Goal: Task Accomplishment & Management: Manage account settings

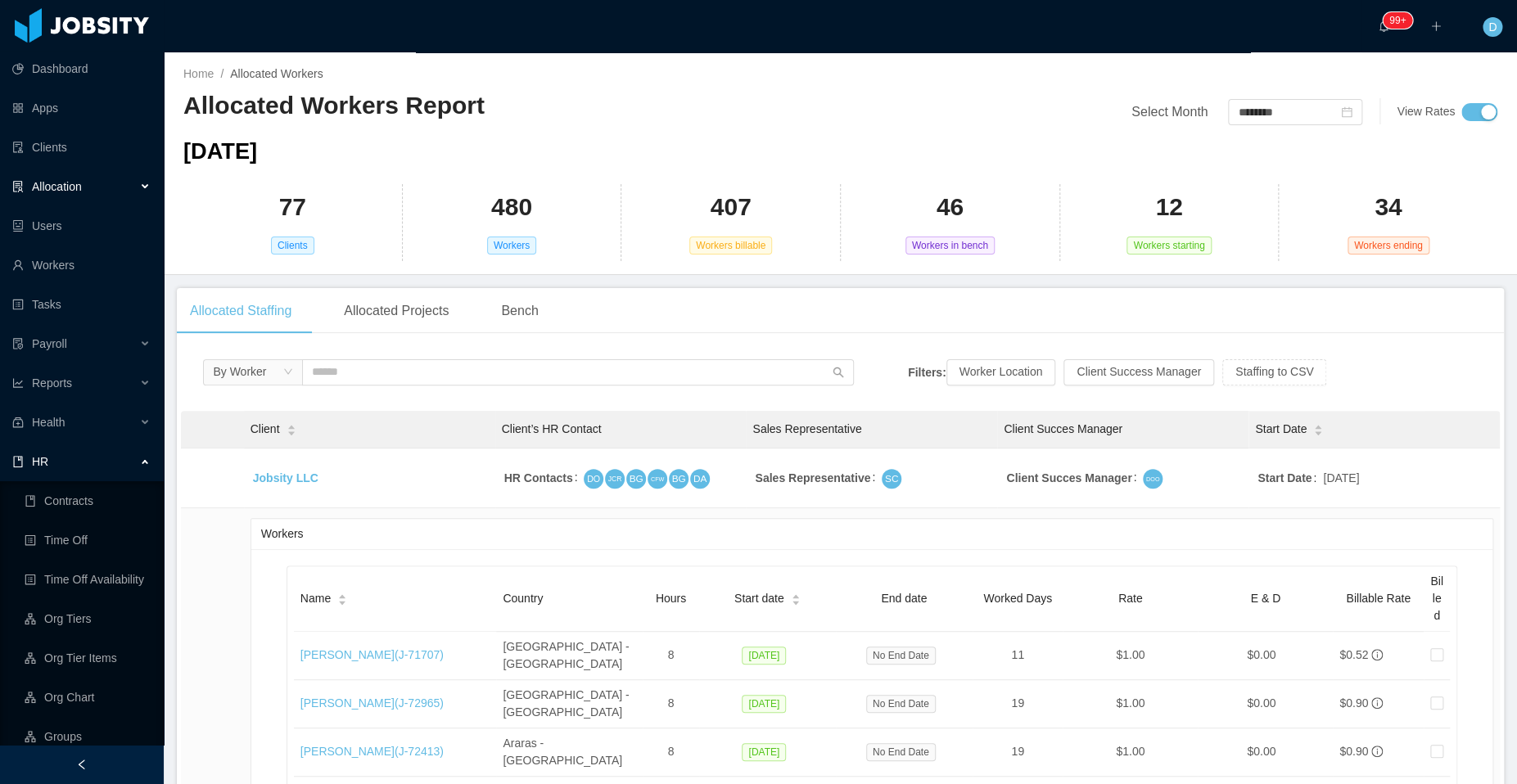
scroll to position [366, 0]
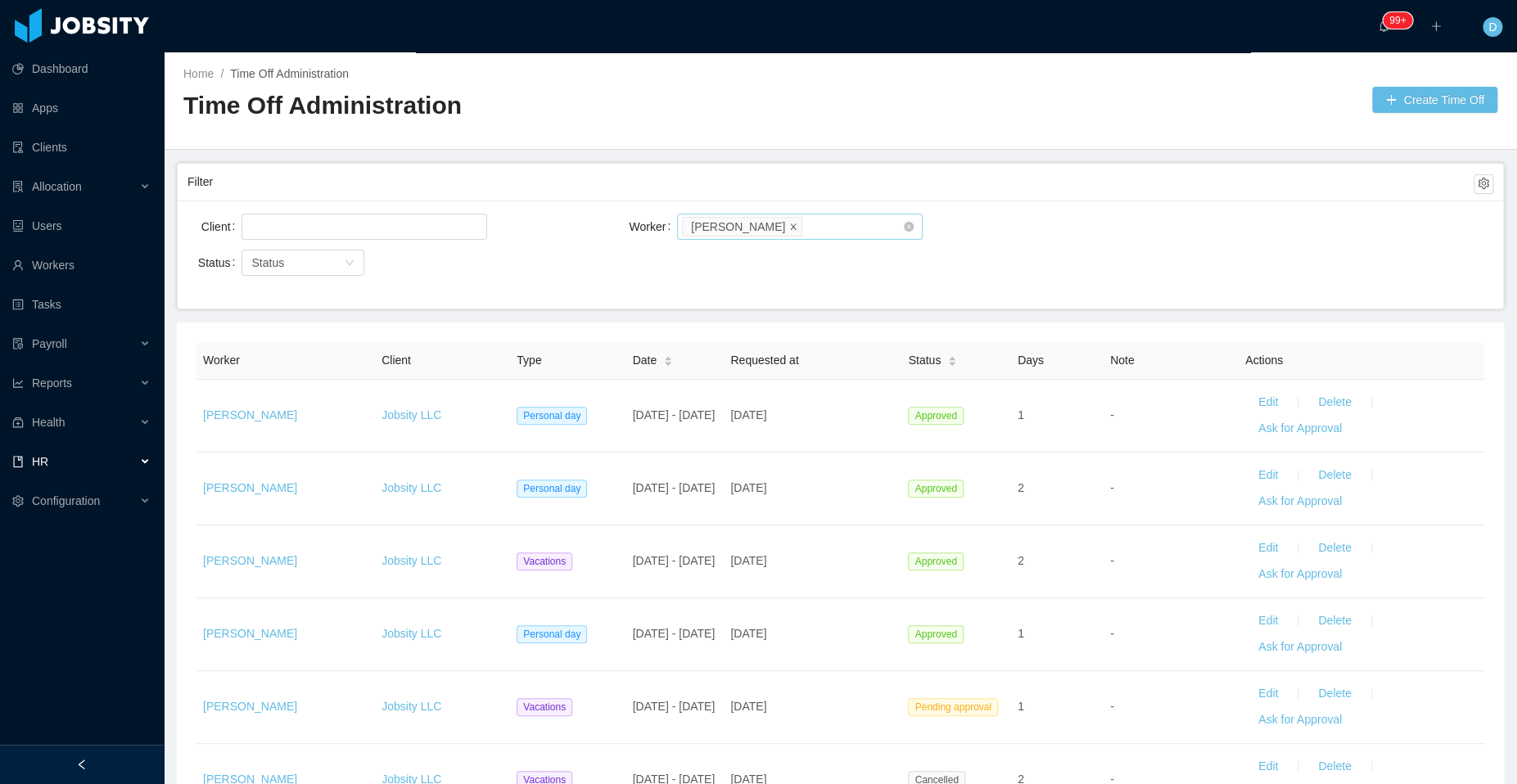
click at [798, 222] on icon "icon: close" at bounding box center [793, 226] width 8 height 8
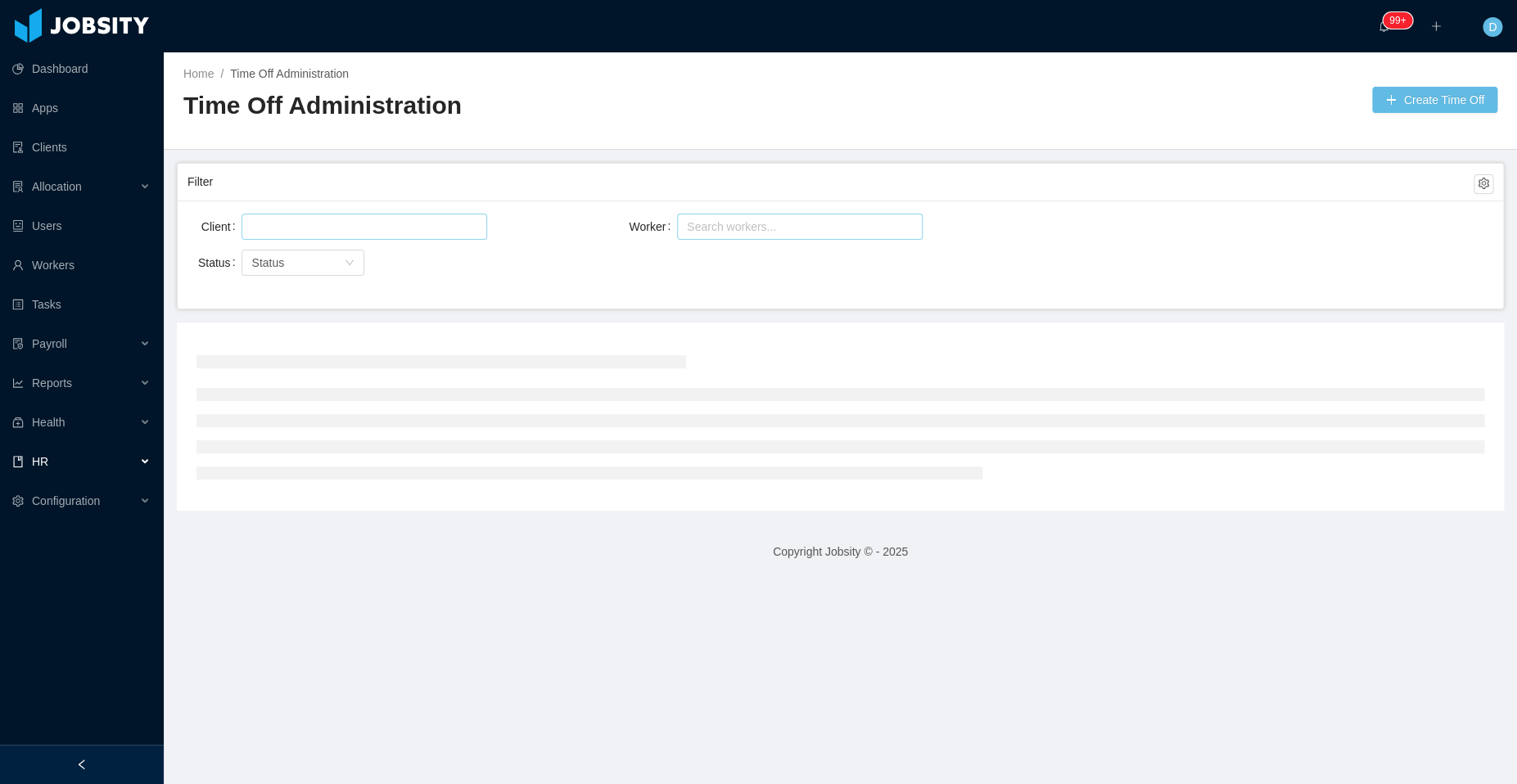
click at [381, 222] on div at bounding box center [361, 226] width 231 height 24
type input "*****"
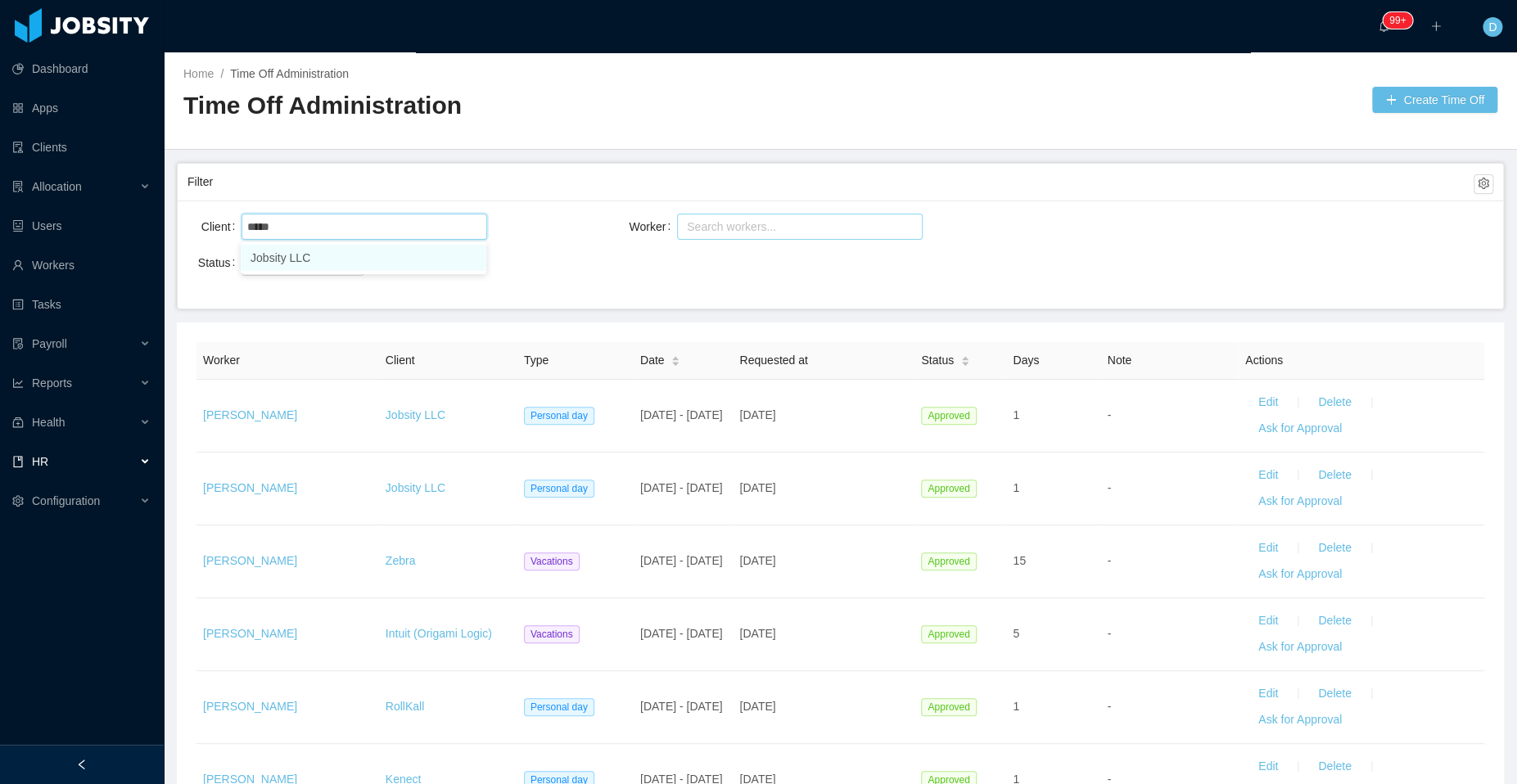
click at [314, 256] on li "Jobsity LLC" at bounding box center [364, 258] width 245 height 26
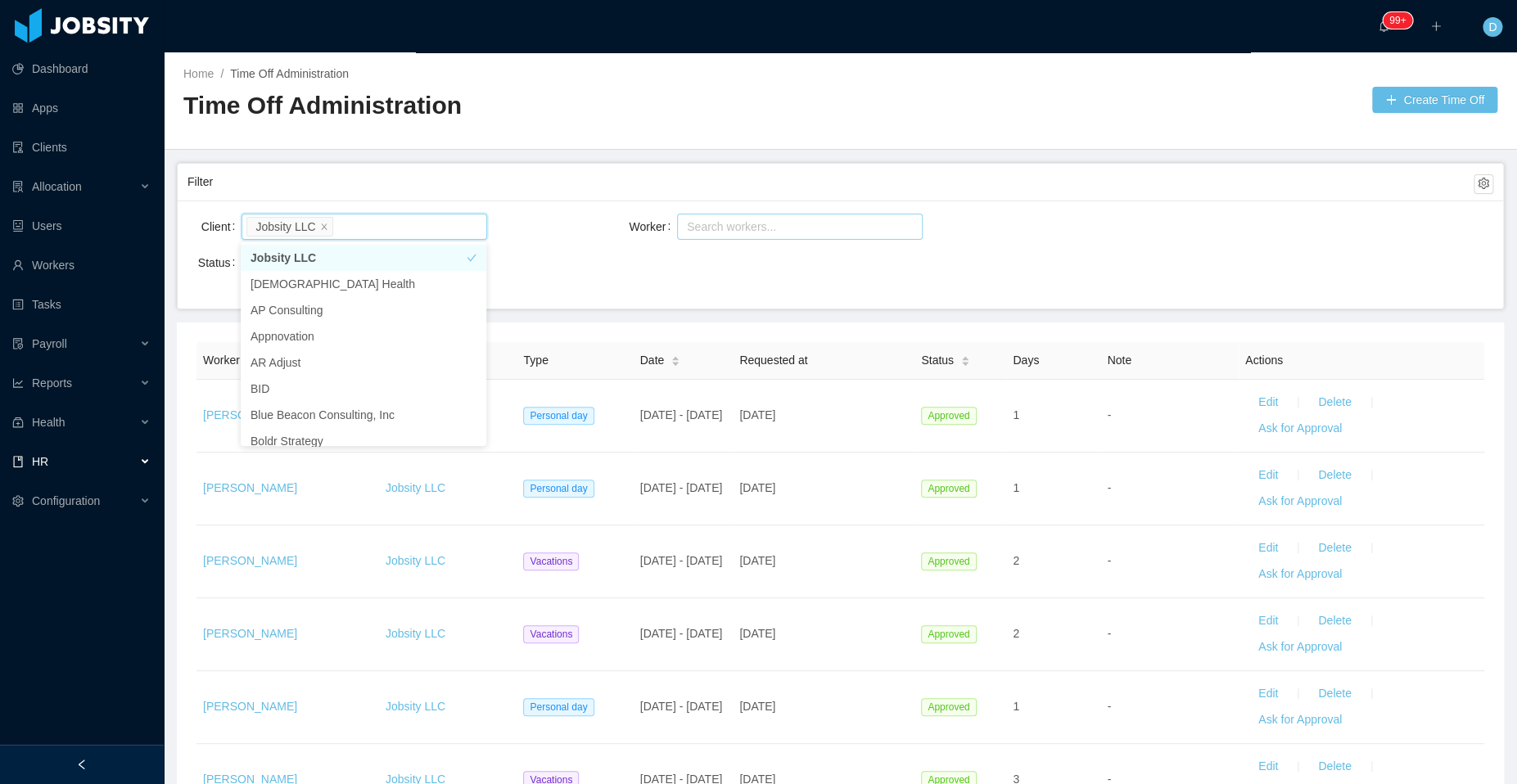
click at [532, 243] on div "Client Jobsity LLC" at bounding box center [405, 237] width 436 height 52
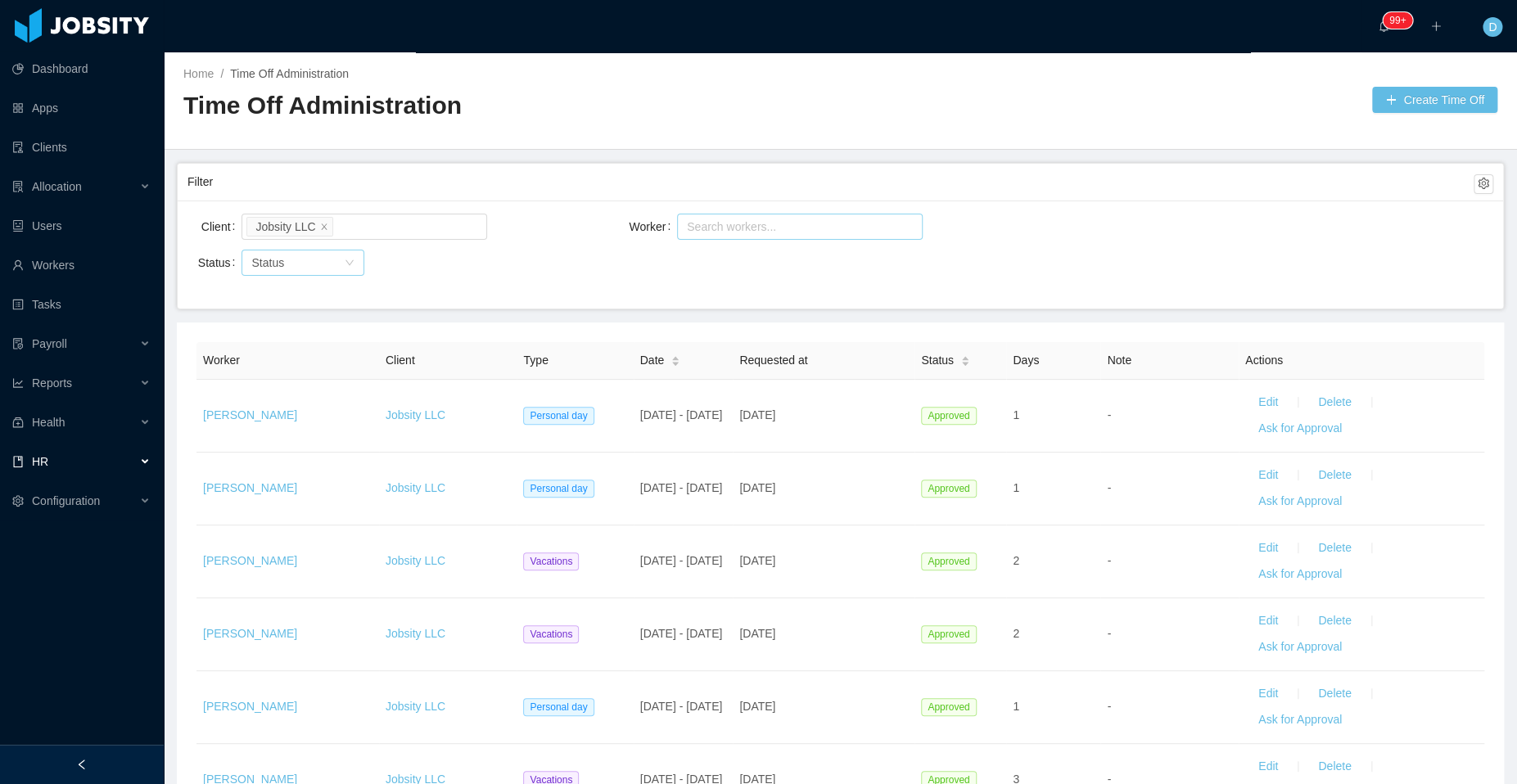
click at [330, 265] on div "Status" at bounding box center [293, 262] width 85 height 16
click at [301, 349] on li "Pending Approval" at bounding box center [302, 346] width 123 height 26
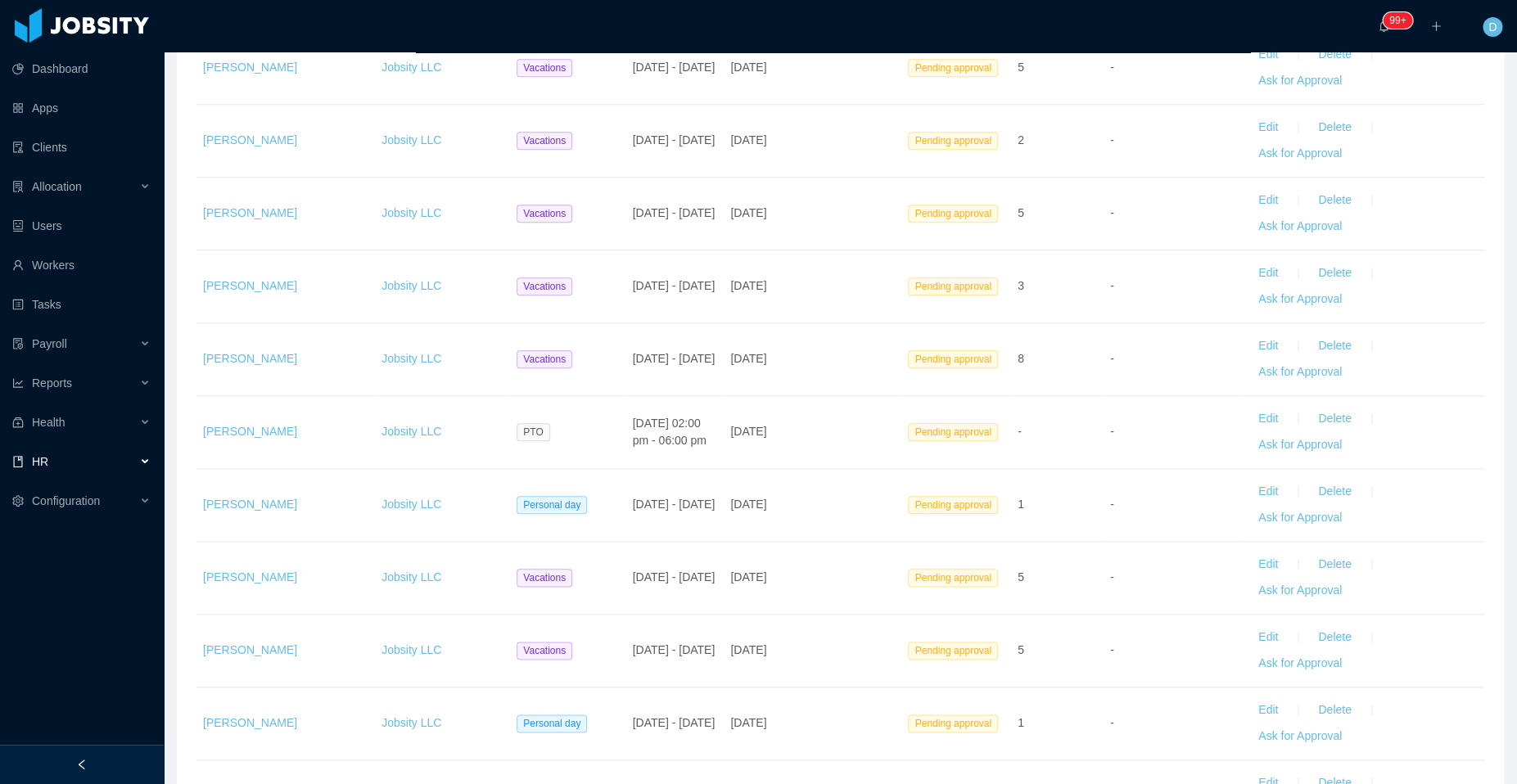
scroll to position [584, 0]
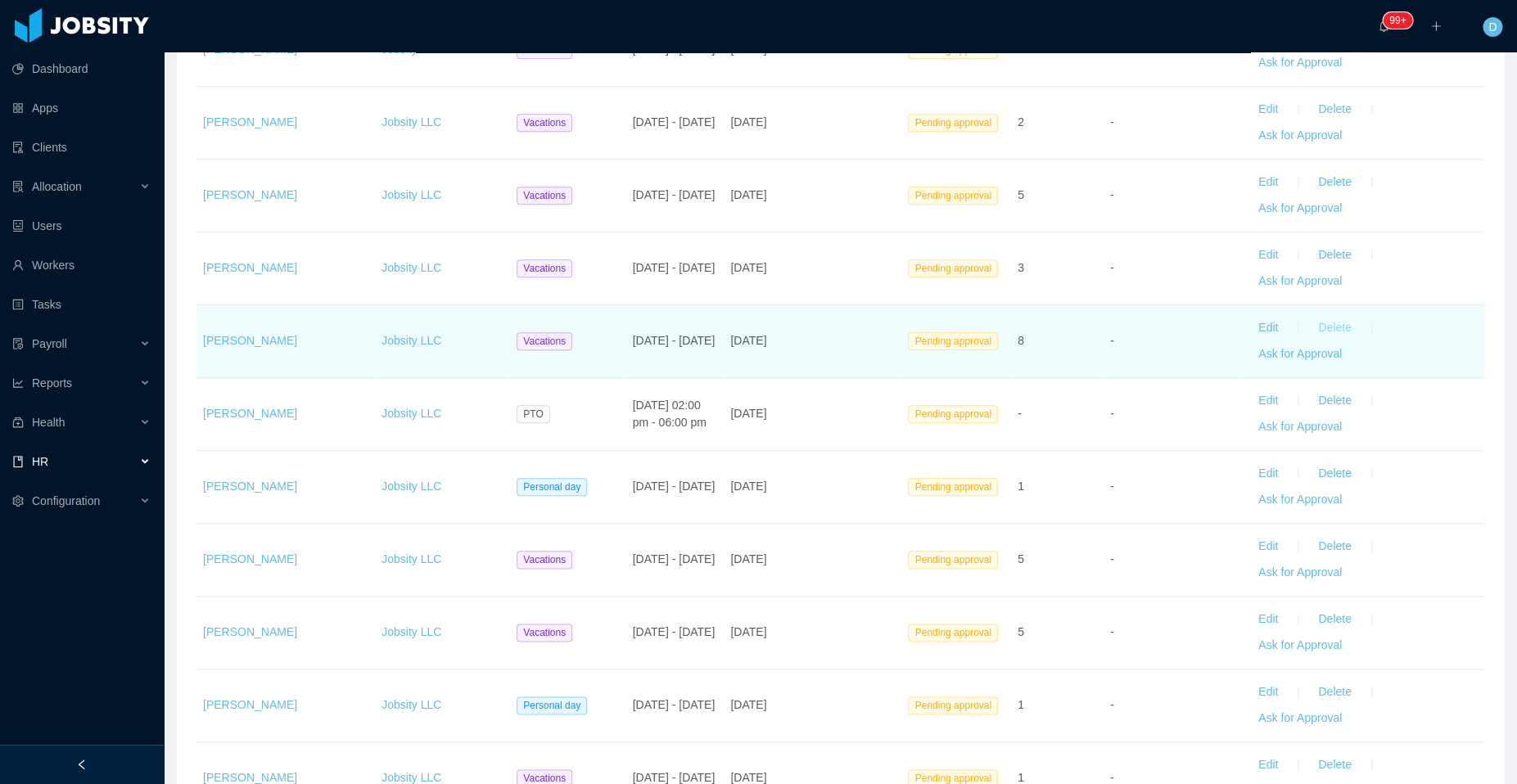
click at [1330, 324] on button "Delete" at bounding box center [1334, 327] width 59 height 26
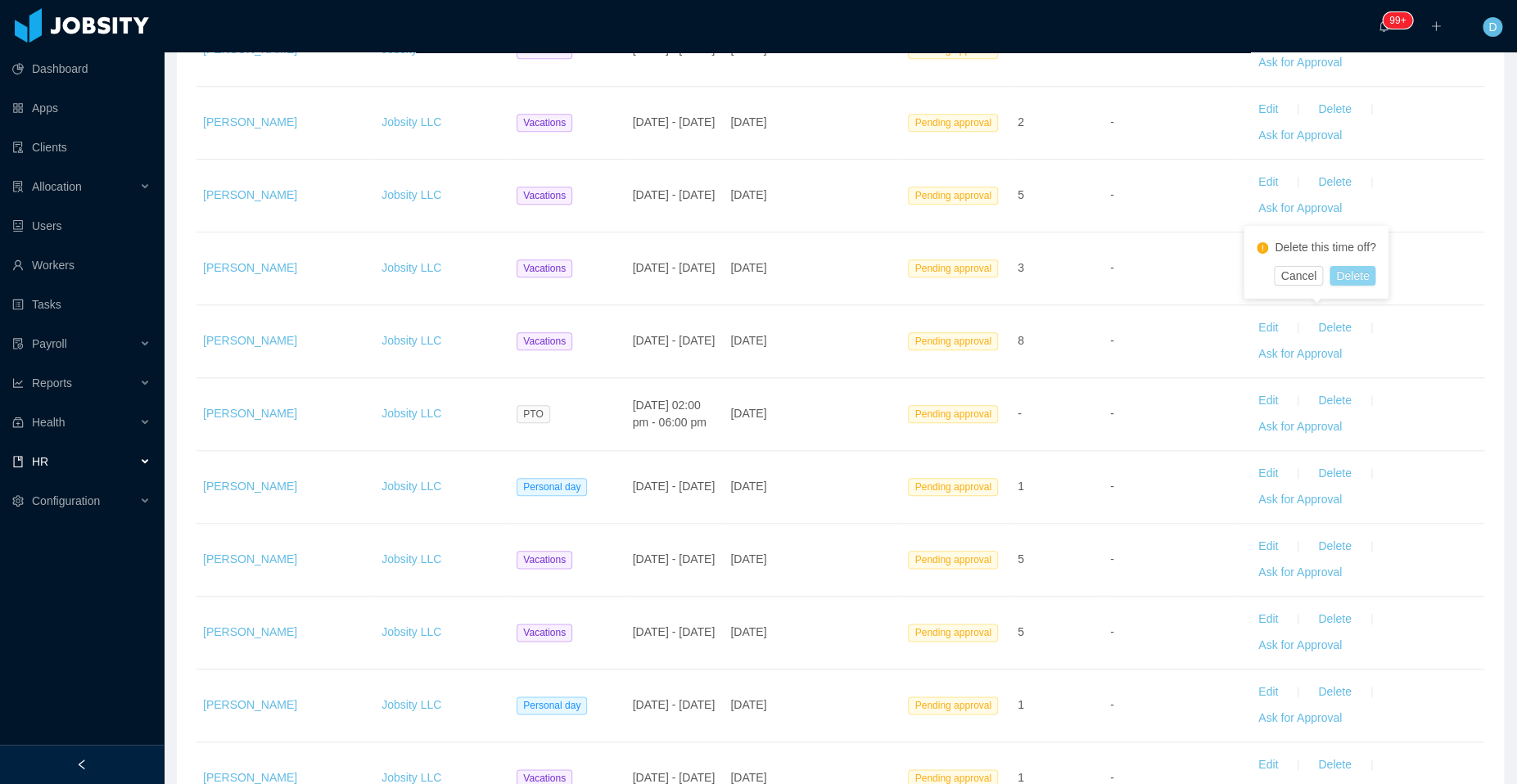
click at [1359, 278] on button "Delete" at bounding box center [1352, 275] width 46 height 19
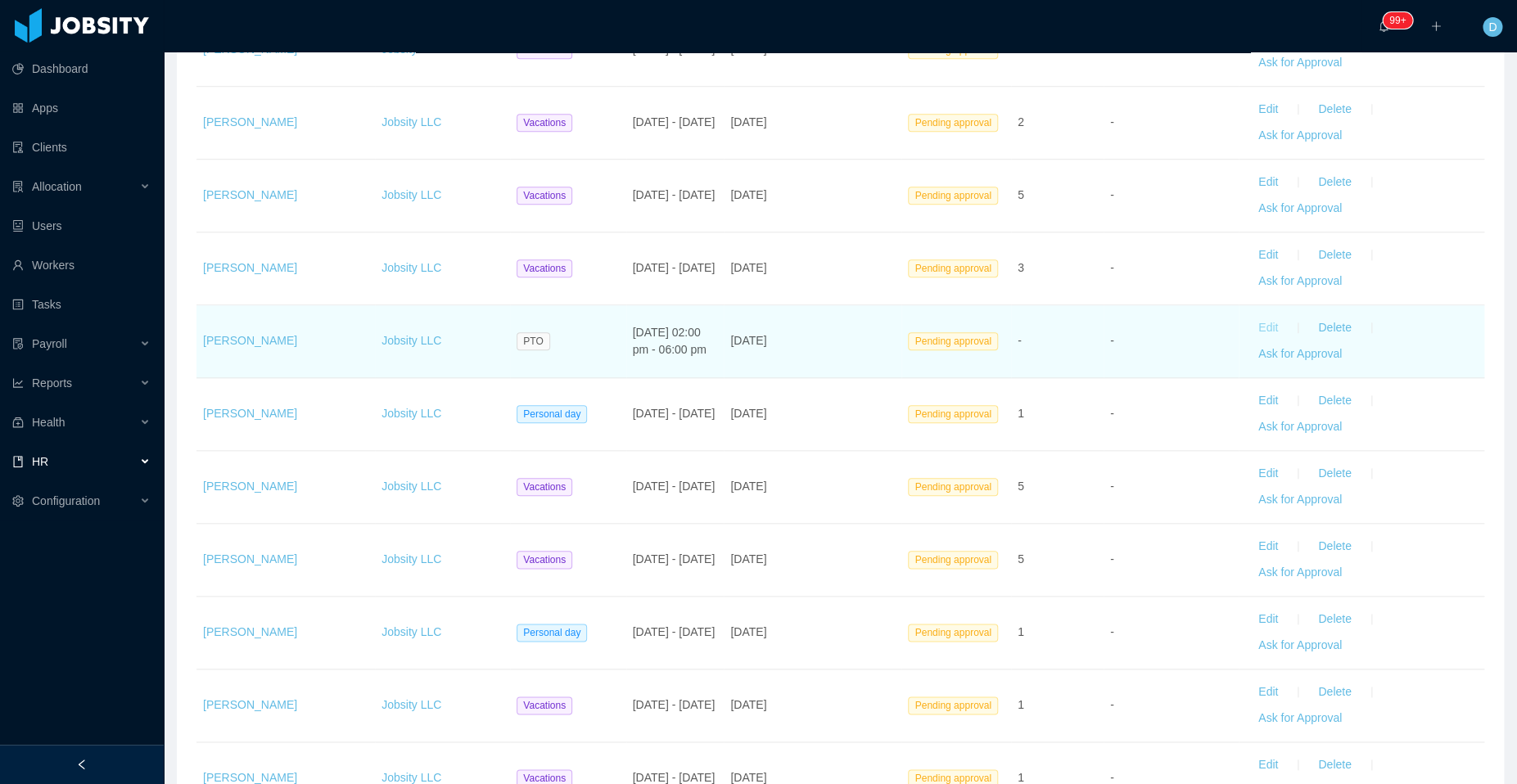
click at [1250, 326] on button "Edit" at bounding box center [1268, 327] width 46 height 26
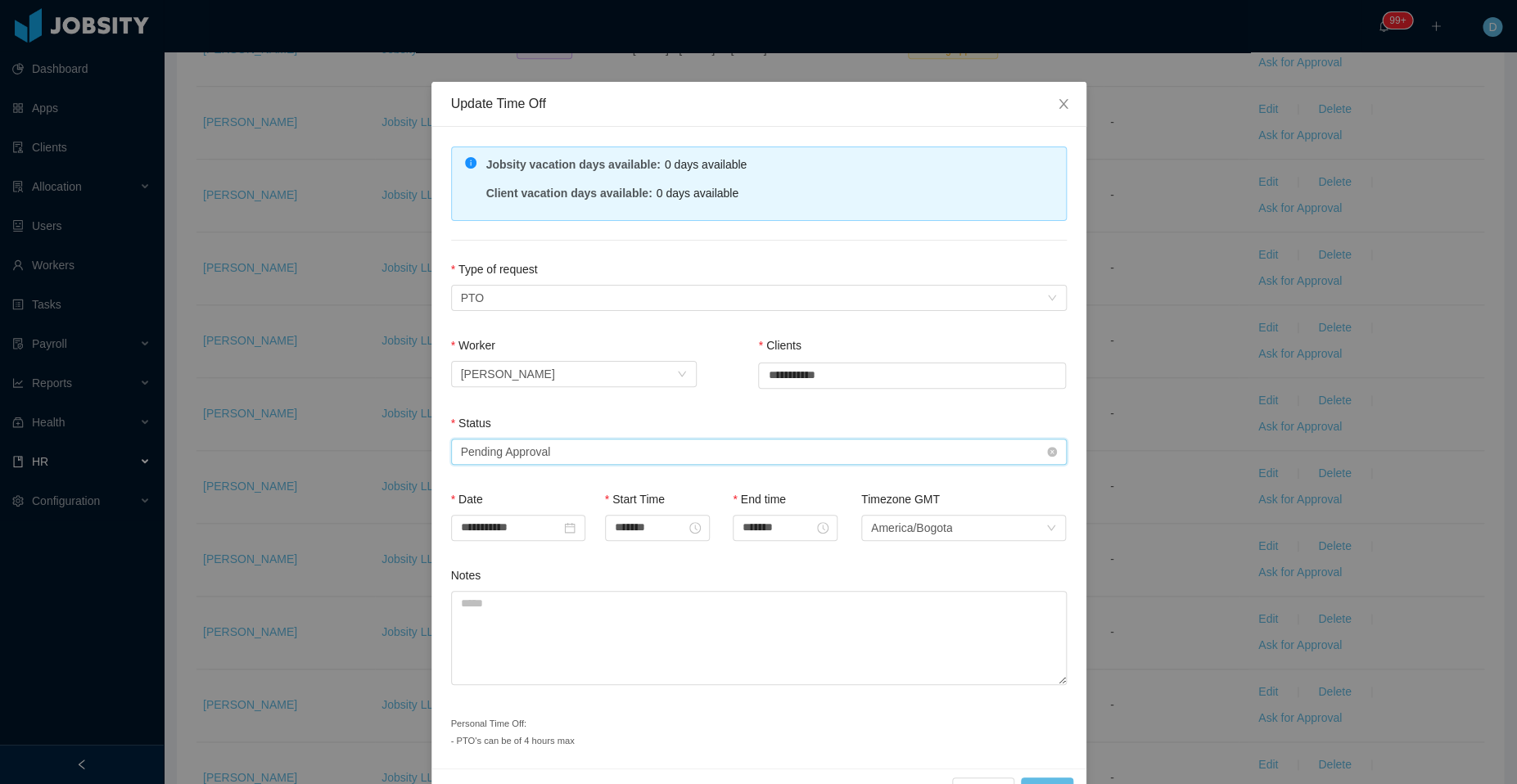
click at [656, 448] on div "Select status Pending Approval" at bounding box center [753, 452] width 585 height 24
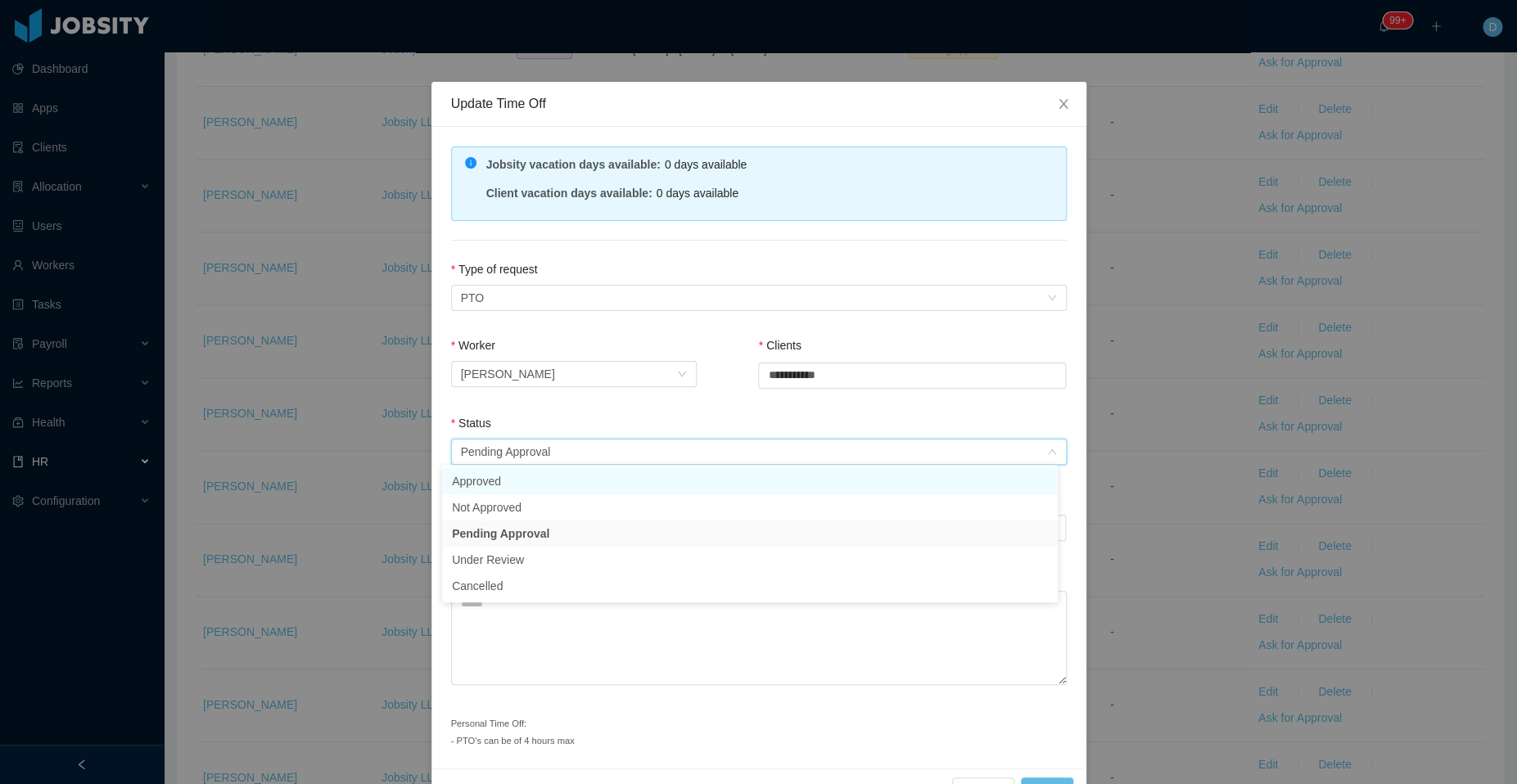
click at [605, 488] on li "Approved" at bounding box center [749, 481] width 615 height 26
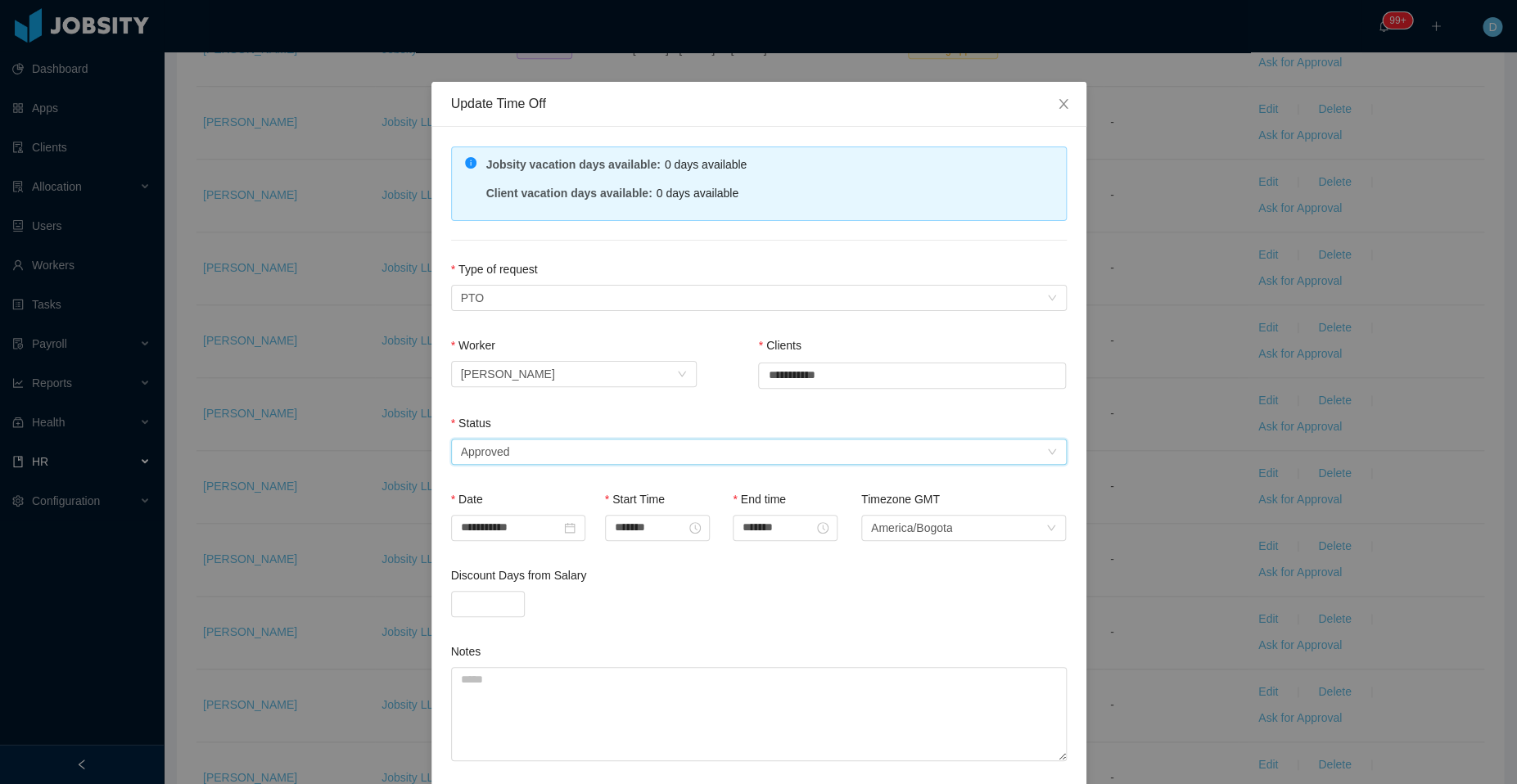
scroll to position [119, 0]
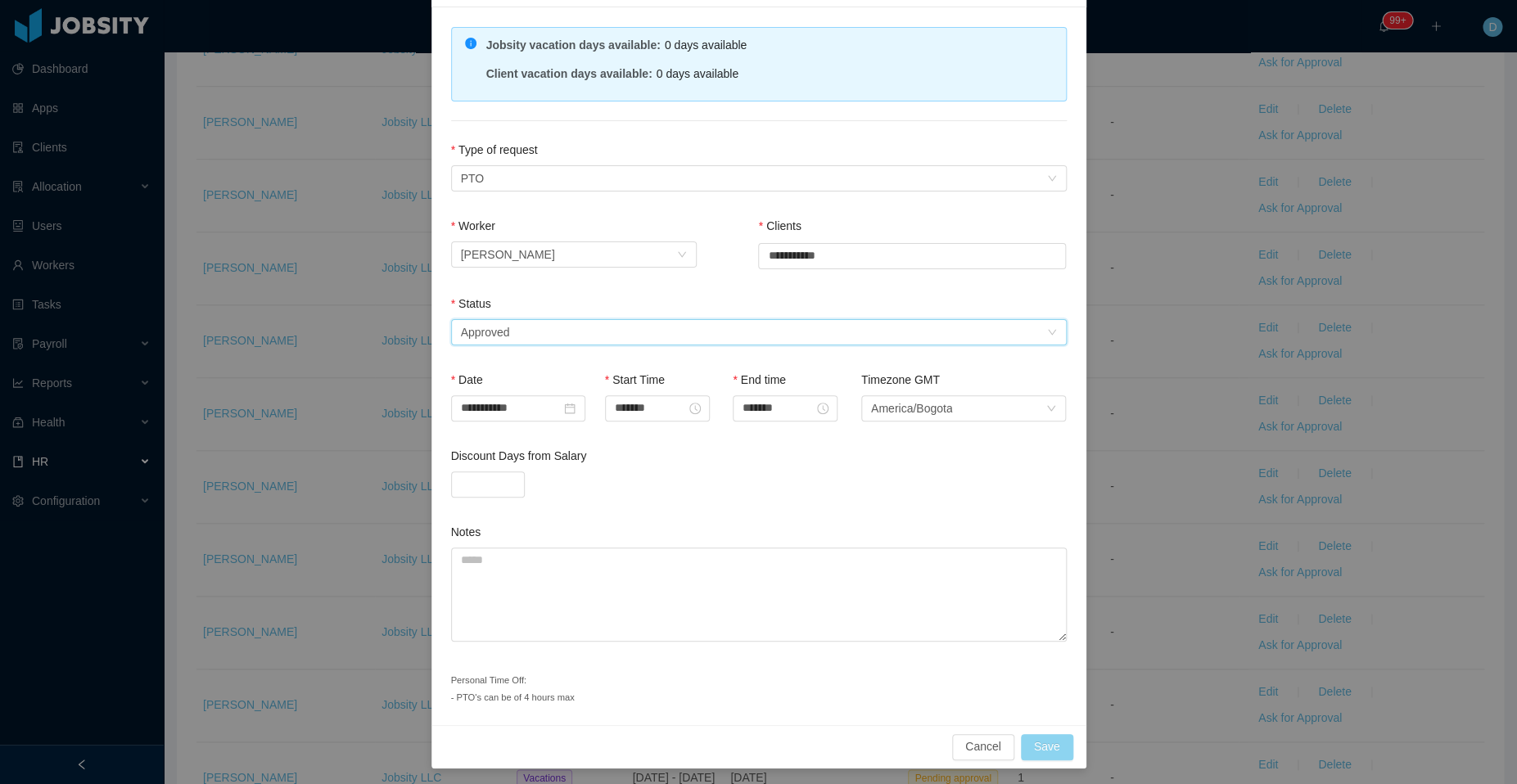
click at [1030, 741] on button "Save" at bounding box center [1047, 747] width 52 height 26
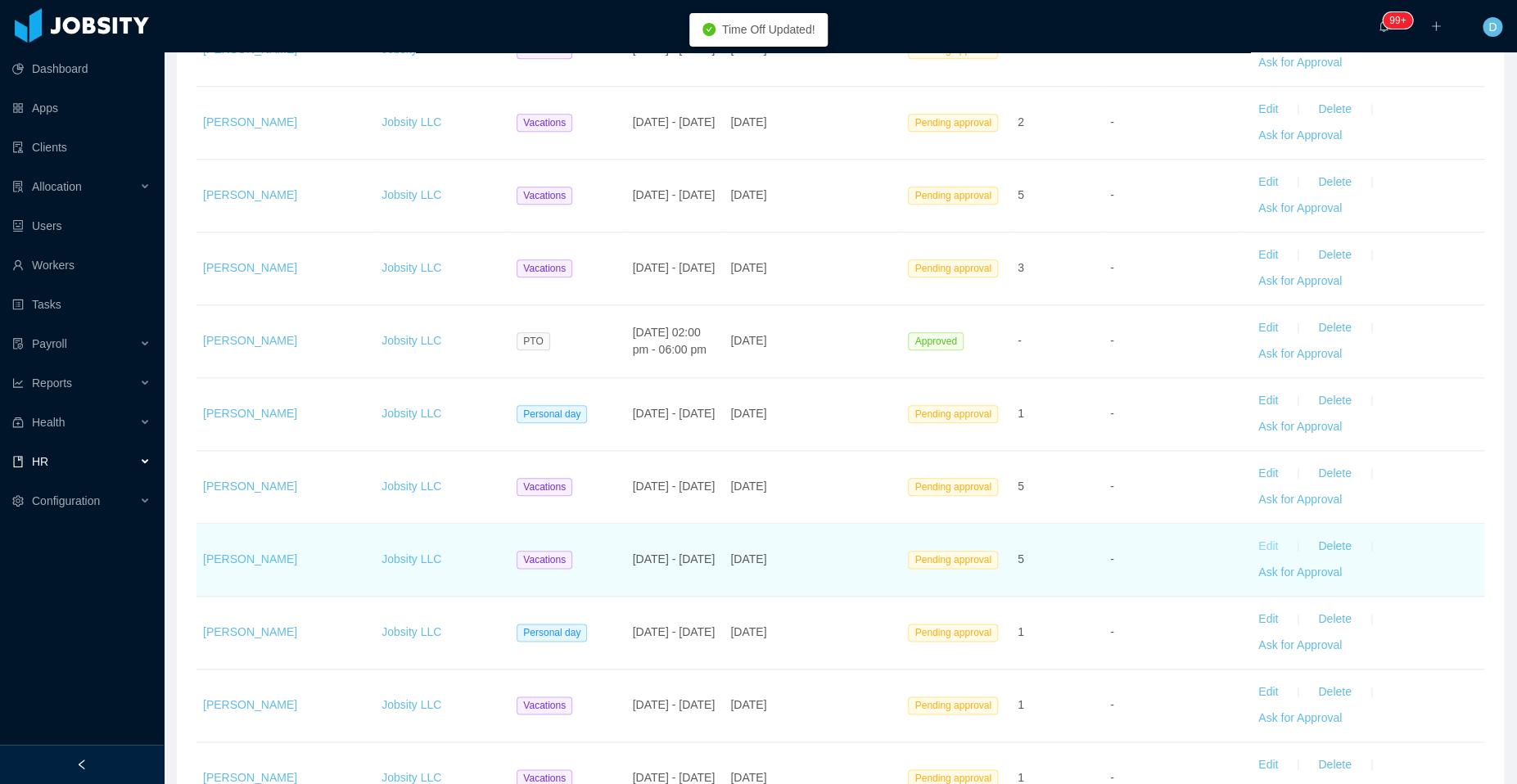
click at [1251, 541] on button "Edit" at bounding box center [1268, 546] width 46 height 26
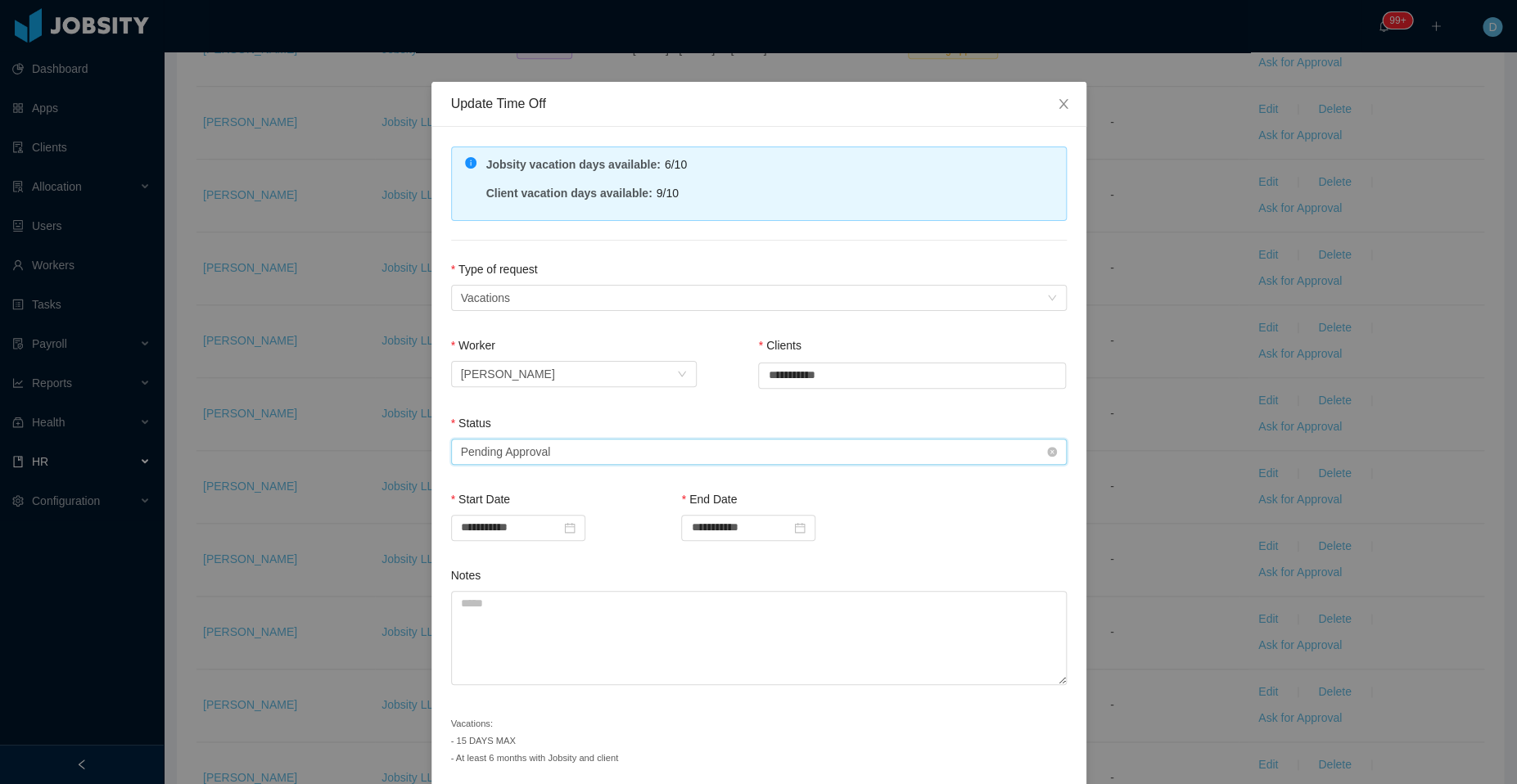
click at [615, 445] on div "Select status Pending Approval" at bounding box center [753, 452] width 585 height 24
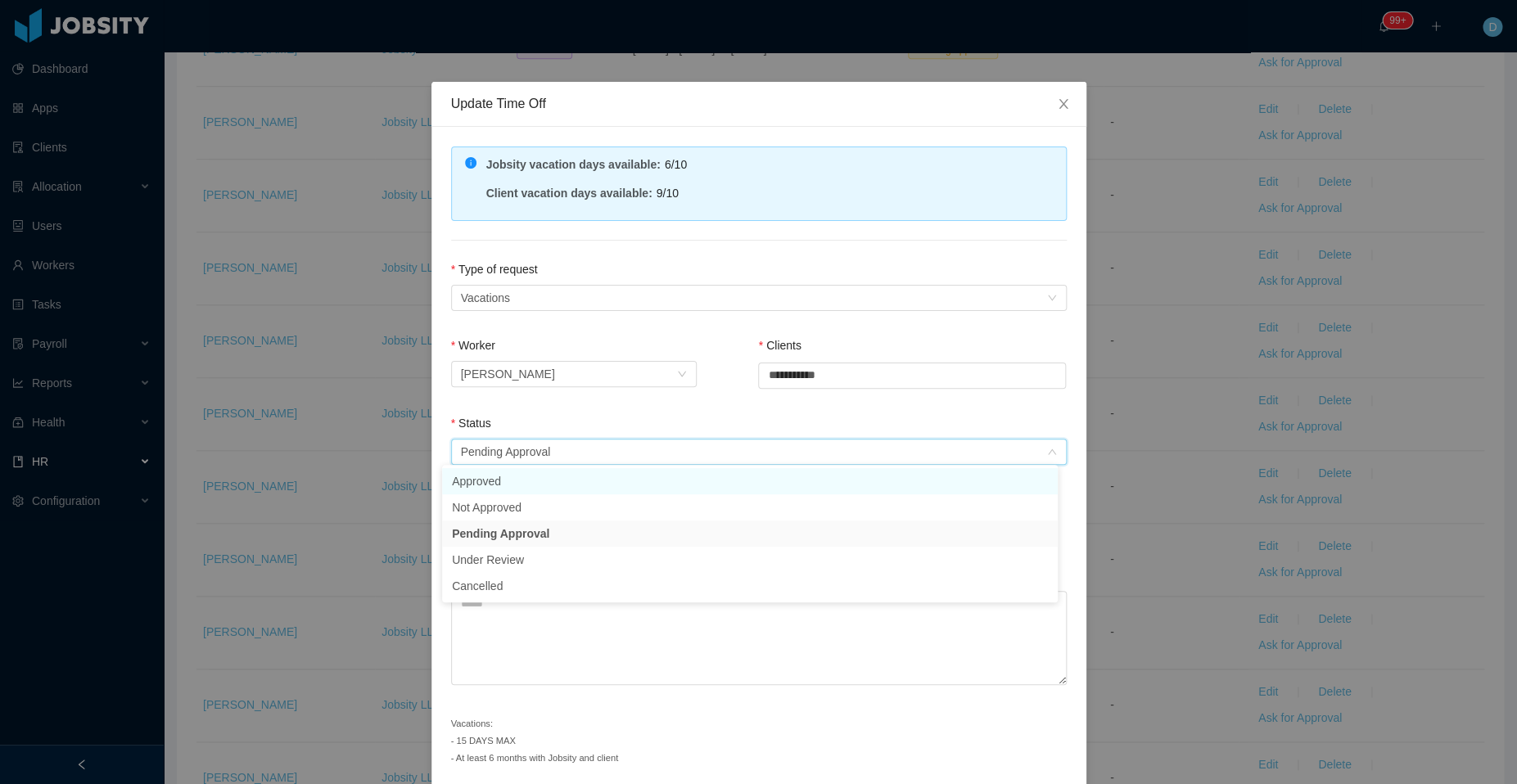
click at [549, 486] on li "Approved" at bounding box center [749, 481] width 615 height 26
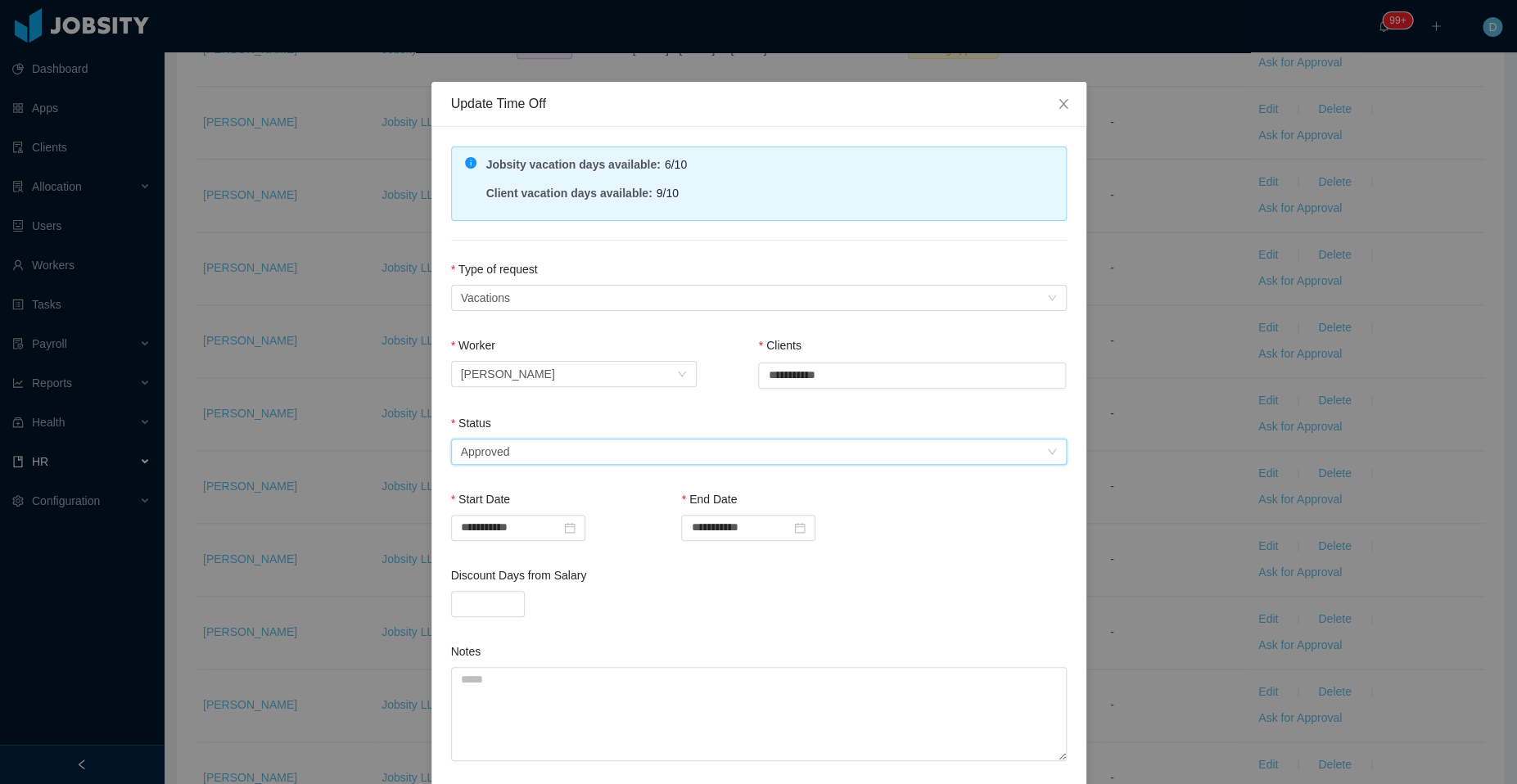
scroll to position [137, 0]
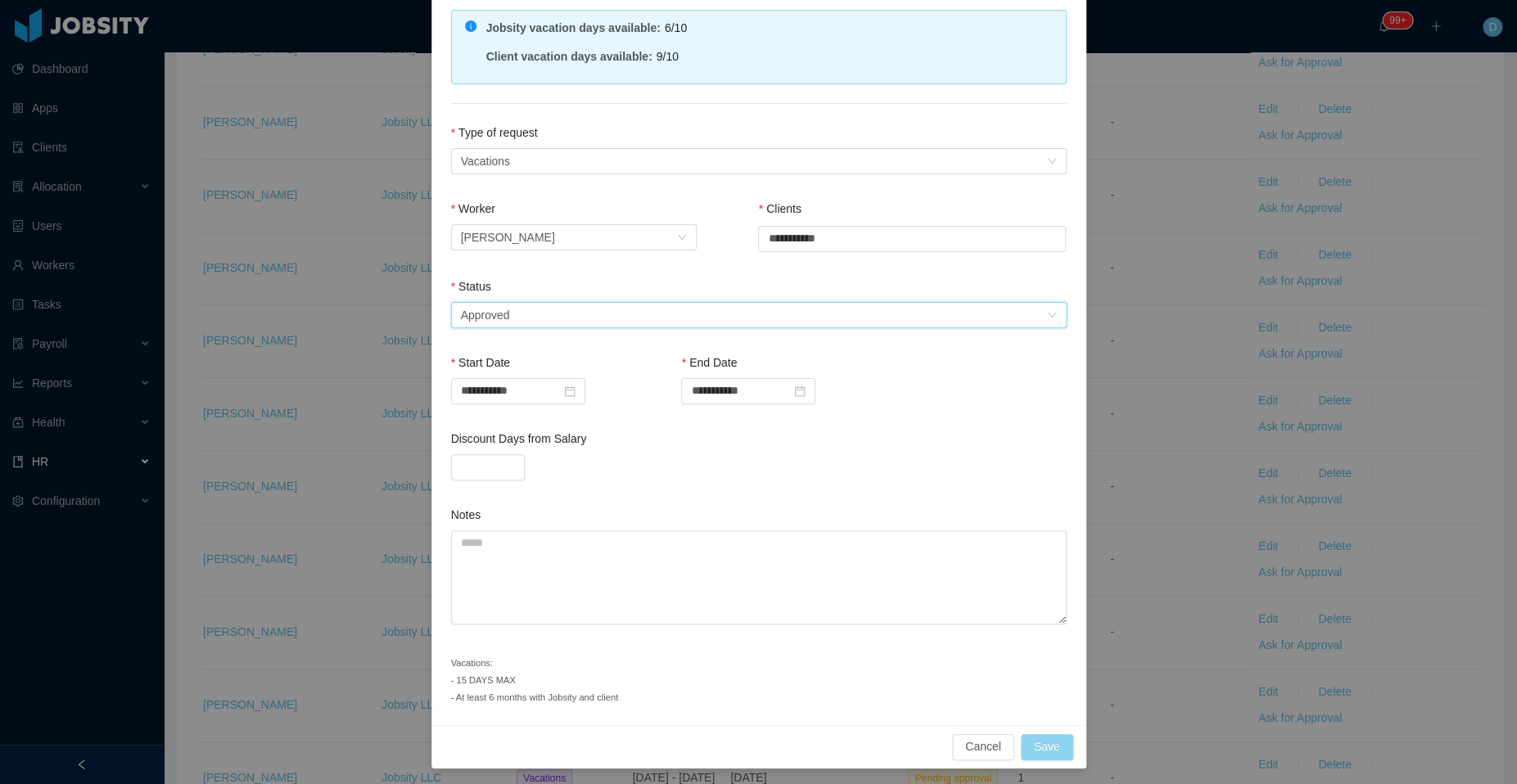
click at [1027, 740] on button "Save" at bounding box center [1047, 747] width 52 height 26
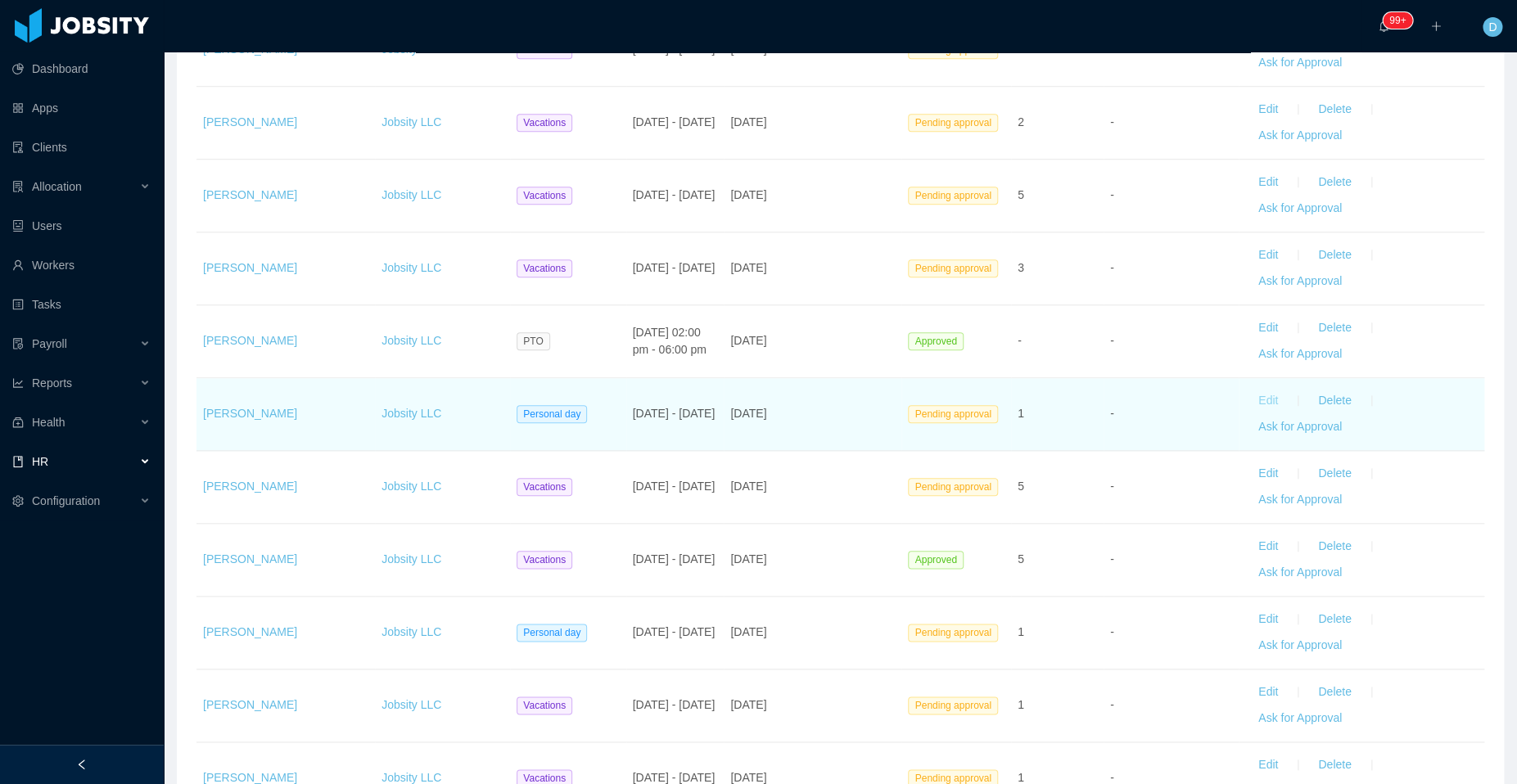
click at [1253, 393] on button "Edit" at bounding box center [1268, 400] width 46 height 26
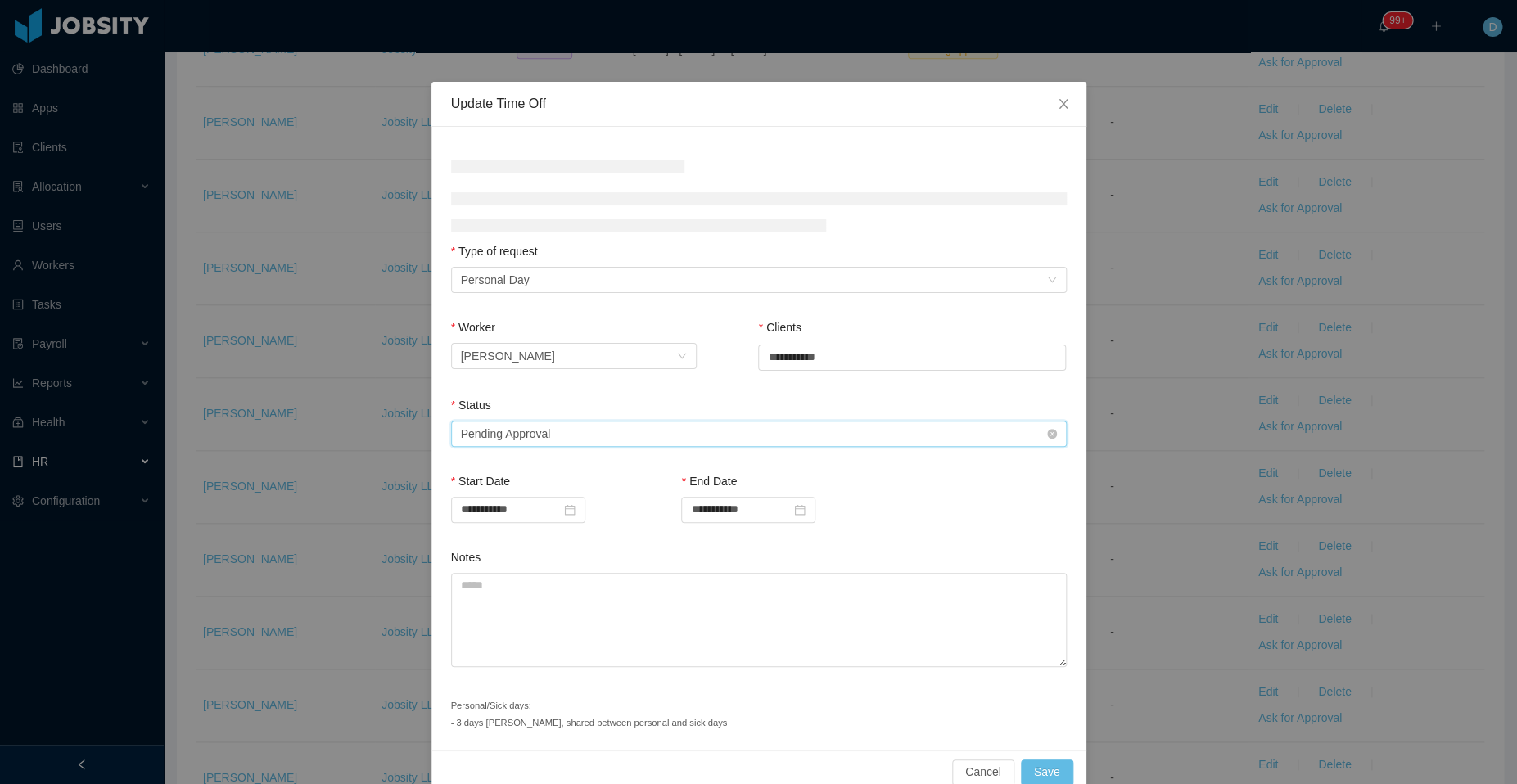
click at [761, 426] on div "Select status Pending Approval" at bounding box center [753, 433] width 585 height 24
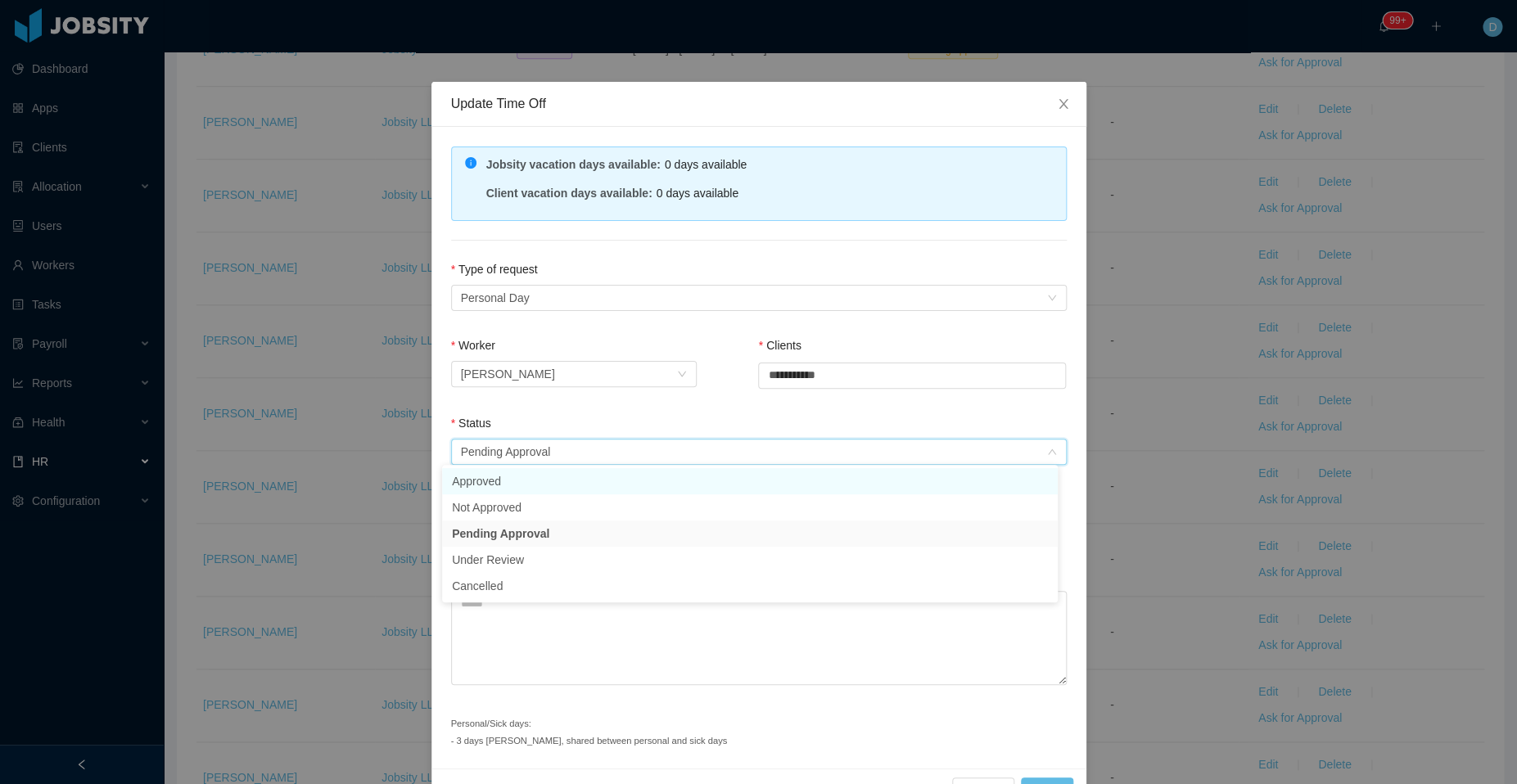
click at [635, 483] on li "Approved" at bounding box center [749, 481] width 615 height 26
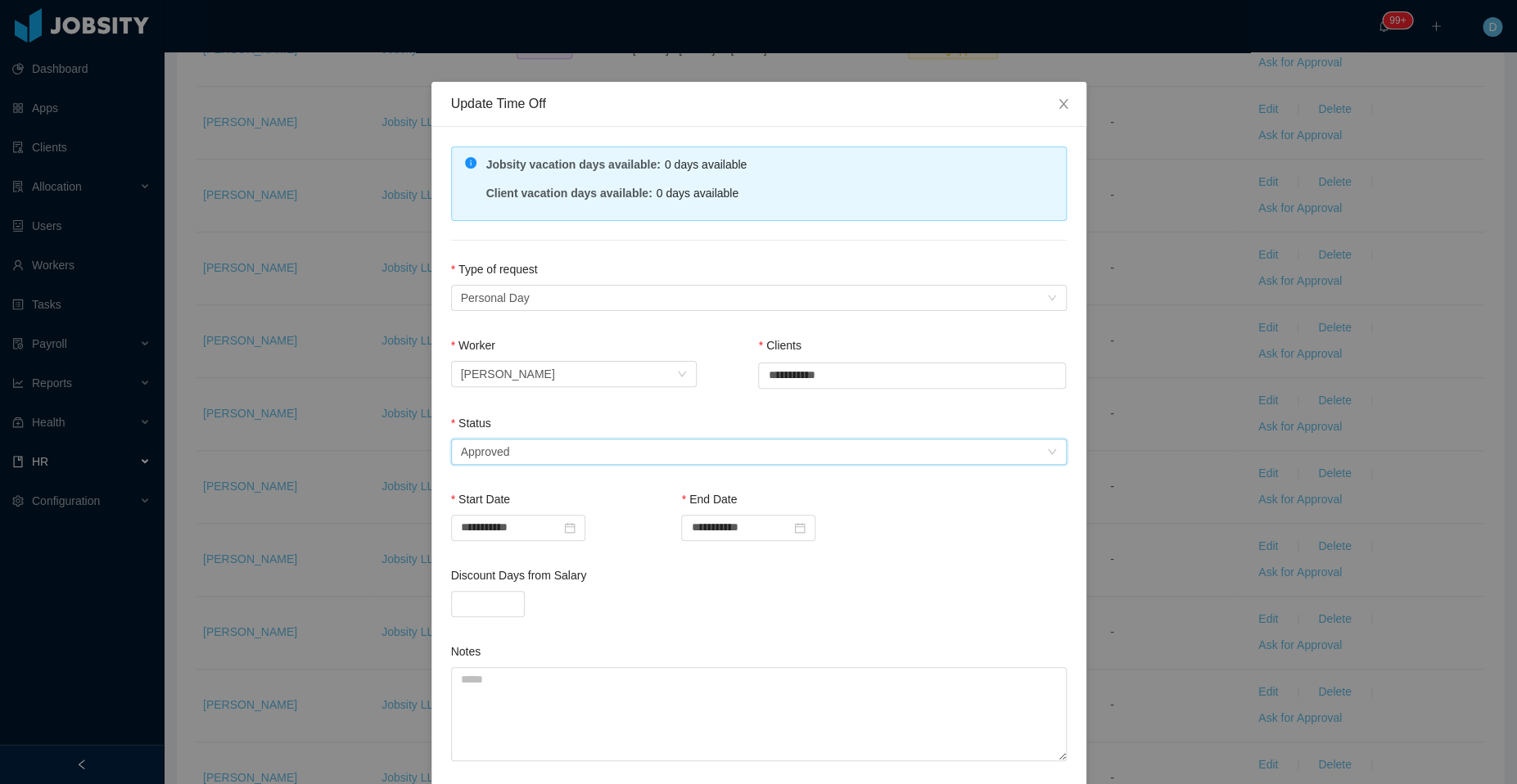
scroll to position [119, 0]
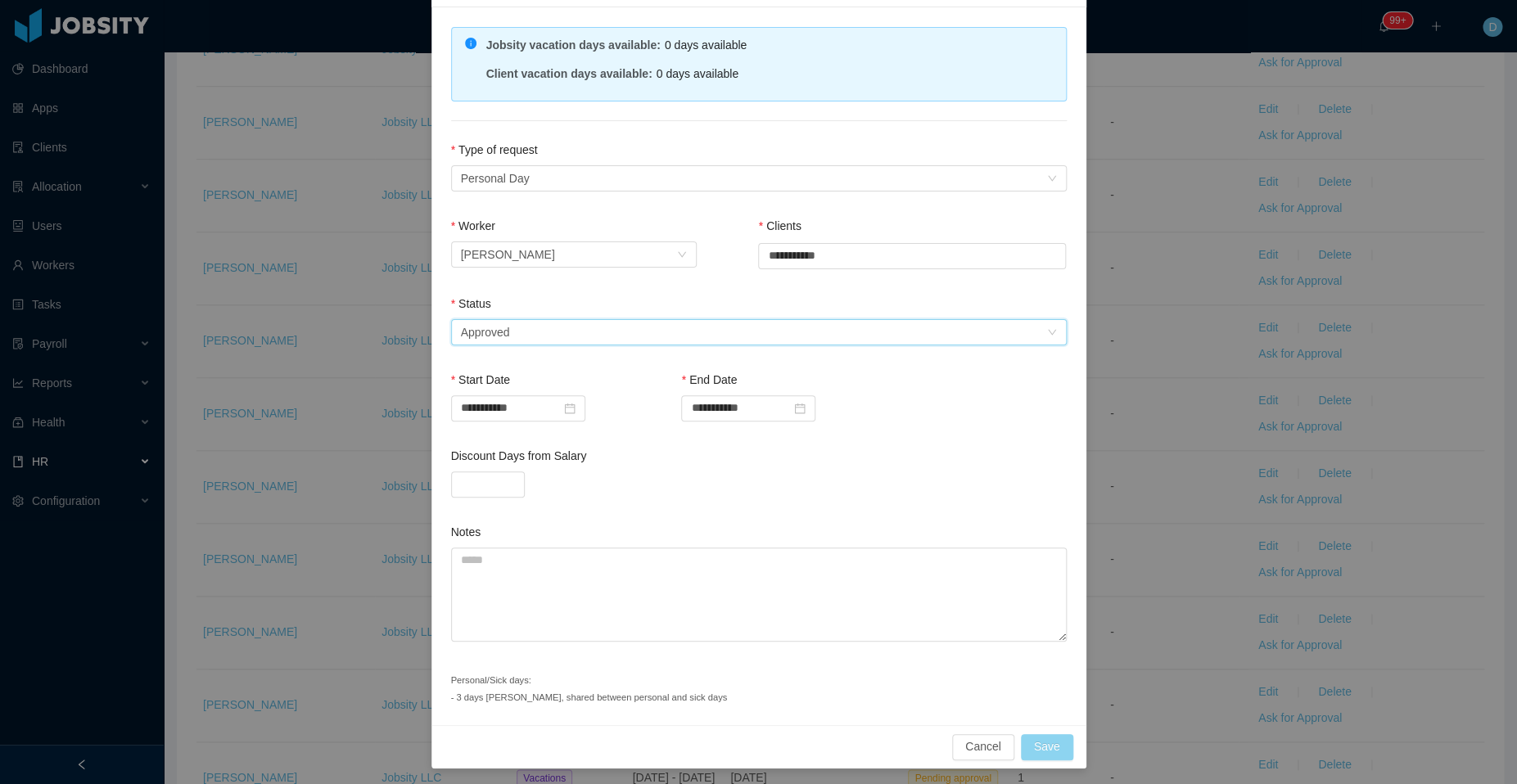
click at [1029, 745] on button "Save" at bounding box center [1047, 747] width 52 height 26
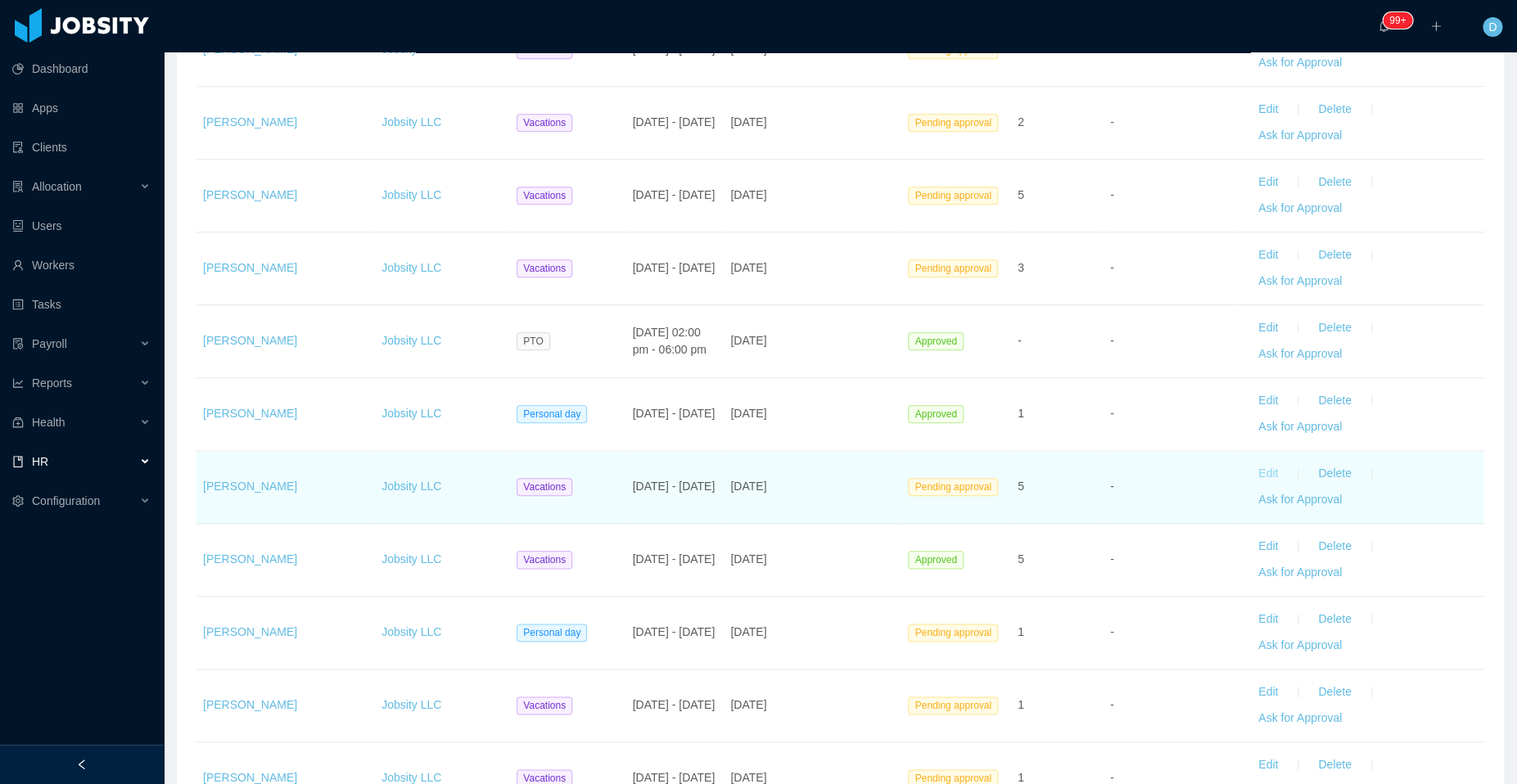
click at [1258, 468] on button "Edit" at bounding box center [1268, 473] width 46 height 26
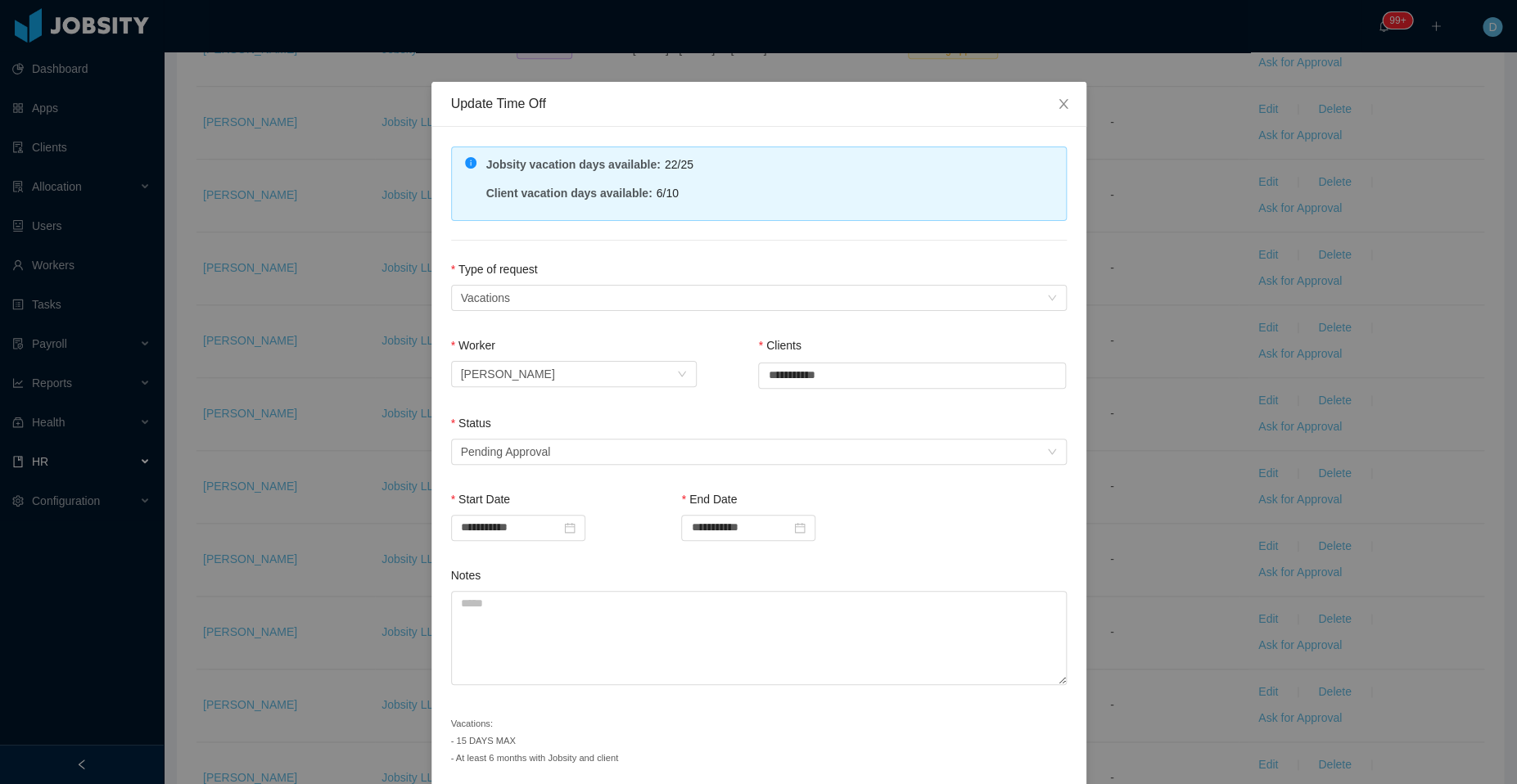
click at [697, 436] on div "Status" at bounding box center [758, 426] width 615 height 24
click at [649, 458] on div "Select status Pending Approval" at bounding box center [753, 452] width 585 height 24
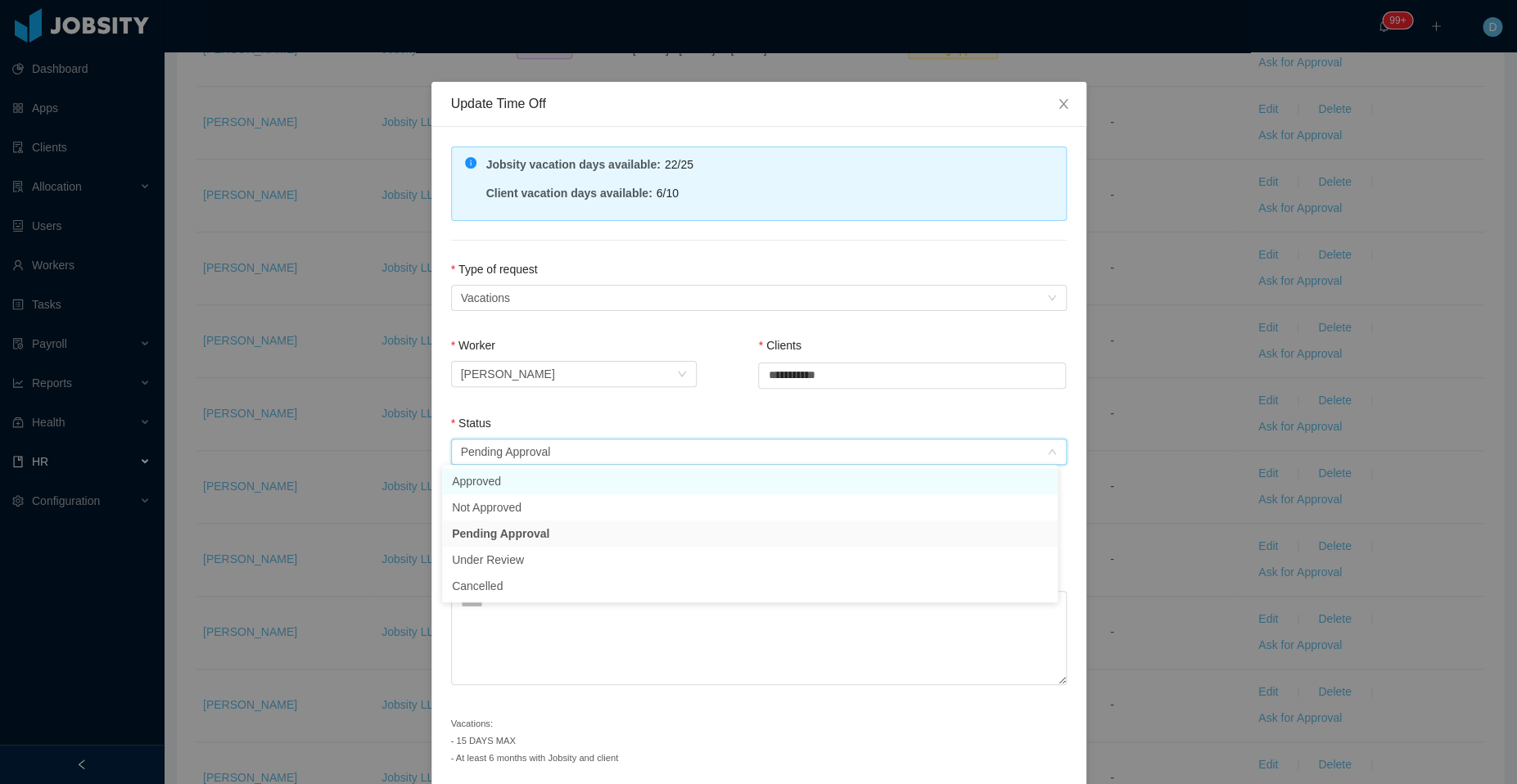
click at [609, 483] on li "Approved" at bounding box center [749, 481] width 615 height 26
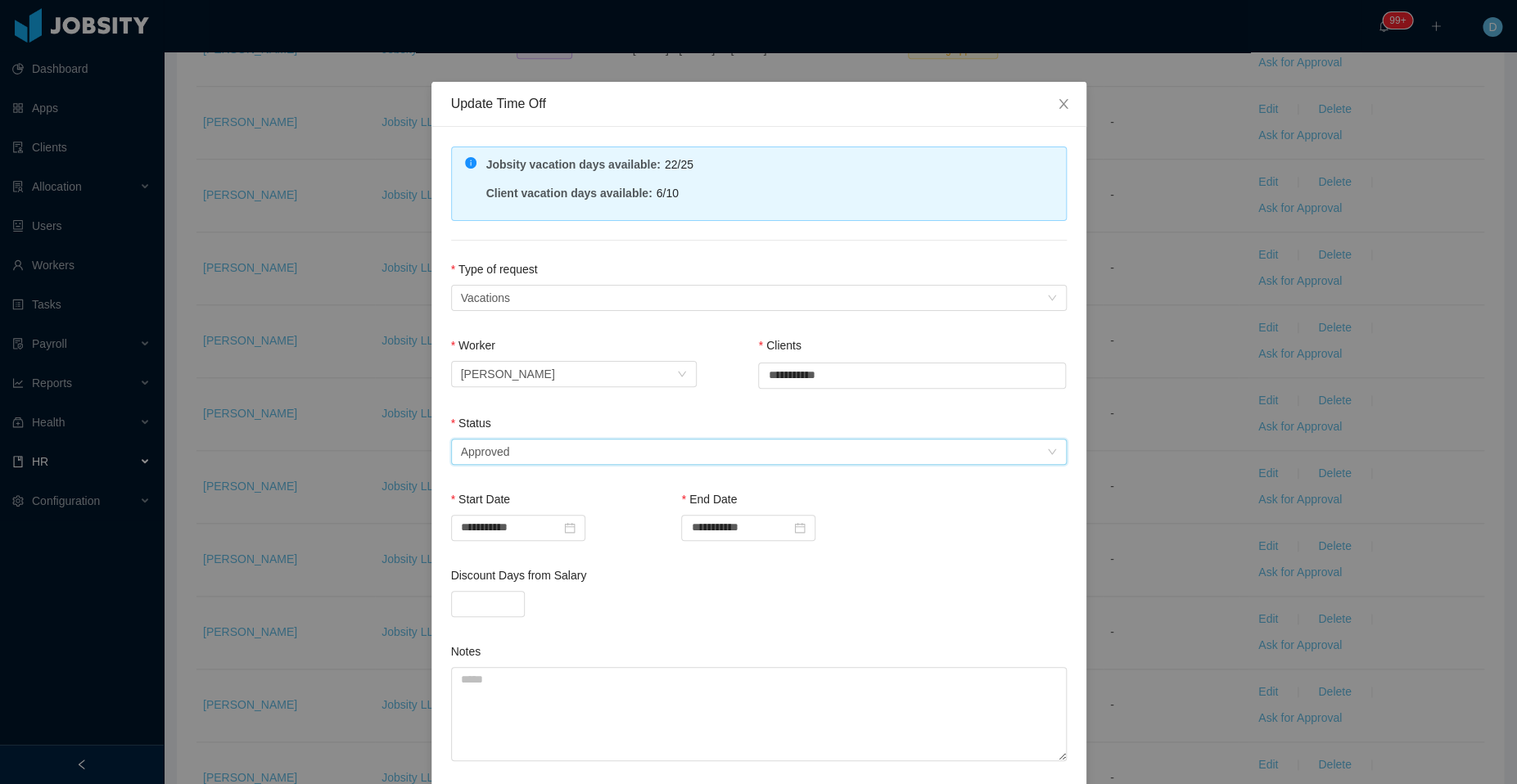
scroll to position [137, 0]
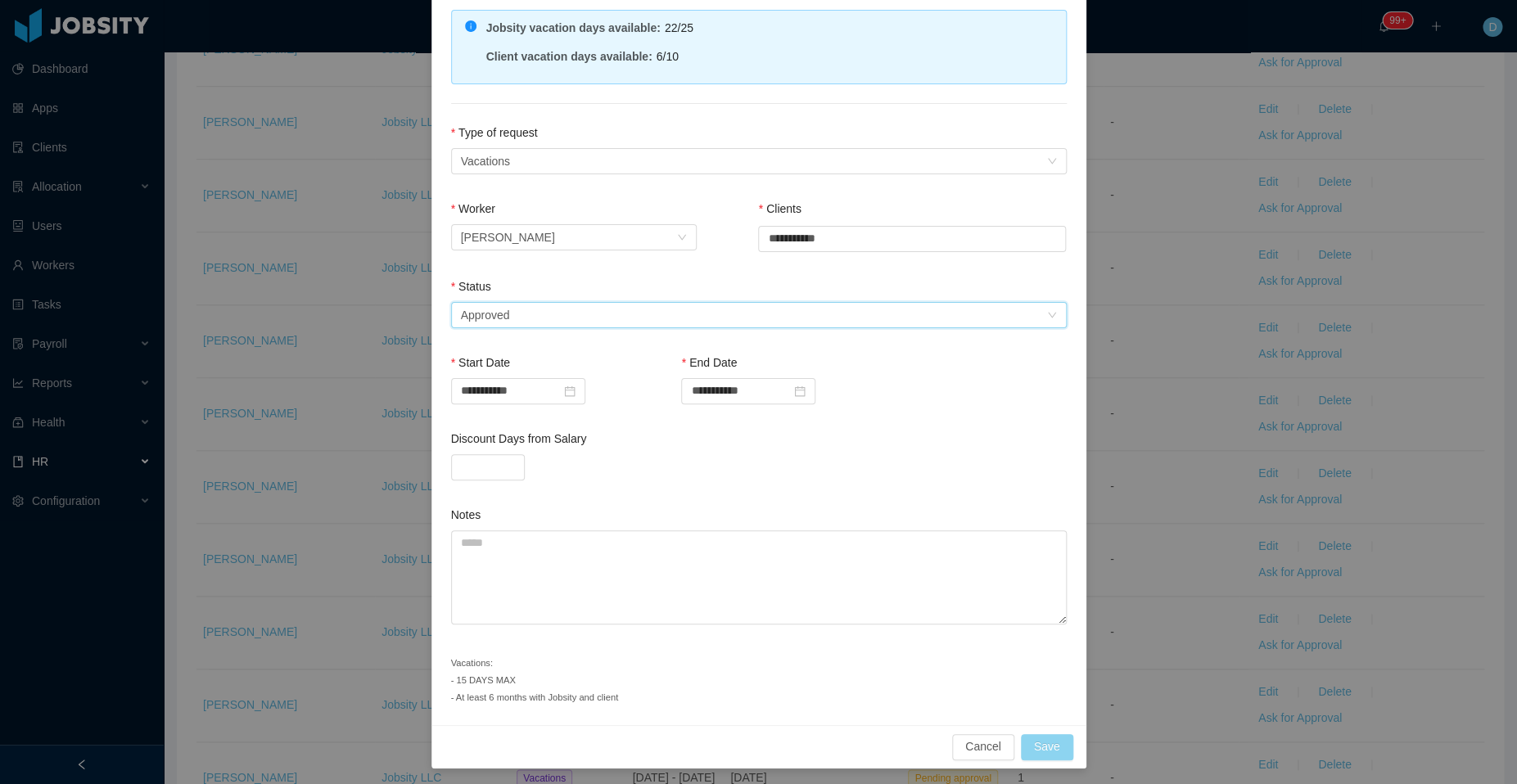
click at [1031, 740] on button "Save" at bounding box center [1047, 747] width 52 height 26
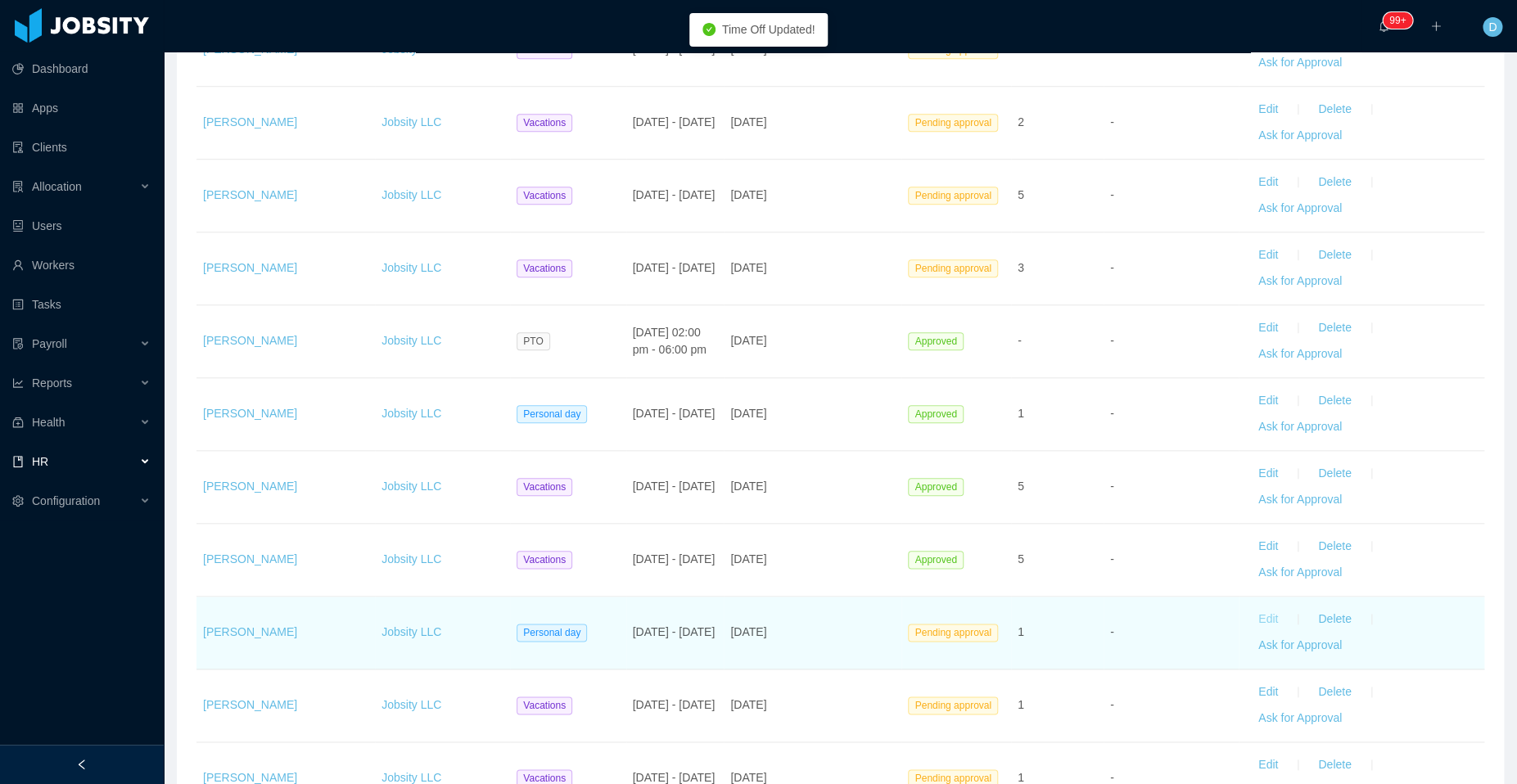
click at [1257, 611] on button "Edit" at bounding box center [1268, 619] width 46 height 26
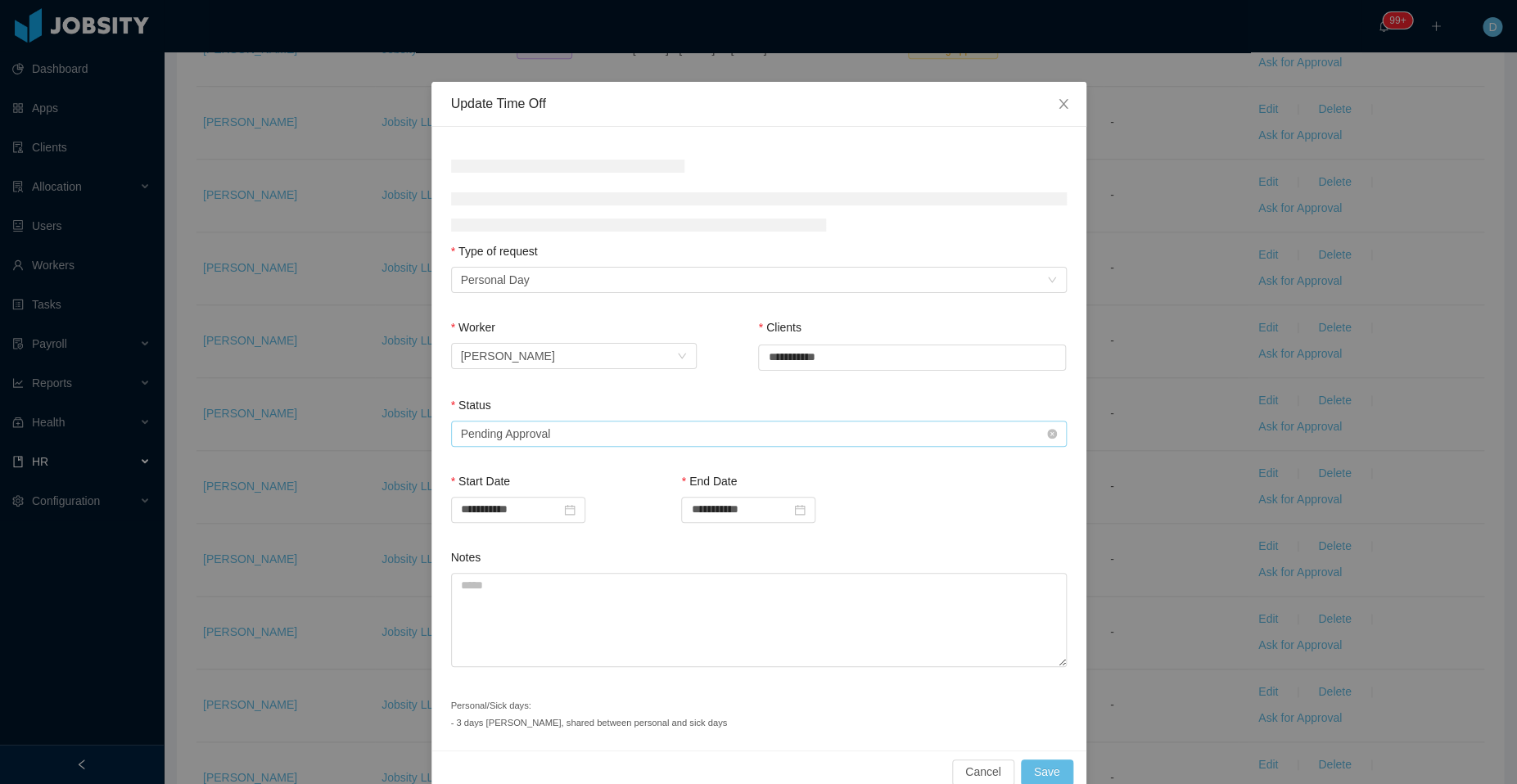
click at [762, 421] on div "Status" at bounding box center [758, 409] width 615 height 24
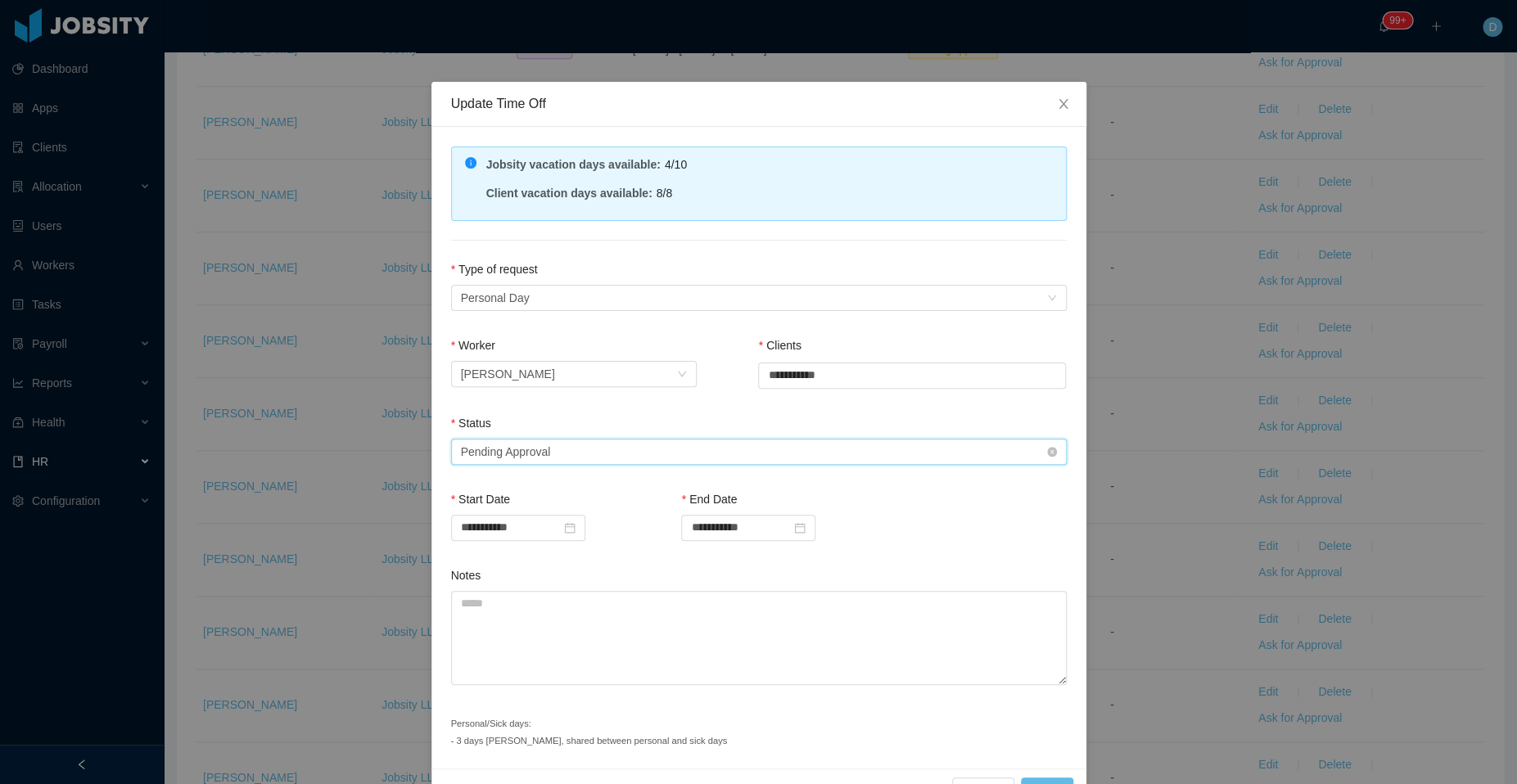
click at [630, 447] on div "Select status Pending Approval" at bounding box center [753, 452] width 585 height 24
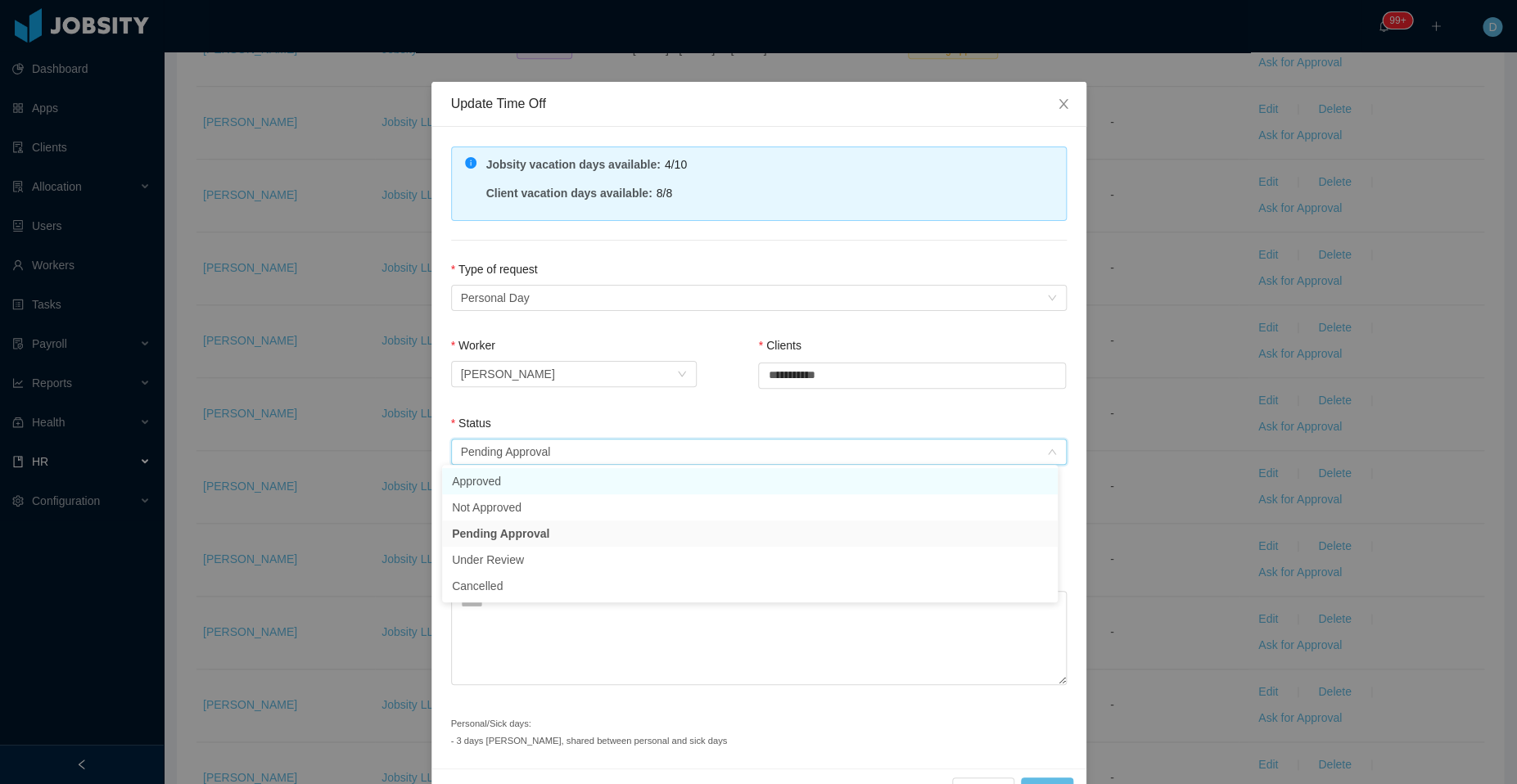
click at [555, 478] on li "Approved" at bounding box center [749, 481] width 615 height 26
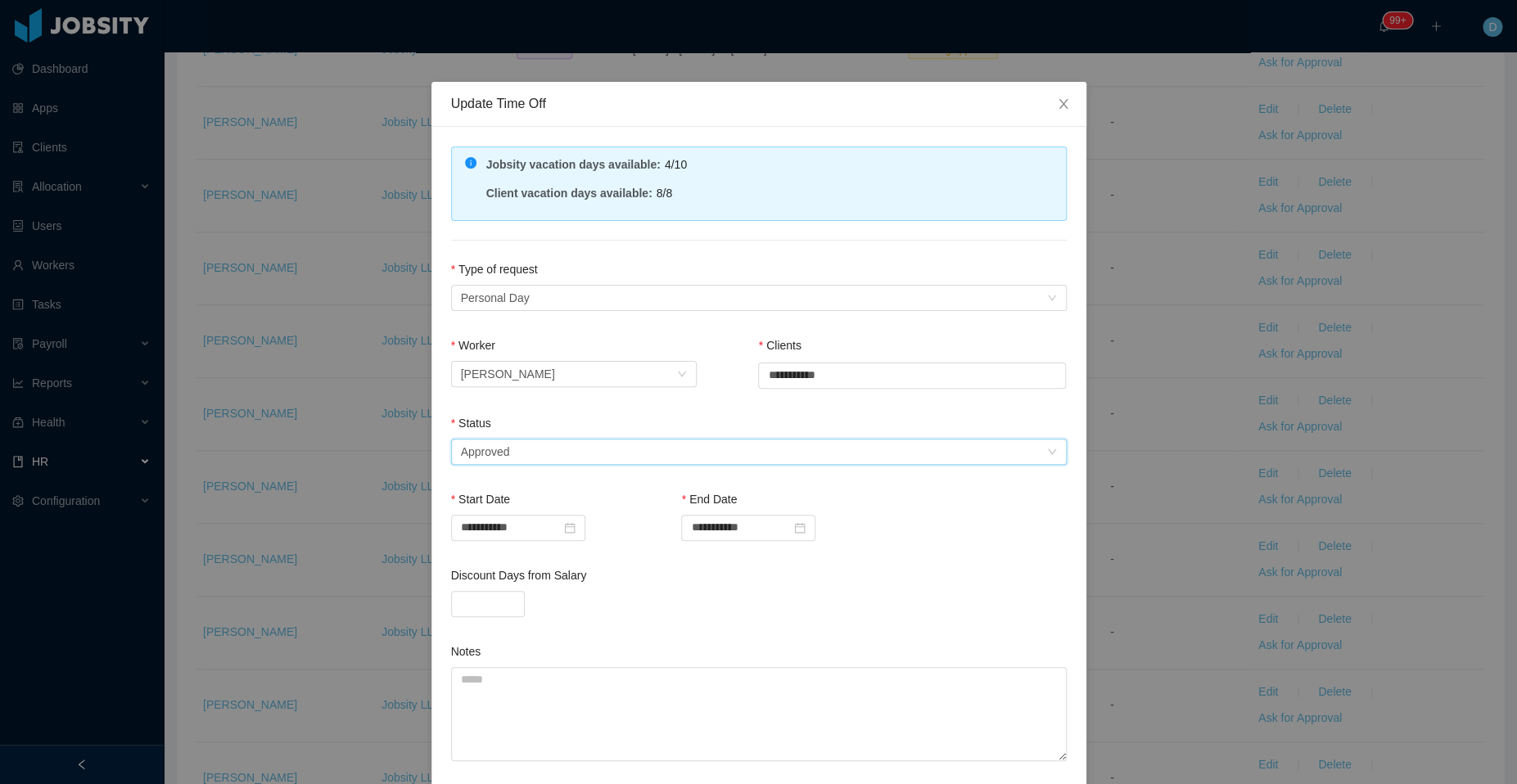
scroll to position [119, 0]
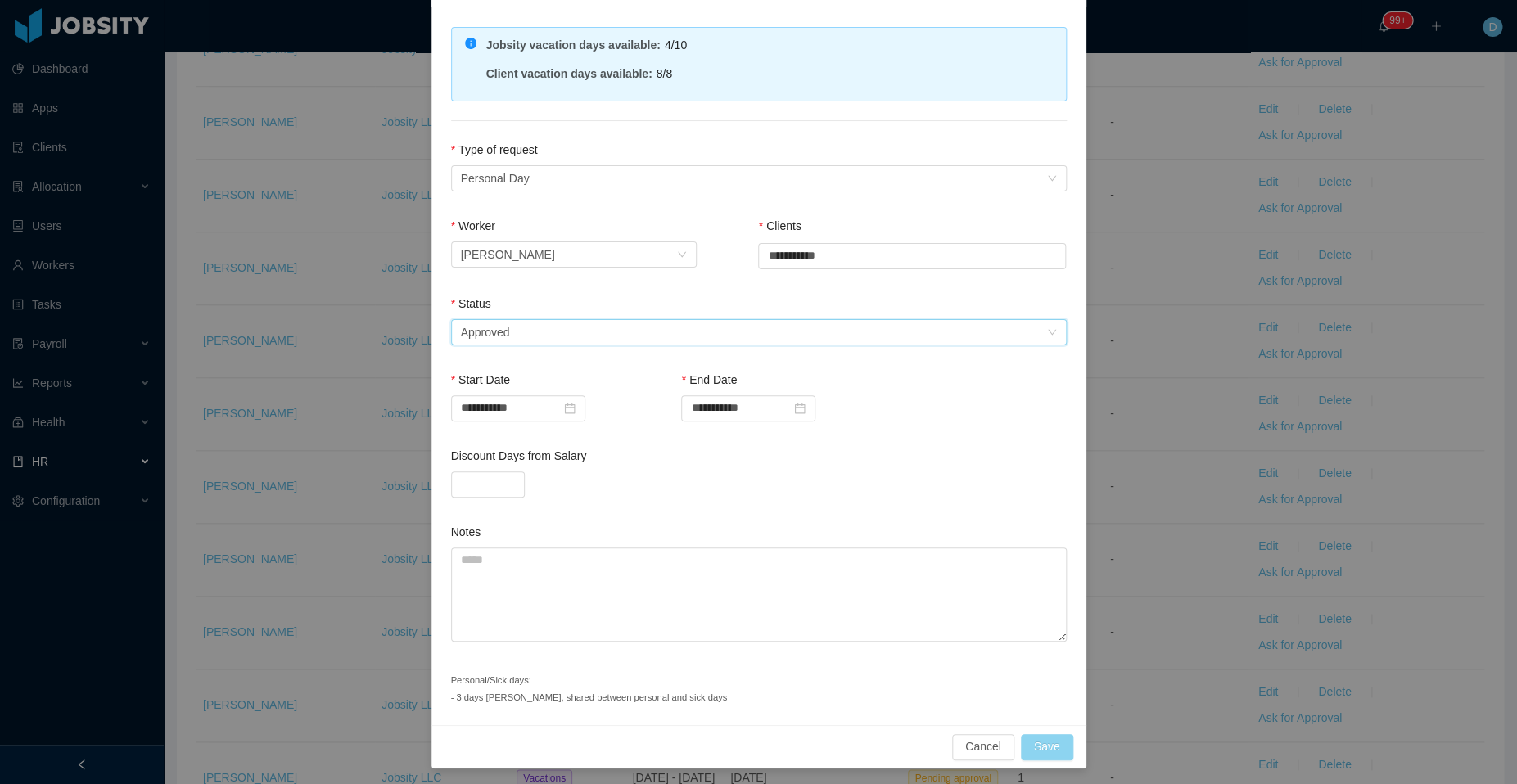
click at [1049, 736] on button "Save" at bounding box center [1047, 747] width 52 height 26
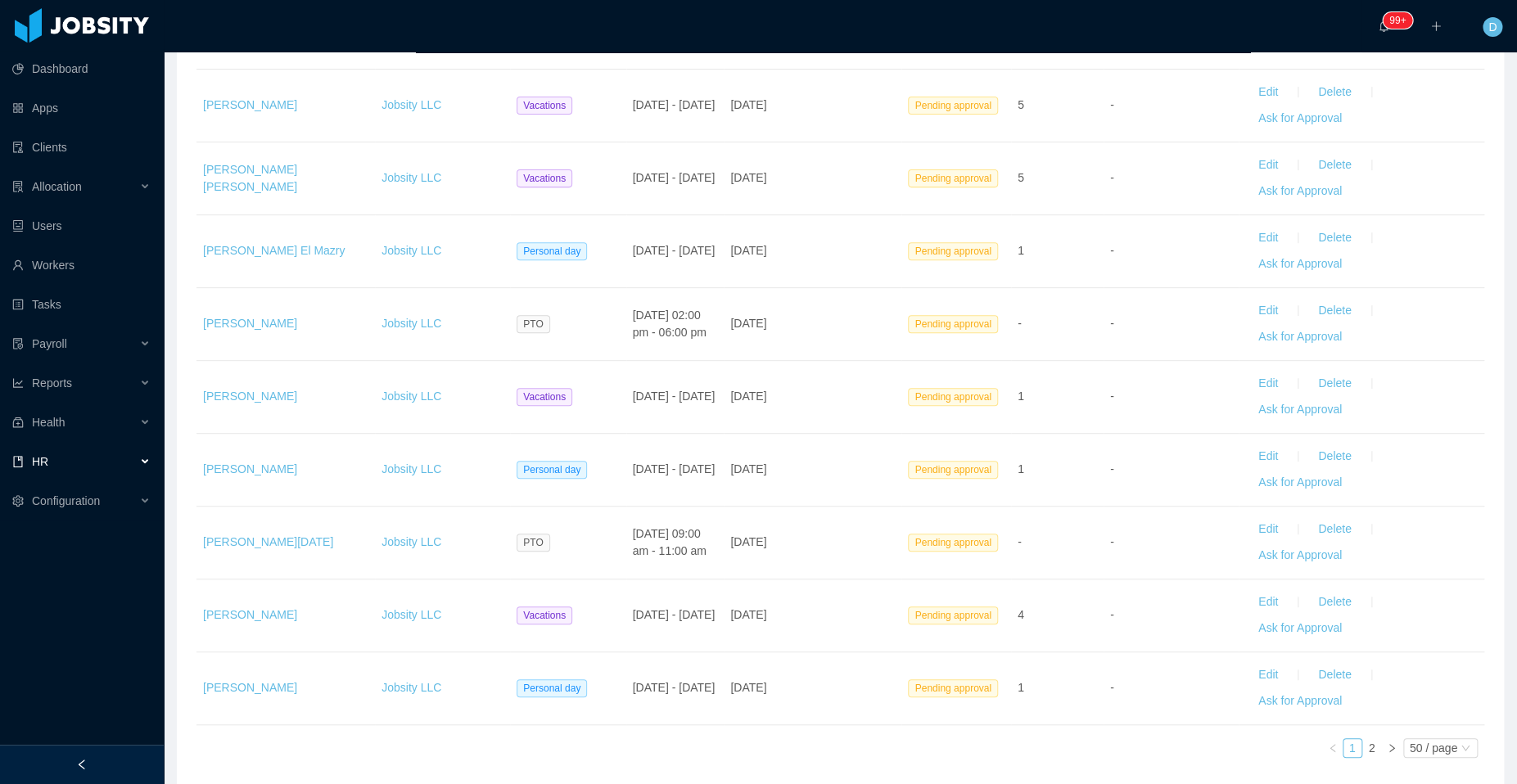
scroll to position [3213, 0]
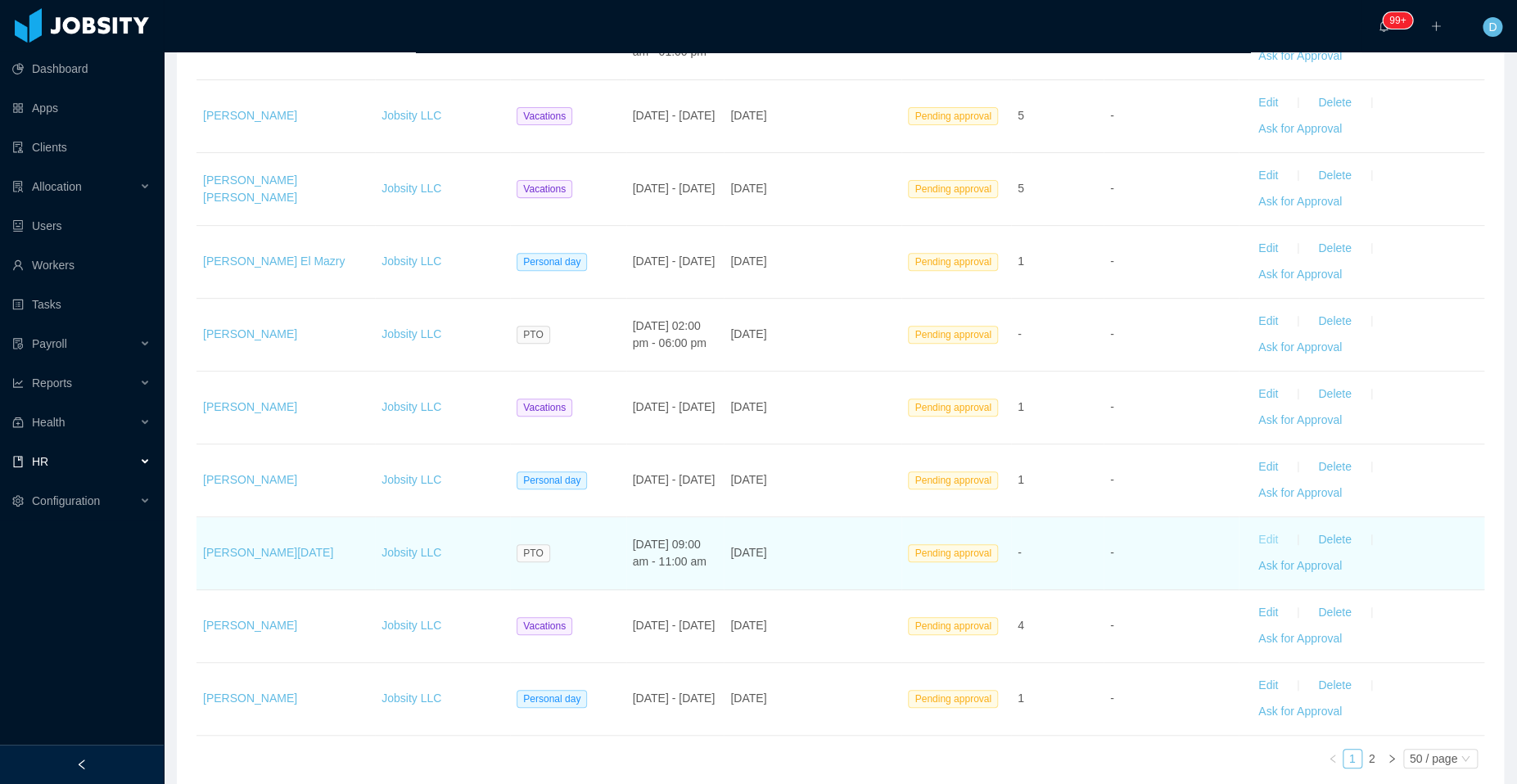
click at [1252, 527] on button "Edit" at bounding box center [1268, 540] width 46 height 26
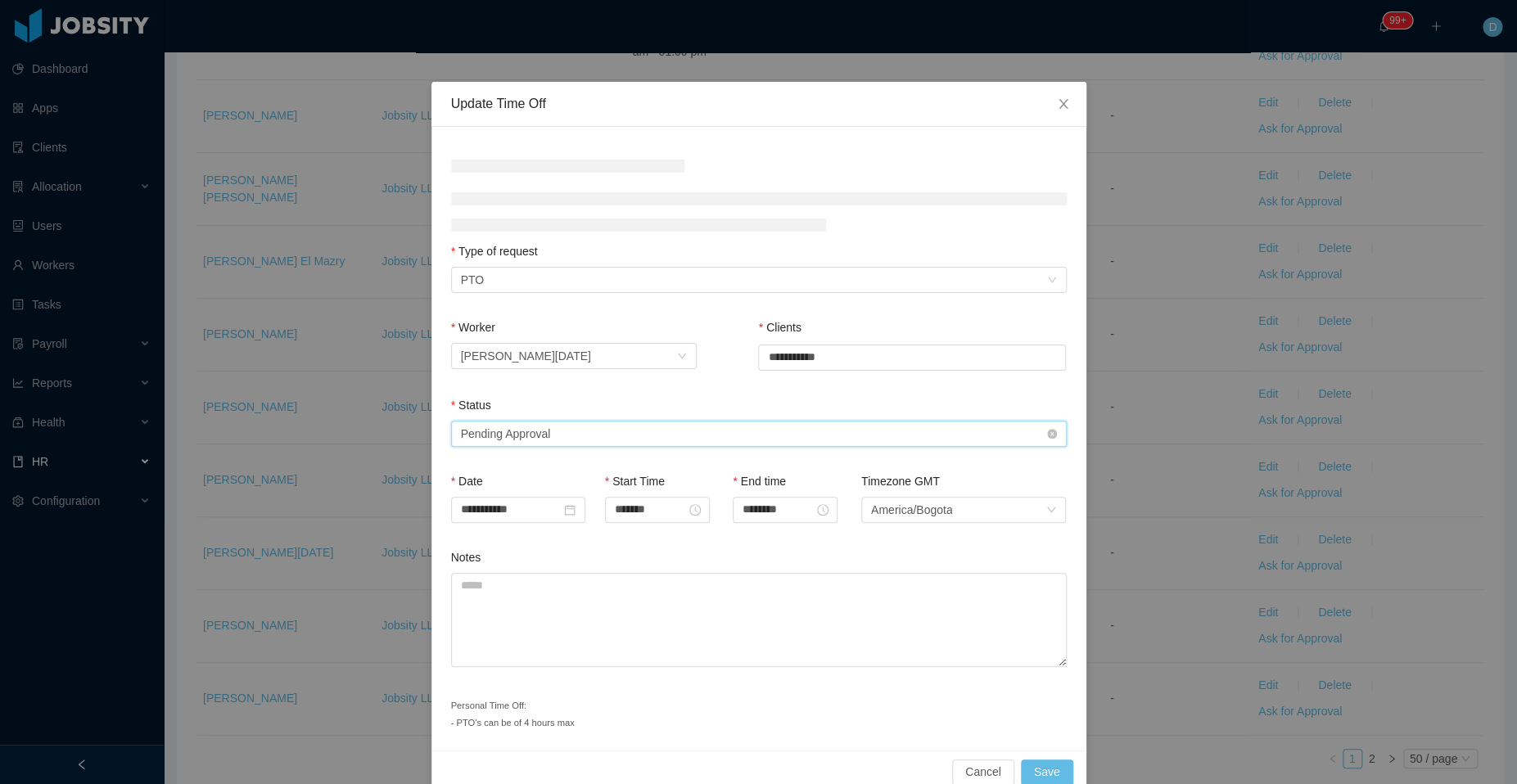
click at [723, 434] on div "Select status Pending Approval" at bounding box center [753, 433] width 585 height 24
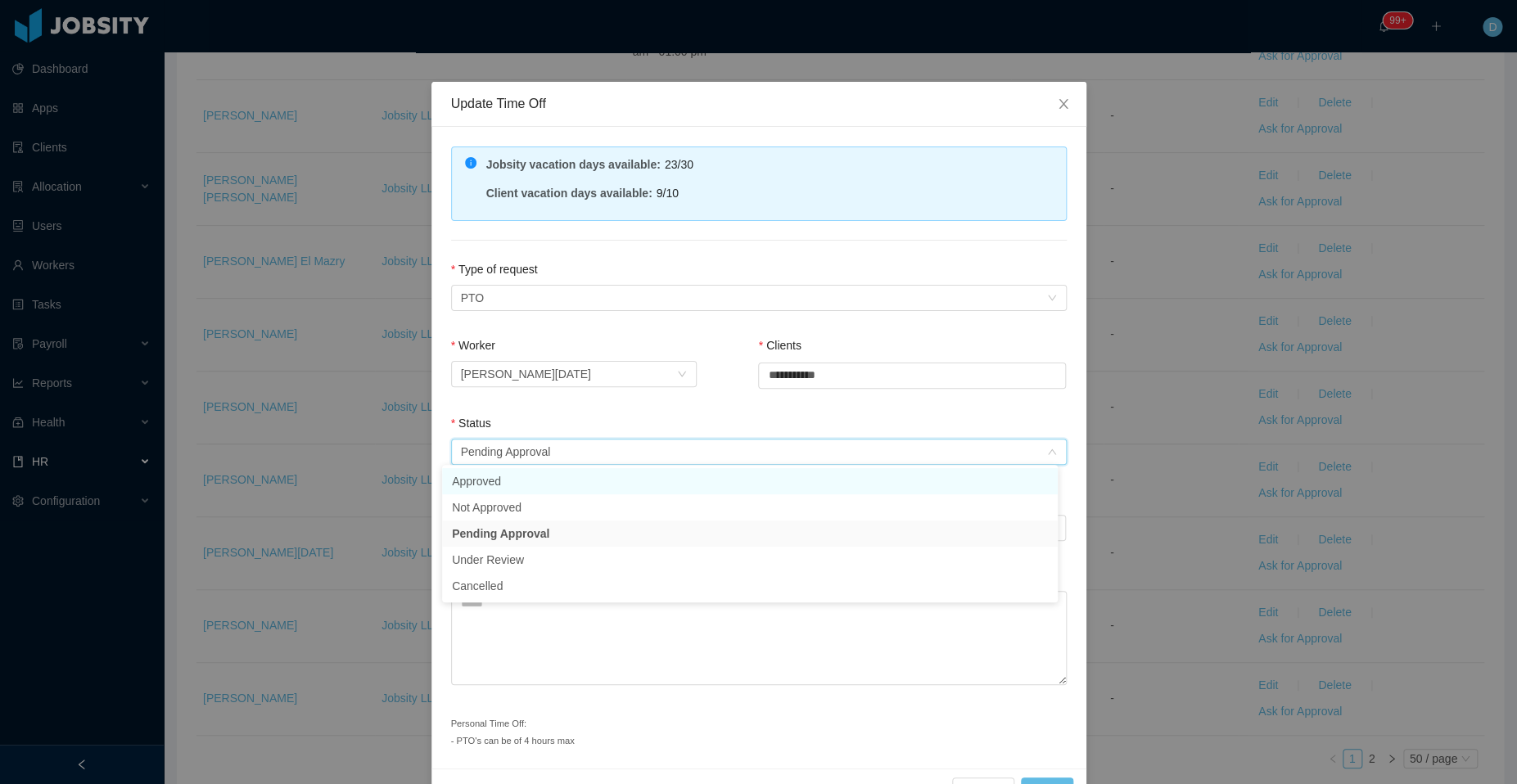
click at [632, 490] on li "Approved" at bounding box center [749, 481] width 615 height 26
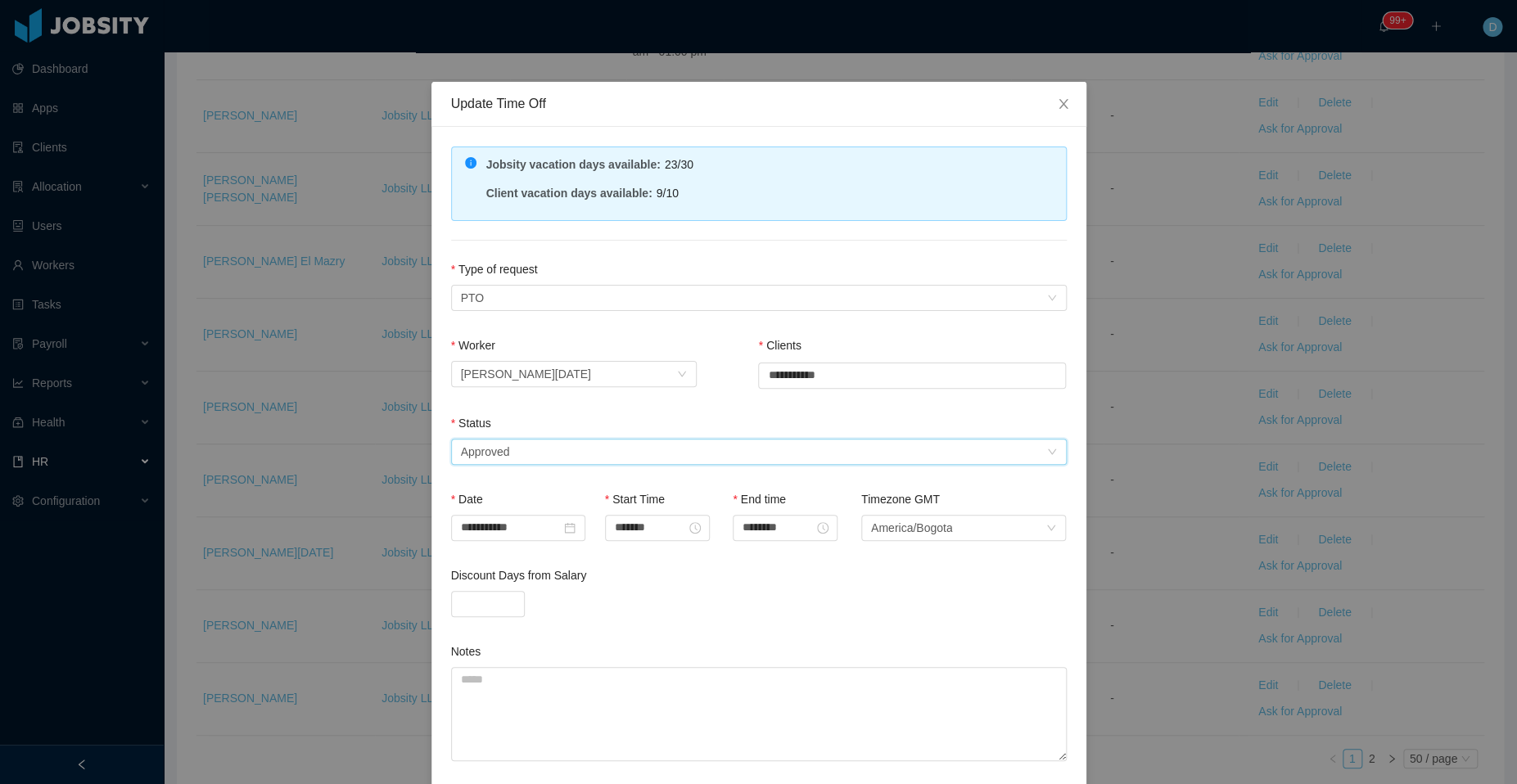
scroll to position [119, 0]
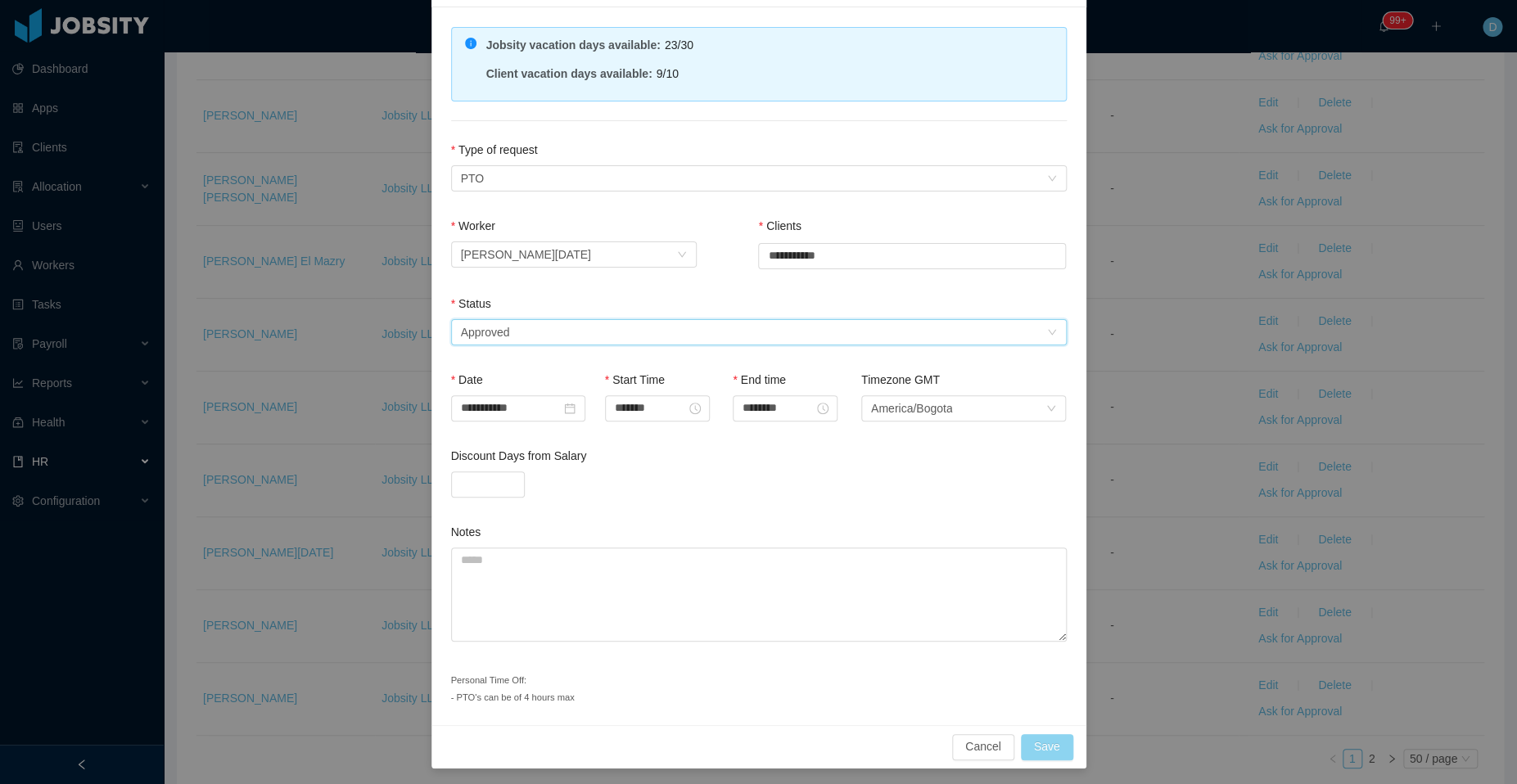
click at [1033, 739] on button "Save" at bounding box center [1047, 747] width 52 height 26
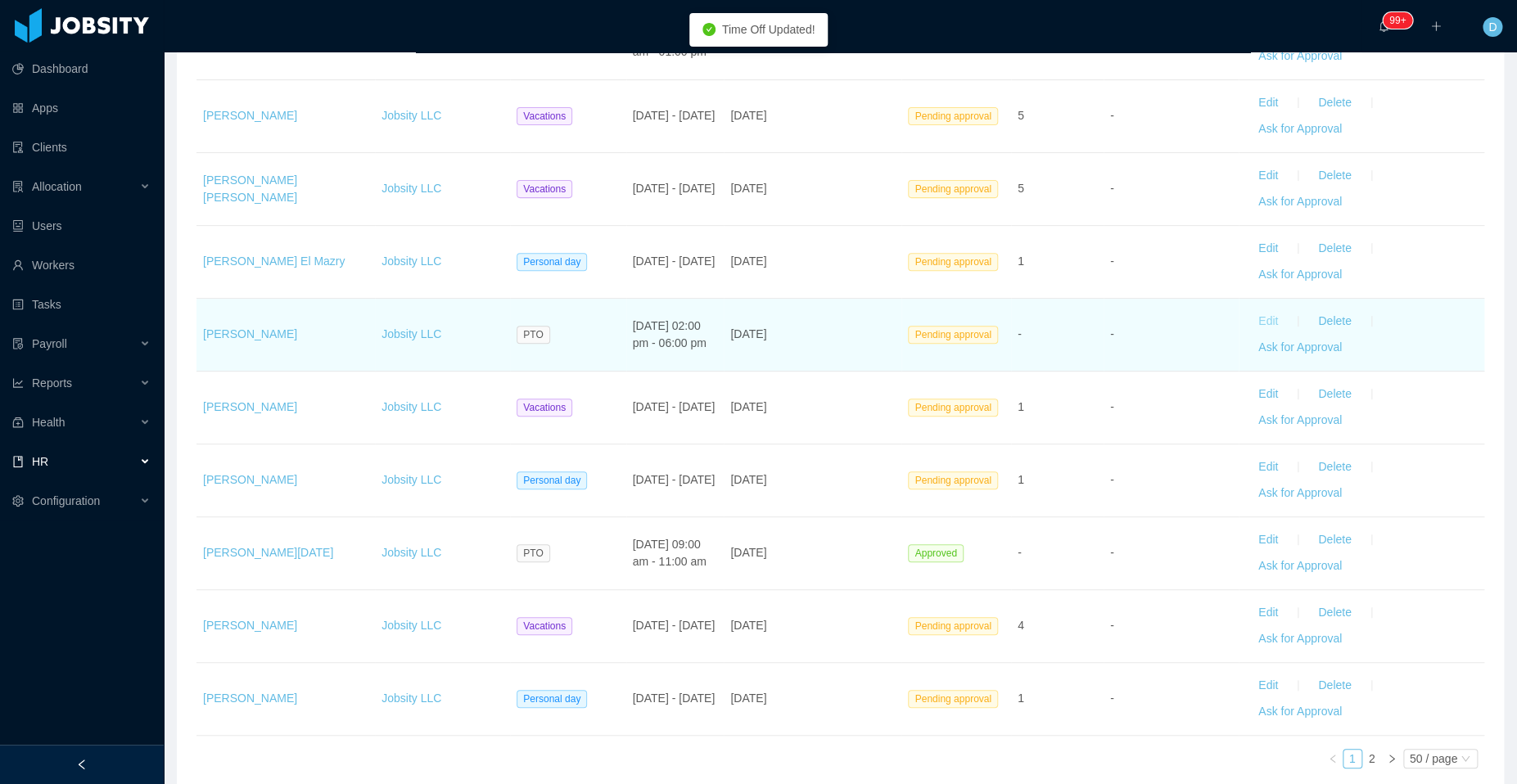
click at [1255, 309] on button "Edit" at bounding box center [1268, 321] width 46 height 26
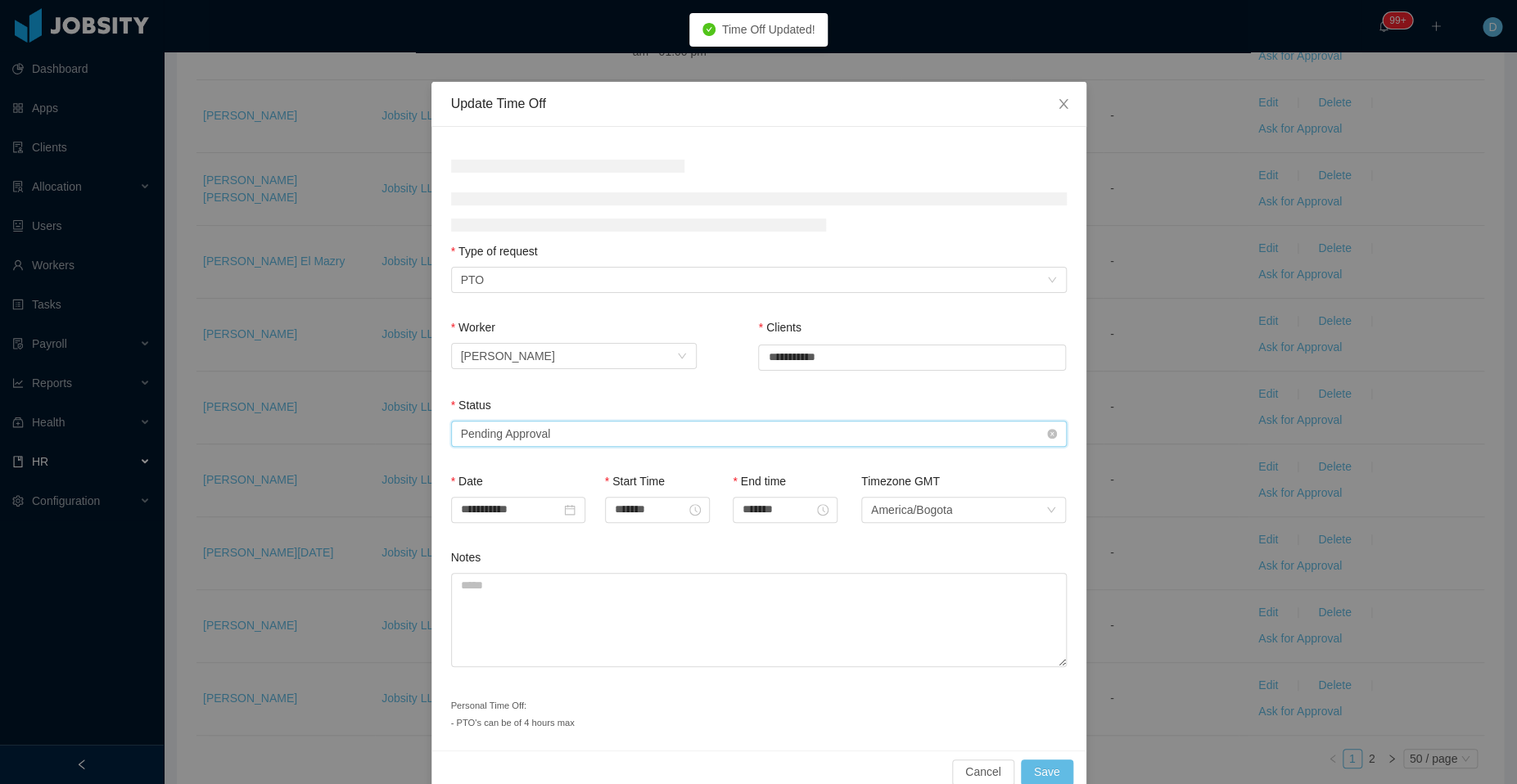
click at [672, 434] on div "Select status Pending Approval" at bounding box center [753, 433] width 585 height 24
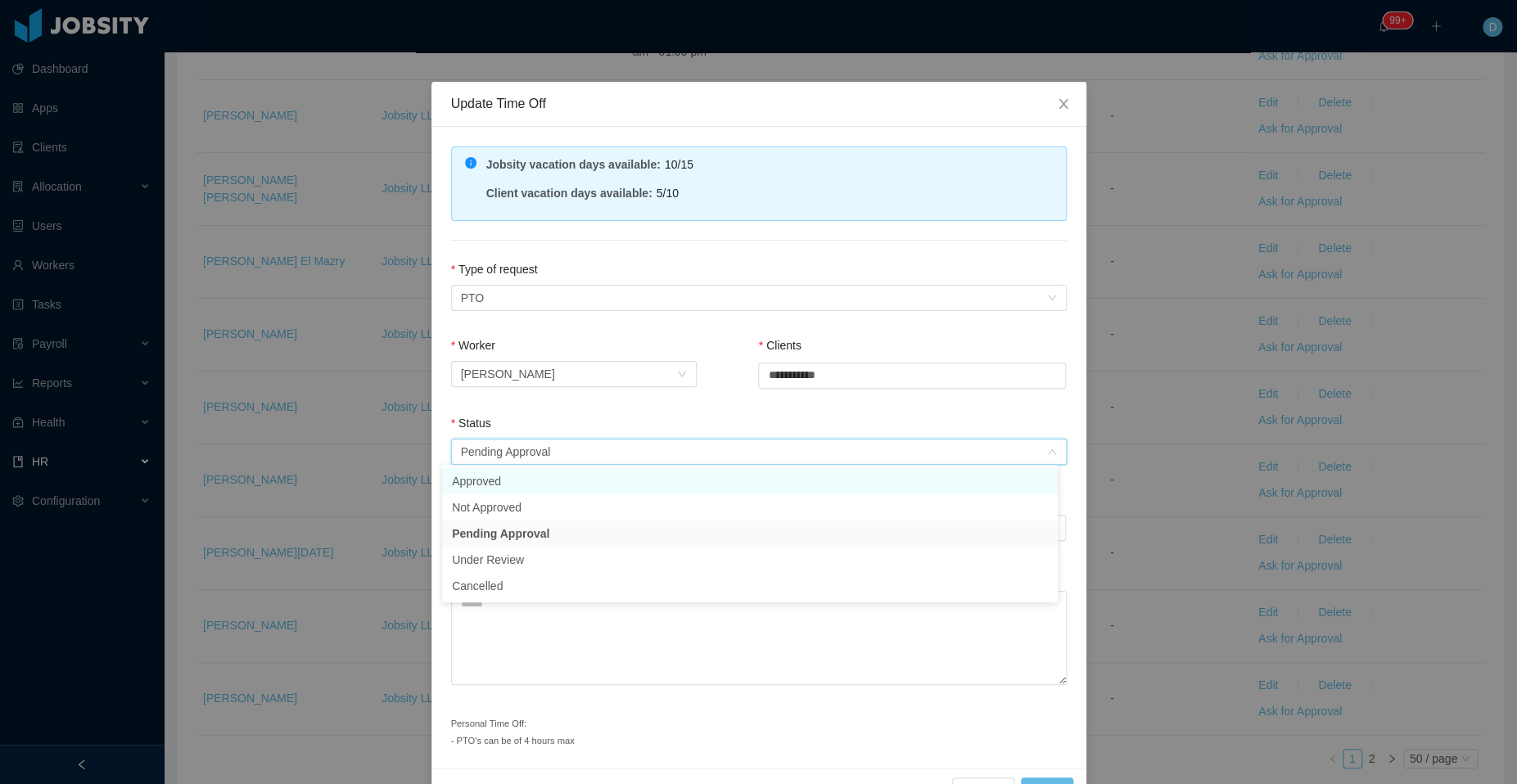
click at [573, 487] on li "Approved" at bounding box center [749, 481] width 615 height 26
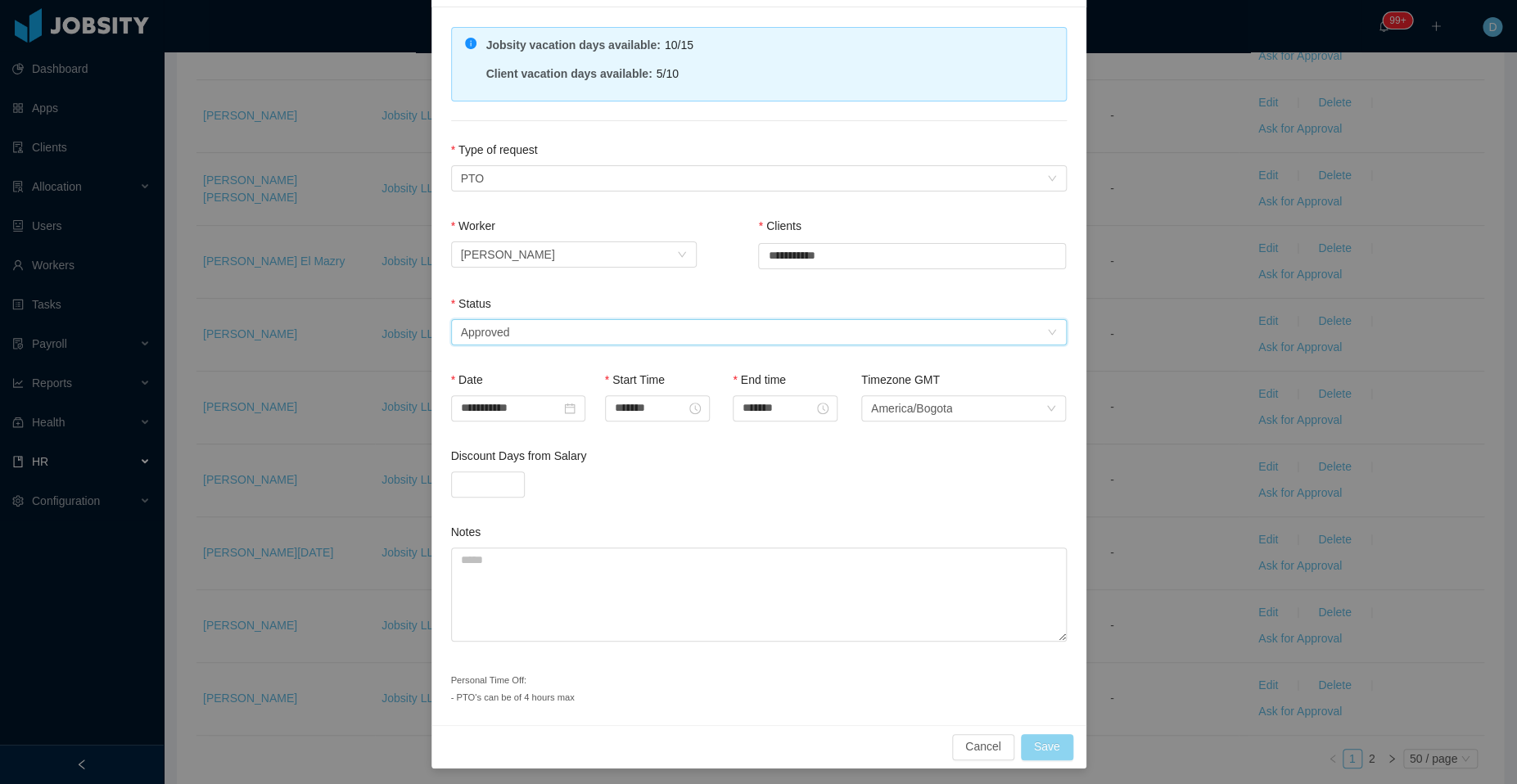
click at [1033, 742] on button "Save" at bounding box center [1047, 747] width 52 height 26
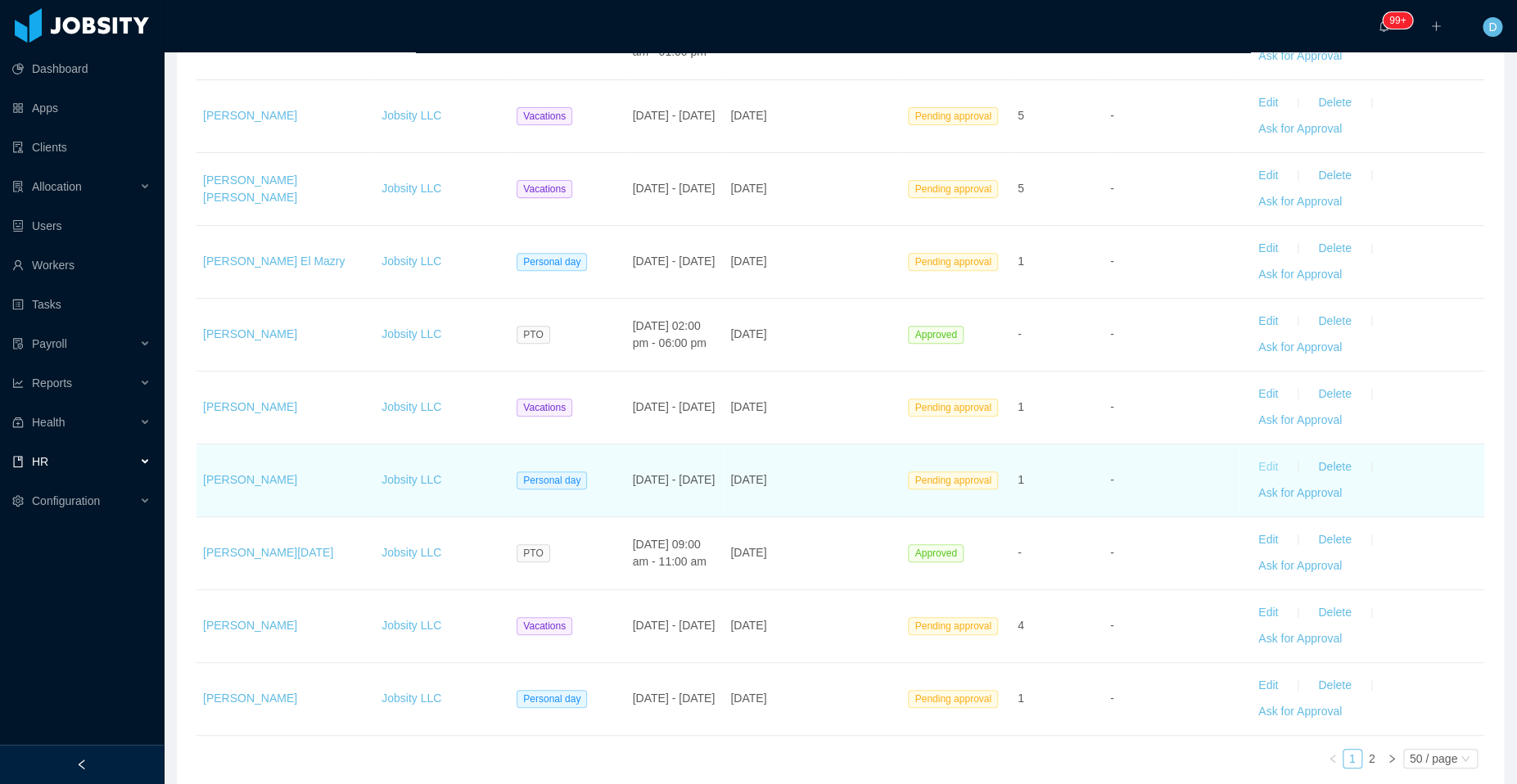
click at [1245, 454] on button "Edit" at bounding box center [1268, 467] width 46 height 26
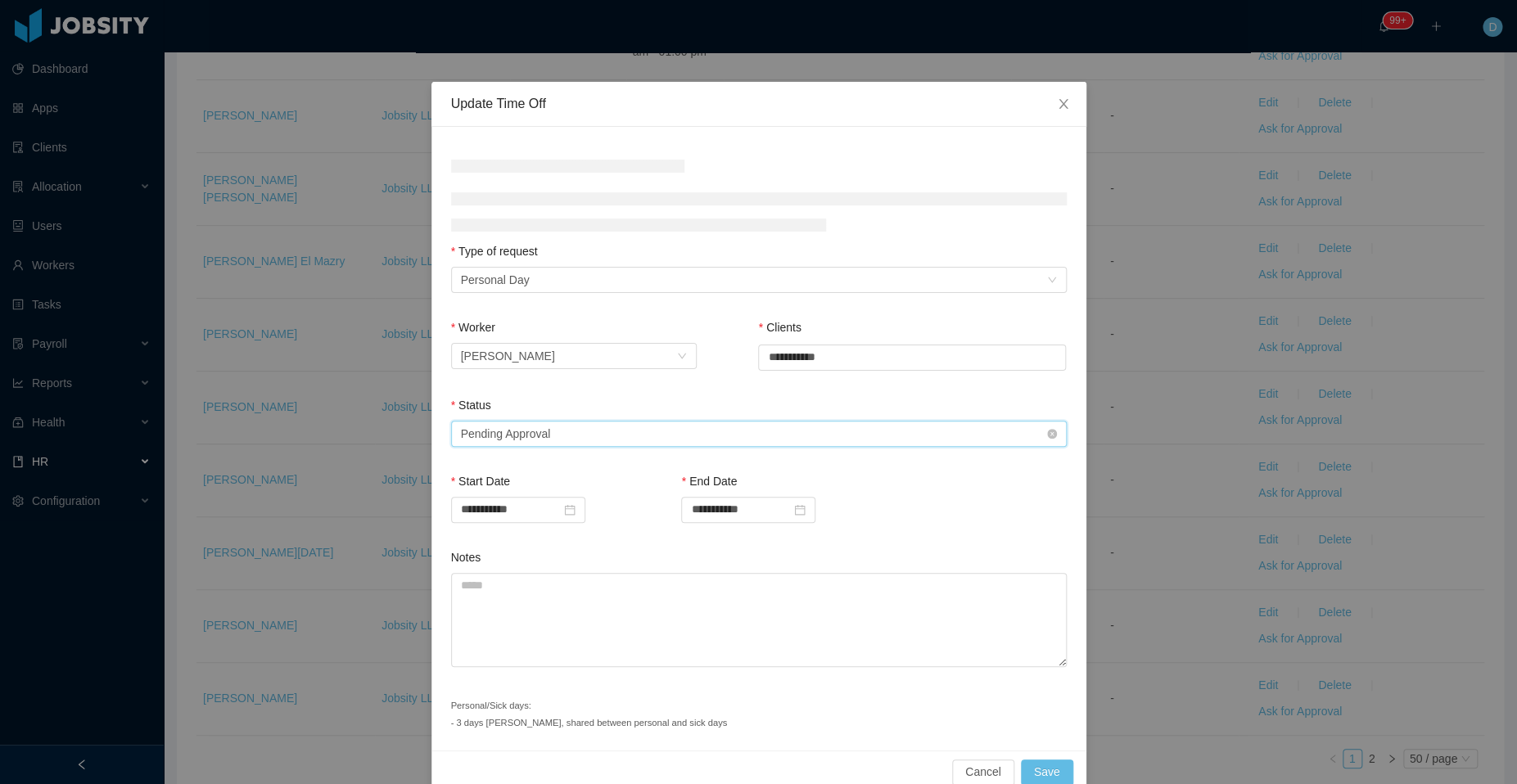
click at [779, 437] on div "Select status Pending Approval" at bounding box center [753, 433] width 585 height 24
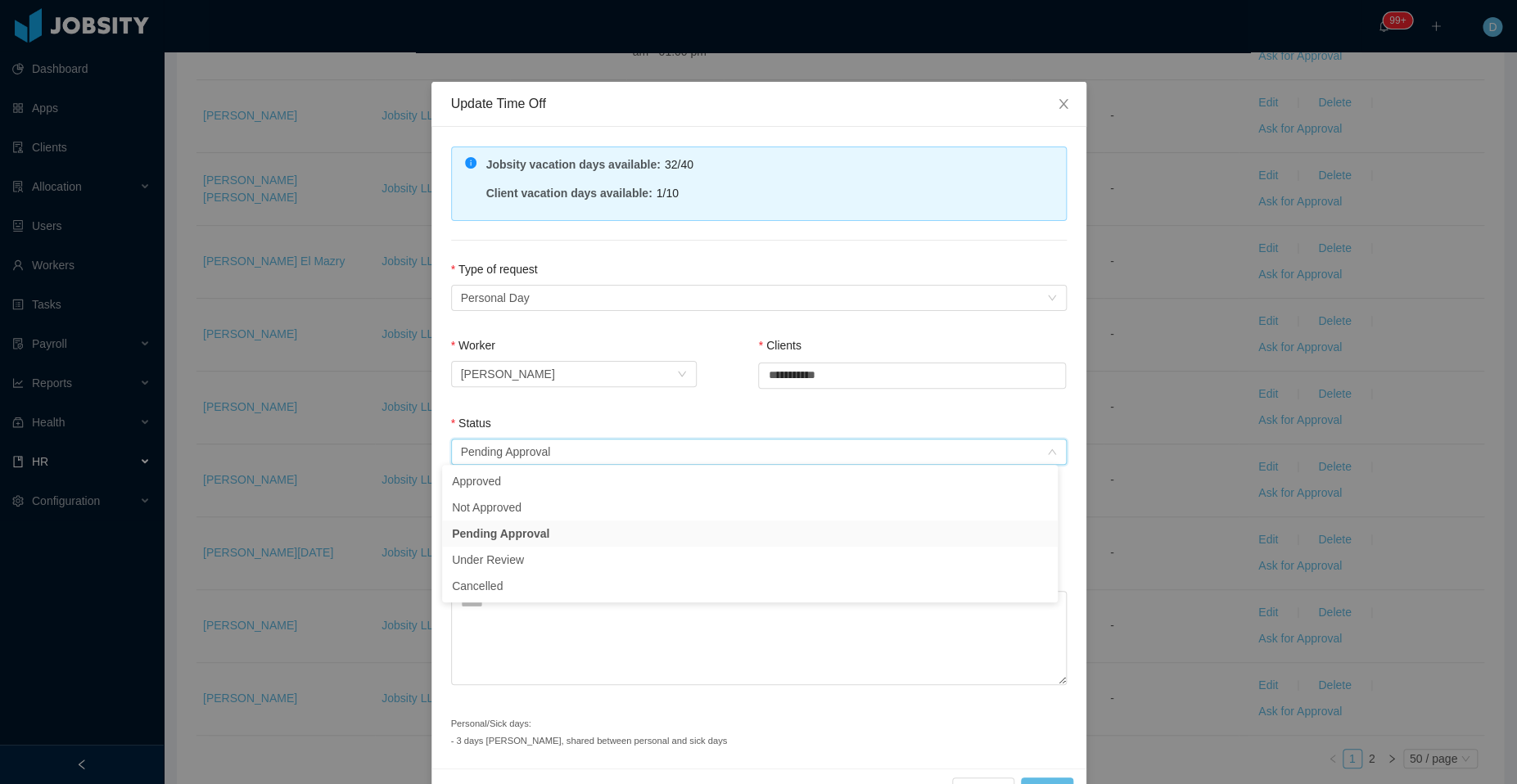
click at [691, 468] on ul "Approved Not Approved Pending Approval Under Review Cancelled" at bounding box center [749, 534] width 615 height 138
click at [672, 488] on li "Approved" at bounding box center [749, 481] width 615 height 26
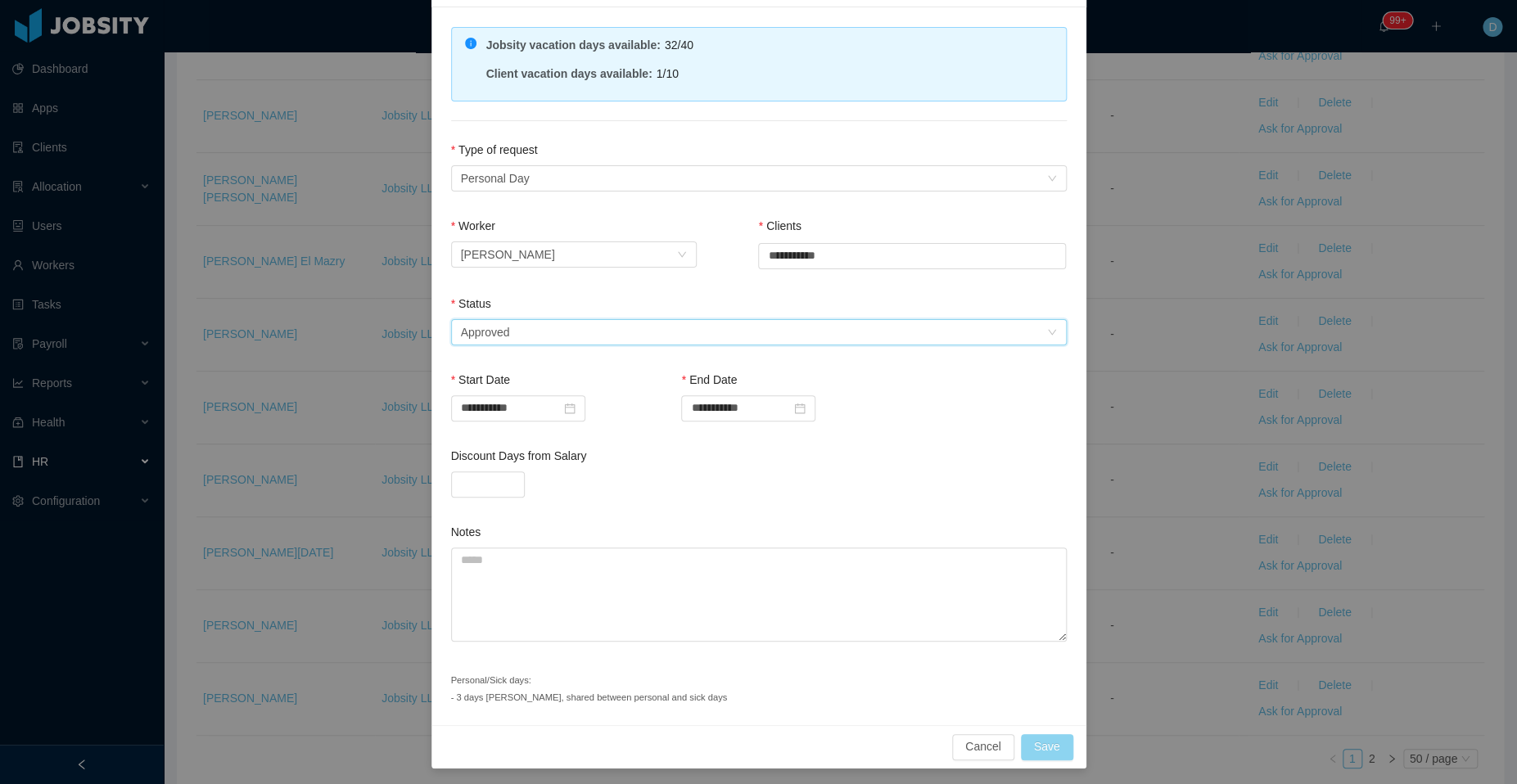
click at [1029, 741] on button "Save" at bounding box center [1047, 747] width 52 height 26
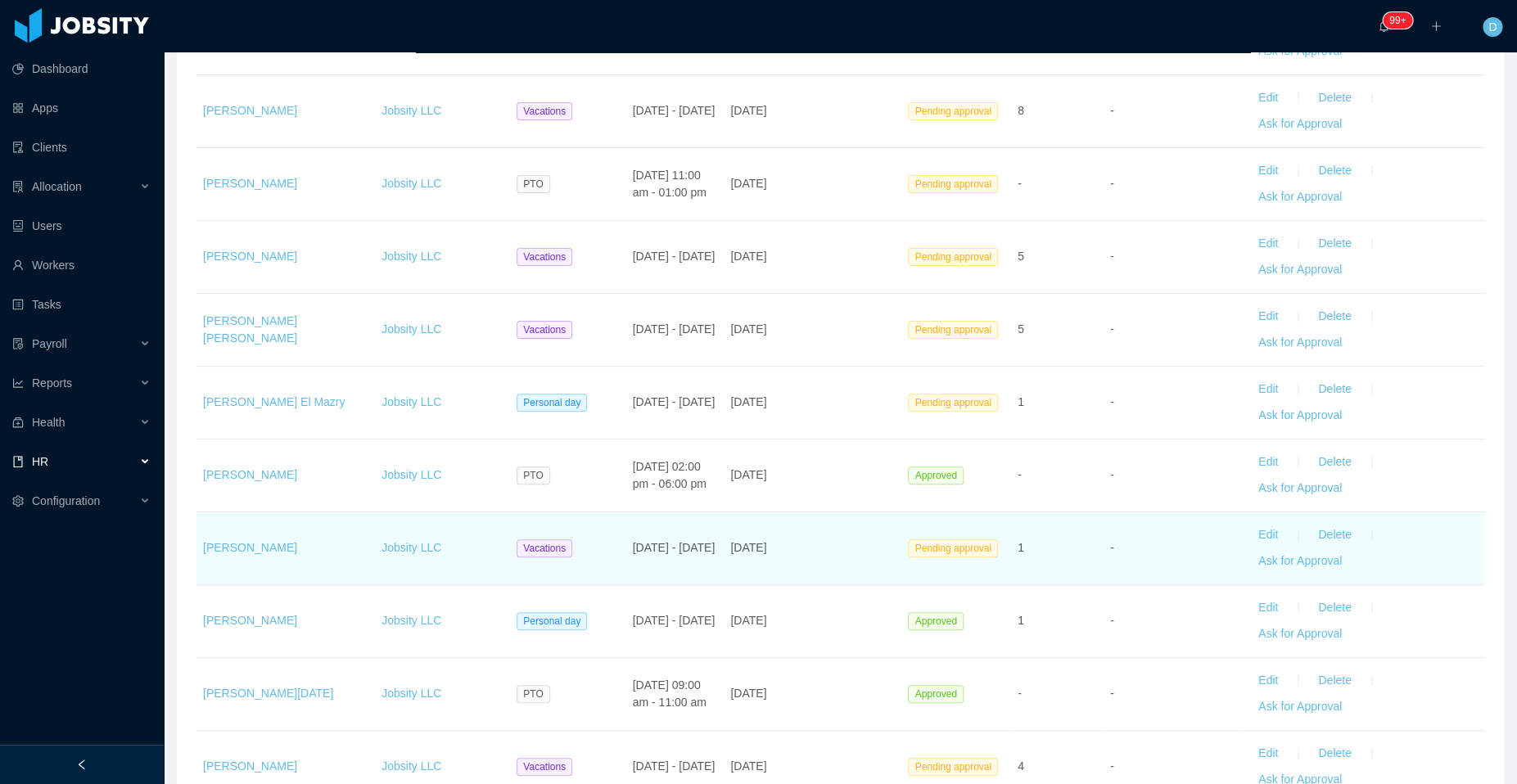
scroll to position [3055, 0]
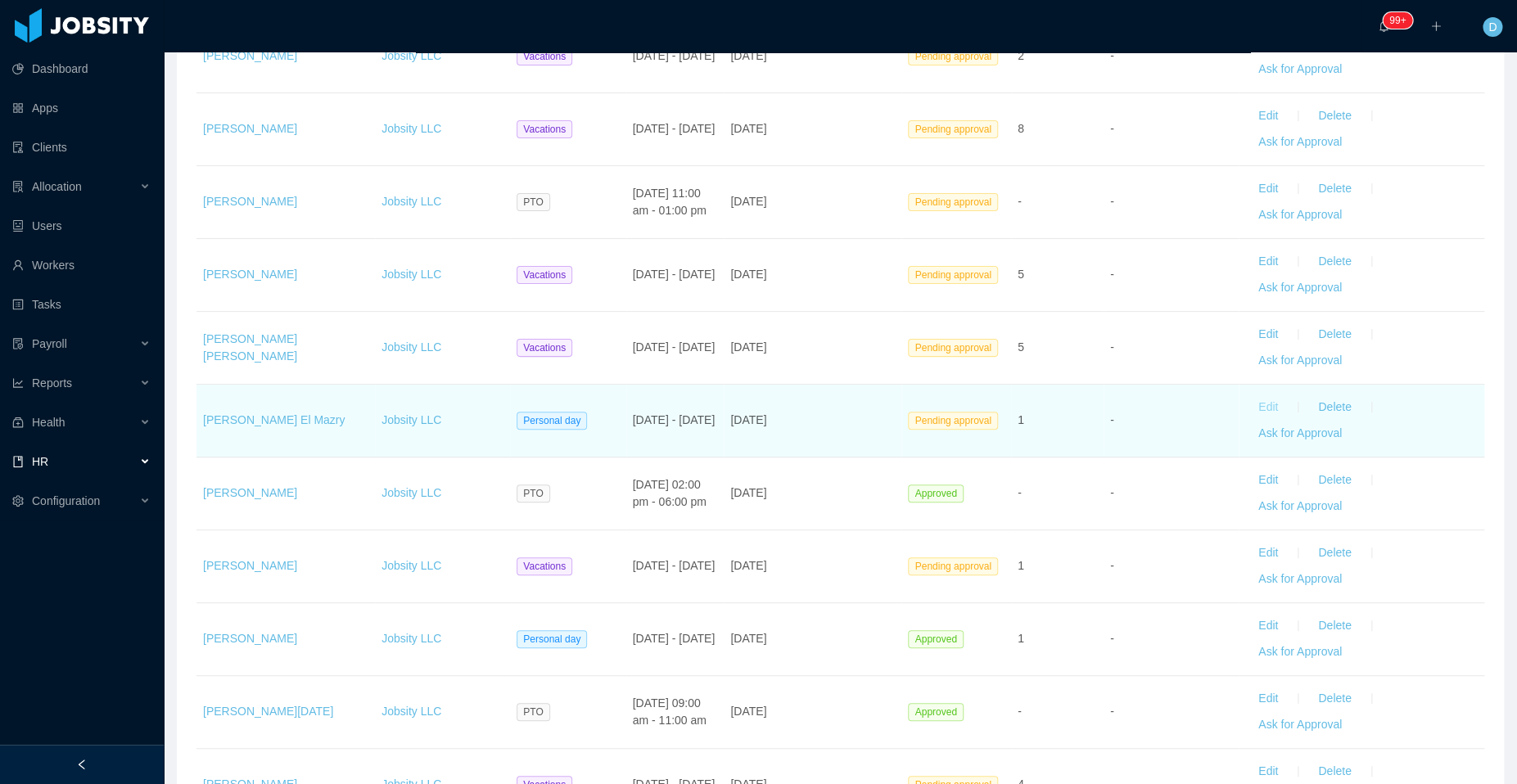
click at [1247, 395] on button "Edit" at bounding box center [1268, 407] width 46 height 26
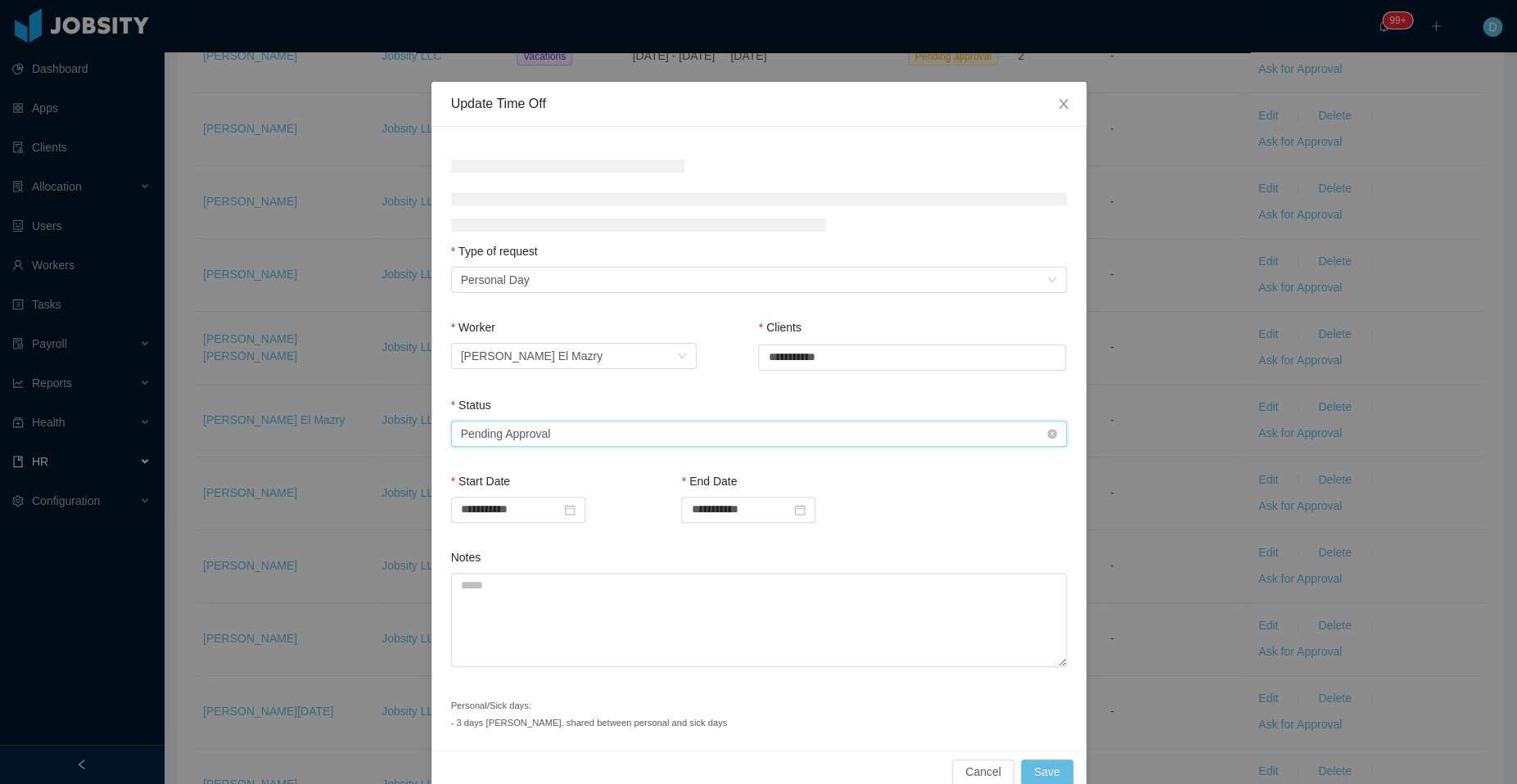
click at [726, 435] on div "Select status Pending Approval" at bounding box center [753, 433] width 585 height 24
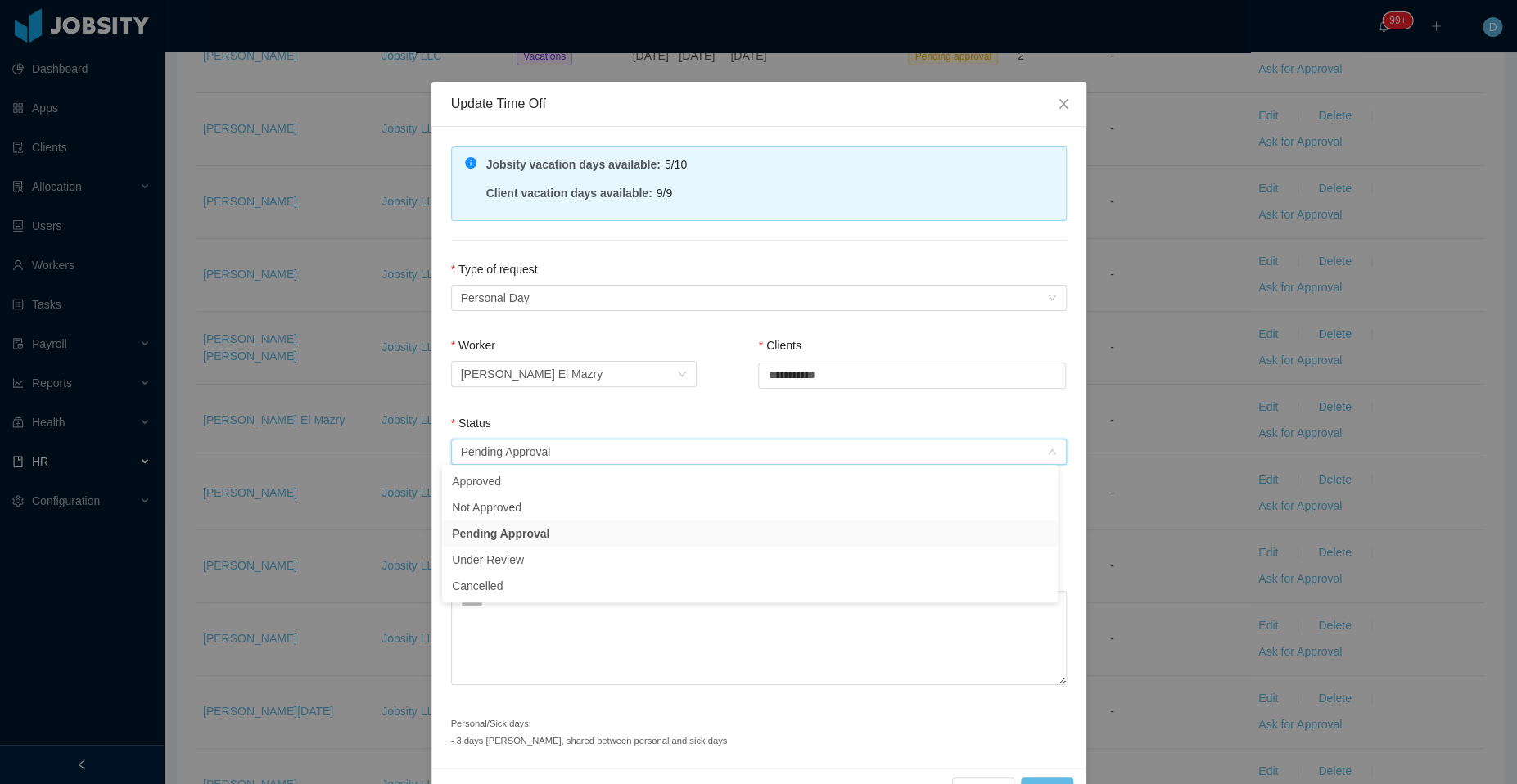
click at [602, 468] on ul "Approved Not Approved Pending Approval Under Review Cancelled" at bounding box center [749, 534] width 615 height 138
click at [594, 487] on li "Approved" at bounding box center [749, 481] width 615 height 26
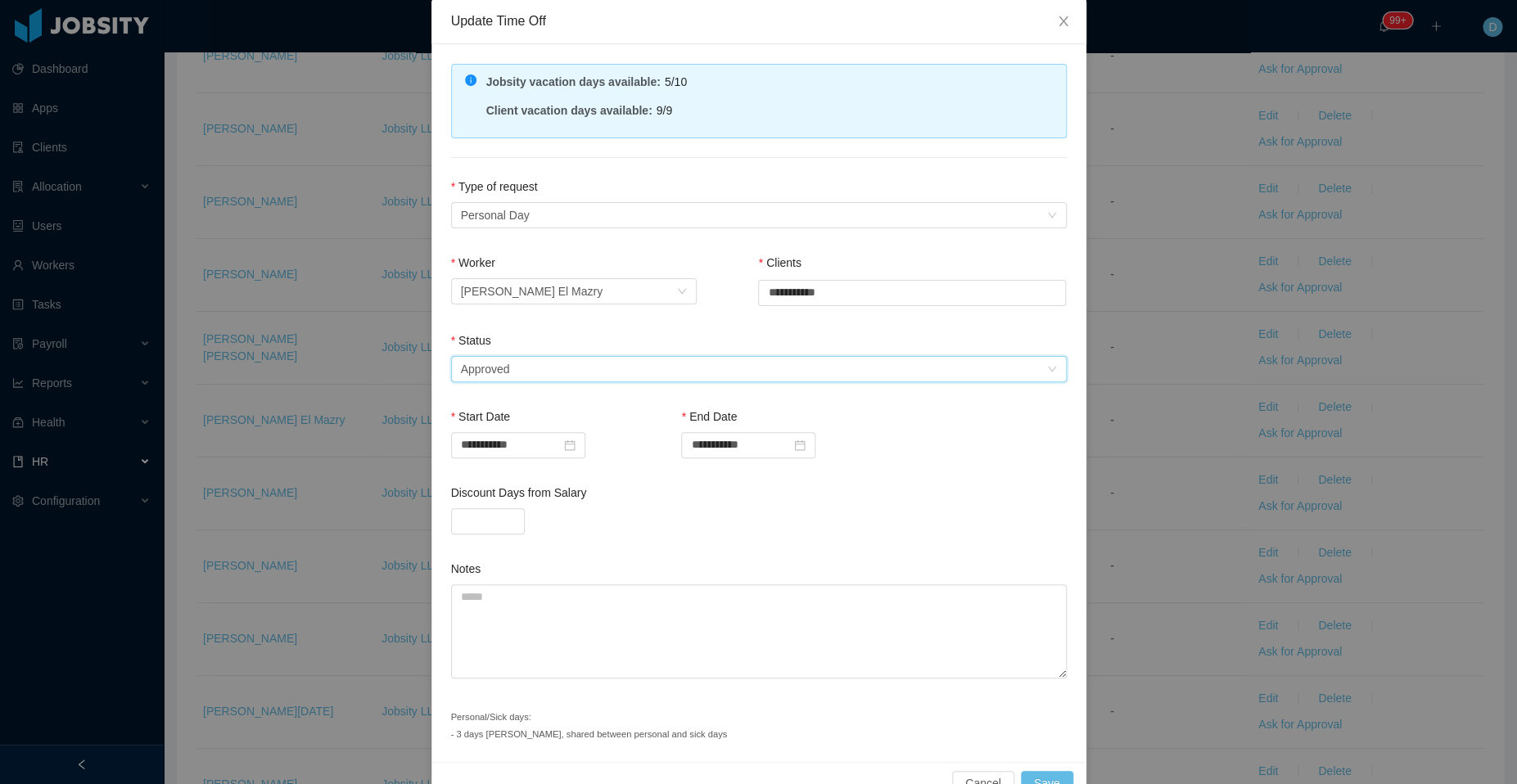
scroll to position [119, 0]
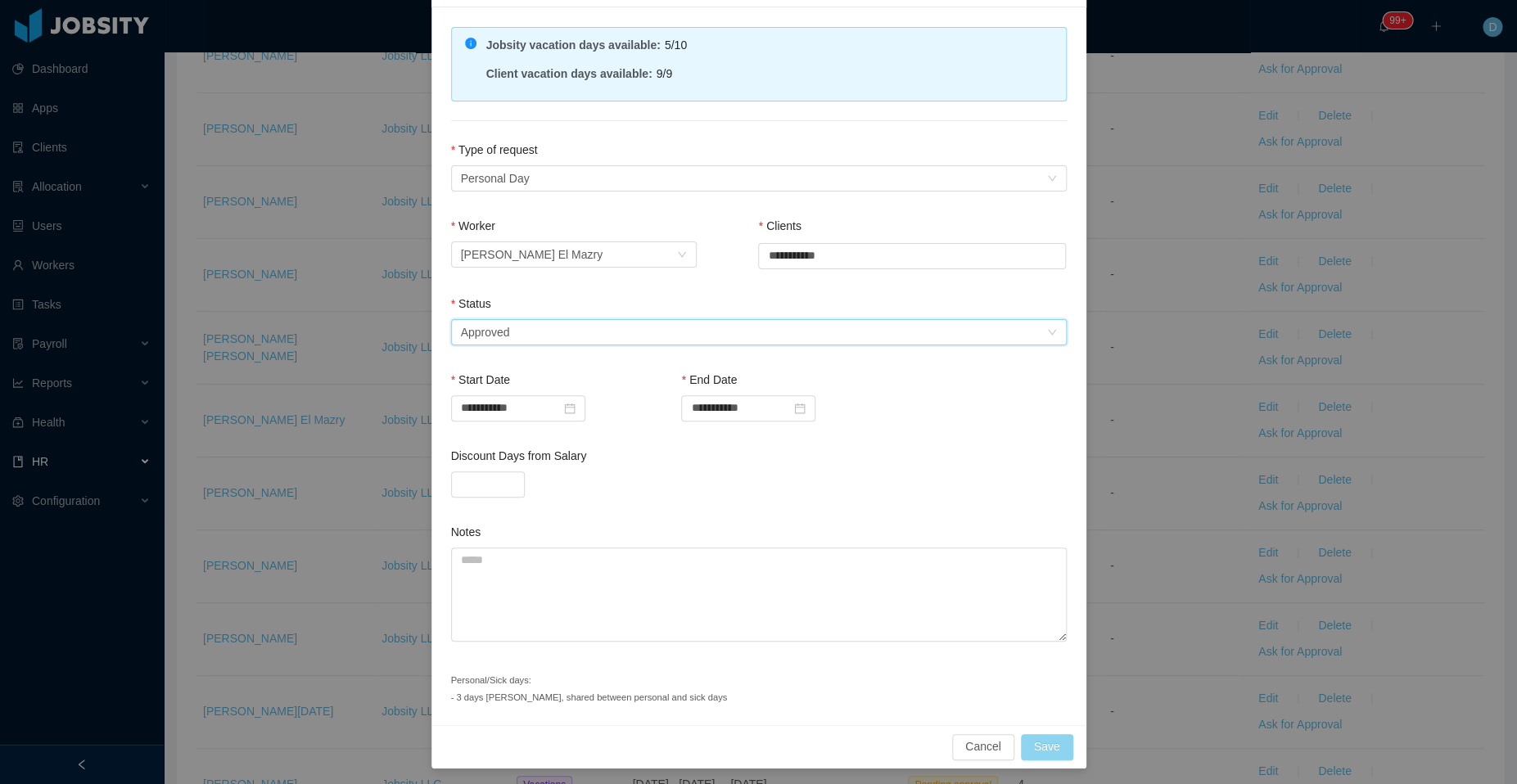
click at [1039, 744] on button "Save" at bounding box center [1047, 747] width 52 height 26
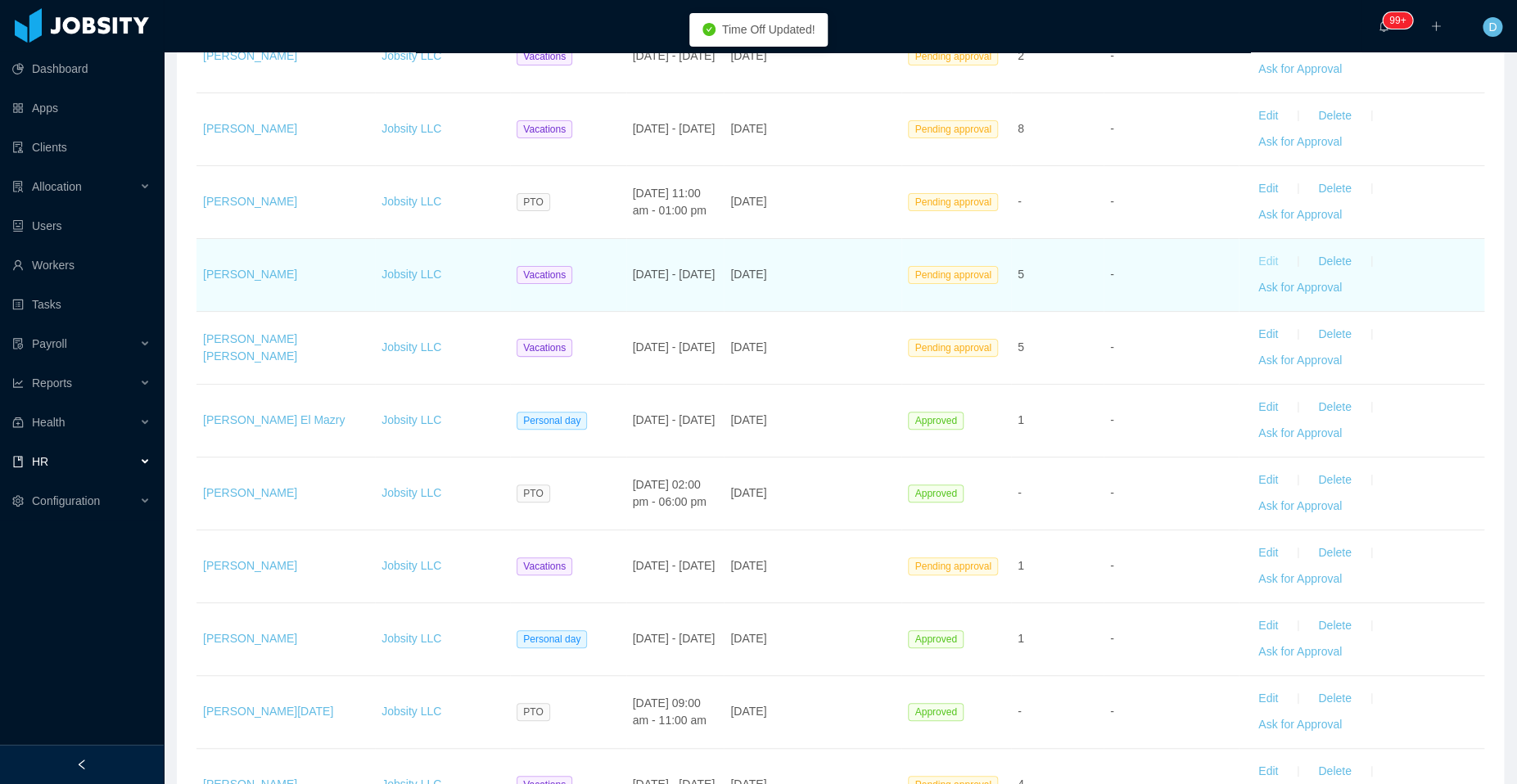
click at [1251, 248] on button "Edit" at bounding box center [1268, 261] width 46 height 26
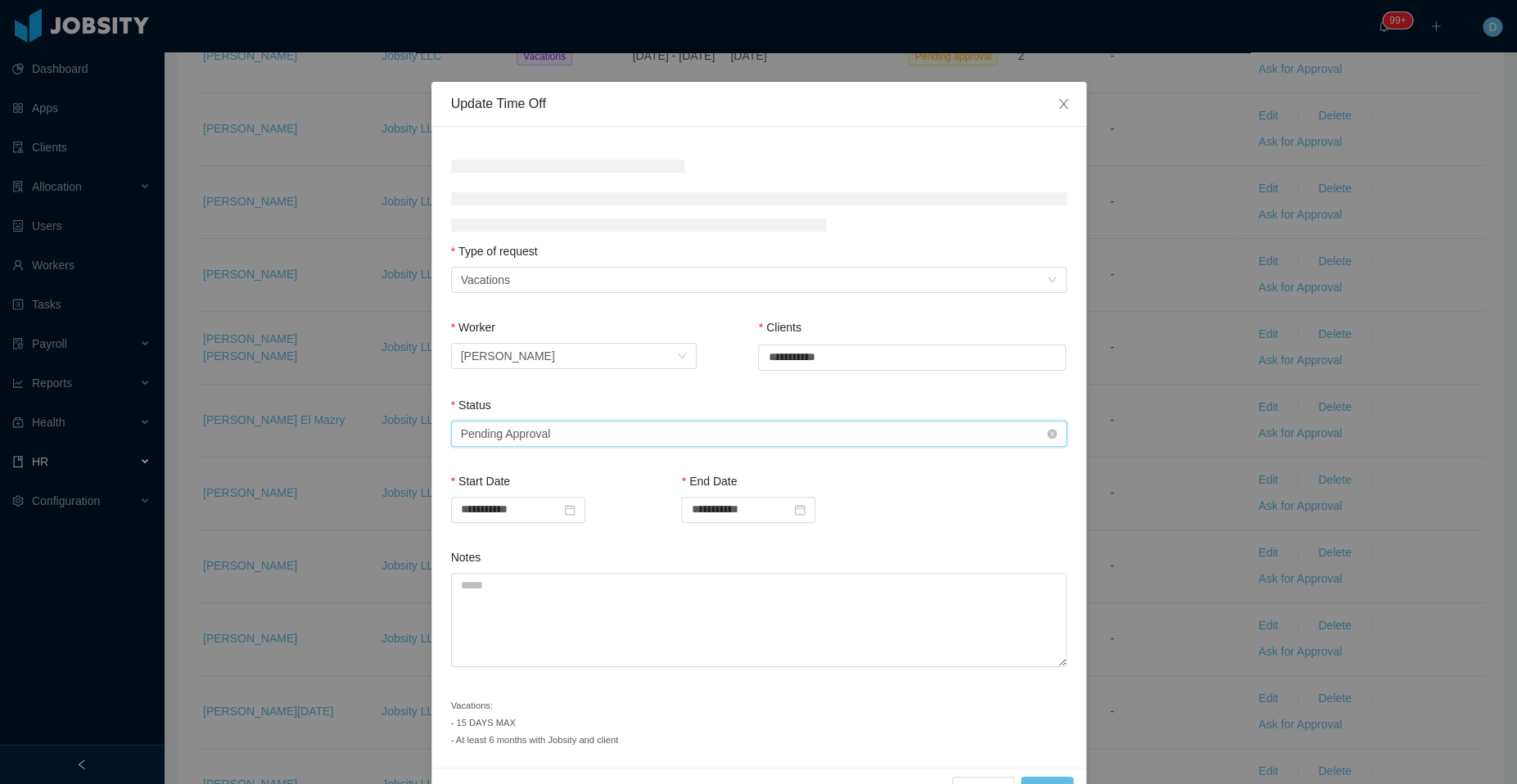
click at [664, 428] on div "Select status Pending Approval" at bounding box center [753, 433] width 585 height 24
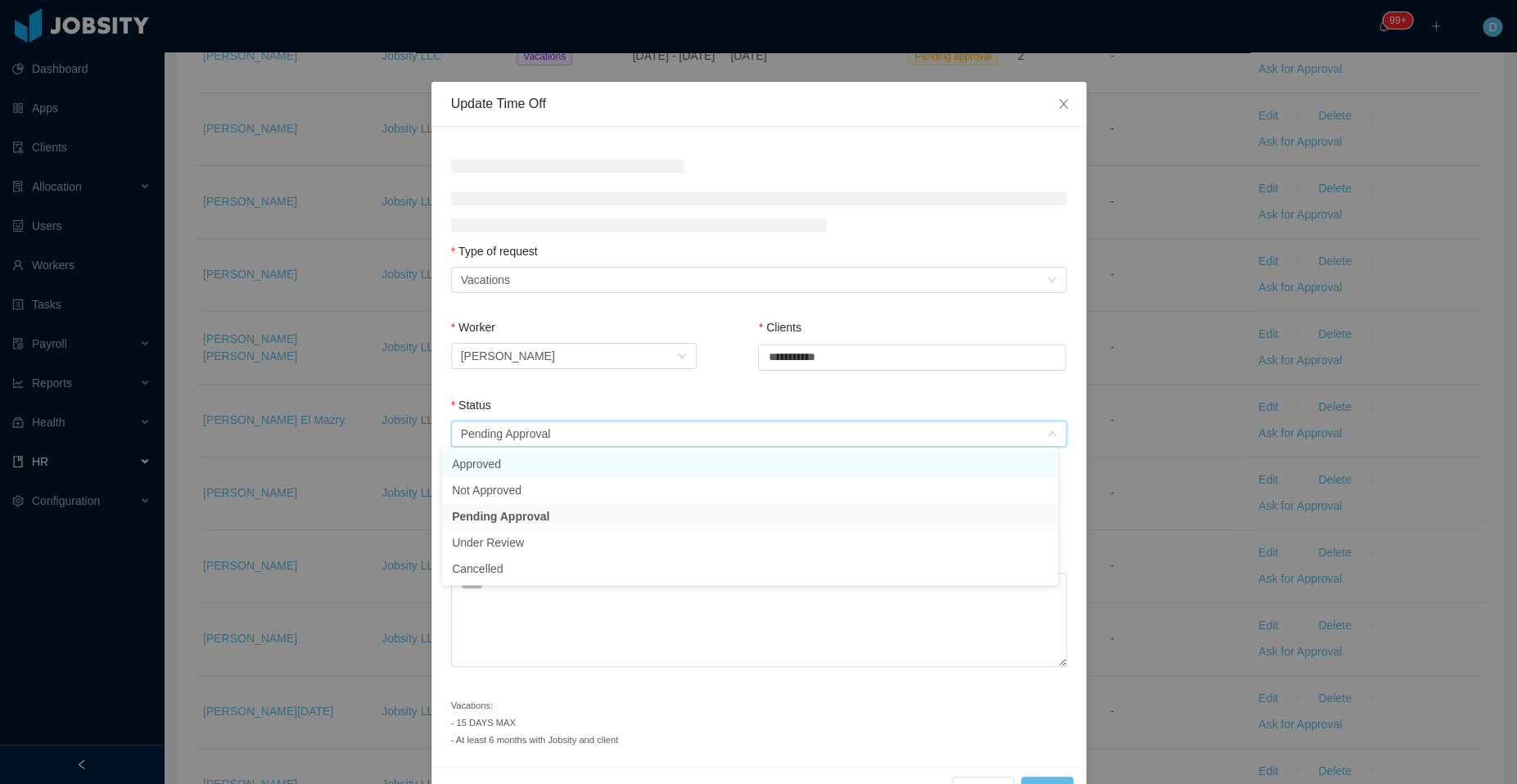
click at [575, 476] on li "Approved" at bounding box center [749, 463] width 615 height 26
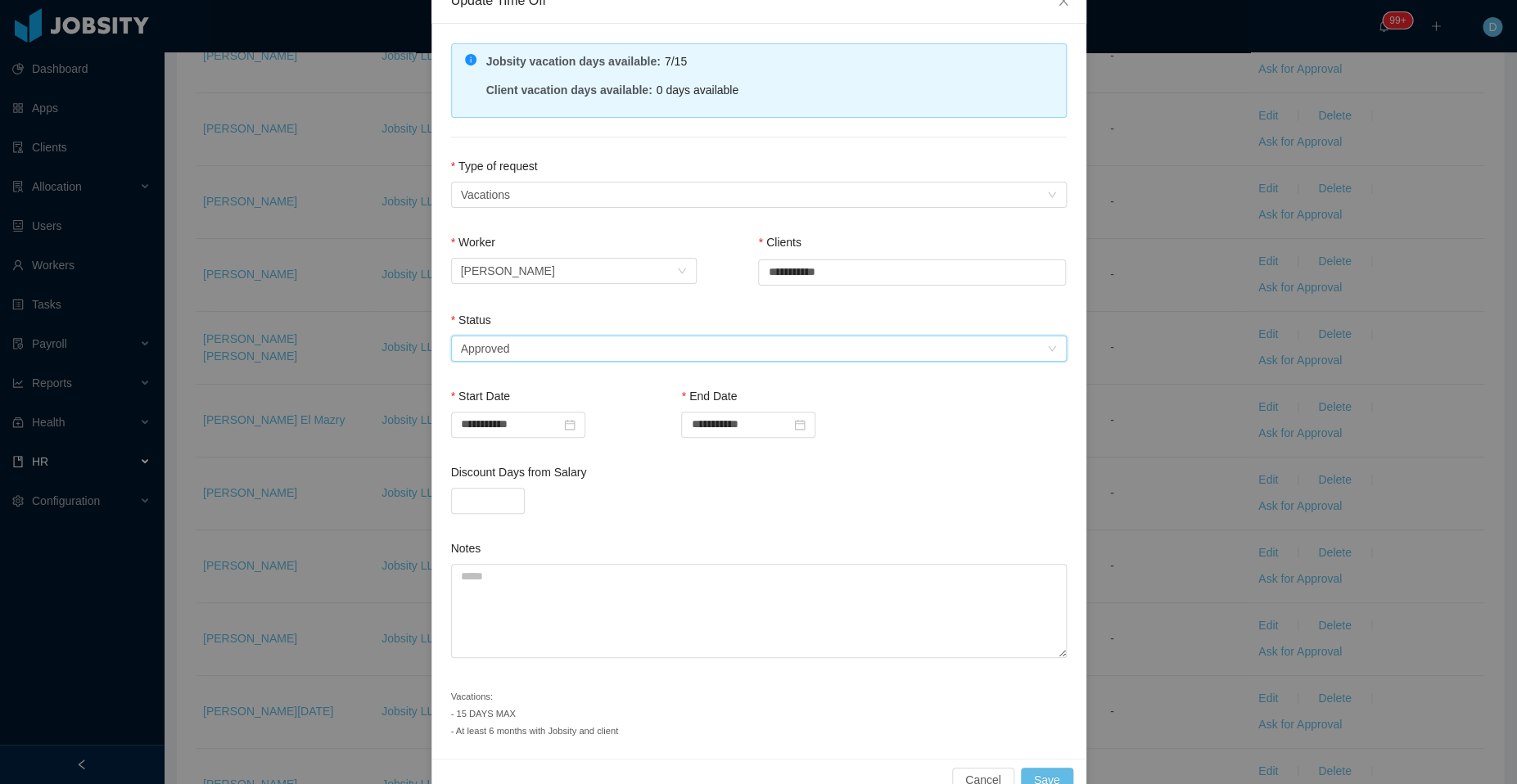
scroll to position [137, 0]
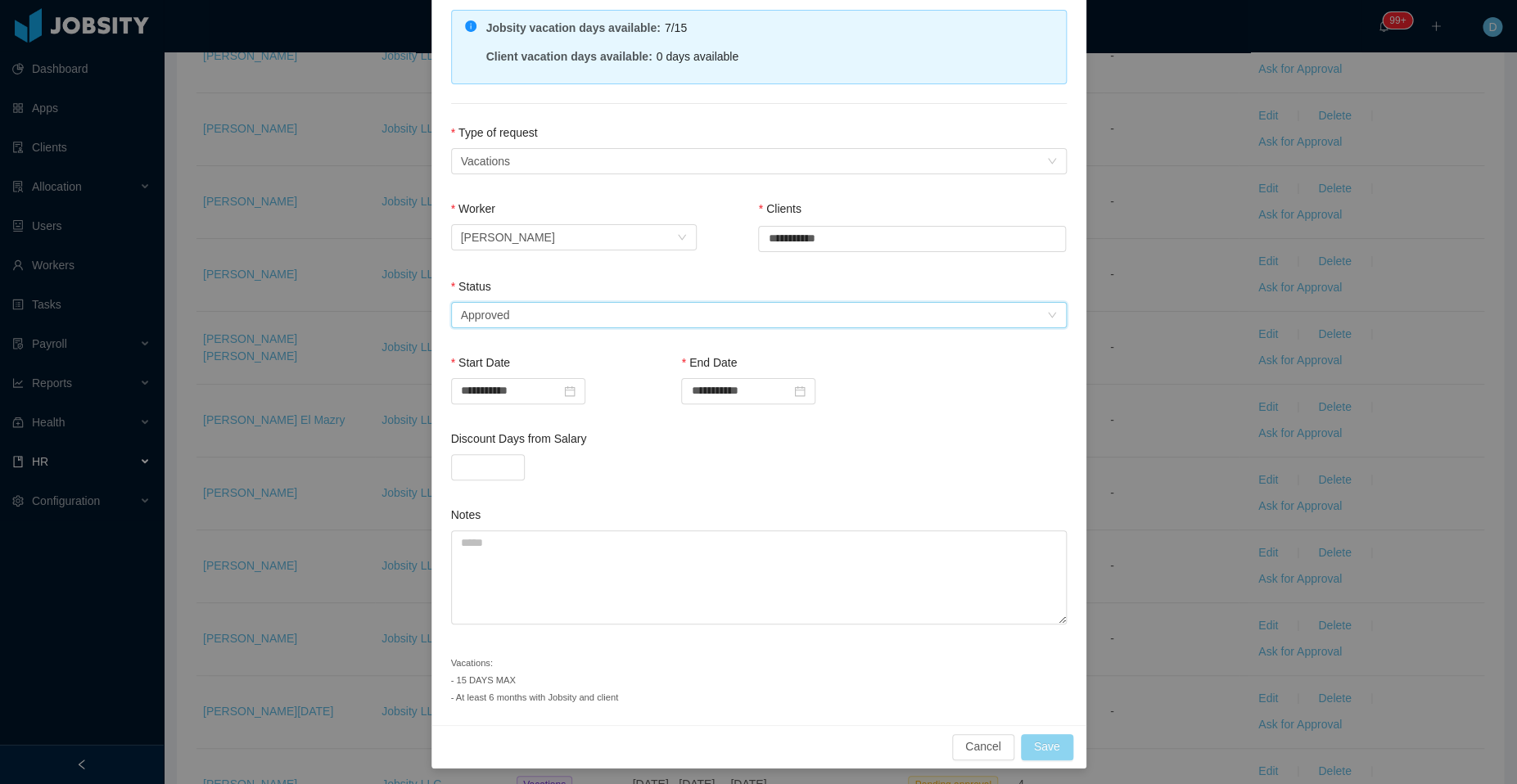
click at [1033, 743] on button "Save" at bounding box center [1047, 747] width 52 height 26
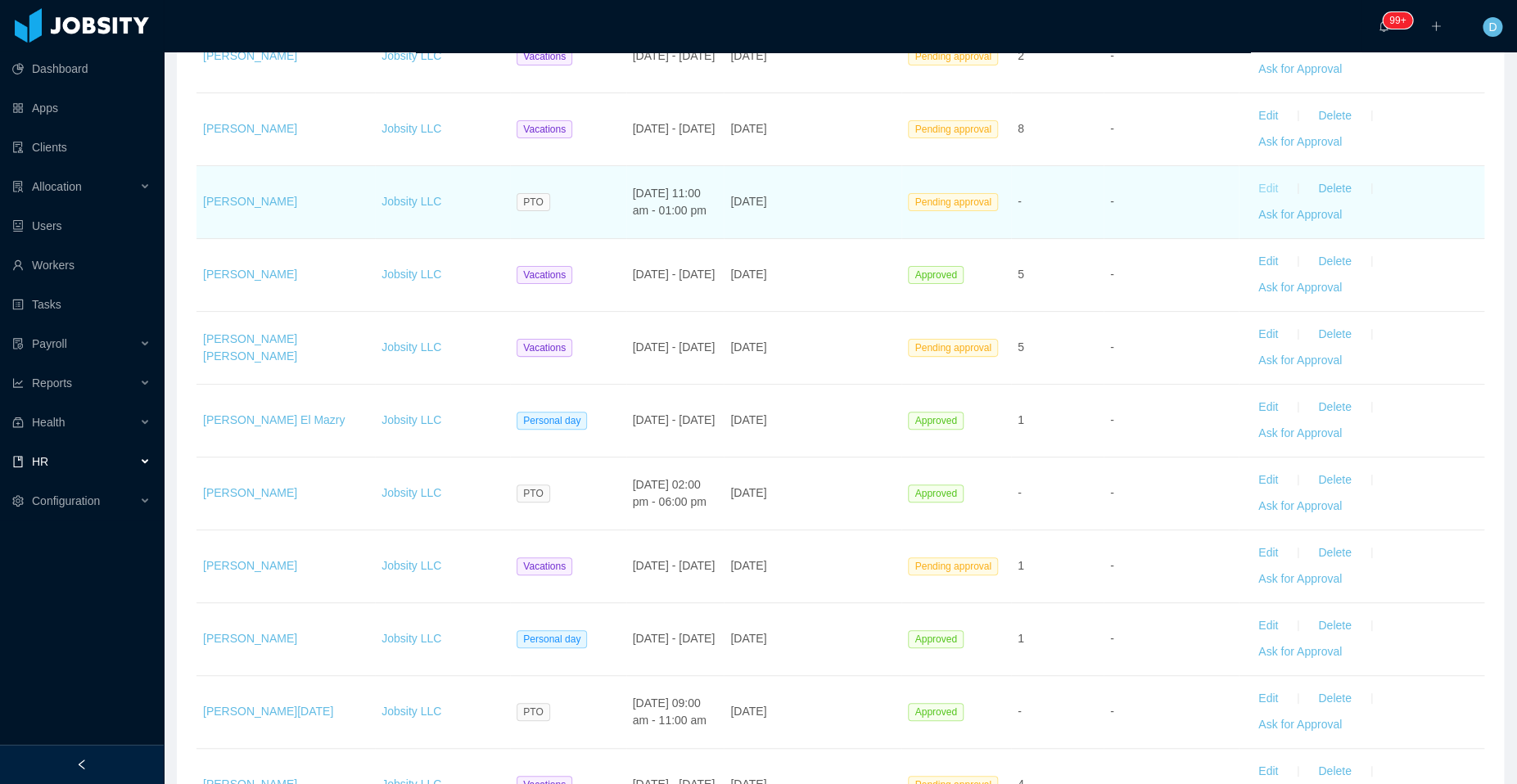
click at [1255, 176] on button "Edit" at bounding box center [1268, 189] width 46 height 26
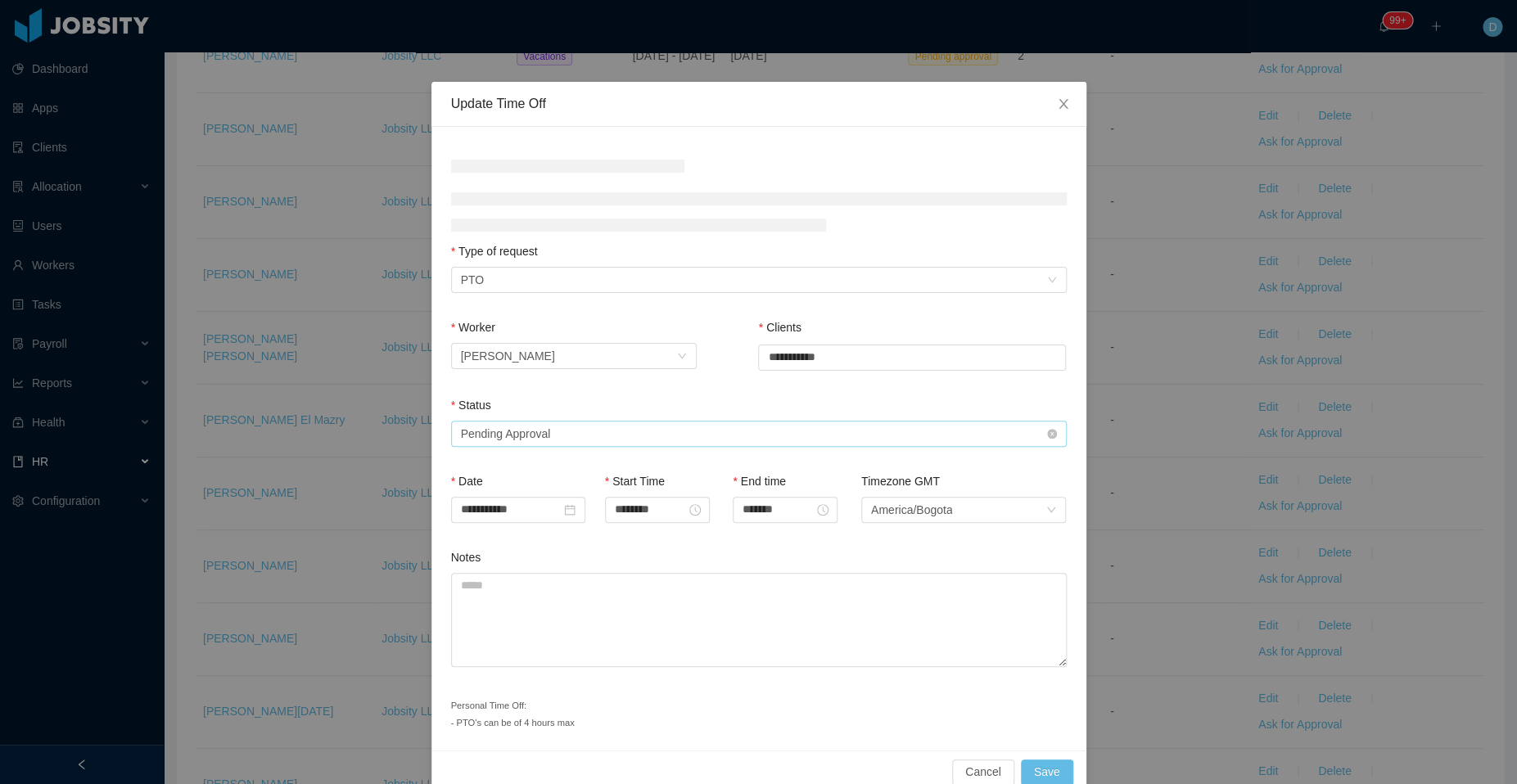
click at [622, 421] on div "Status" at bounding box center [758, 409] width 615 height 24
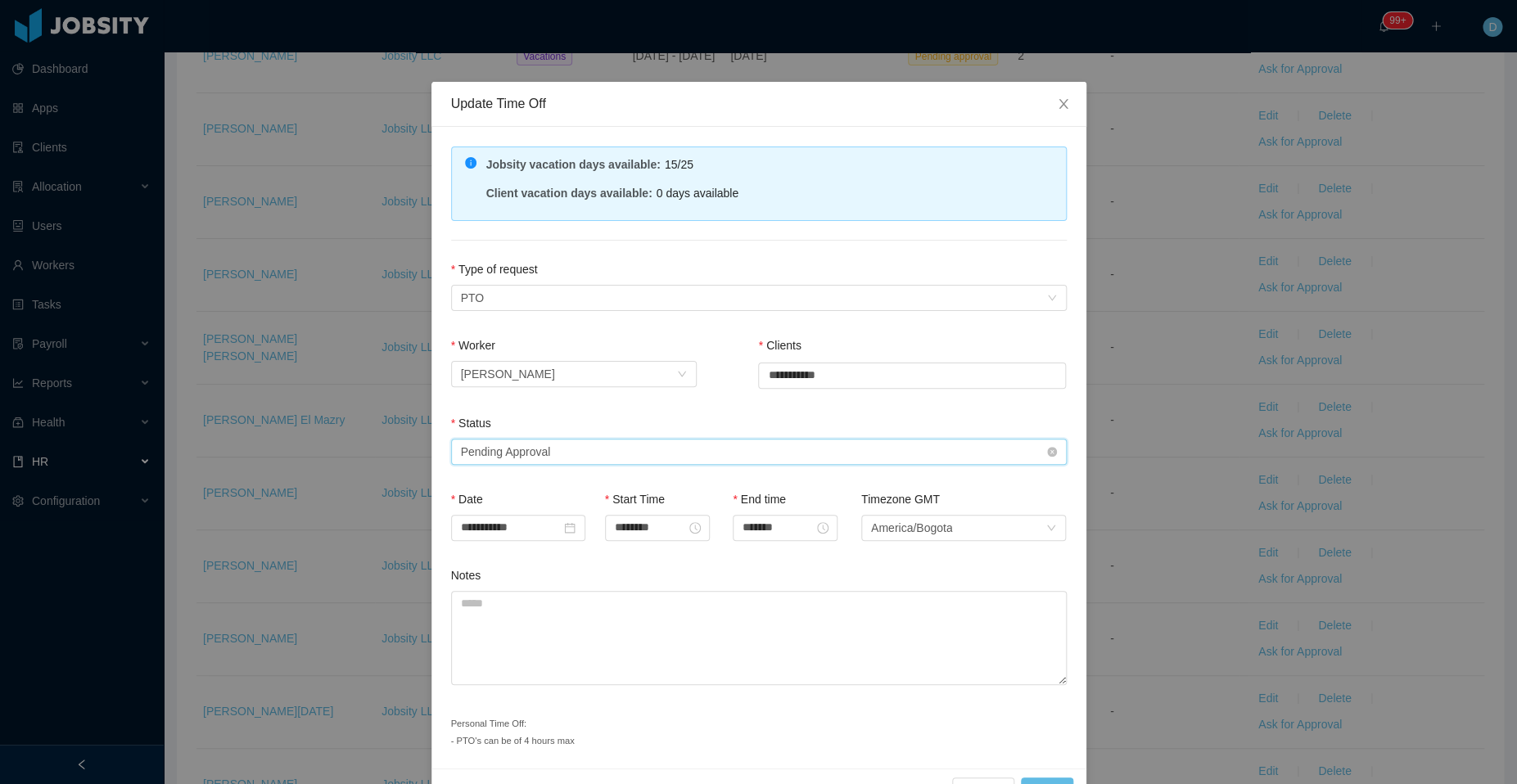
click at [595, 452] on div "Select status Pending Approval" at bounding box center [753, 452] width 585 height 24
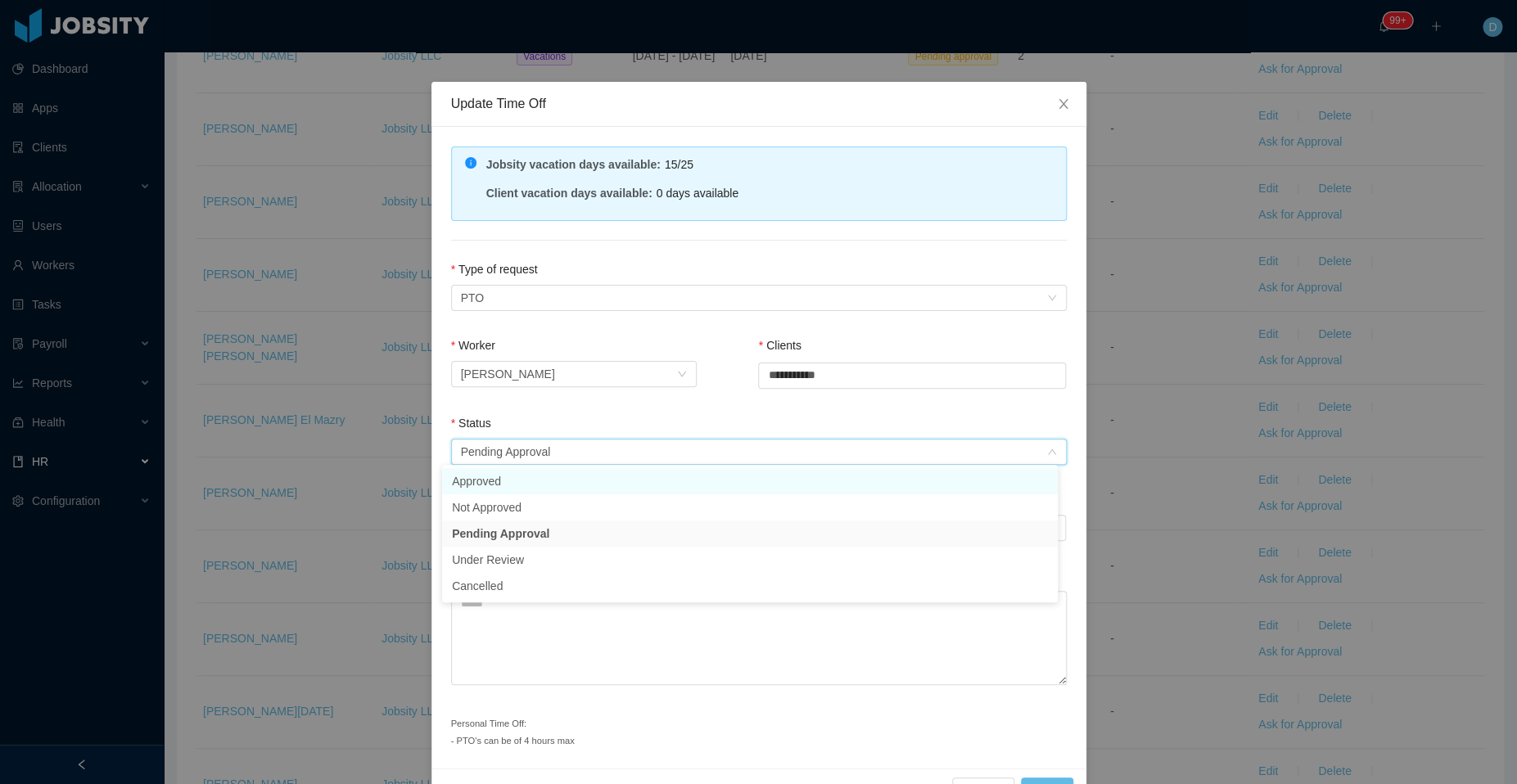
click at [572, 479] on li "Approved" at bounding box center [749, 481] width 615 height 26
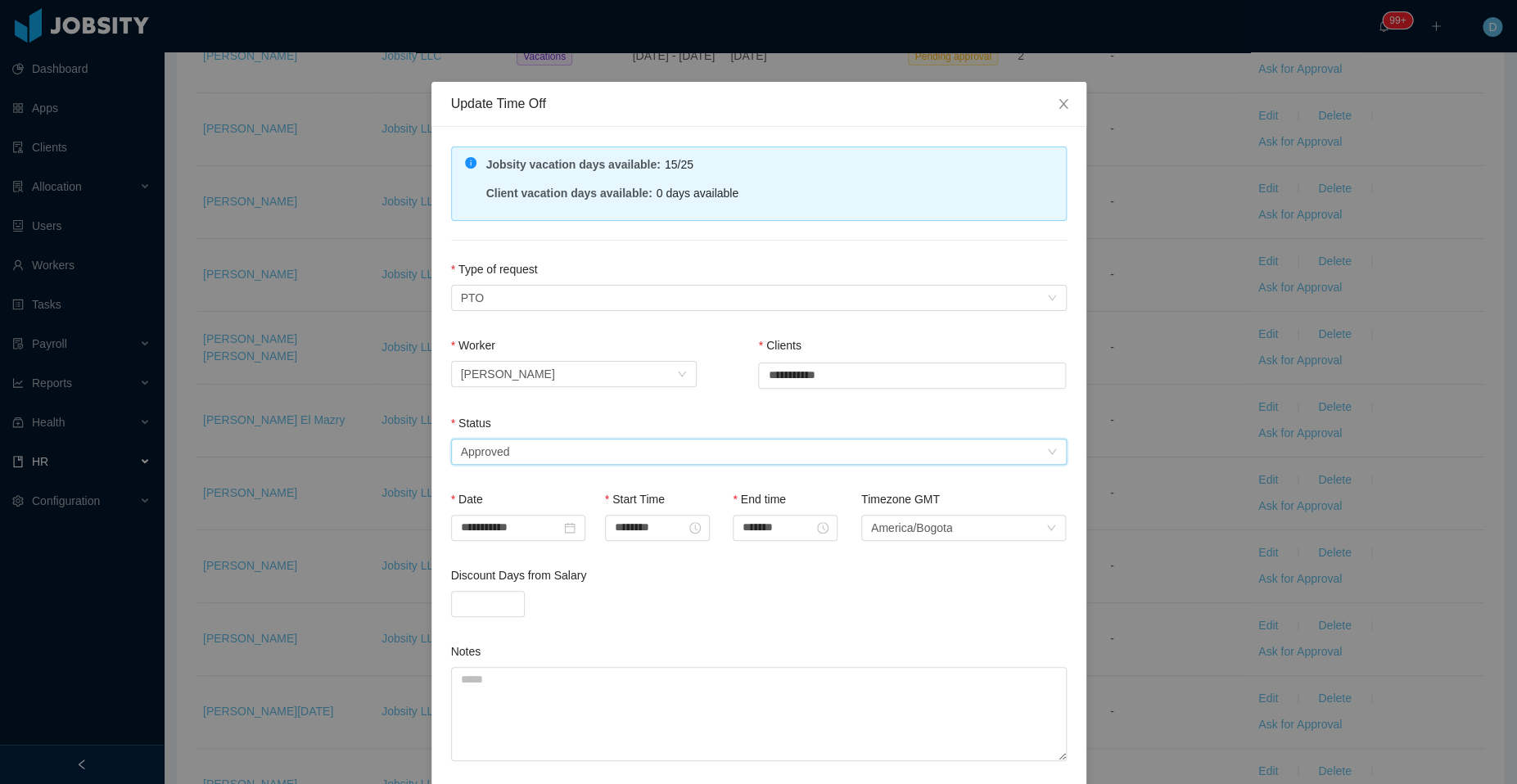
scroll to position [119, 0]
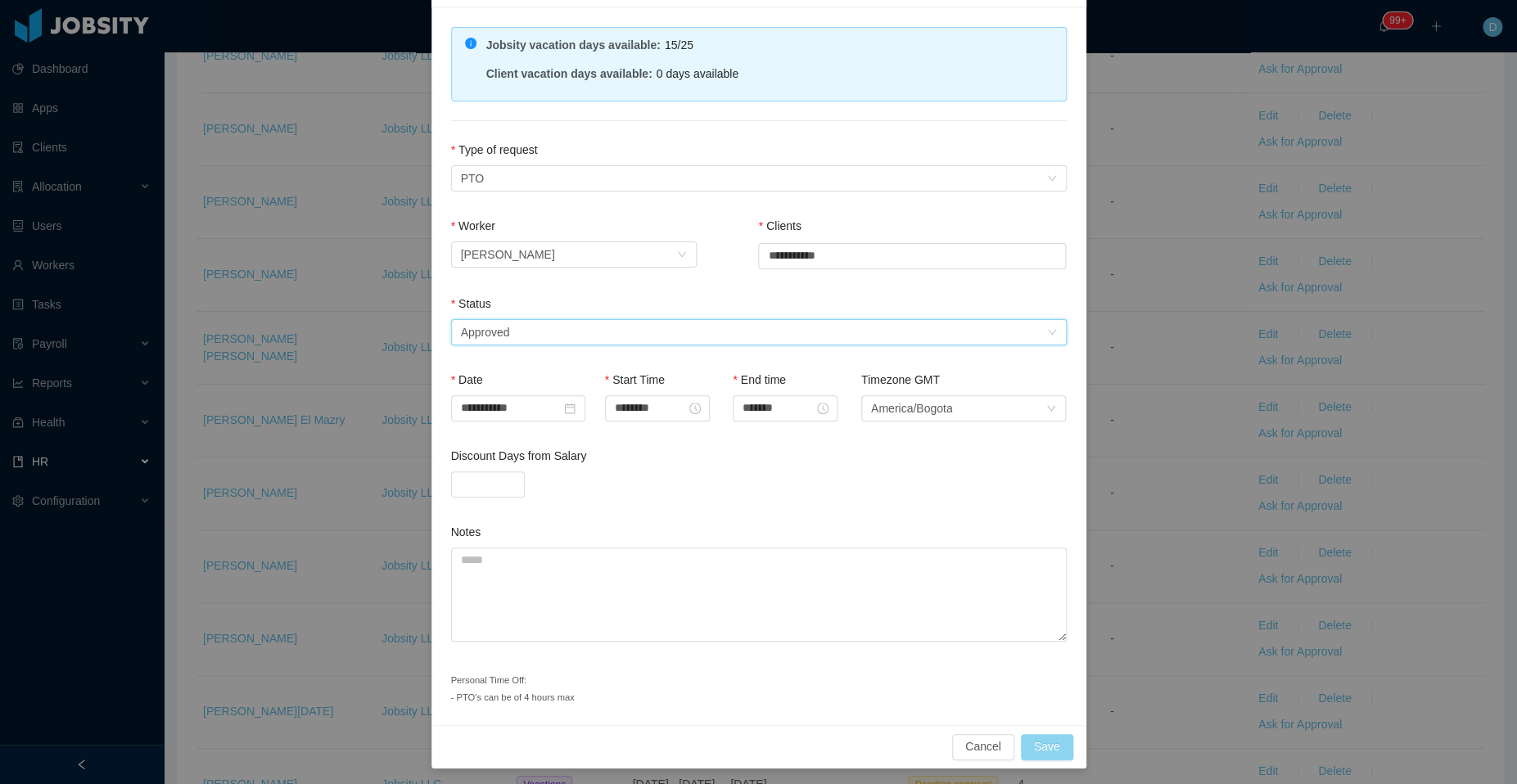
click at [1051, 739] on button "Save" at bounding box center [1047, 747] width 52 height 26
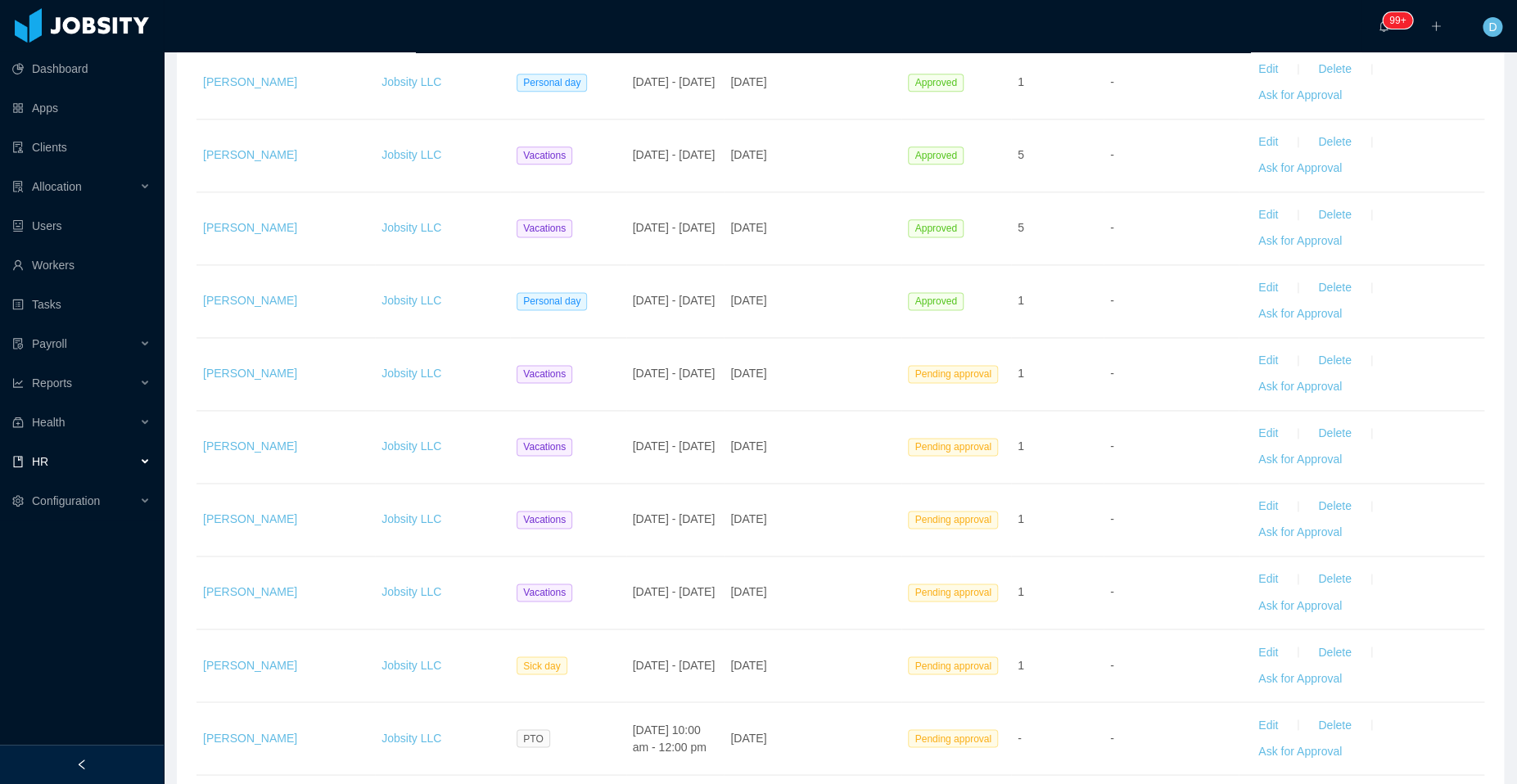
scroll to position [933, 0]
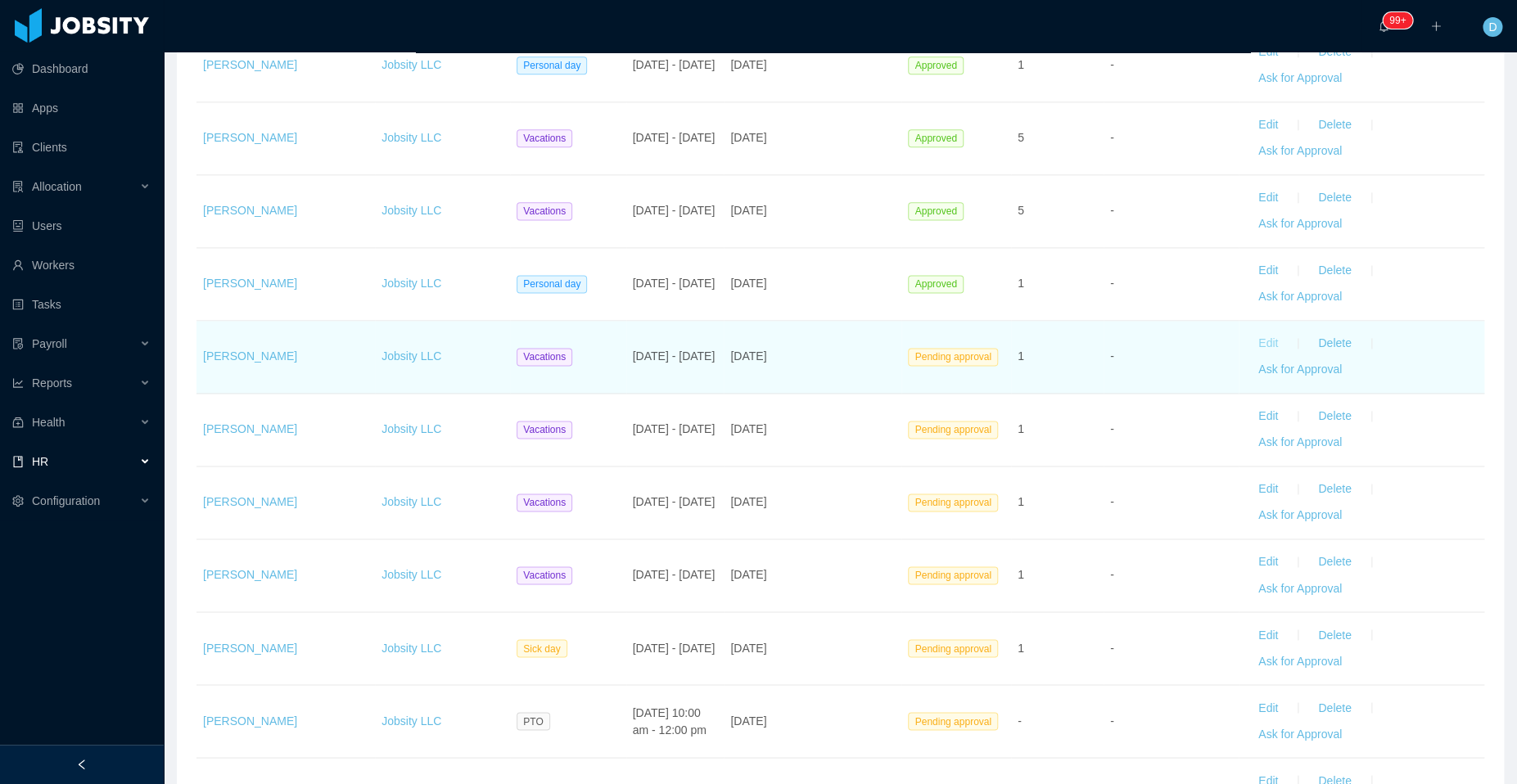
click at [1253, 340] on button "Edit" at bounding box center [1268, 343] width 46 height 26
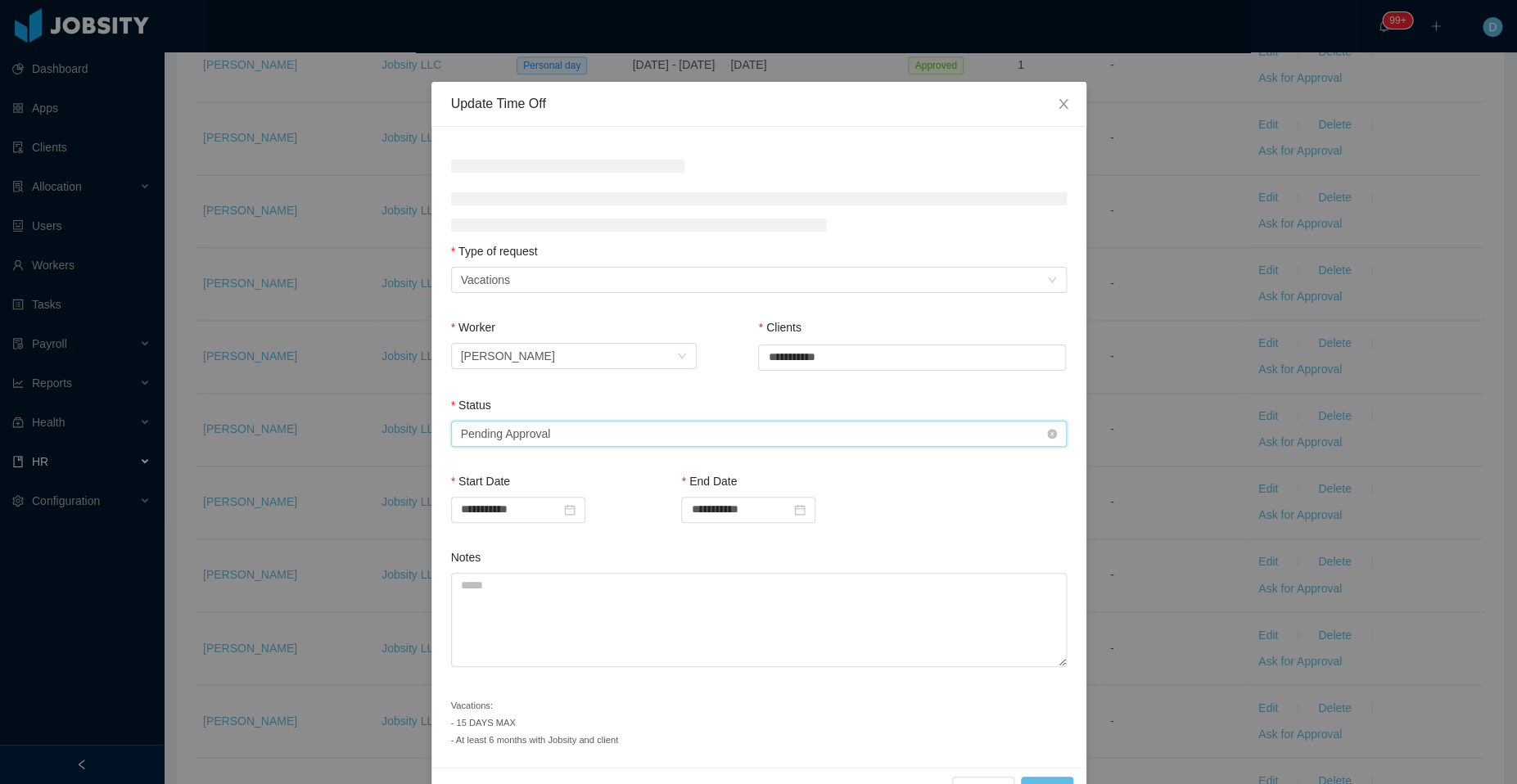
click at [587, 431] on div "Select status Pending Approval" at bounding box center [753, 433] width 585 height 24
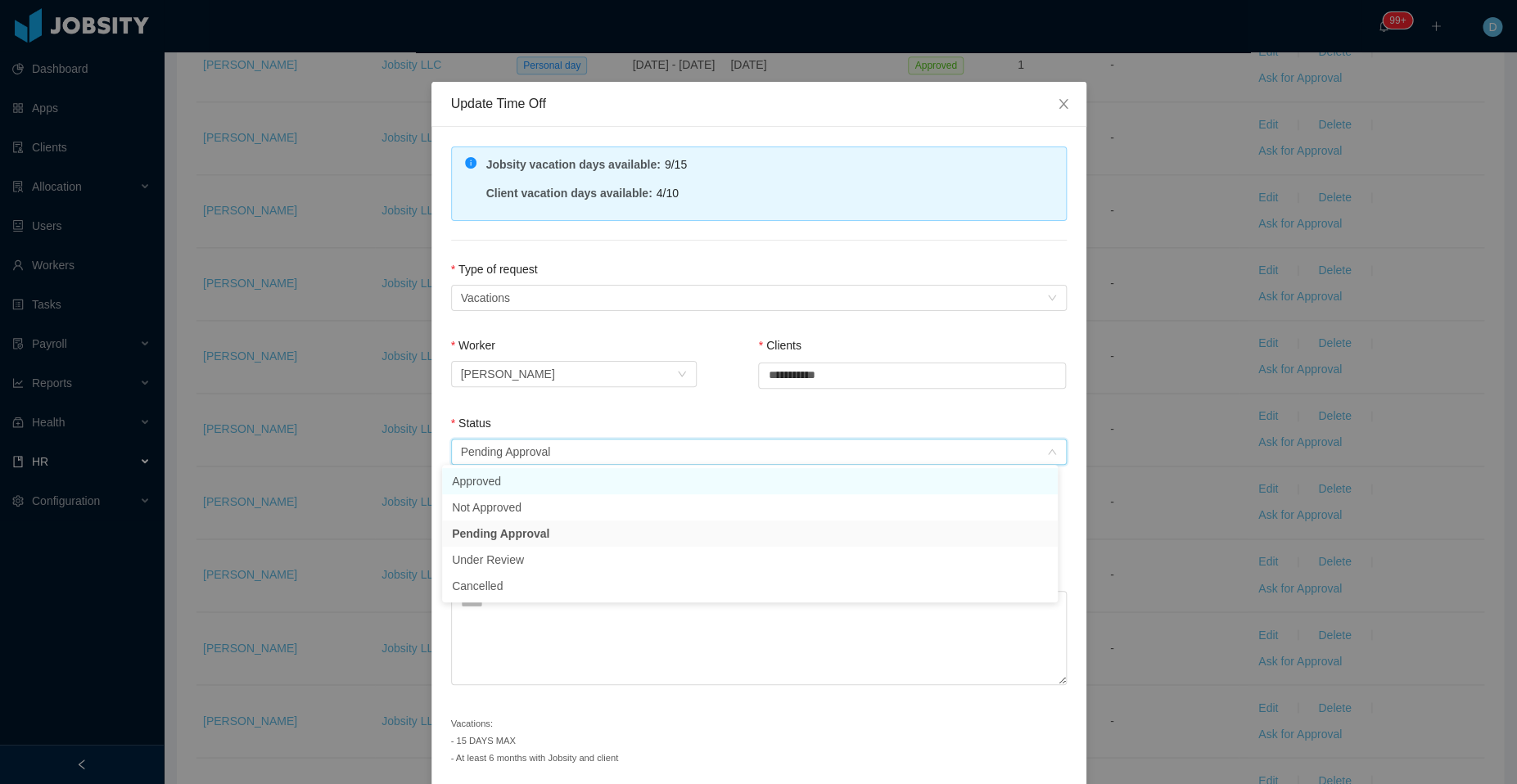
click at [557, 484] on li "Approved" at bounding box center [749, 481] width 615 height 26
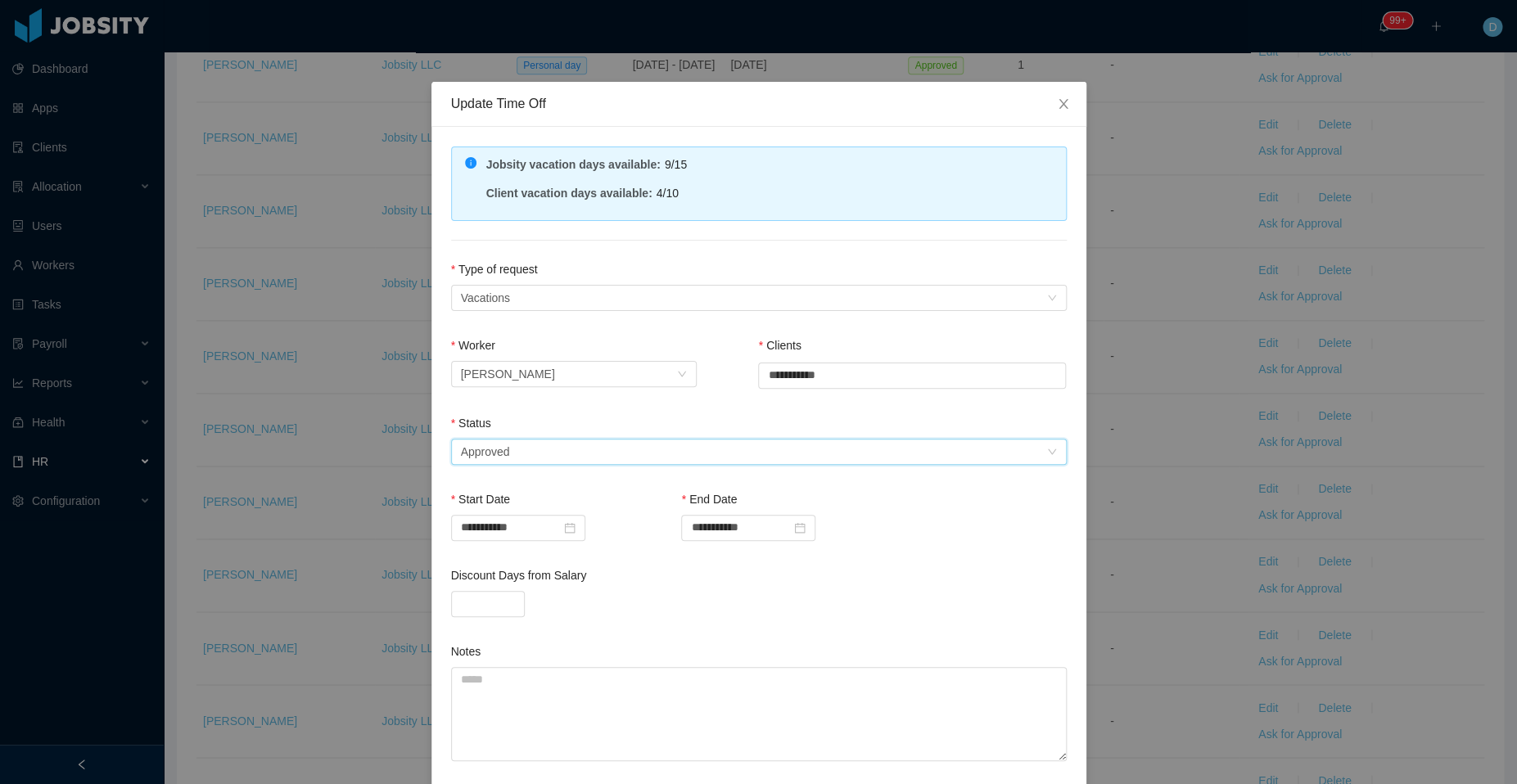
scroll to position [137, 0]
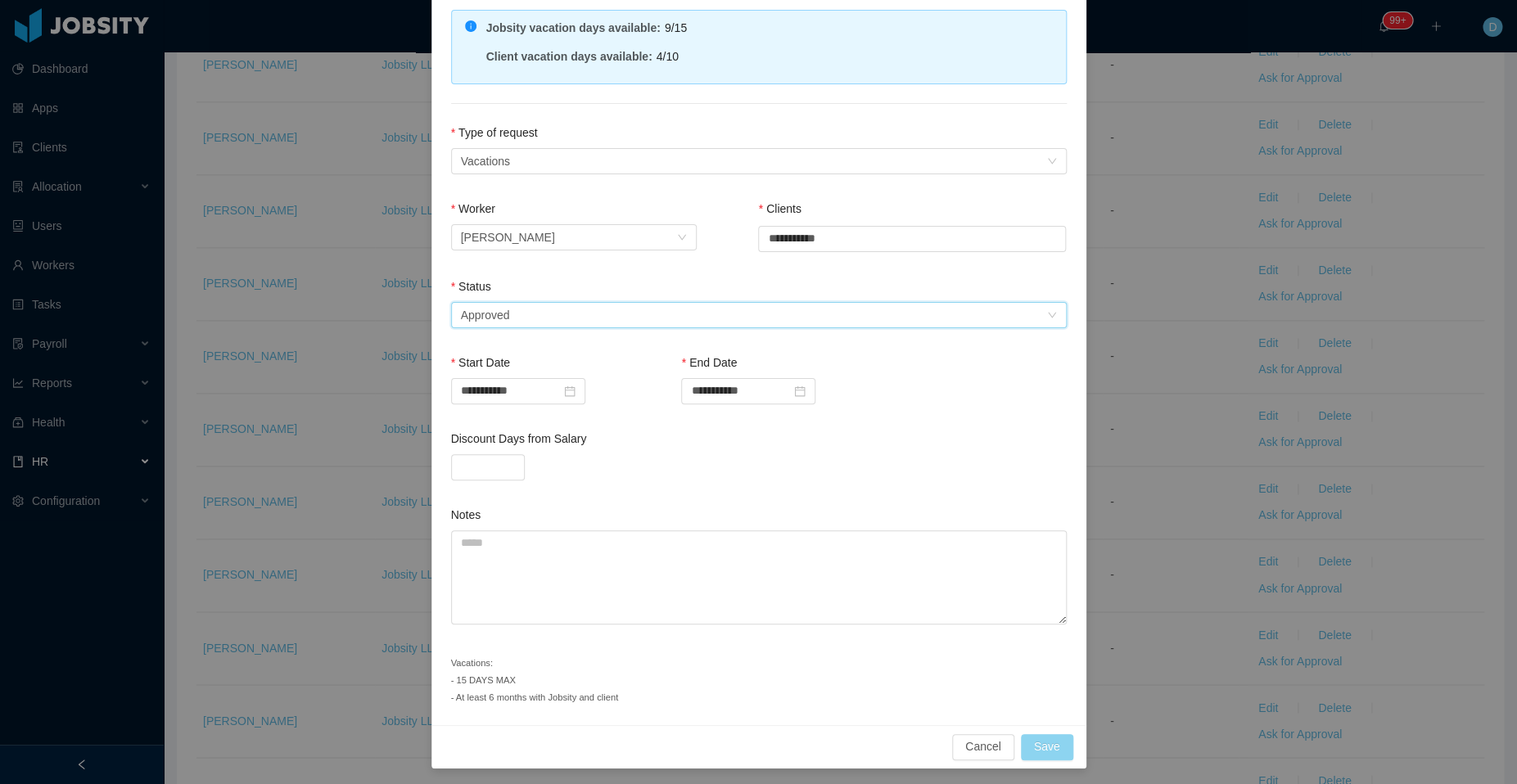
click at [1029, 736] on button "Save" at bounding box center [1047, 747] width 52 height 26
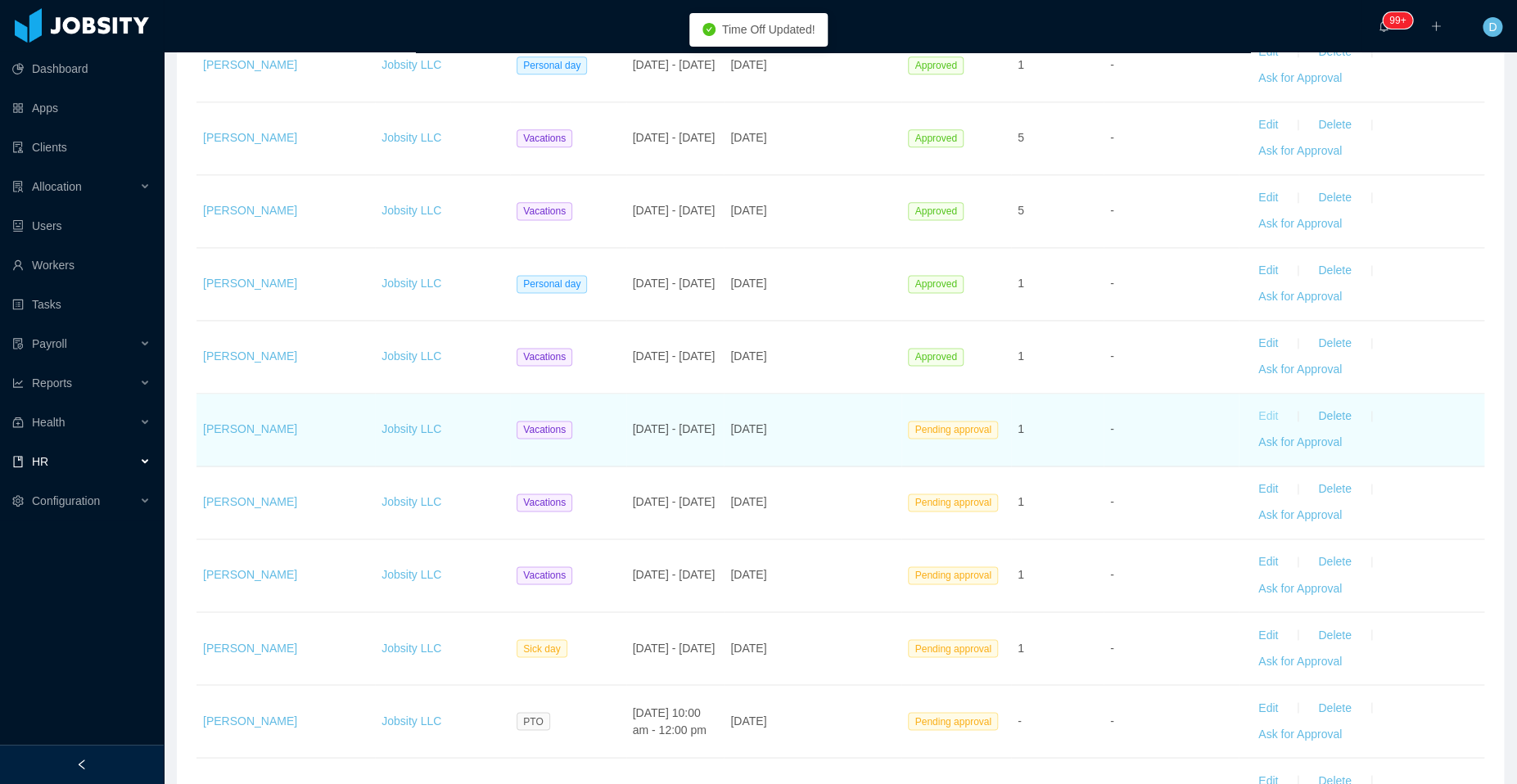
click at [1258, 406] on button "Edit" at bounding box center [1268, 416] width 46 height 26
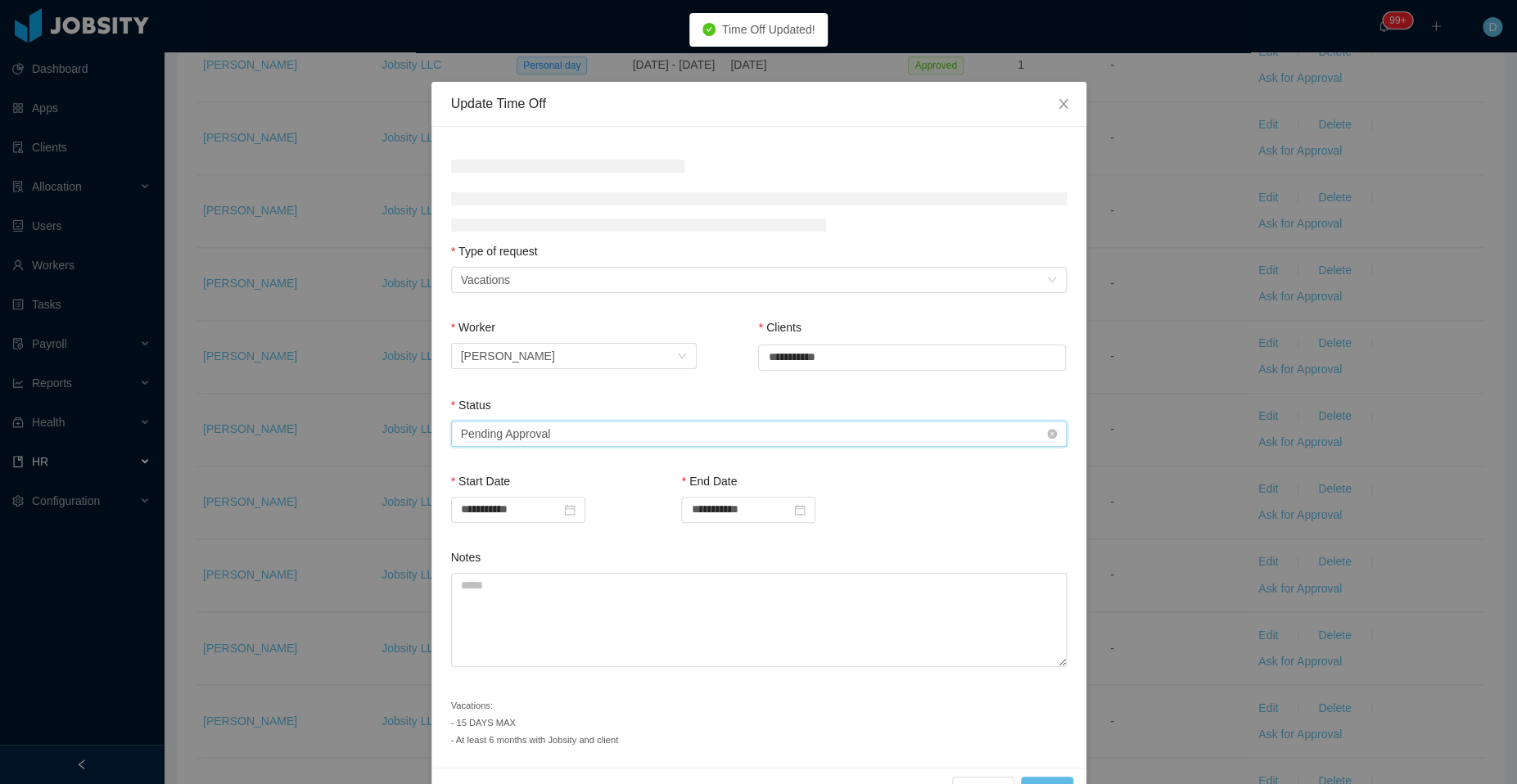
click at [724, 433] on div "Select status Pending Approval" at bounding box center [753, 433] width 585 height 24
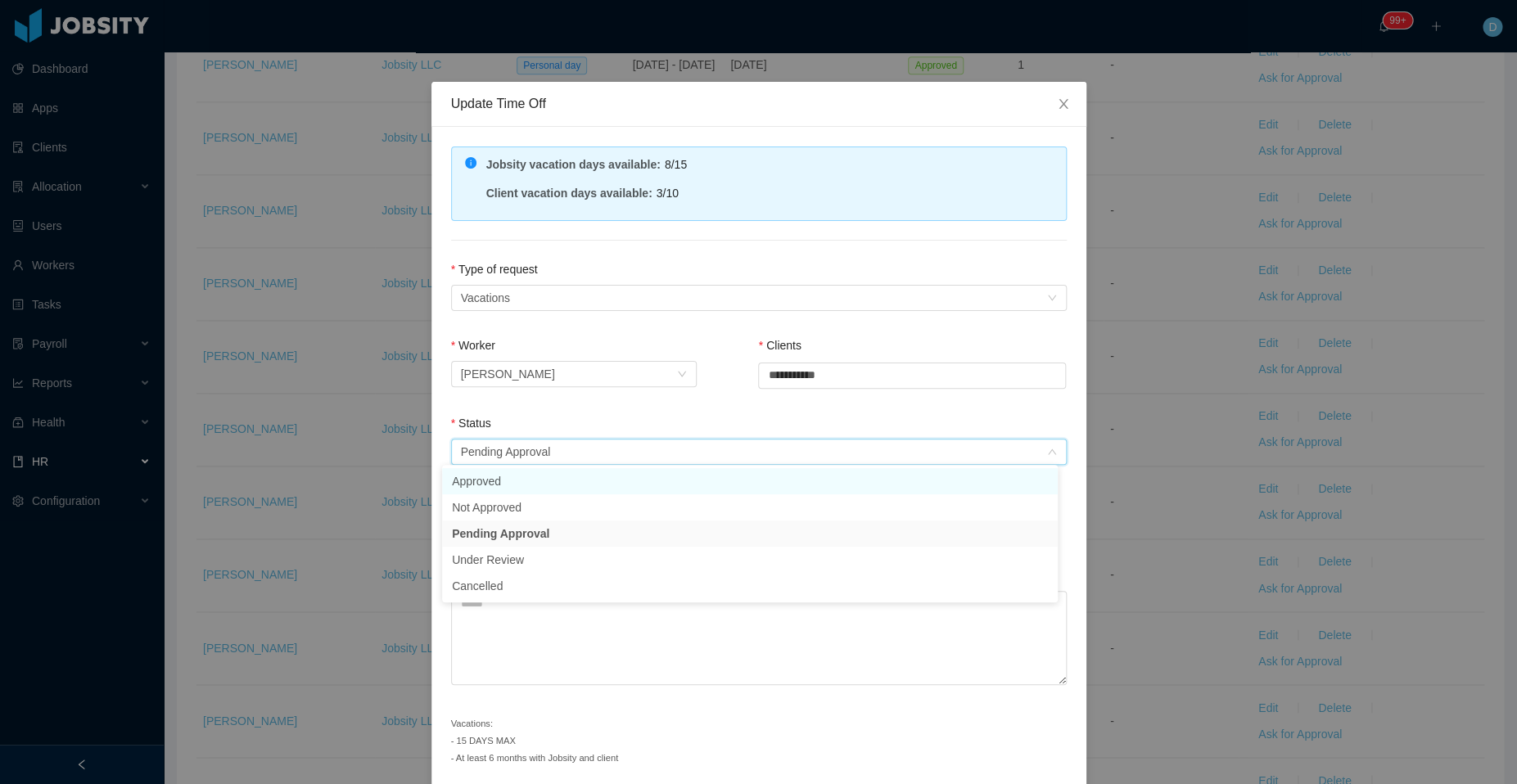
click at [549, 478] on li "Approved" at bounding box center [749, 481] width 615 height 26
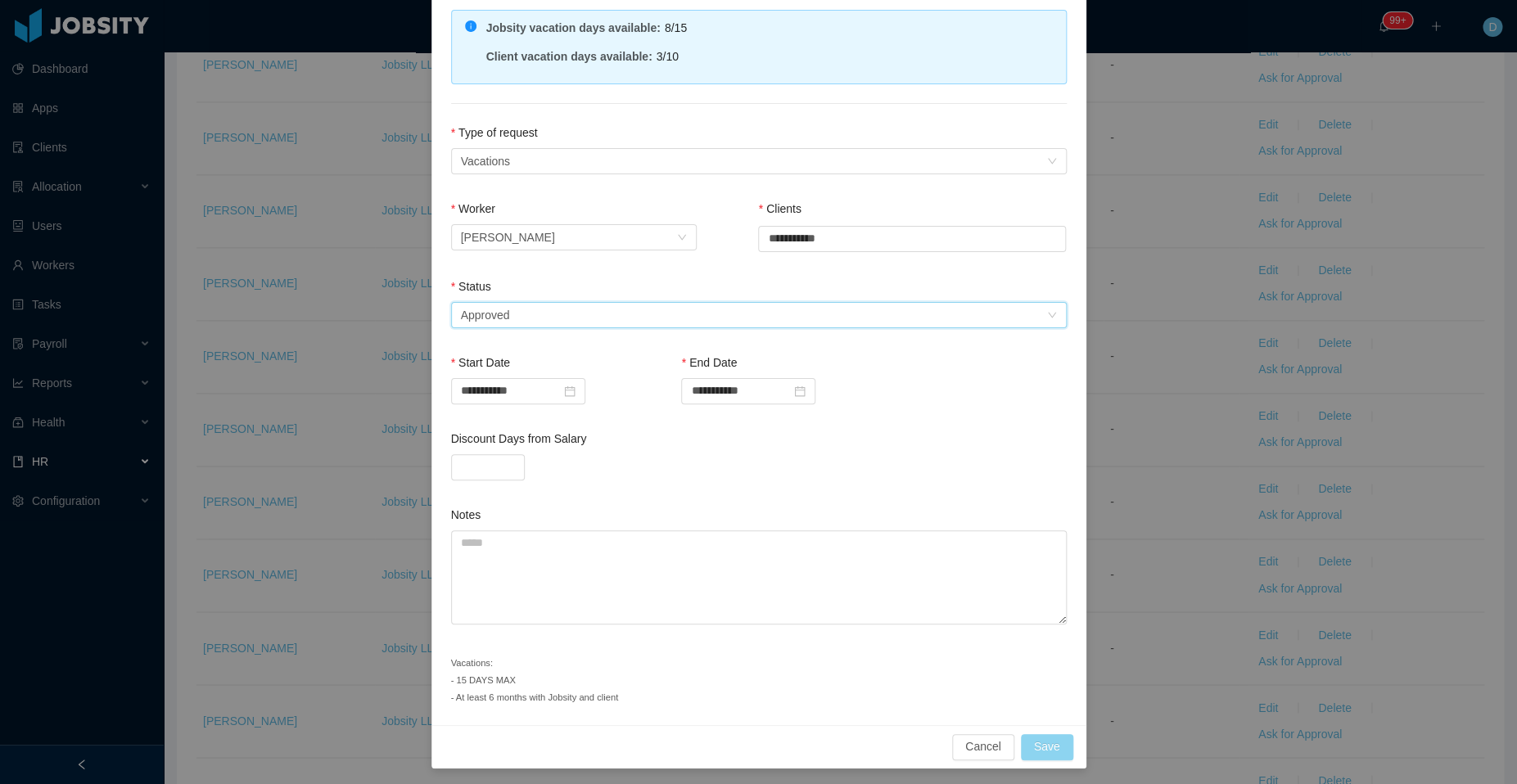
click at [1031, 742] on button "Save" at bounding box center [1047, 747] width 52 height 26
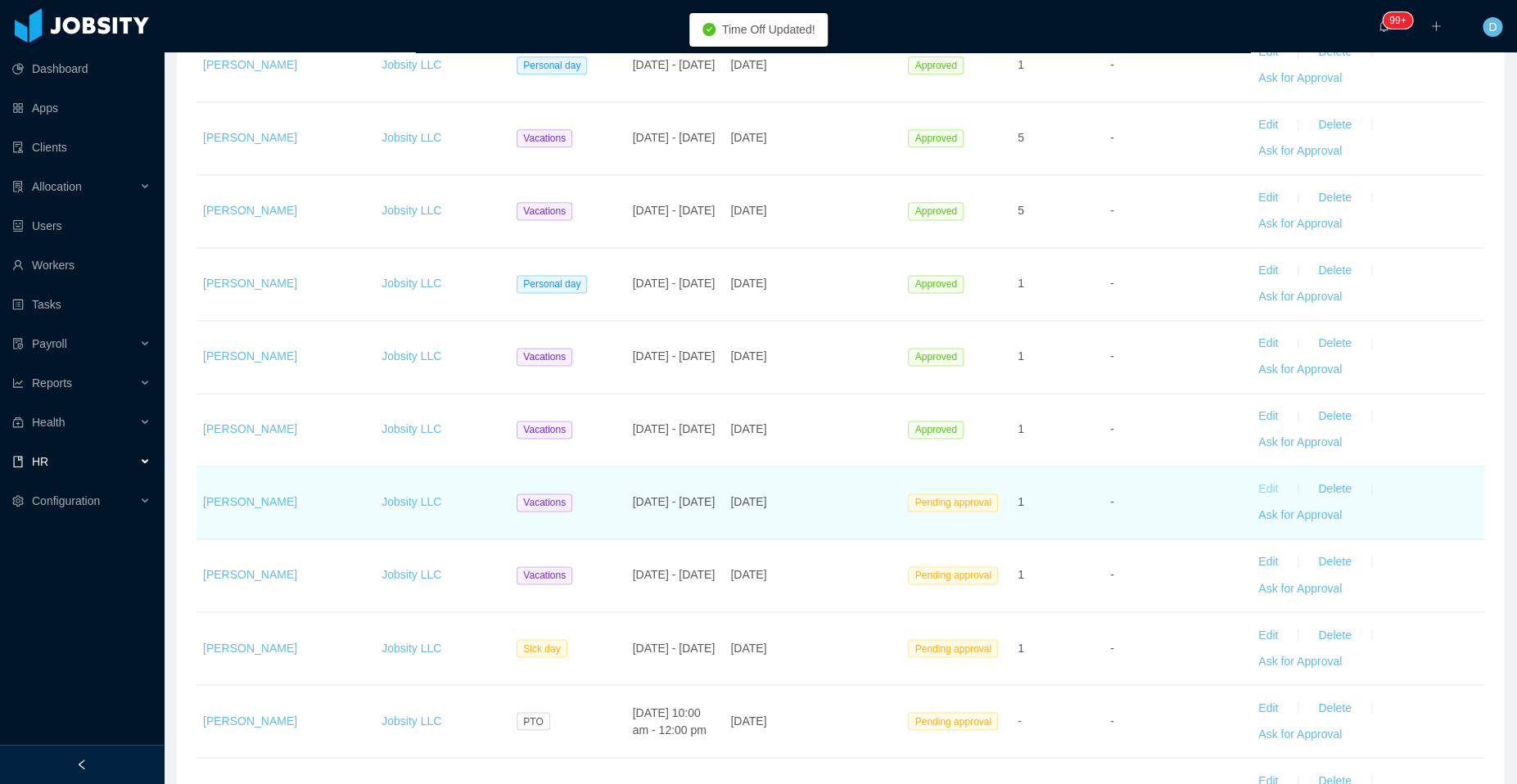
click at [1258, 485] on button "Edit" at bounding box center [1268, 489] width 46 height 26
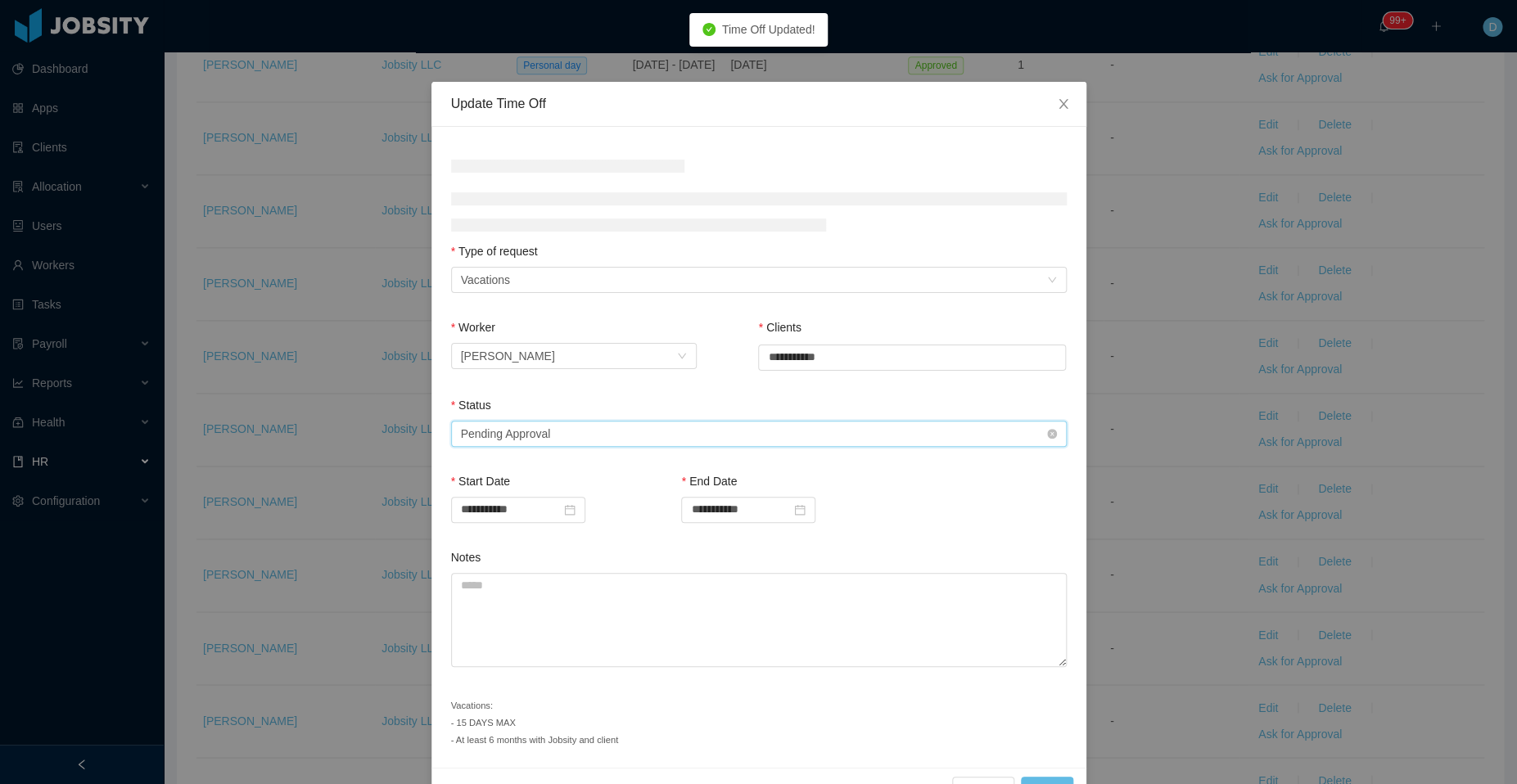
click at [740, 439] on div "Select status Pending Approval" at bounding box center [753, 433] width 585 height 24
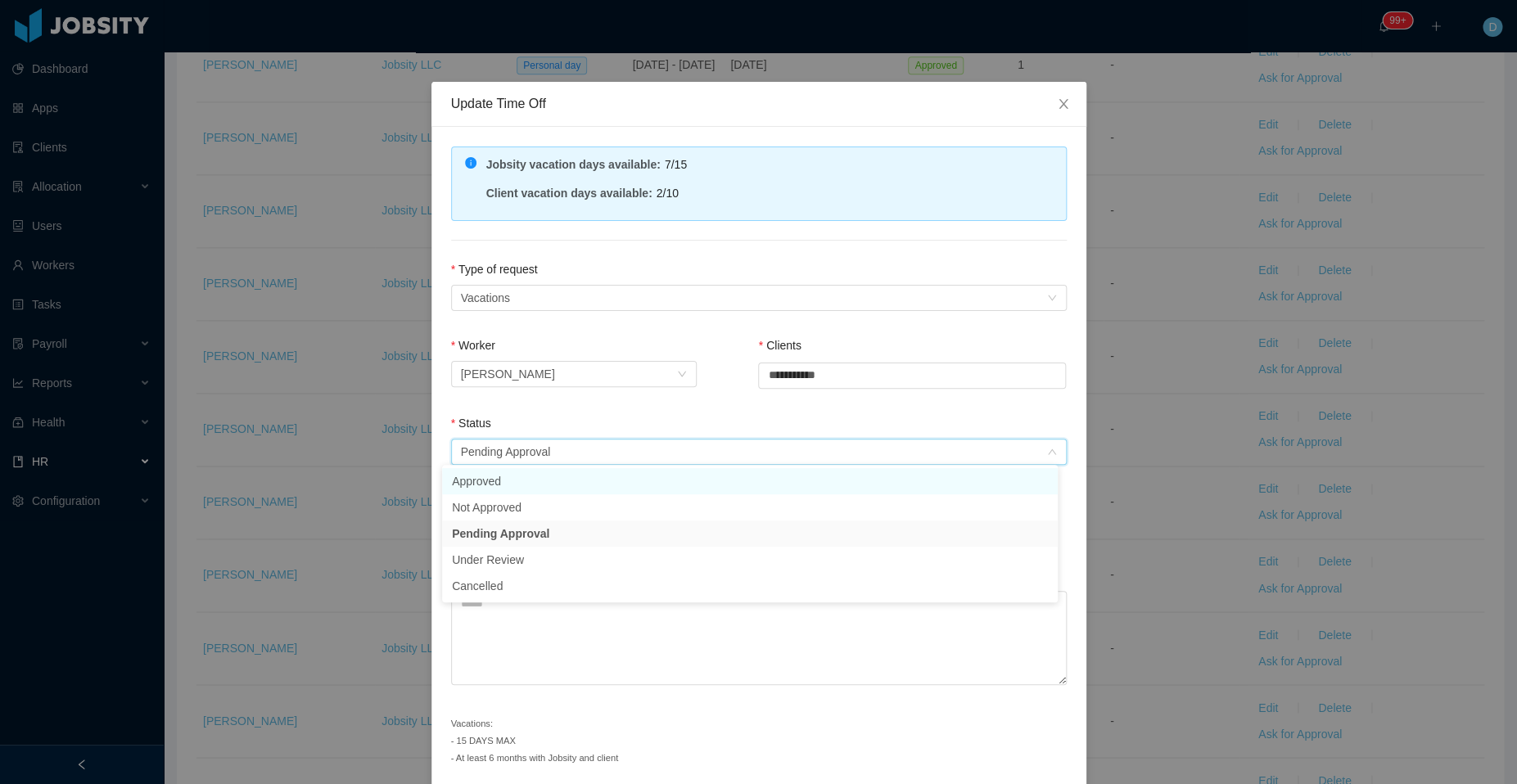
click at [586, 487] on li "Approved" at bounding box center [749, 481] width 615 height 26
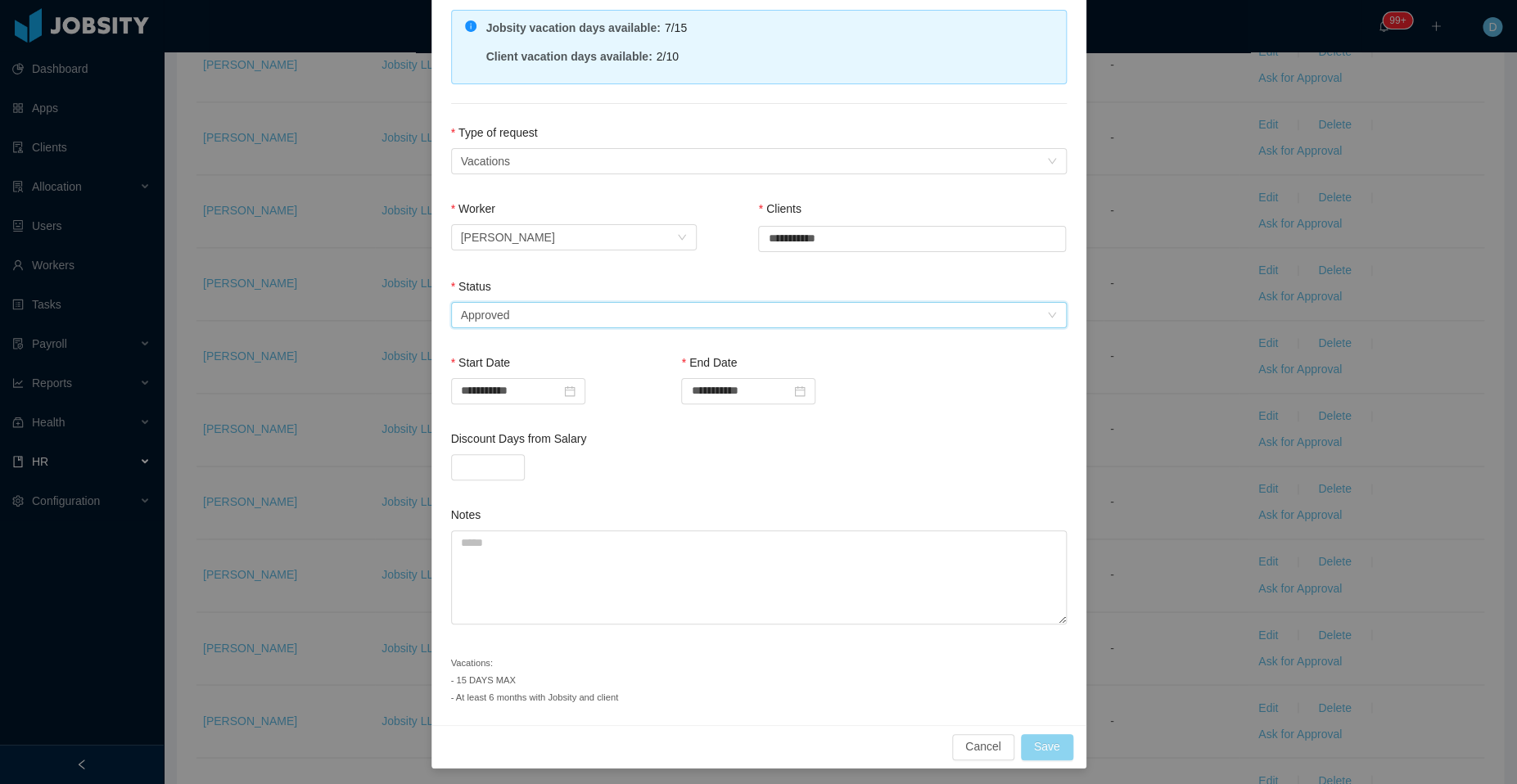
click at [1032, 740] on button "Save" at bounding box center [1047, 747] width 52 height 26
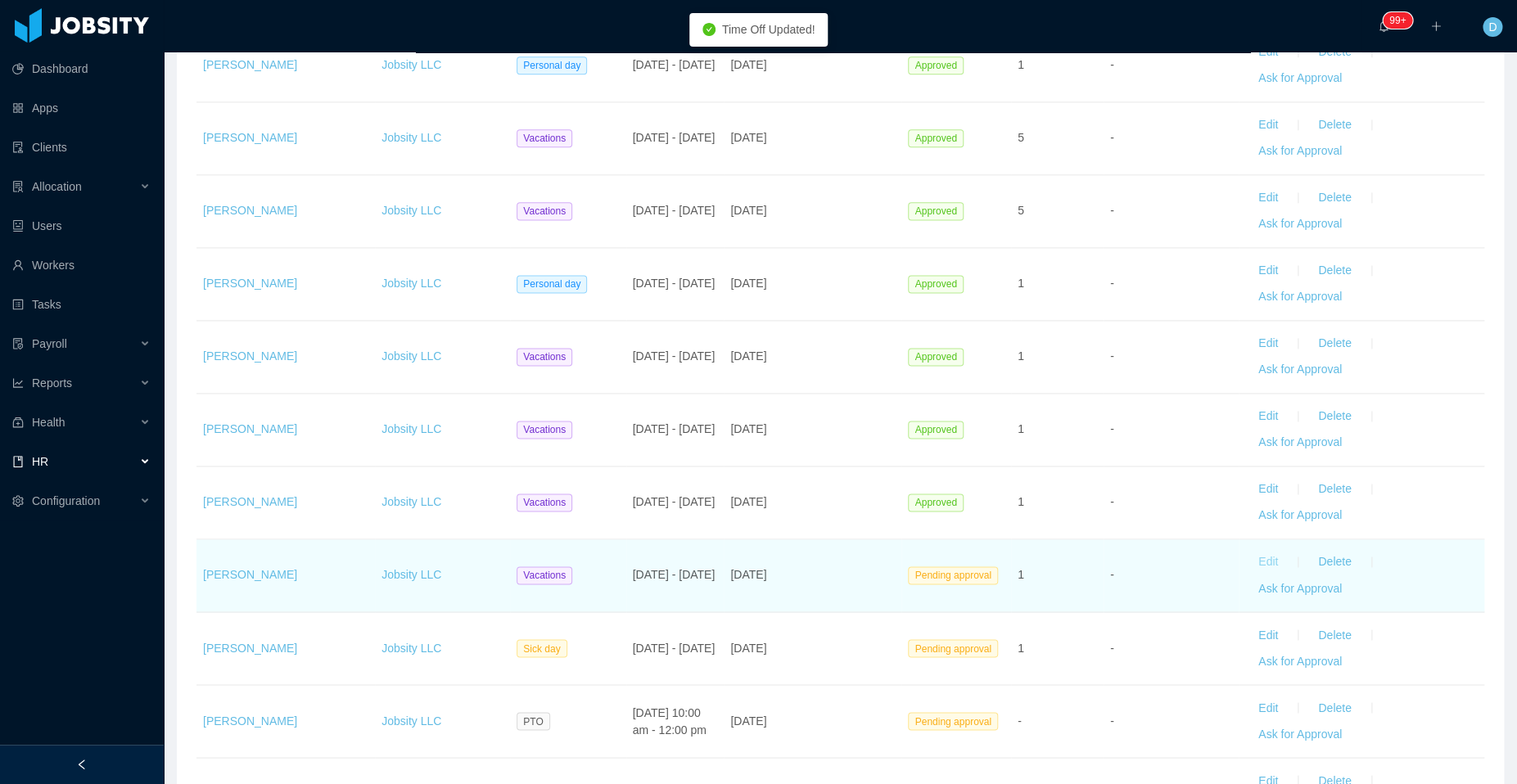
click at [1254, 555] on button "Edit" at bounding box center [1268, 562] width 46 height 26
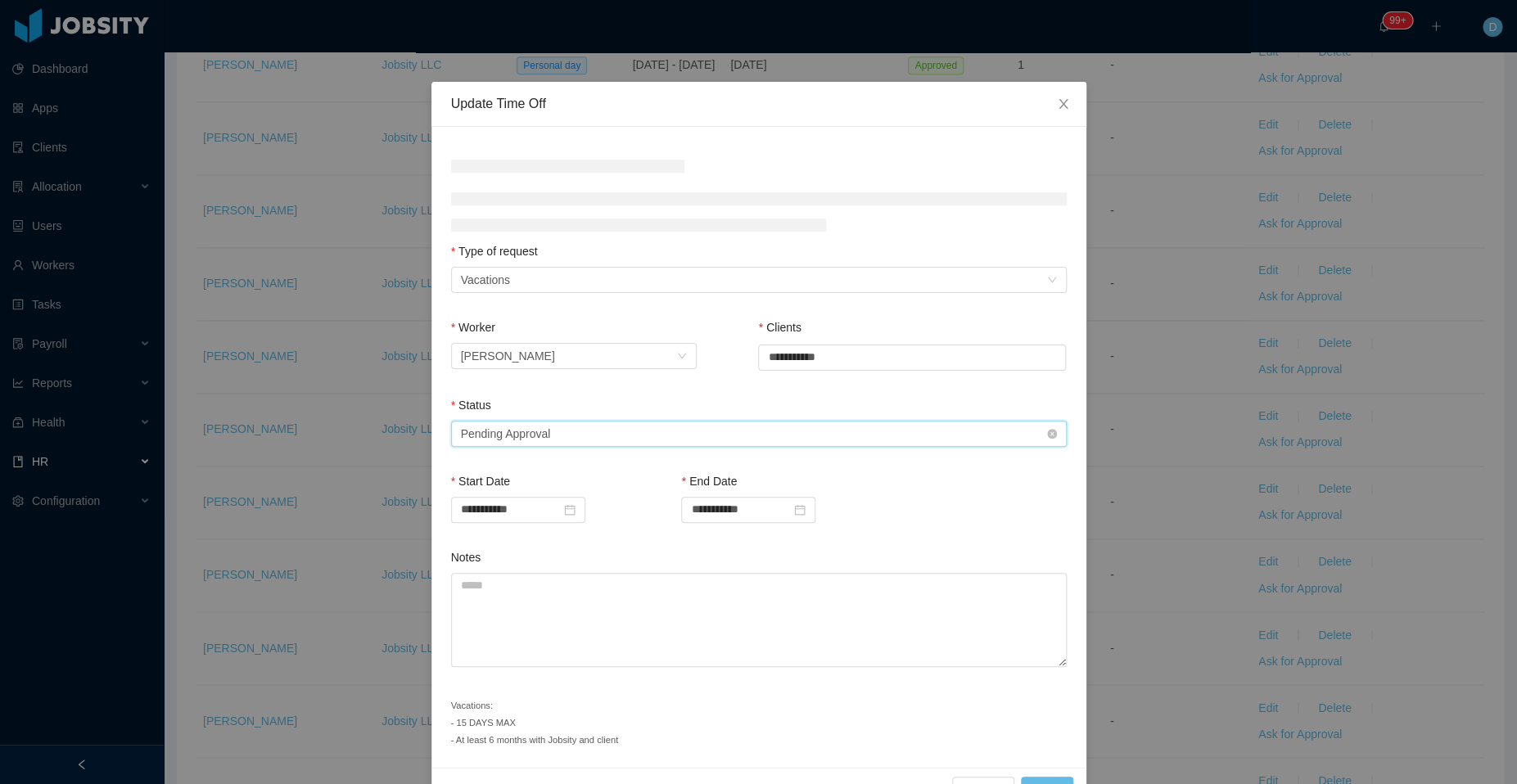
click at [686, 428] on div "Select status Pending Approval" at bounding box center [753, 433] width 585 height 24
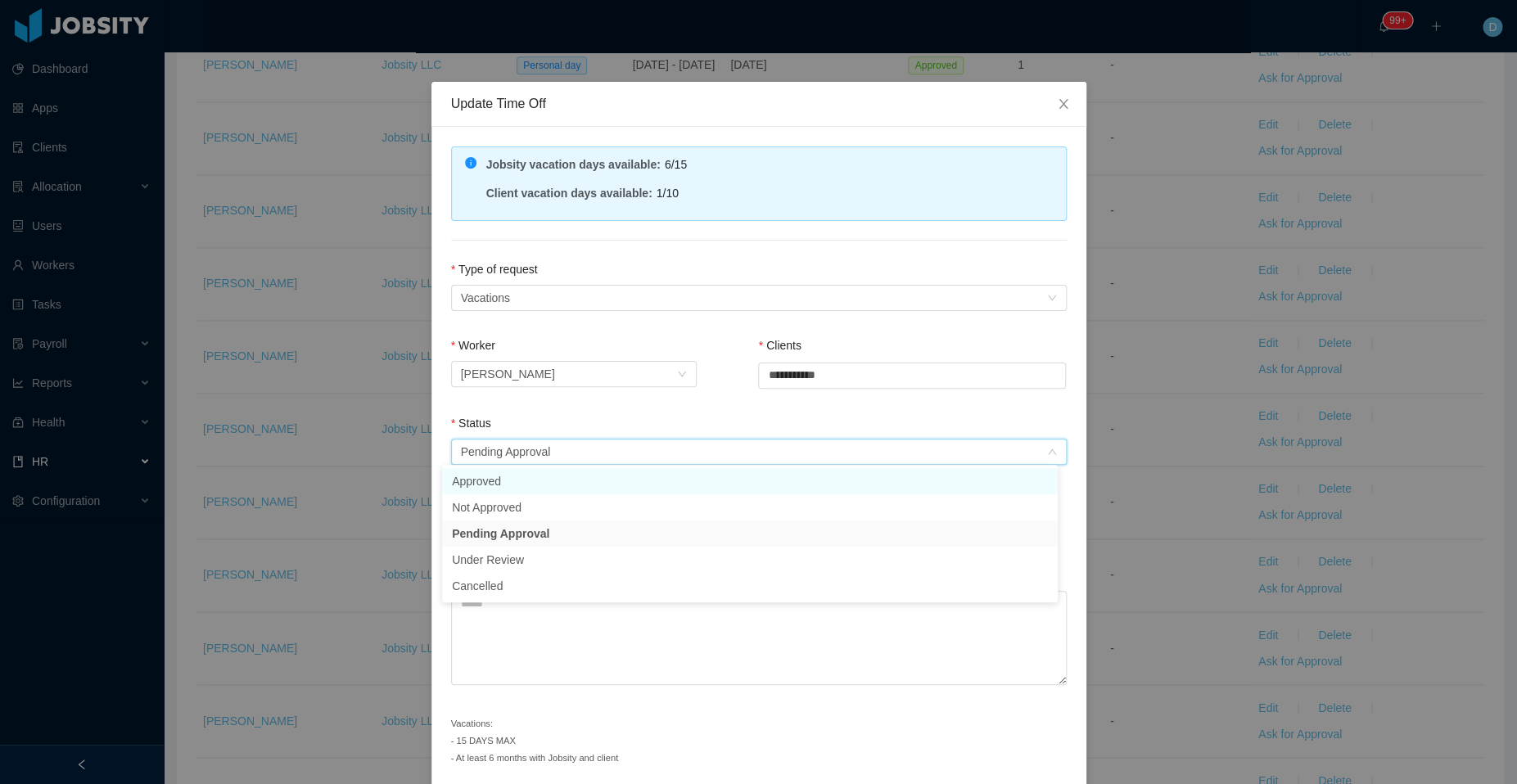
click at [568, 485] on li "Approved" at bounding box center [749, 481] width 615 height 26
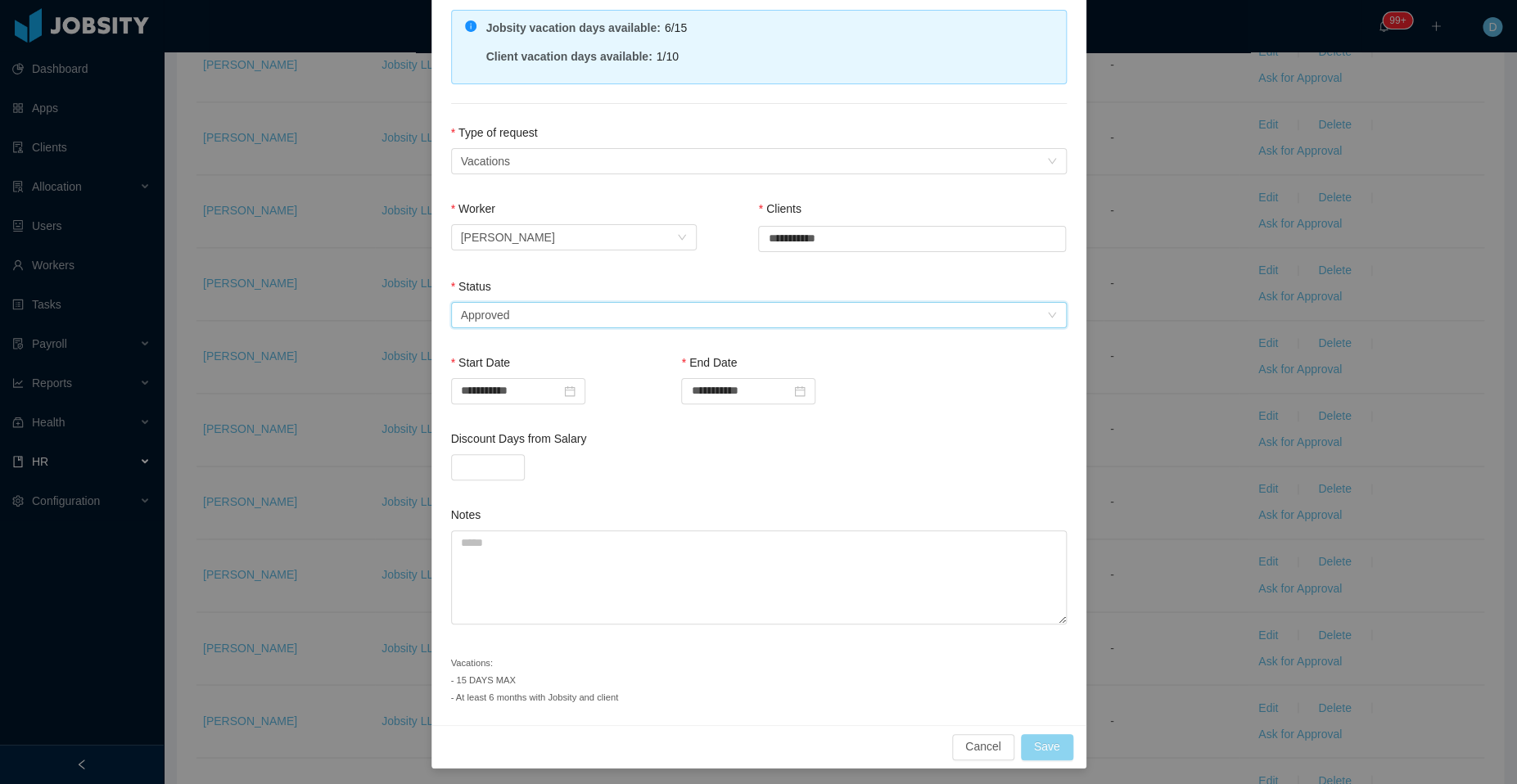
click at [1037, 743] on button "Save" at bounding box center [1047, 747] width 52 height 26
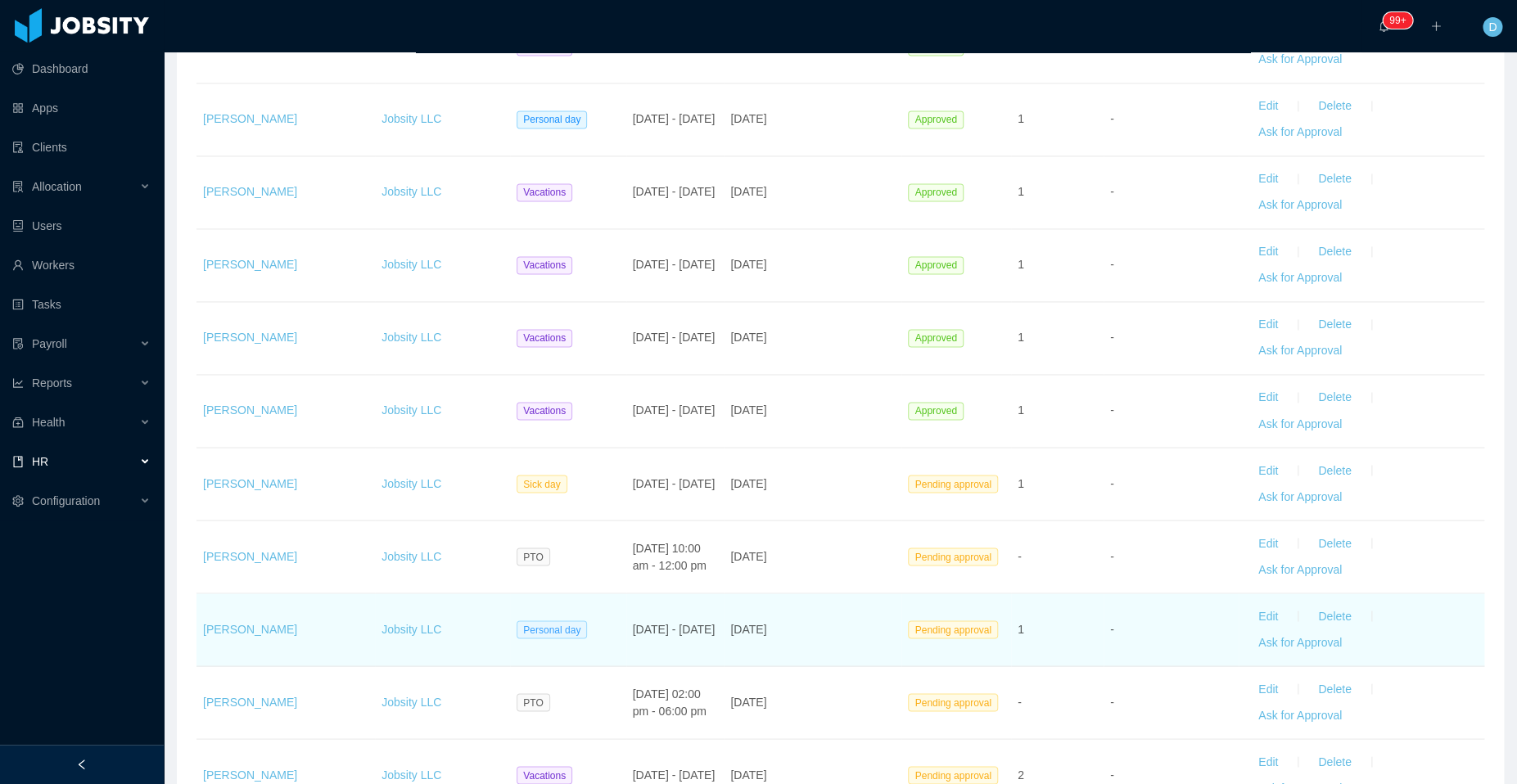
scroll to position [1109, 0]
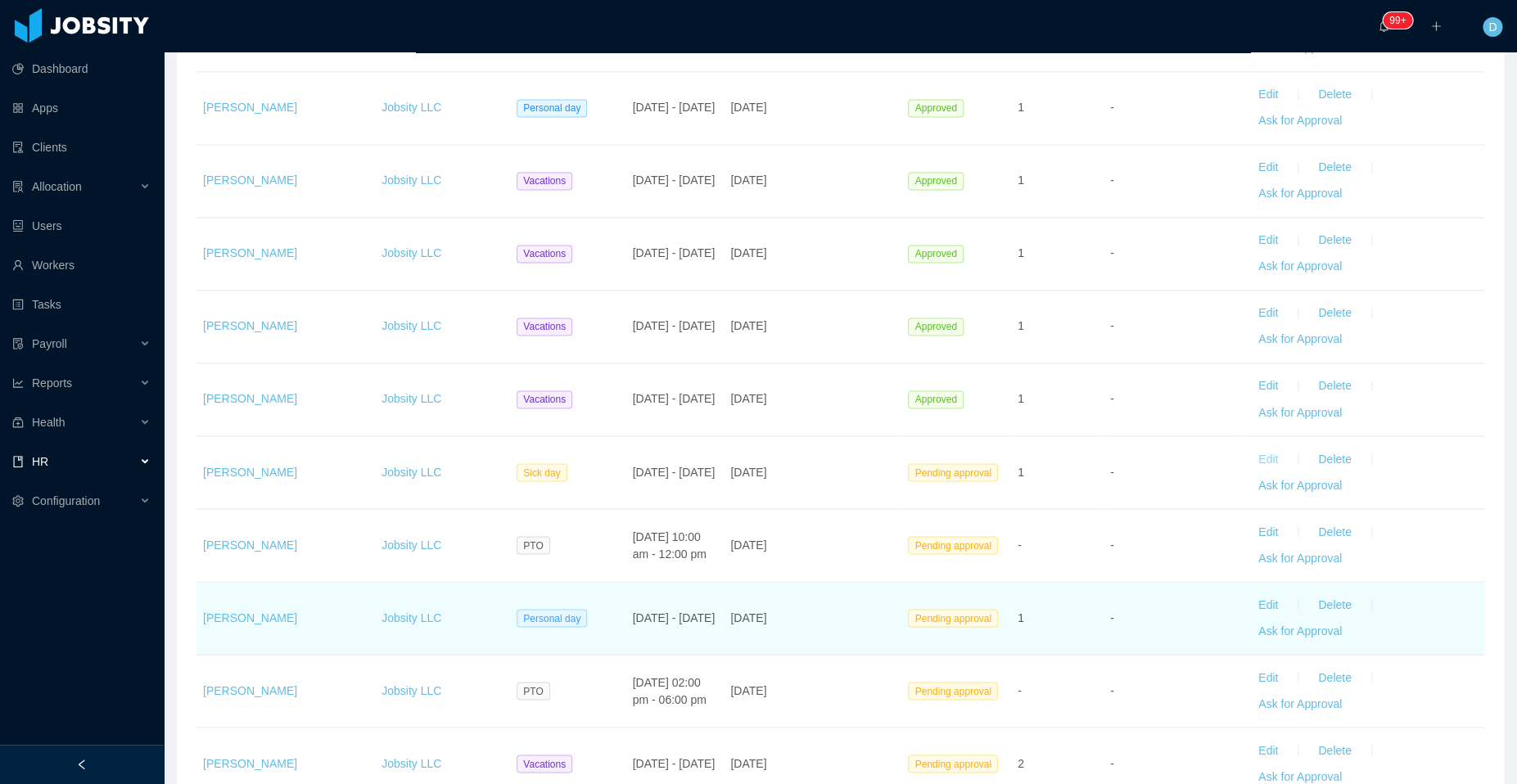
click at [1250, 453] on button "Edit" at bounding box center [1268, 458] width 46 height 26
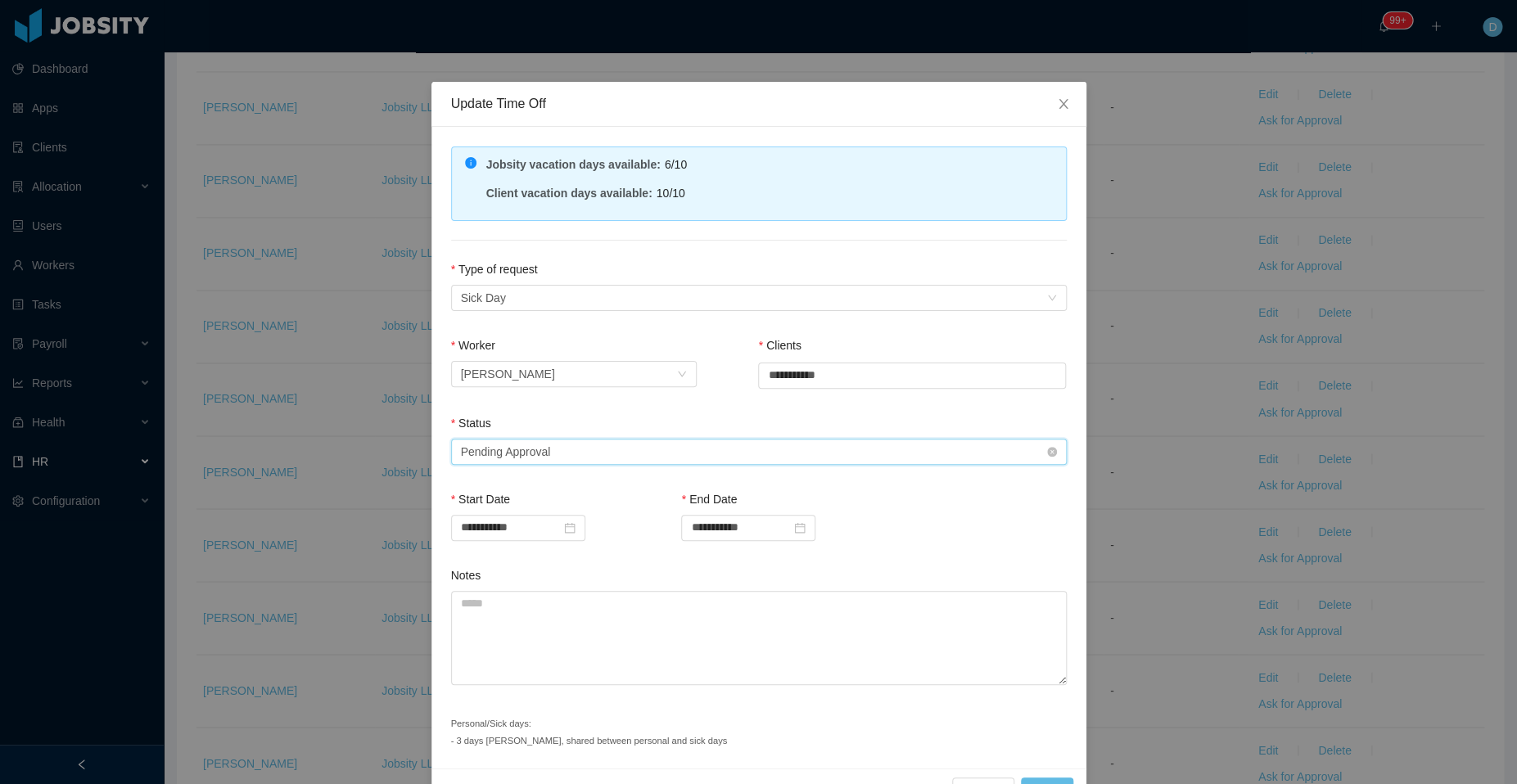
click at [568, 454] on div "Select status Pending Approval" at bounding box center [753, 452] width 585 height 24
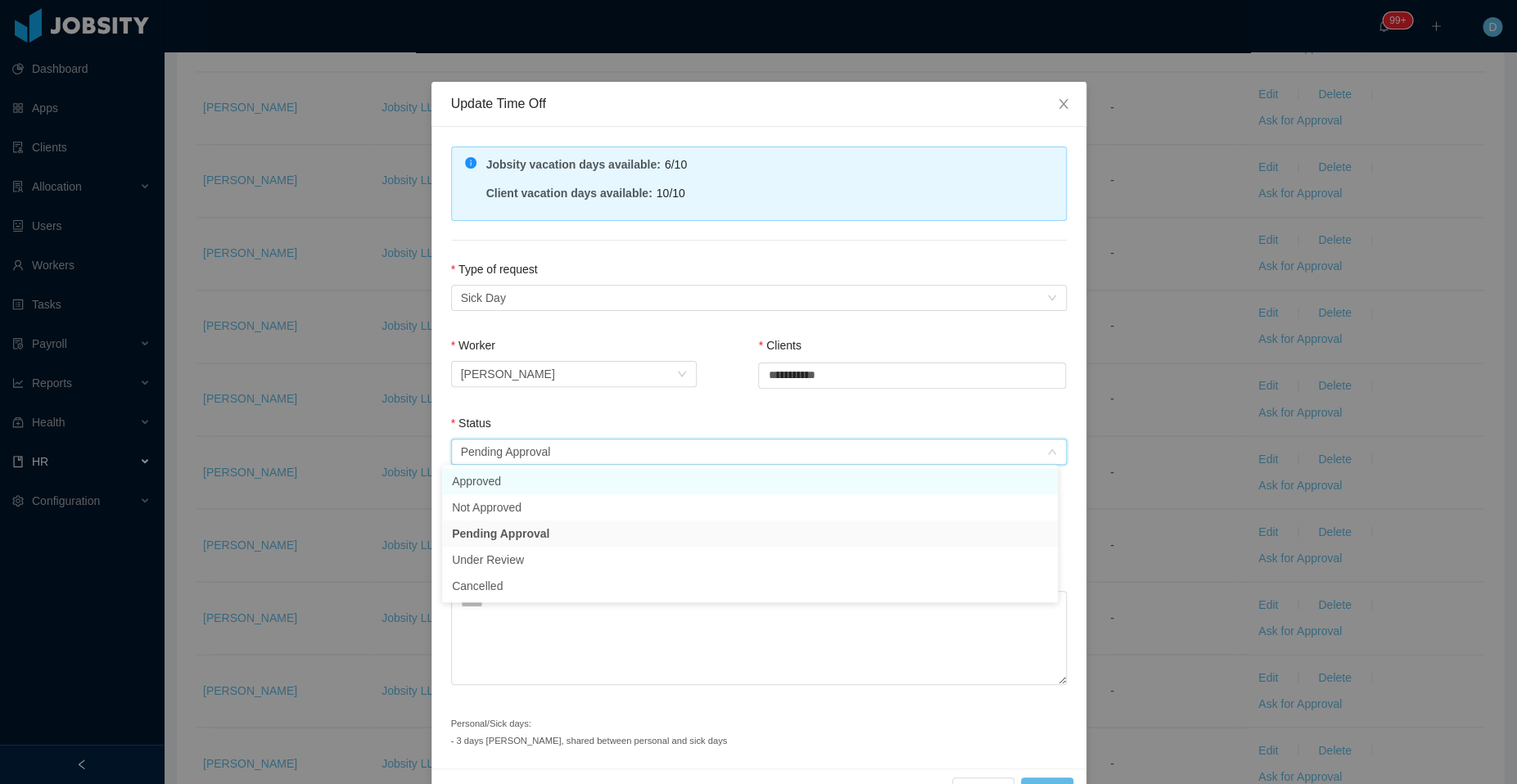
click at [547, 487] on li "Approved" at bounding box center [749, 481] width 615 height 26
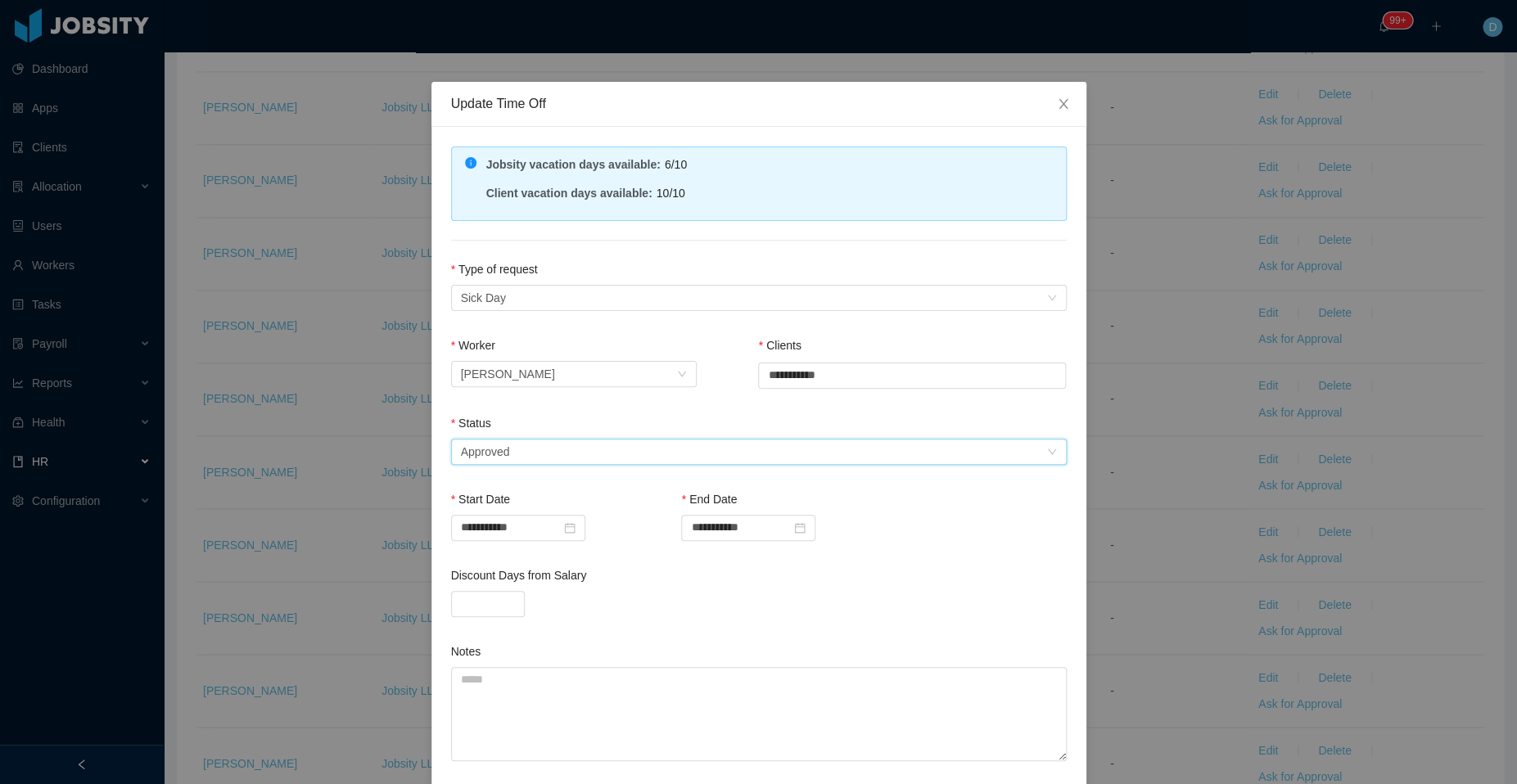
scroll to position [119, 0]
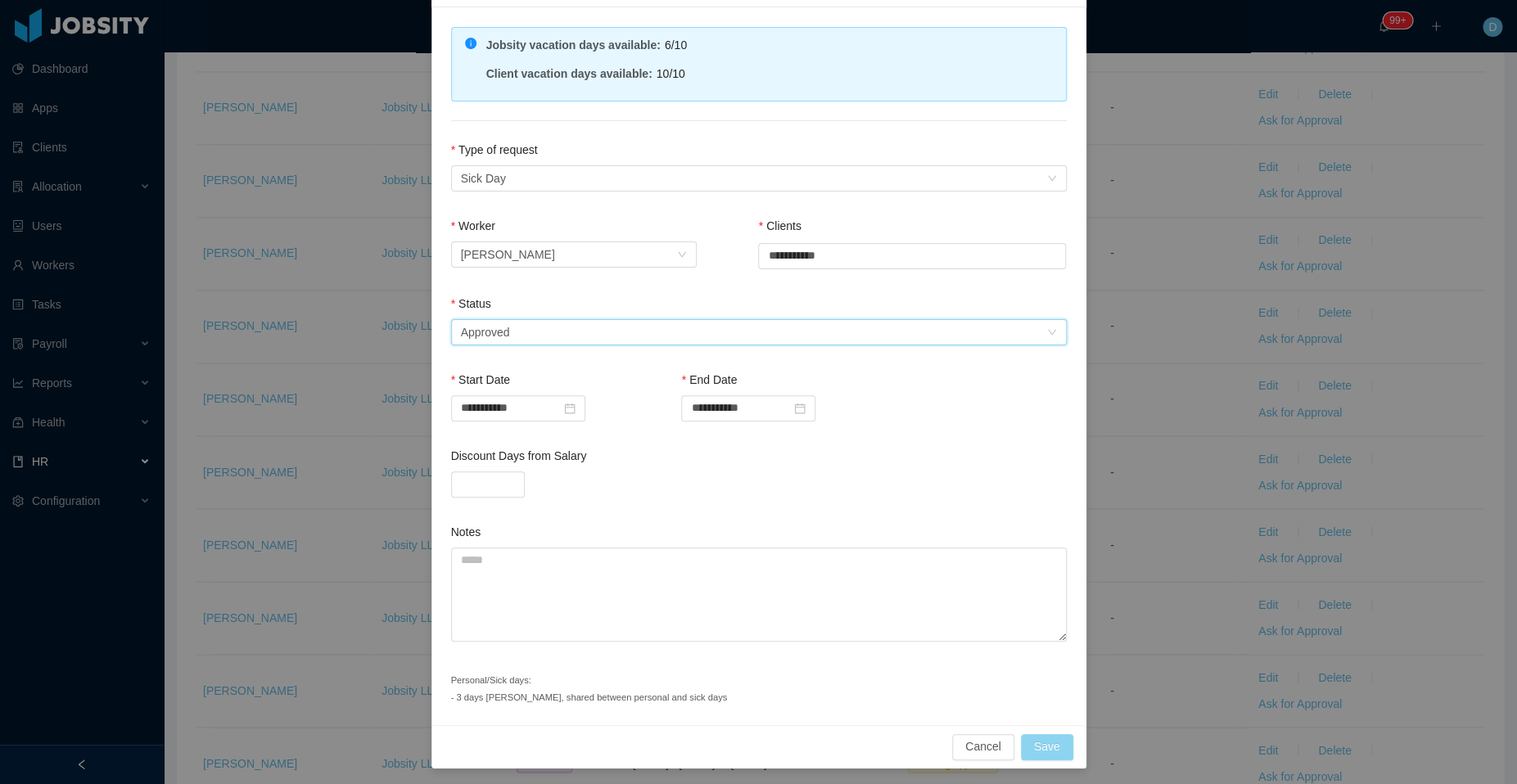
click at [1035, 741] on button "Save" at bounding box center [1047, 747] width 52 height 26
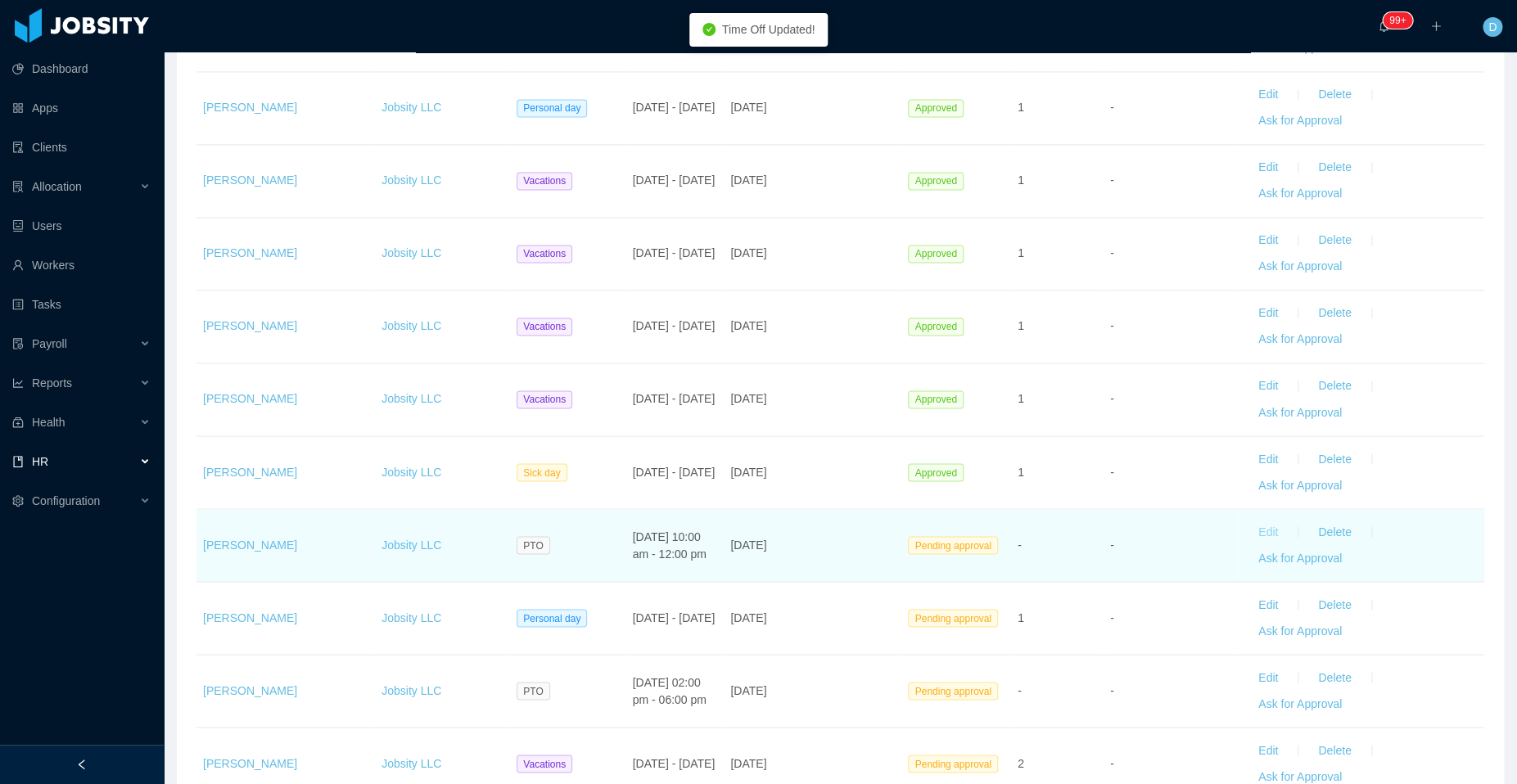
click at [1253, 528] on button "Edit" at bounding box center [1268, 531] width 46 height 26
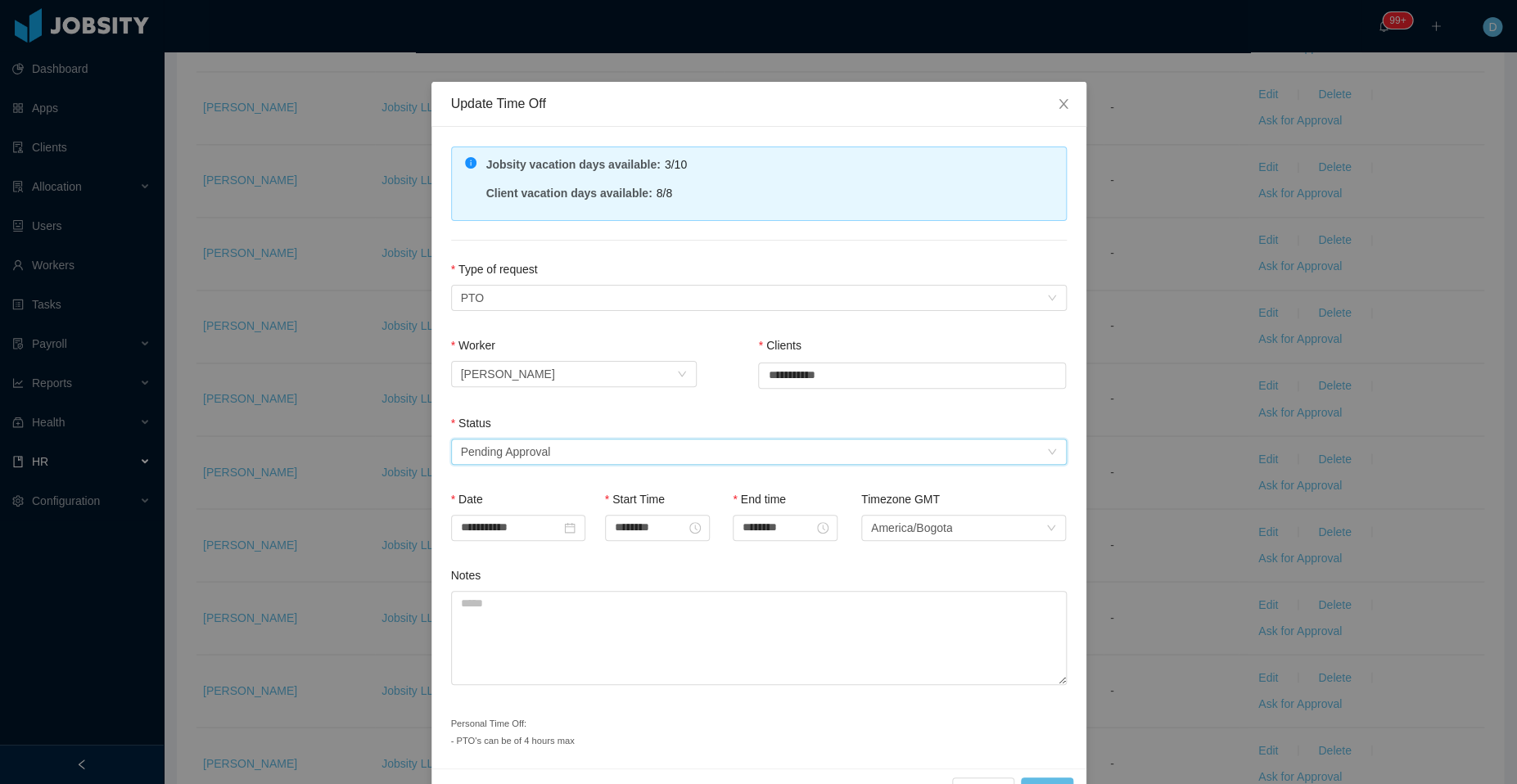
click at [627, 447] on div "Select status Pending Approval" at bounding box center [753, 452] width 585 height 24
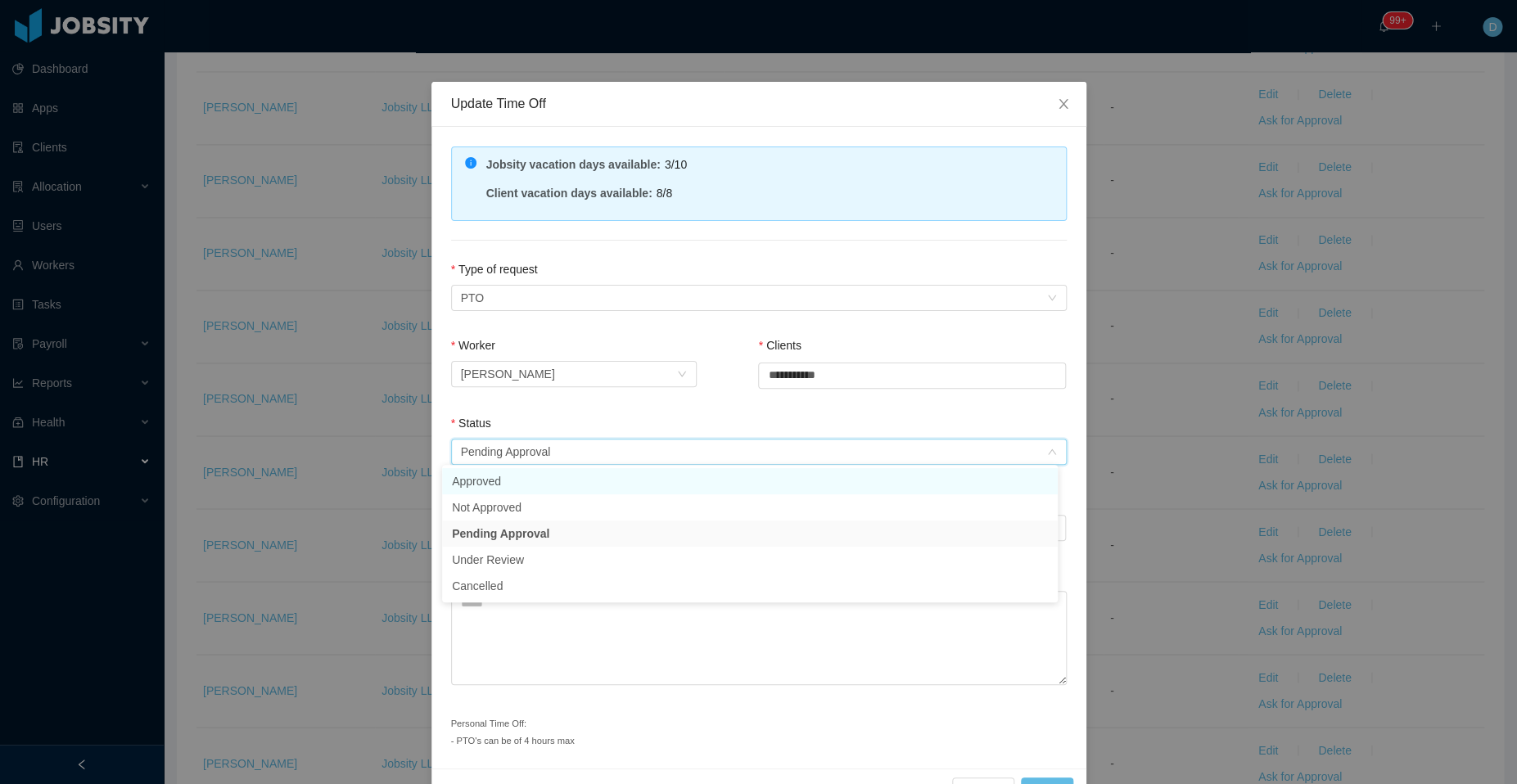
click at [613, 478] on li "Approved" at bounding box center [749, 481] width 615 height 26
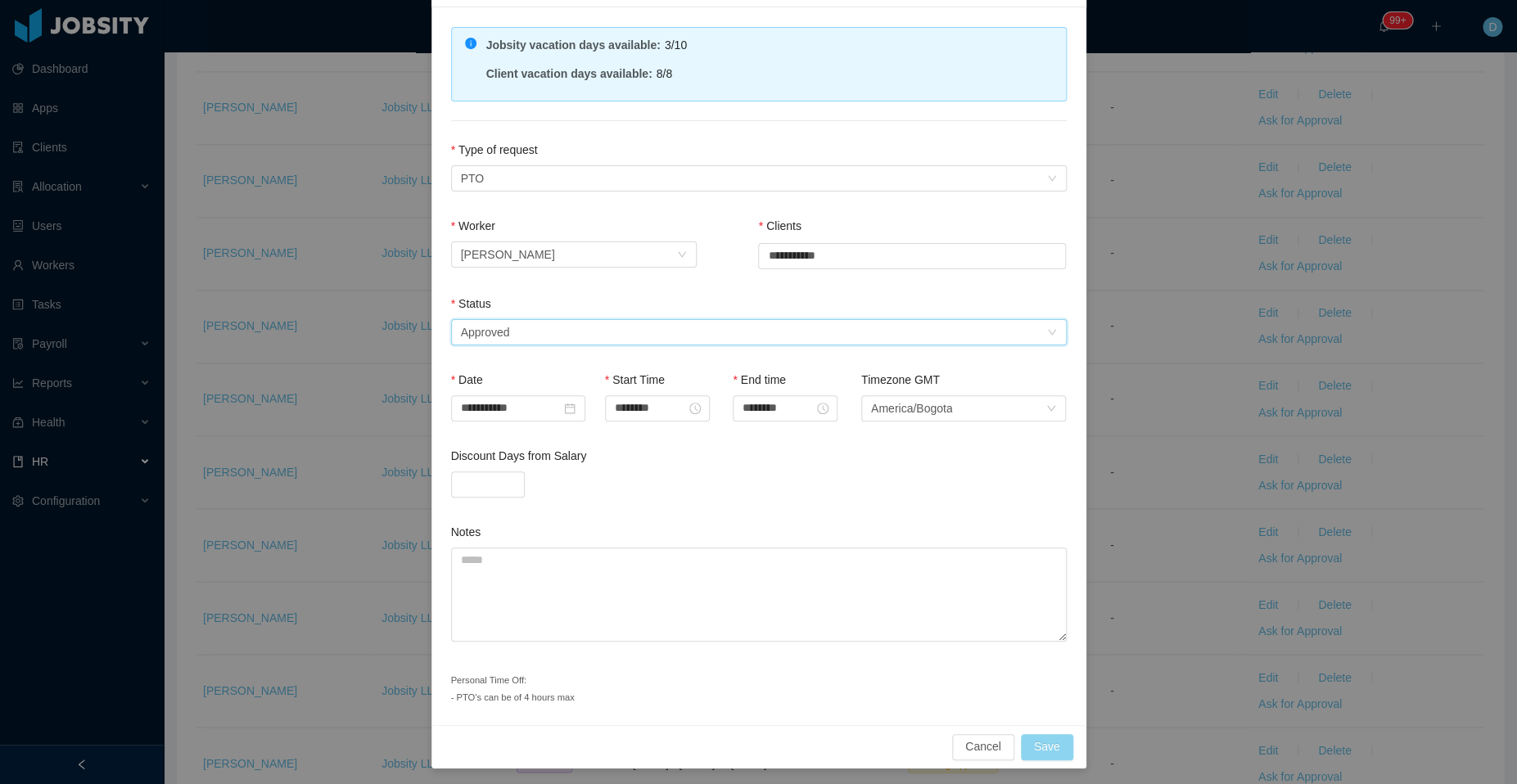
click at [1038, 737] on button "Save" at bounding box center [1047, 747] width 52 height 26
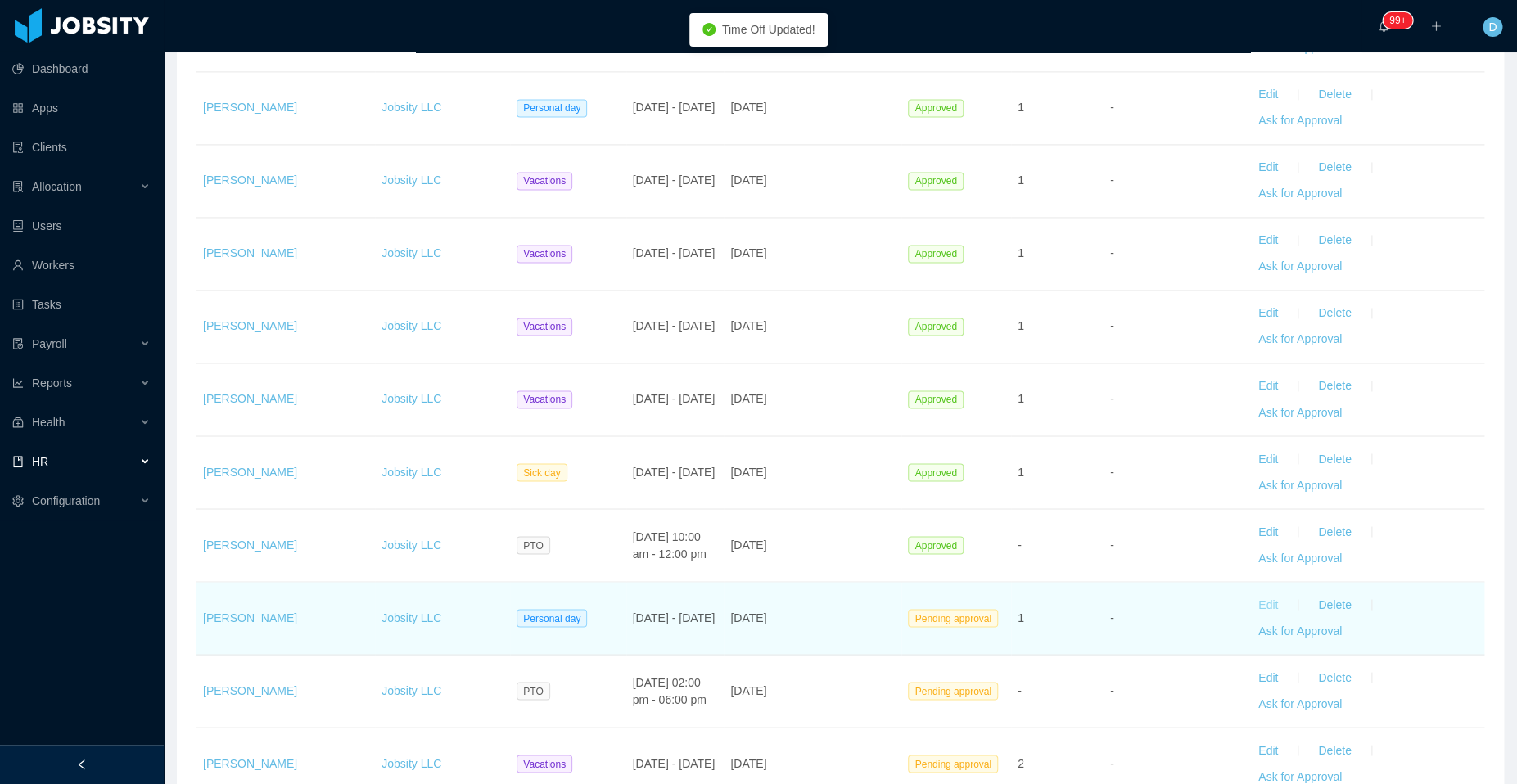
click at [1249, 596] on button "Edit" at bounding box center [1268, 604] width 46 height 26
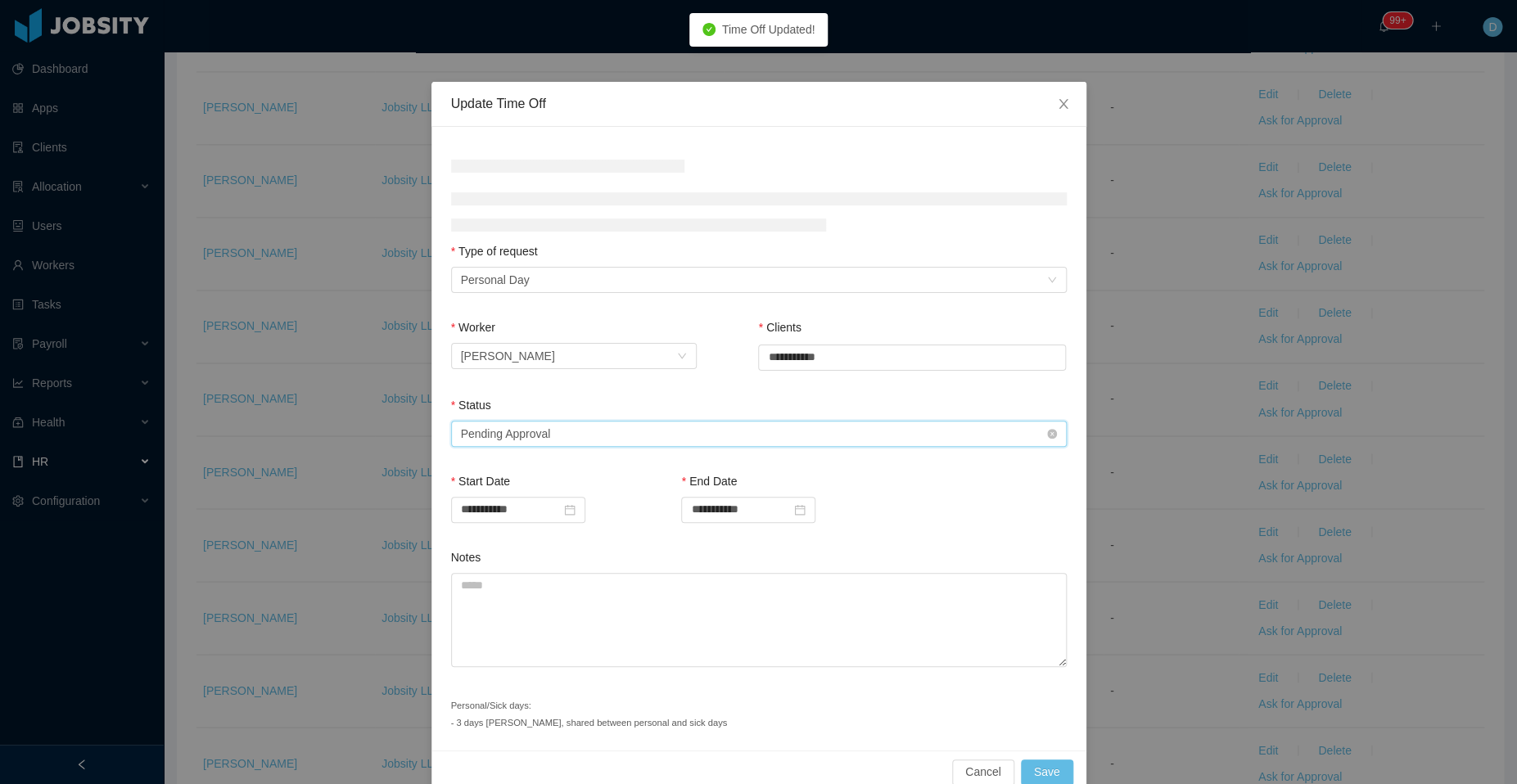
click at [677, 442] on div "Select status Pending Approval" at bounding box center [753, 433] width 585 height 24
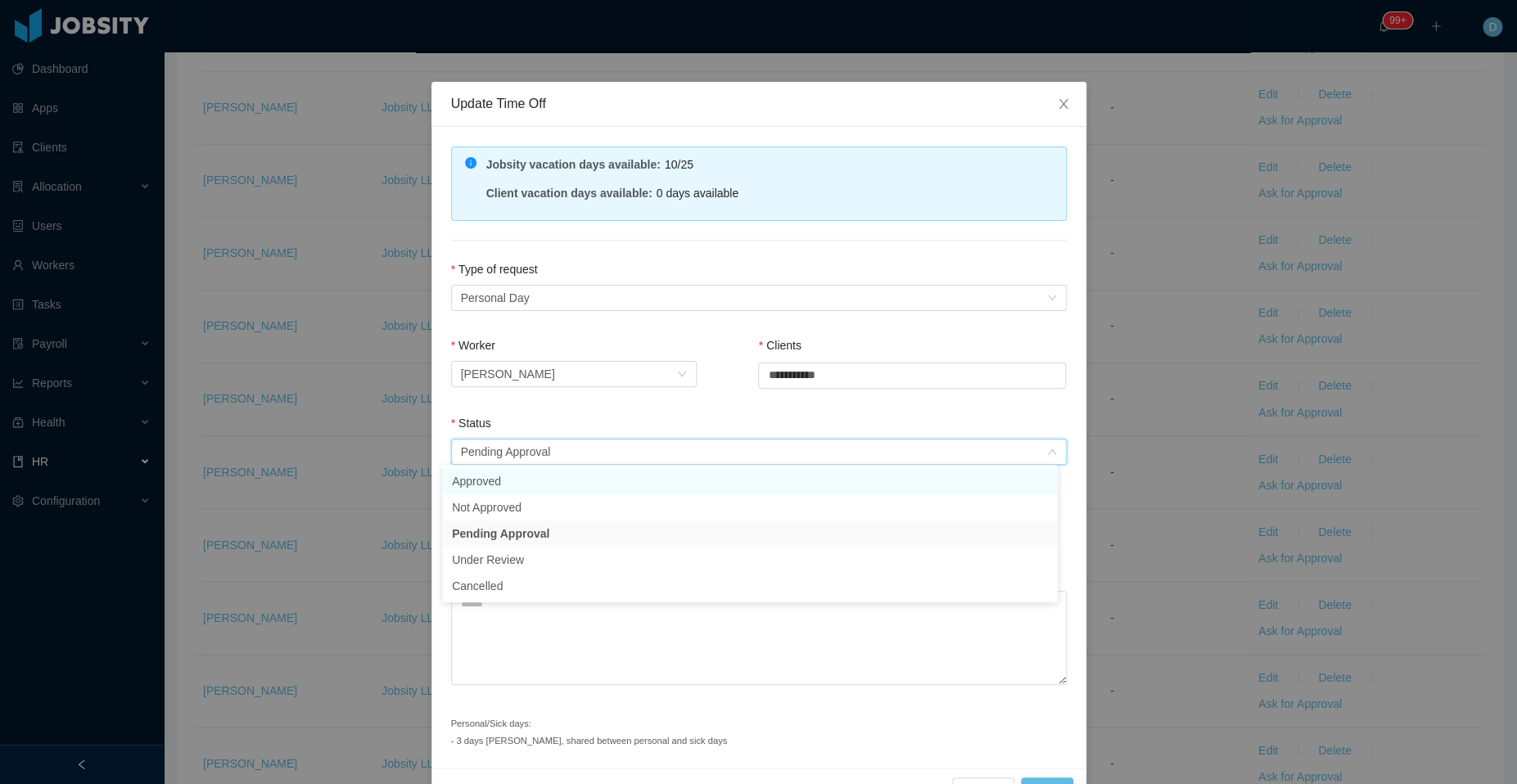
click at [583, 489] on li "Approved" at bounding box center [749, 481] width 615 height 26
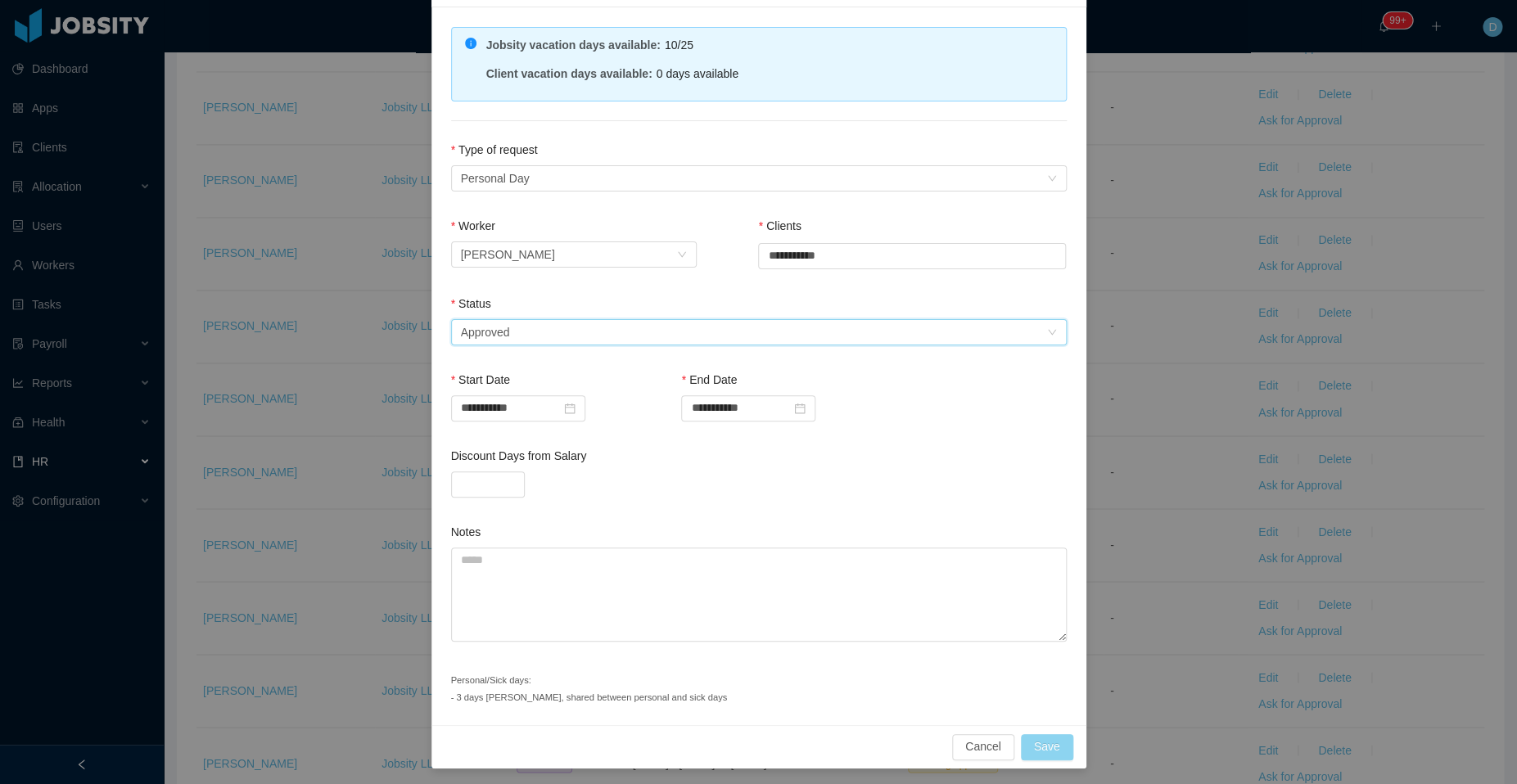
click at [1029, 749] on button "Save" at bounding box center [1047, 747] width 52 height 26
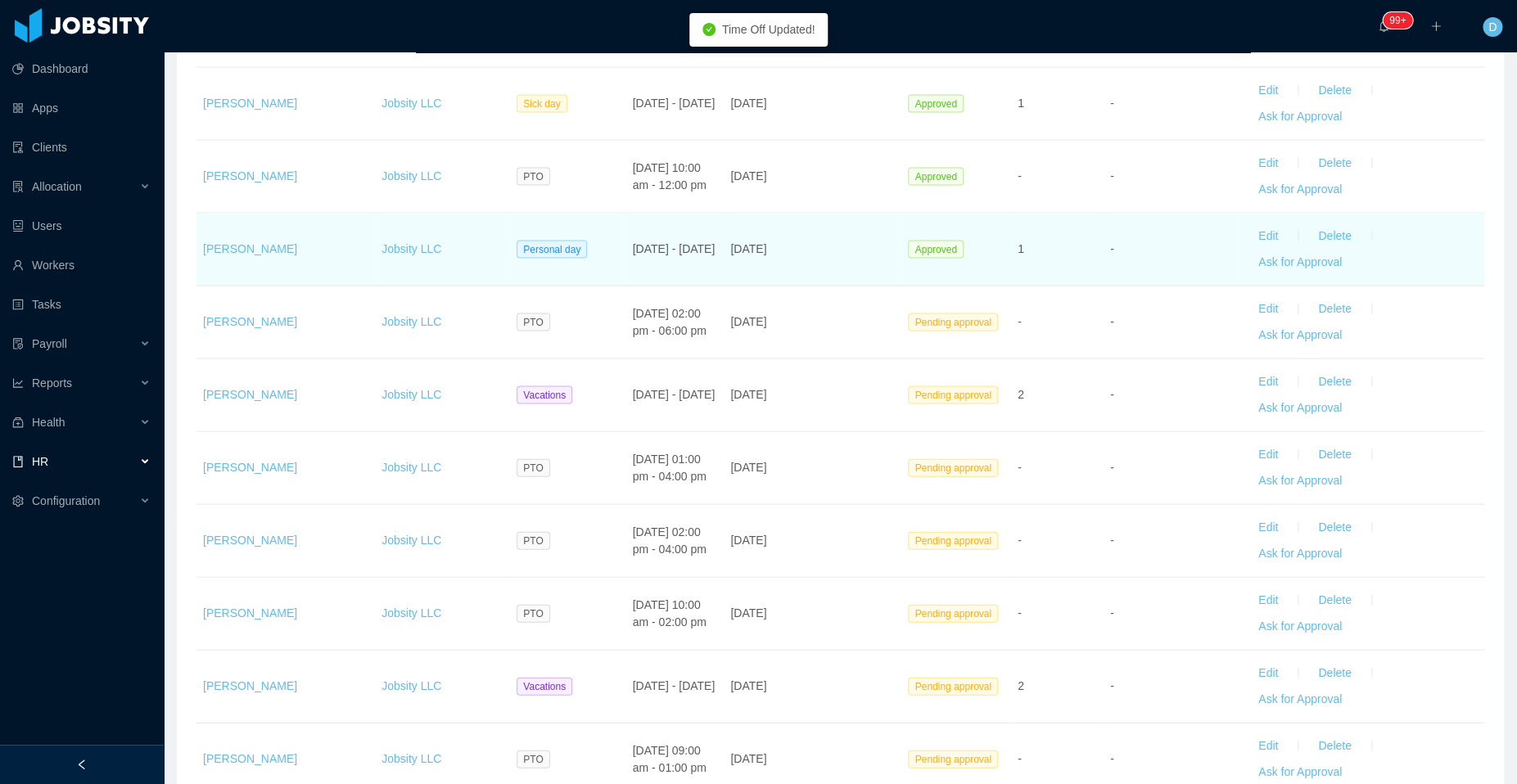
scroll to position [1479, 0]
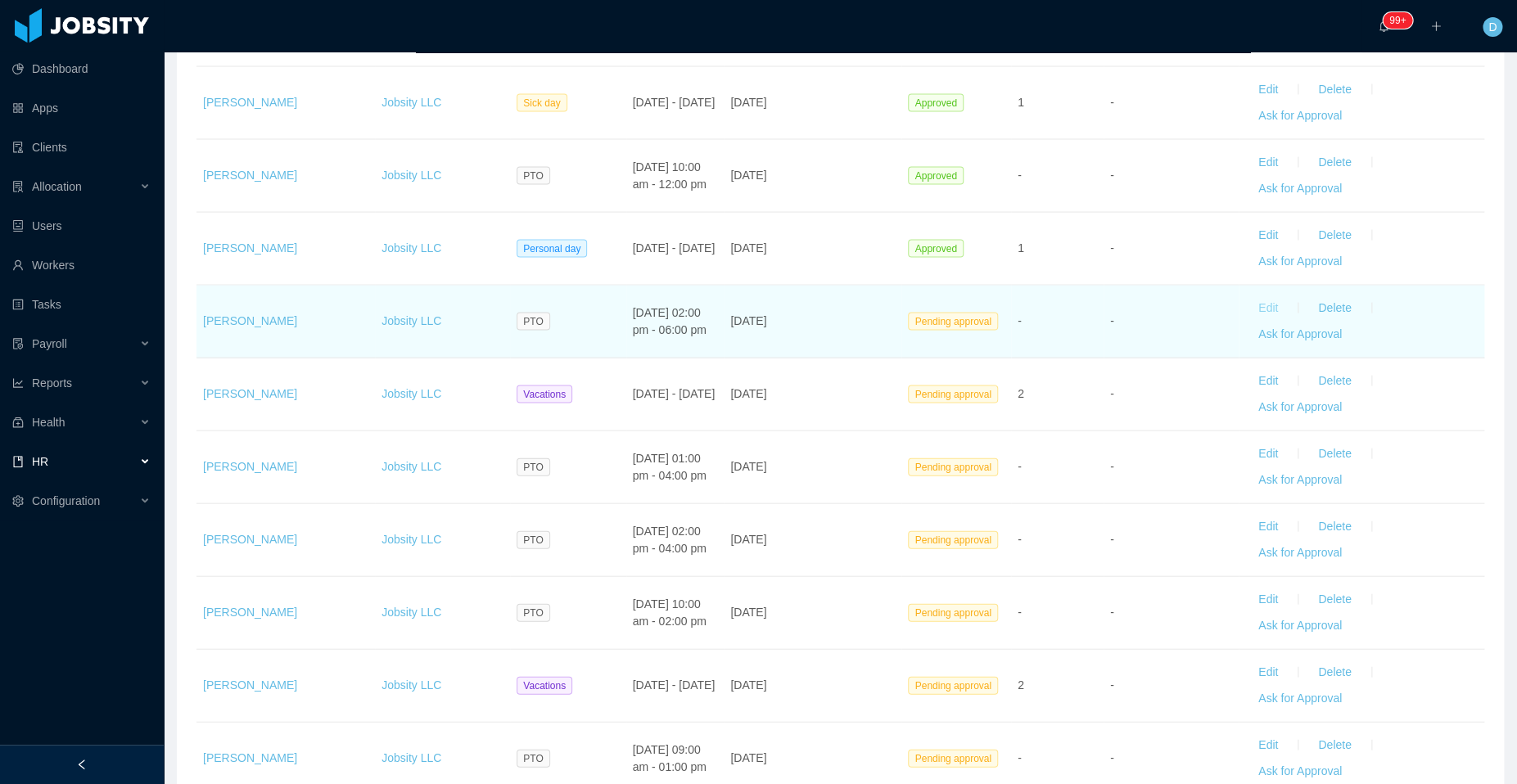
click at [1255, 304] on button "Edit" at bounding box center [1268, 307] width 46 height 26
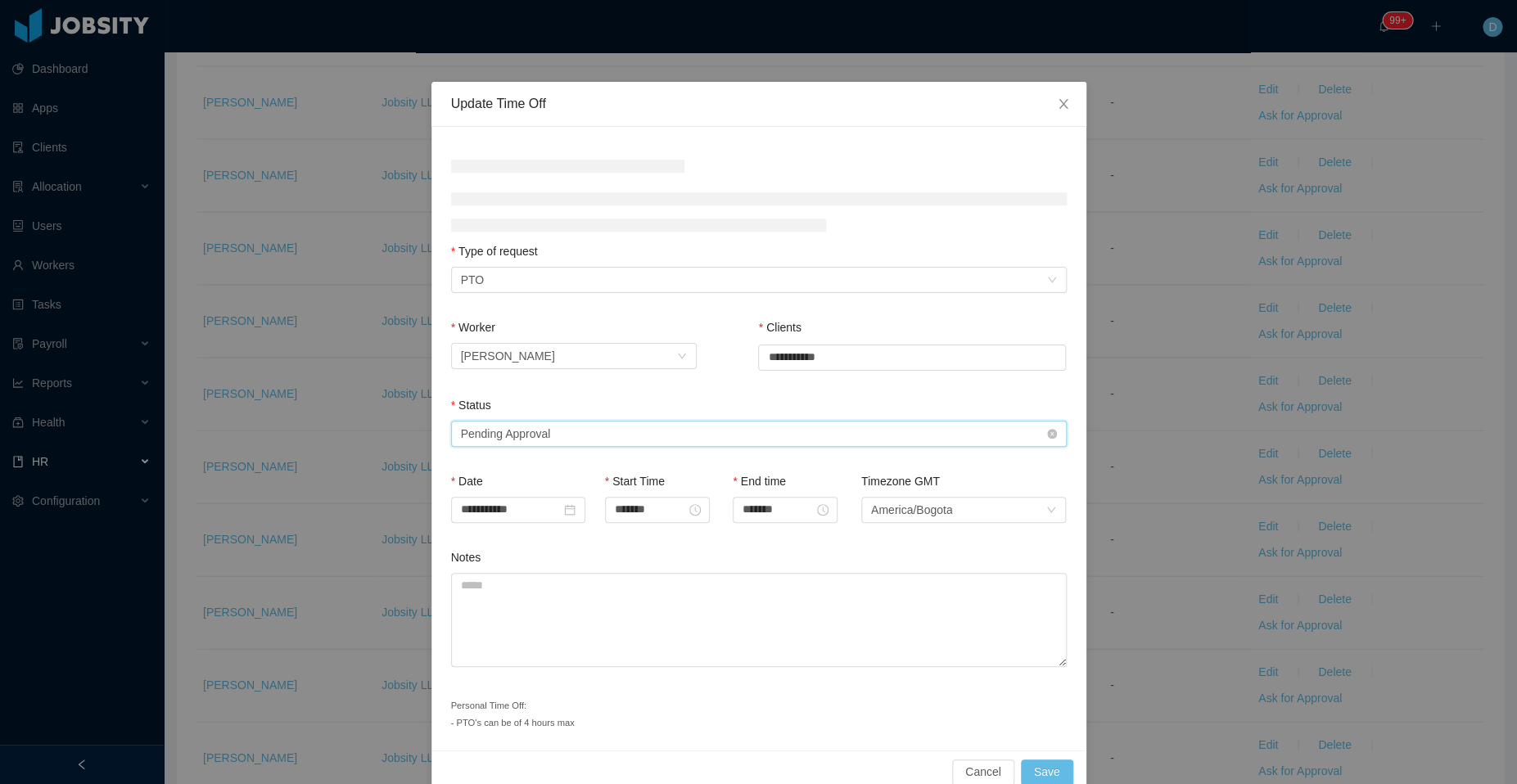
click at [648, 444] on div "Select status Pending Approval" at bounding box center [758, 433] width 615 height 26
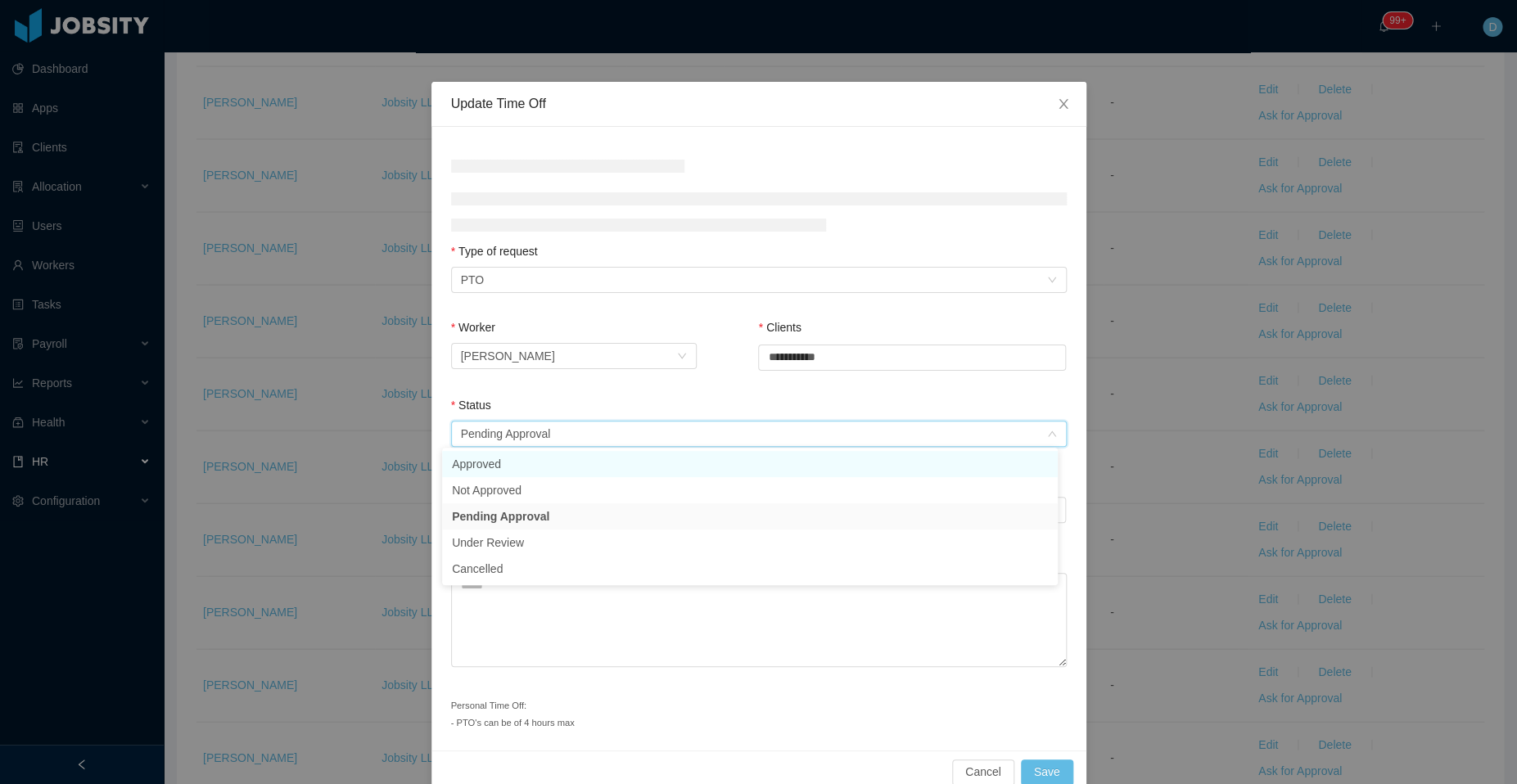
click at [599, 472] on li "Approved" at bounding box center [749, 463] width 615 height 26
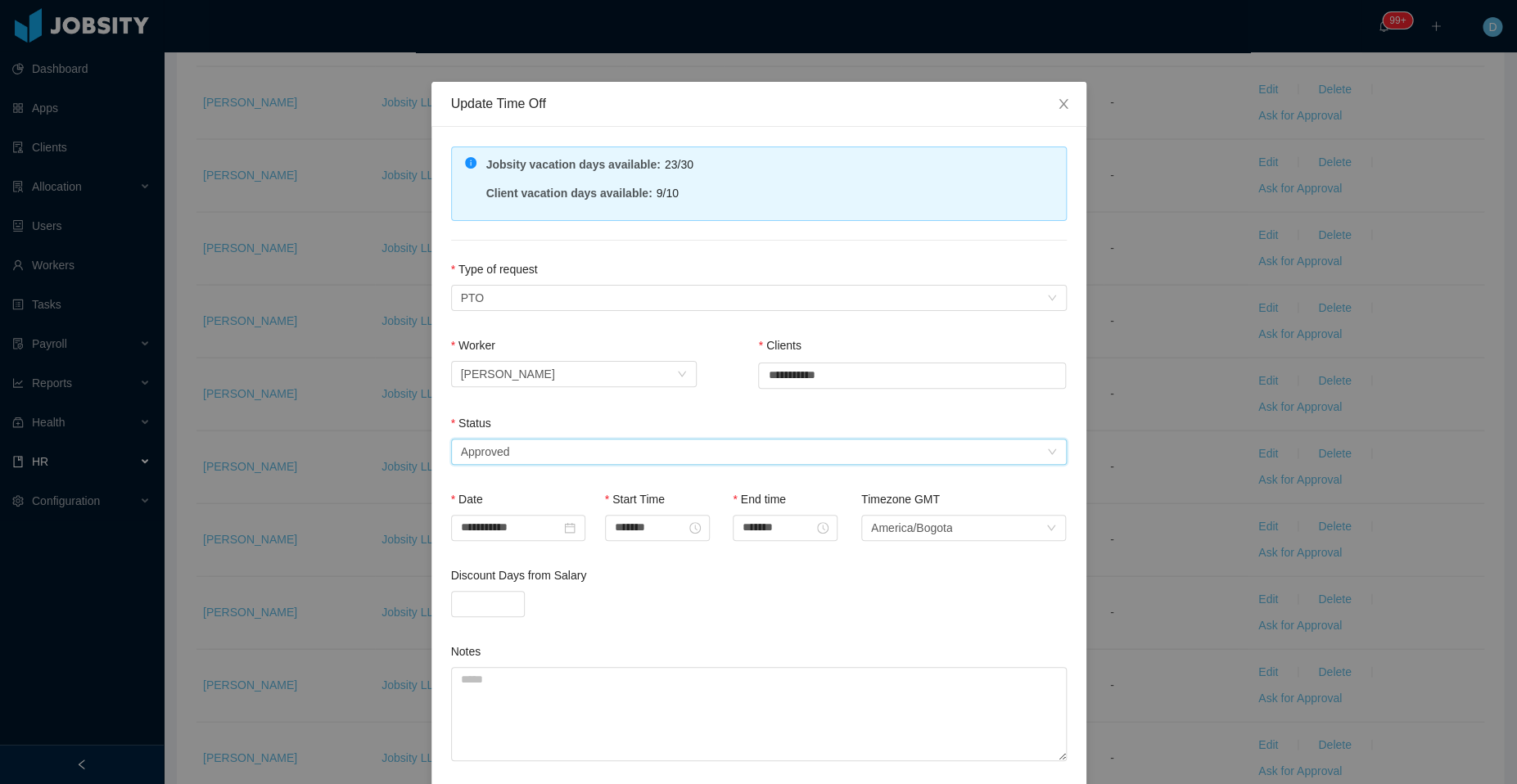
scroll to position [119, 0]
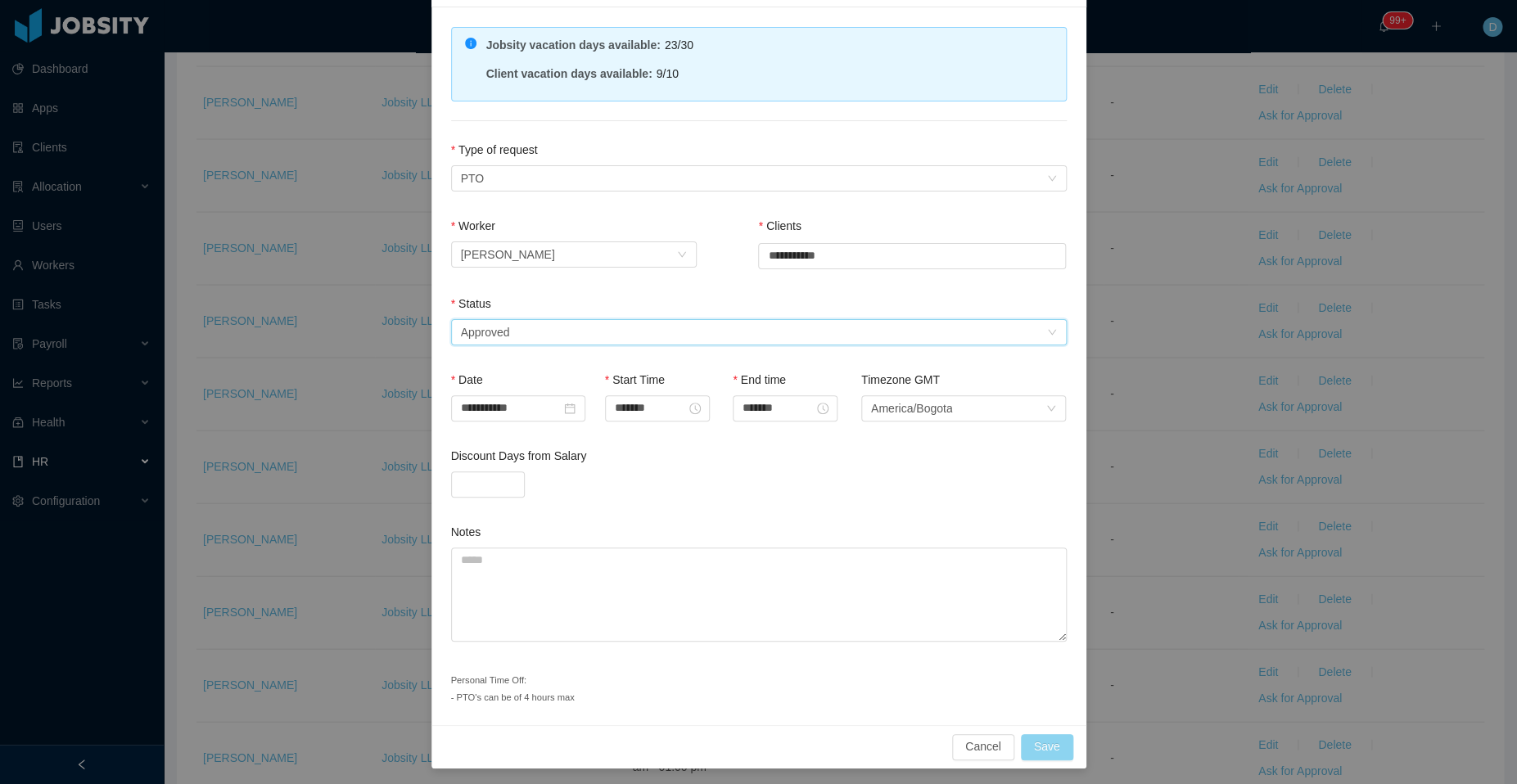
click at [1037, 735] on button "Save" at bounding box center [1047, 747] width 52 height 26
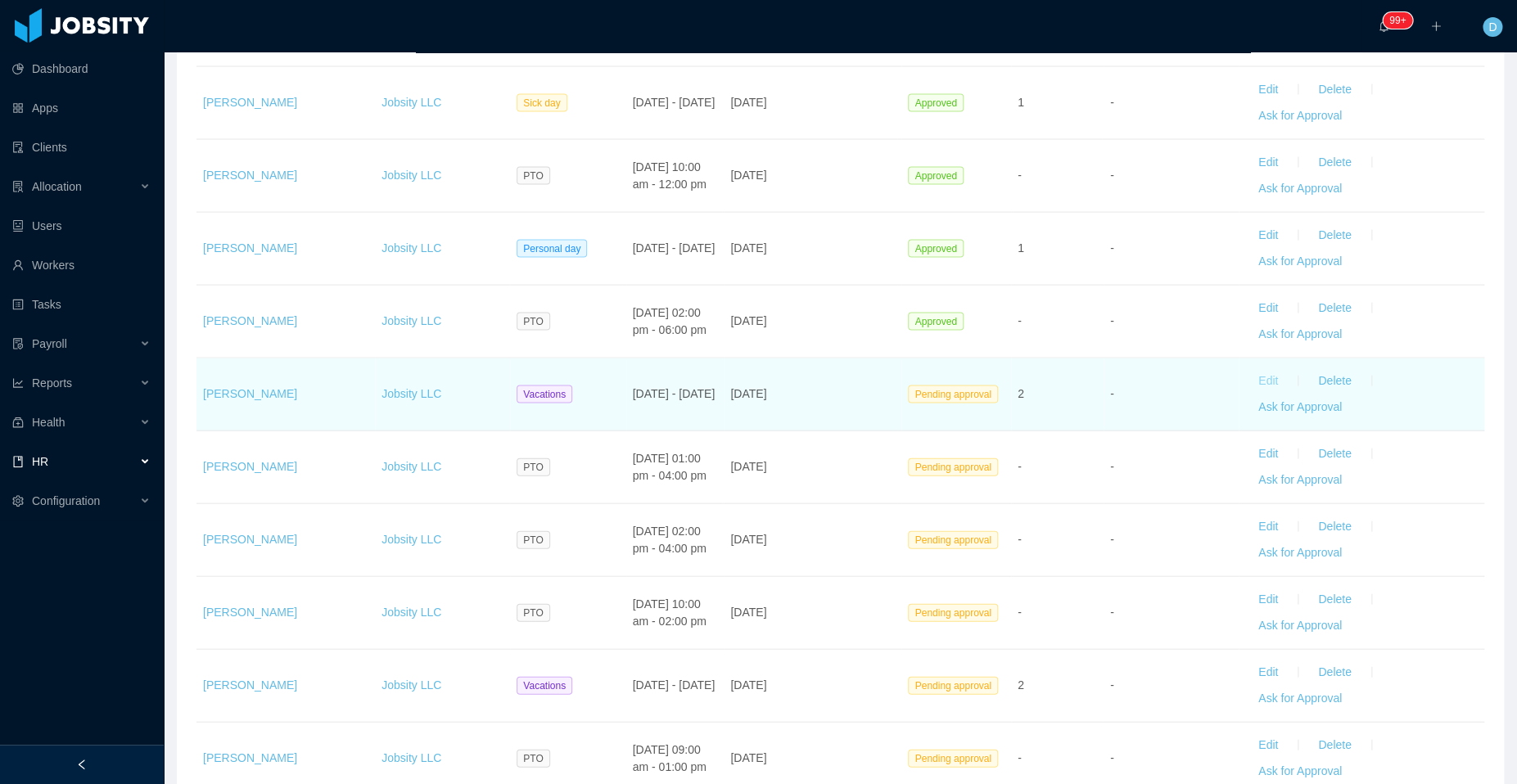
click at [1256, 372] on button "Edit" at bounding box center [1268, 380] width 46 height 26
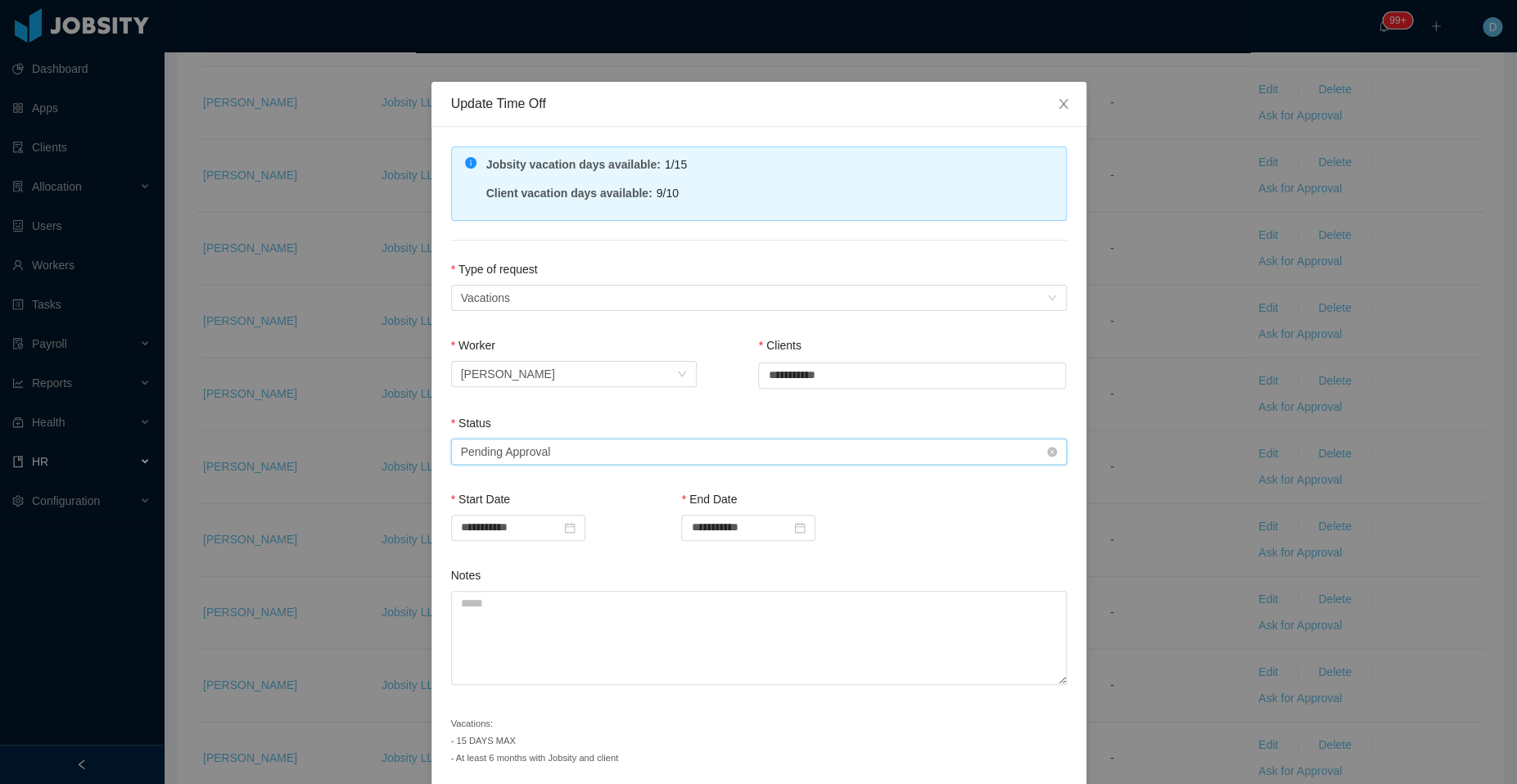
click at [734, 440] on div "Select status Pending Approval" at bounding box center [753, 452] width 585 height 24
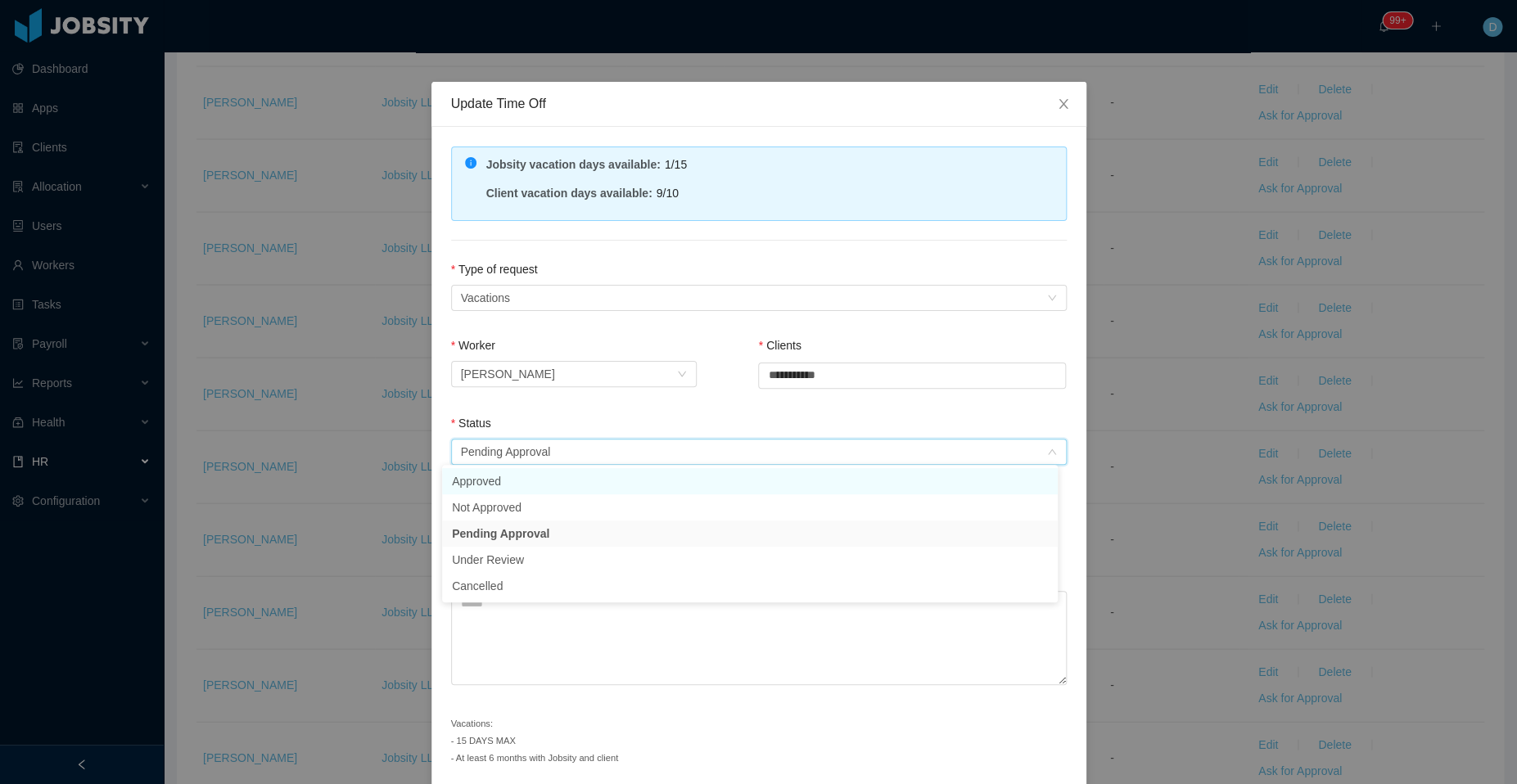
click at [648, 481] on li "Approved" at bounding box center [749, 481] width 615 height 26
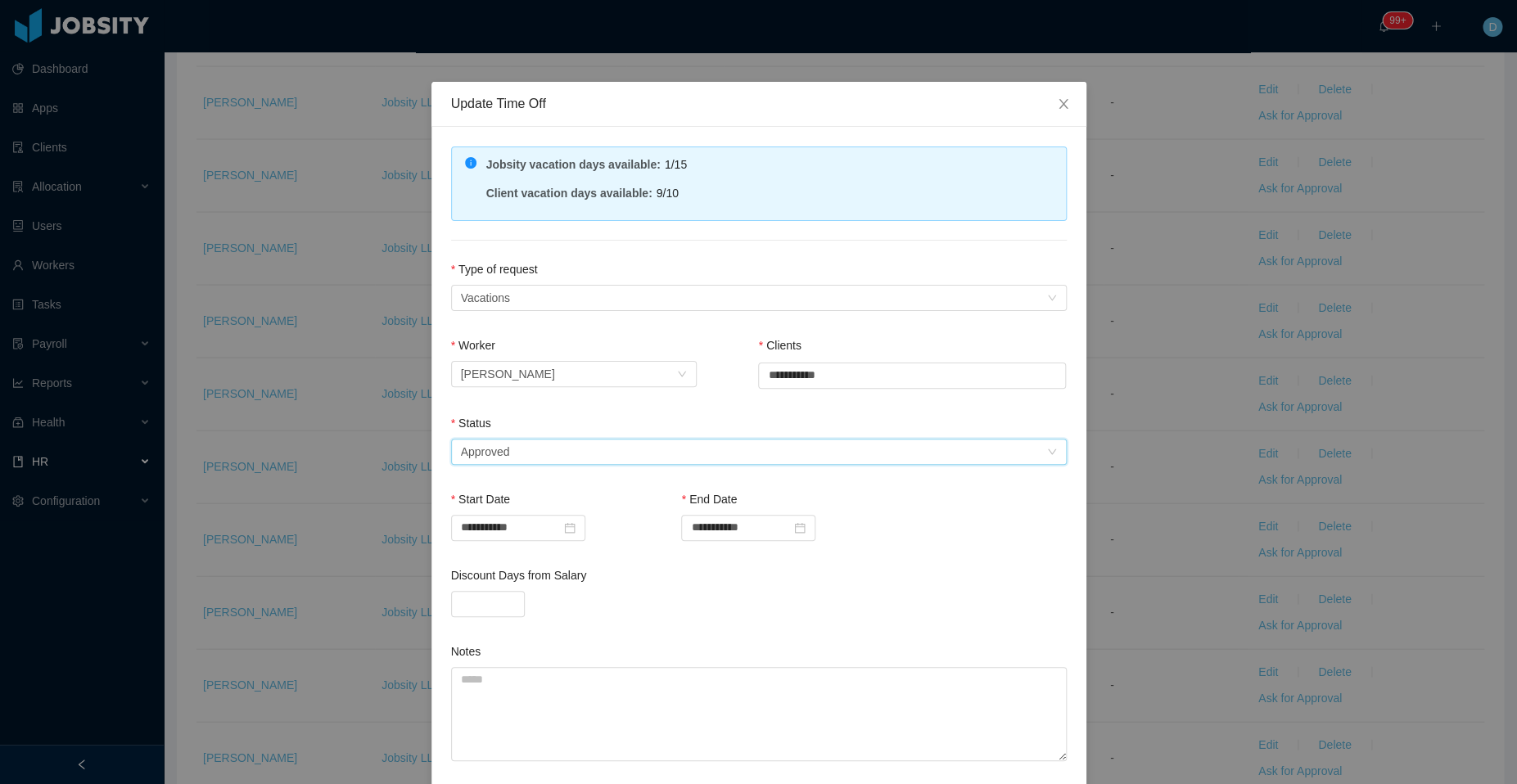
scroll to position [137, 0]
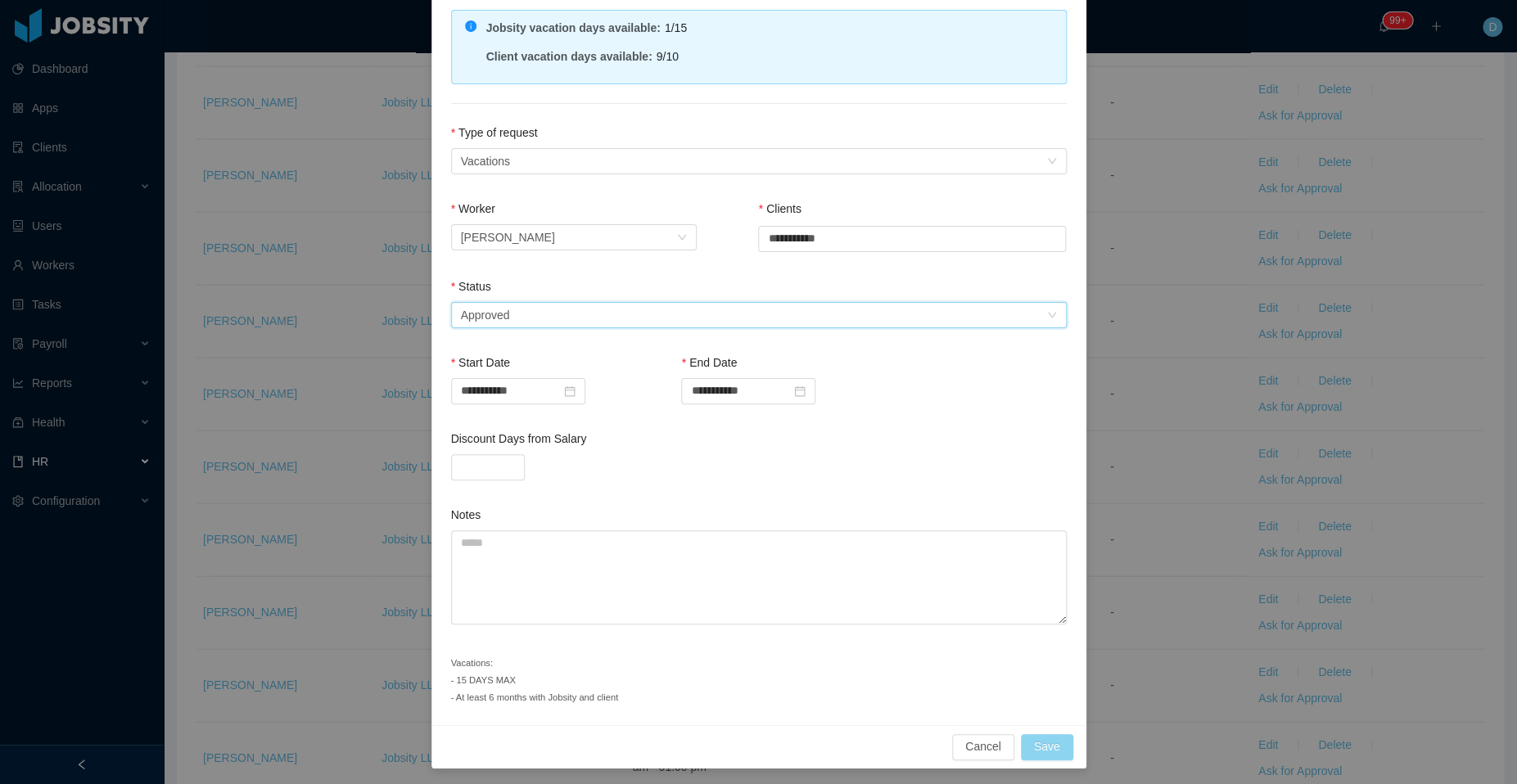
click at [1038, 743] on button "Save" at bounding box center [1047, 747] width 52 height 26
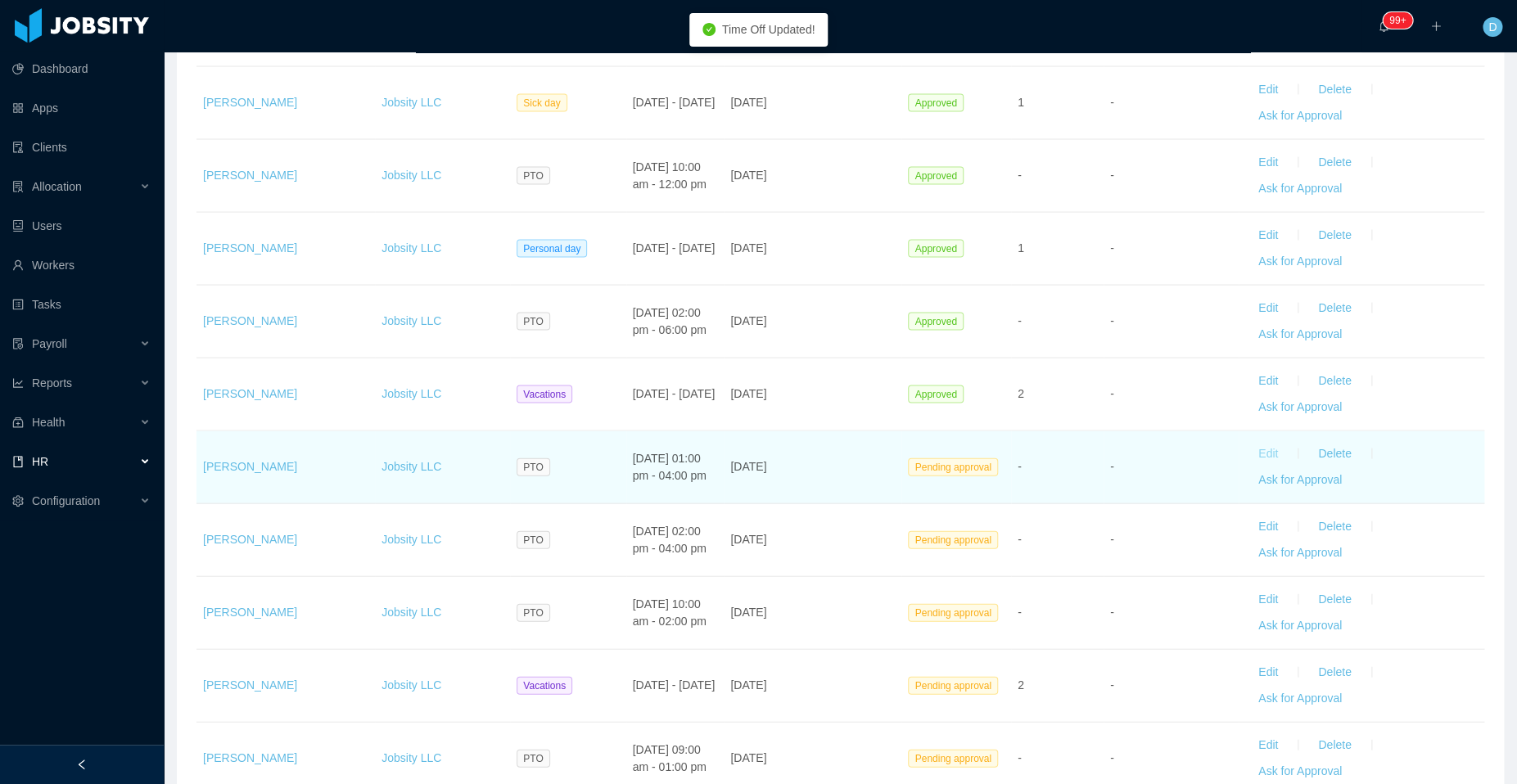
click at [1255, 444] on button "Edit" at bounding box center [1268, 453] width 46 height 26
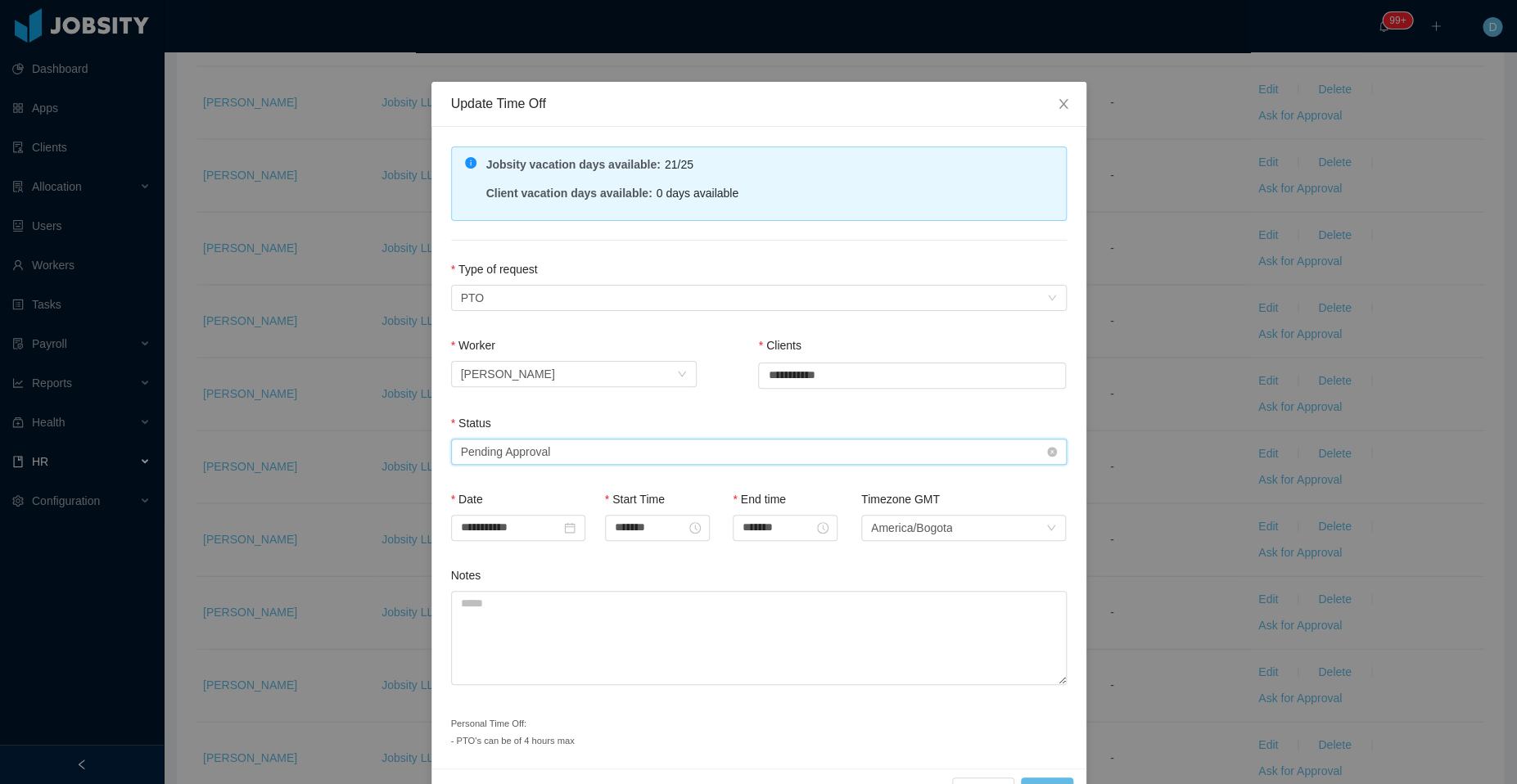
click at [631, 440] on div "Select status Pending Approval" at bounding box center [753, 452] width 585 height 24
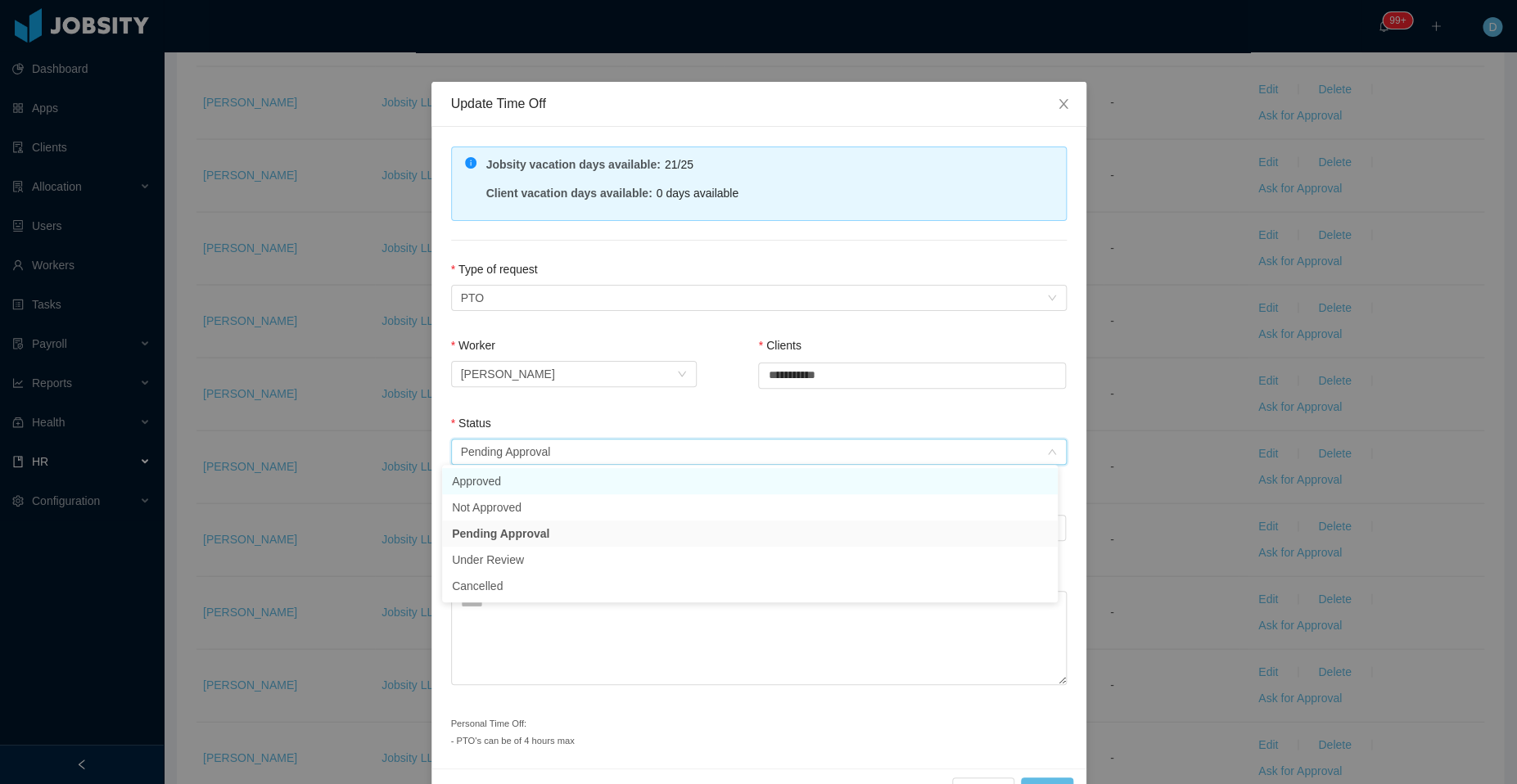
click at [604, 480] on li "Approved" at bounding box center [749, 481] width 615 height 26
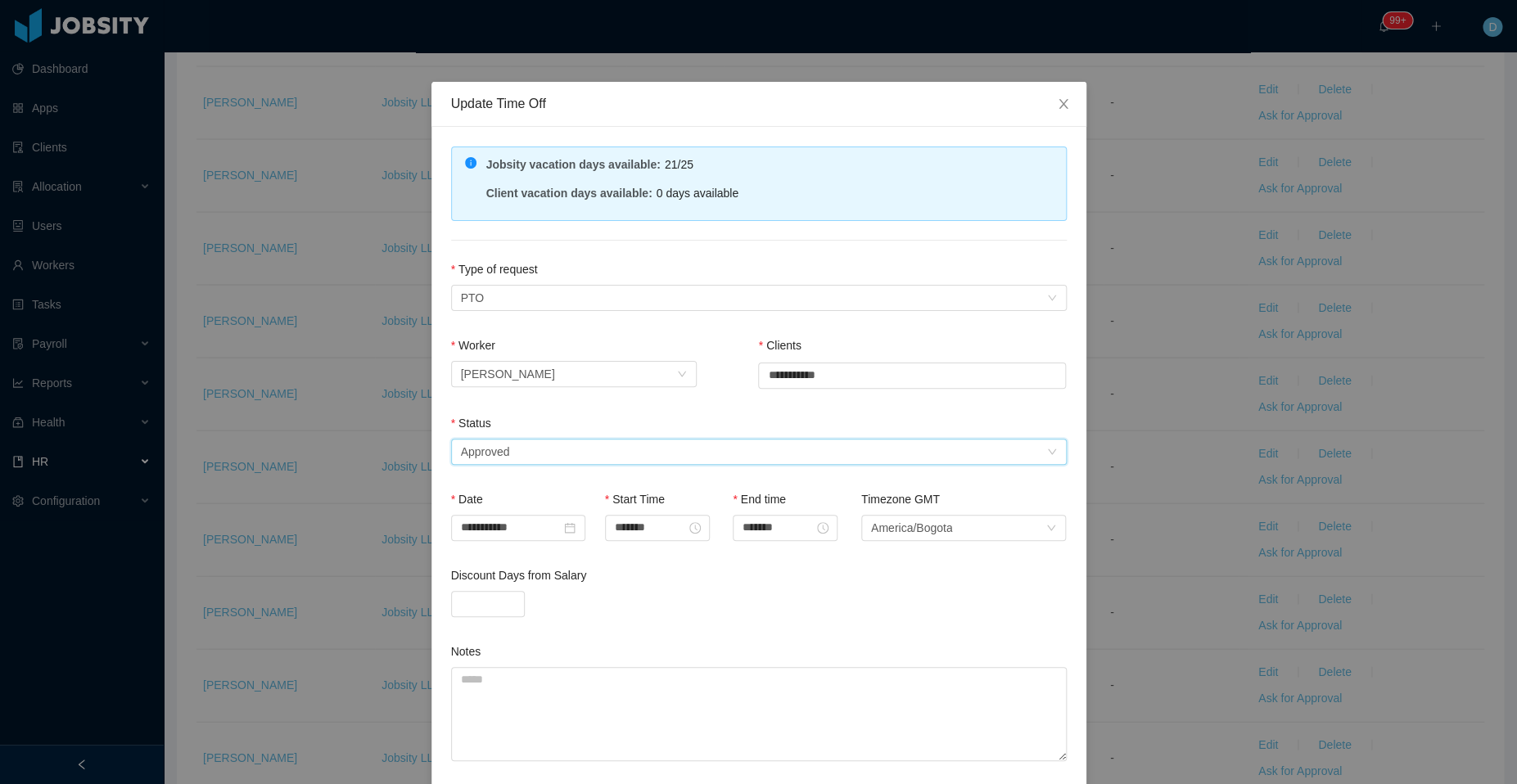
scroll to position [119, 0]
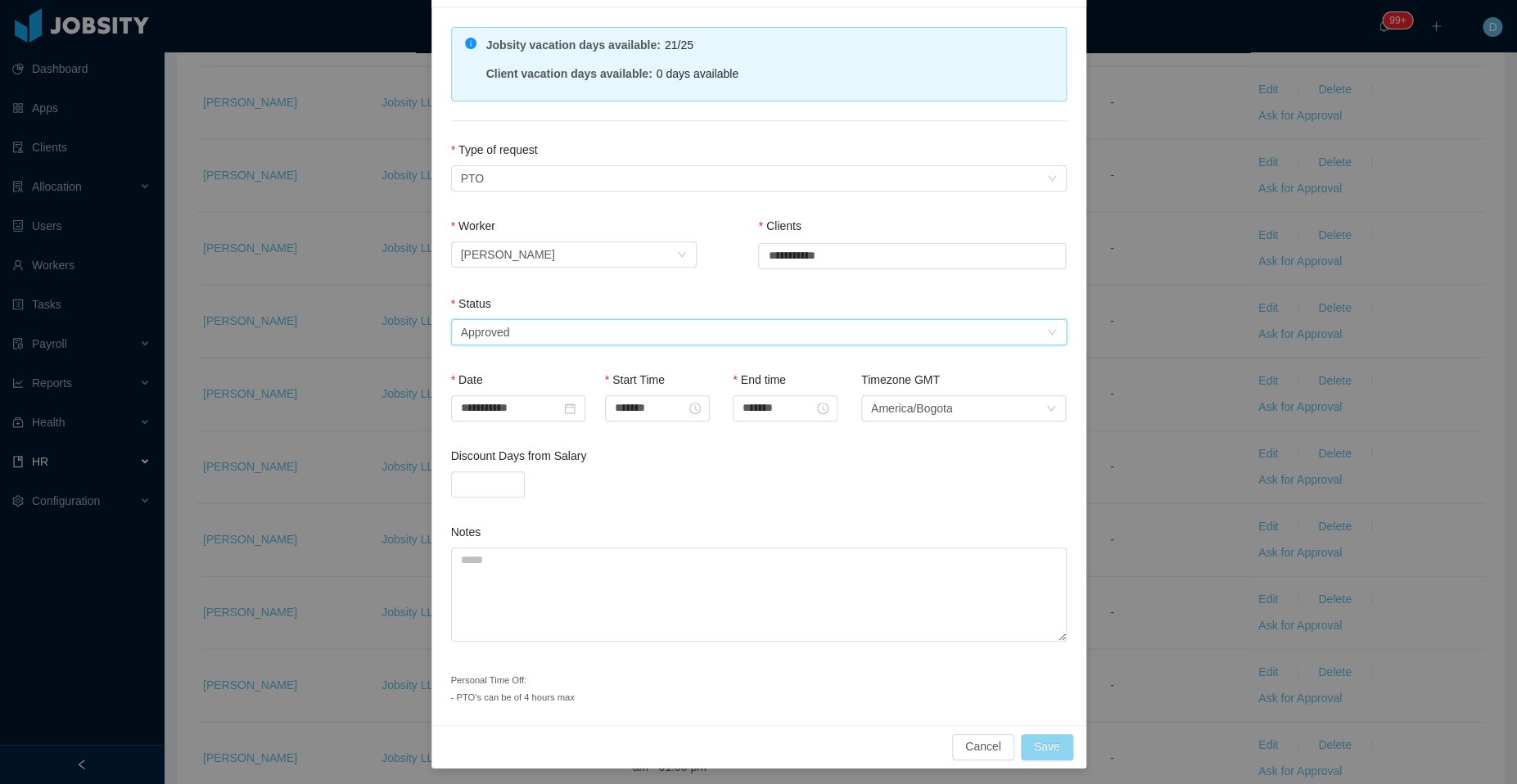
click at [1029, 740] on button "Save" at bounding box center [1047, 747] width 52 height 26
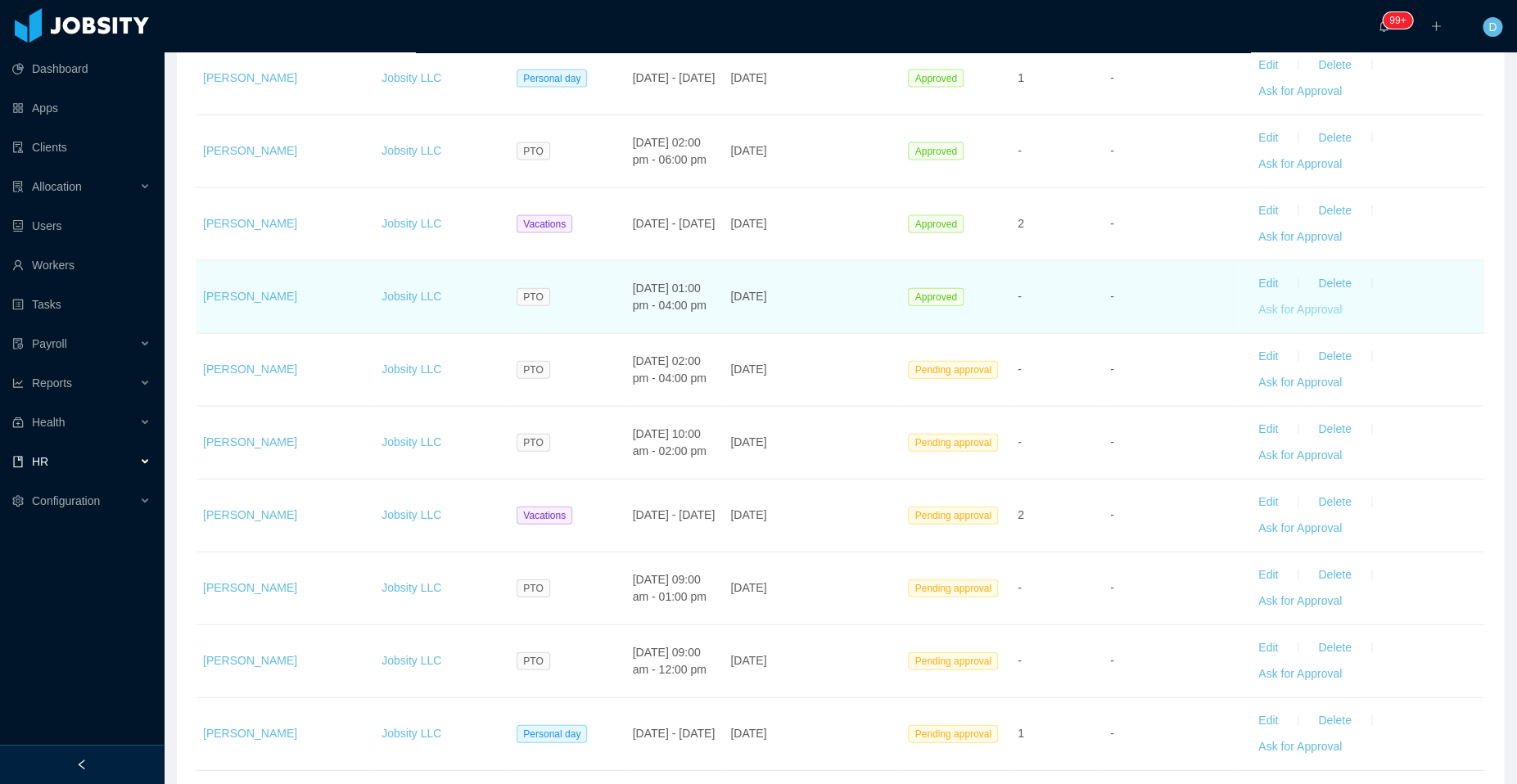
scroll to position [1654, 0]
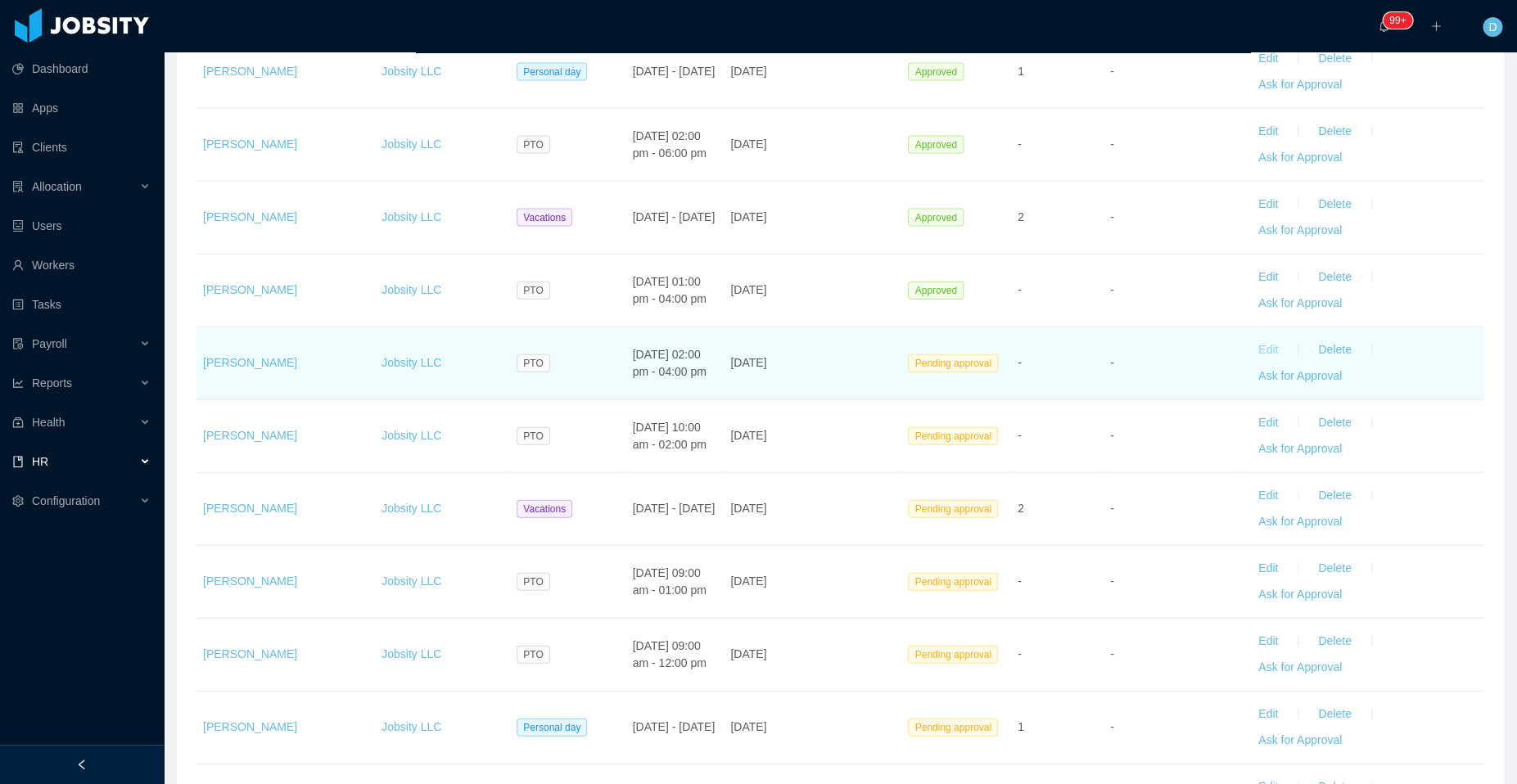
click at [1259, 339] on button "Edit" at bounding box center [1268, 350] width 46 height 26
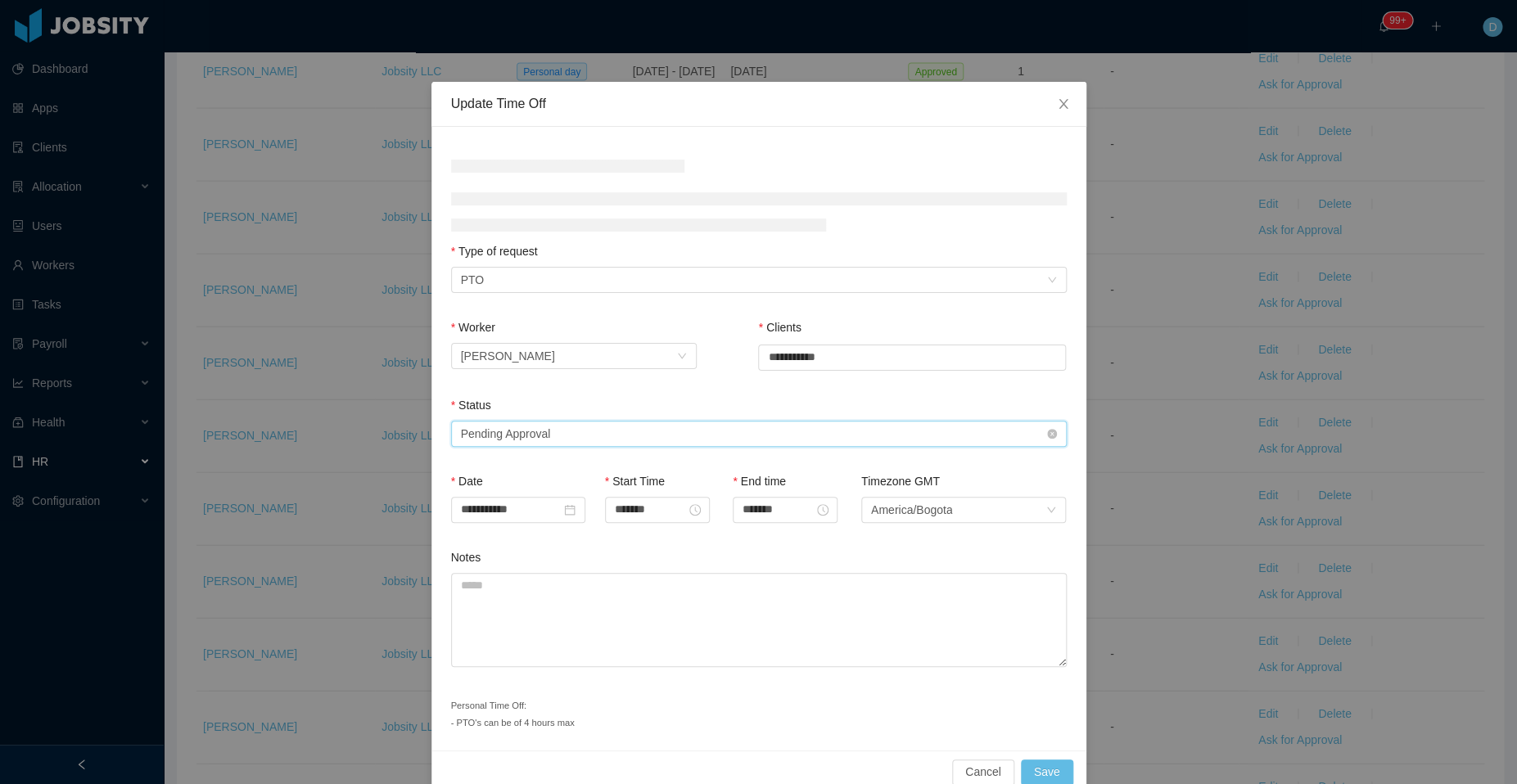
click at [615, 443] on div "Select status Pending Approval" at bounding box center [753, 433] width 585 height 24
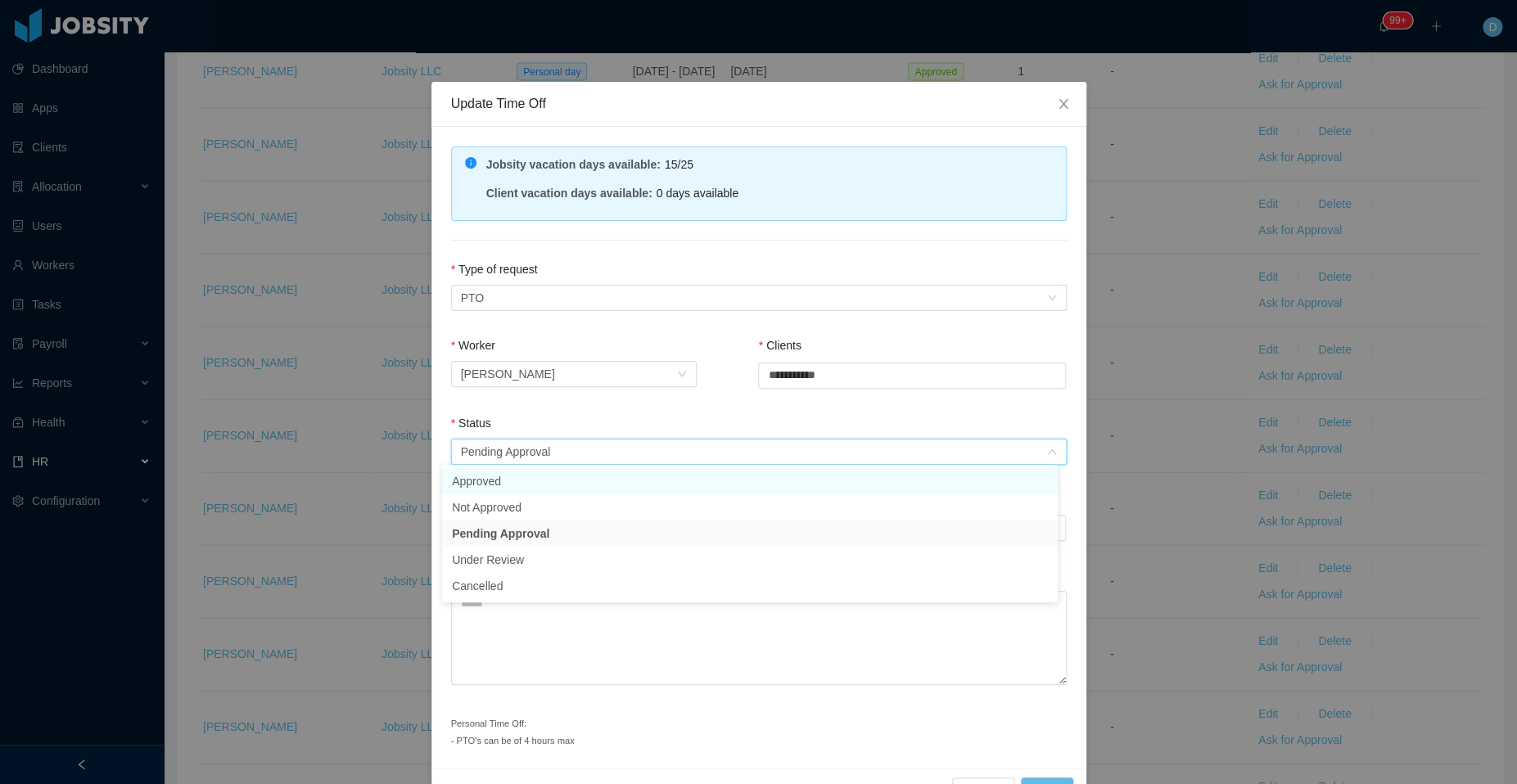
click at [547, 474] on li "Approved" at bounding box center [749, 481] width 615 height 26
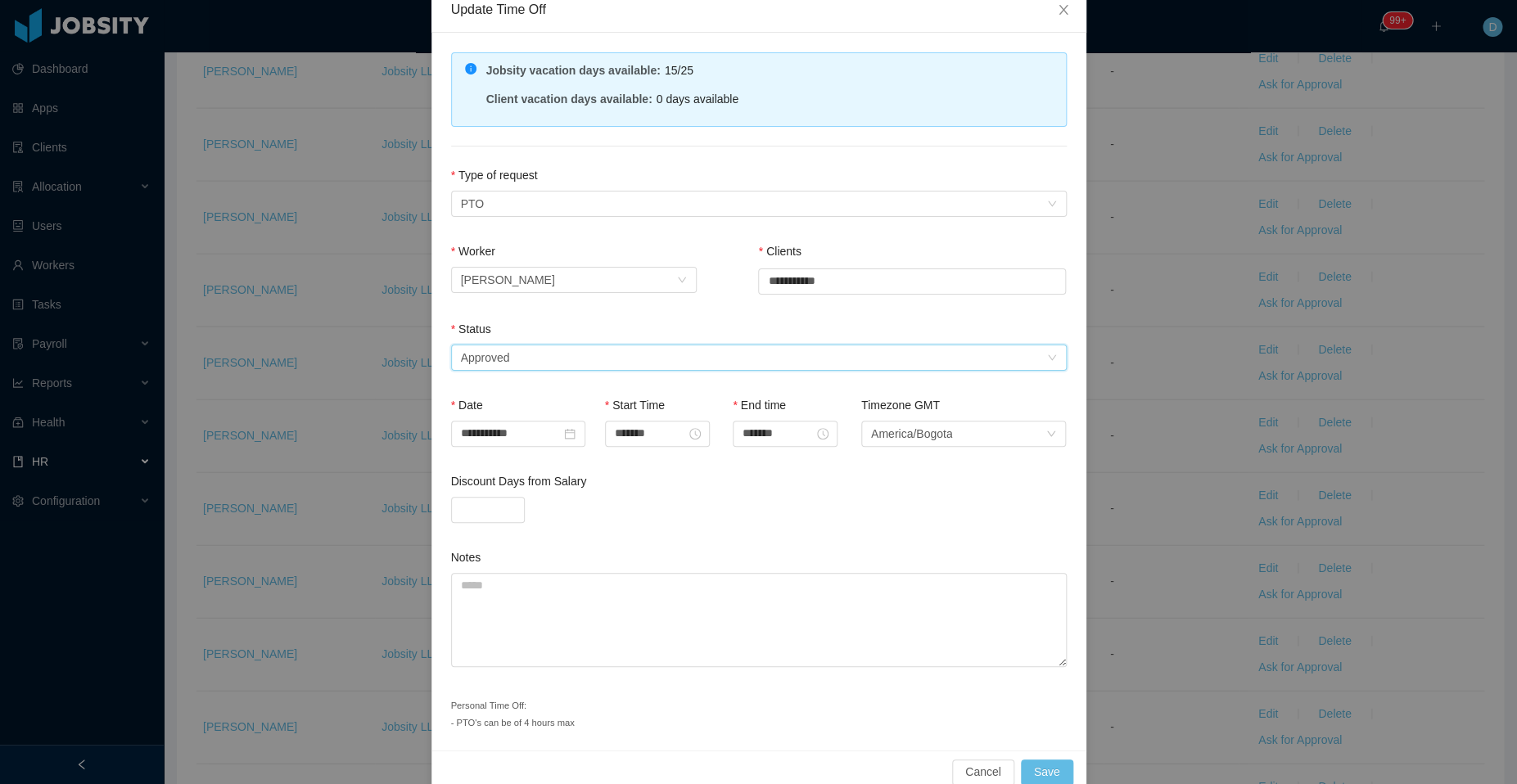
scroll to position [119, 0]
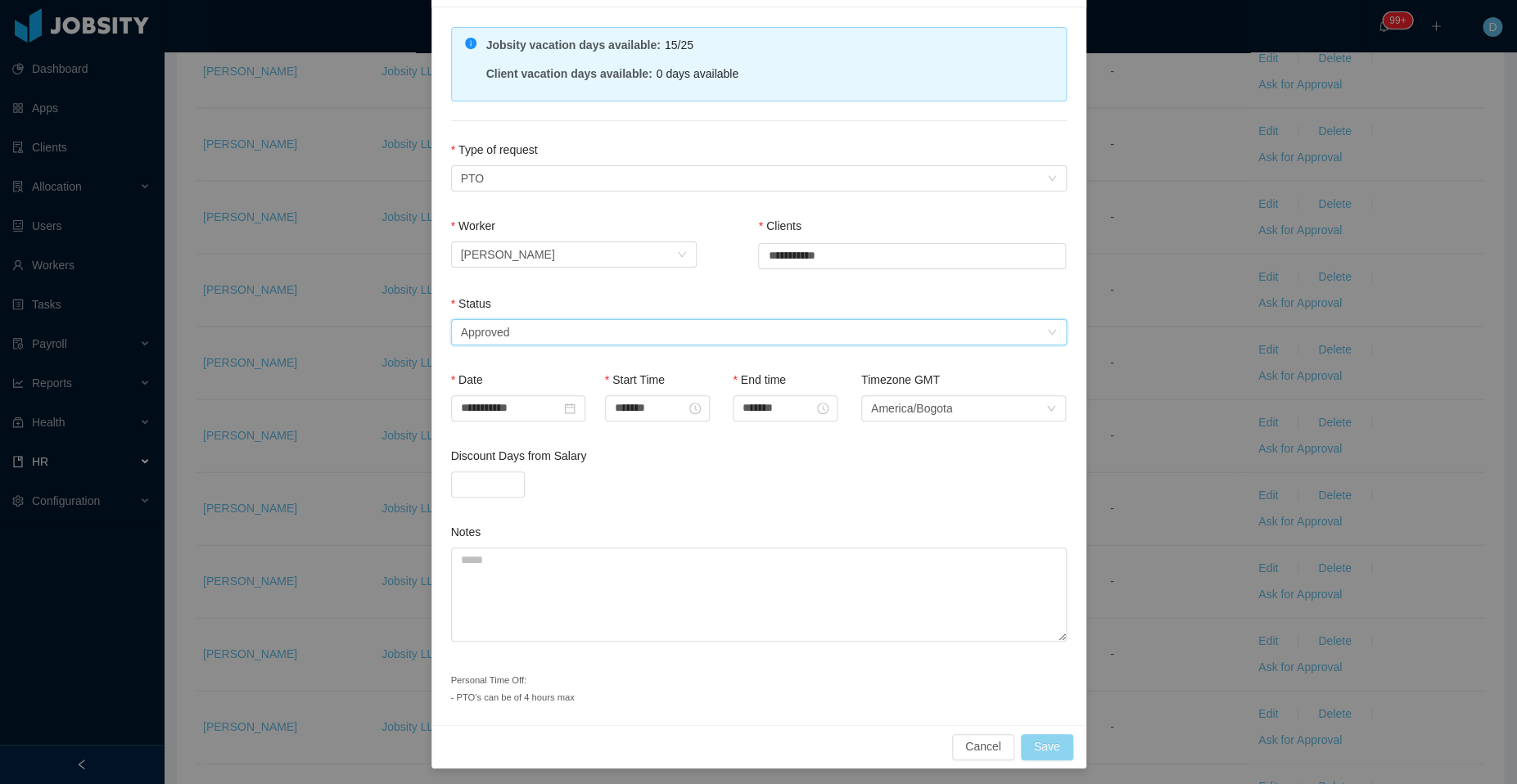
click at [1049, 741] on button "Save" at bounding box center [1047, 747] width 52 height 26
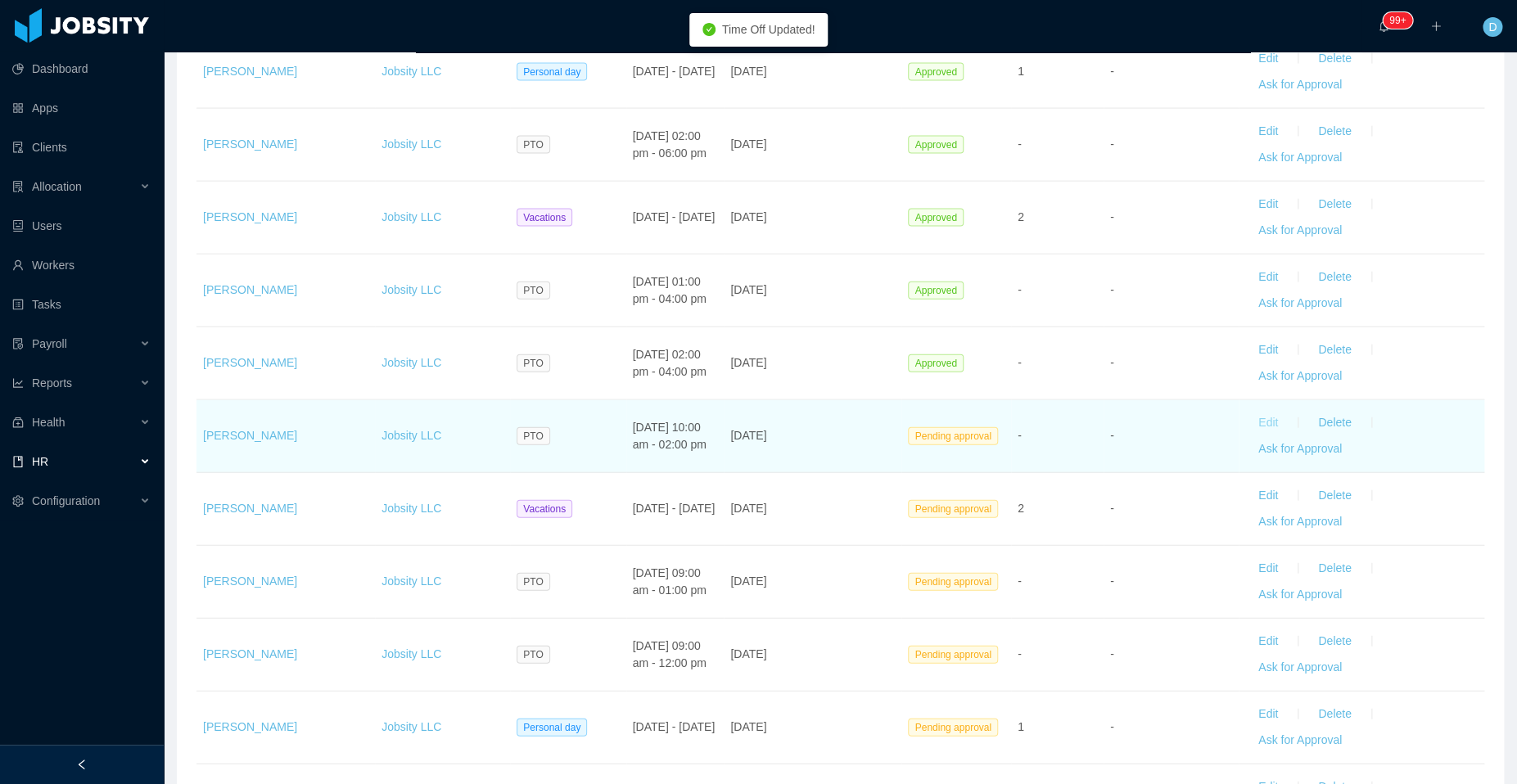
click at [1254, 412] on button "Edit" at bounding box center [1268, 422] width 46 height 26
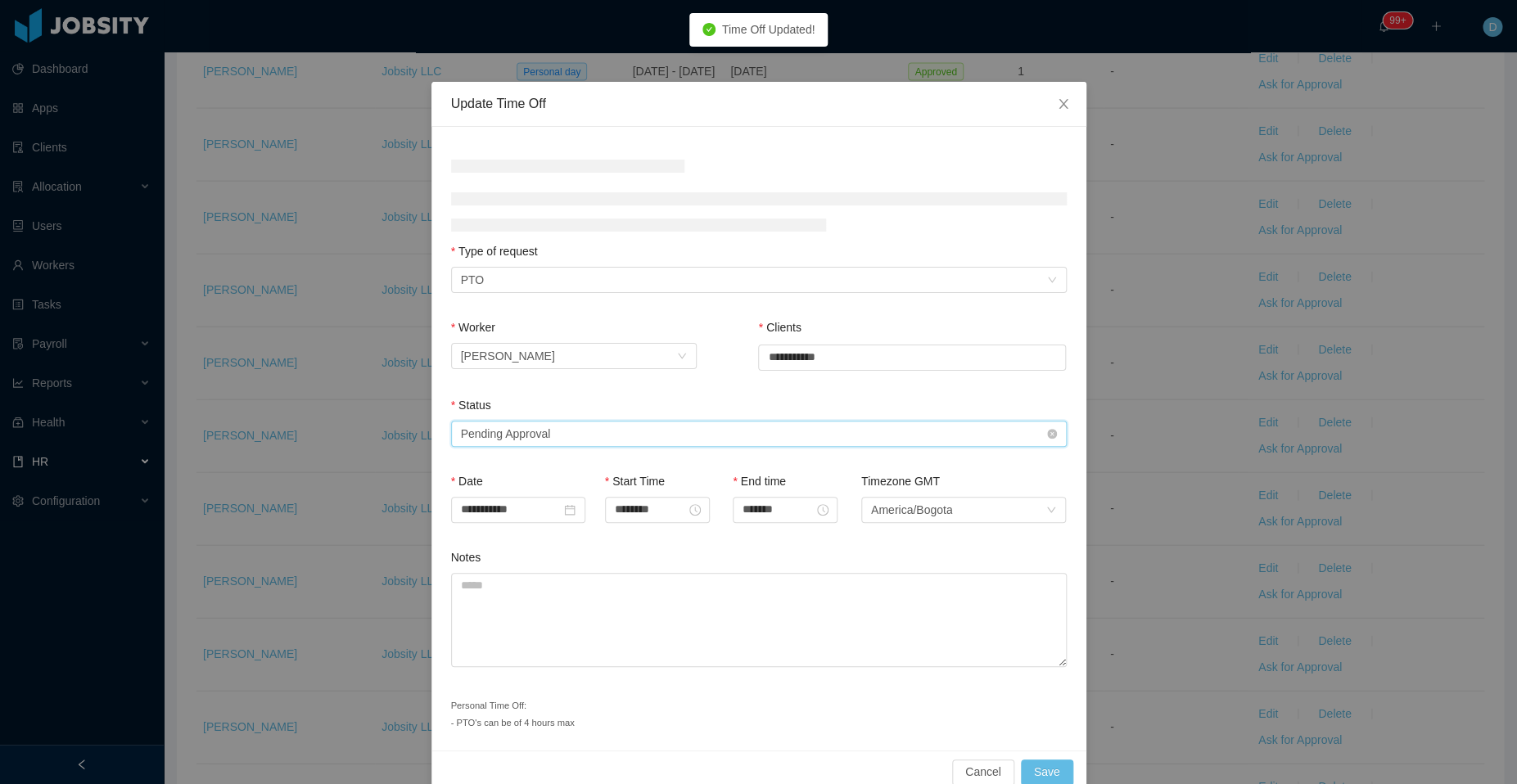
click at [749, 431] on div "Select status Pending Approval" at bounding box center [753, 433] width 585 height 24
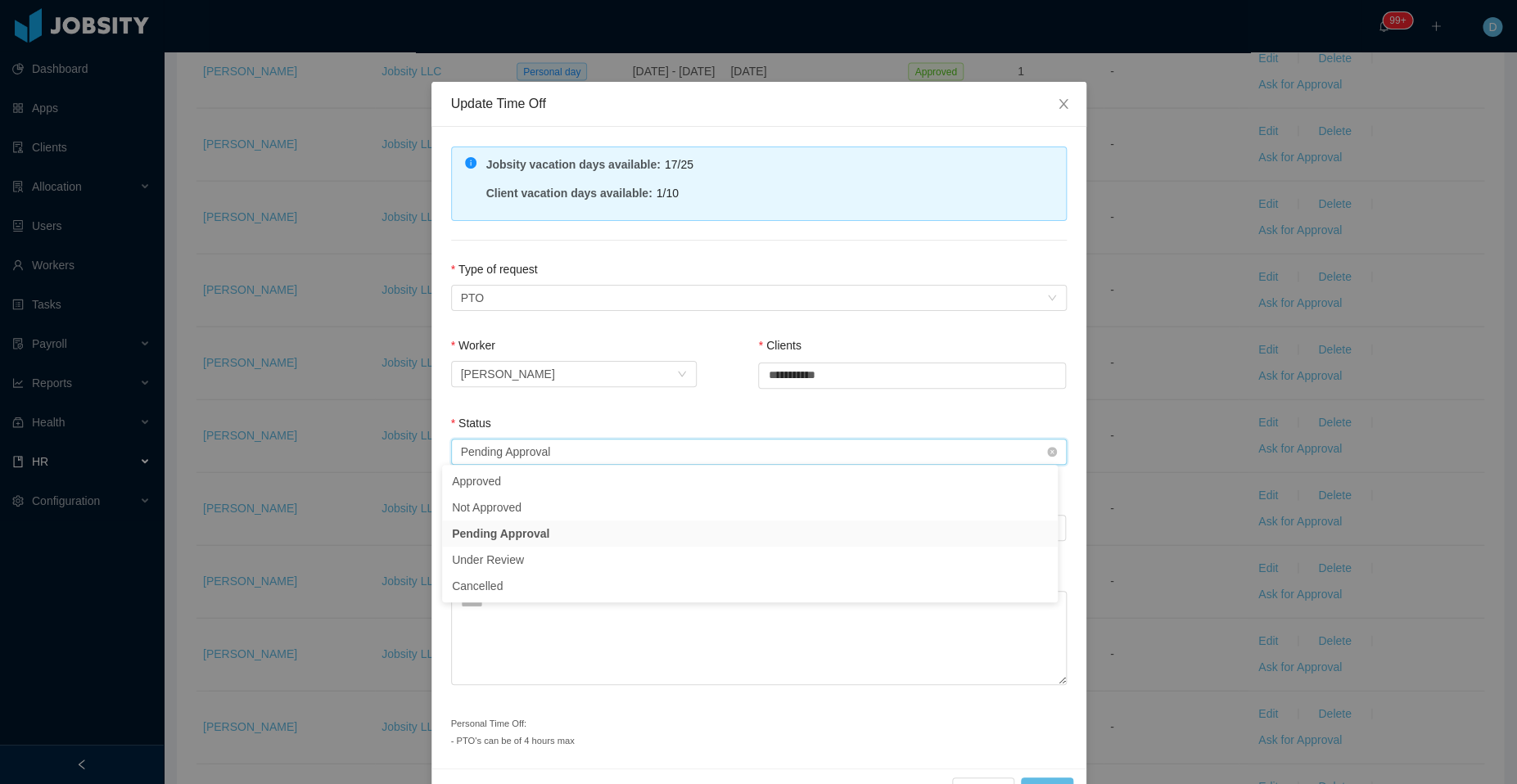
click at [583, 462] on div "Select status Pending Approval" at bounding box center [758, 452] width 615 height 26
click at [649, 452] on div "Select status Pending Approval" at bounding box center [753, 452] width 585 height 24
click at [580, 484] on li "Approved" at bounding box center [749, 481] width 615 height 26
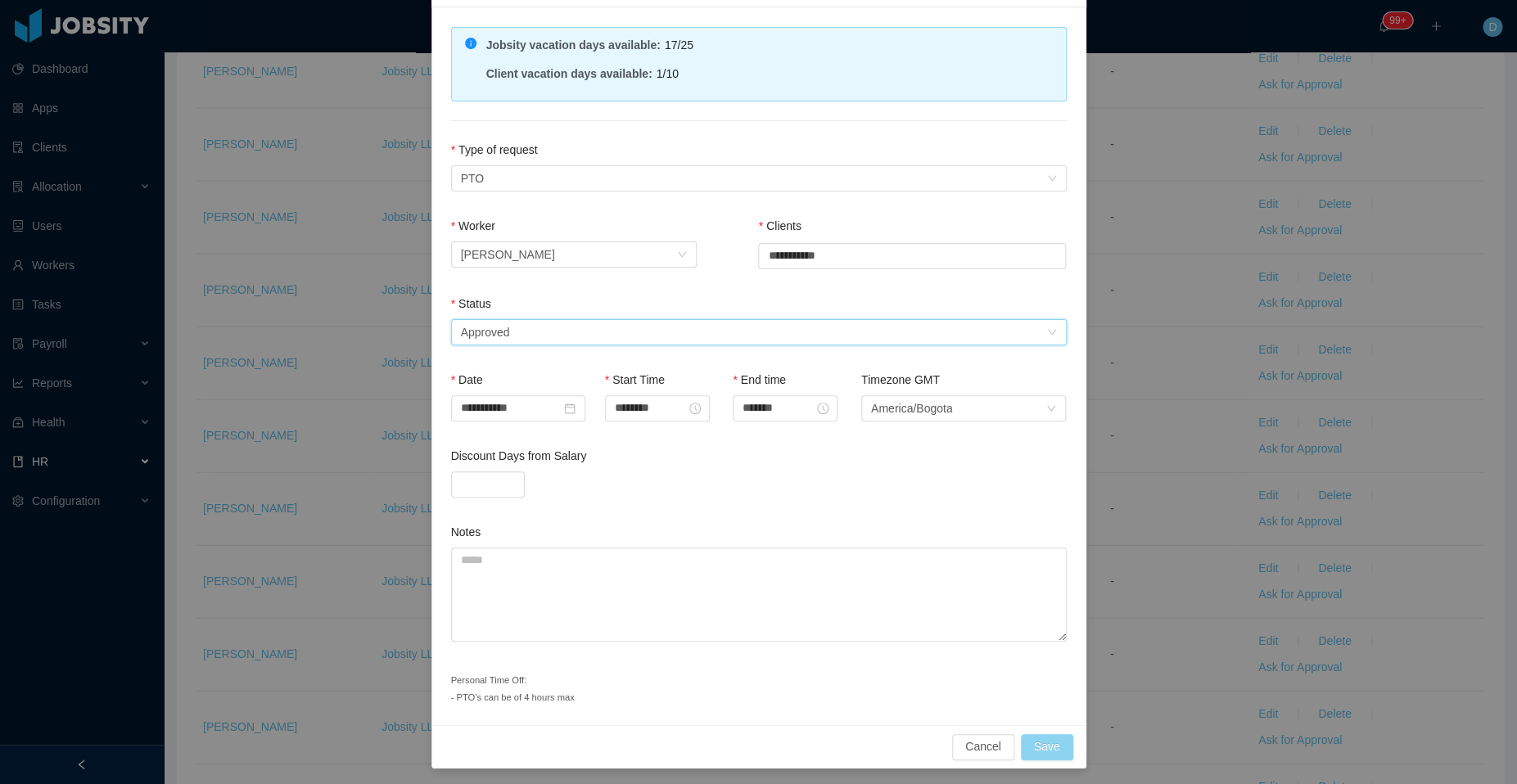
click at [1029, 740] on button "Save" at bounding box center [1047, 747] width 52 height 26
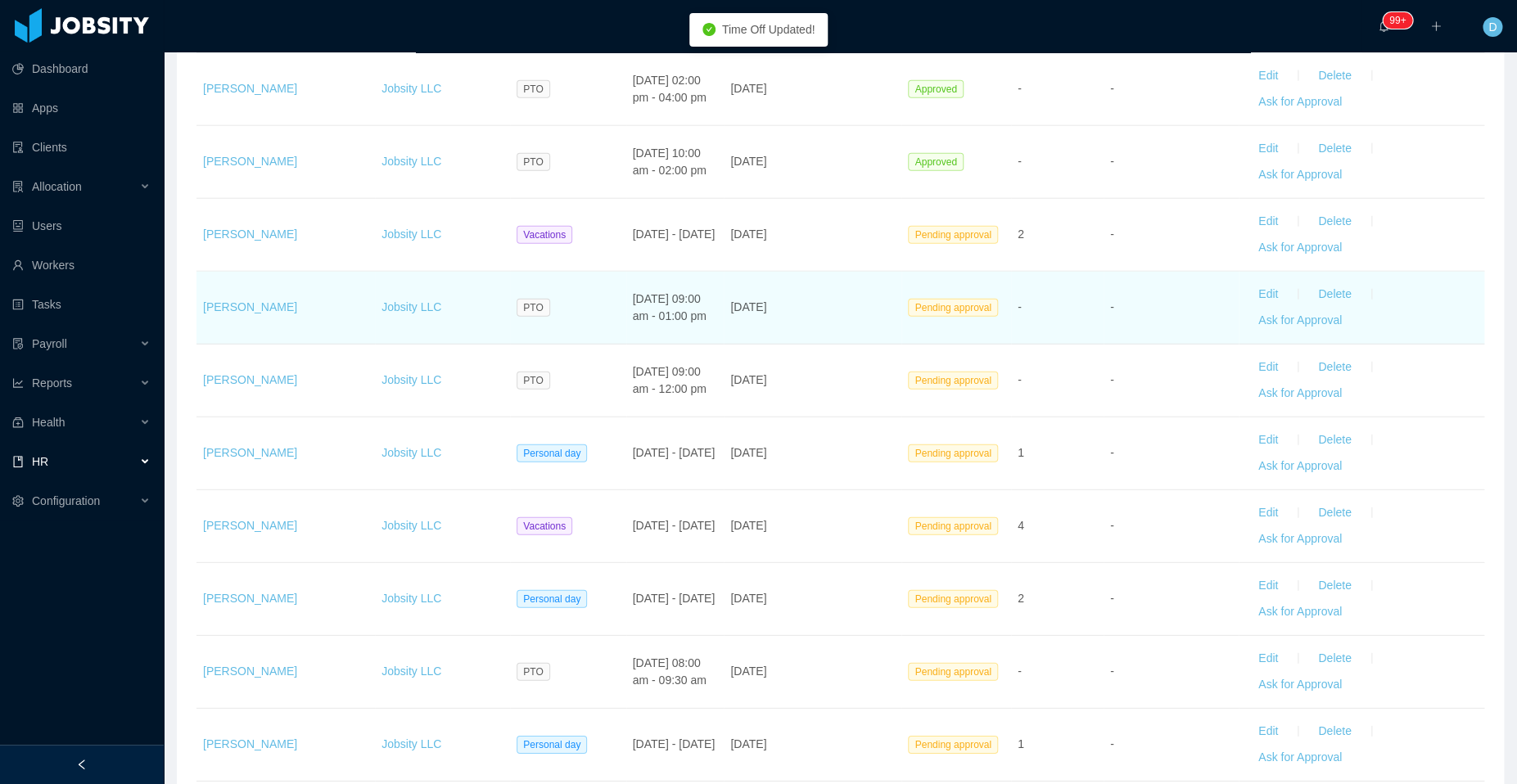
scroll to position [1935, 0]
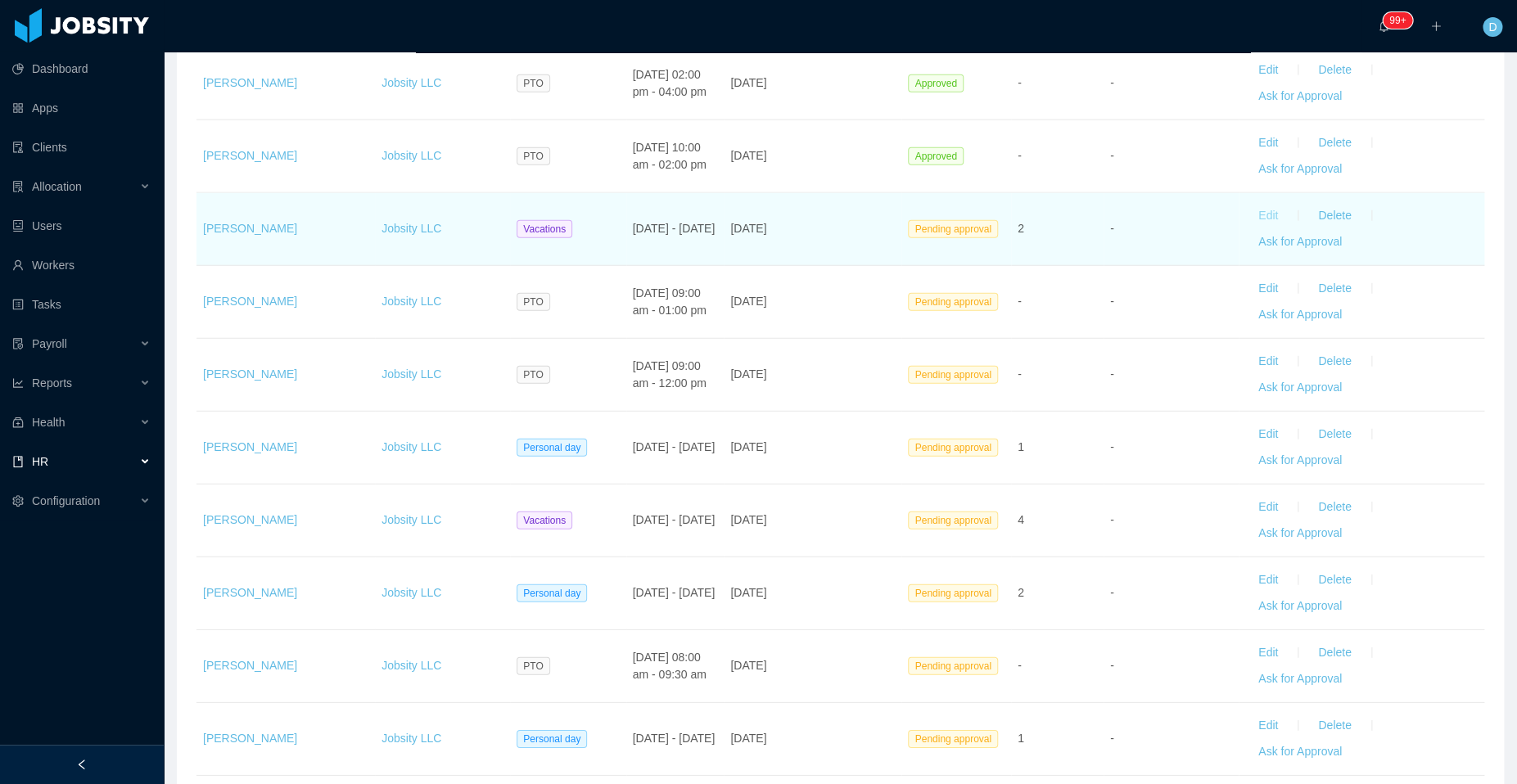
click at [1257, 212] on button "Edit" at bounding box center [1268, 216] width 46 height 26
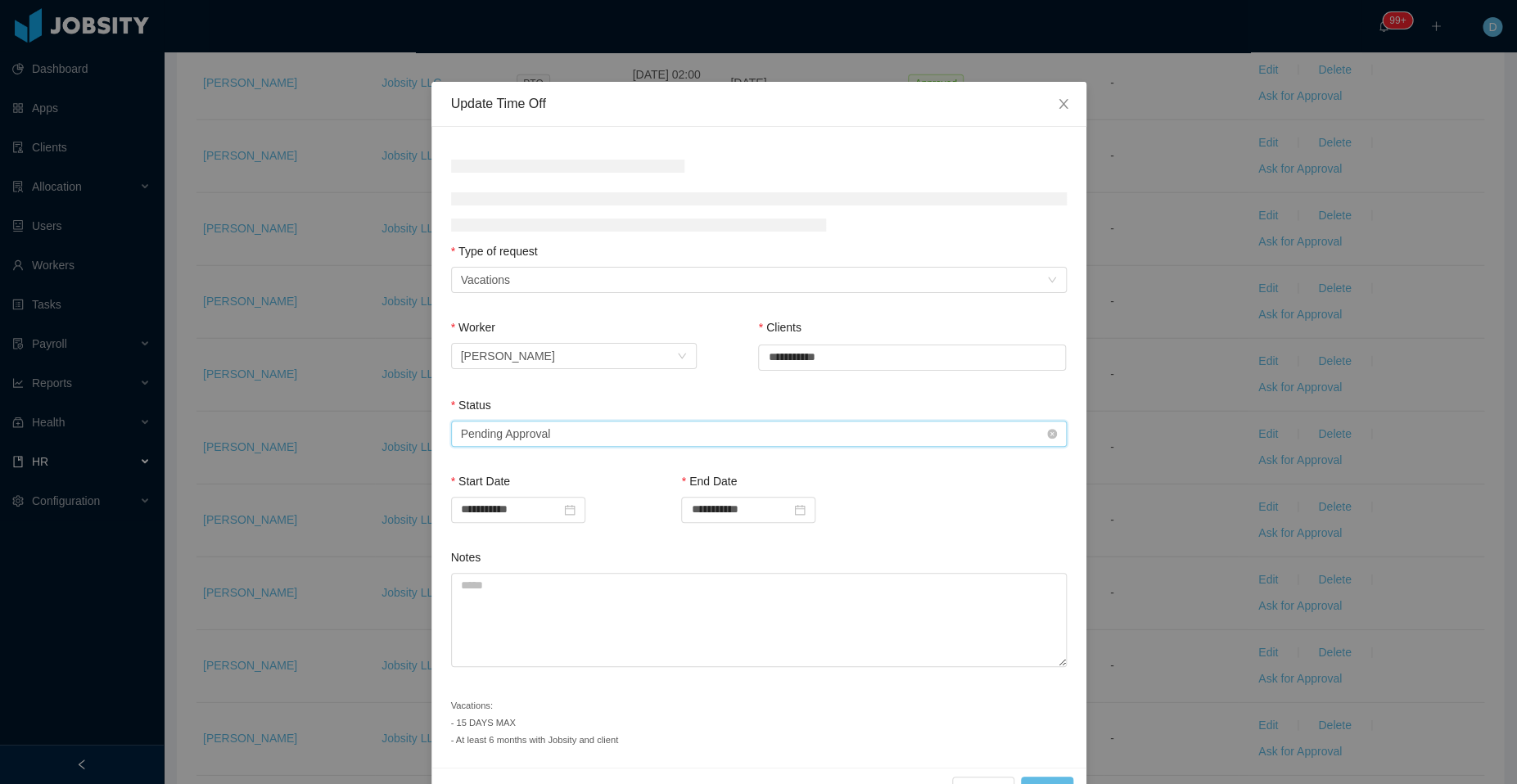
click at [678, 441] on div "Select status Pending Approval" at bounding box center [753, 433] width 585 height 24
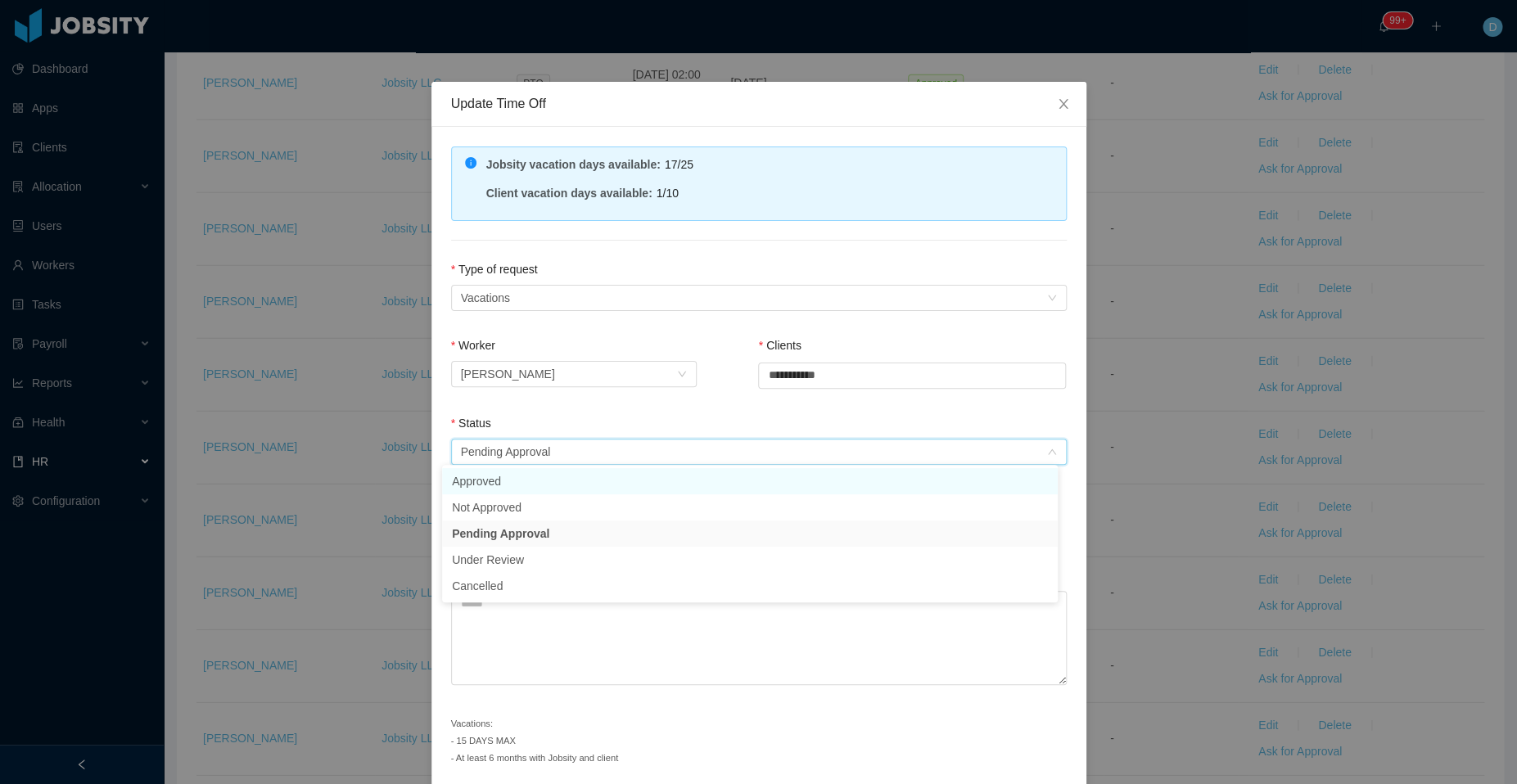
click at [542, 490] on li "Approved" at bounding box center [749, 481] width 615 height 26
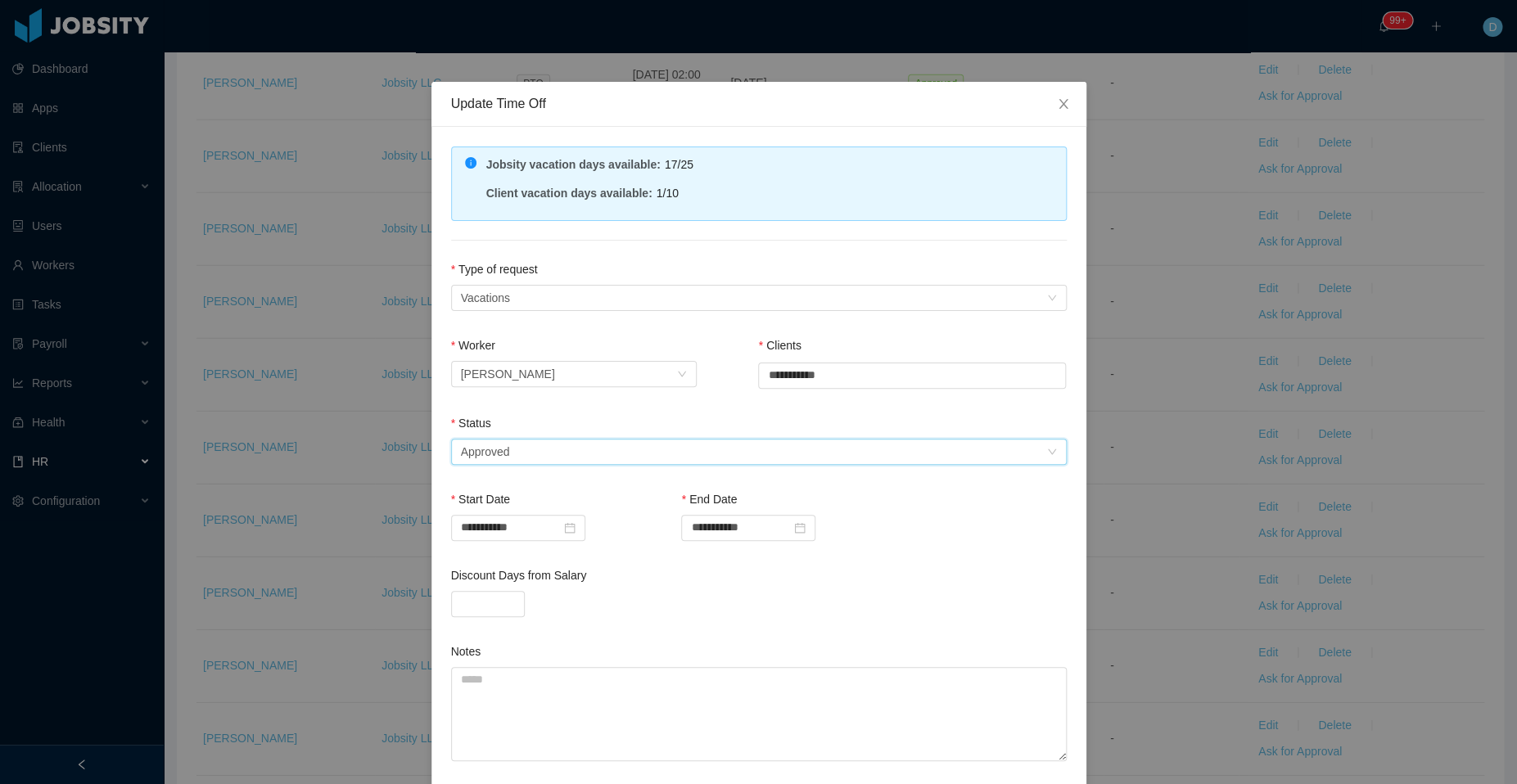
scroll to position [137, 0]
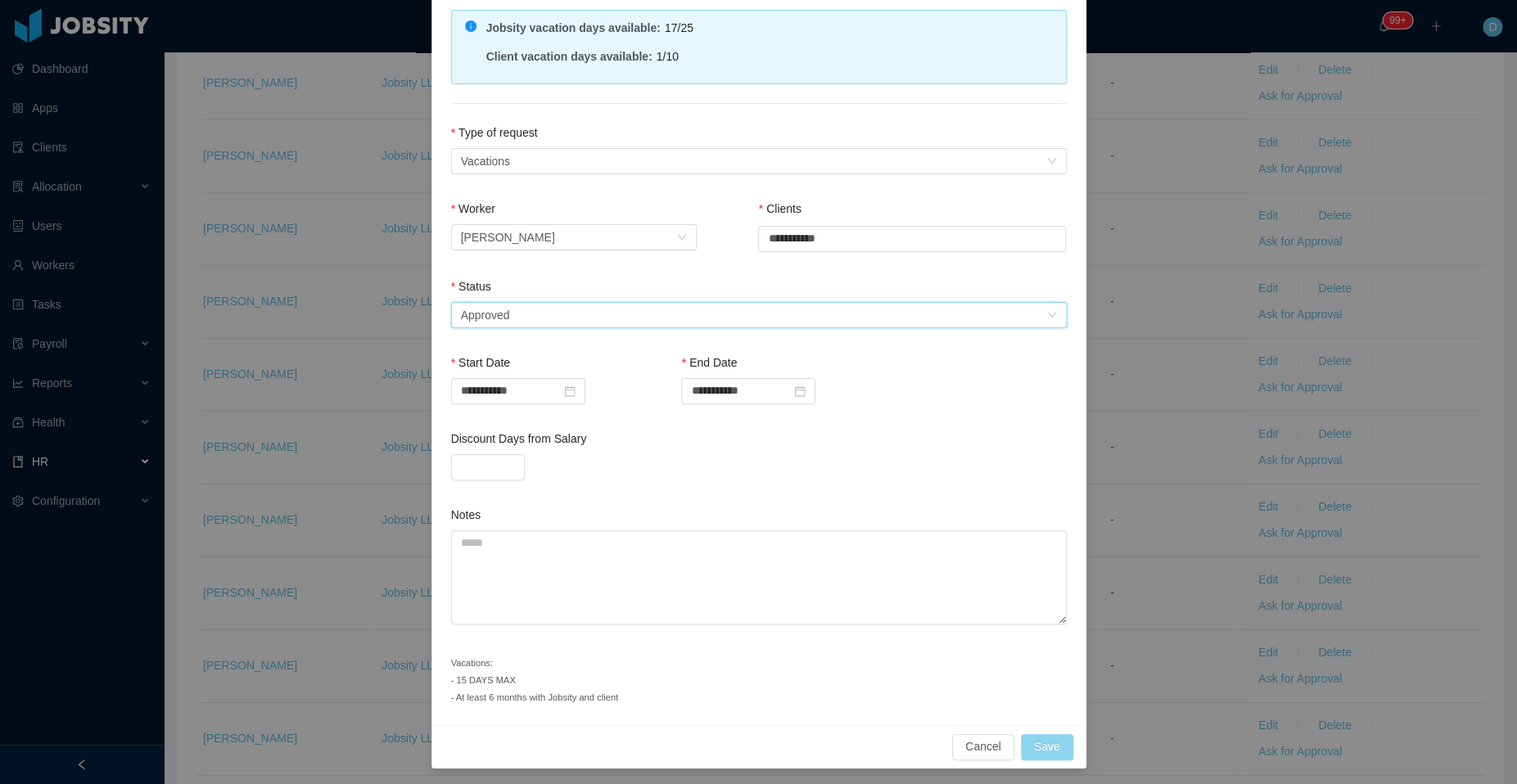
click at [1035, 737] on button "Save" at bounding box center [1047, 747] width 52 height 26
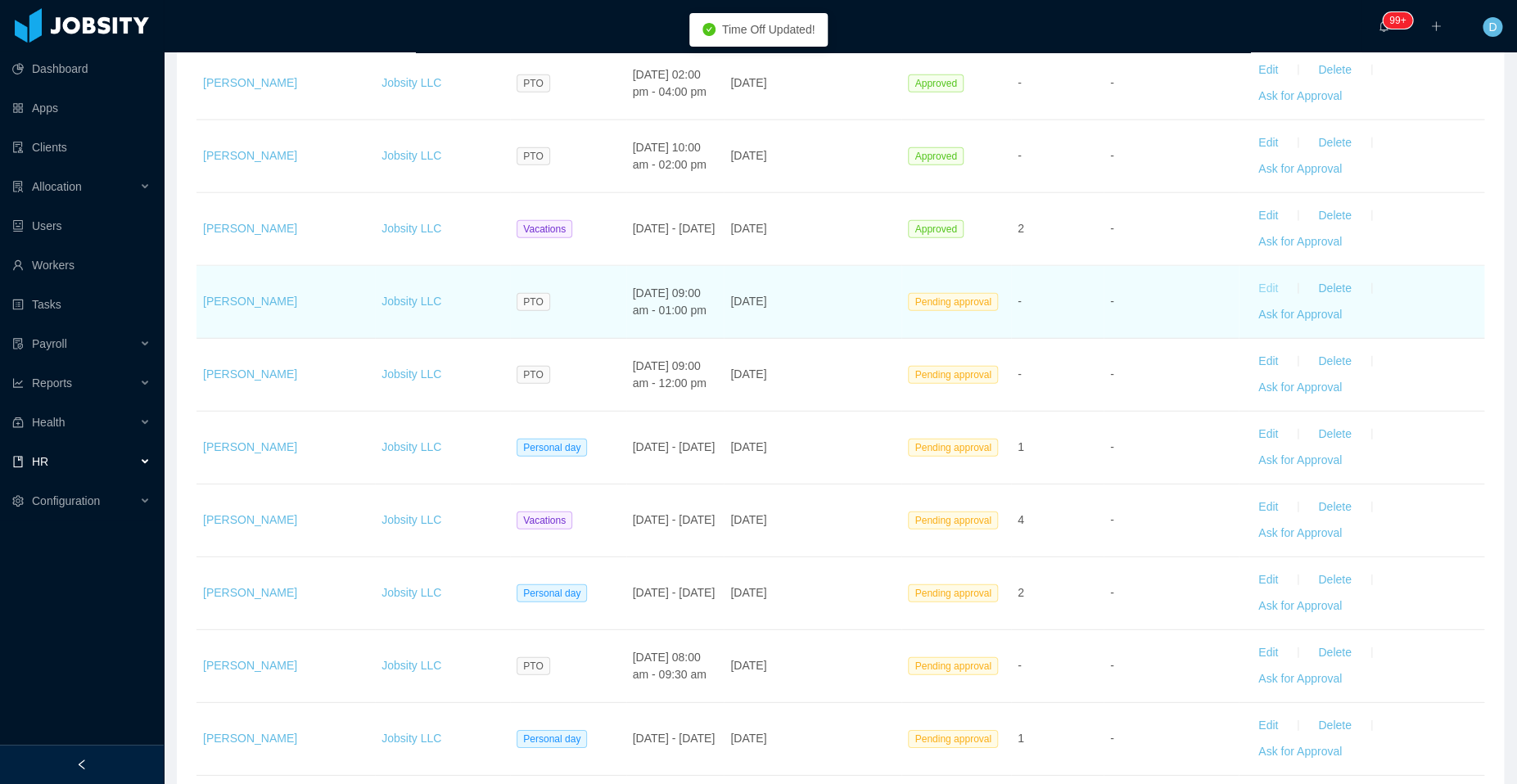
click at [1248, 280] on button "Edit" at bounding box center [1268, 289] width 46 height 26
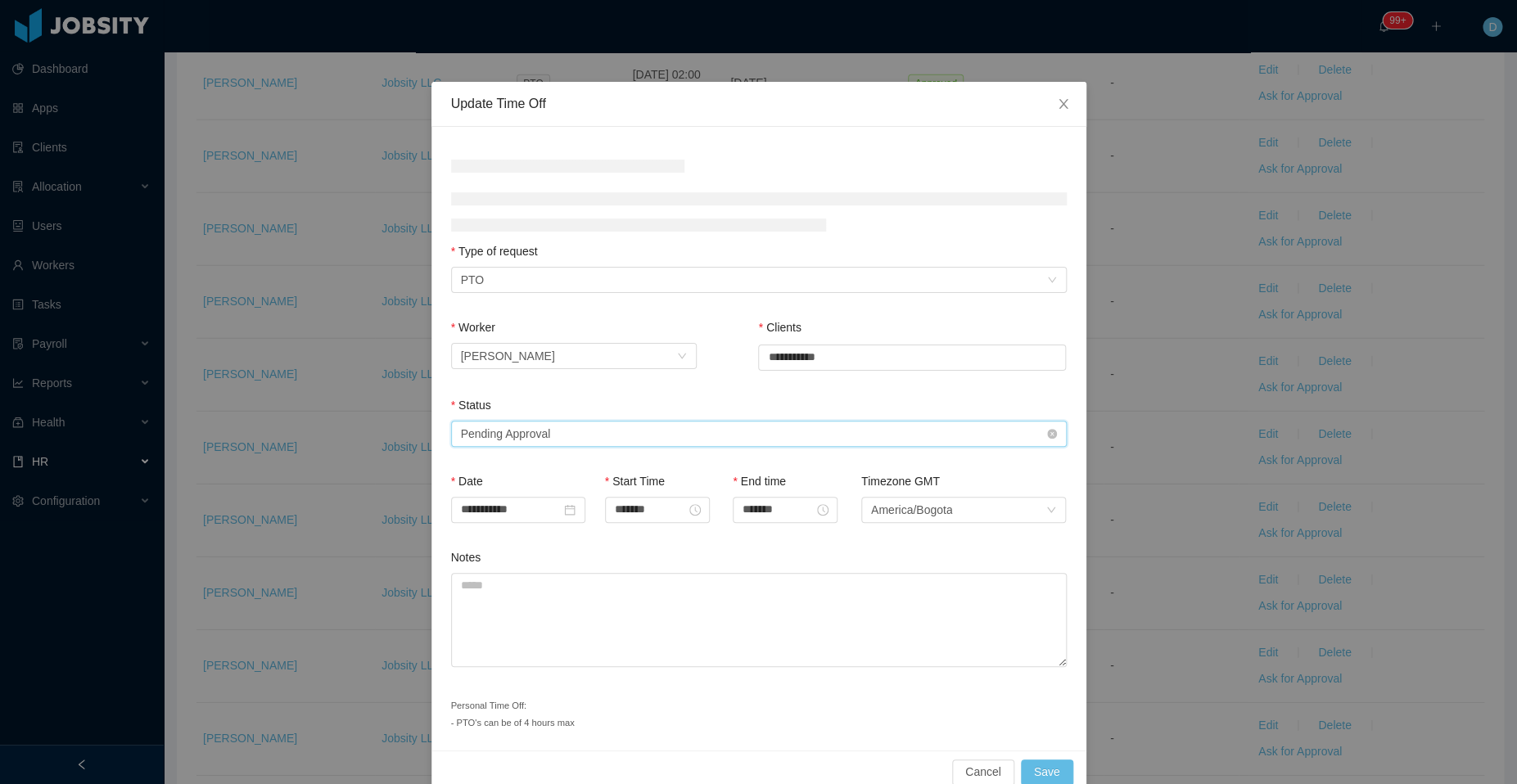
click at [688, 442] on div "Select status Pending Approval" at bounding box center [753, 433] width 585 height 24
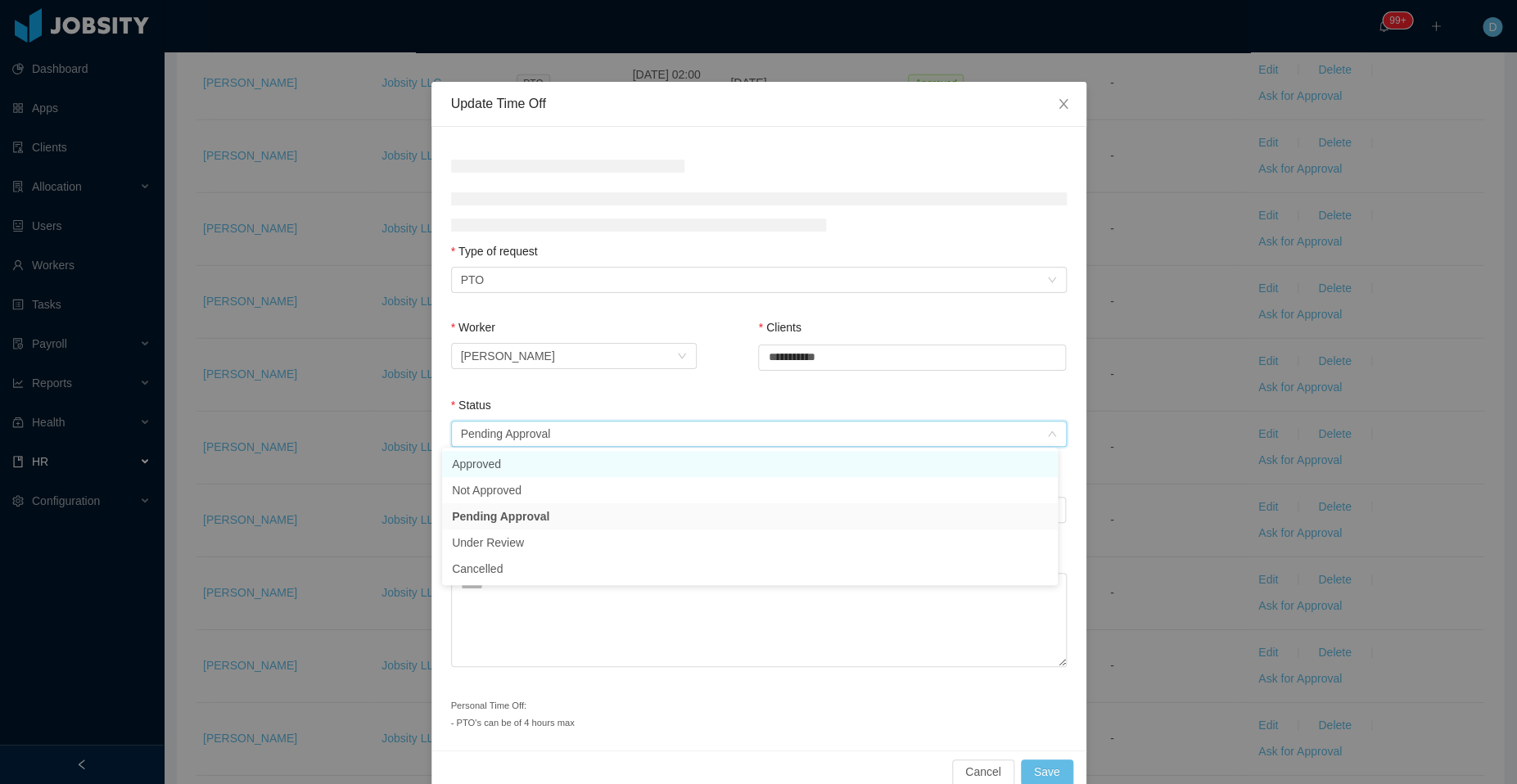
click at [600, 473] on li "Approved" at bounding box center [749, 463] width 615 height 26
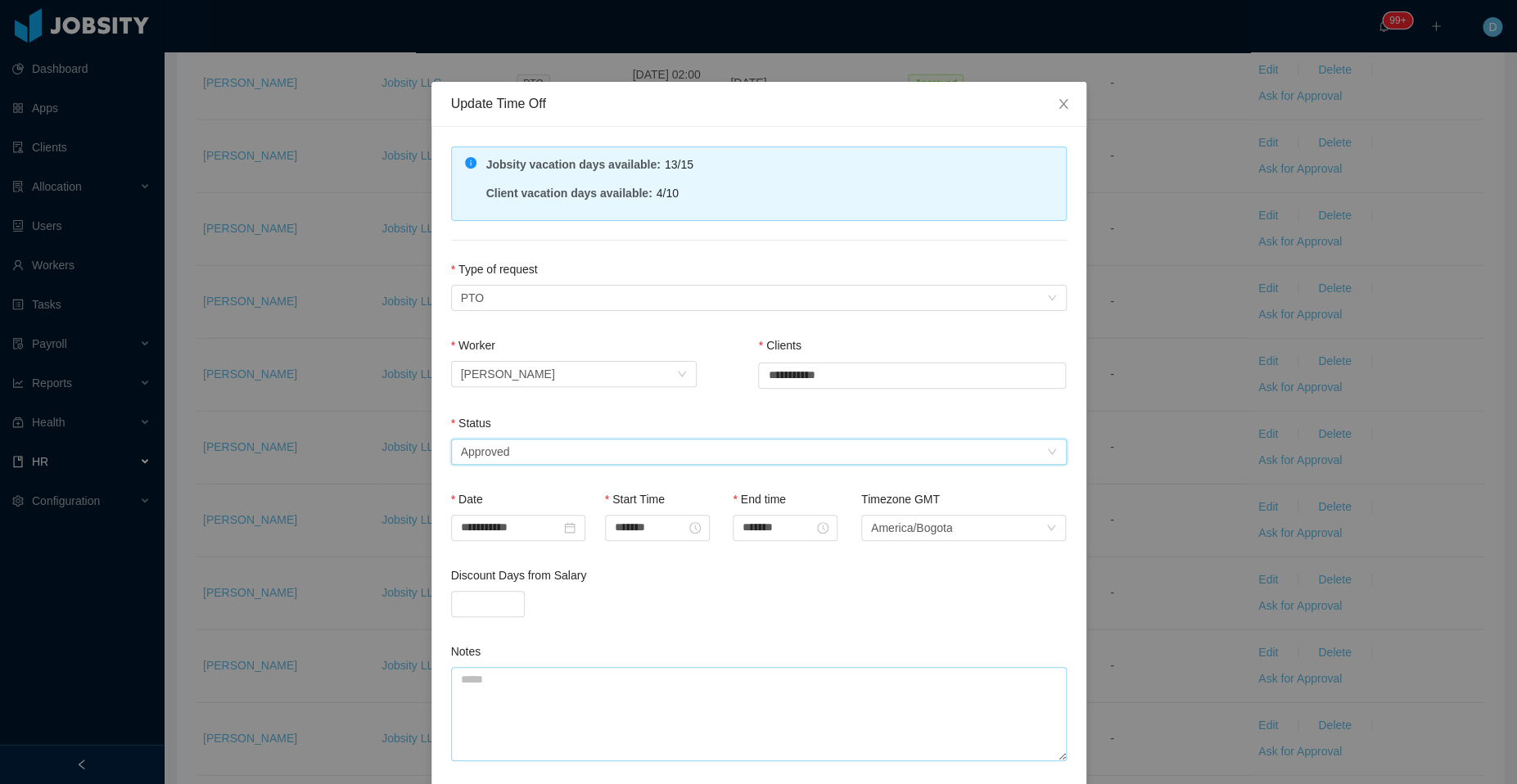
scroll to position [119, 0]
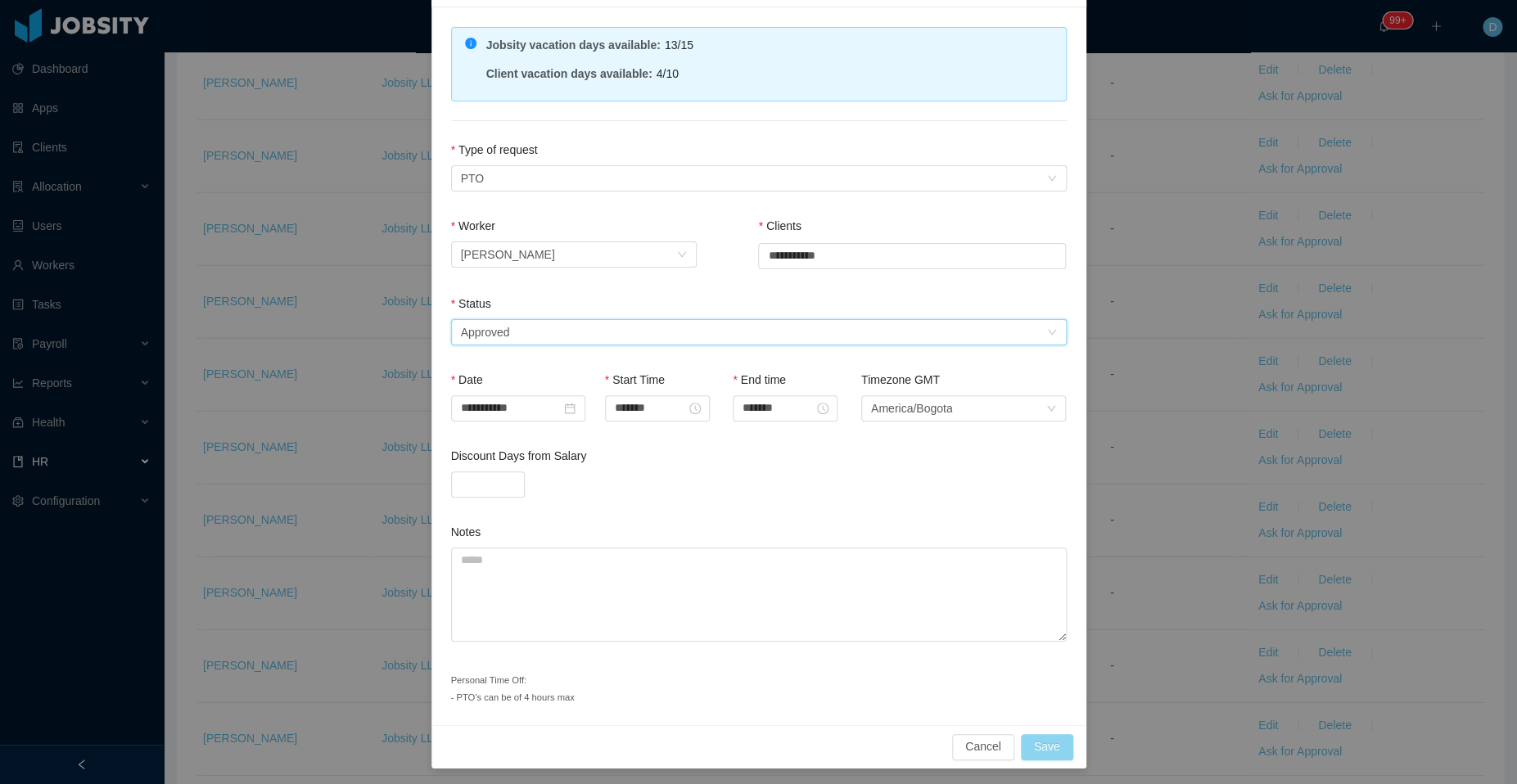
click at [1044, 737] on button "Save" at bounding box center [1047, 747] width 52 height 26
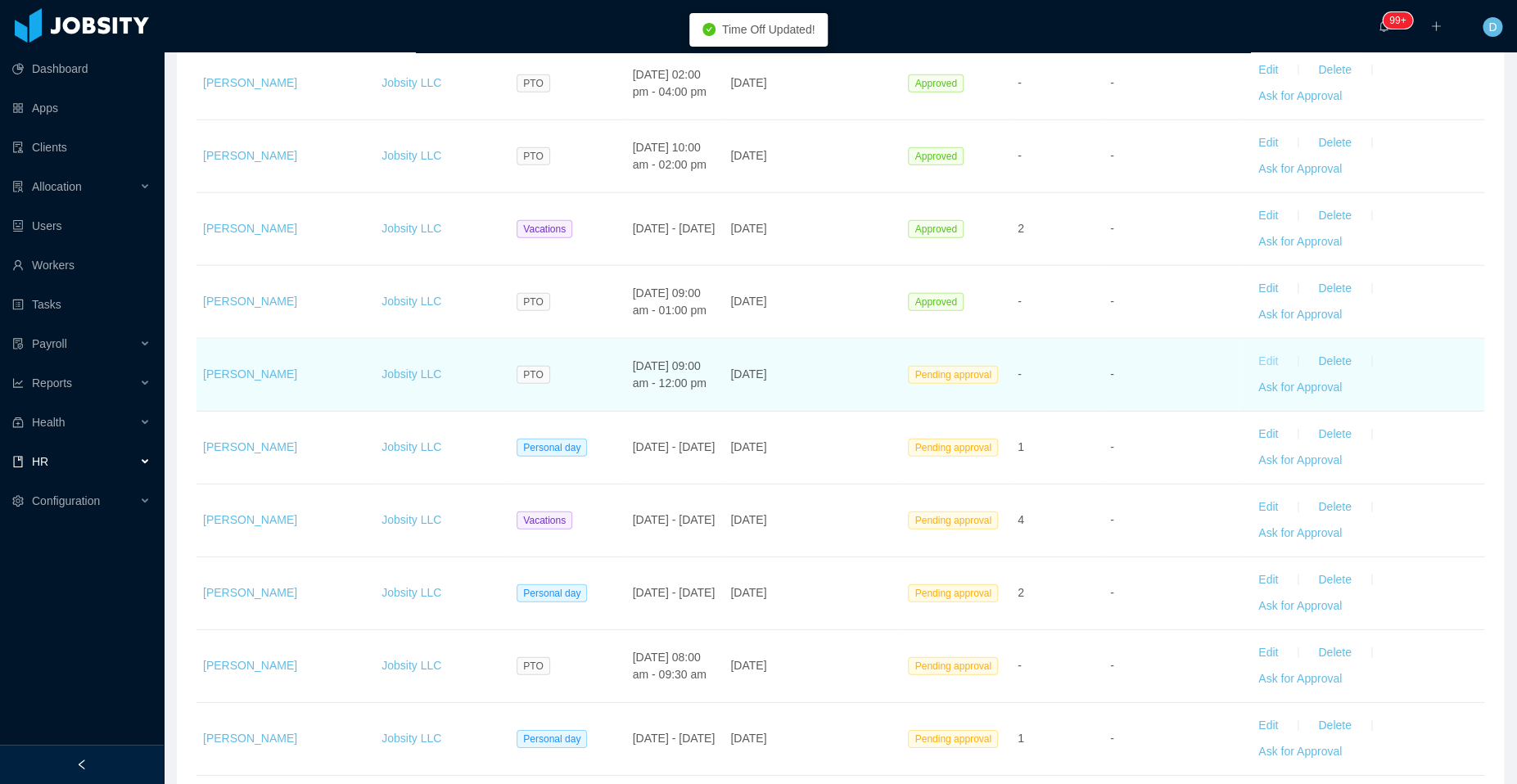
click at [1247, 350] on button "Edit" at bounding box center [1268, 361] width 46 height 26
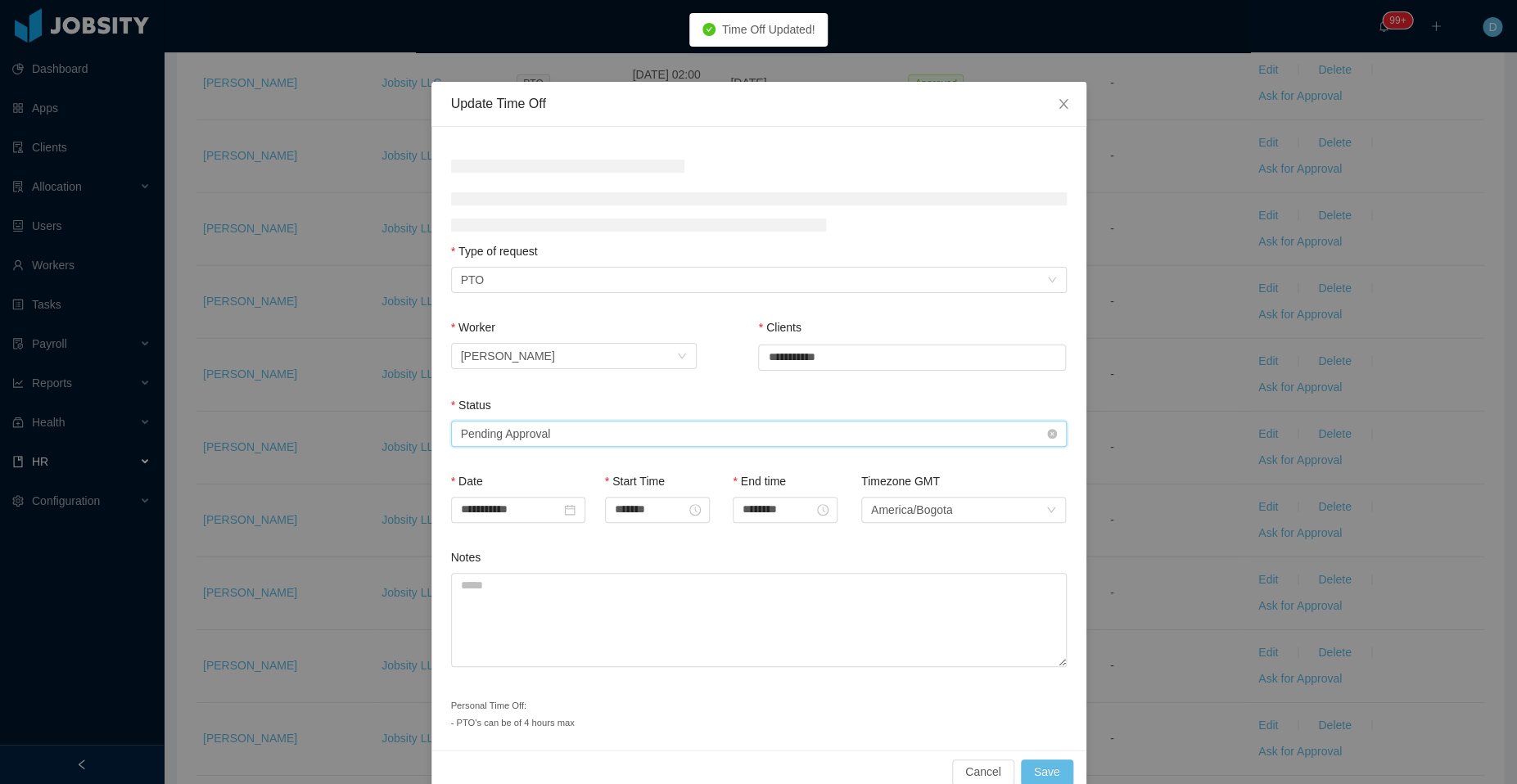
click at [693, 431] on div "Select status Pending Approval" at bounding box center [753, 433] width 585 height 24
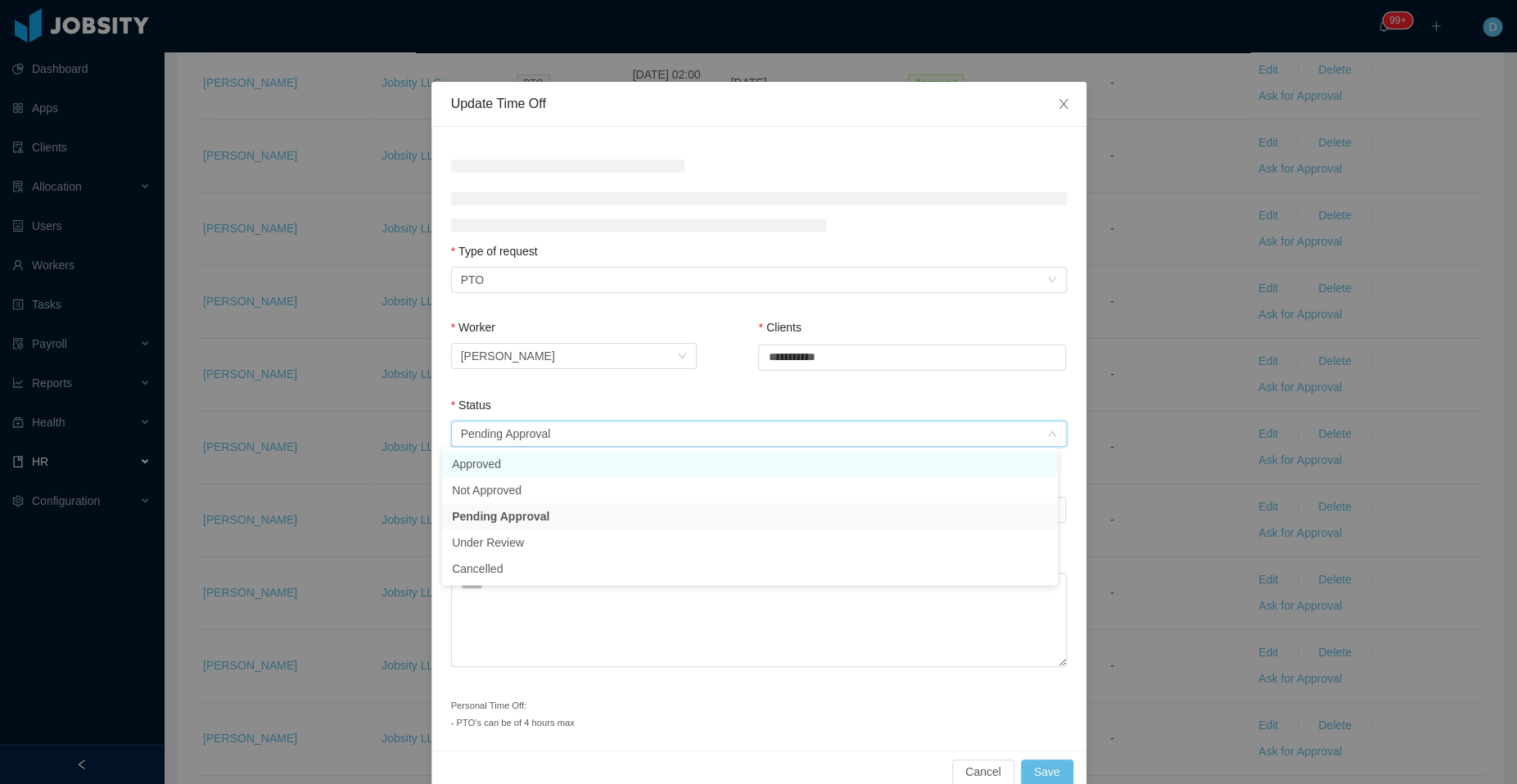
click at [594, 468] on li "Approved" at bounding box center [749, 463] width 615 height 26
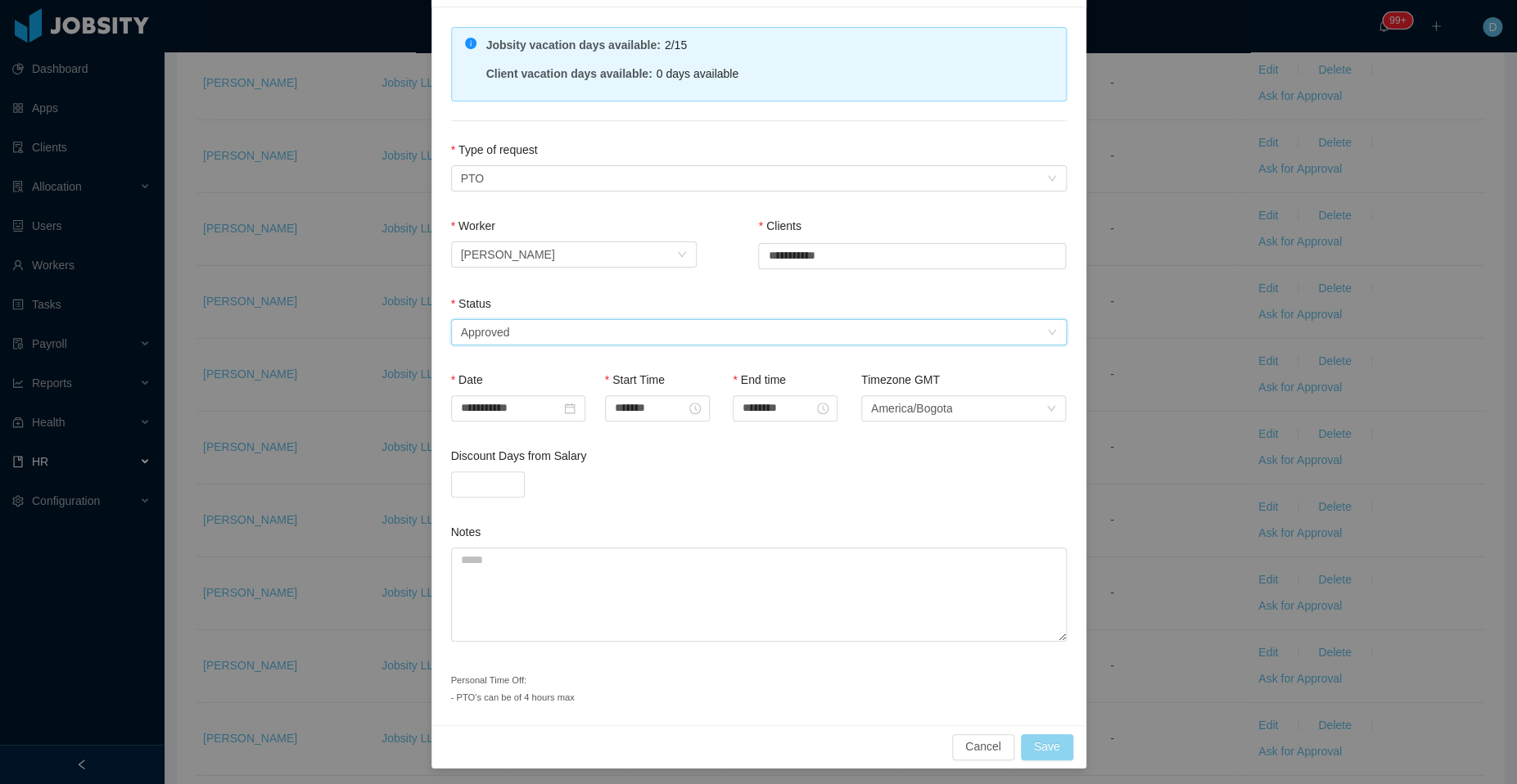
click at [1050, 751] on button "Save" at bounding box center [1047, 747] width 52 height 26
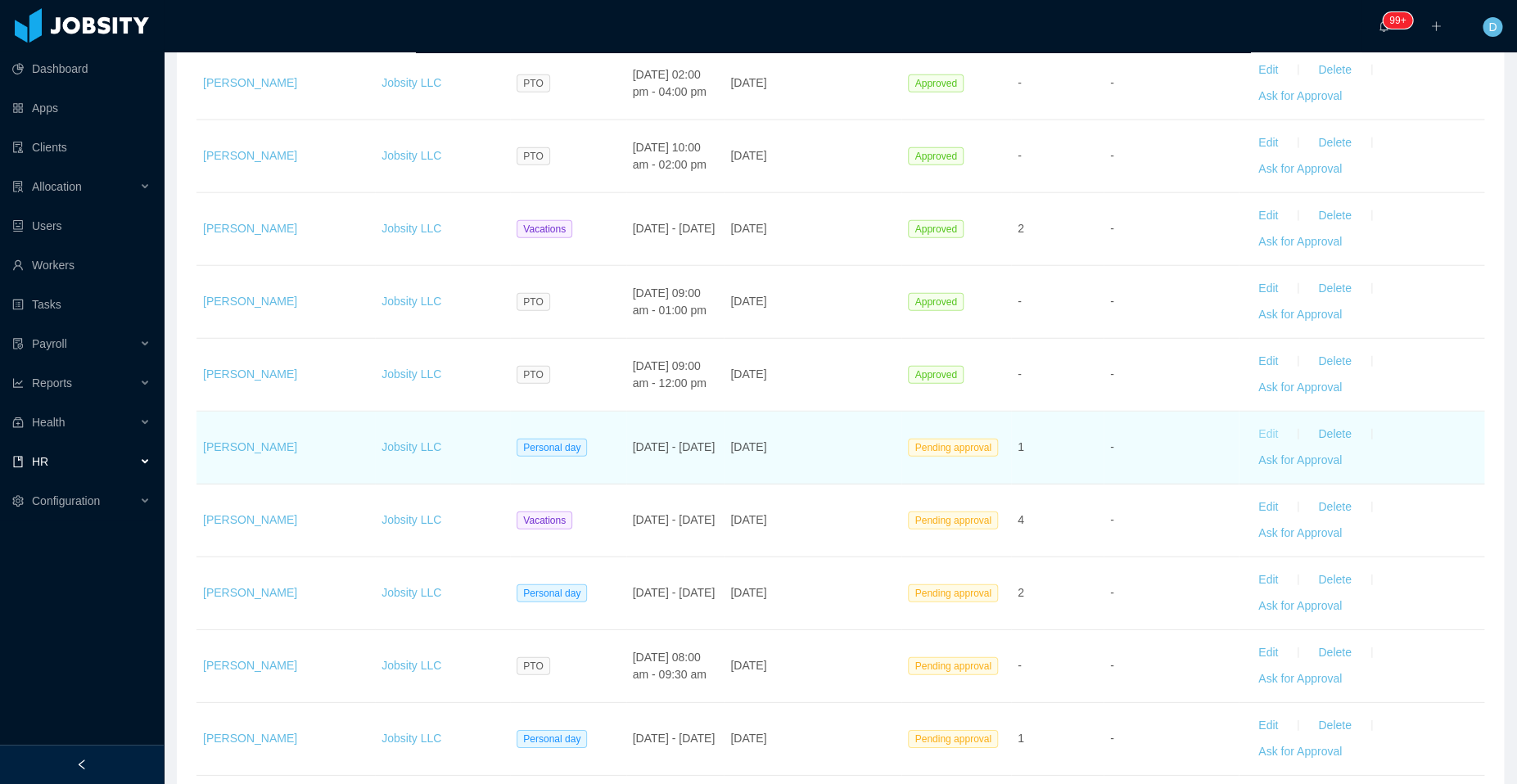
click at [1245, 423] on button "Edit" at bounding box center [1268, 434] width 46 height 26
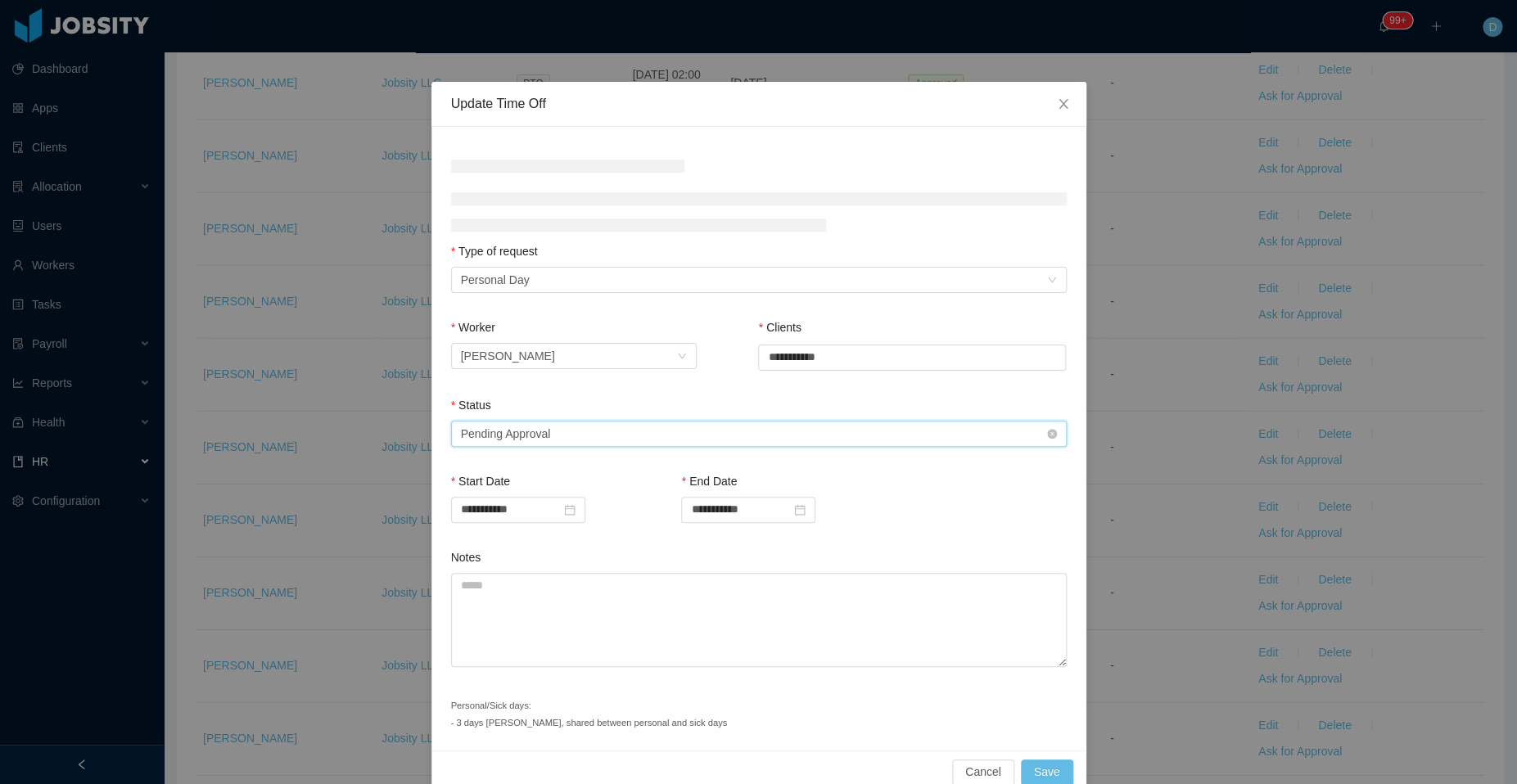
click at [724, 433] on div "Select status Pending Approval" at bounding box center [753, 433] width 585 height 24
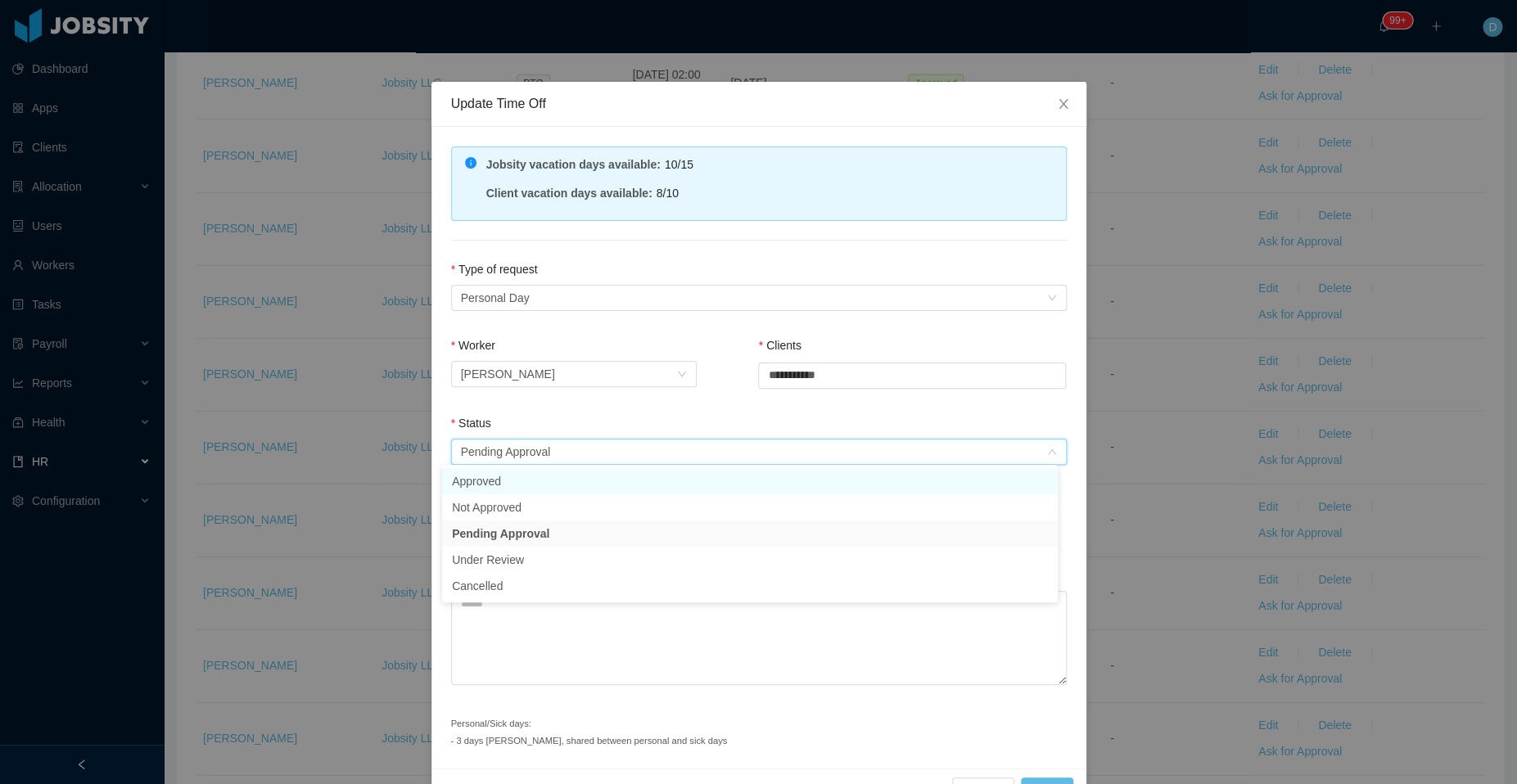
click at [604, 473] on li "Approved" at bounding box center [749, 481] width 615 height 26
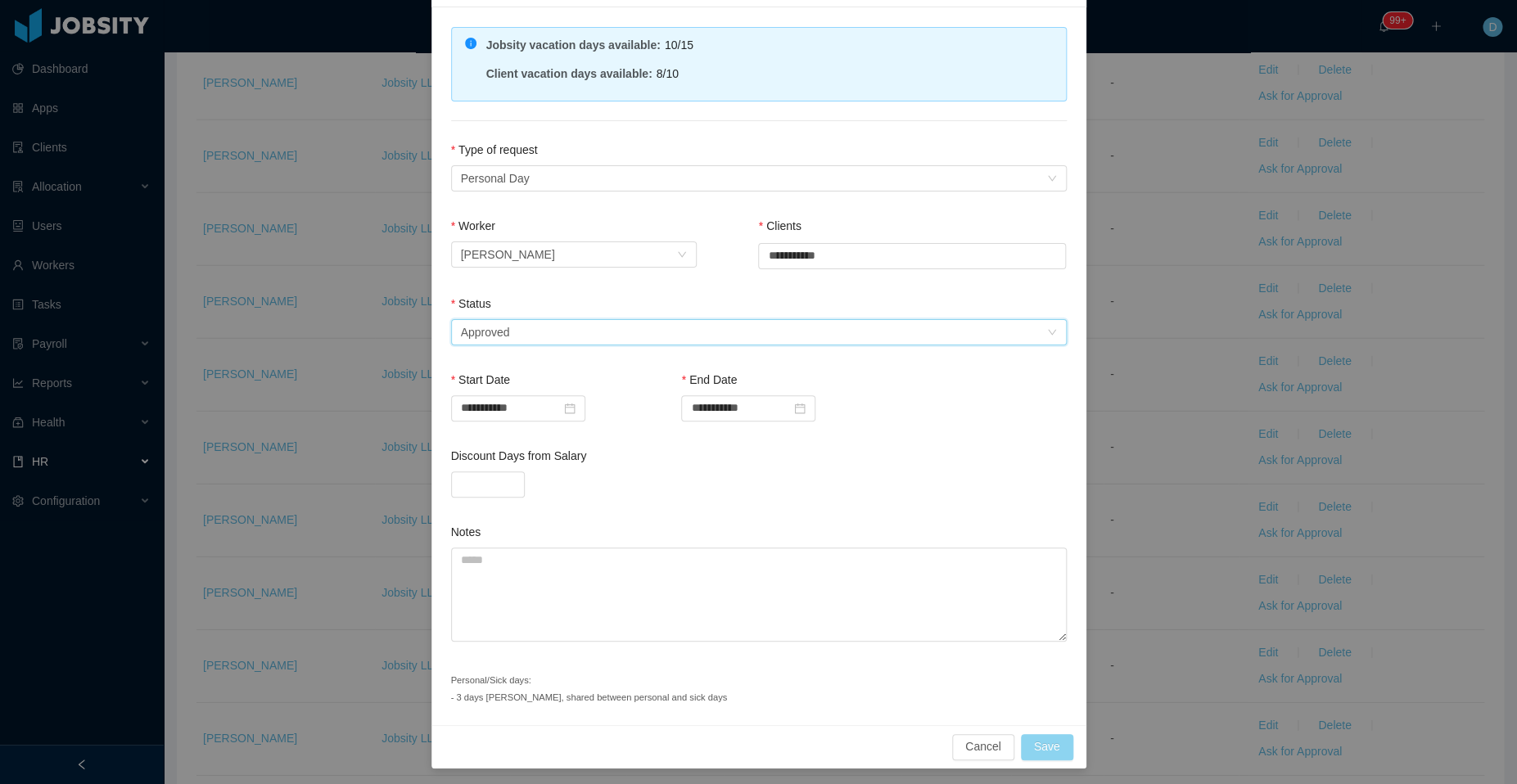
click at [1034, 741] on button "Save" at bounding box center [1047, 747] width 52 height 26
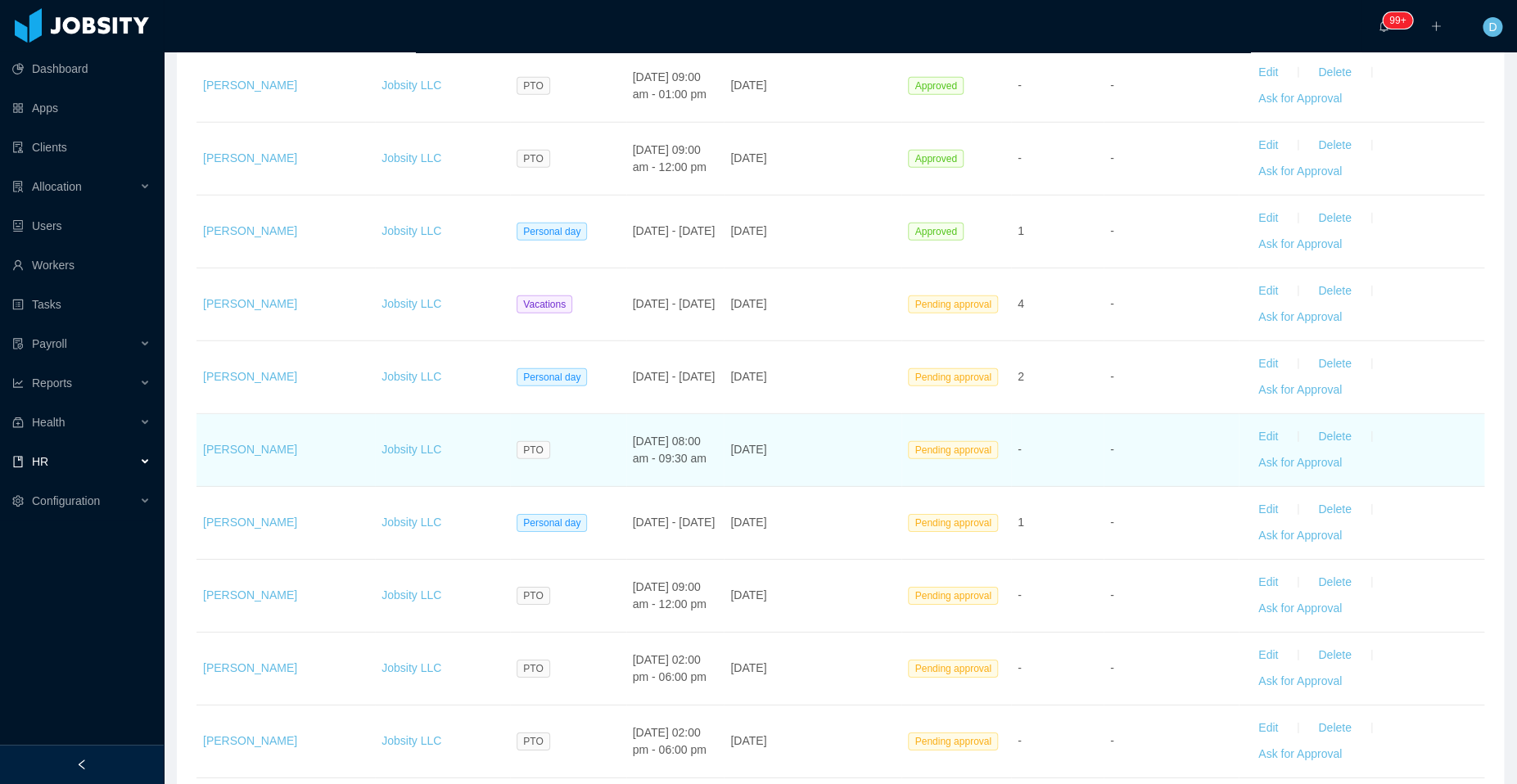
scroll to position [2161, 0]
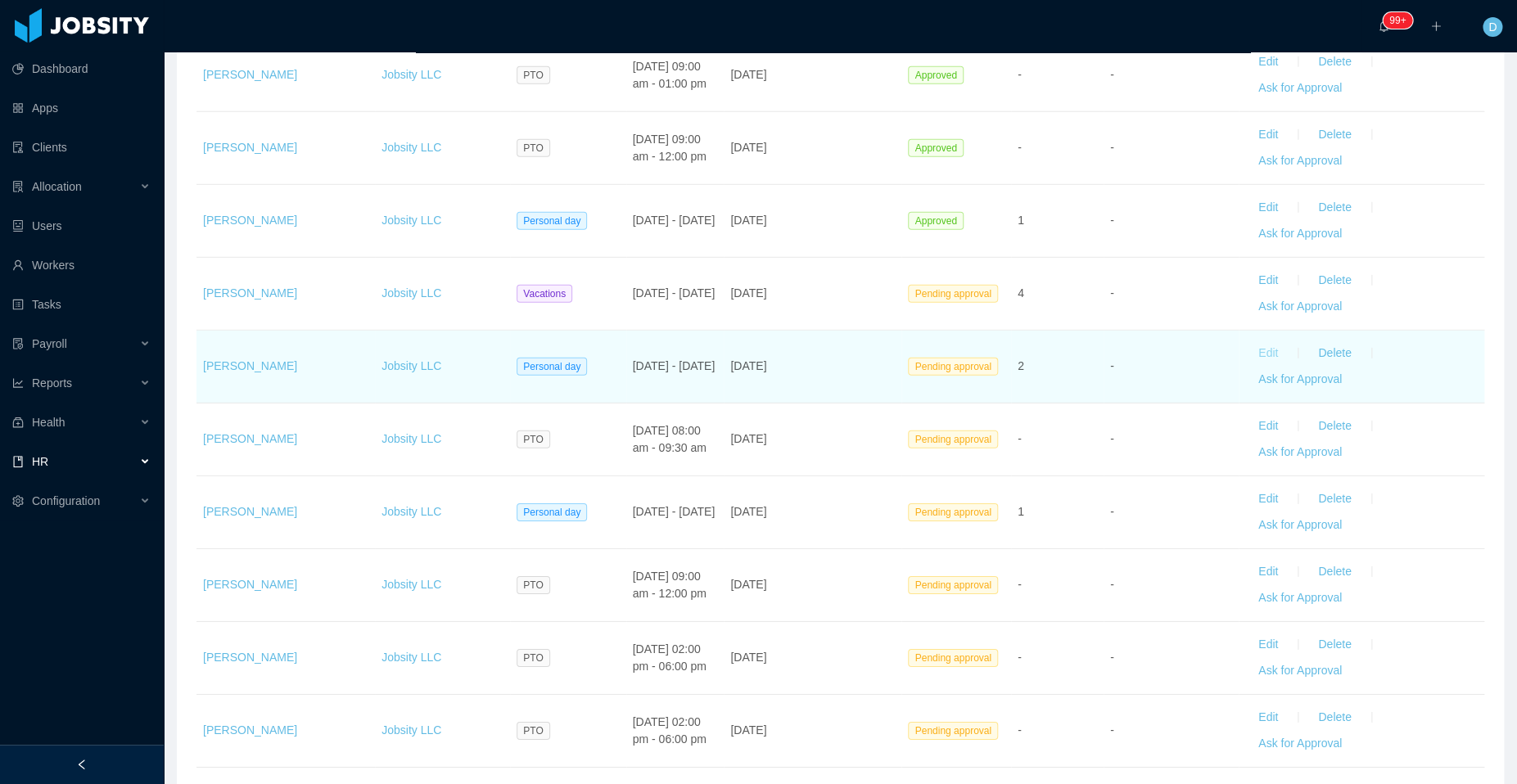
click at [1254, 343] on button "Edit" at bounding box center [1268, 353] width 46 height 26
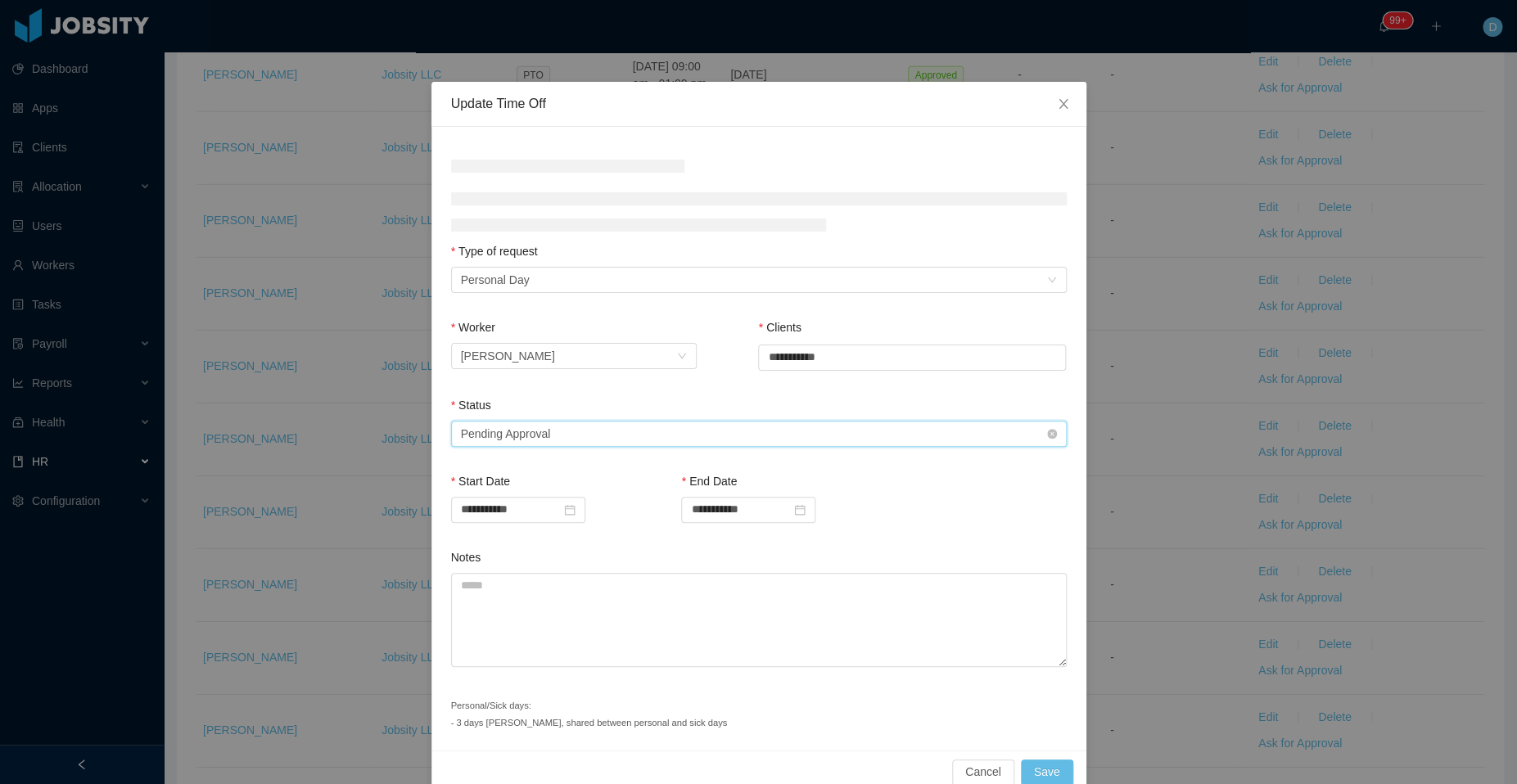
click at [670, 444] on div "Select status Pending Approval" at bounding box center [758, 433] width 615 height 26
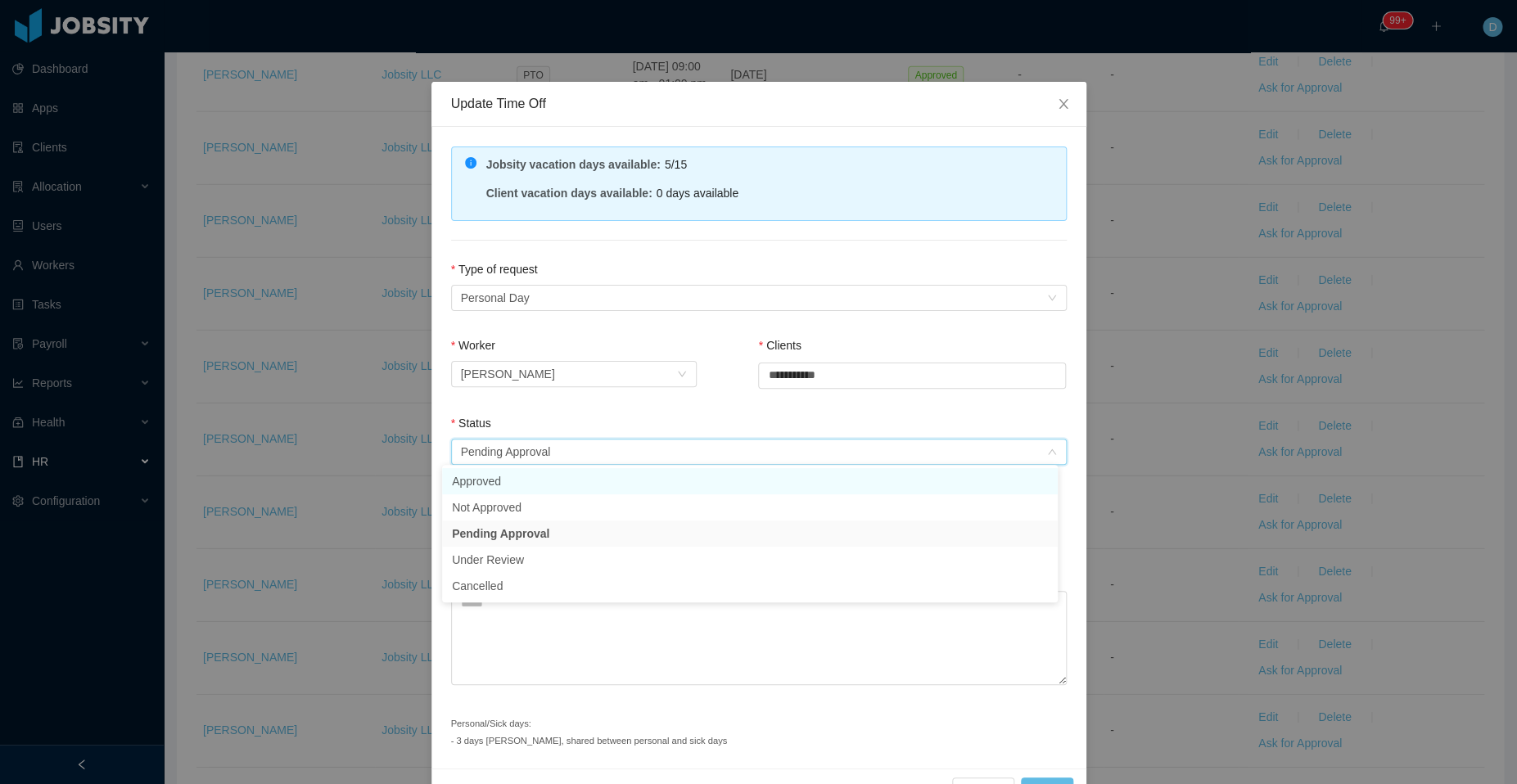
click at [613, 470] on li "Approved" at bounding box center [749, 481] width 615 height 26
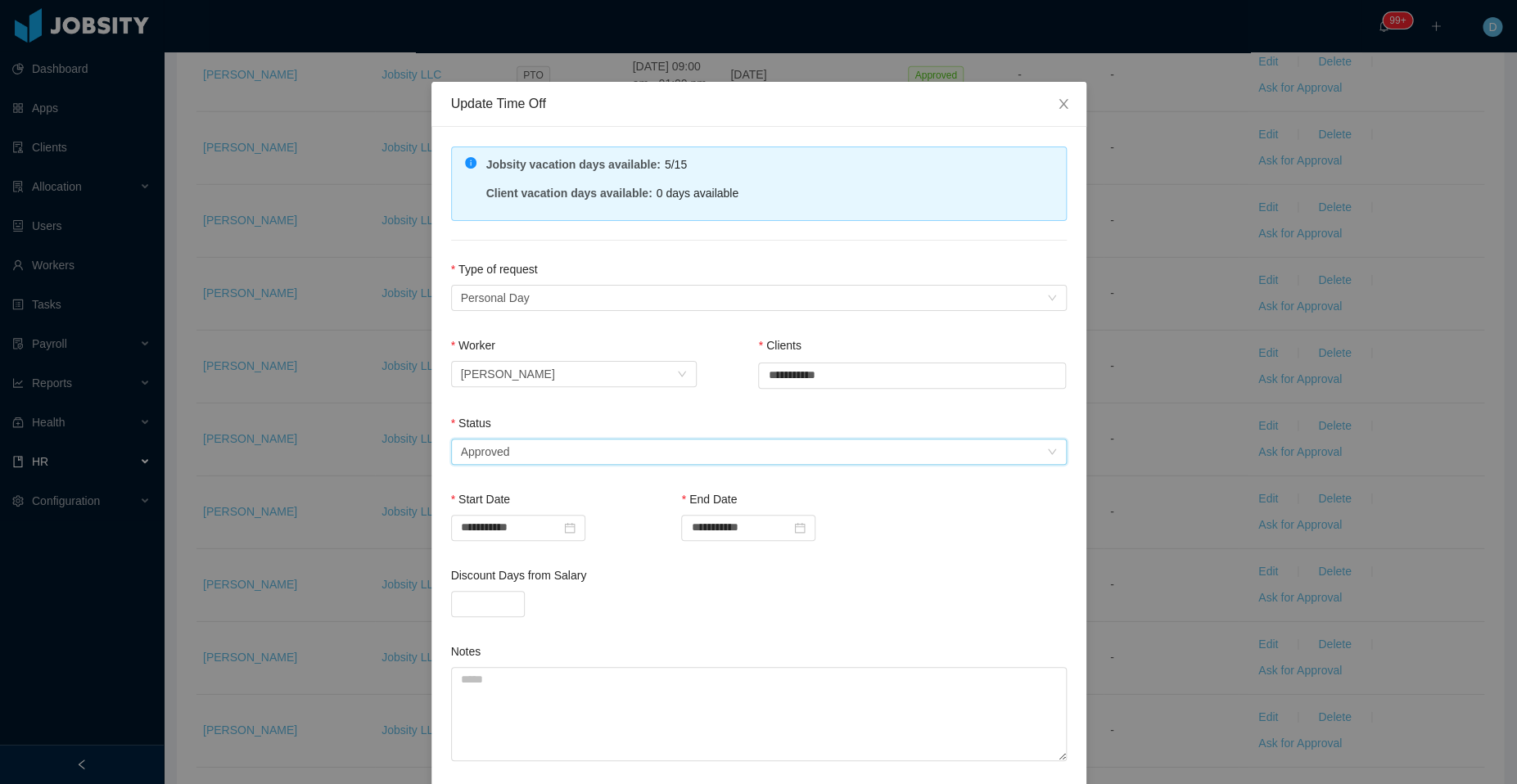
scroll to position [119, 0]
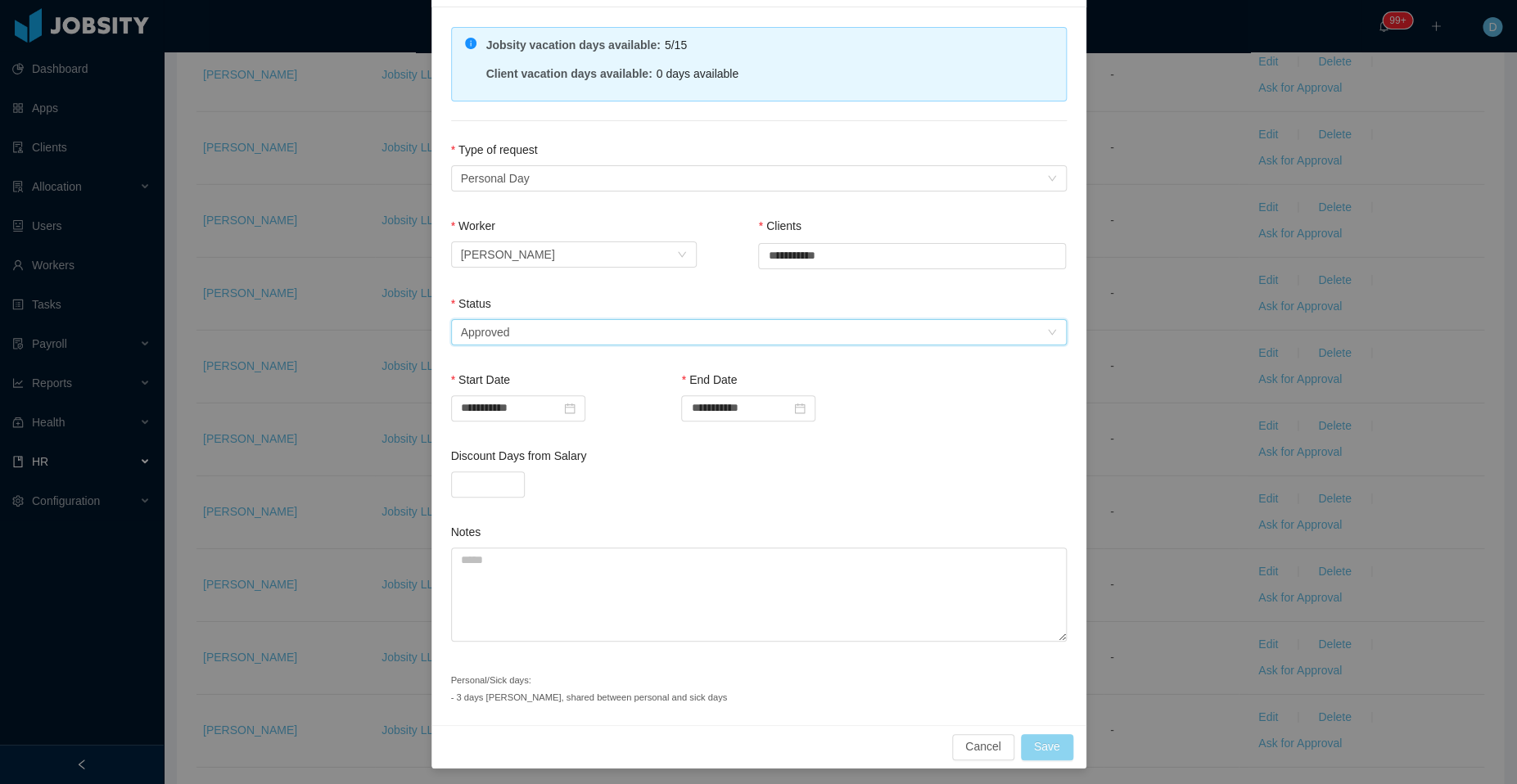
click at [1037, 734] on button "Save" at bounding box center [1047, 747] width 52 height 26
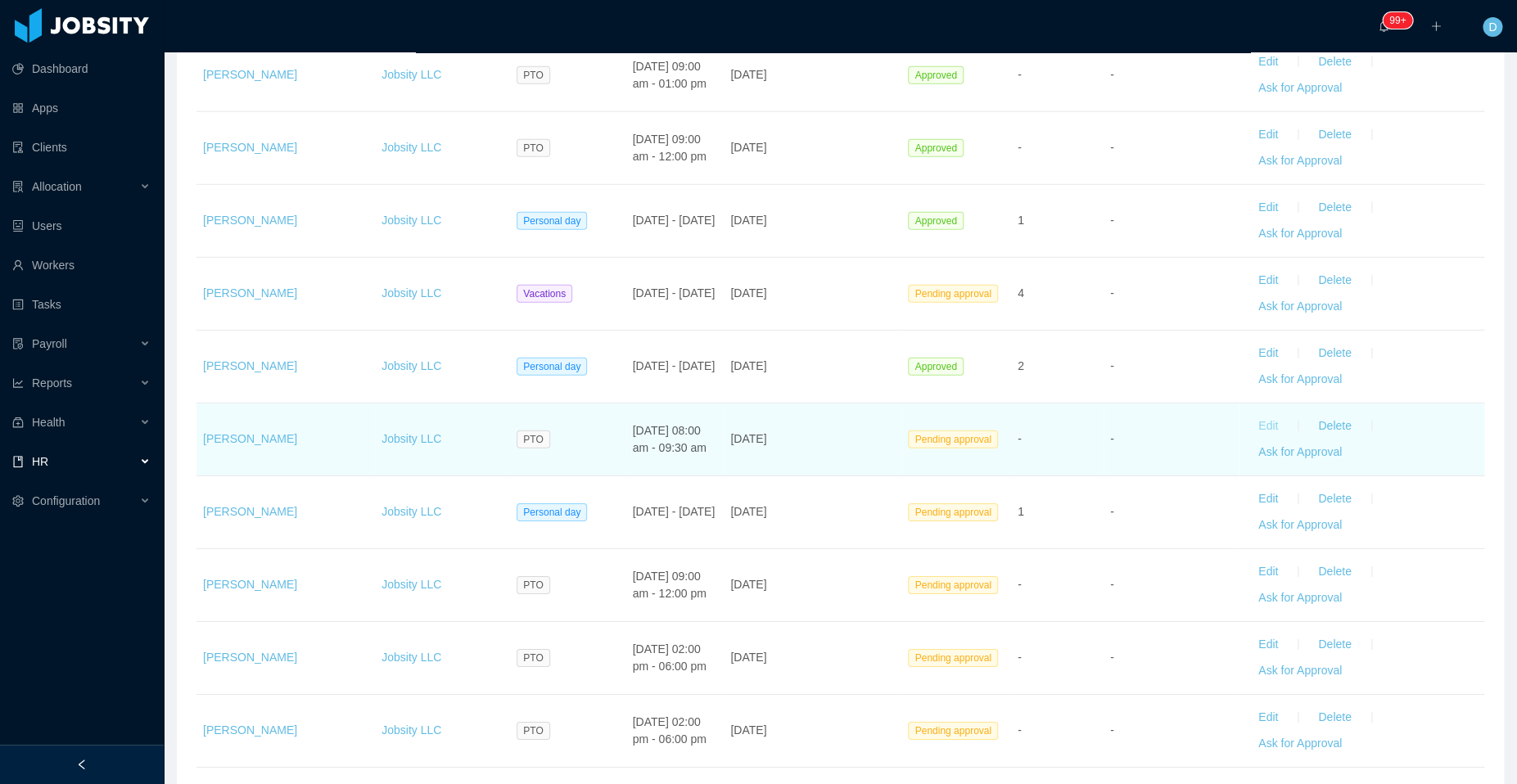
click at [1253, 418] on button "Edit" at bounding box center [1268, 426] width 46 height 26
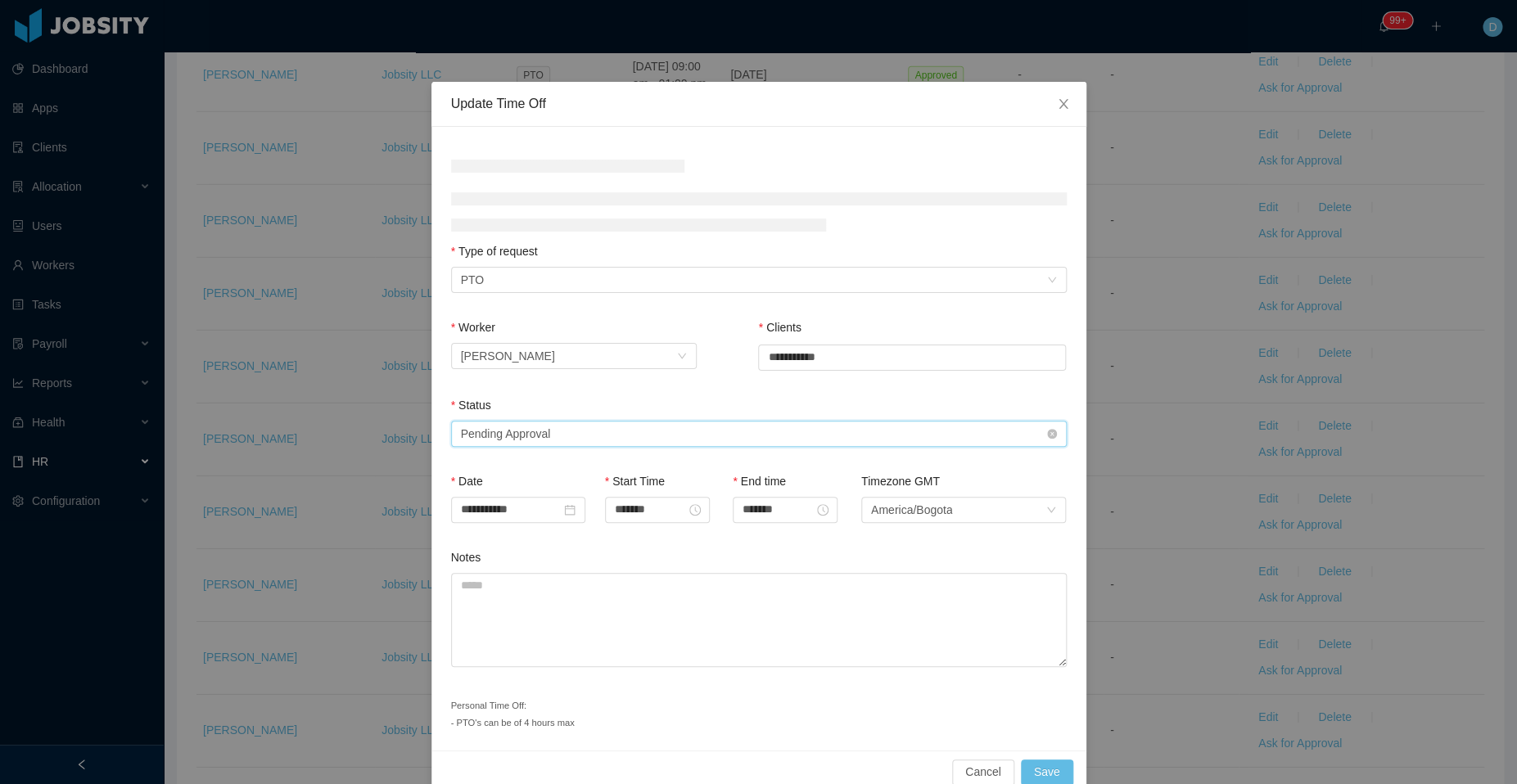
click at [811, 438] on div "Select status Pending Approval" at bounding box center [753, 433] width 585 height 24
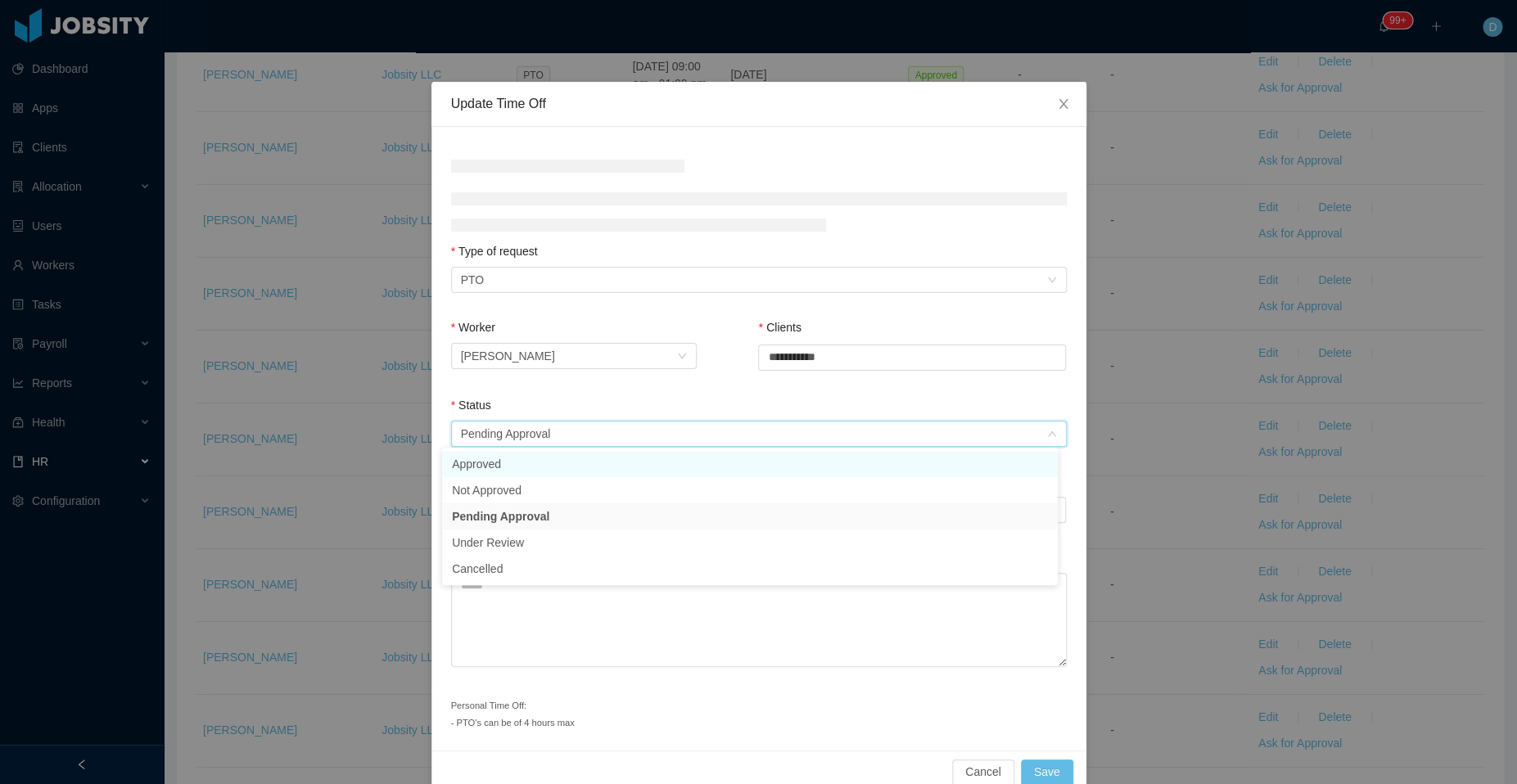
click at [650, 473] on li "Approved" at bounding box center [749, 463] width 615 height 26
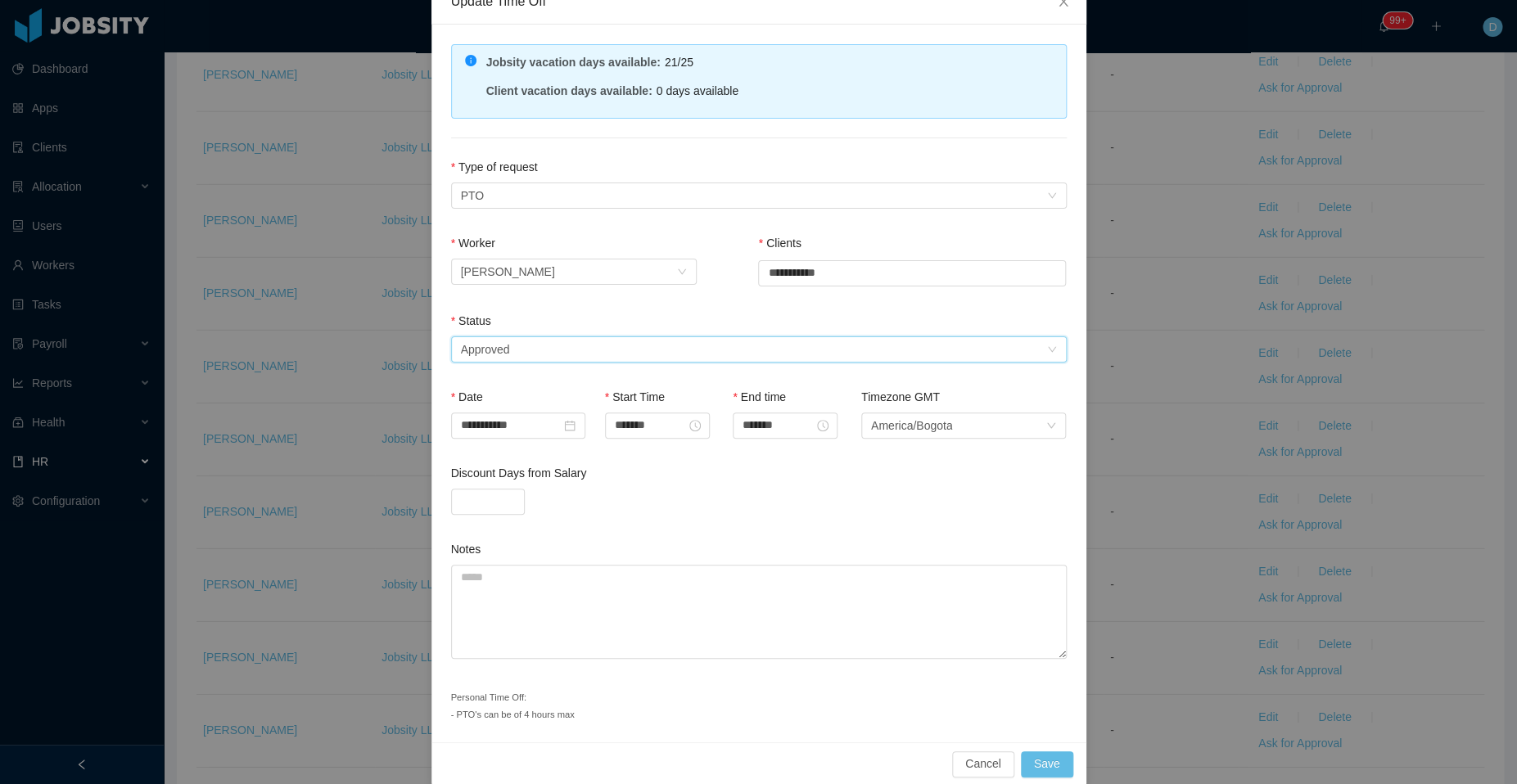
scroll to position [110, 0]
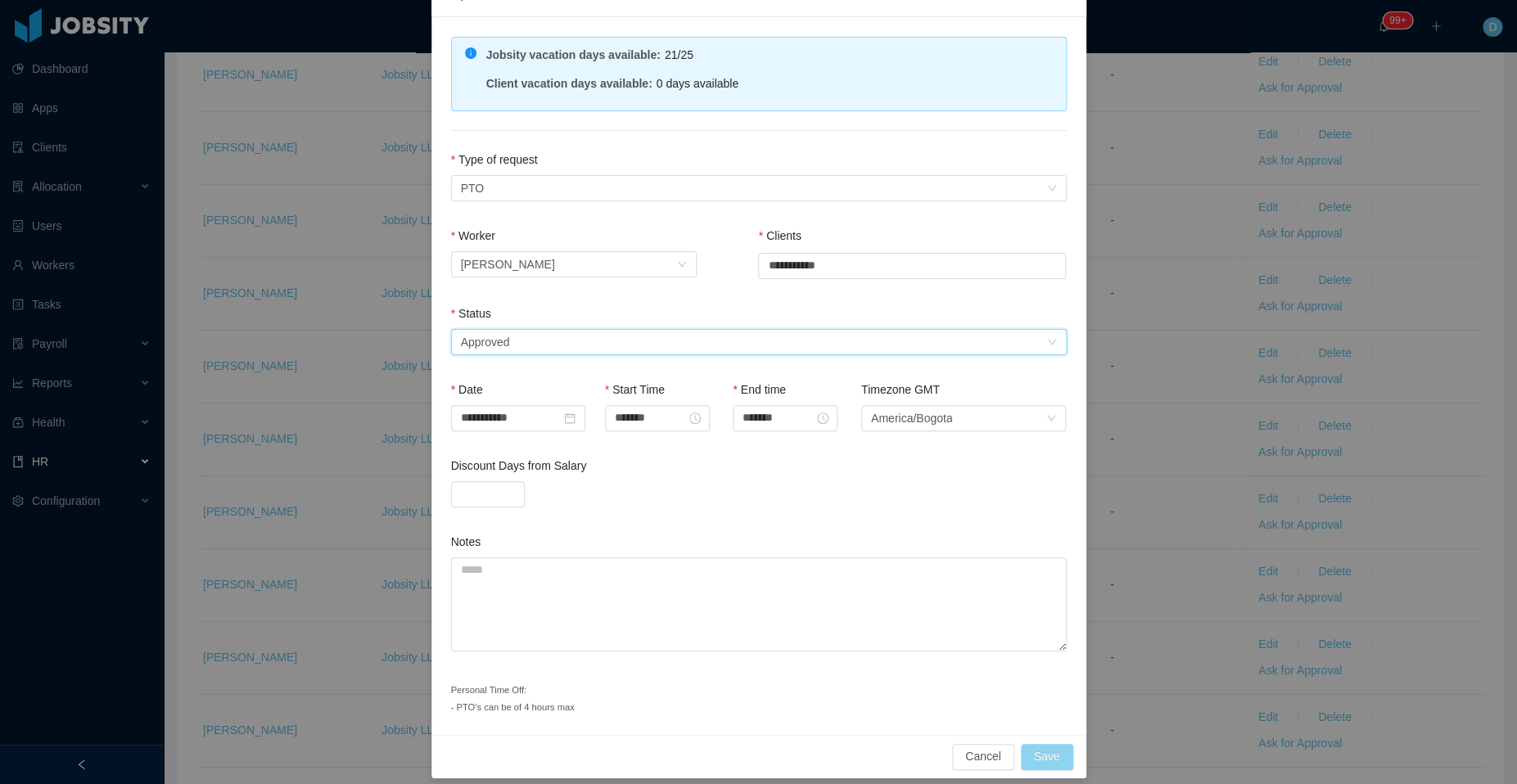
click at [1032, 750] on button "Save" at bounding box center [1047, 756] width 52 height 26
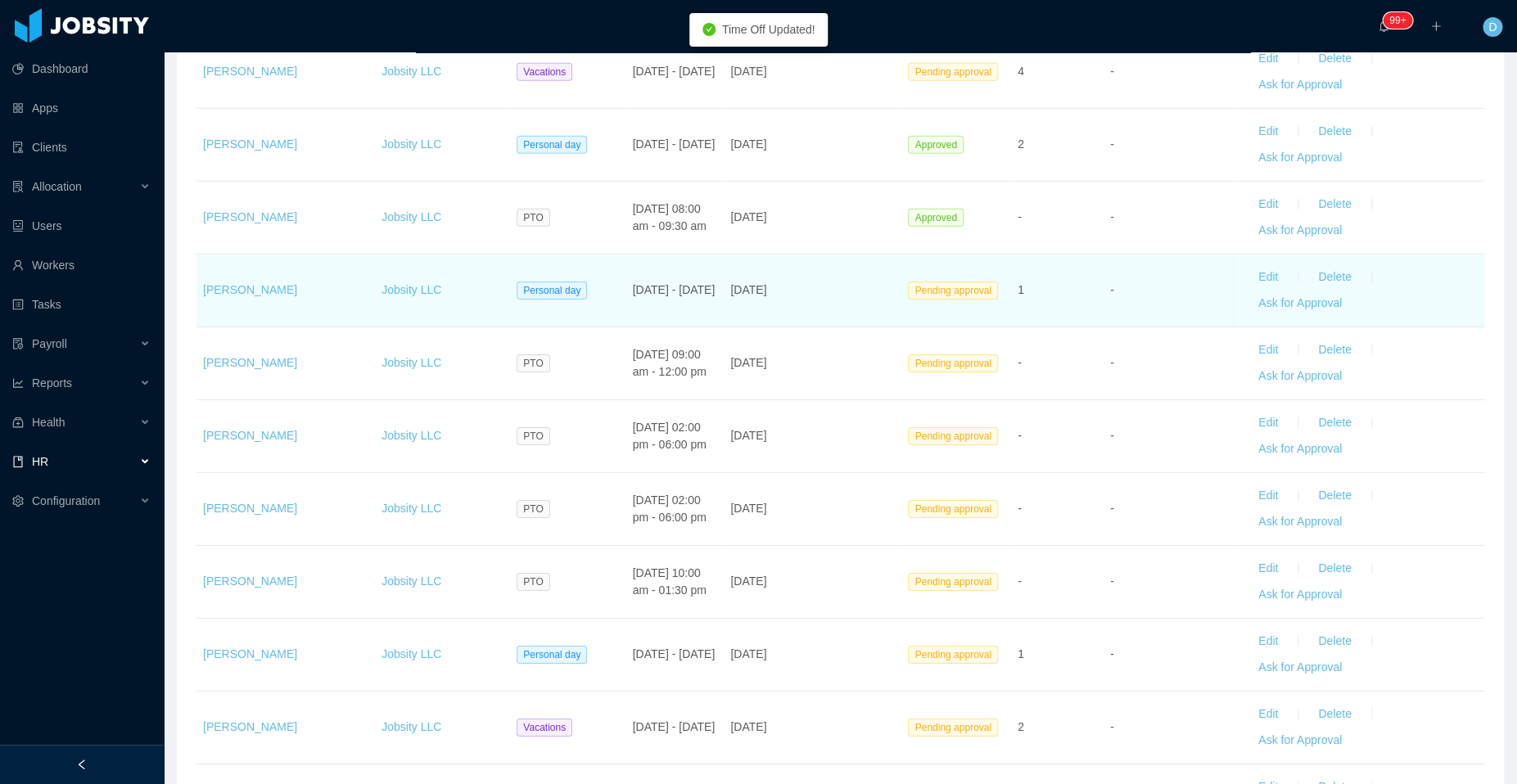
scroll to position [2385, 0]
click at [1251, 263] on button "Edit" at bounding box center [1268, 275] width 46 height 26
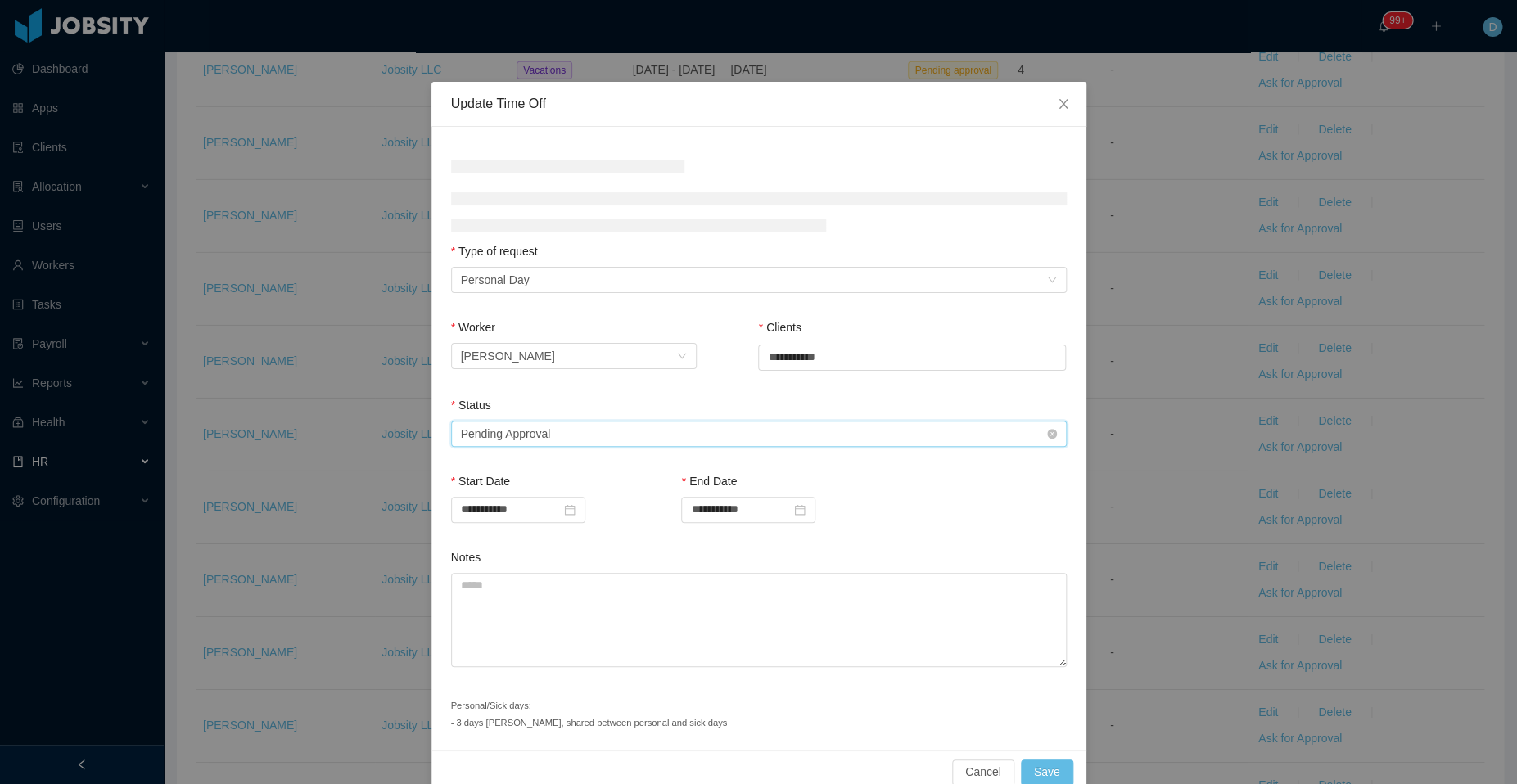
click at [667, 434] on div "Select status Pending Approval" at bounding box center [753, 433] width 585 height 24
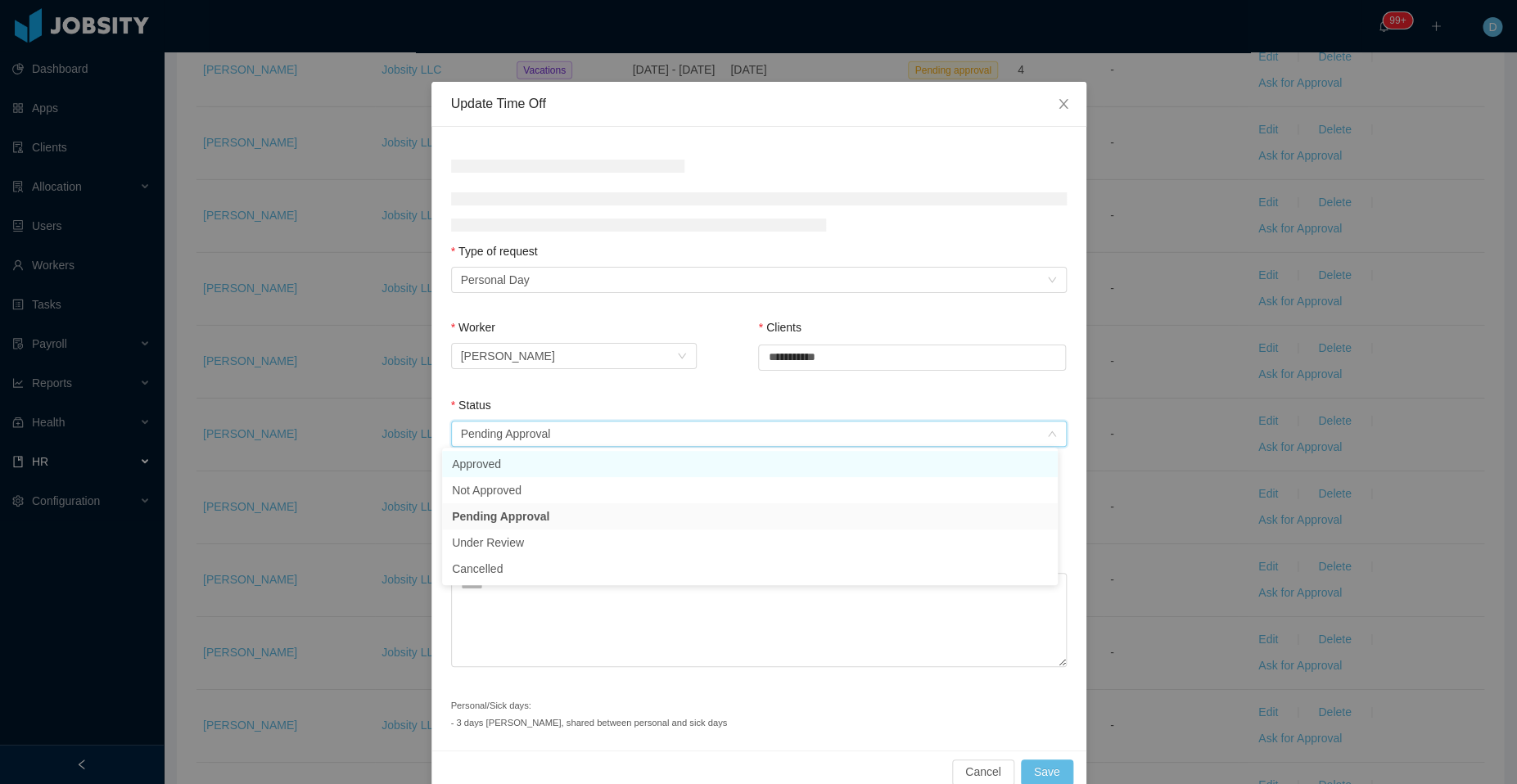
click at [575, 472] on li "Approved" at bounding box center [749, 463] width 615 height 26
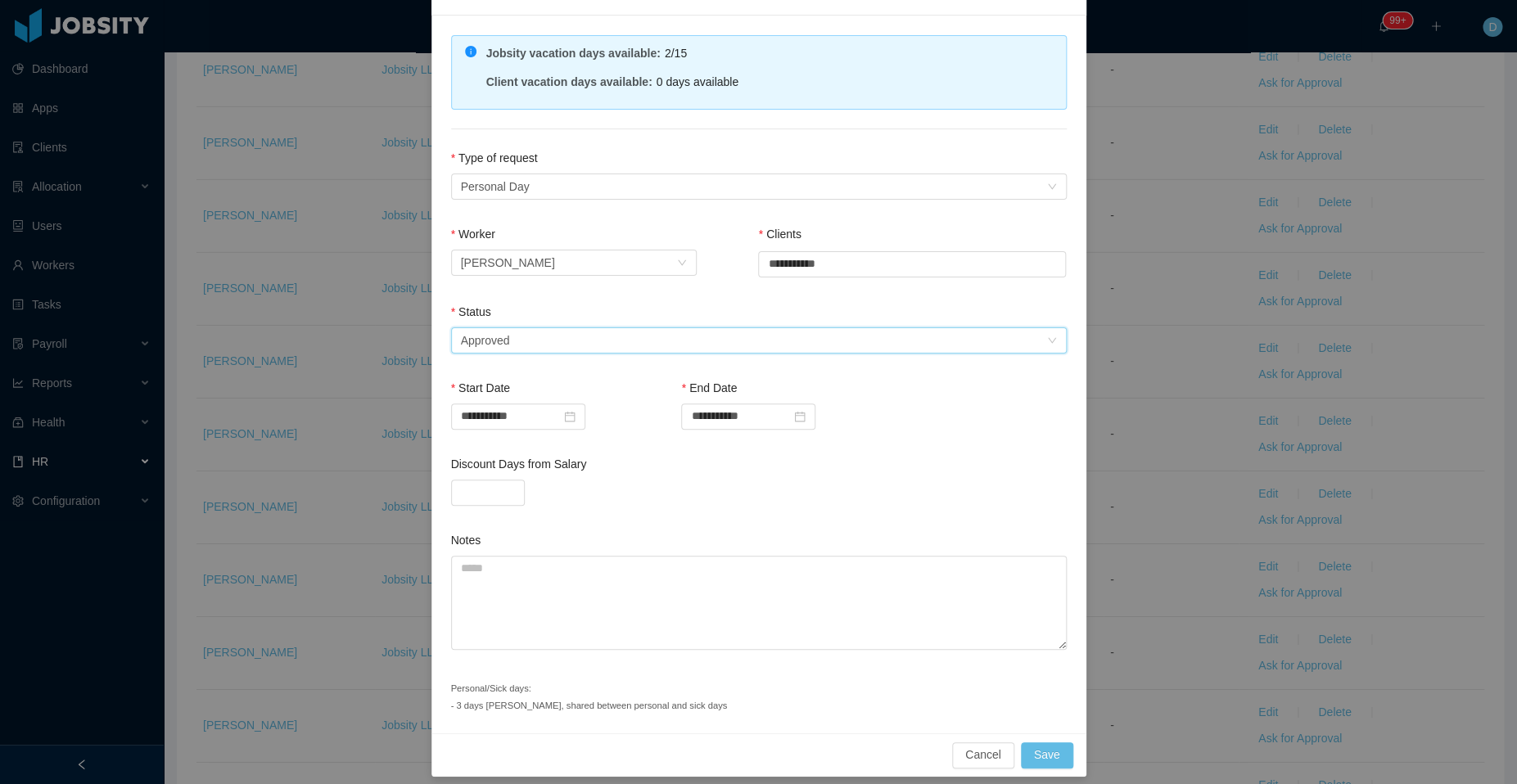
scroll to position [119, 0]
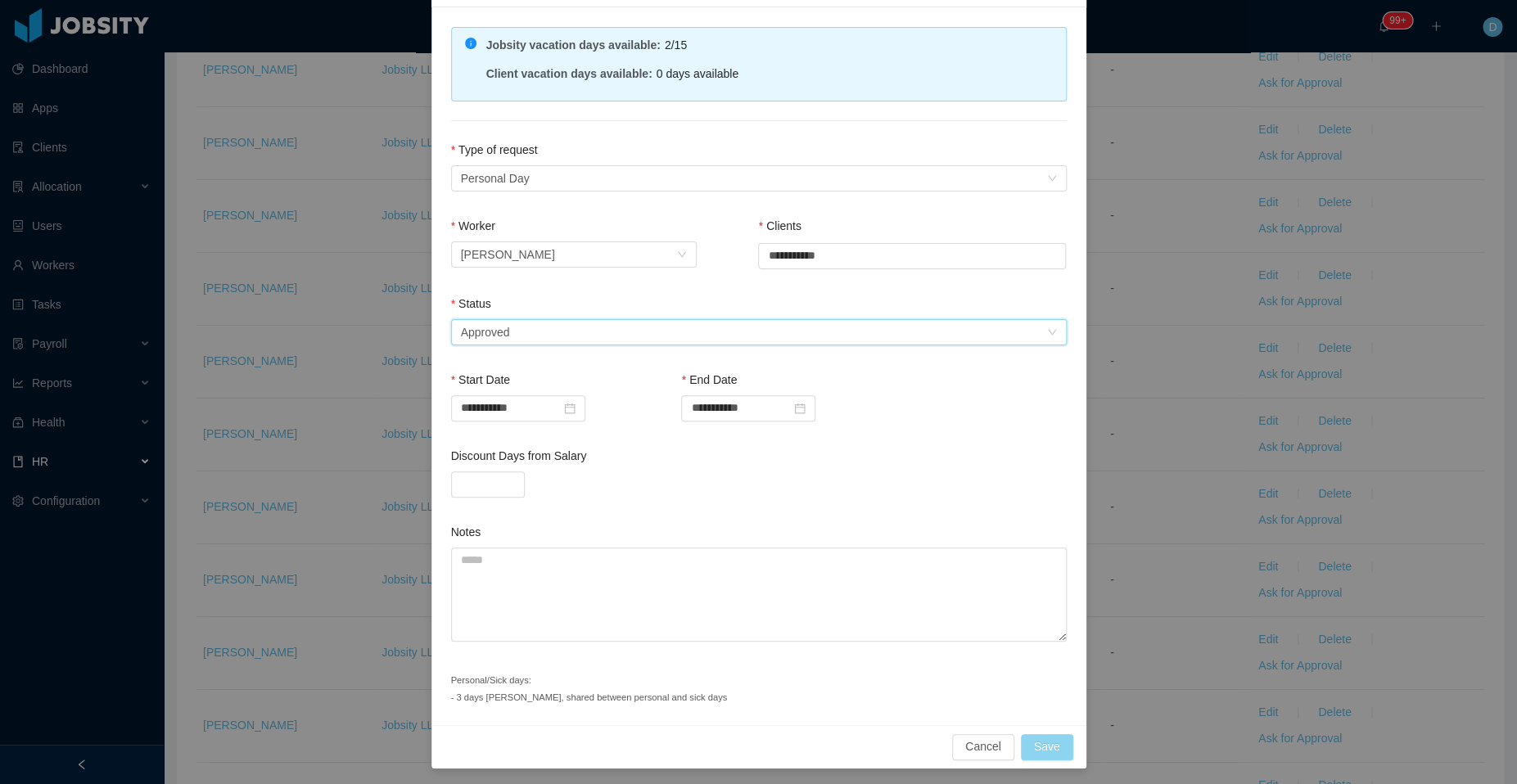
click at [1046, 741] on button "Save" at bounding box center [1047, 747] width 52 height 26
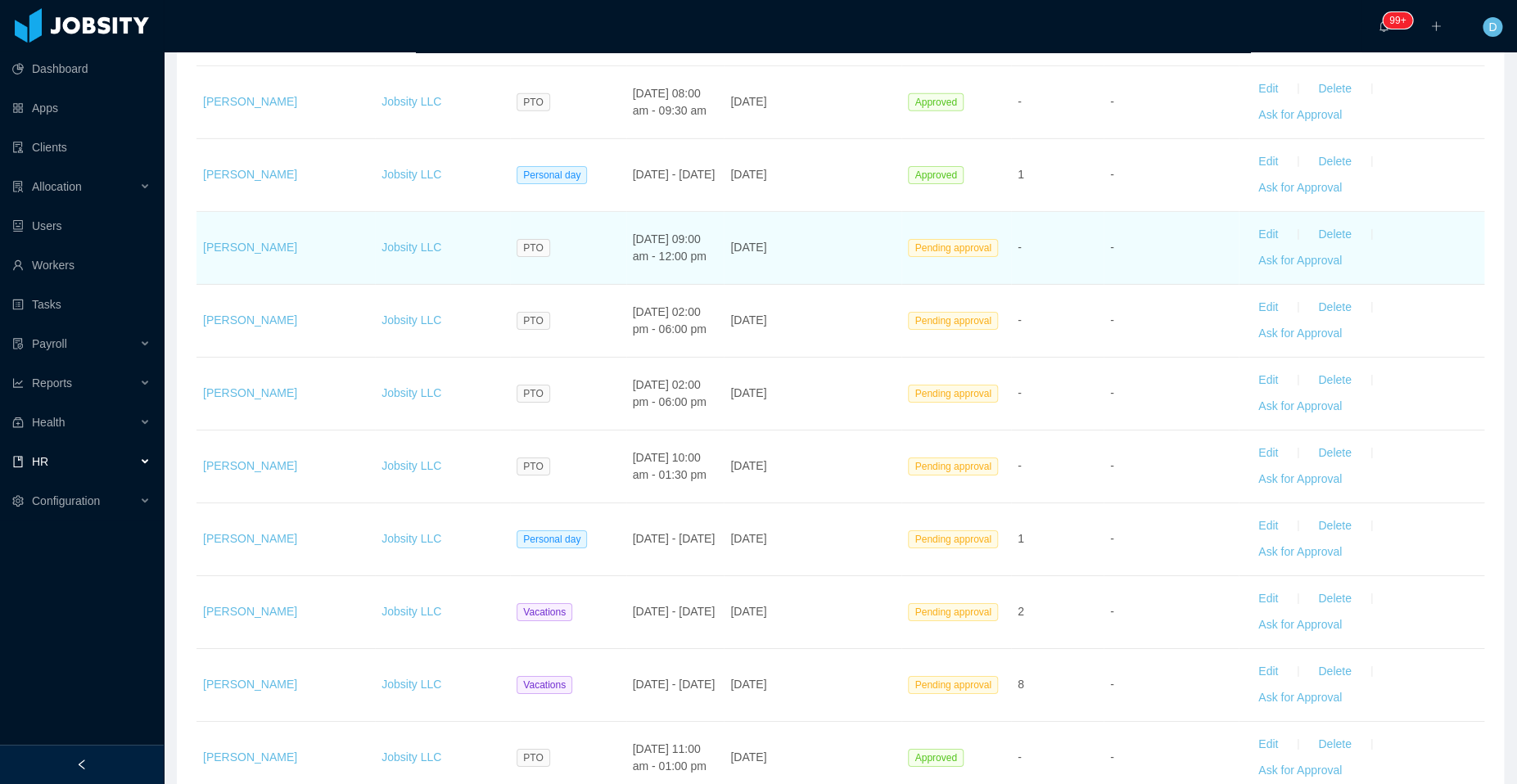
scroll to position [2485, 0]
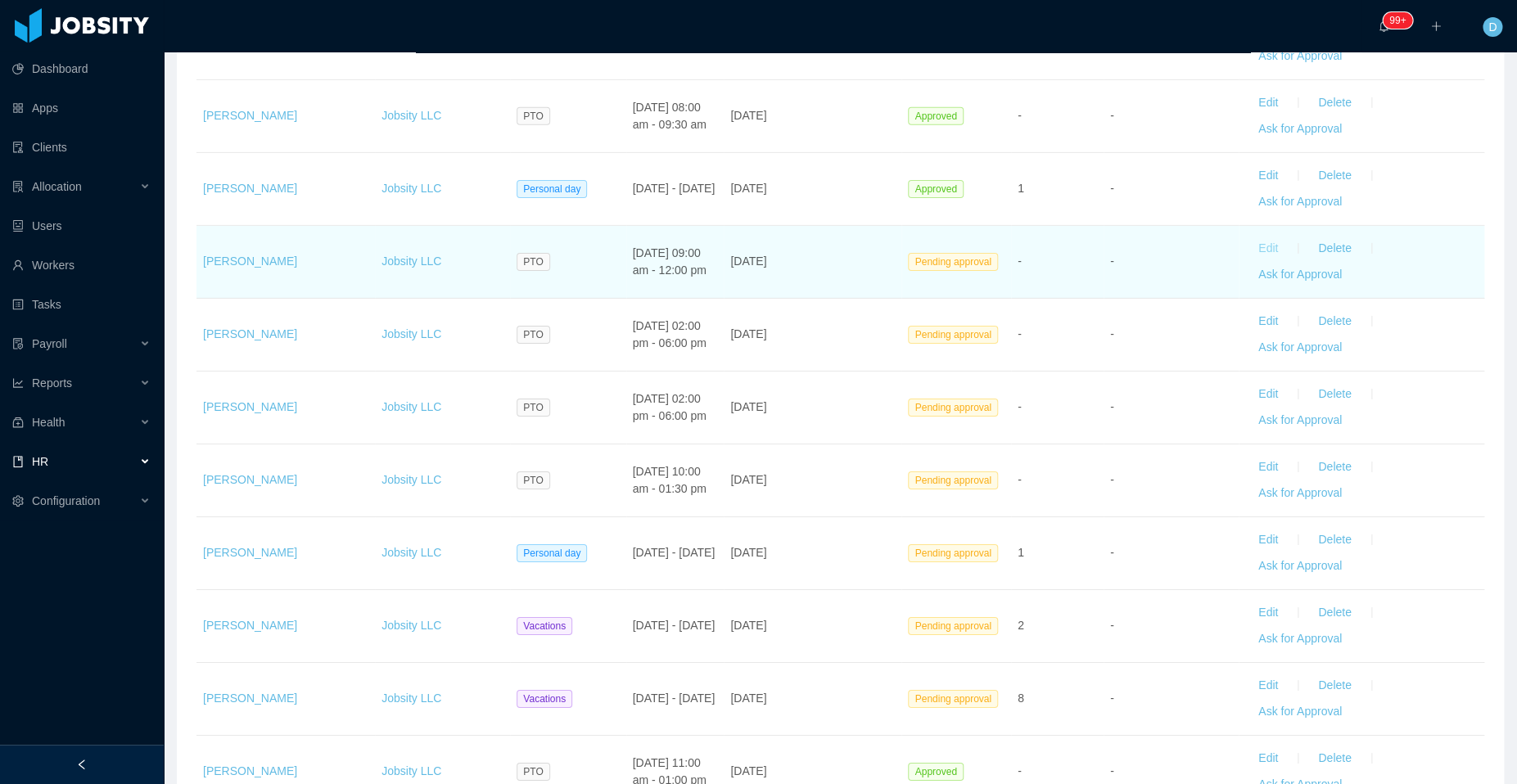
click at [1255, 238] on button "Edit" at bounding box center [1268, 248] width 46 height 26
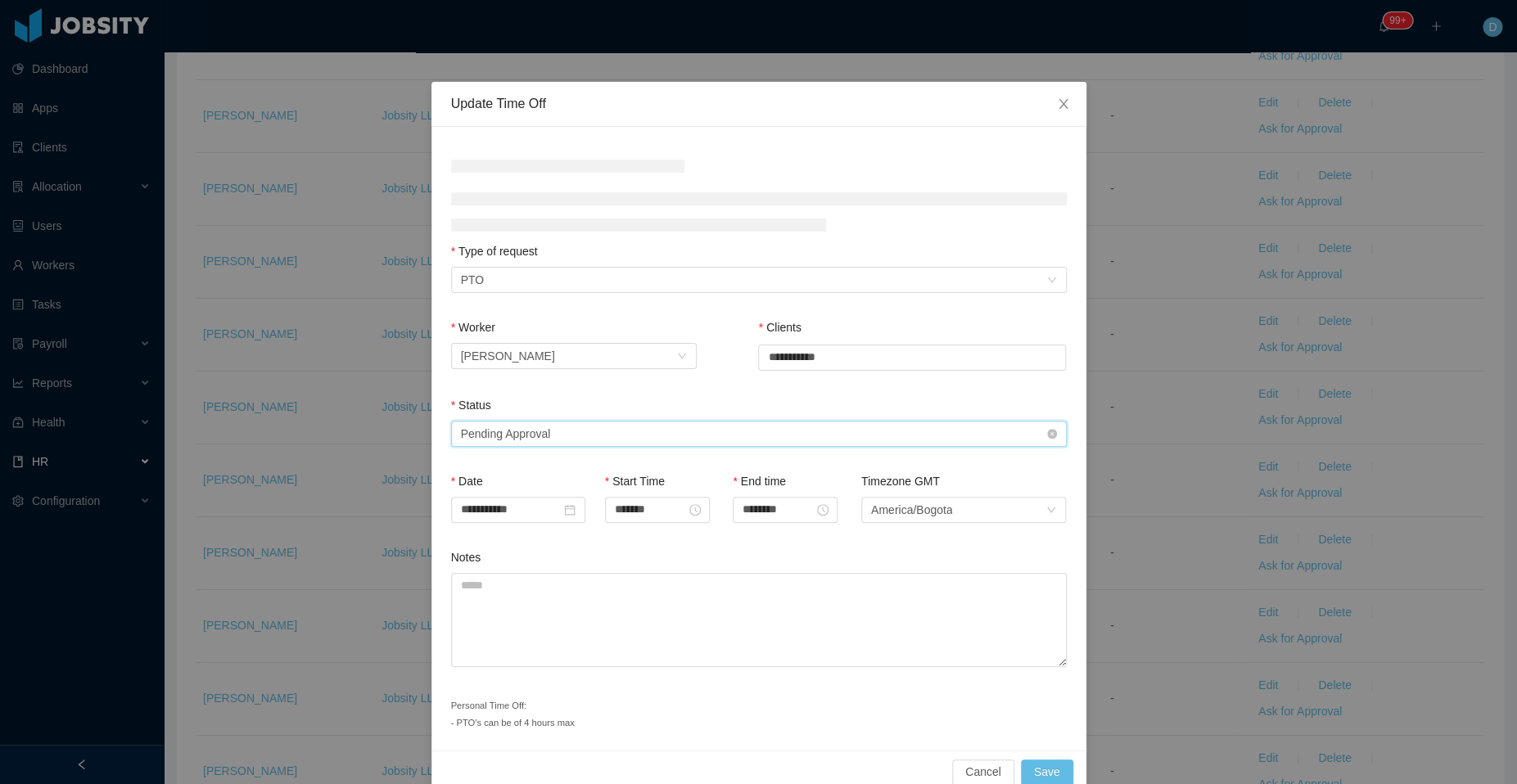
click at [629, 434] on div "Select status Pending Approval" at bounding box center [753, 433] width 585 height 24
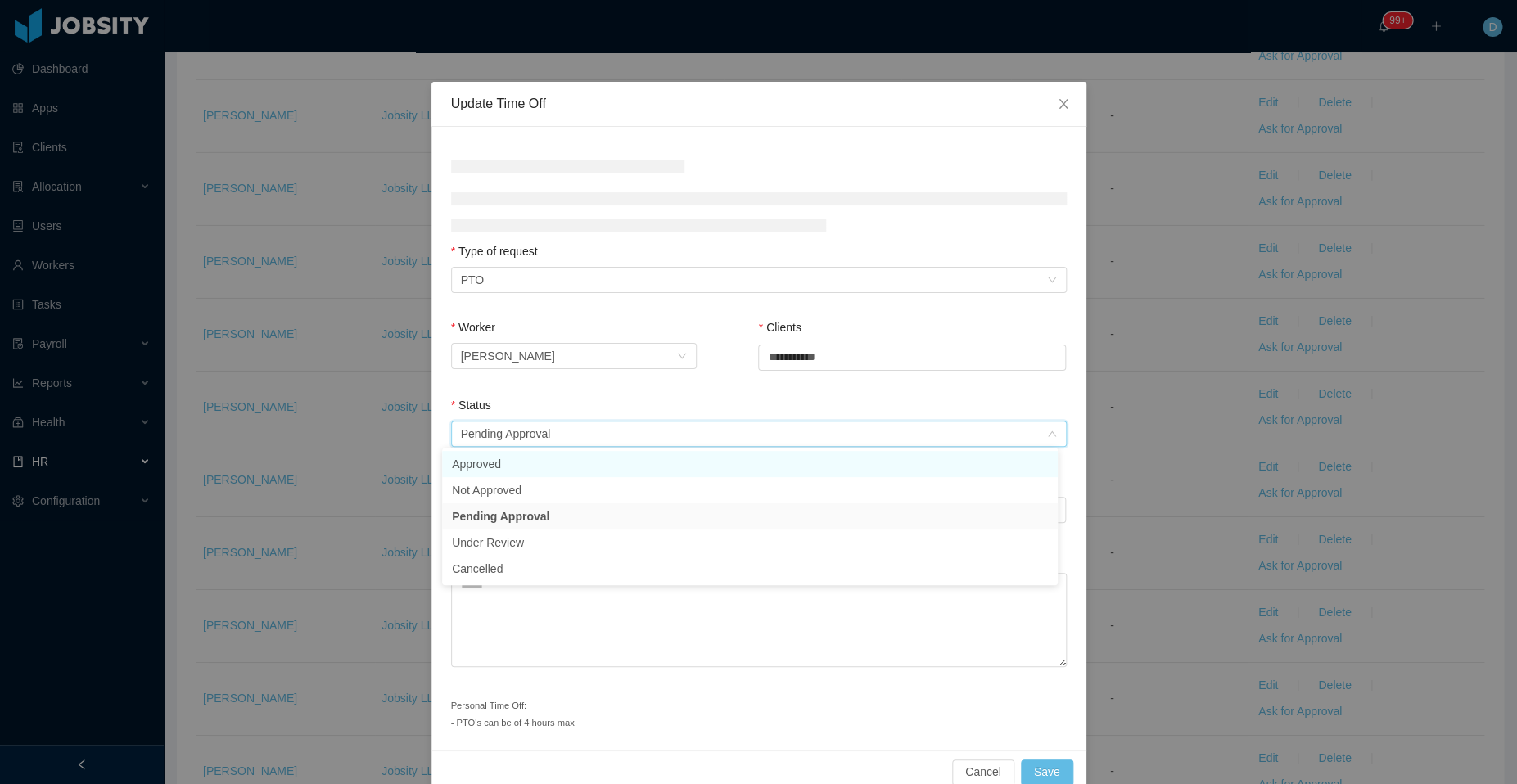
click at [588, 472] on li "Approved" at bounding box center [749, 463] width 615 height 26
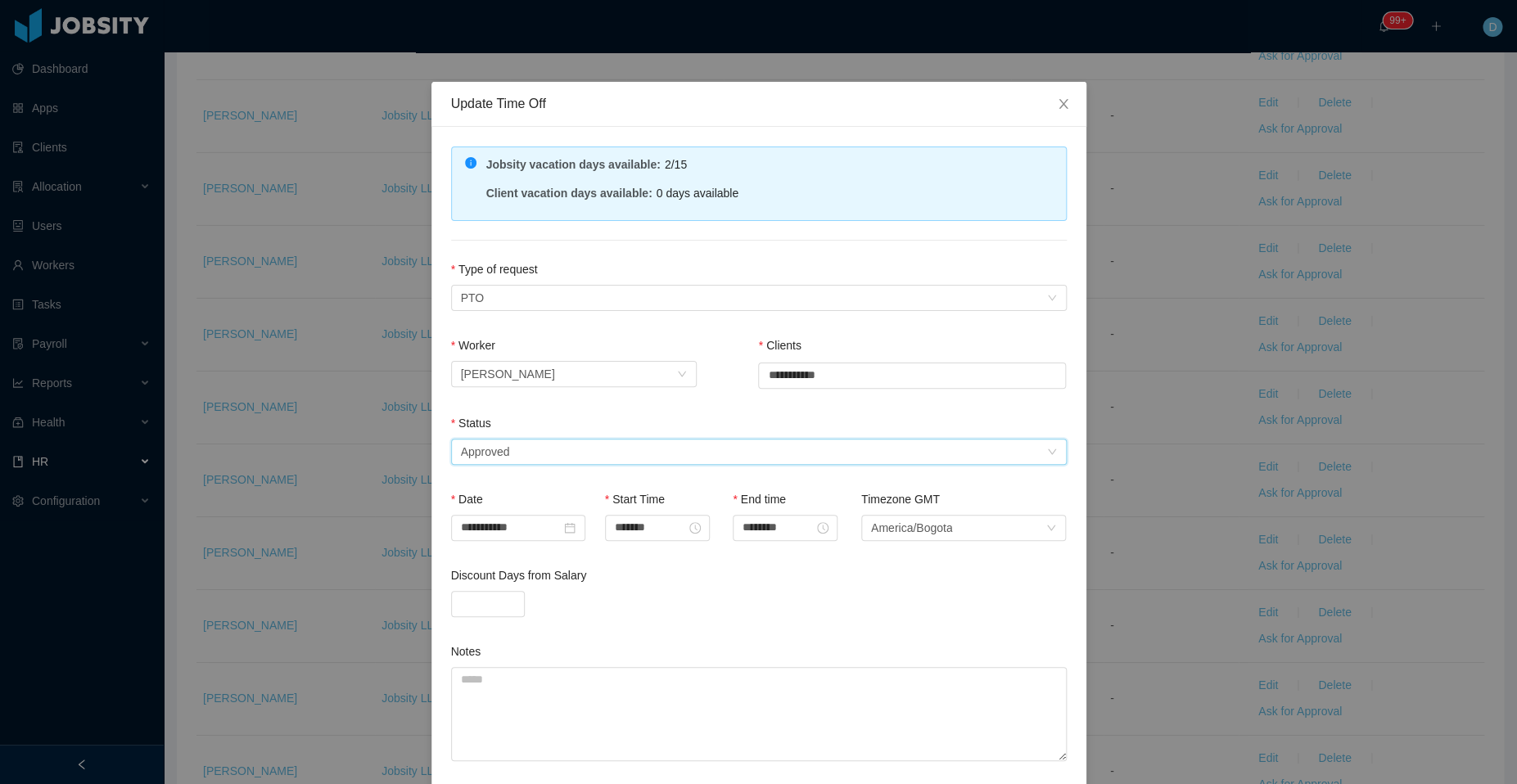
scroll to position [119, 0]
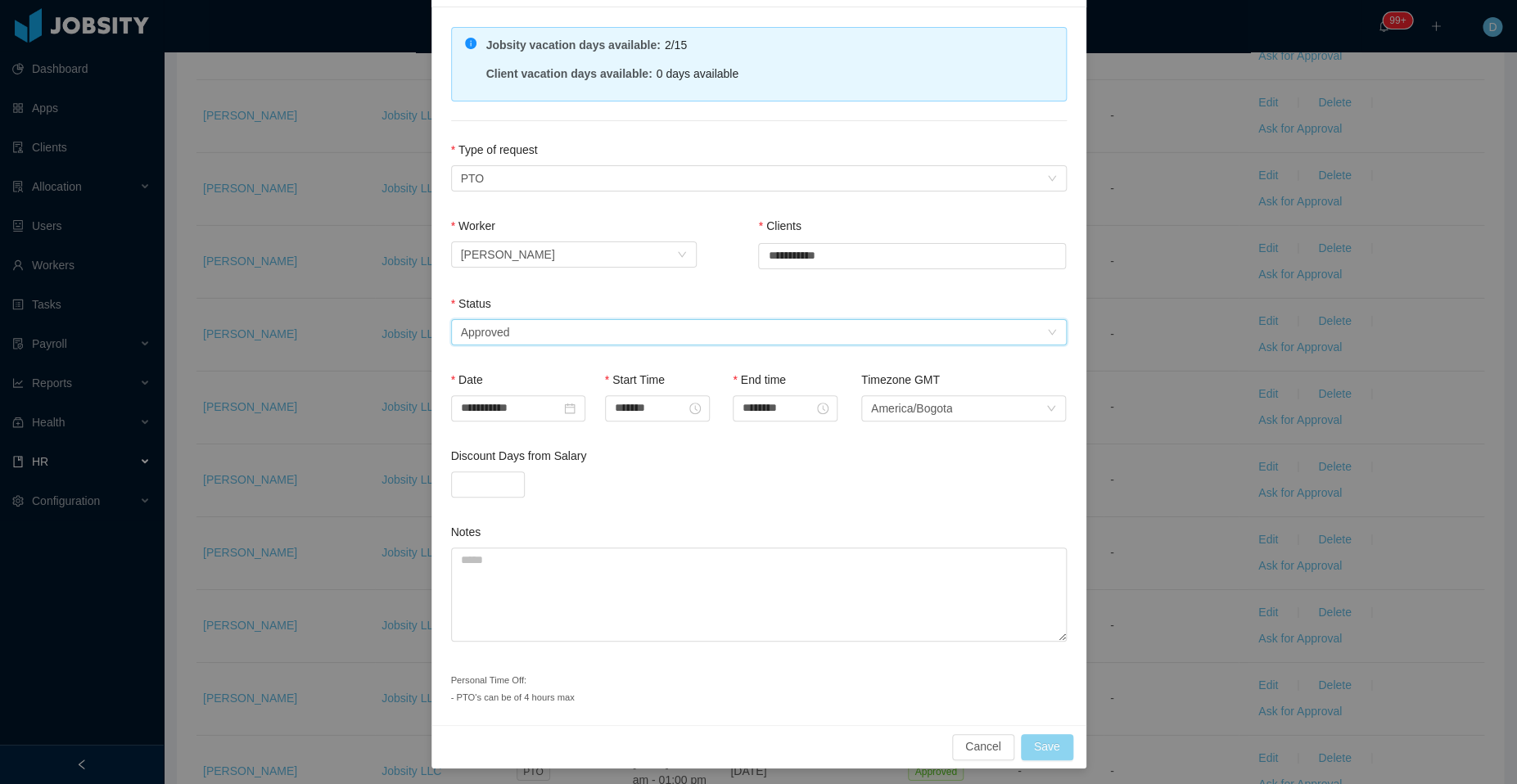
click at [1028, 736] on button "Save" at bounding box center [1047, 747] width 52 height 26
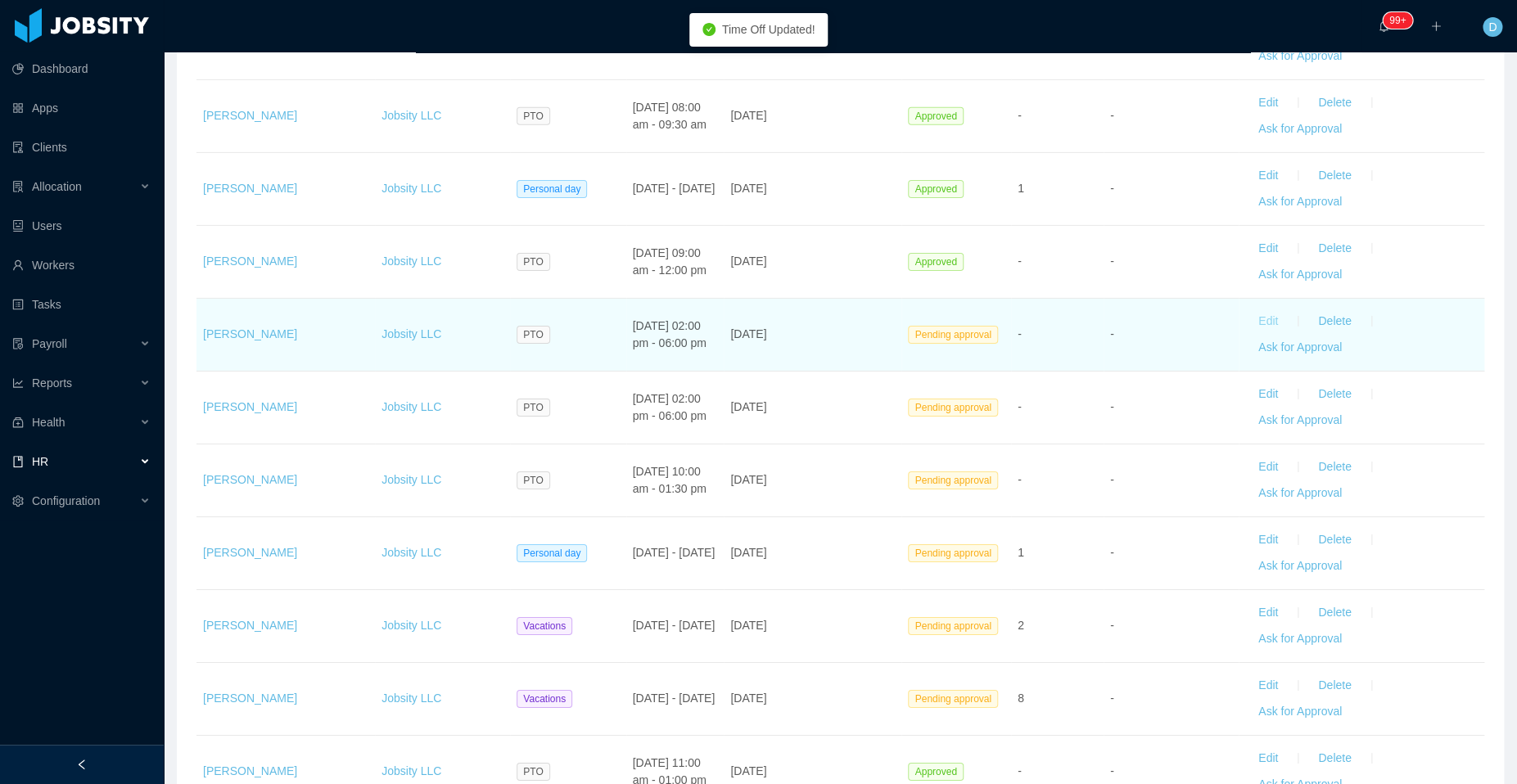
click at [1247, 309] on button "Edit" at bounding box center [1268, 321] width 46 height 26
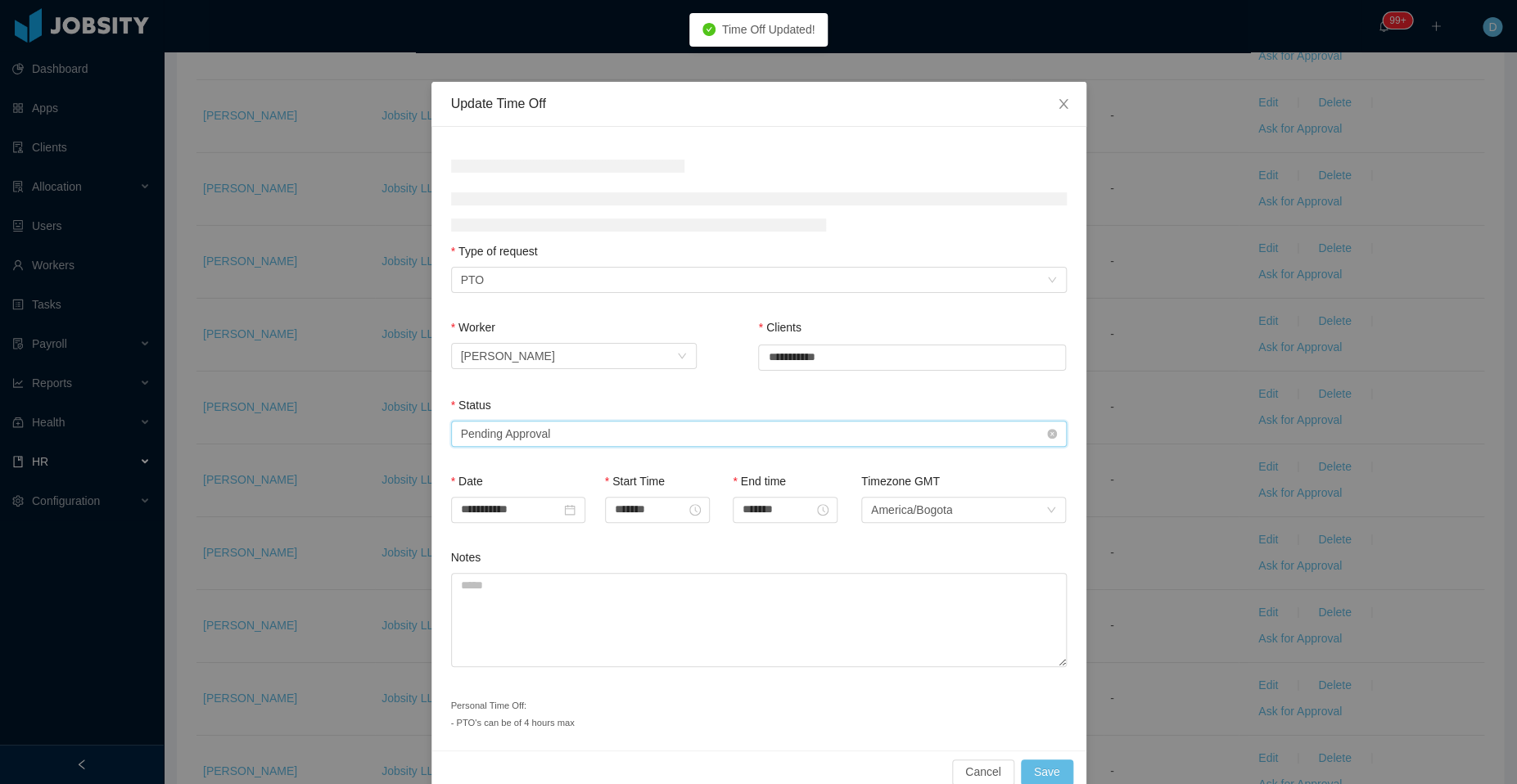
click at [711, 443] on div "Select status Pending Approval" at bounding box center [753, 433] width 585 height 24
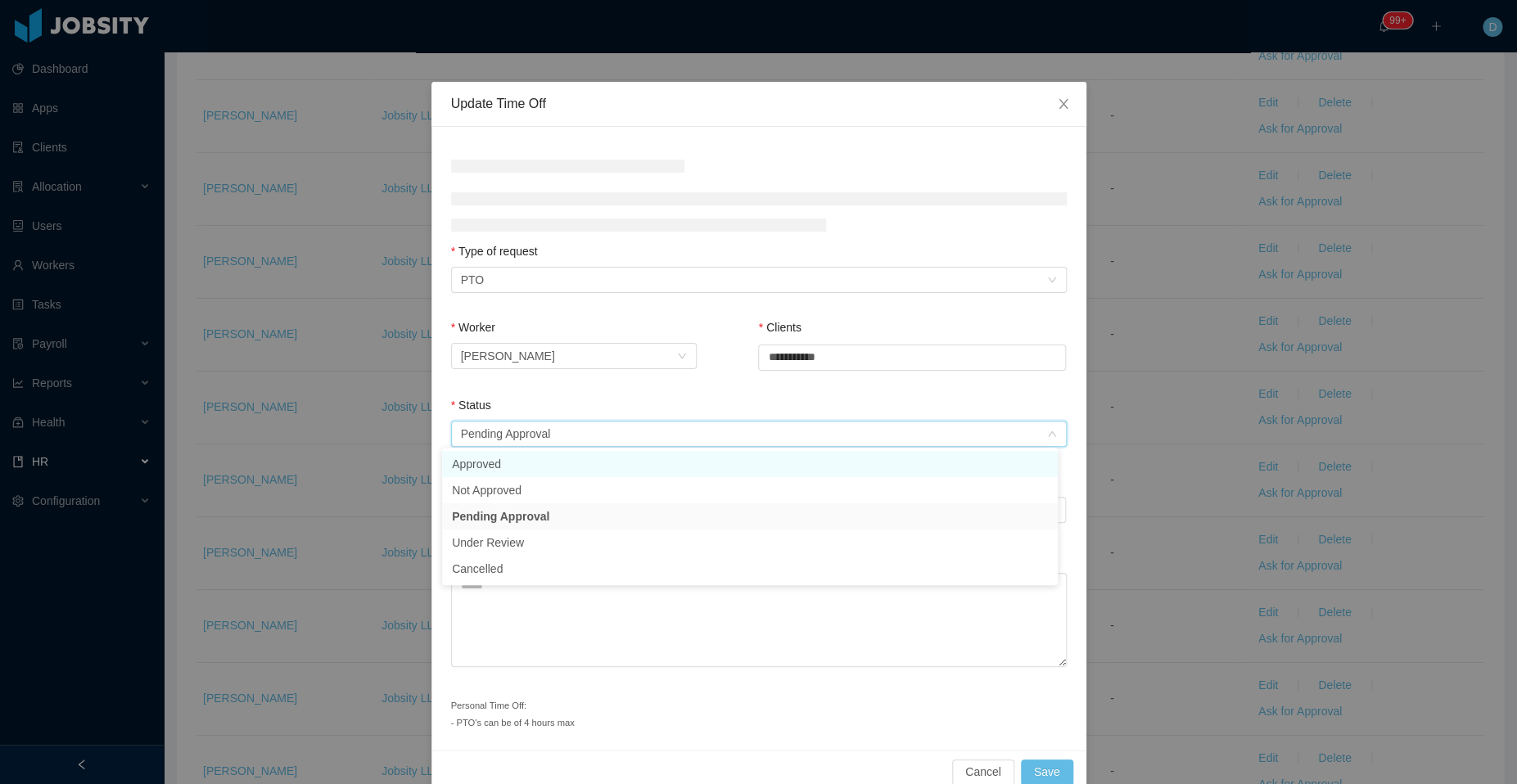
click at [652, 468] on li "Approved" at bounding box center [749, 463] width 615 height 26
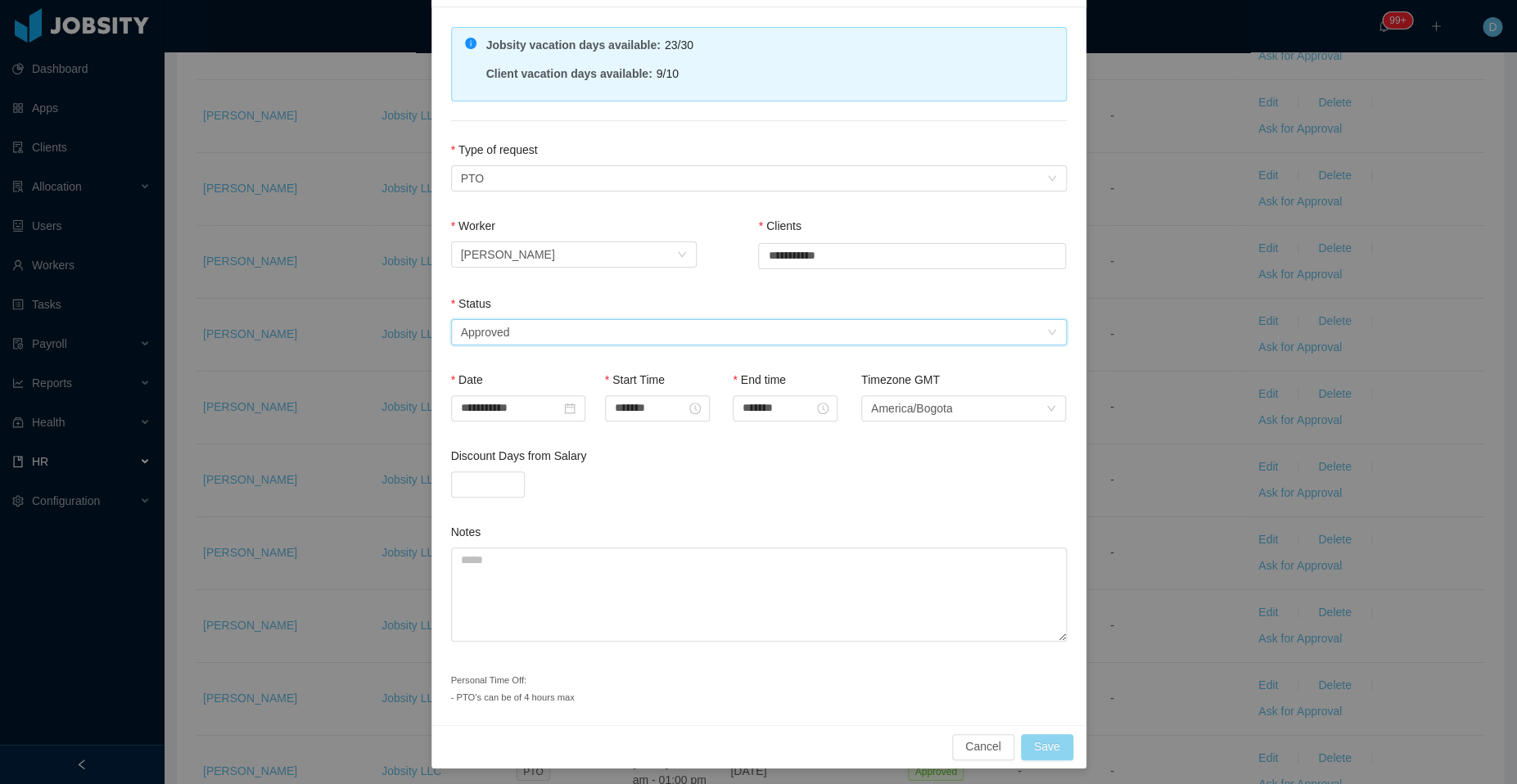
click at [1034, 749] on button "Save" at bounding box center [1047, 747] width 52 height 26
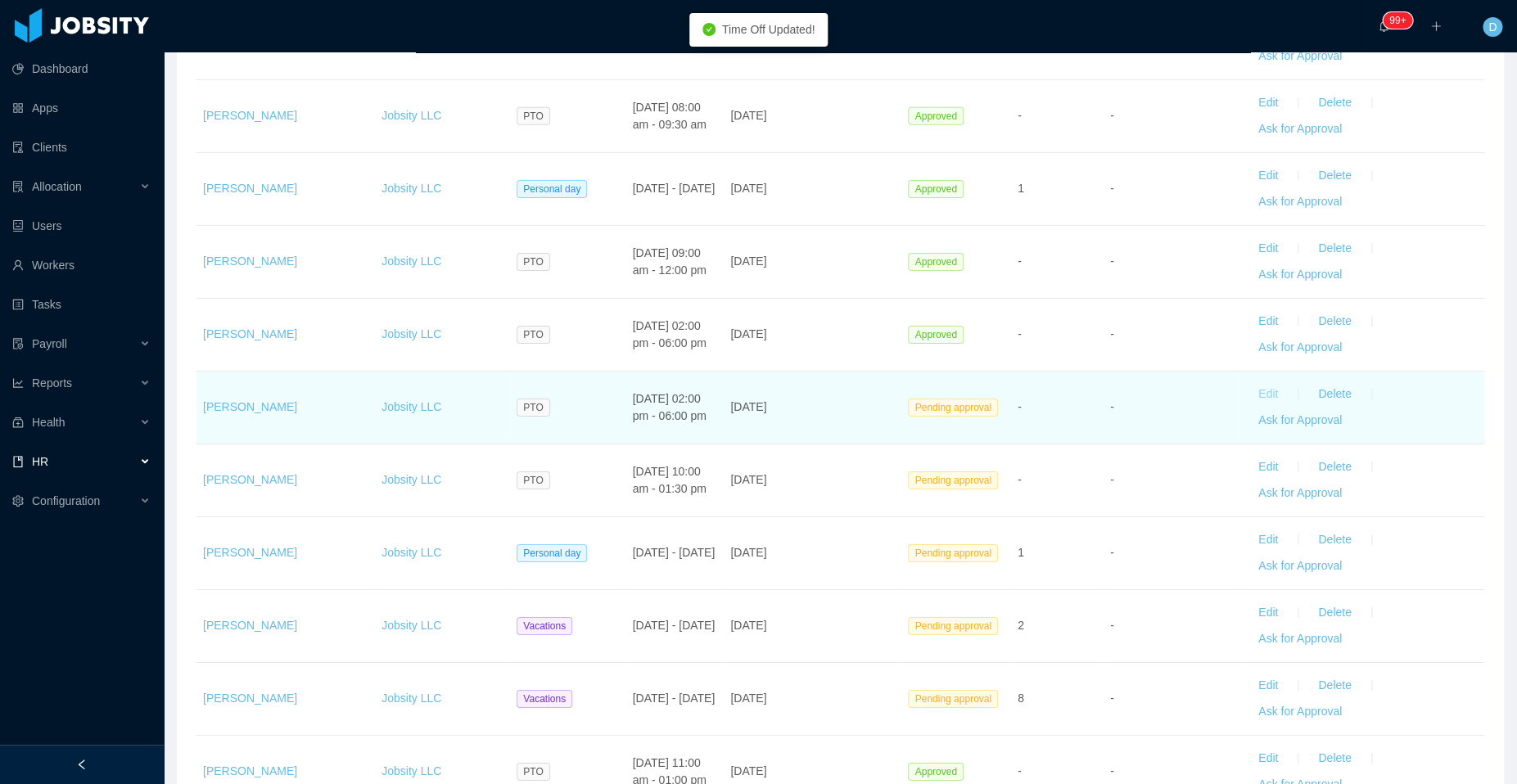
click at [1253, 384] on button "Edit" at bounding box center [1268, 394] width 46 height 26
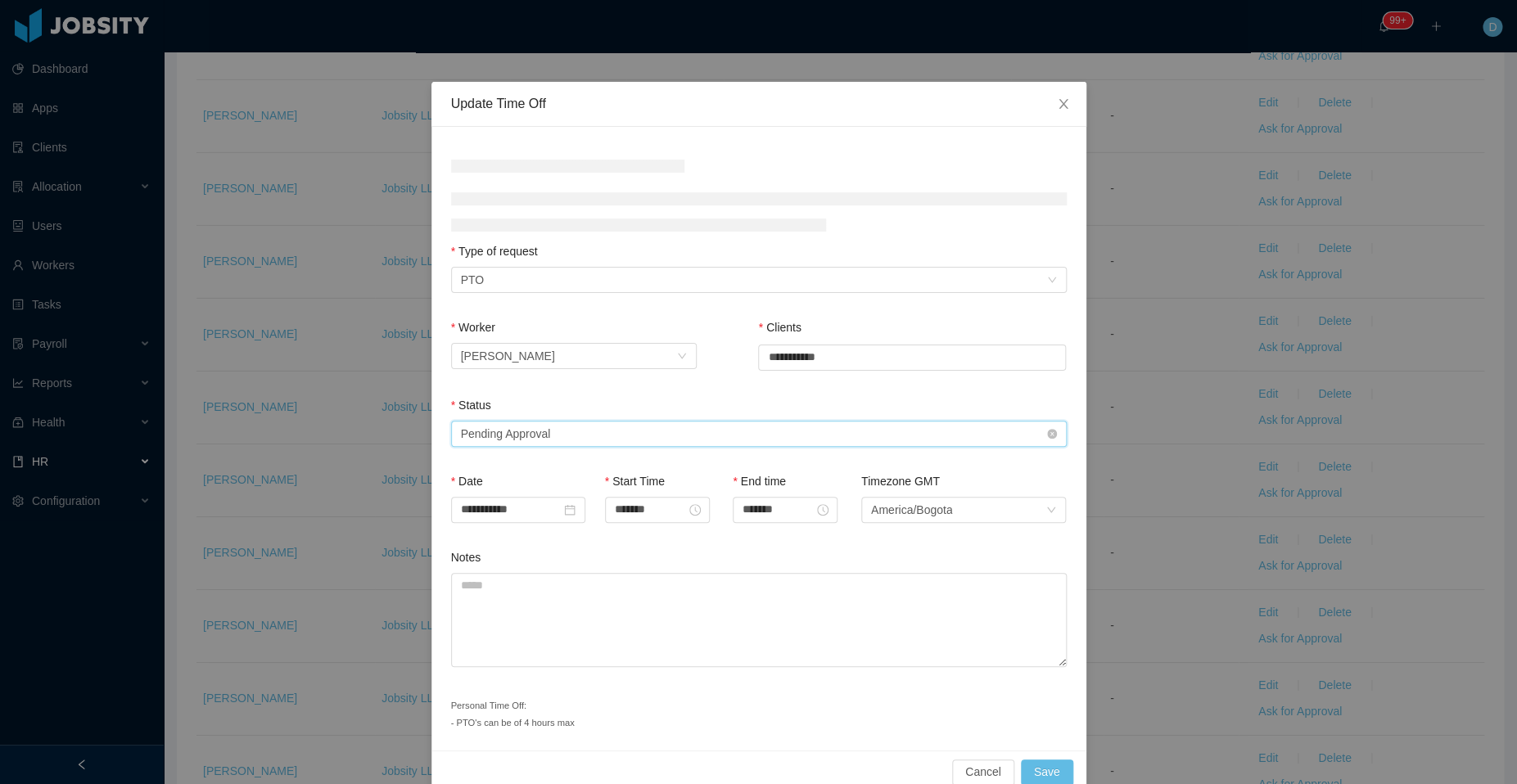
click at [735, 439] on div "Select status Pending Approval" at bounding box center [753, 433] width 585 height 24
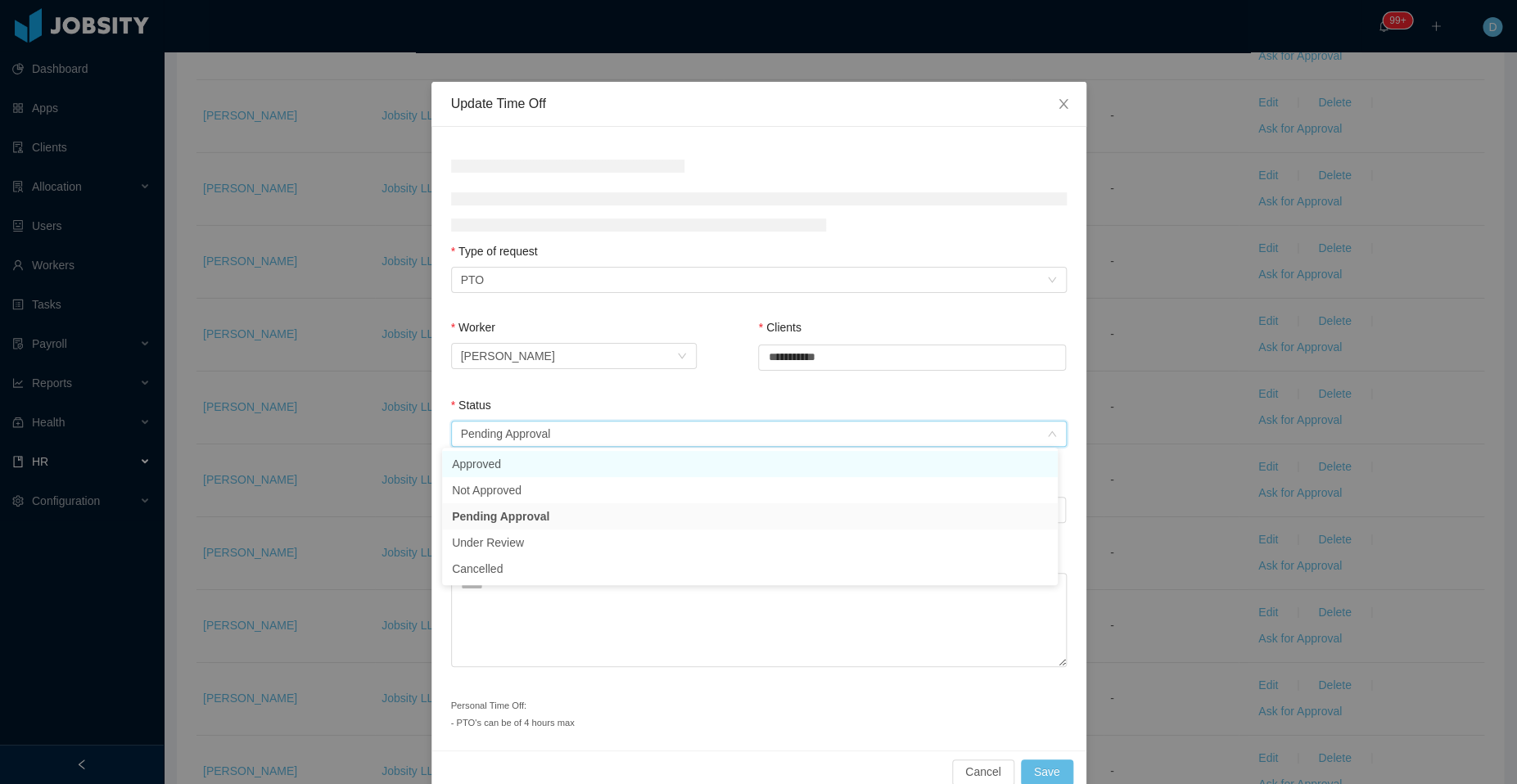
click at [677, 466] on li "Approved" at bounding box center [749, 463] width 615 height 26
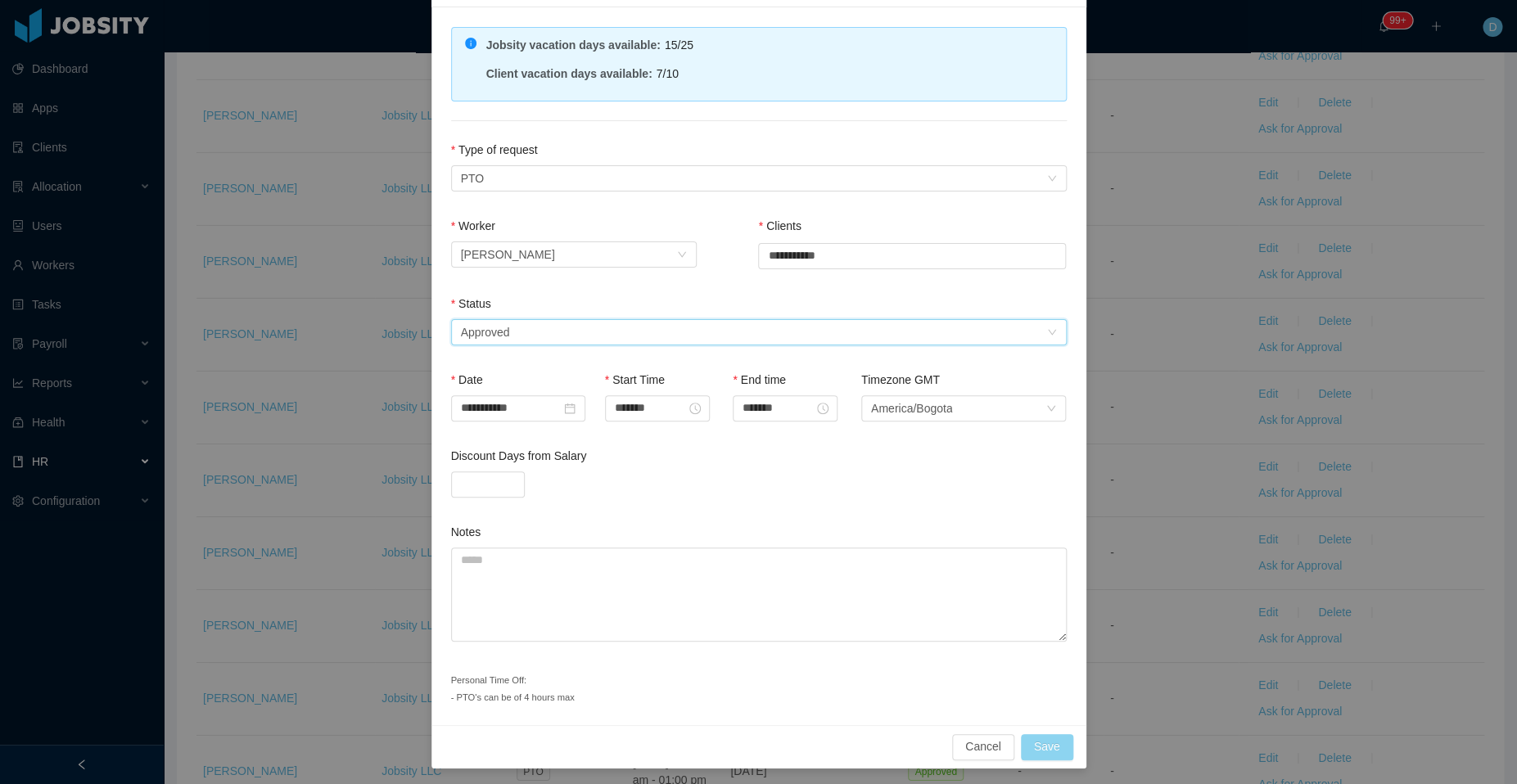
click at [1035, 740] on button "Save" at bounding box center [1047, 747] width 52 height 26
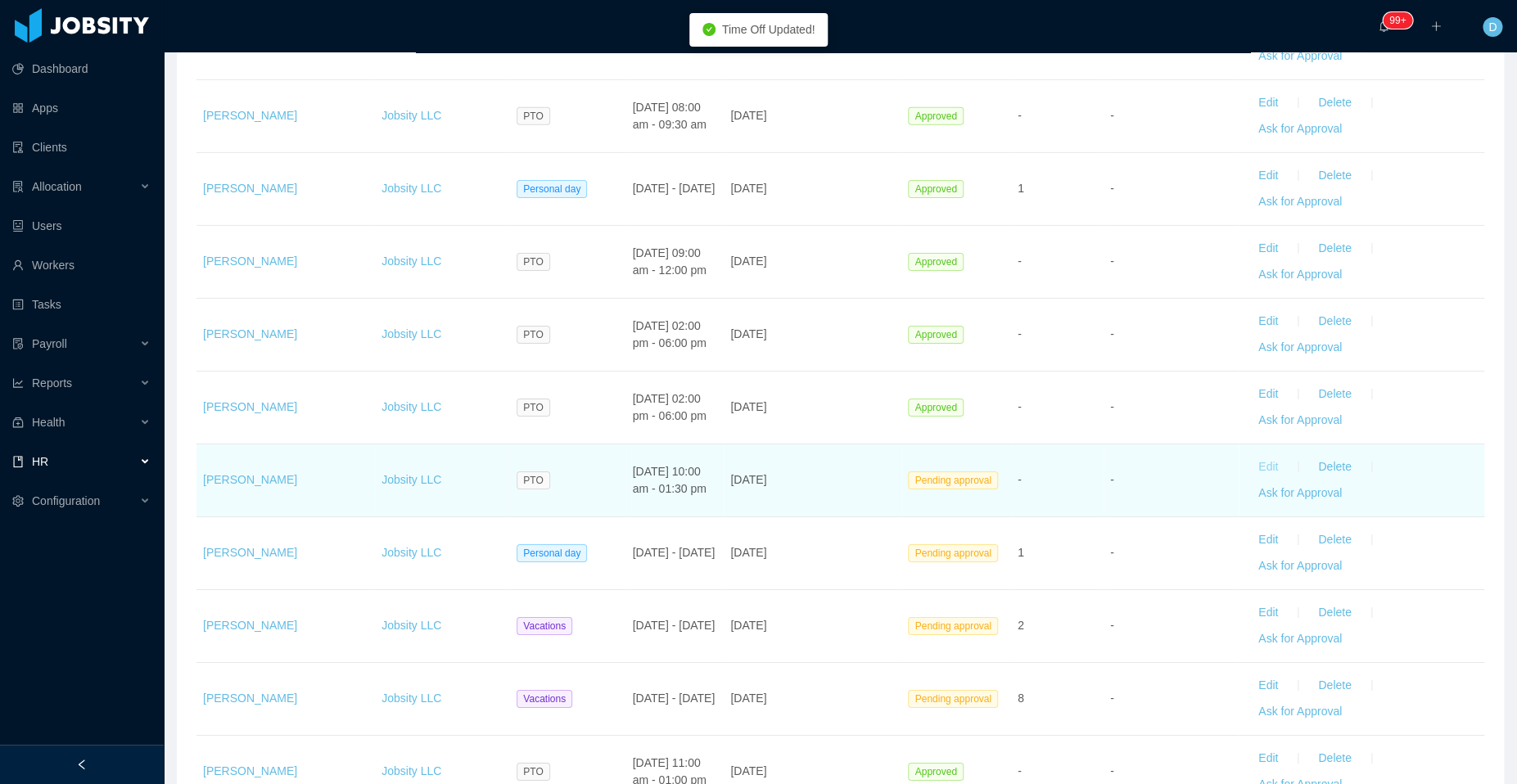
click at [1250, 454] on button "Edit" at bounding box center [1268, 467] width 46 height 26
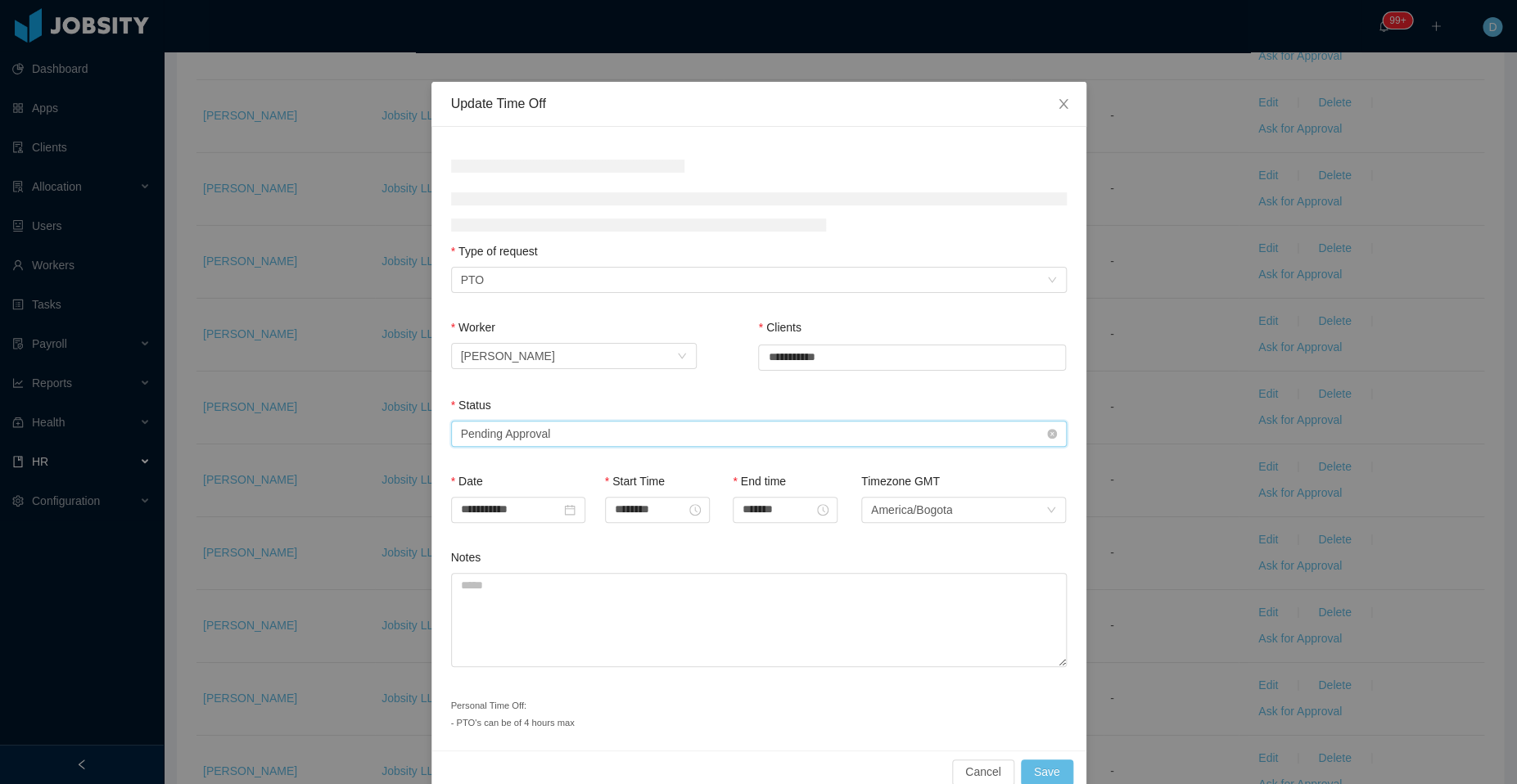
click at [759, 432] on div "Select status Pending Approval" at bounding box center [753, 433] width 585 height 24
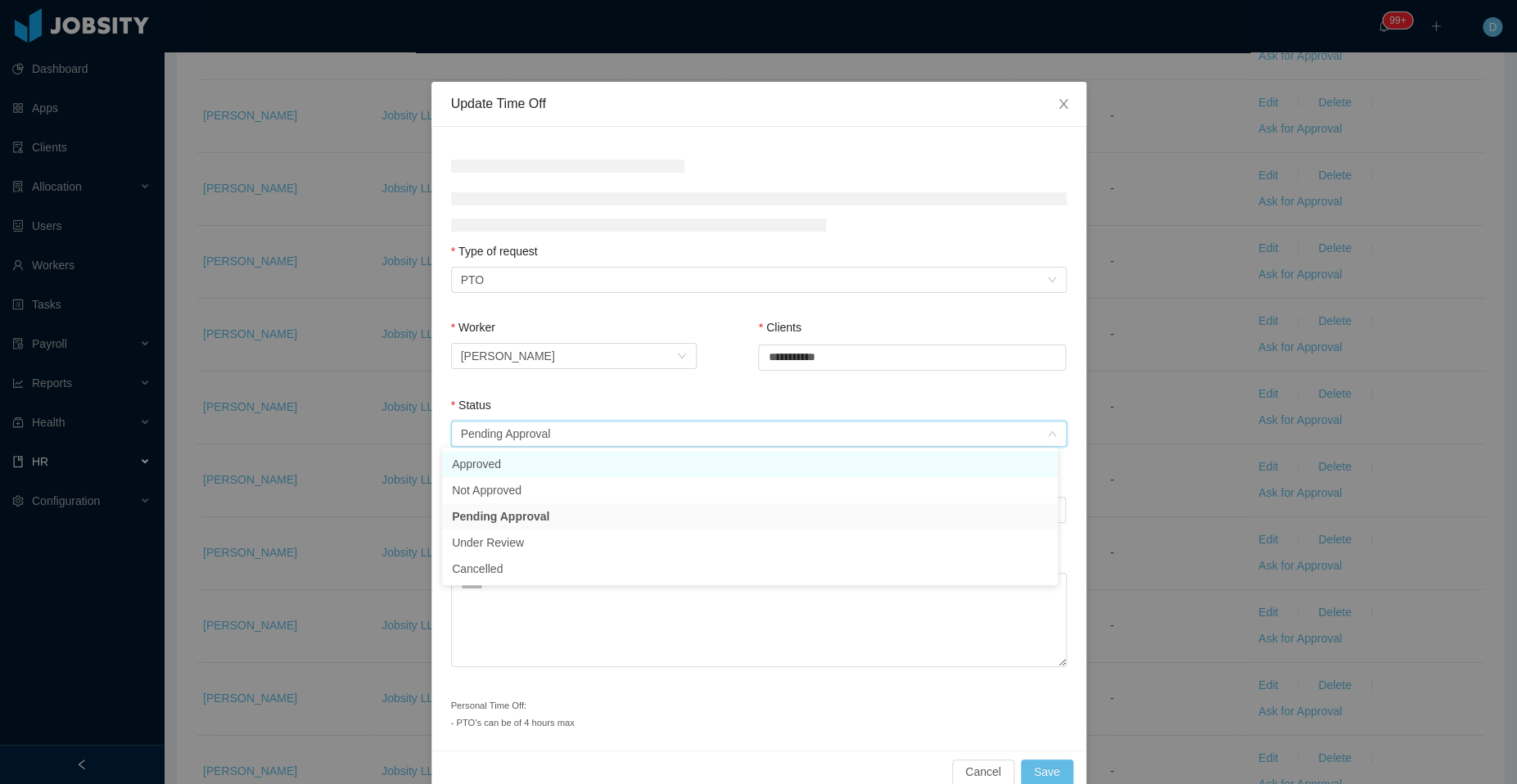
click at [661, 446] on div "Select status Pending Approval" at bounding box center [753, 433] width 585 height 24
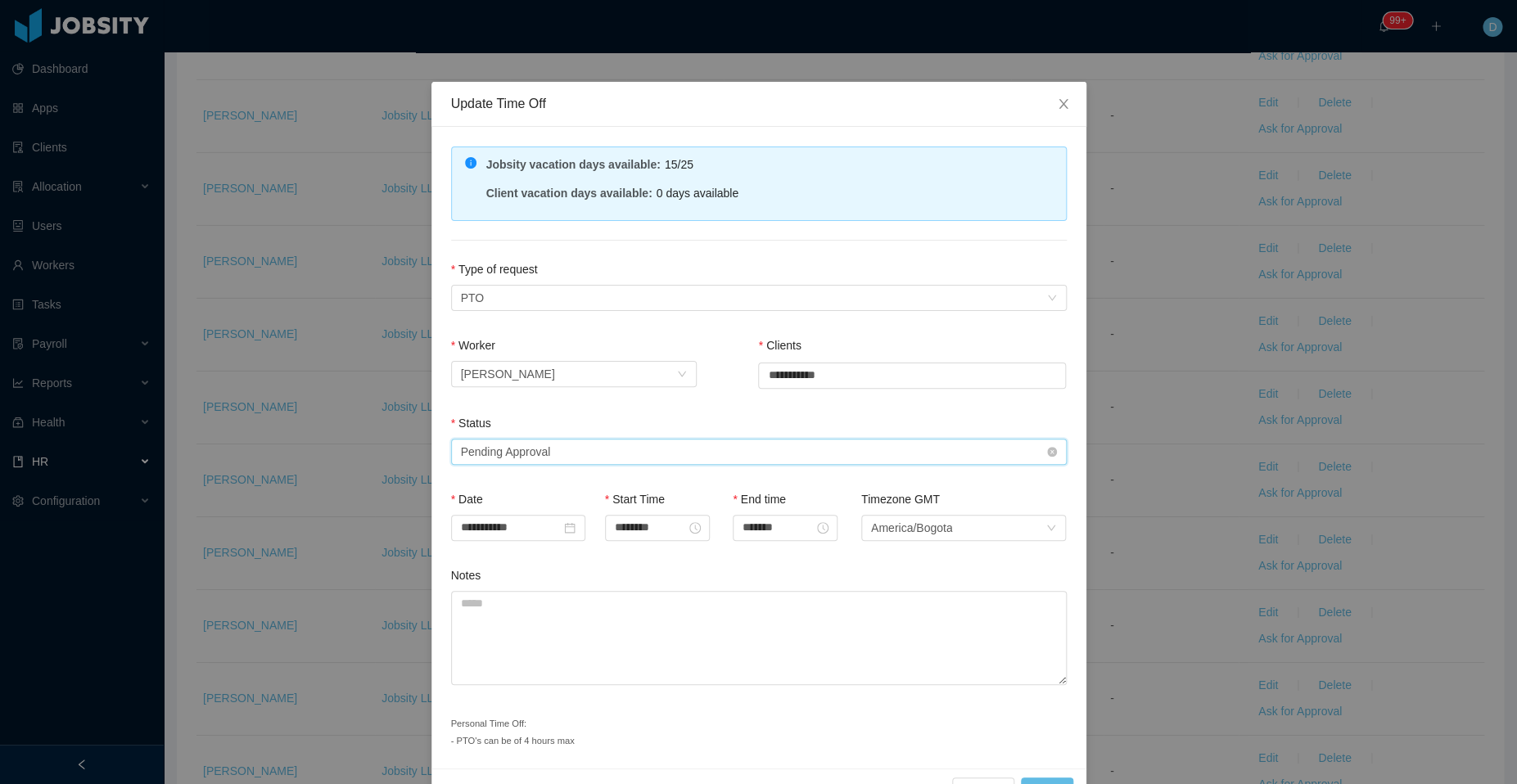
click at [735, 447] on div "Select status Pending Approval" at bounding box center [753, 452] width 585 height 24
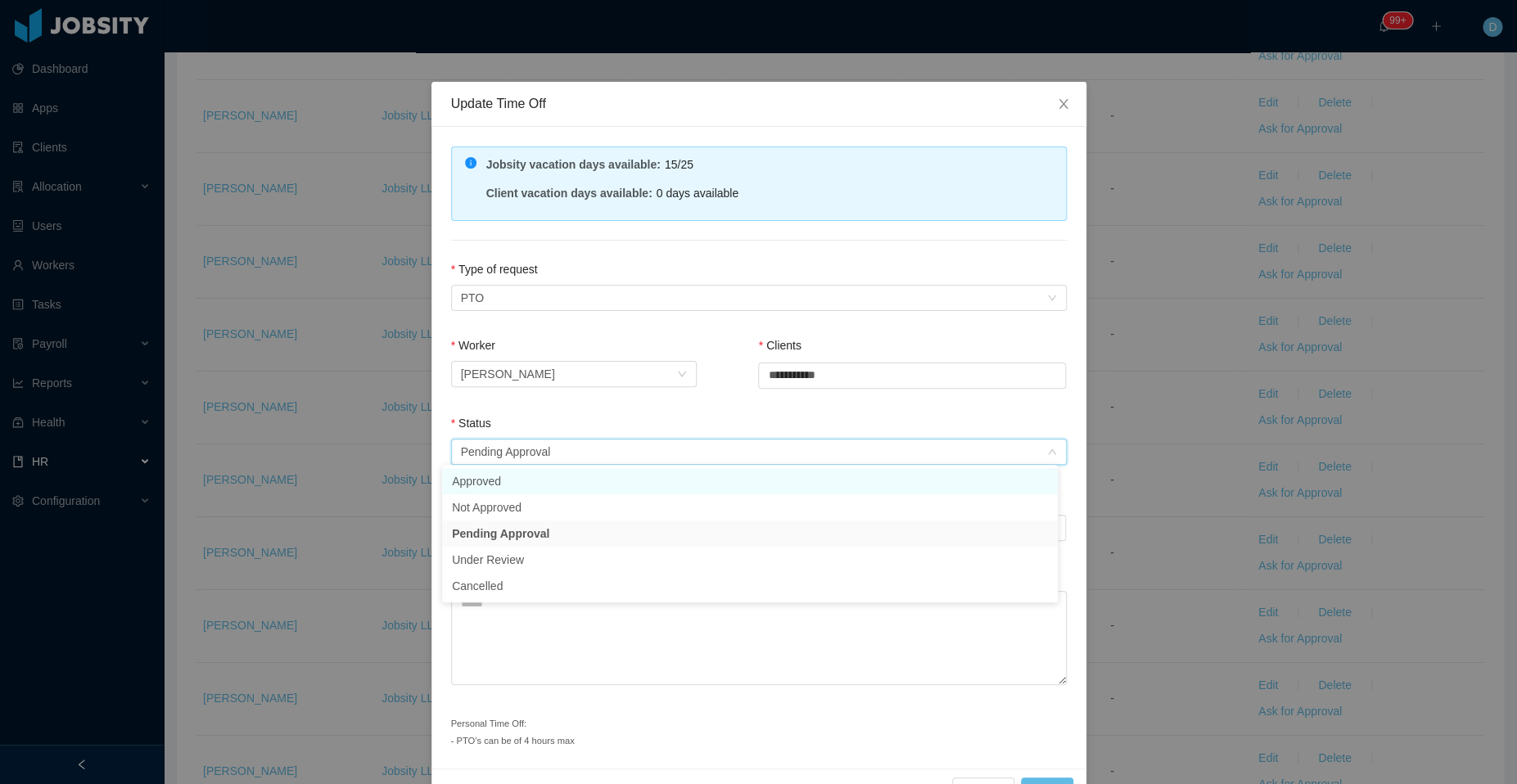
click at [629, 487] on li "Approved" at bounding box center [749, 481] width 615 height 26
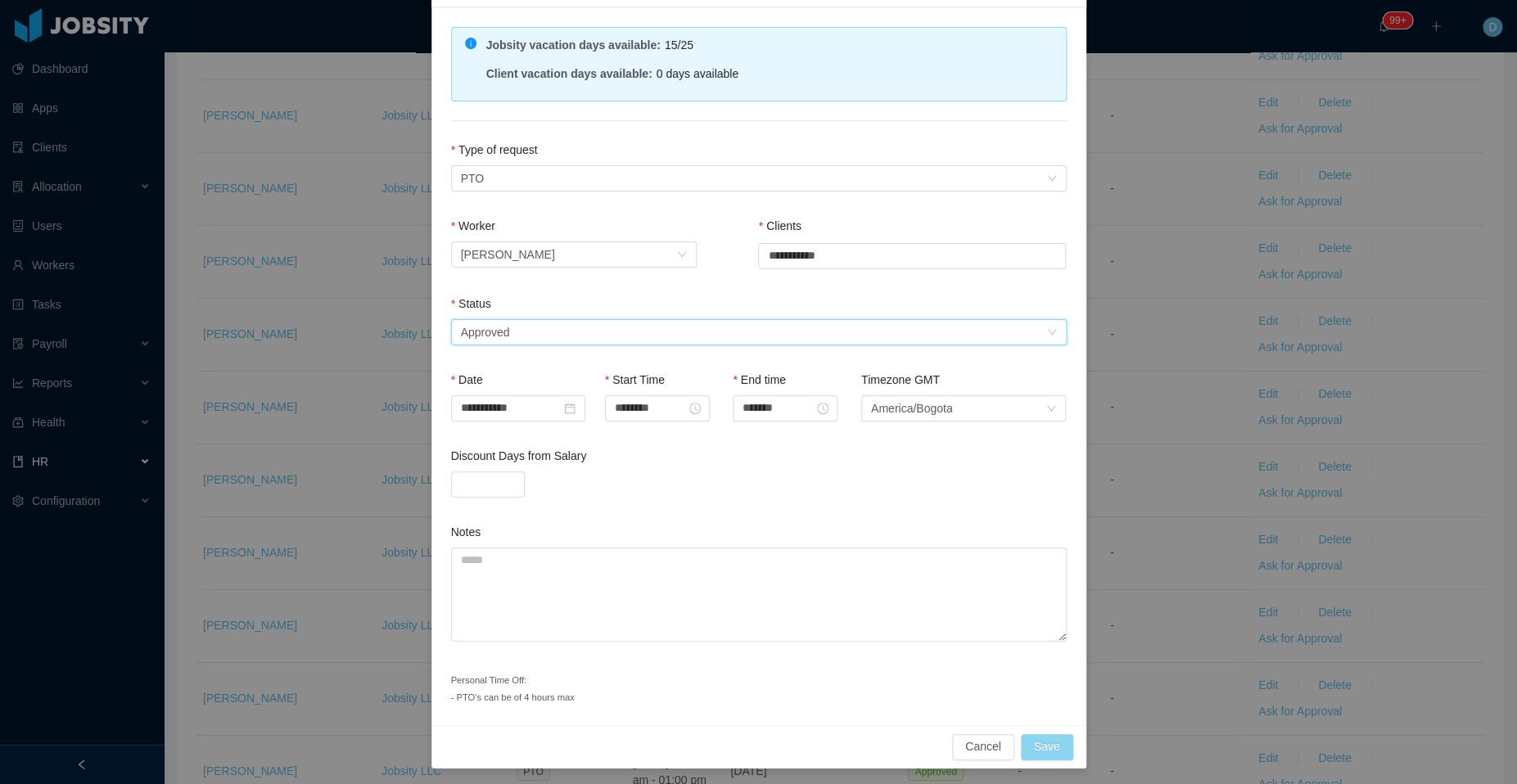
click at [1029, 741] on button "Save" at bounding box center [1047, 747] width 52 height 26
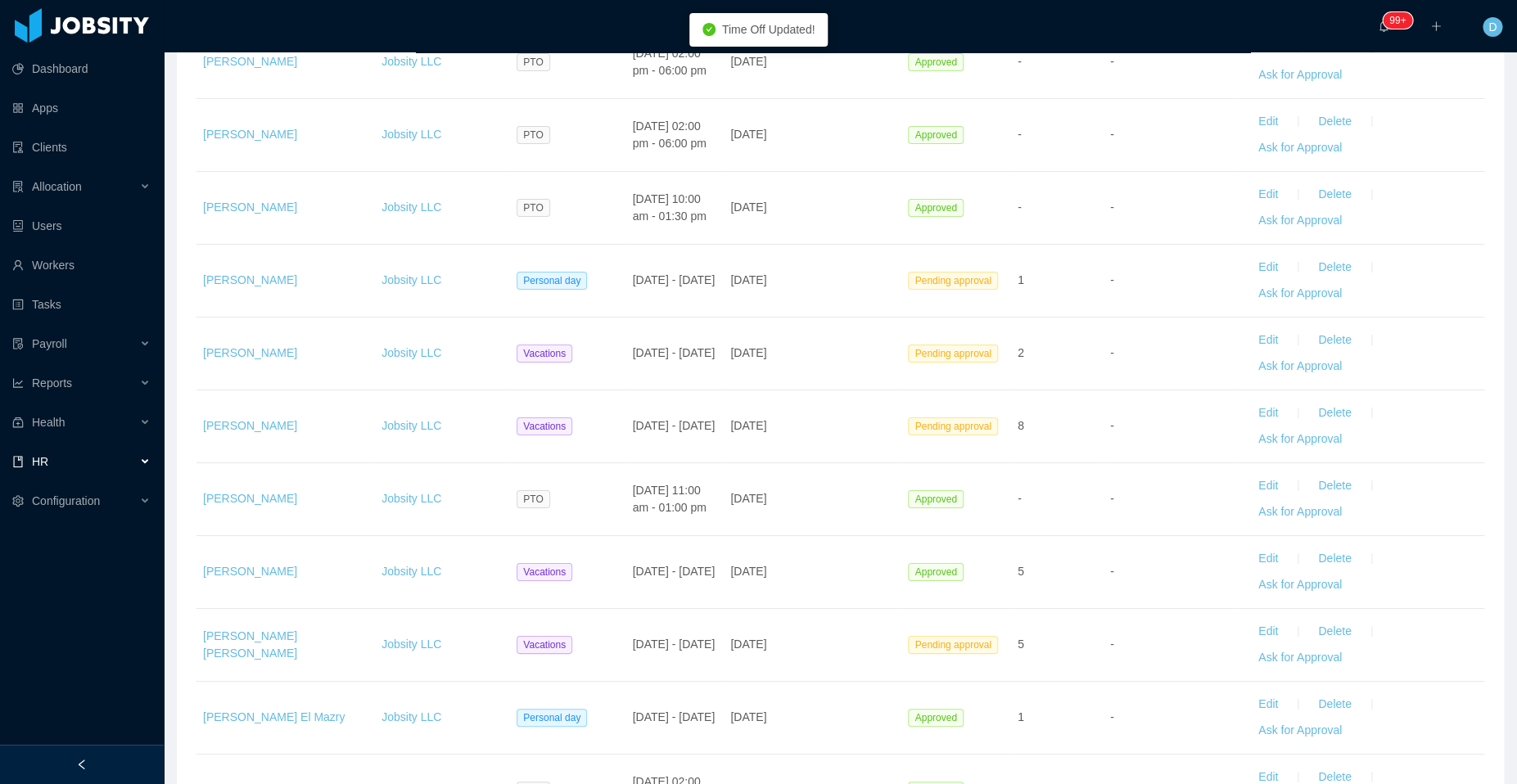
scroll to position [2760, 0]
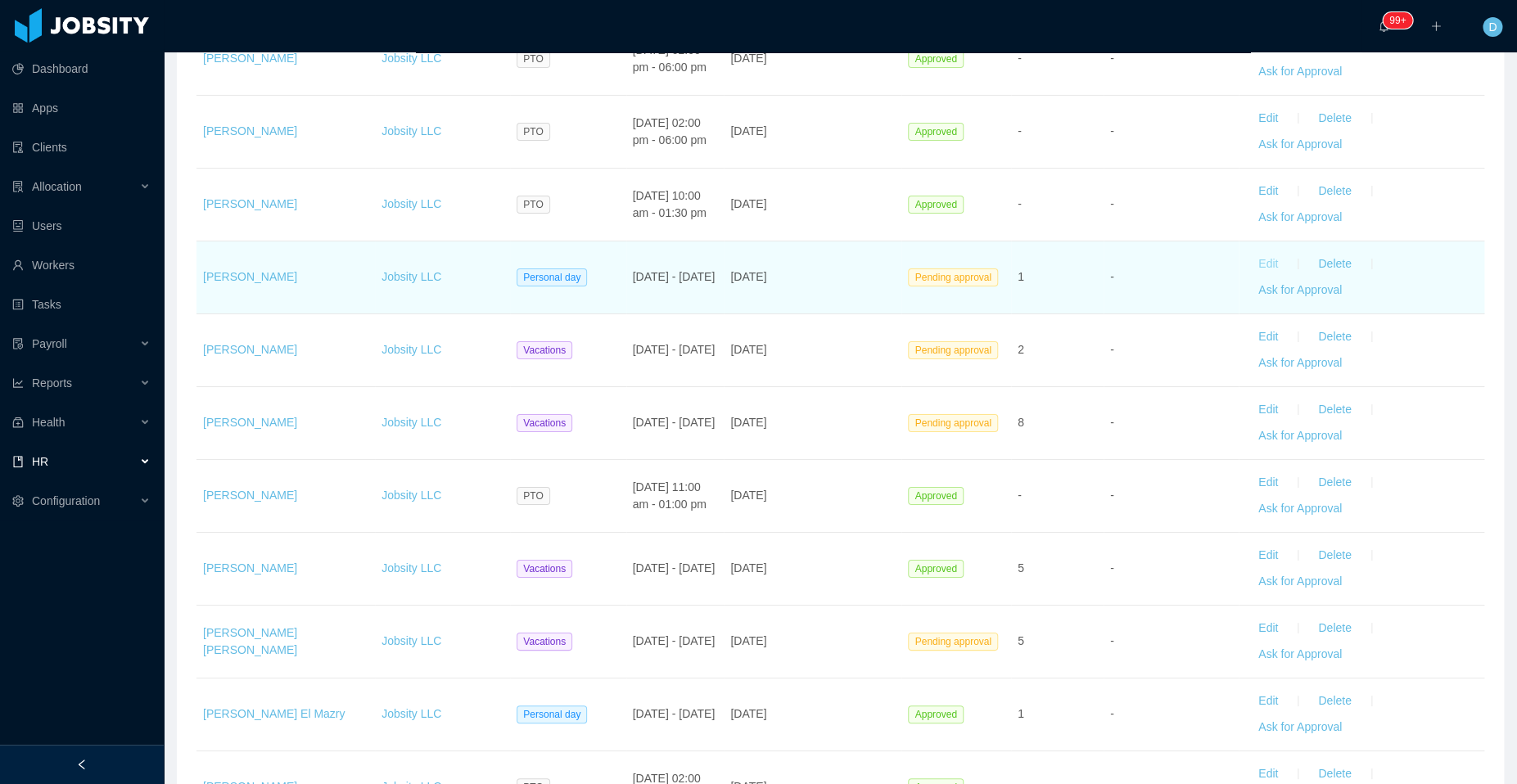
click at [1257, 252] on button "Edit" at bounding box center [1268, 264] width 46 height 26
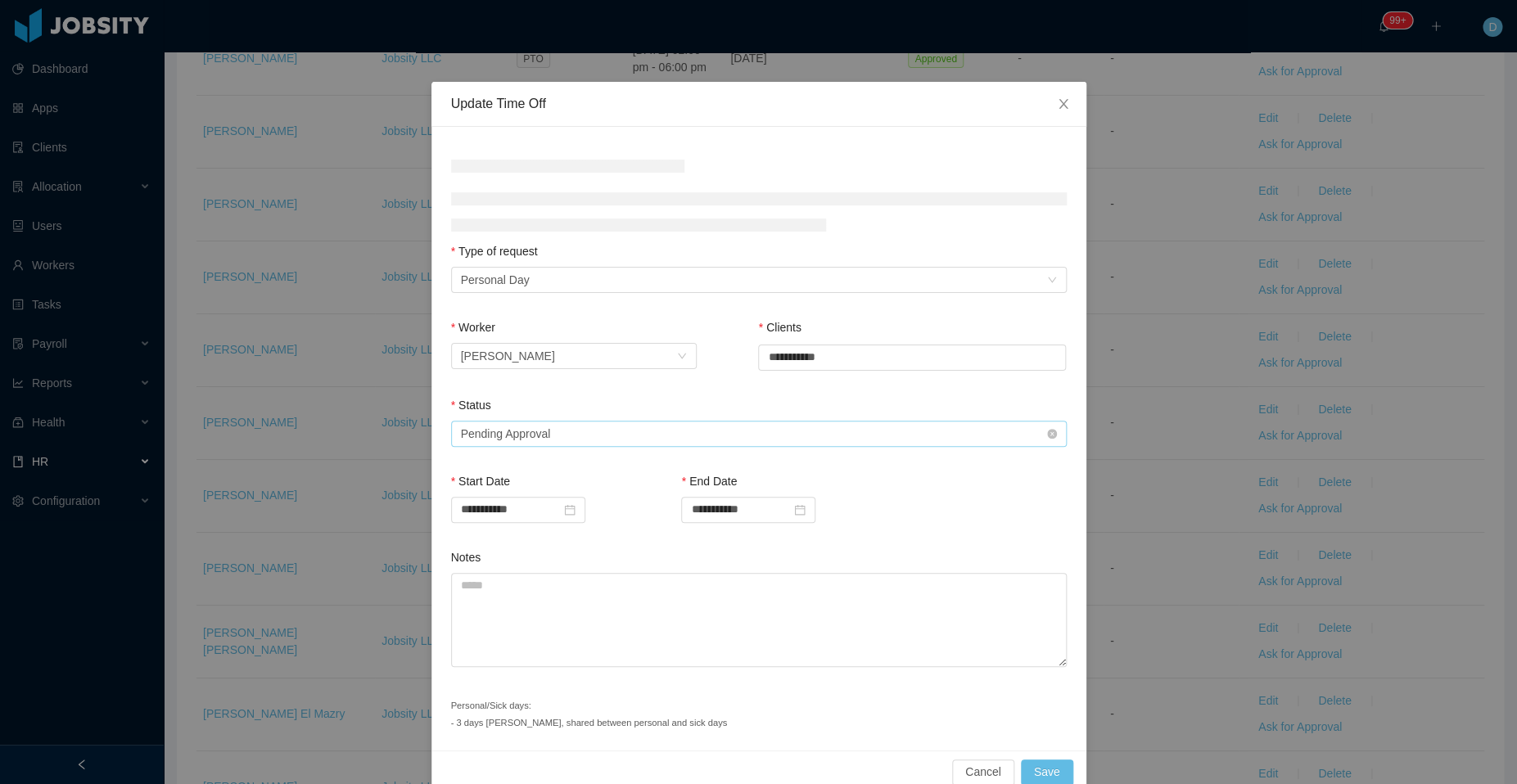
click at [788, 421] on div "Status" at bounding box center [758, 409] width 615 height 24
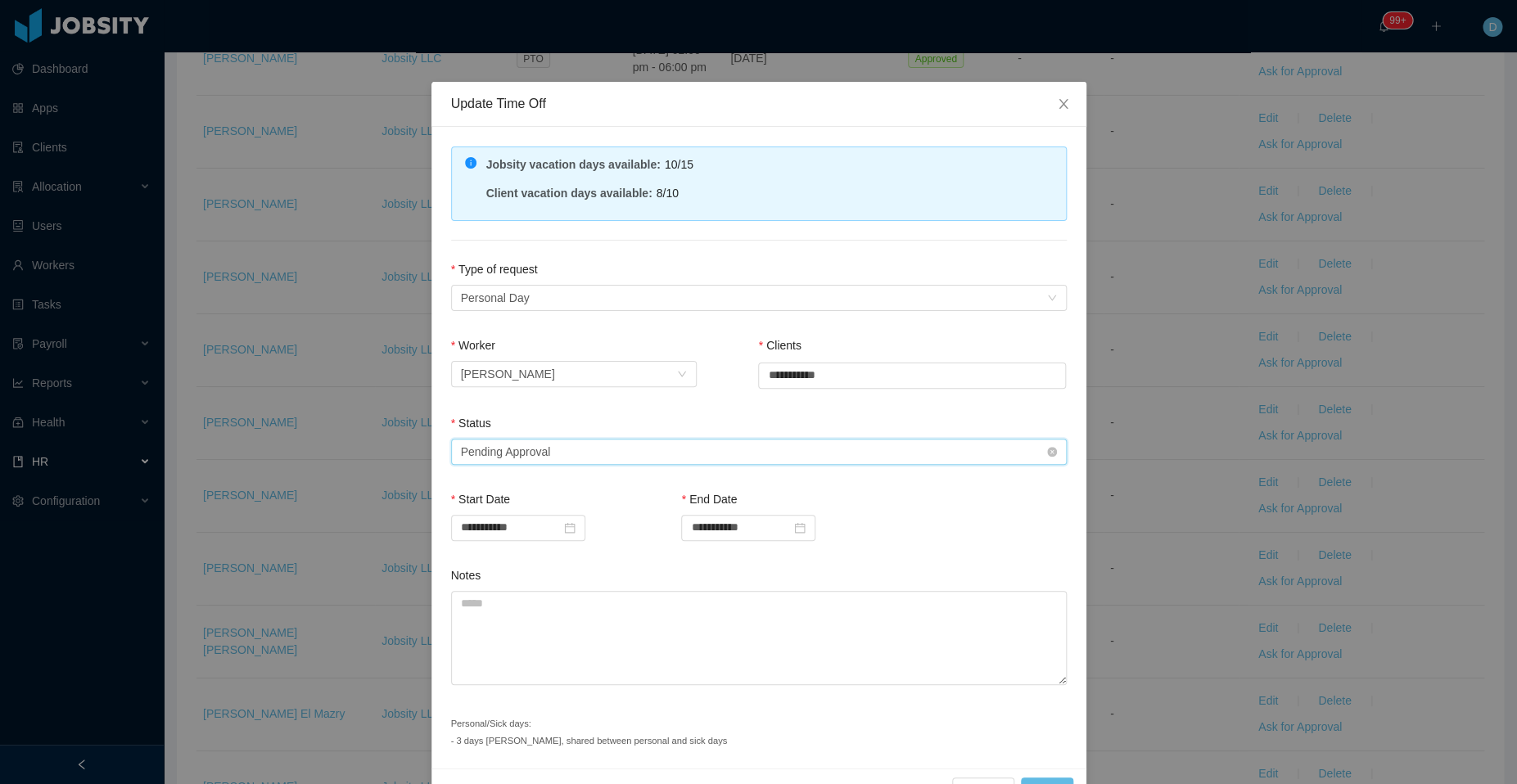
click at [703, 457] on div "Select status Pending Approval" at bounding box center [753, 452] width 585 height 24
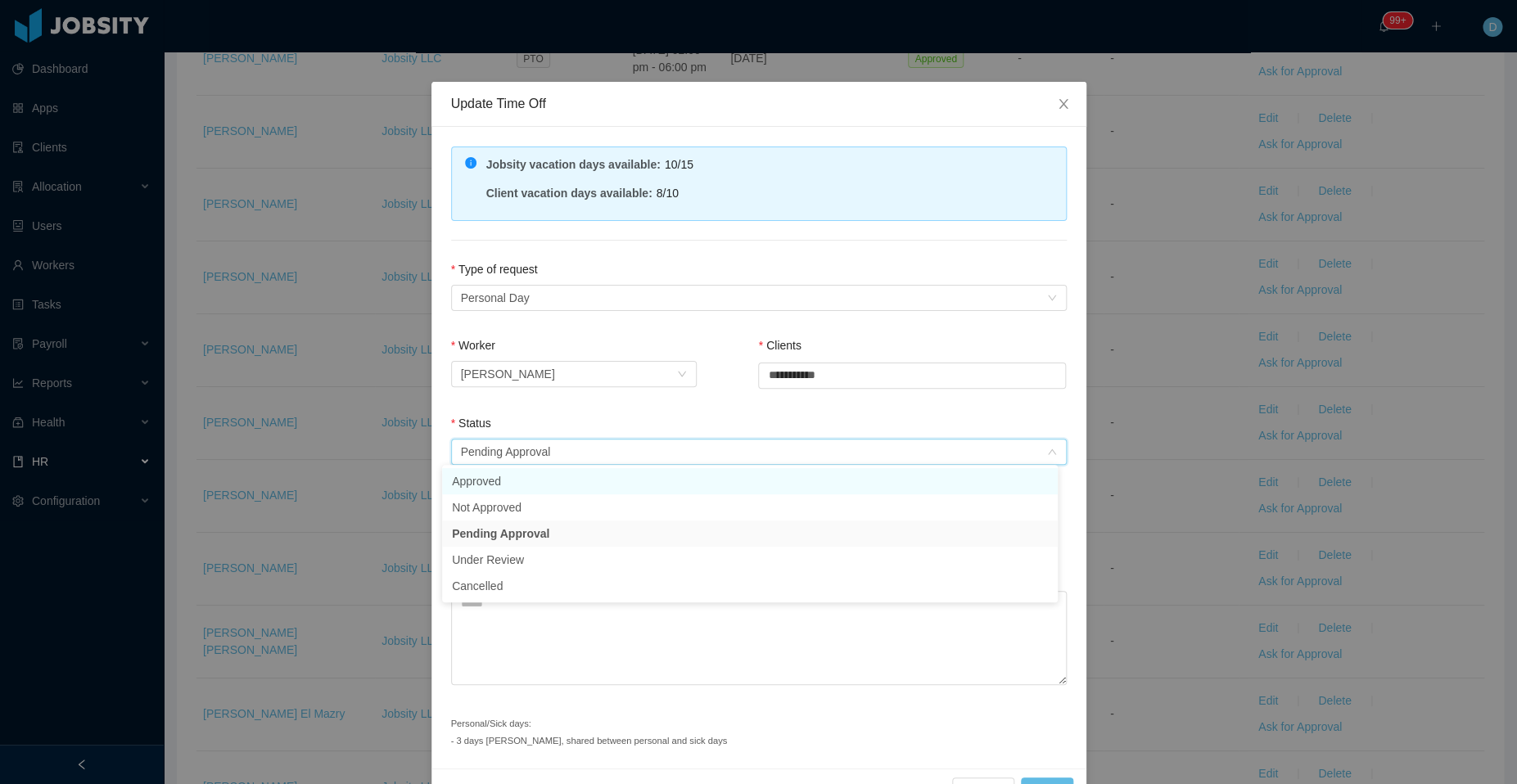
click at [615, 488] on li "Approved" at bounding box center [749, 481] width 615 height 26
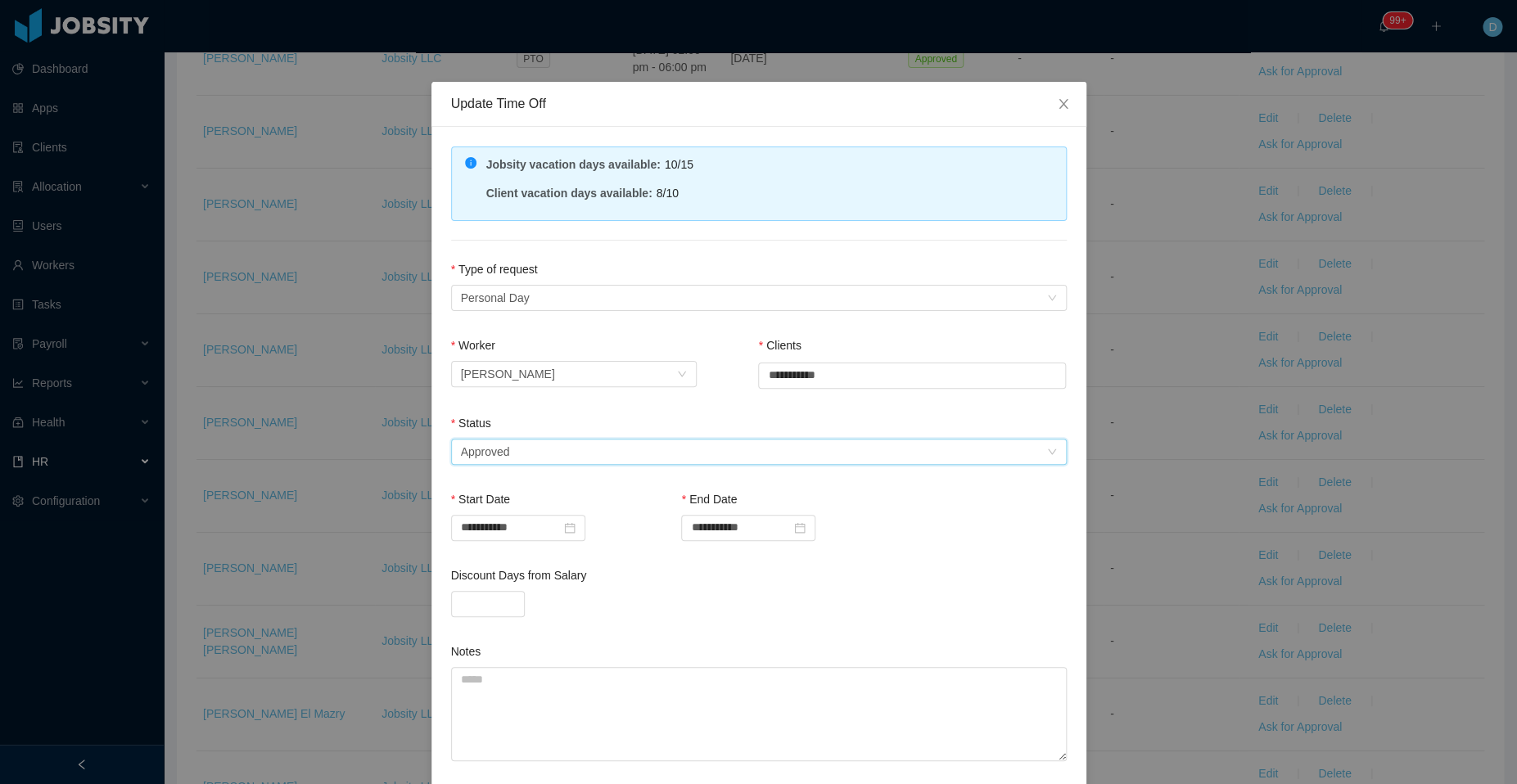
scroll to position [119, 0]
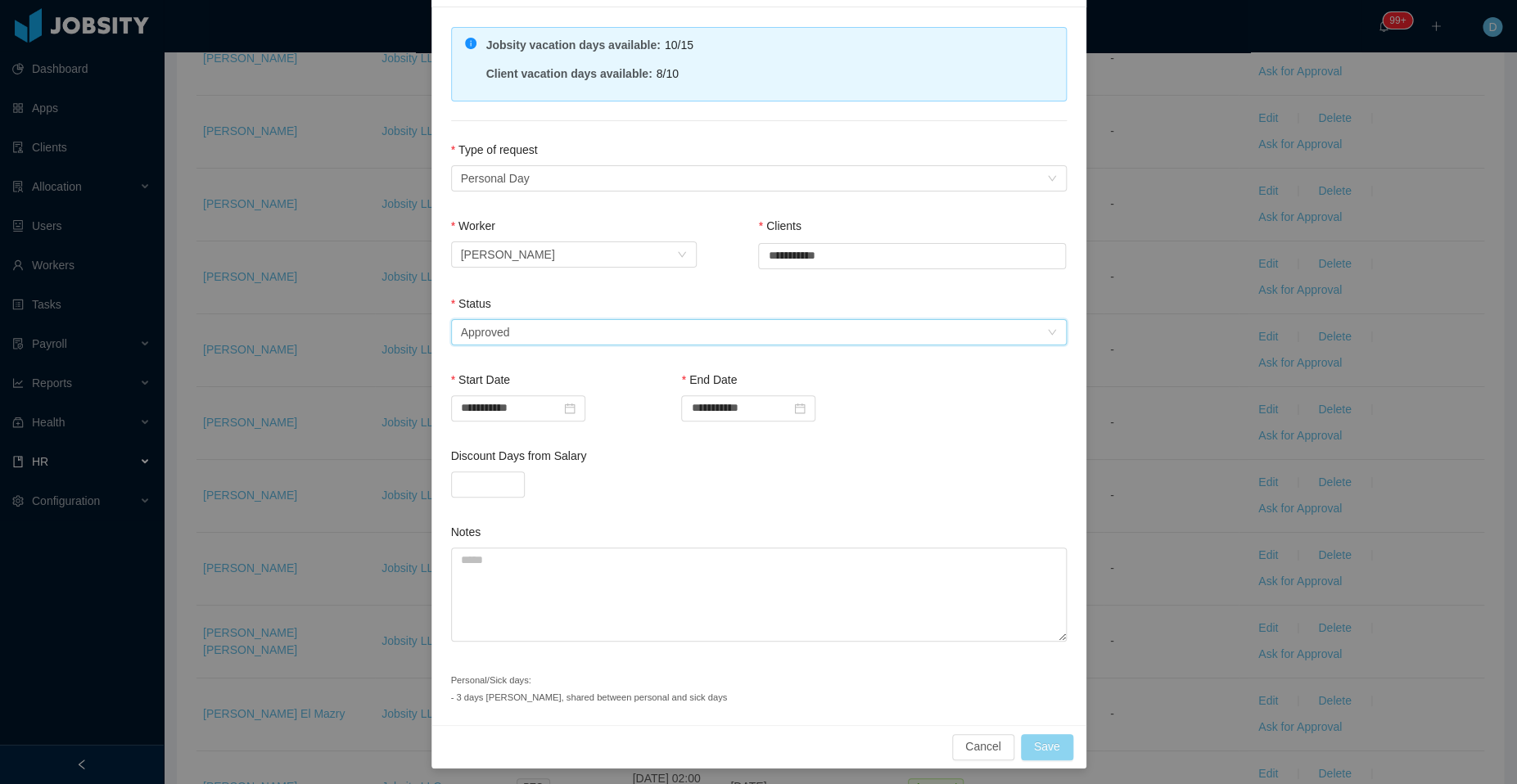
click at [1042, 748] on button "Save" at bounding box center [1047, 747] width 52 height 26
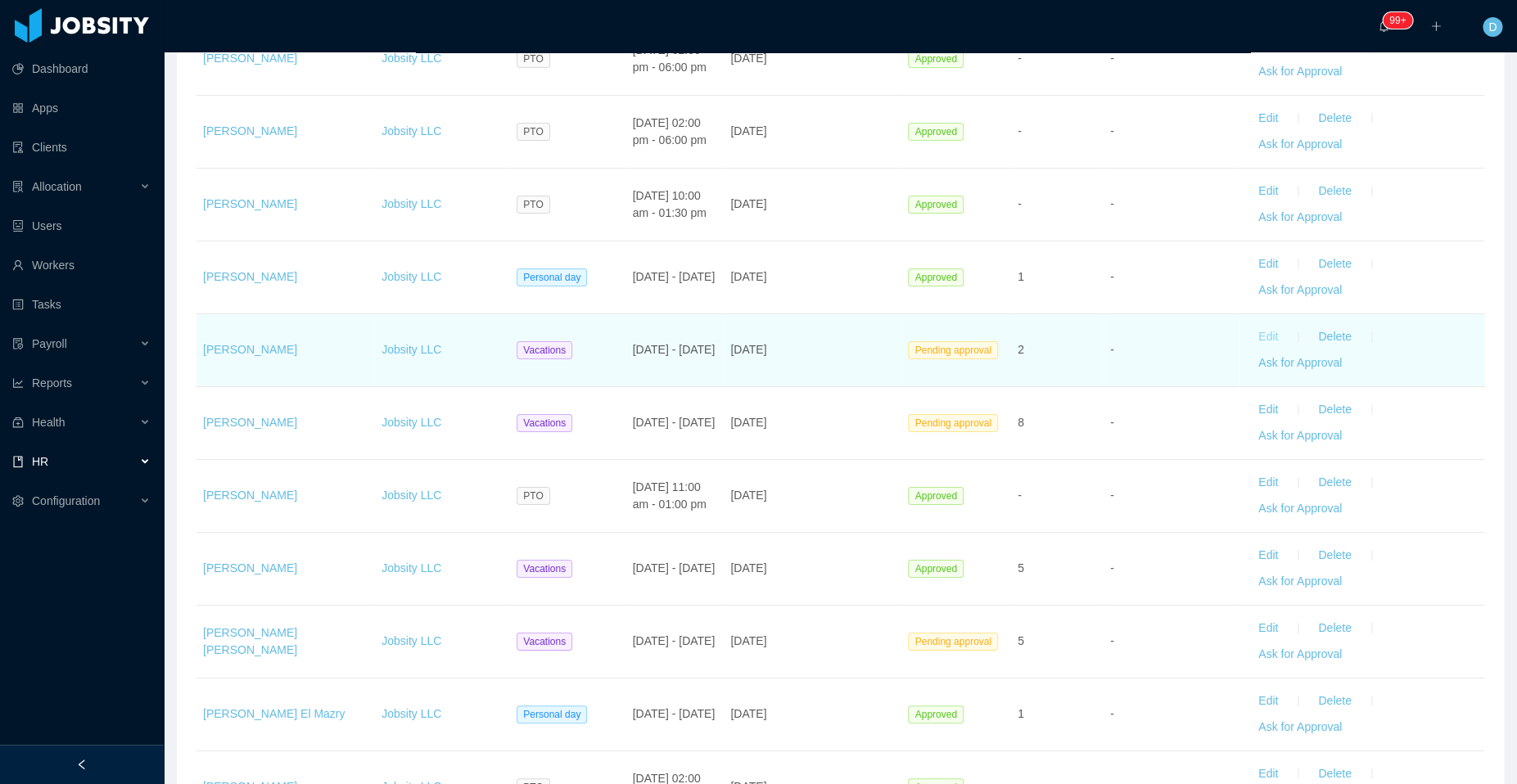
click at [1253, 326] on button "Edit" at bounding box center [1268, 337] width 46 height 26
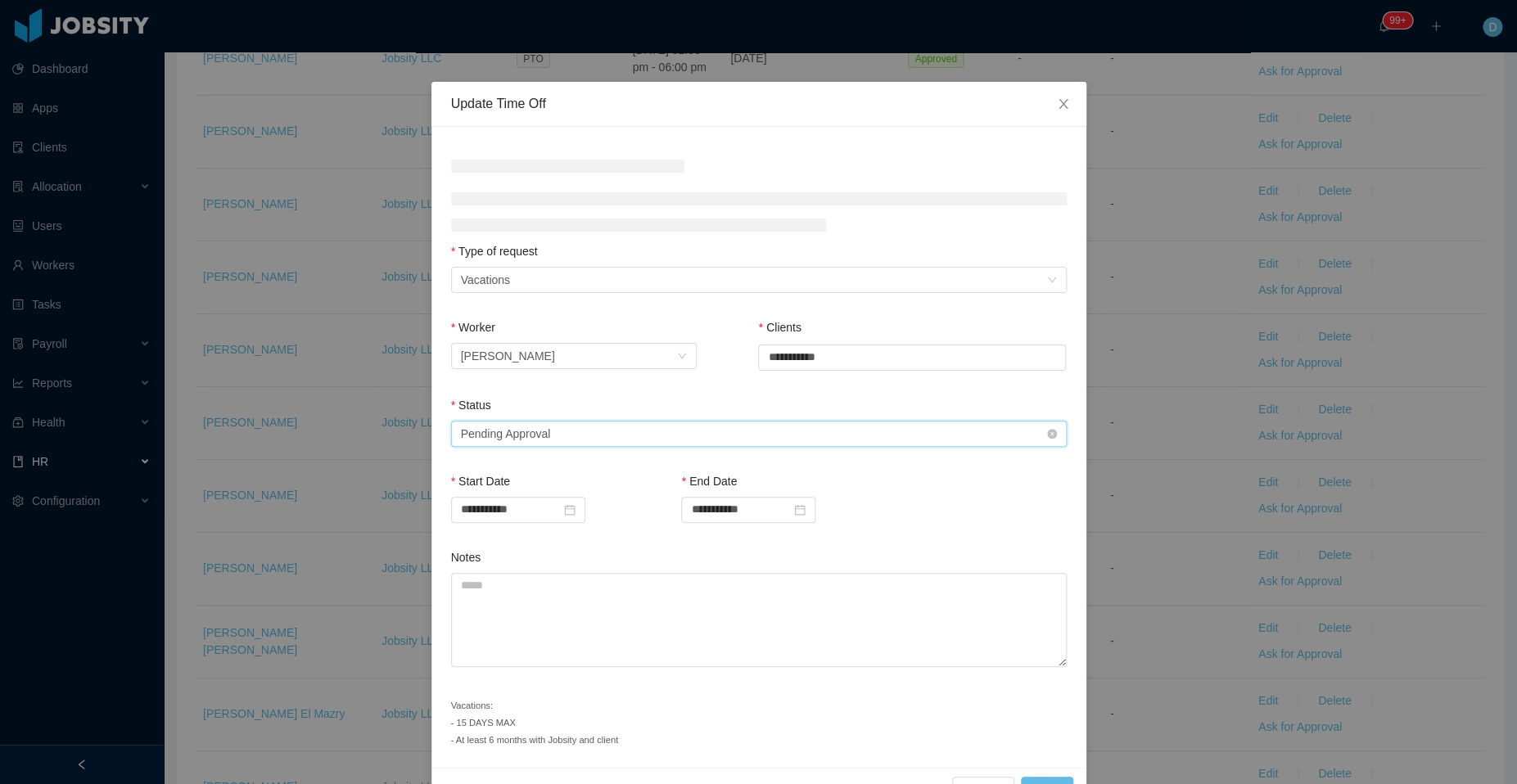
click at [758, 431] on div "Select status Pending Approval" at bounding box center [753, 433] width 585 height 24
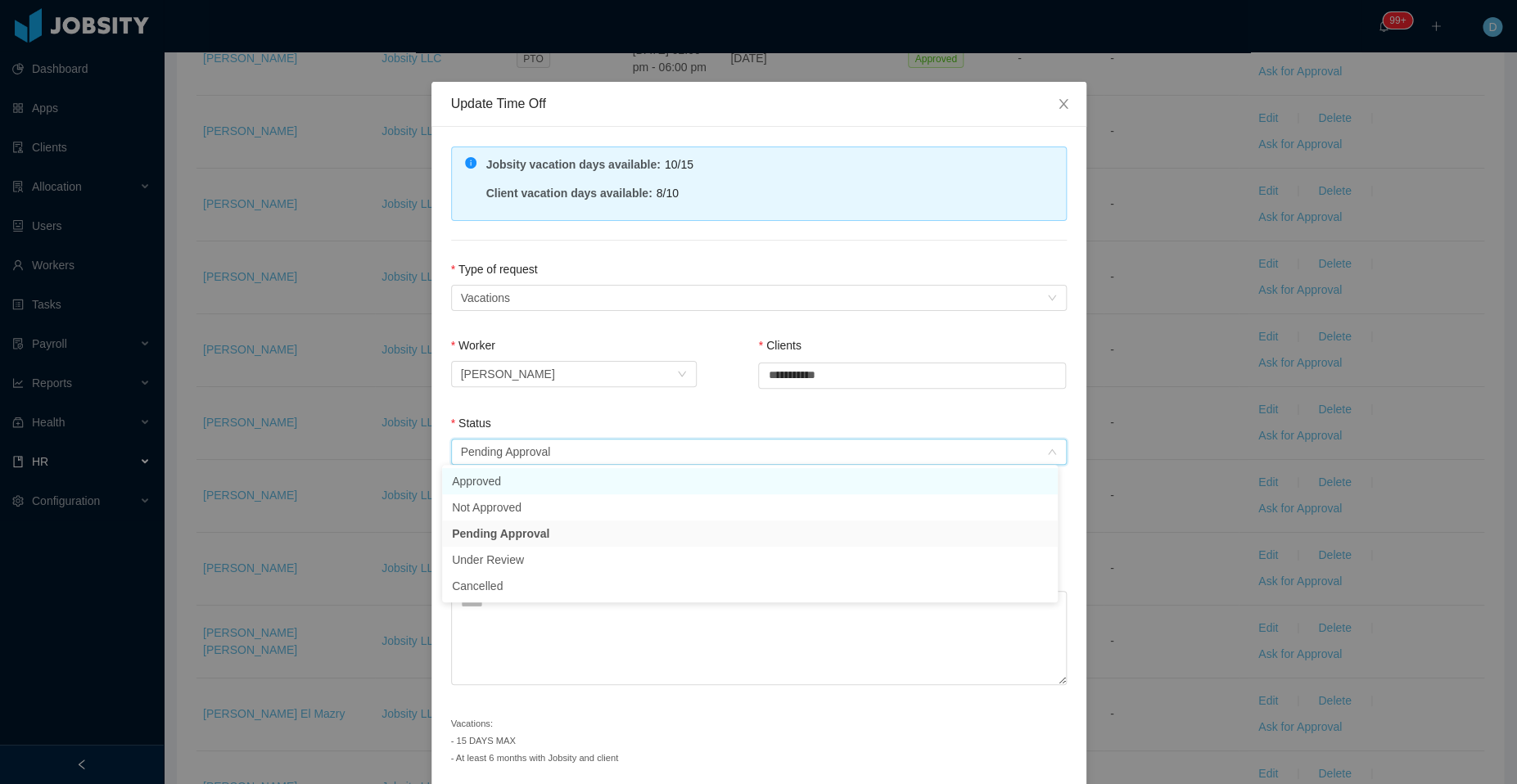
click at [594, 492] on li "Approved" at bounding box center [749, 481] width 615 height 26
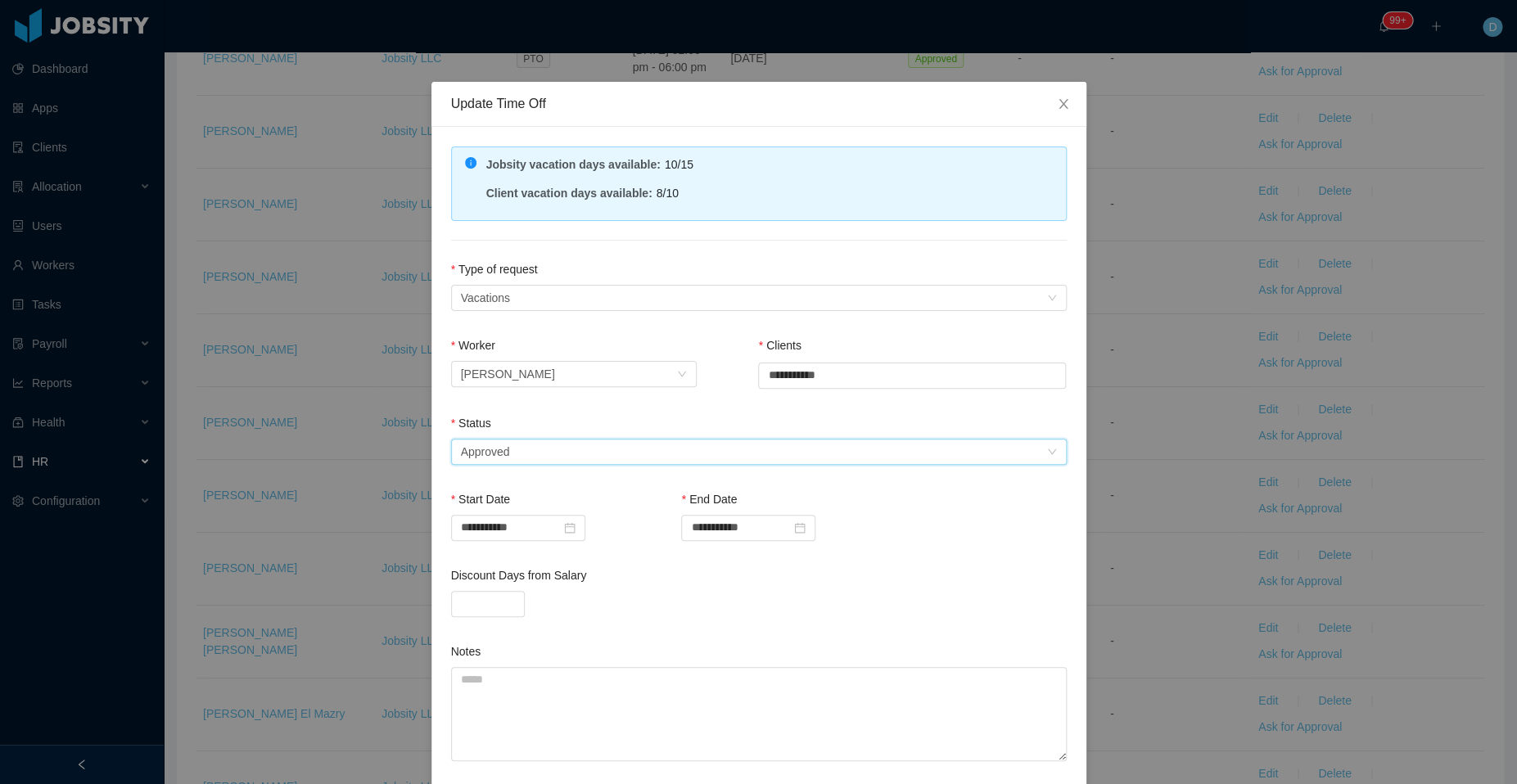
scroll to position [137, 0]
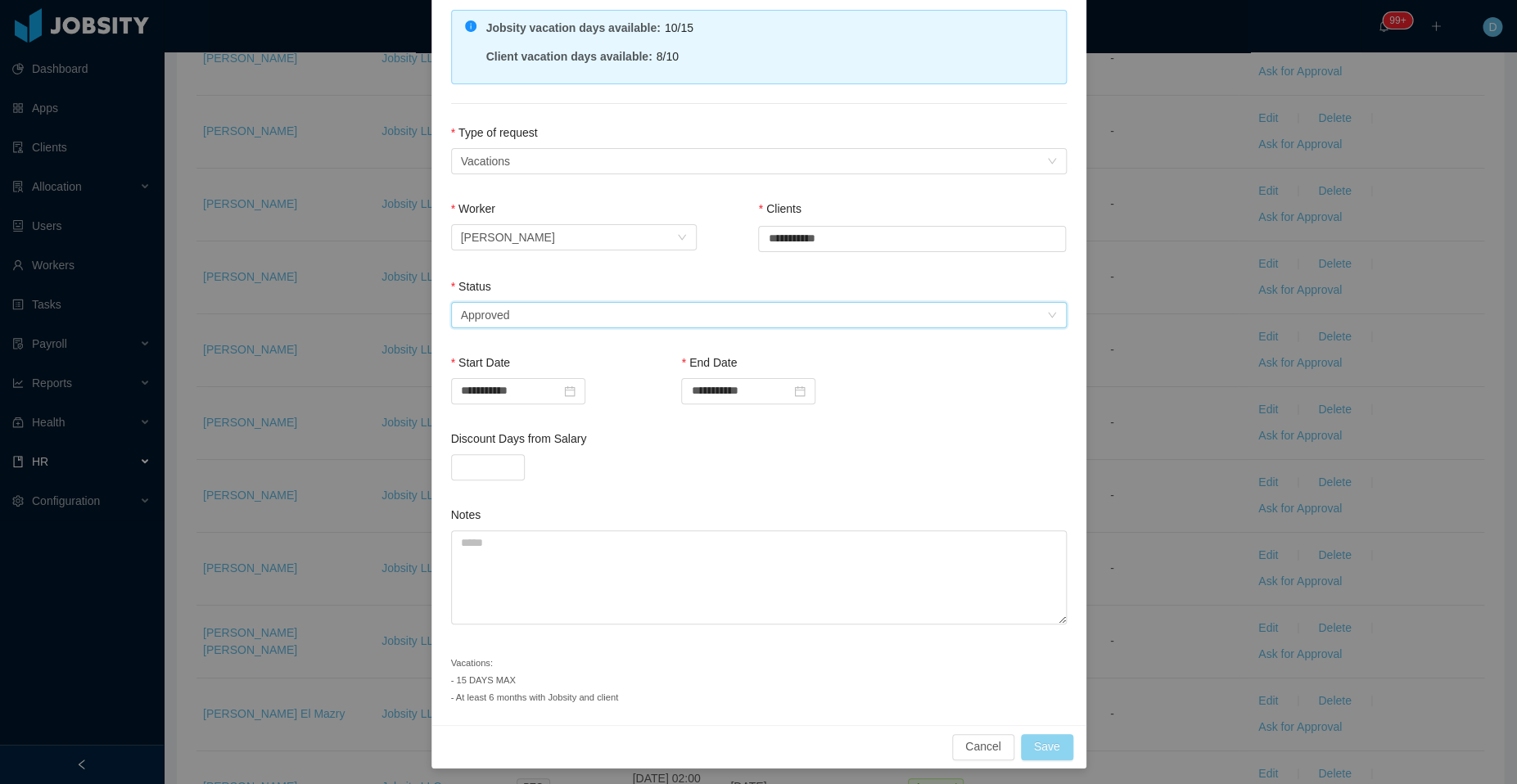
click at [1043, 742] on button "Save" at bounding box center [1047, 747] width 52 height 26
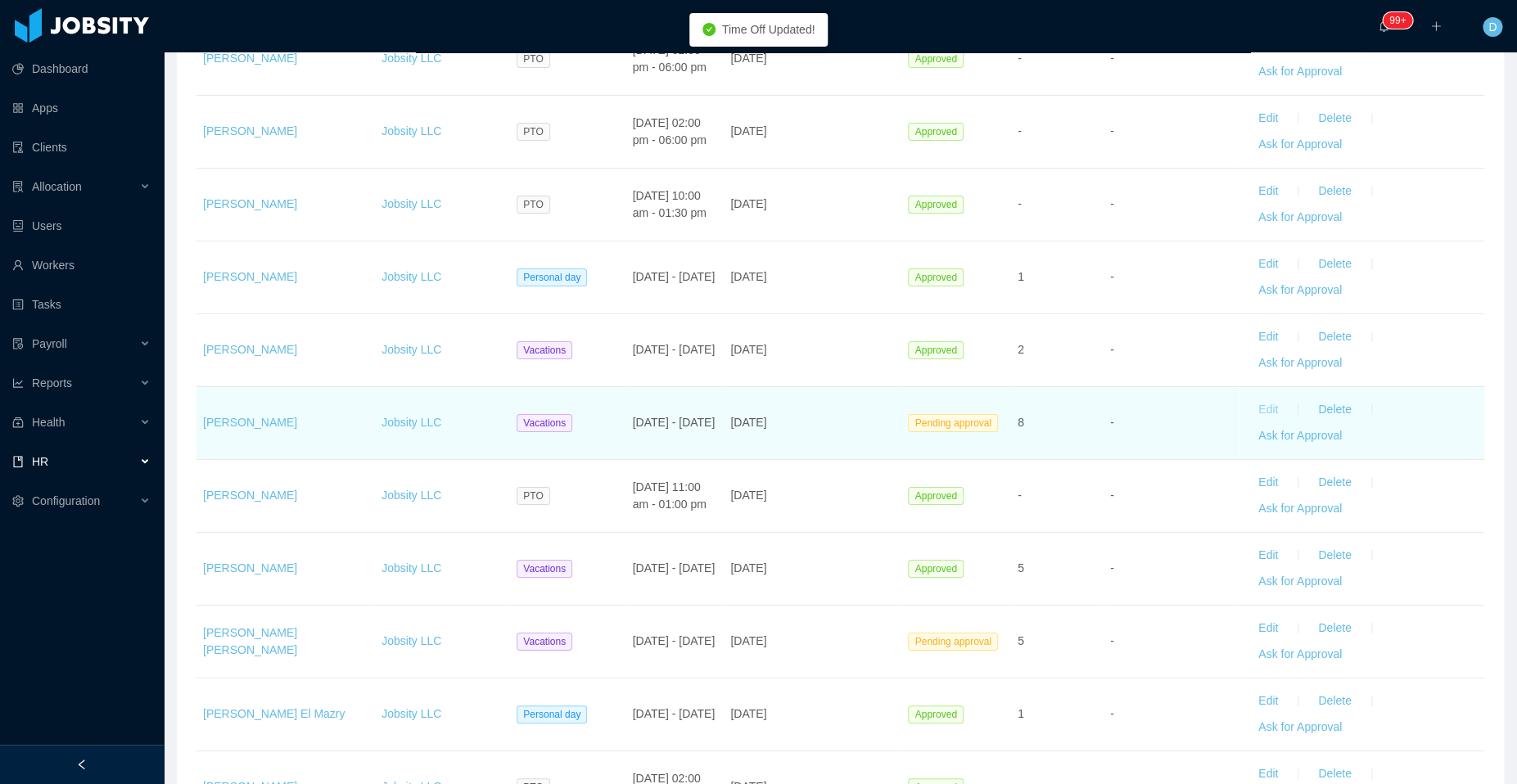
click at [1253, 401] on button "Edit" at bounding box center [1268, 410] width 46 height 26
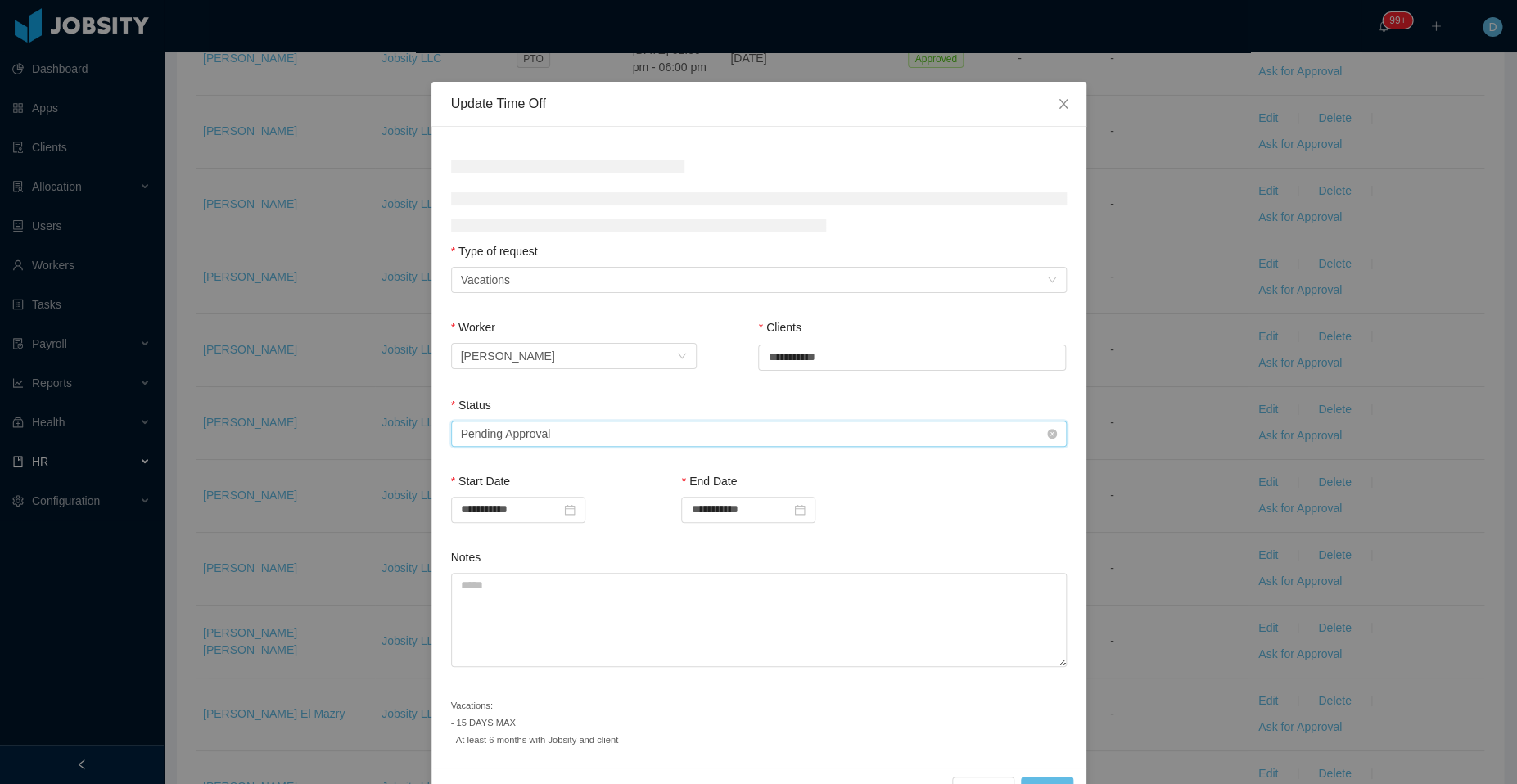
click at [773, 425] on div "Select status Pending Approval" at bounding box center [753, 433] width 585 height 24
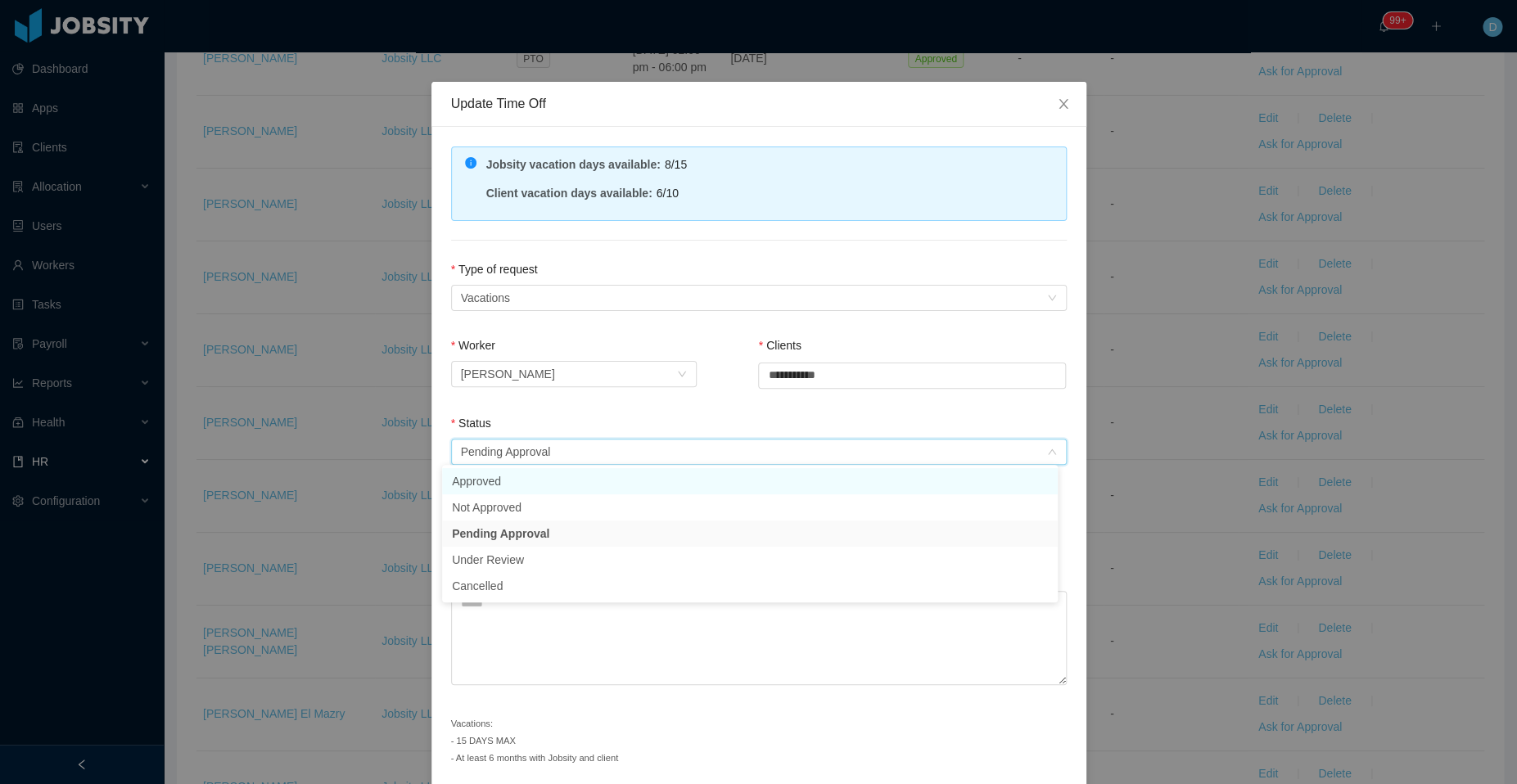
click at [594, 479] on li "Approved" at bounding box center [749, 481] width 615 height 26
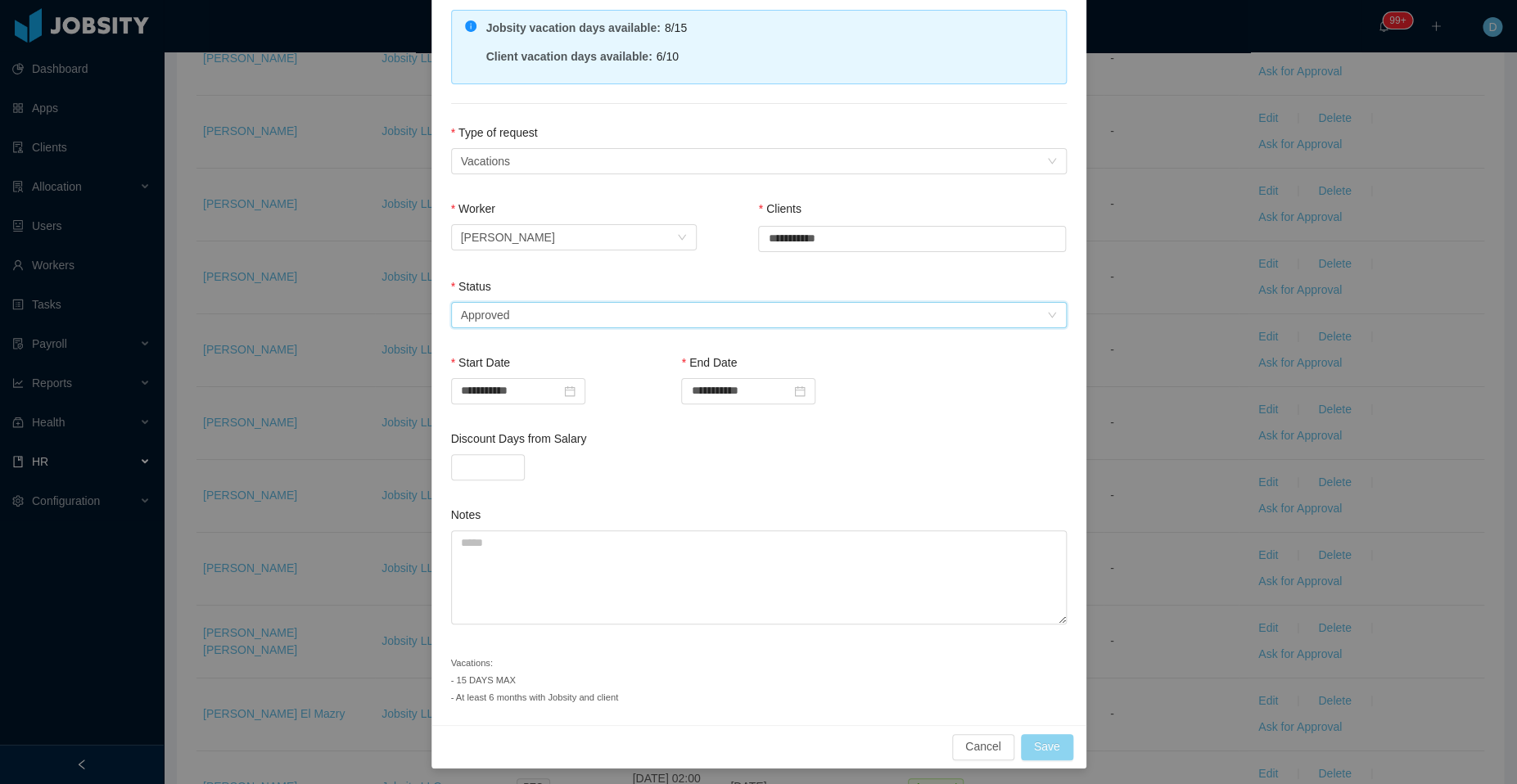
click at [1029, 740] on button "Save" at bounding box center [1047, 747] width 52 height 26
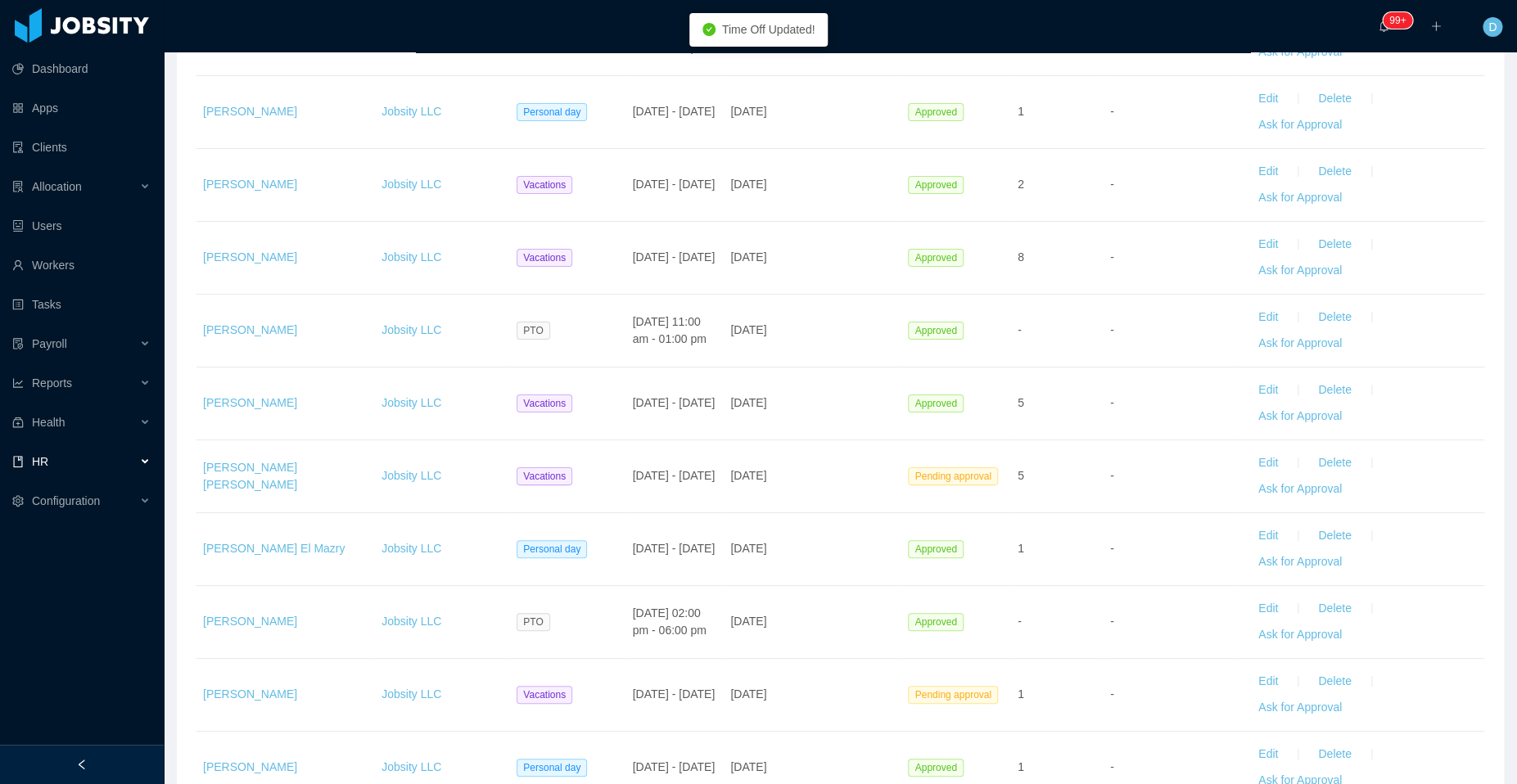
scroll to position [2930, 0]
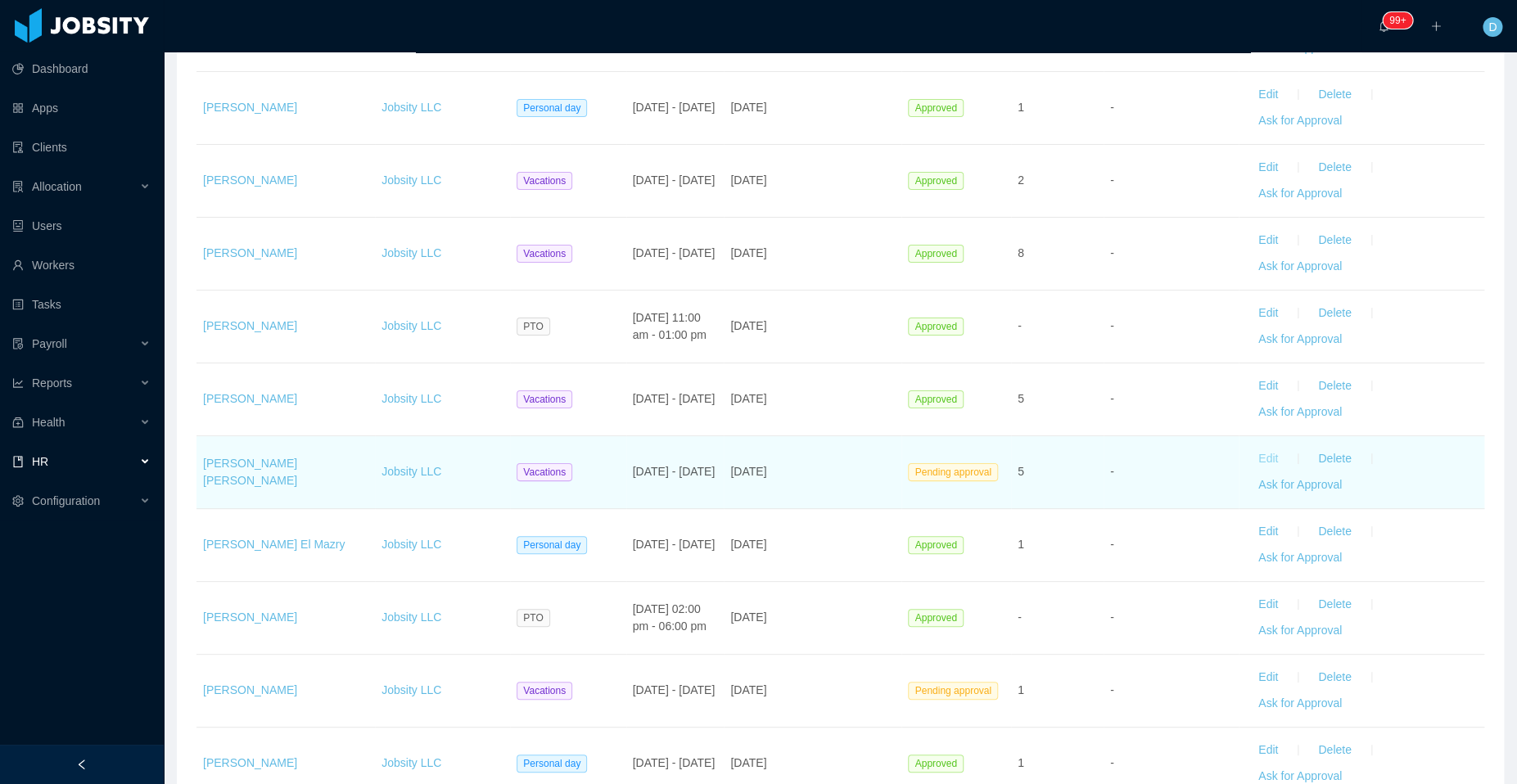
click at [1256, 446] on button "Edit" at bounding box center [1268, 458] width 46 height 26
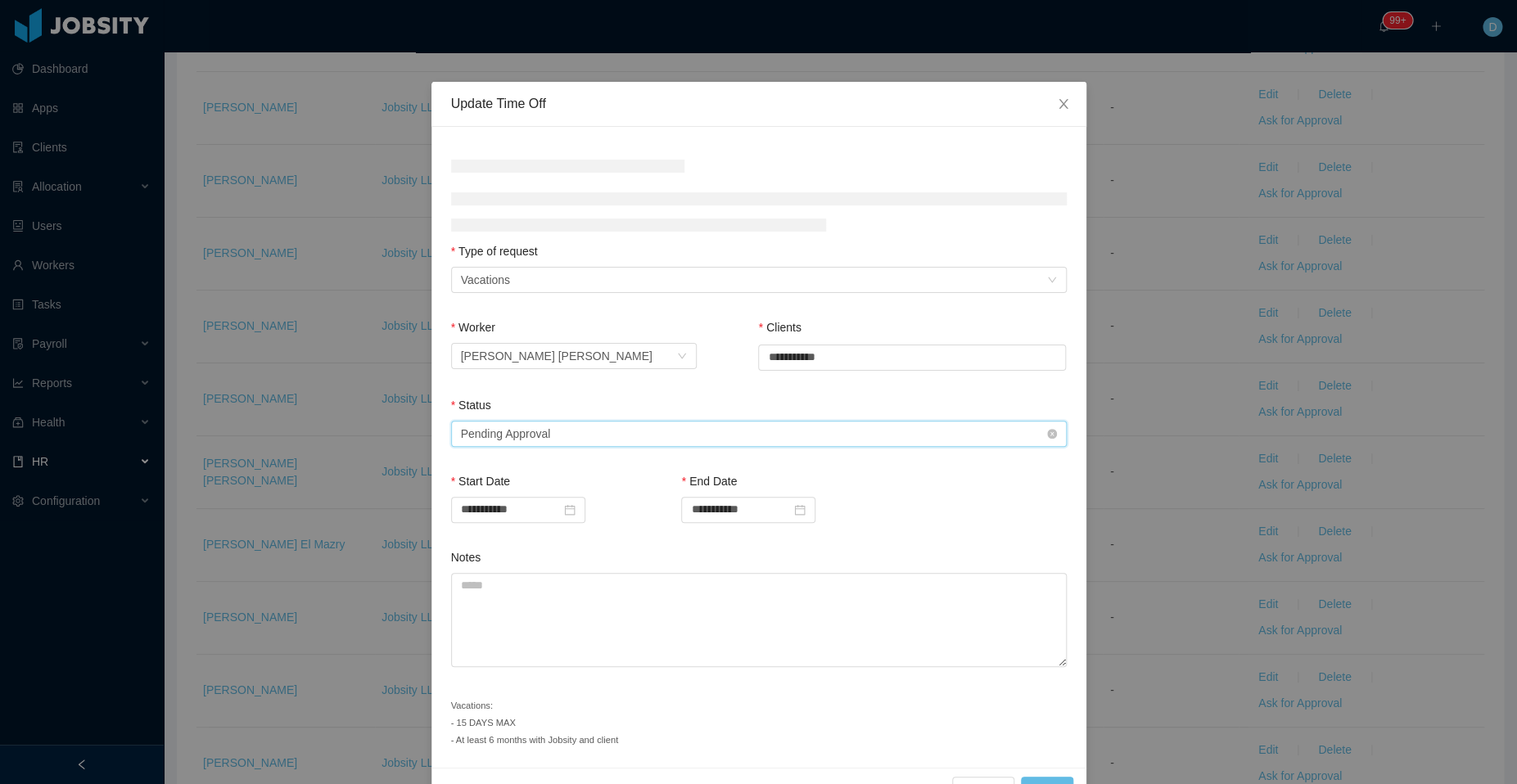
click at [637, 432] on div "Select status Pending Approval" at bounding box center [753, 433] width 585 height 24
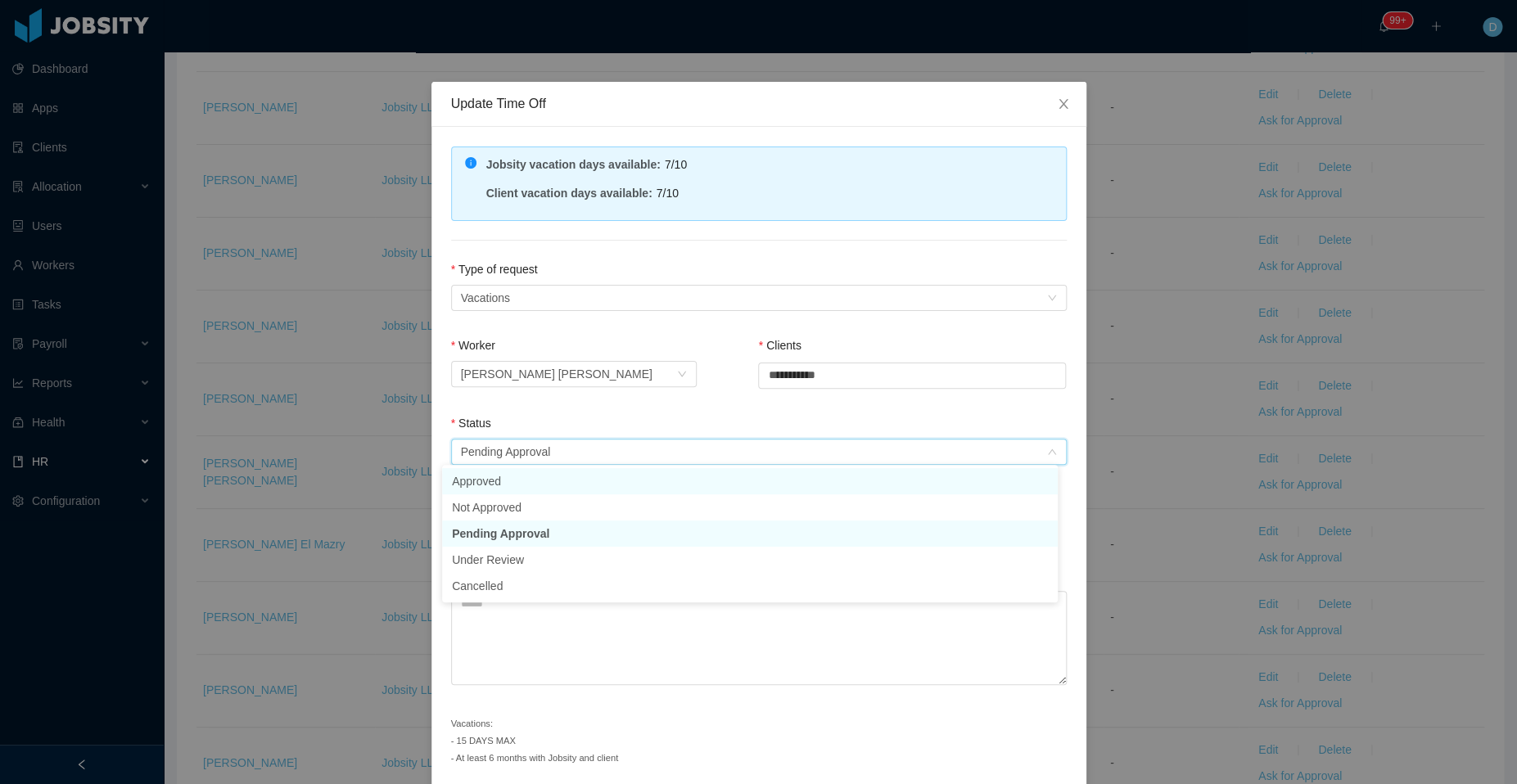
click at [519, 478] on li "Approved" at bounding box center [749, 481] width 615 height 26
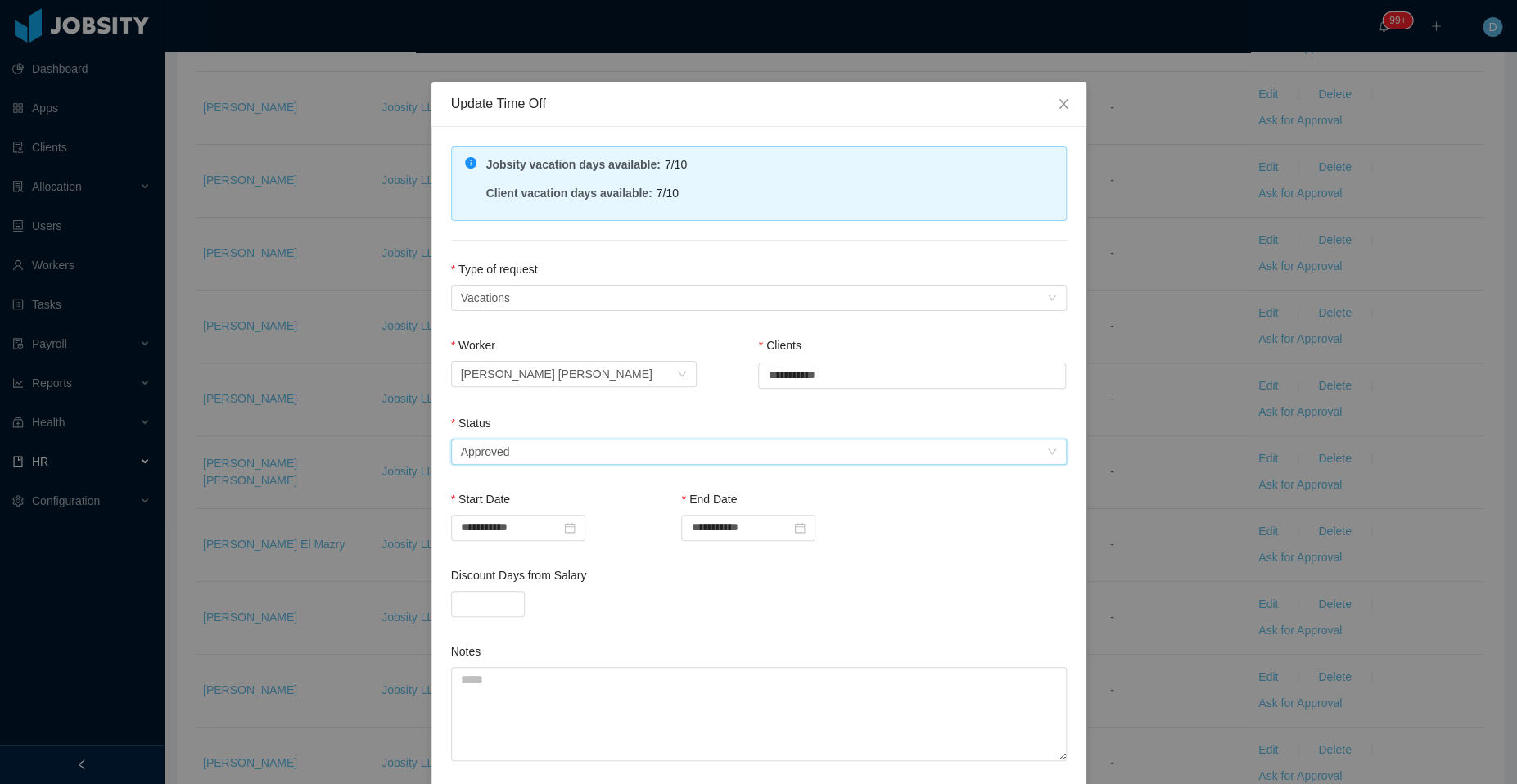
scroll to position [137, 0]
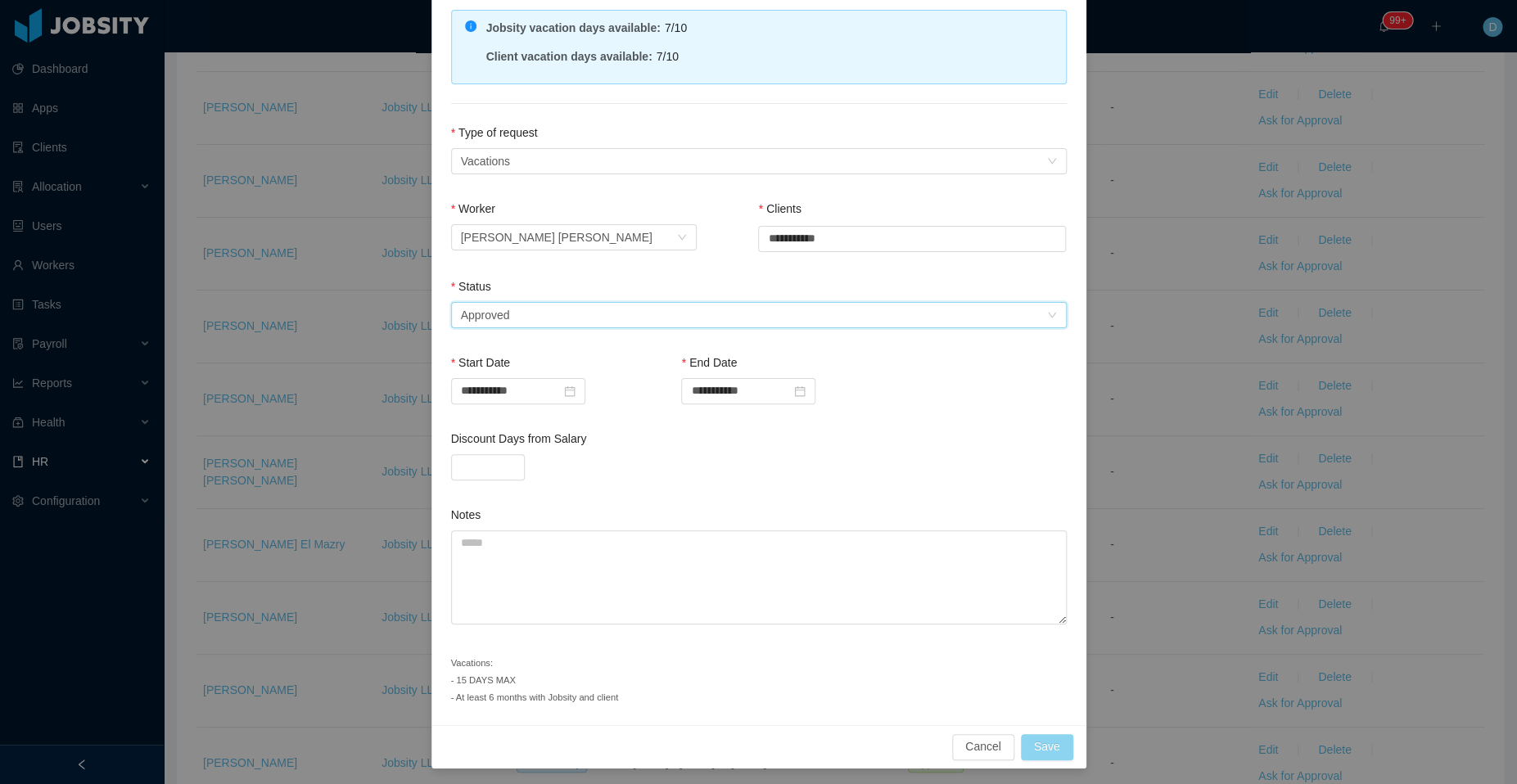
click at [1034, 738] on button "Save" at bounding box center [1047, 747] width 52 height 26
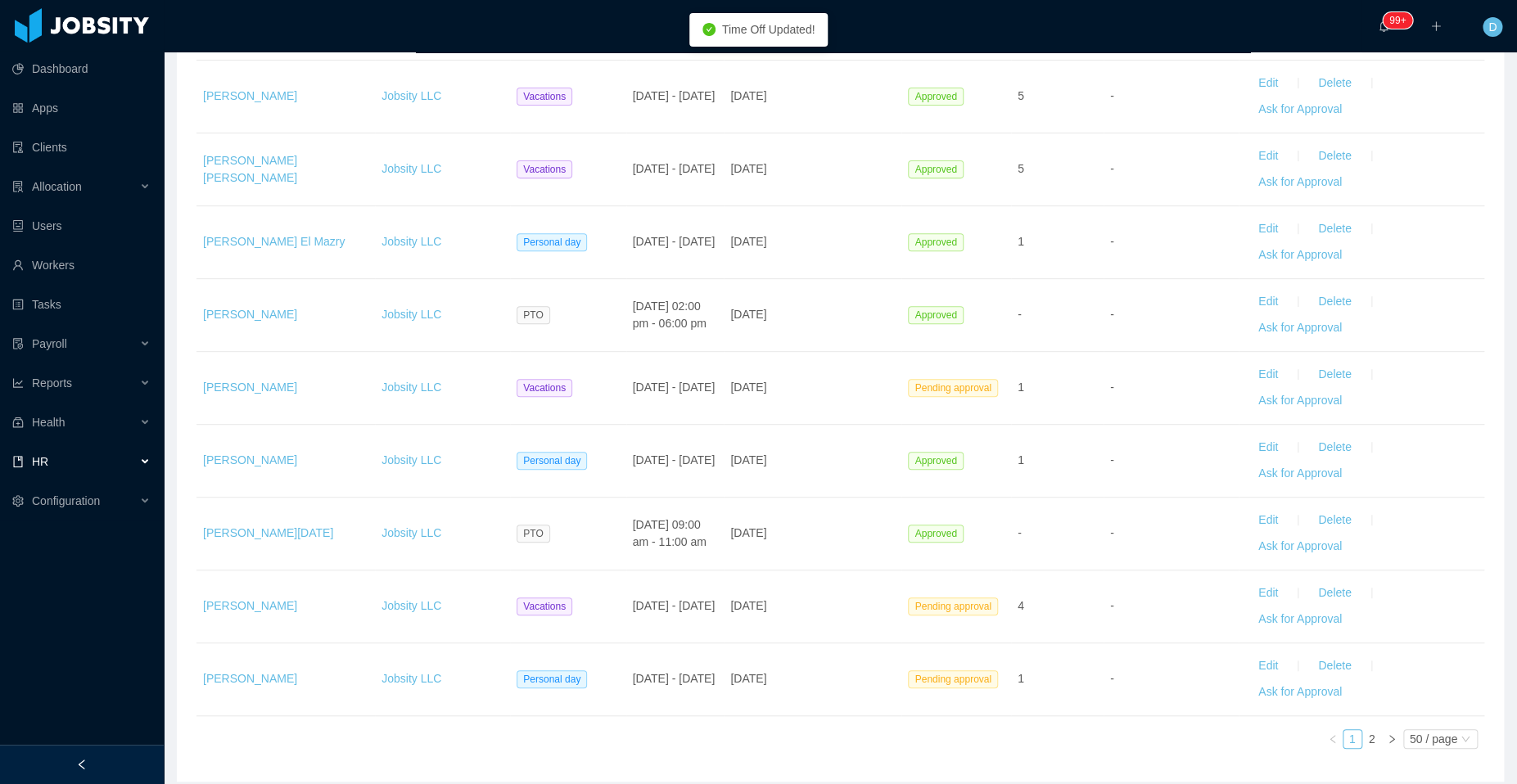
scroll to position [3252, 0]
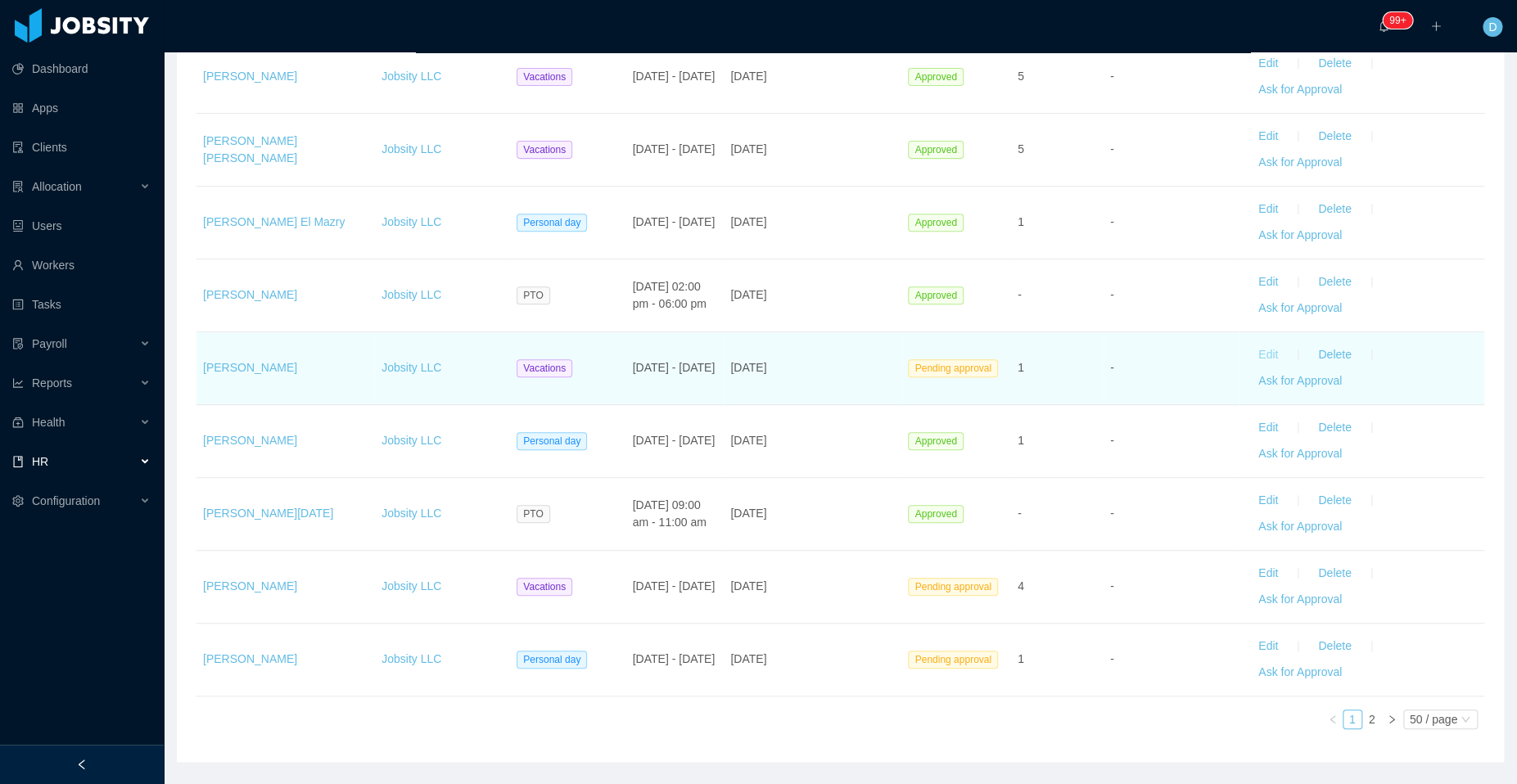
click at [1255, 342] on button "Edit" at bounding box center [1268, 355] width 46 height 26
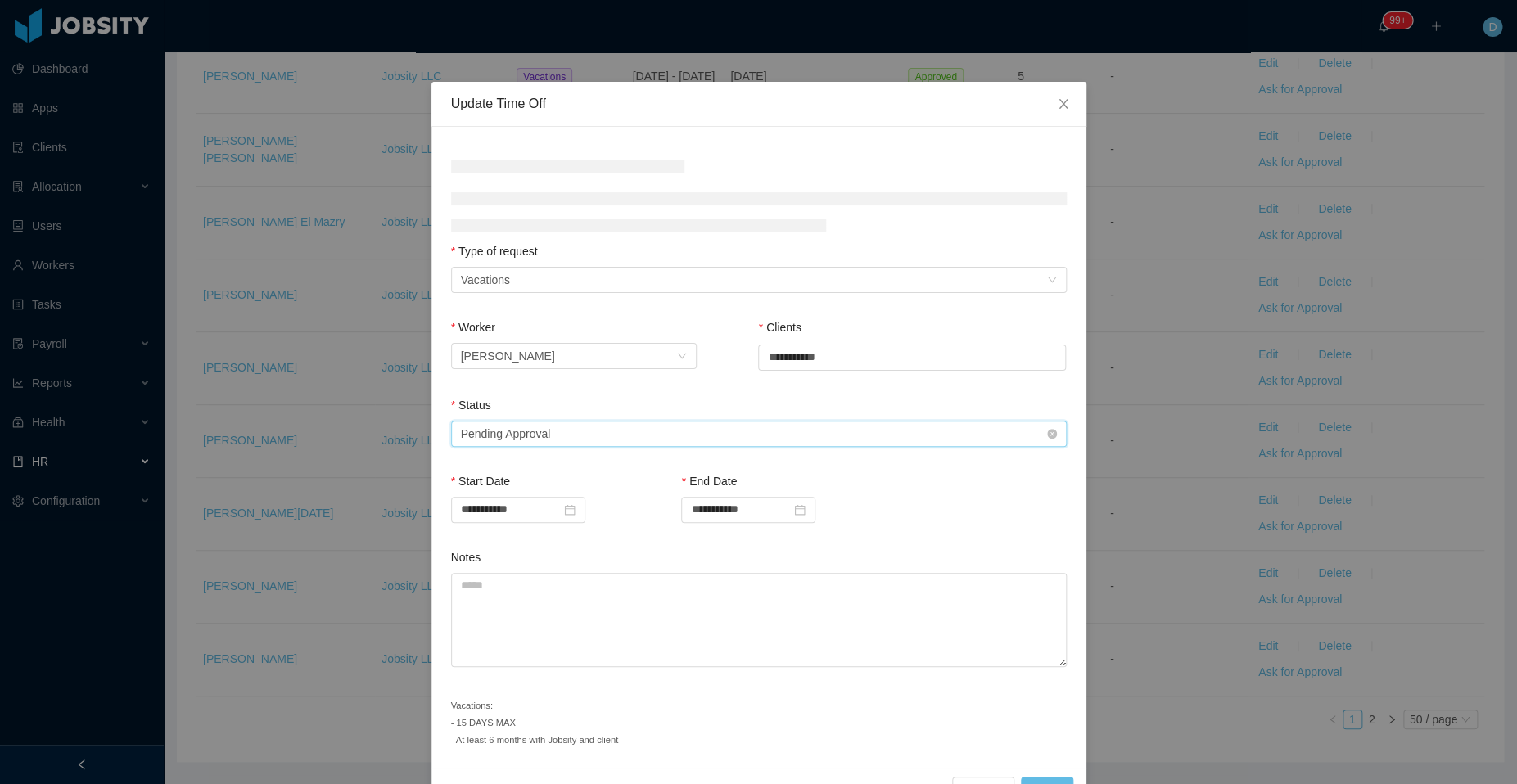
click at [682, 434] on div "Select status Pending Approval" at bounding box center [753, 433] width 585 height 24
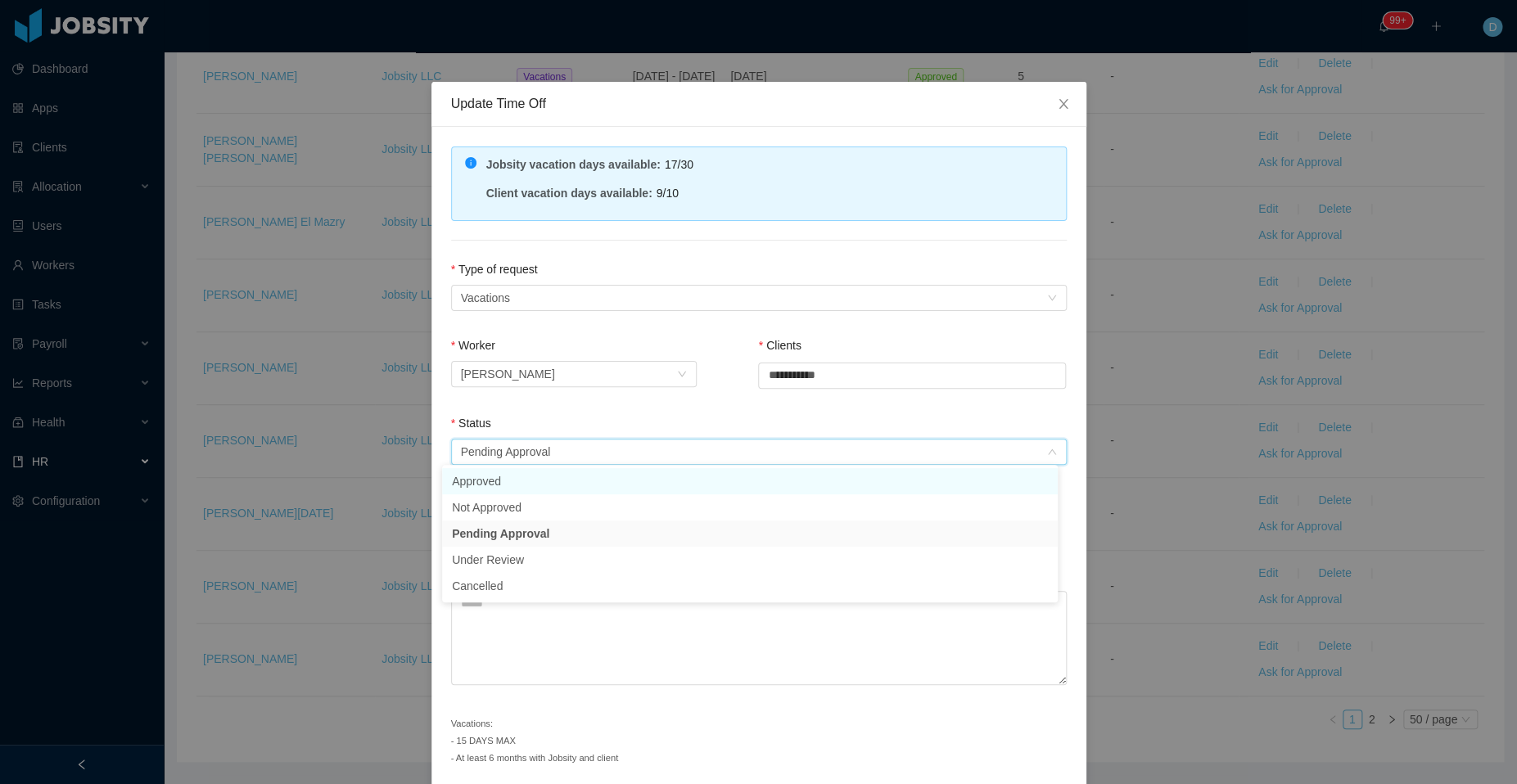
click at [590, 484] on li "Approved" at bounding box center [749, 481] width 615 height 26
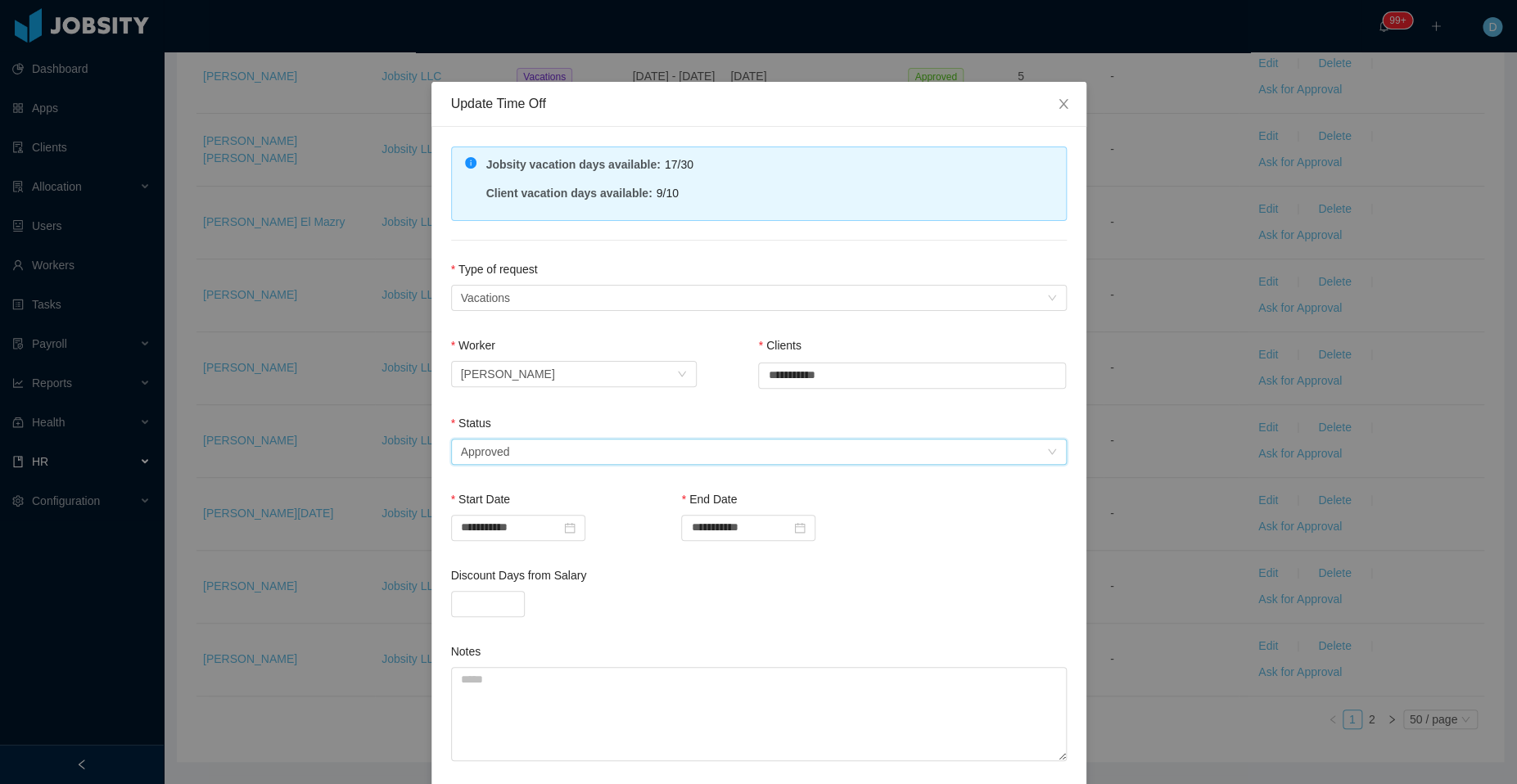
scroll to position [137, 0]
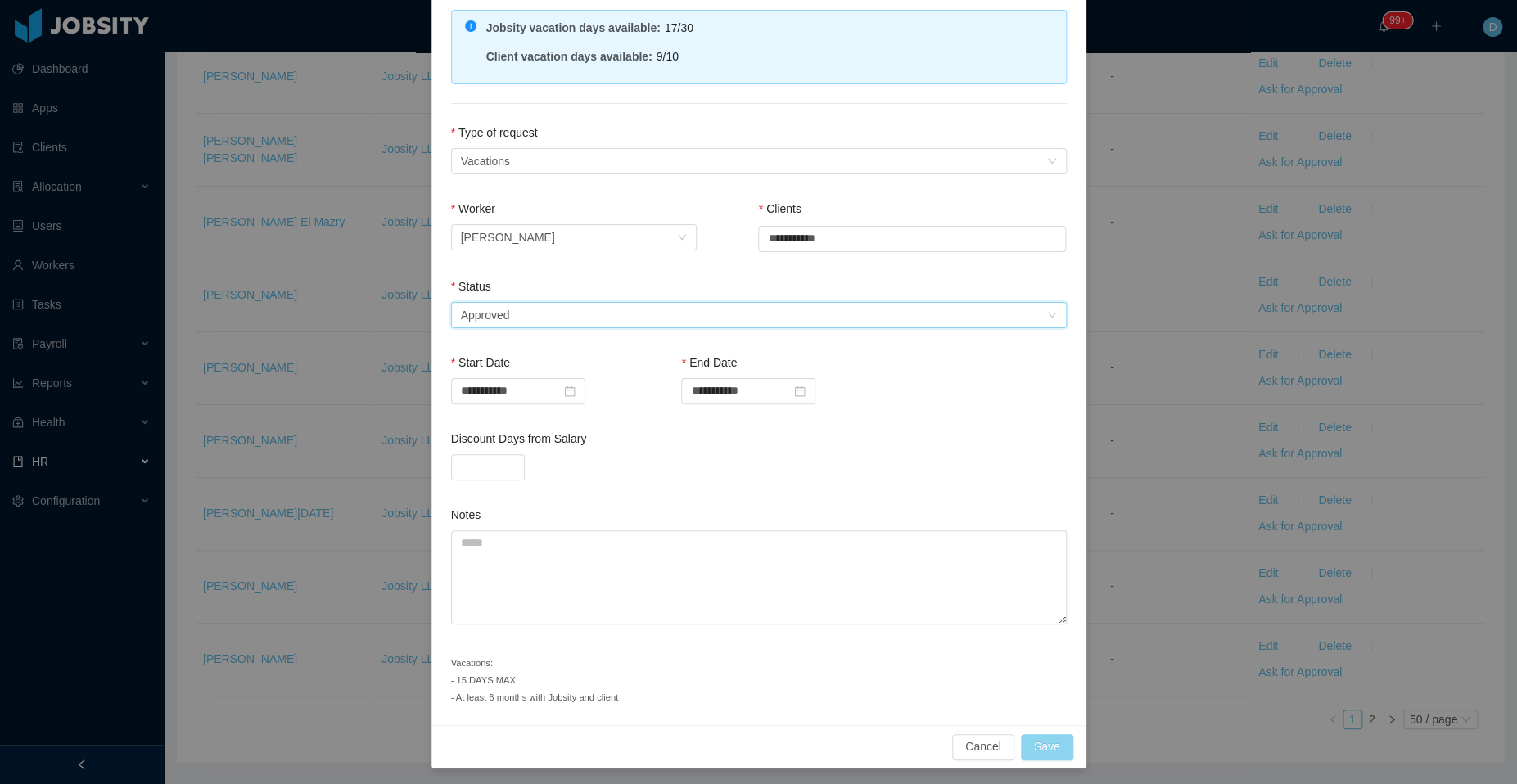
click at [1052, 744] on button "Save" at bounding box center [1047, 747] width 52 height 26
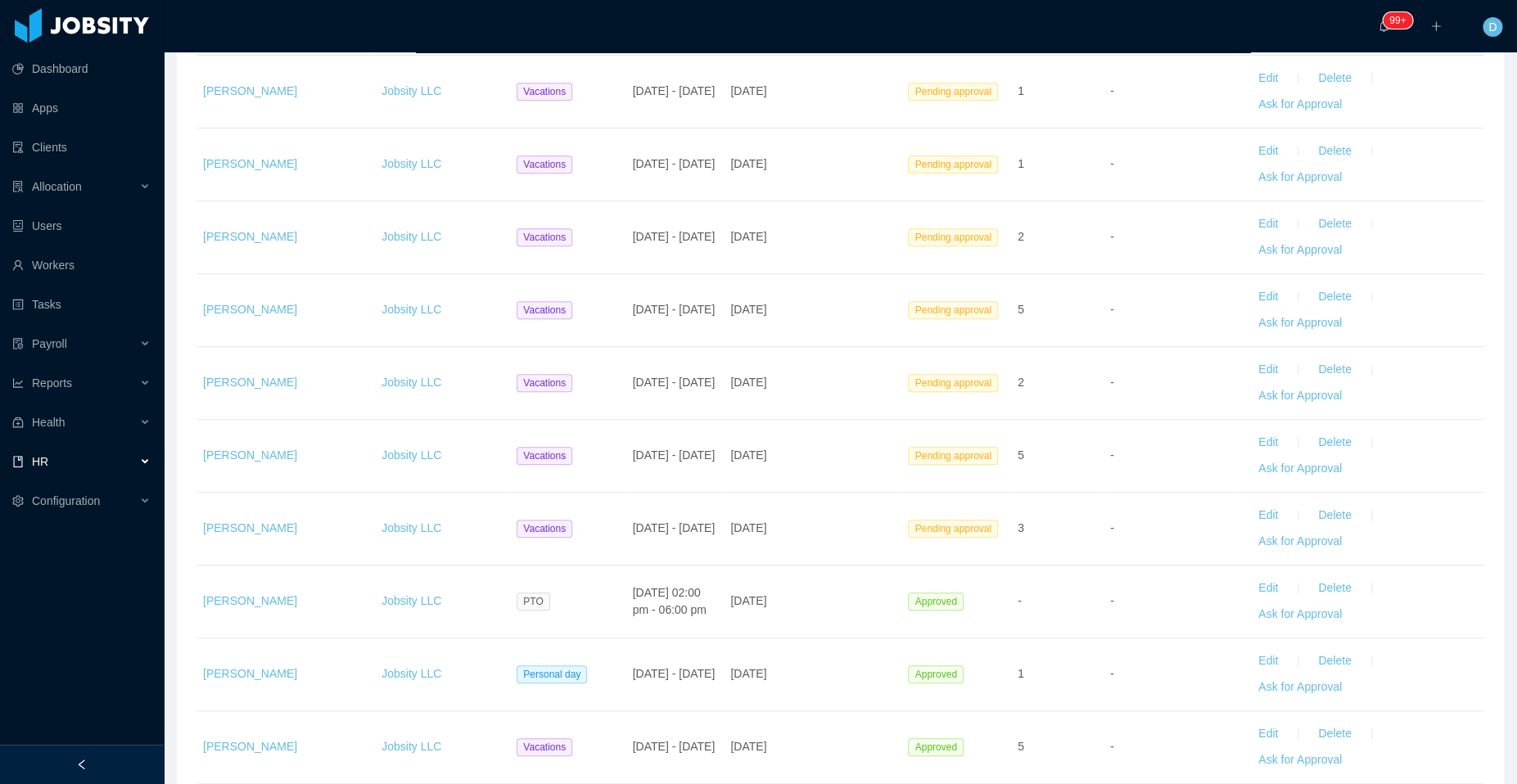
scroll to position [323, 0]
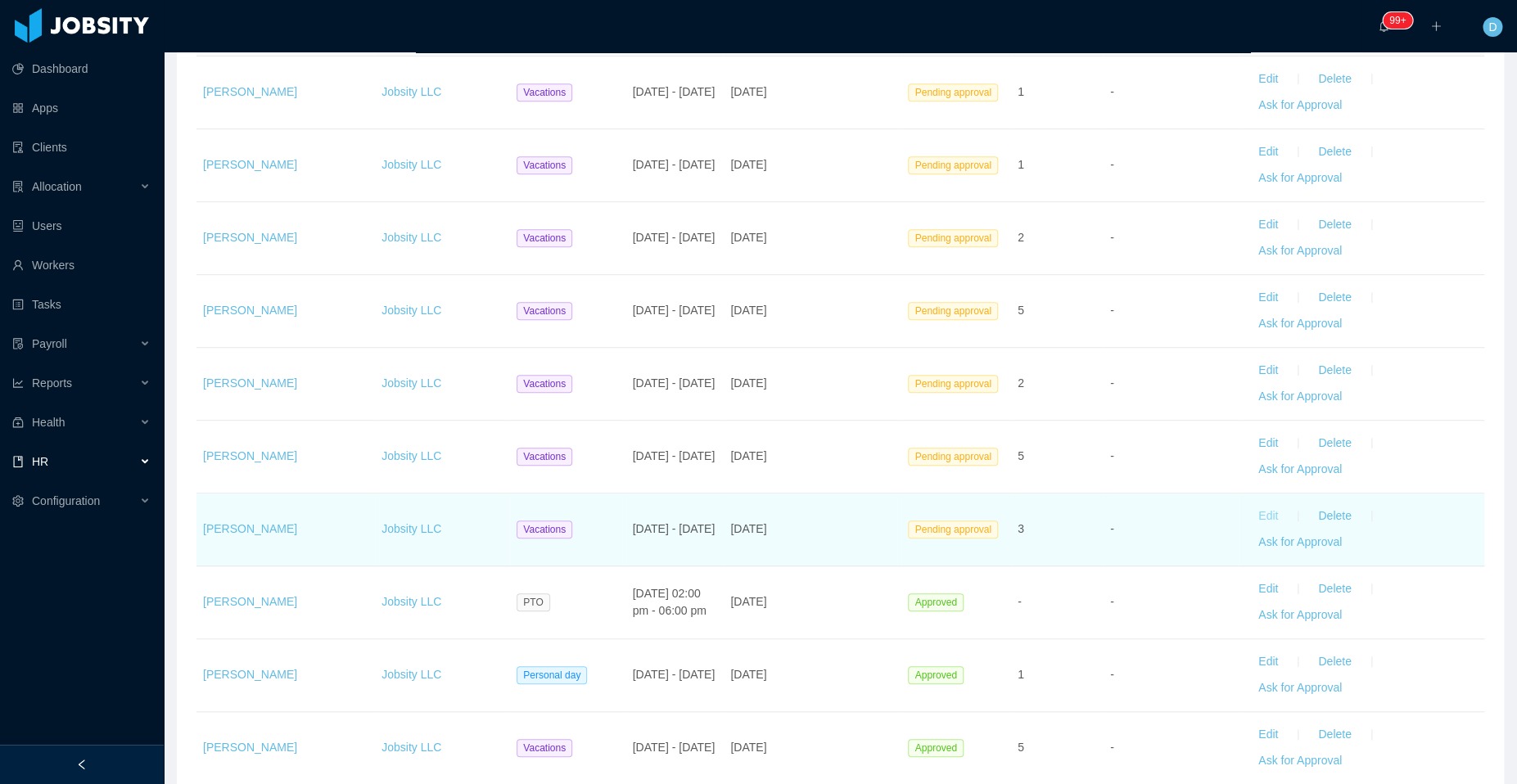
click at [1249, 510] on button "Edit" at bounding box center [1268, 516] width 46 height 26
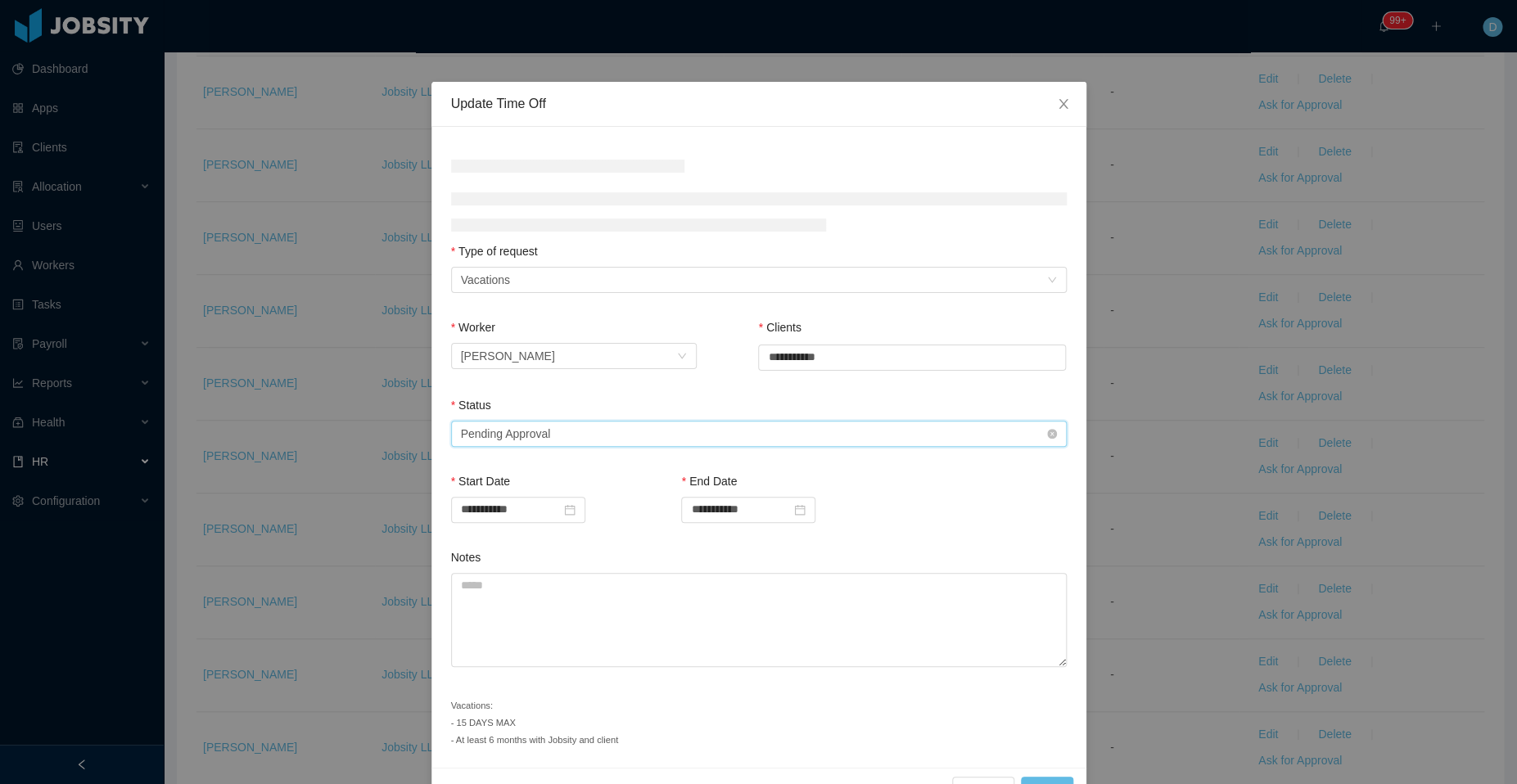
click at [704, 432] on div "Select status Pending Approval" at bounding box center [753, 433] width 585 height 24
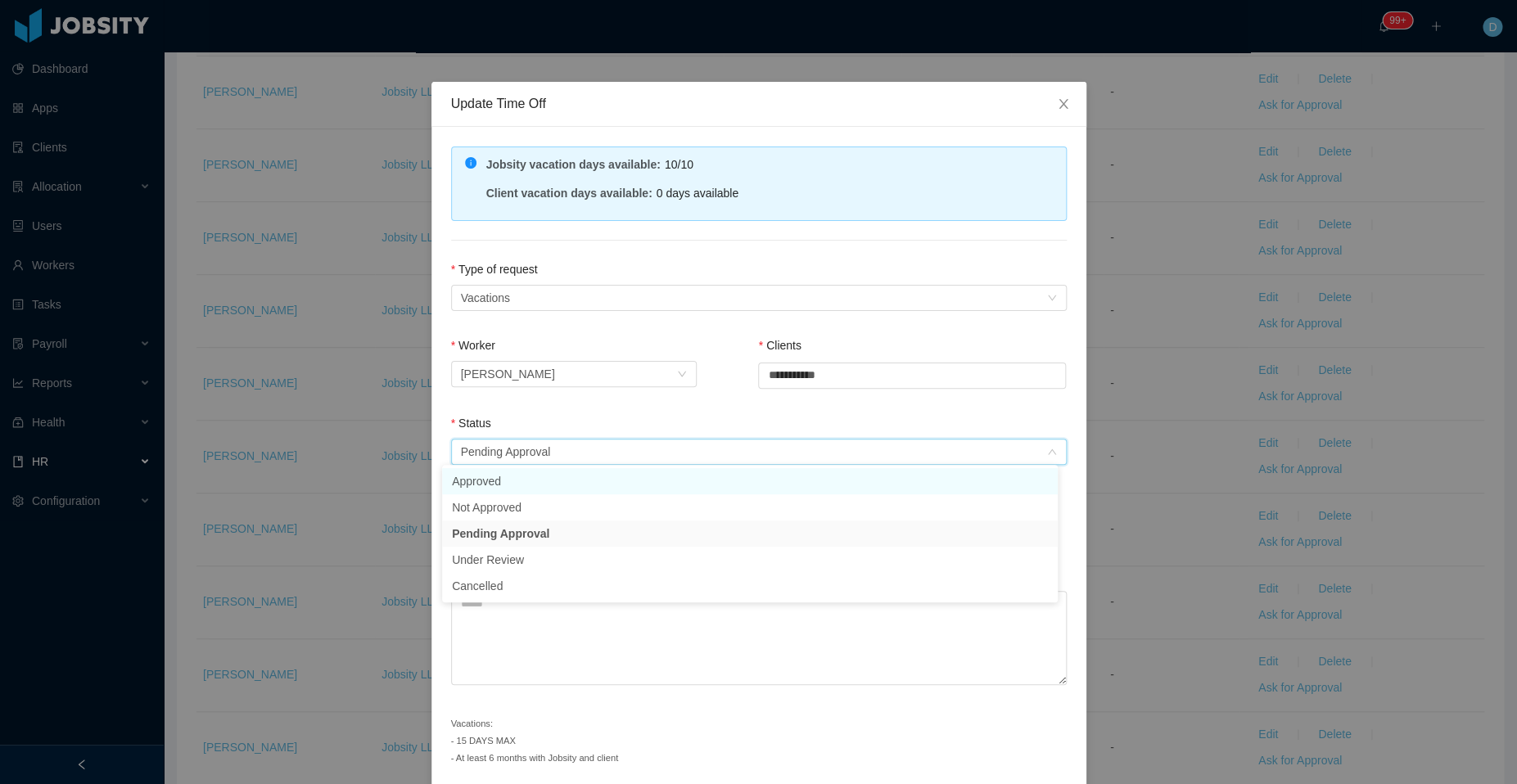
click at [567, 494] on li "Approved" at bounding box center [749, 481] width 615 height 26
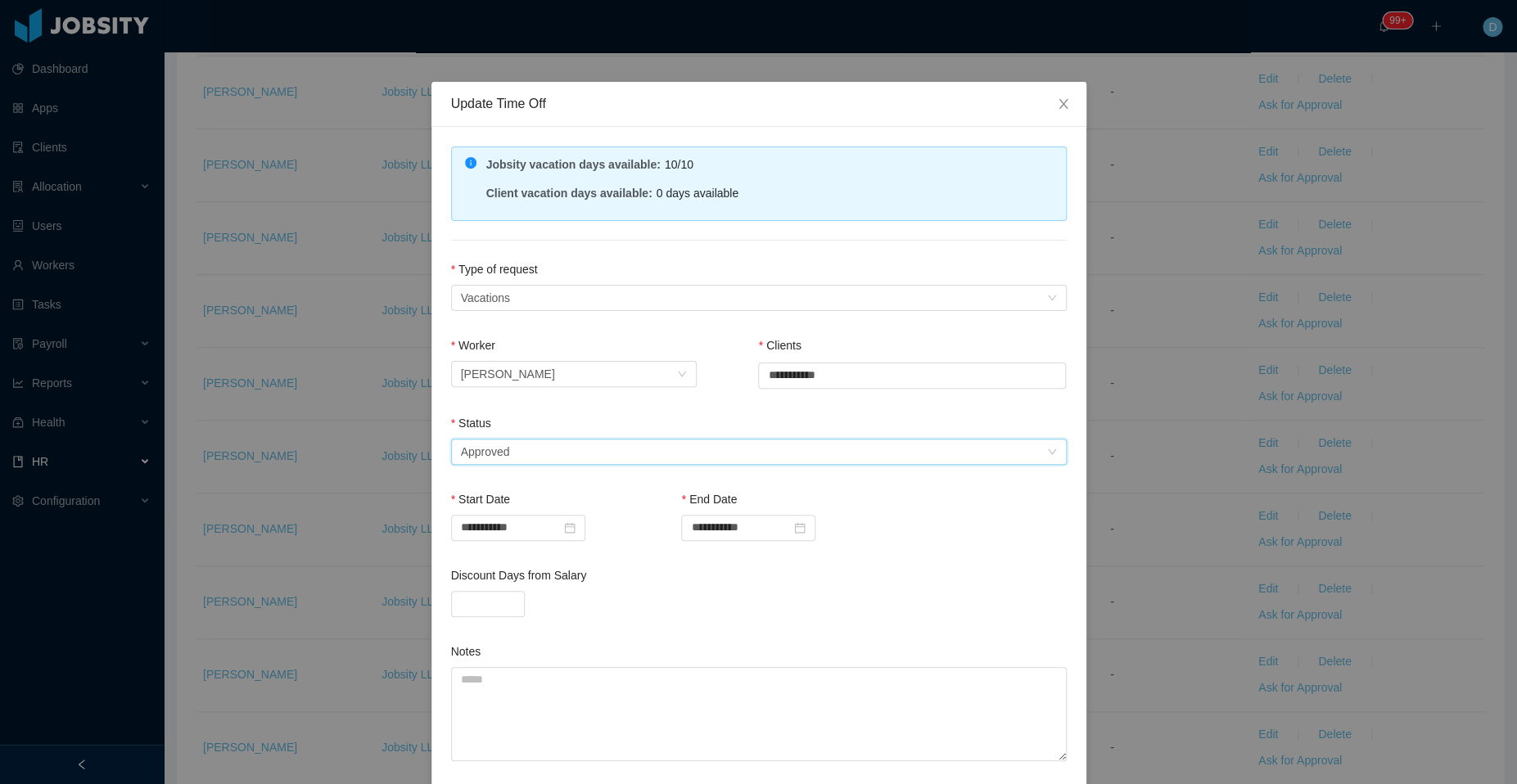
scroll to position [137, 0]
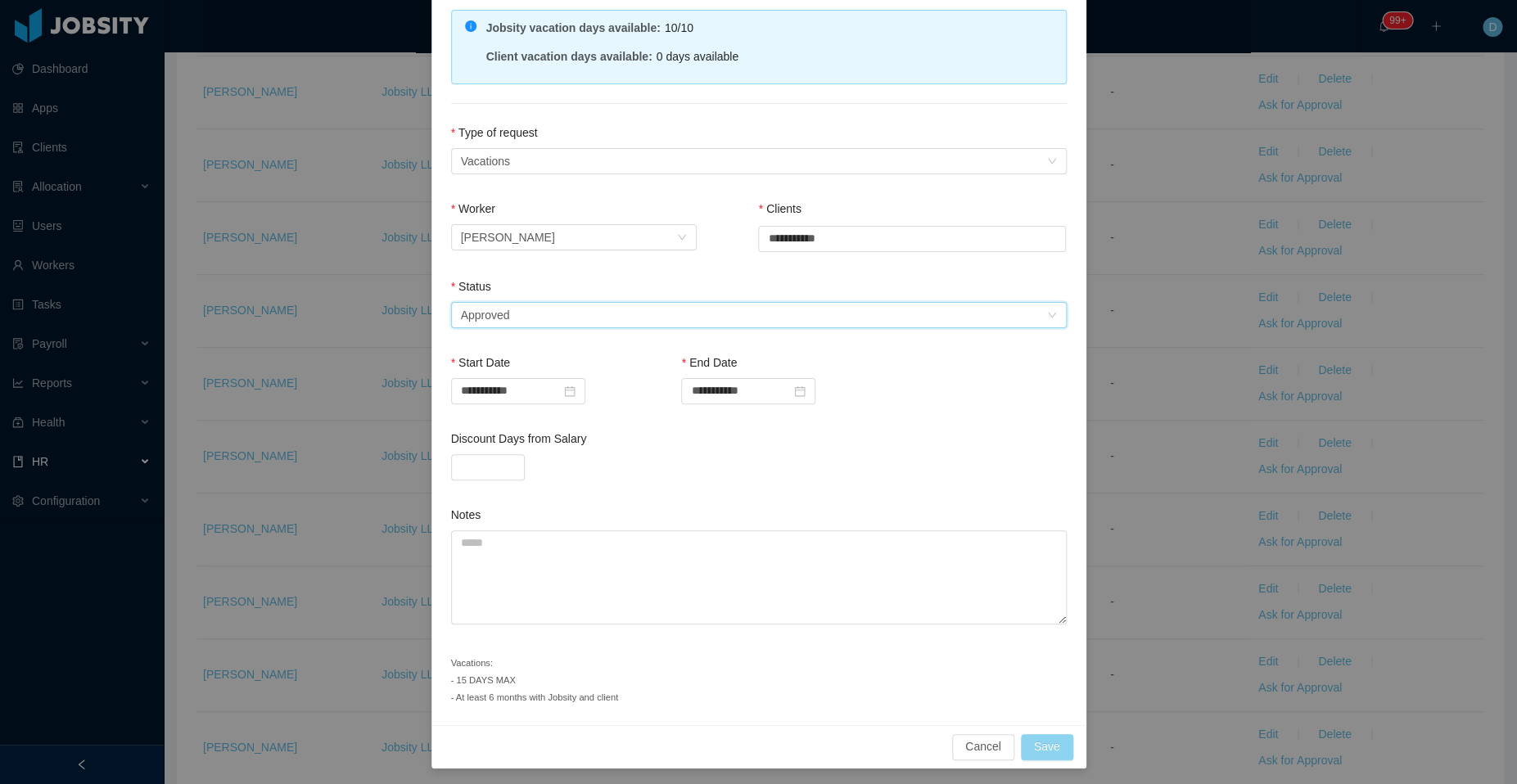
click at [1026, 741] on button "Save" at bounding box center [1047, 747] width 52 height 26
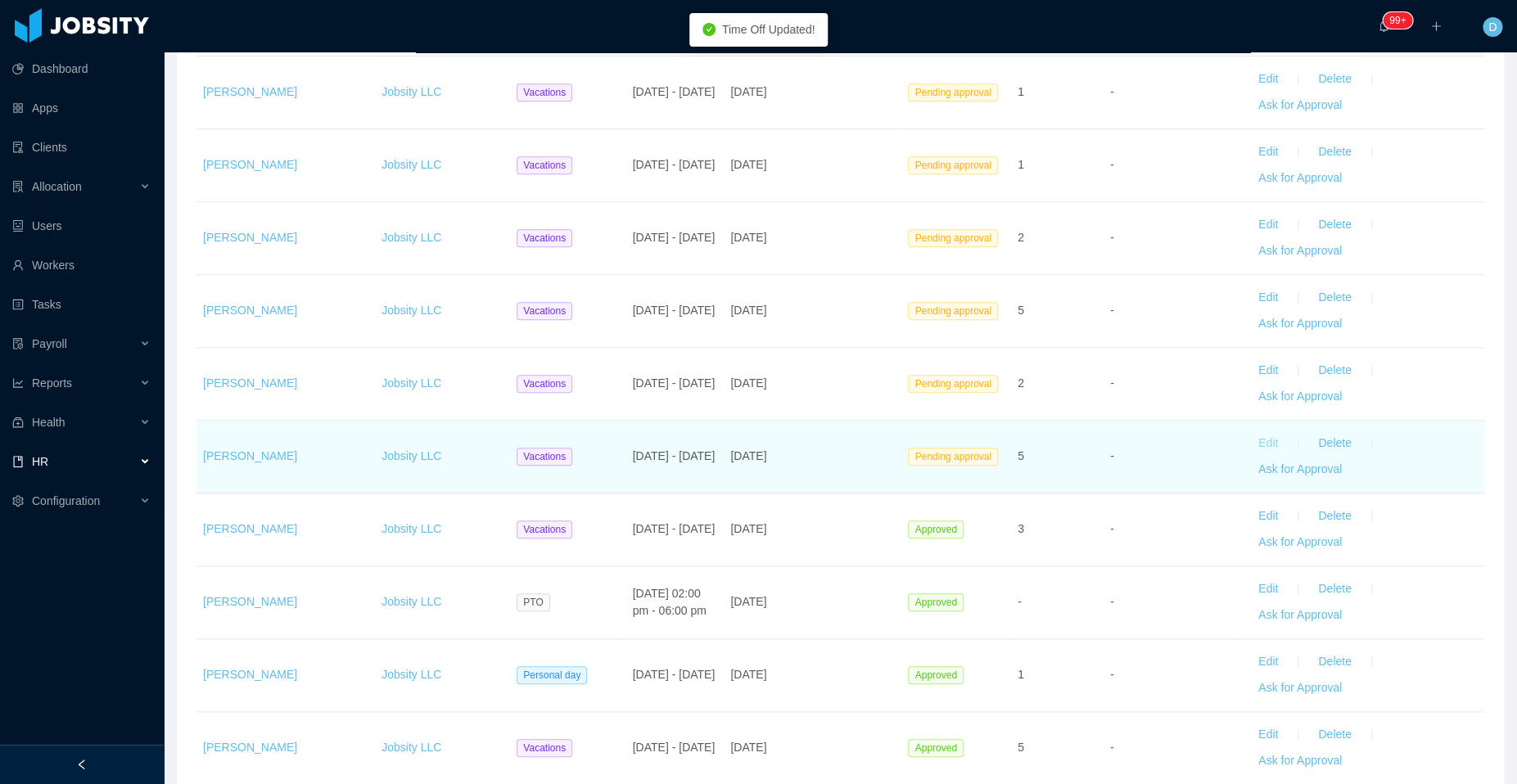
click at [1256, 438] on button "Edit" at bounding box center [1268, 443] width 46 height 26
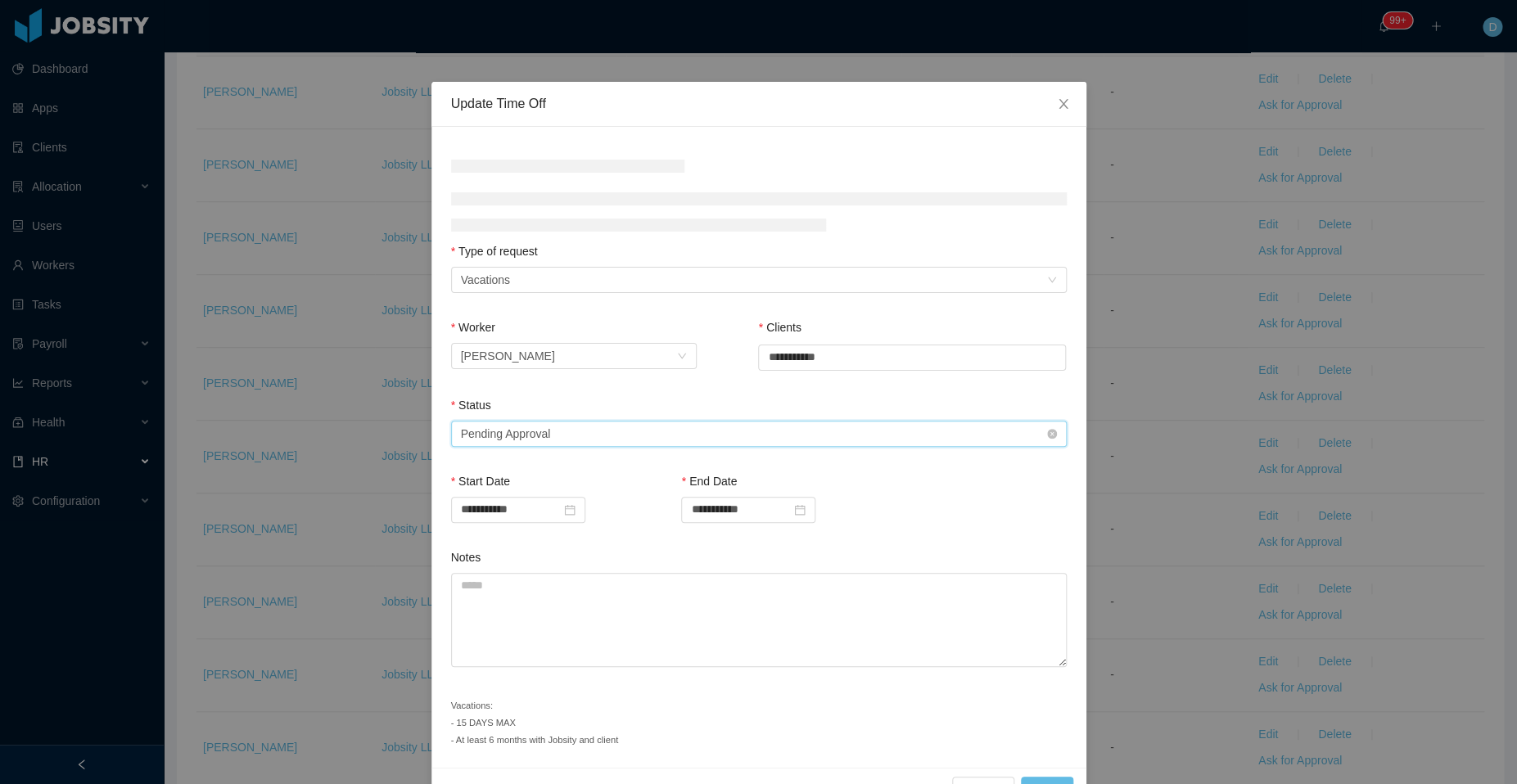
click at [650, 431] on div "Select status Pending Approval" at bounding box center [753, 433] width 585 height 24
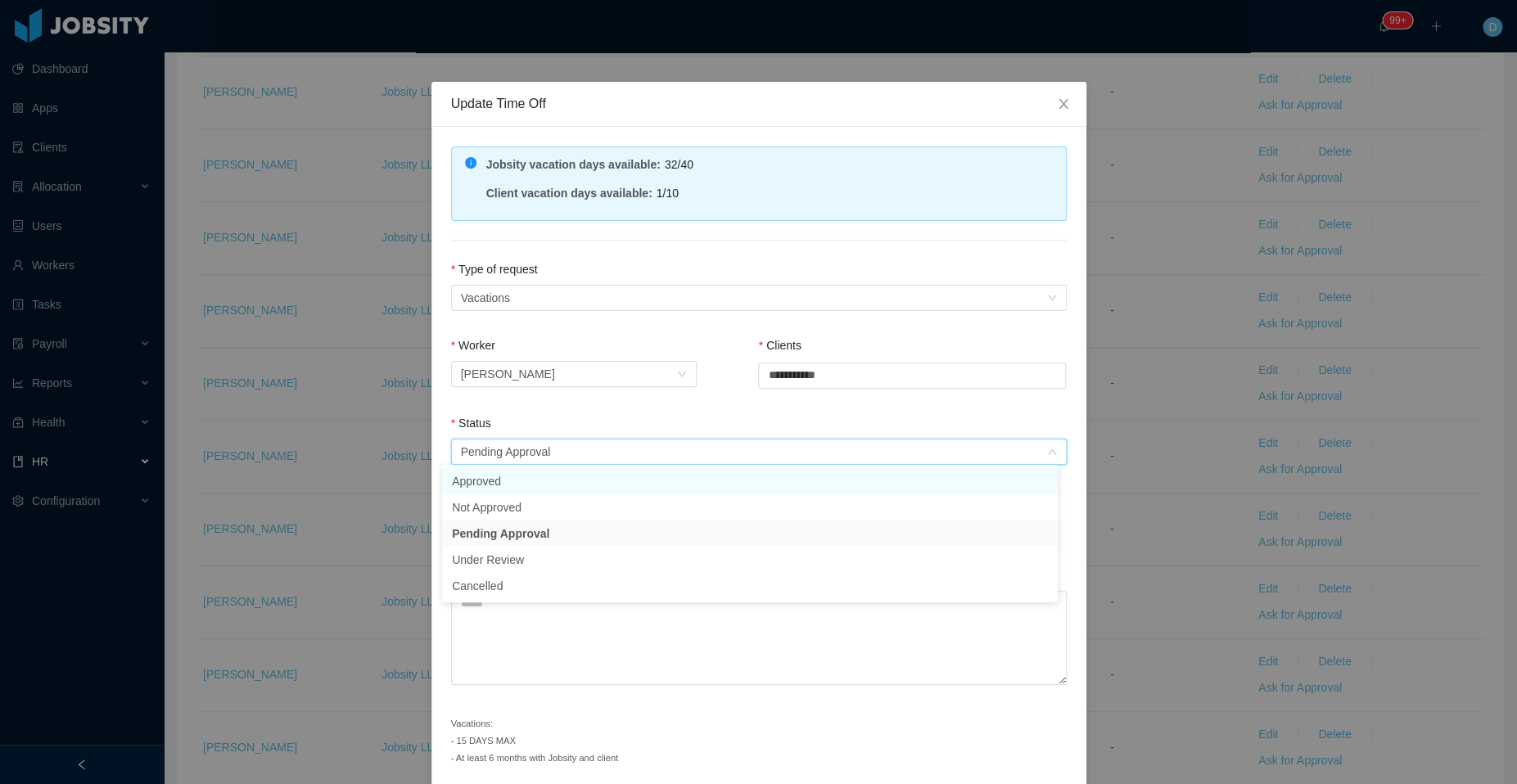
click at [557, 482] on li "Approved" at bounding box center [749, 481] width 615 height 26
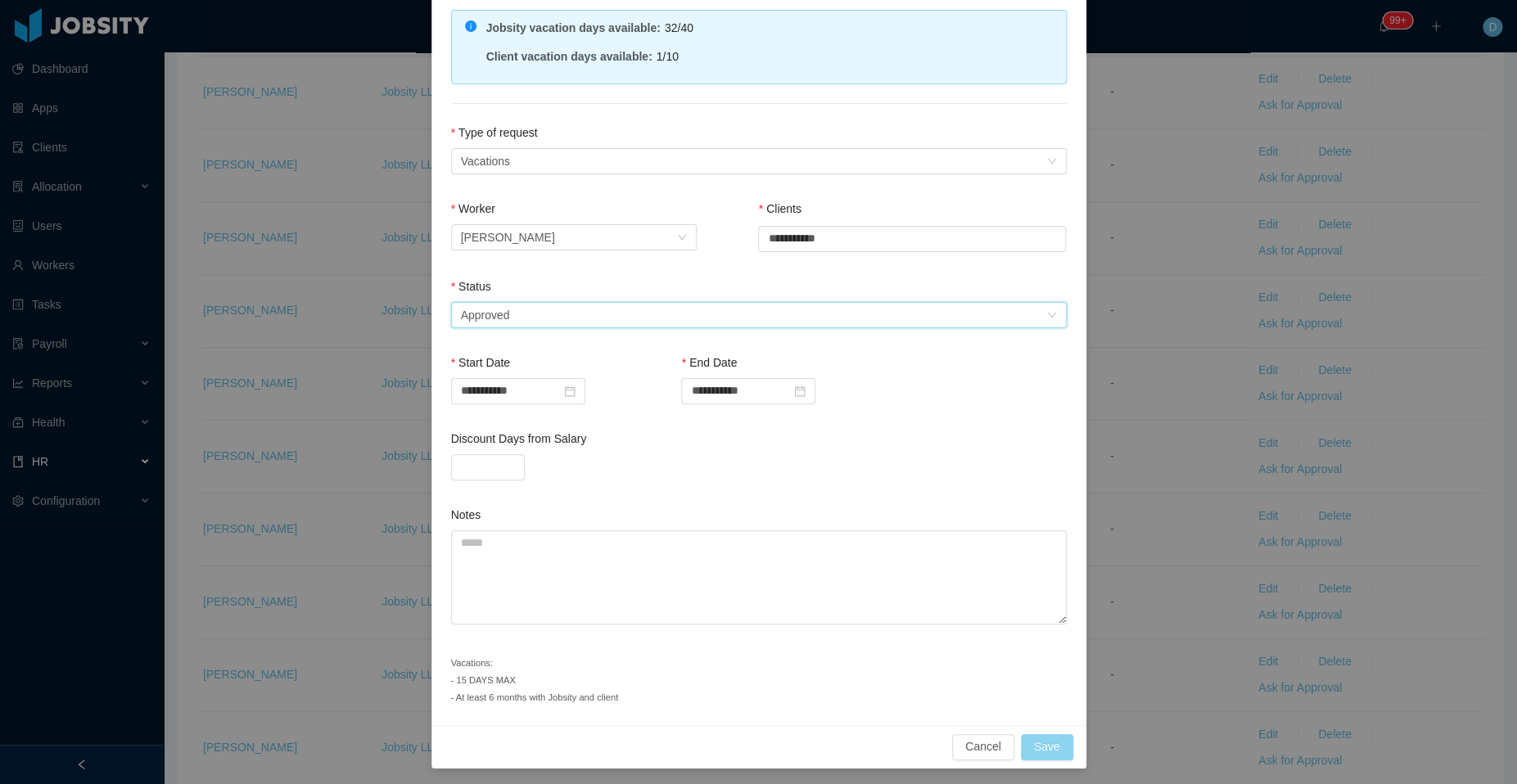
click at [1039, 740] on button "Save" at bounding box center [1047, 747] width 52 height 26
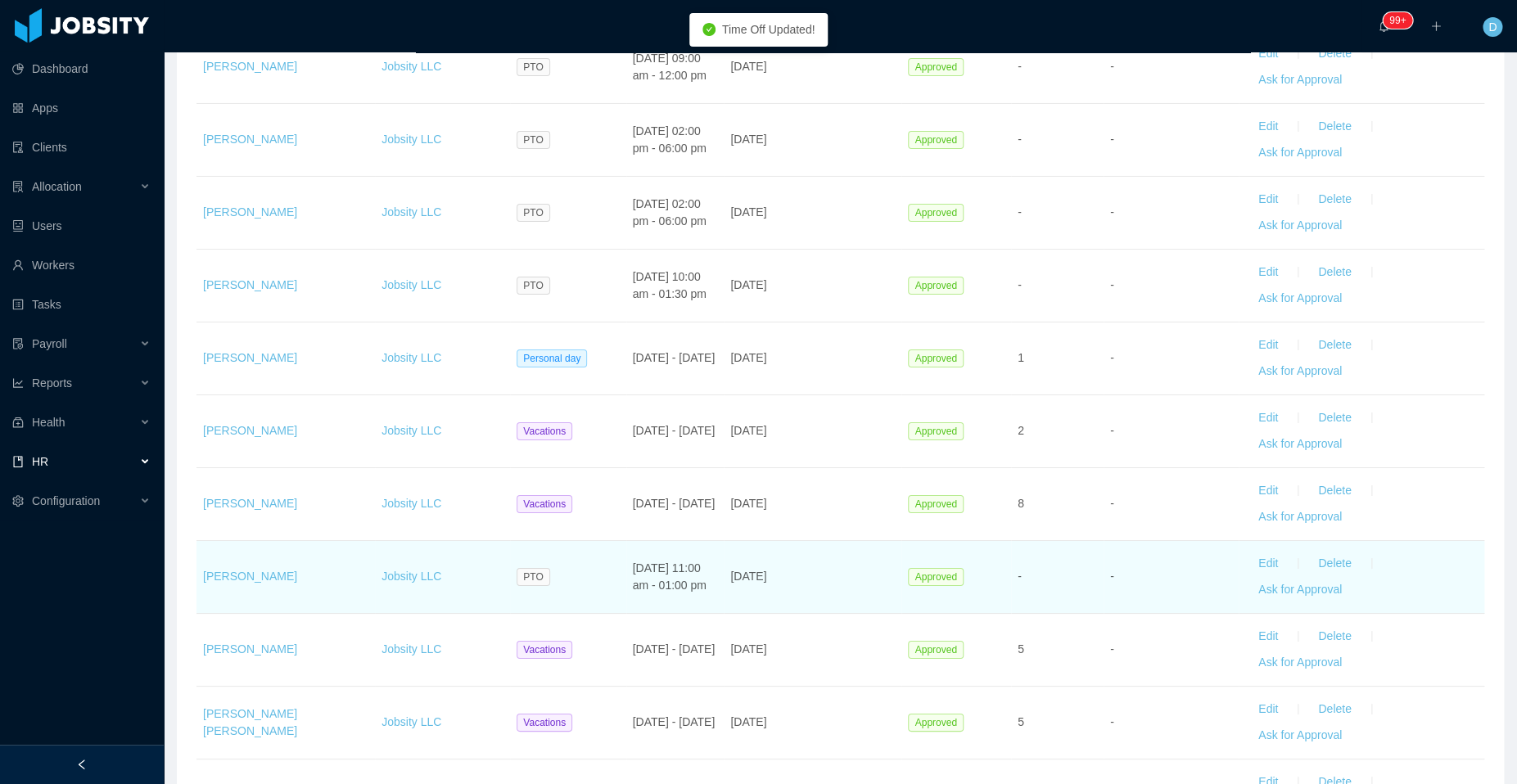
scroll to position [2788, 0]
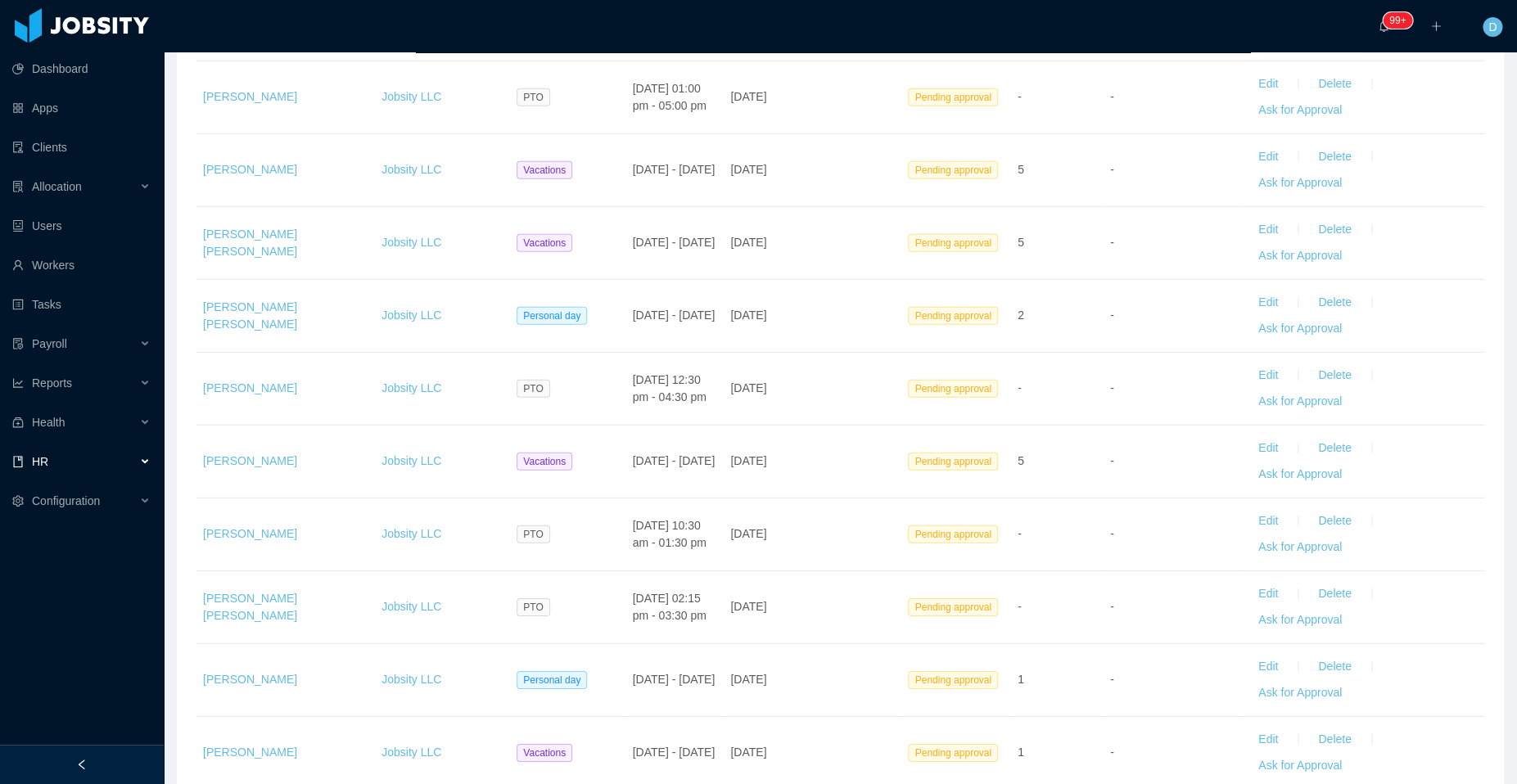
scroll to position [2195, 0]
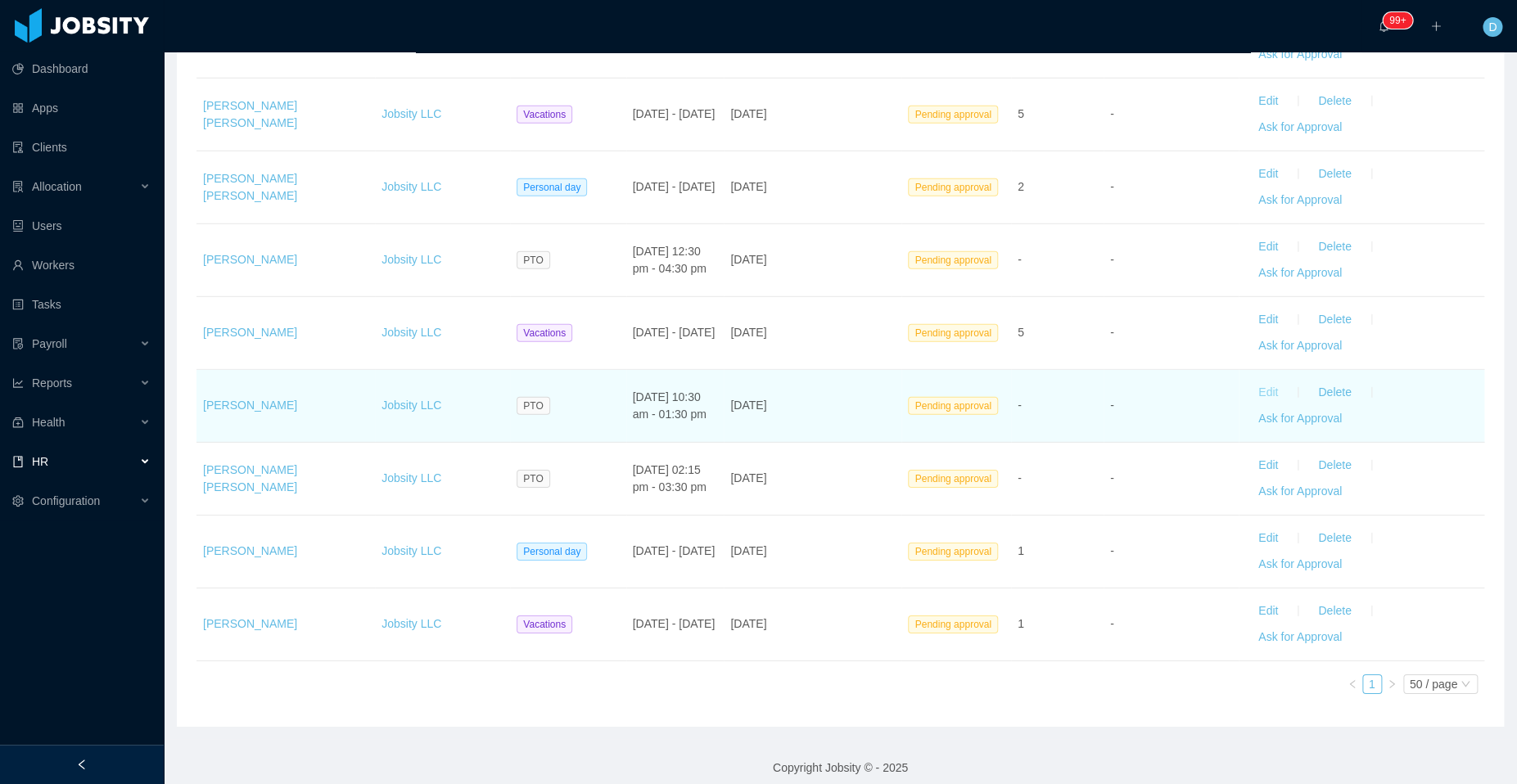
click at [1251, 381] on button "Edit" at bounding box center [1268, 392] width 46 height 26
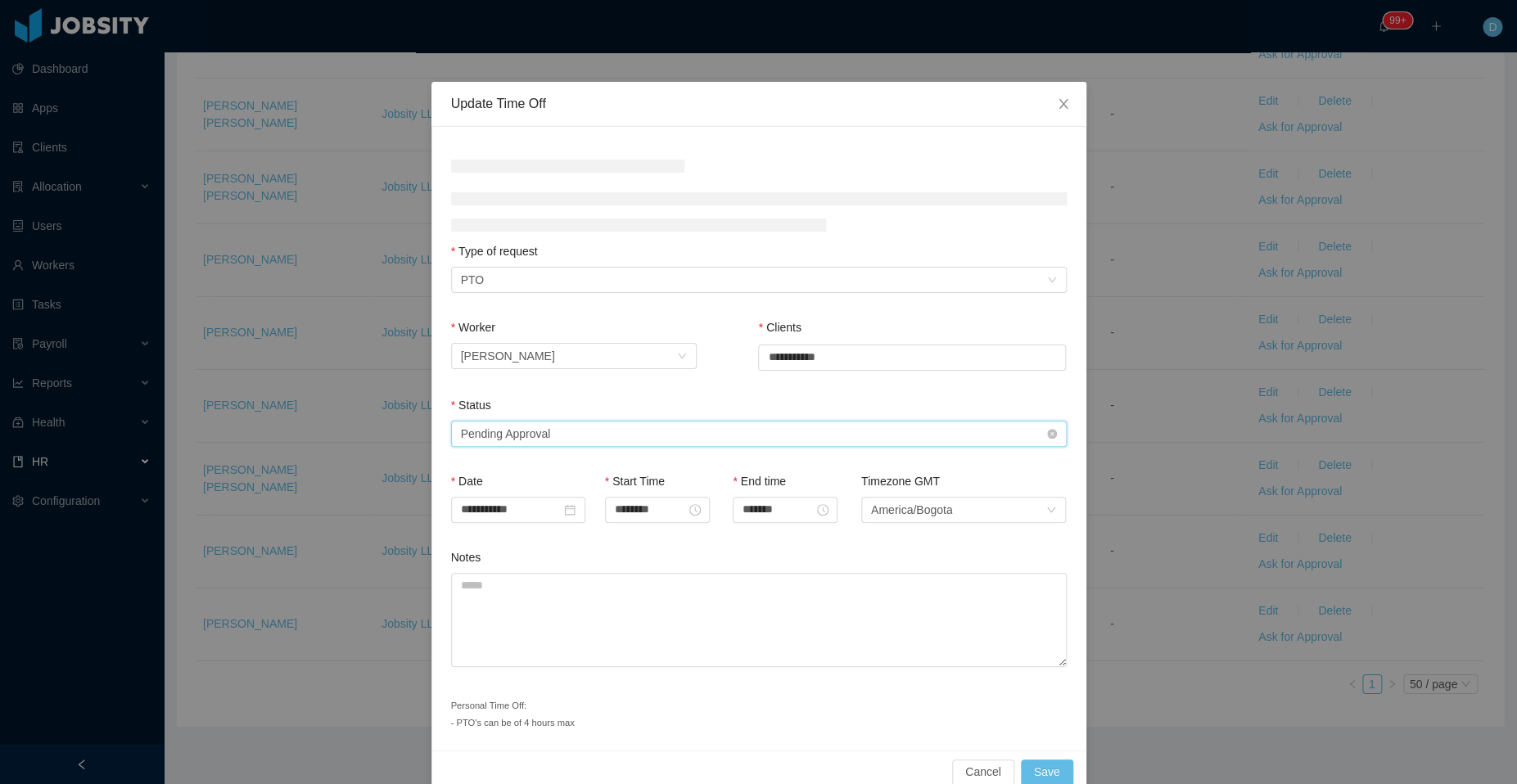
click at [575, 431] on div "Select status Pending Approval" at bounding box center [753, 433] width 585 height 24
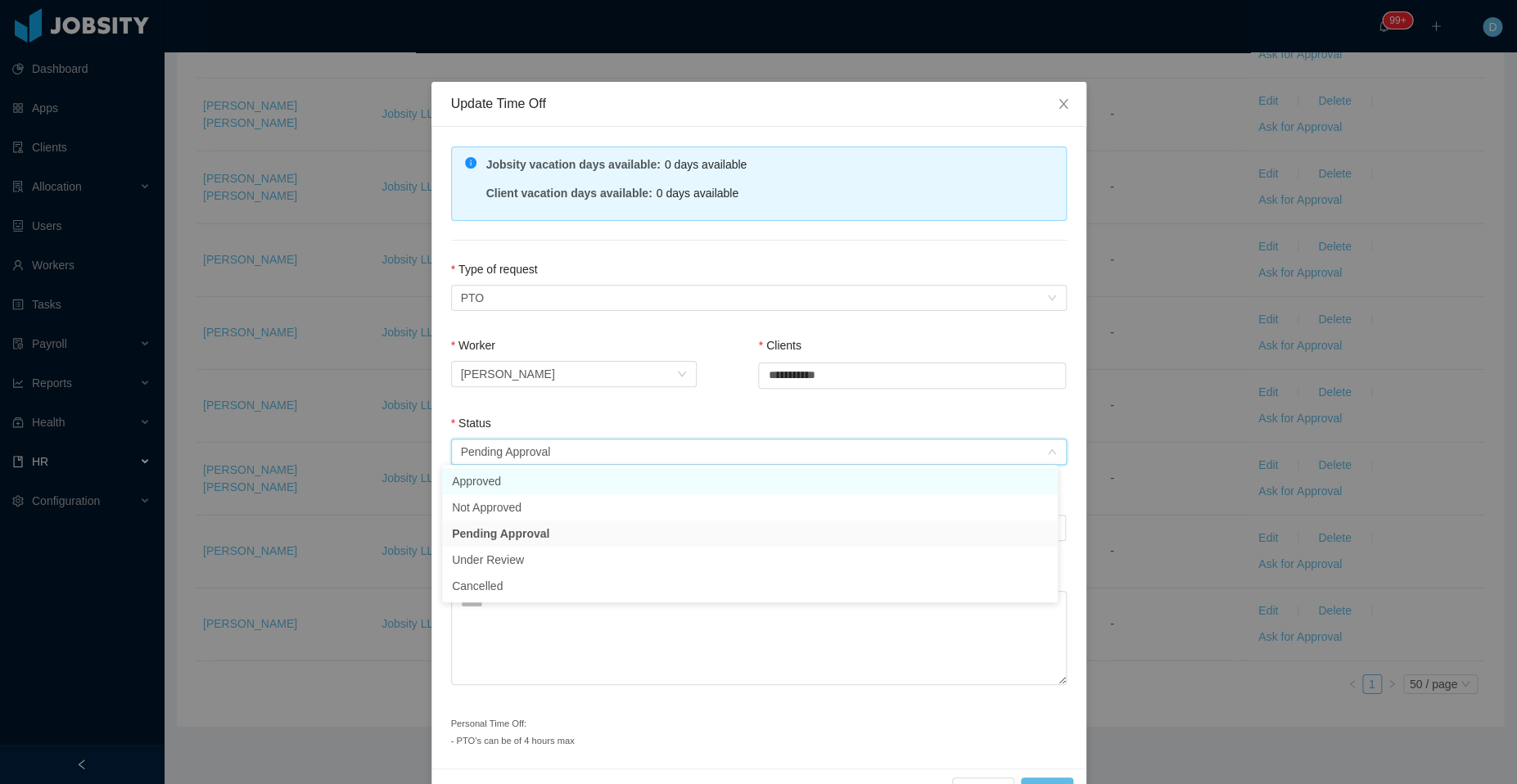
click at [536, 485] on li "Approved" at bounding box center [749, 481] width 615 height 26
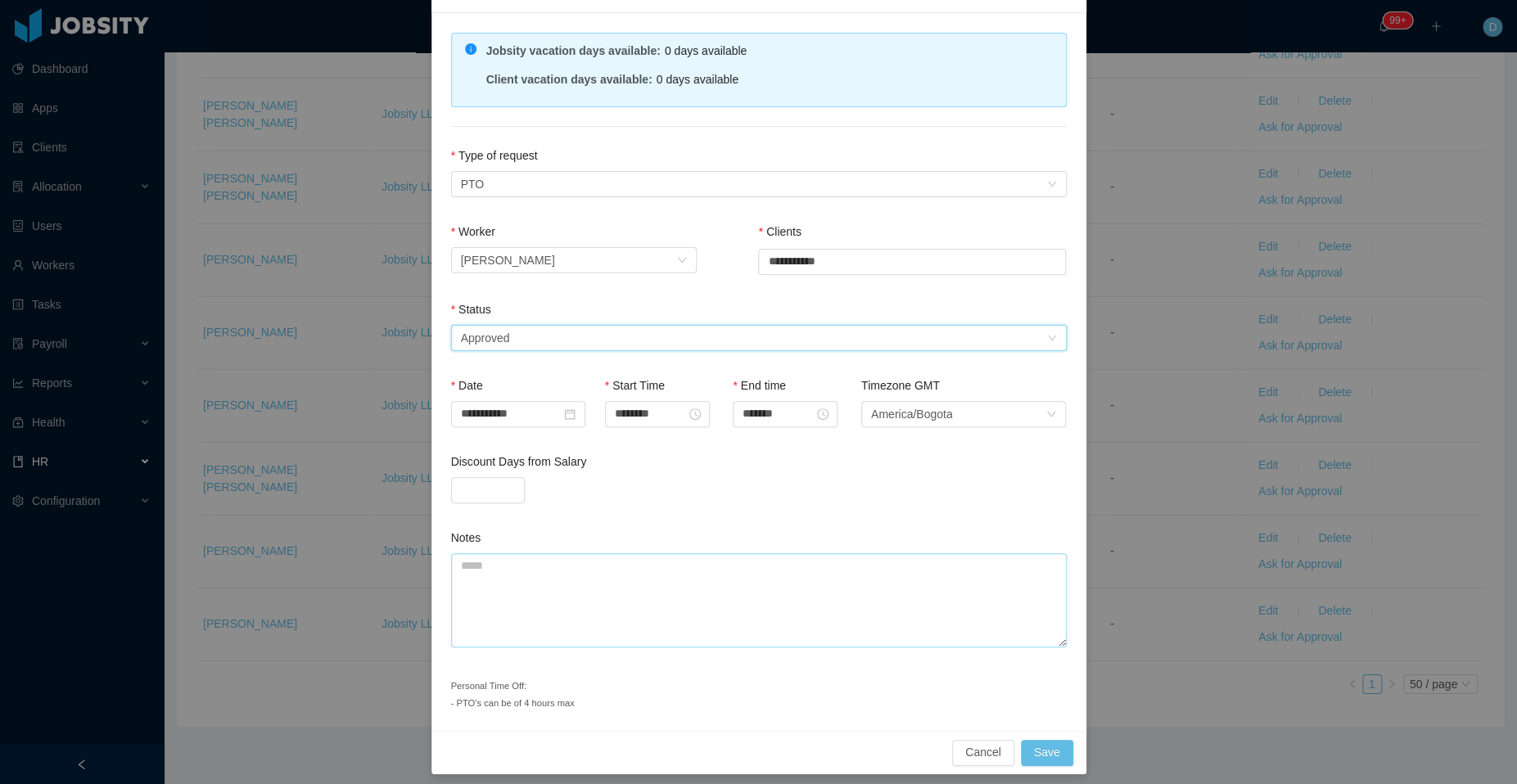
scroll to position [119, 0]
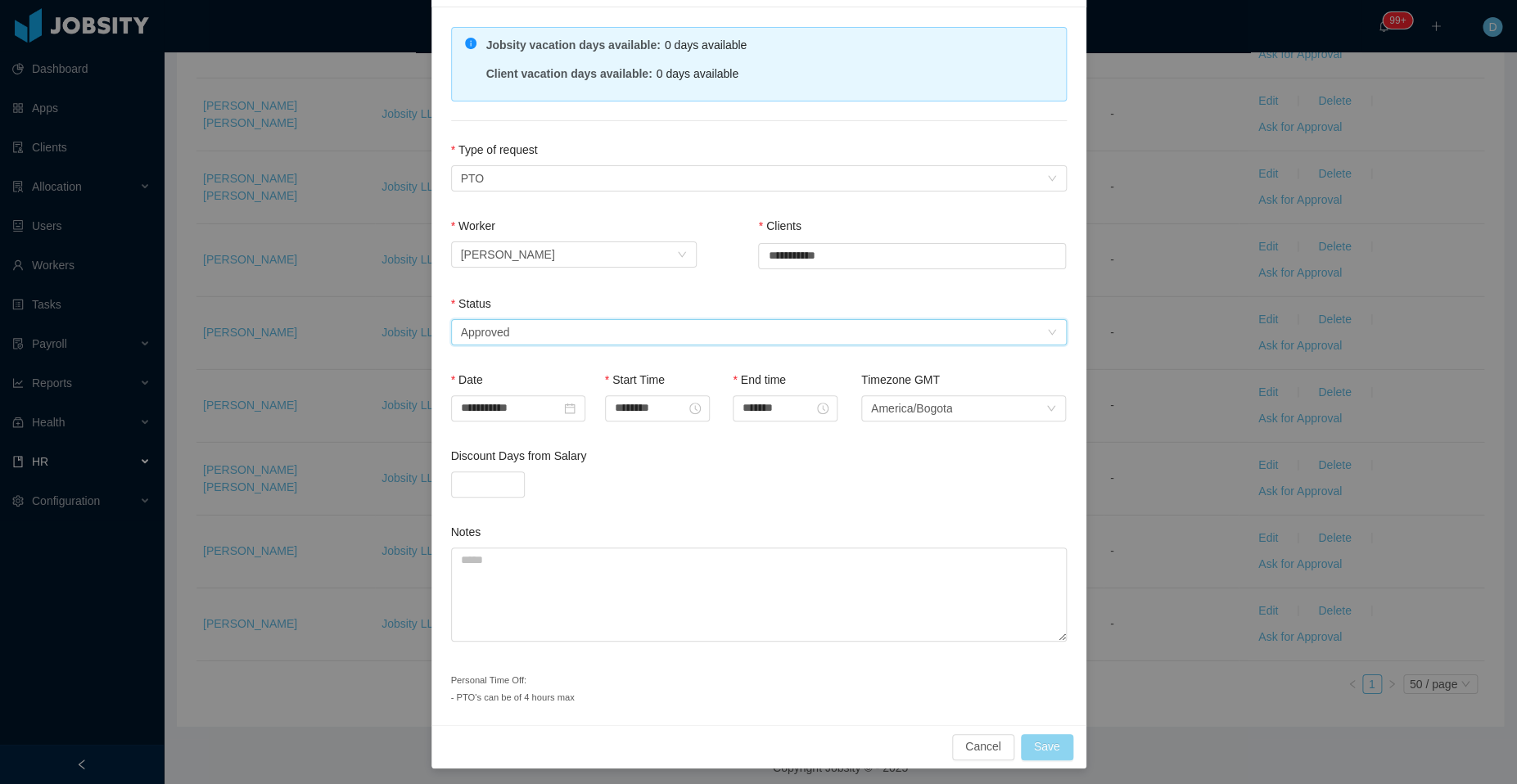
click at [1044, 739] on button "Save" at bounding box center [1047, 747] width 52 height 26
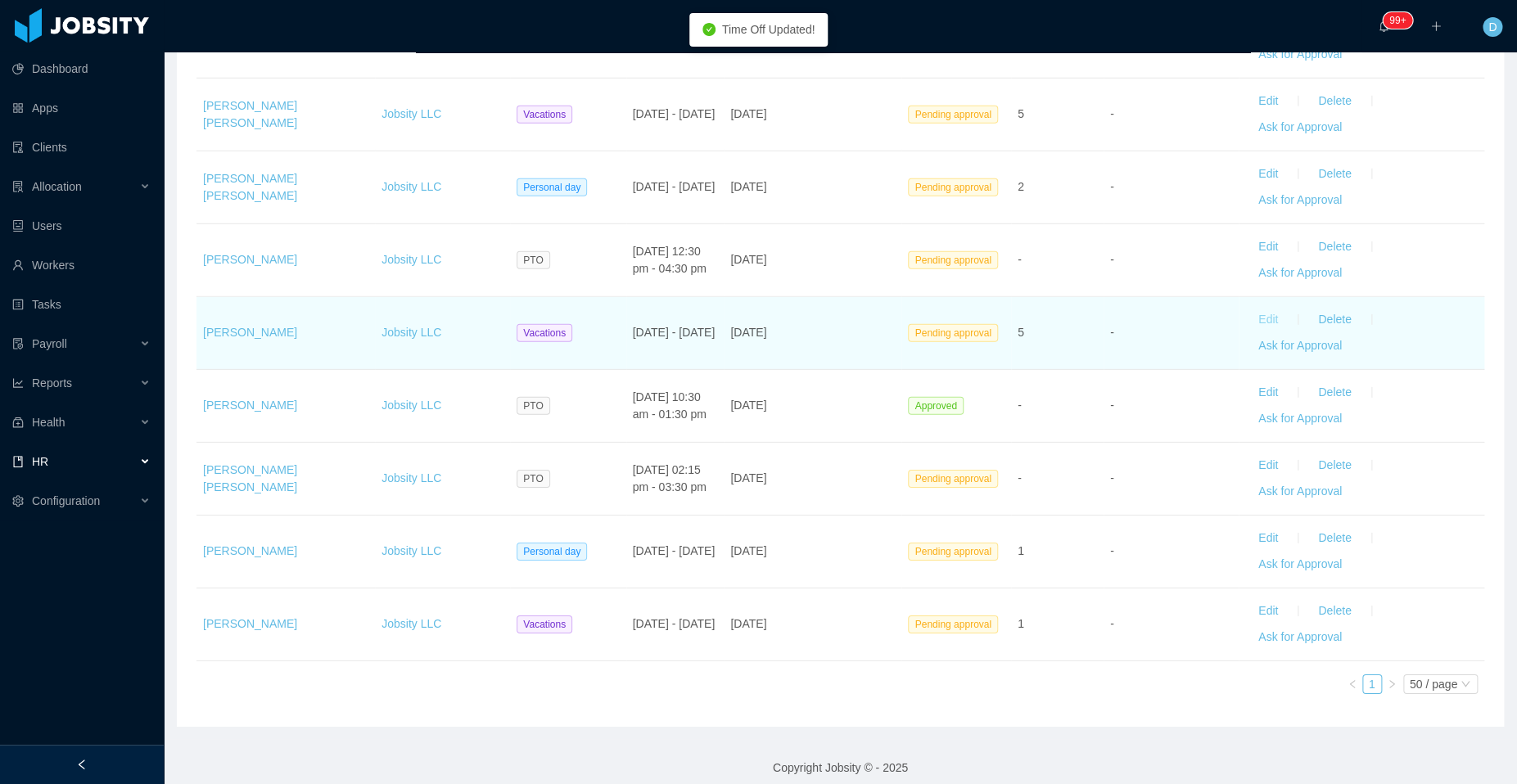
click at [1251, 308] on button "Edit" at bounding box center [1268, 320] width 46 height 26
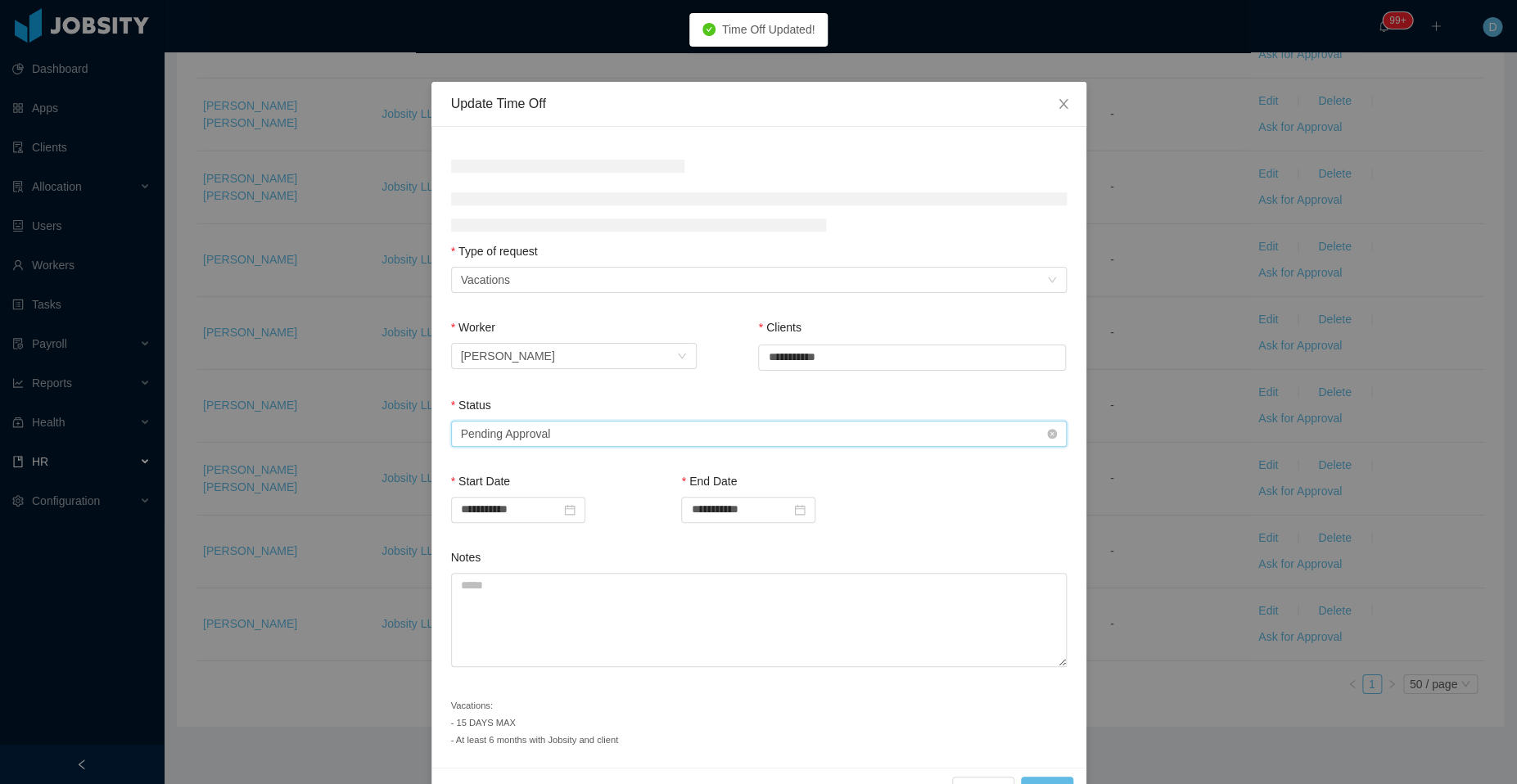
click at [745, 432] on div "Select status Pending Approval" at bounding box center [753, 433] width 585 height 24
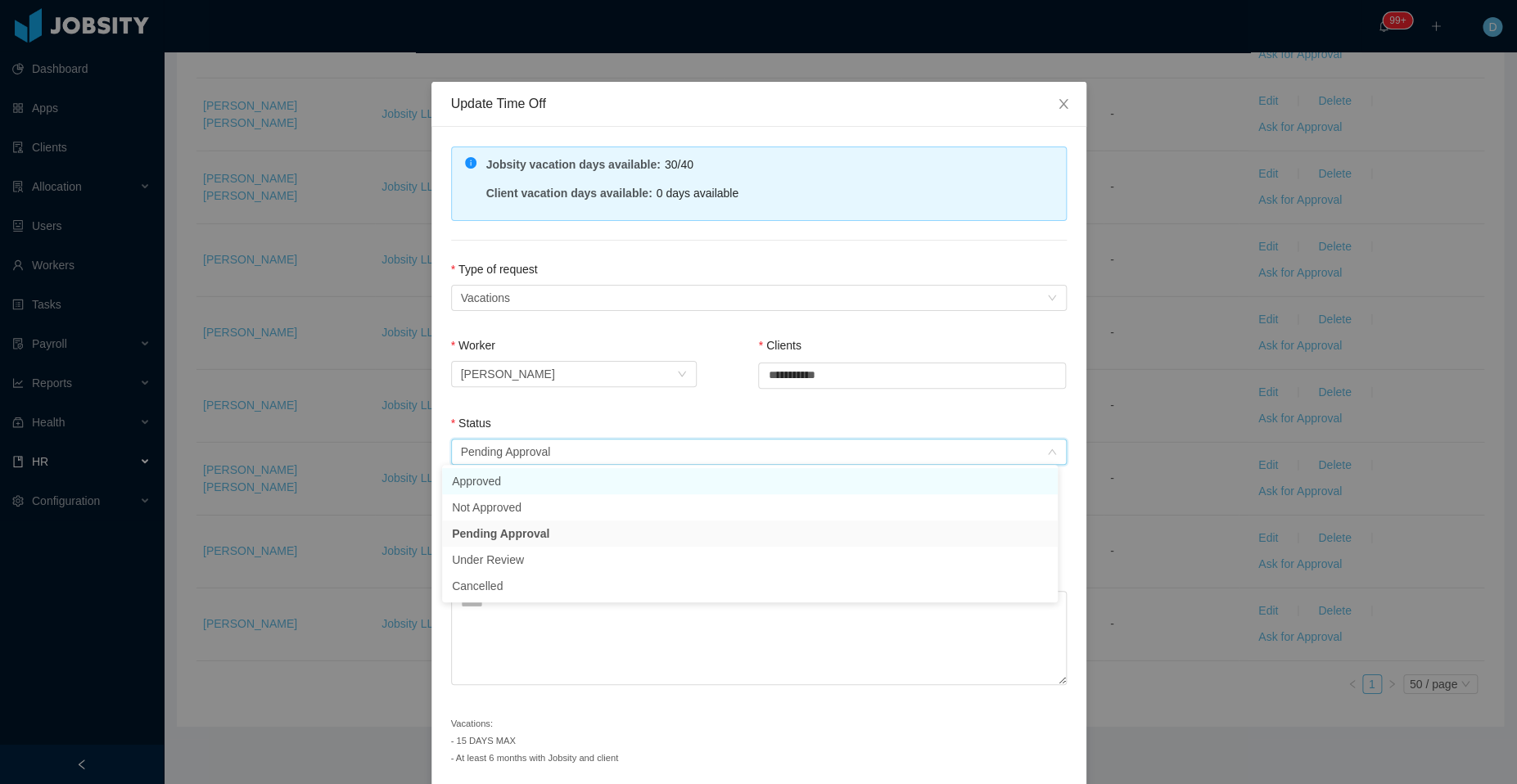
click at [609, 483] on li "Approved" at bounding box center [749, 481] width 615 height 26
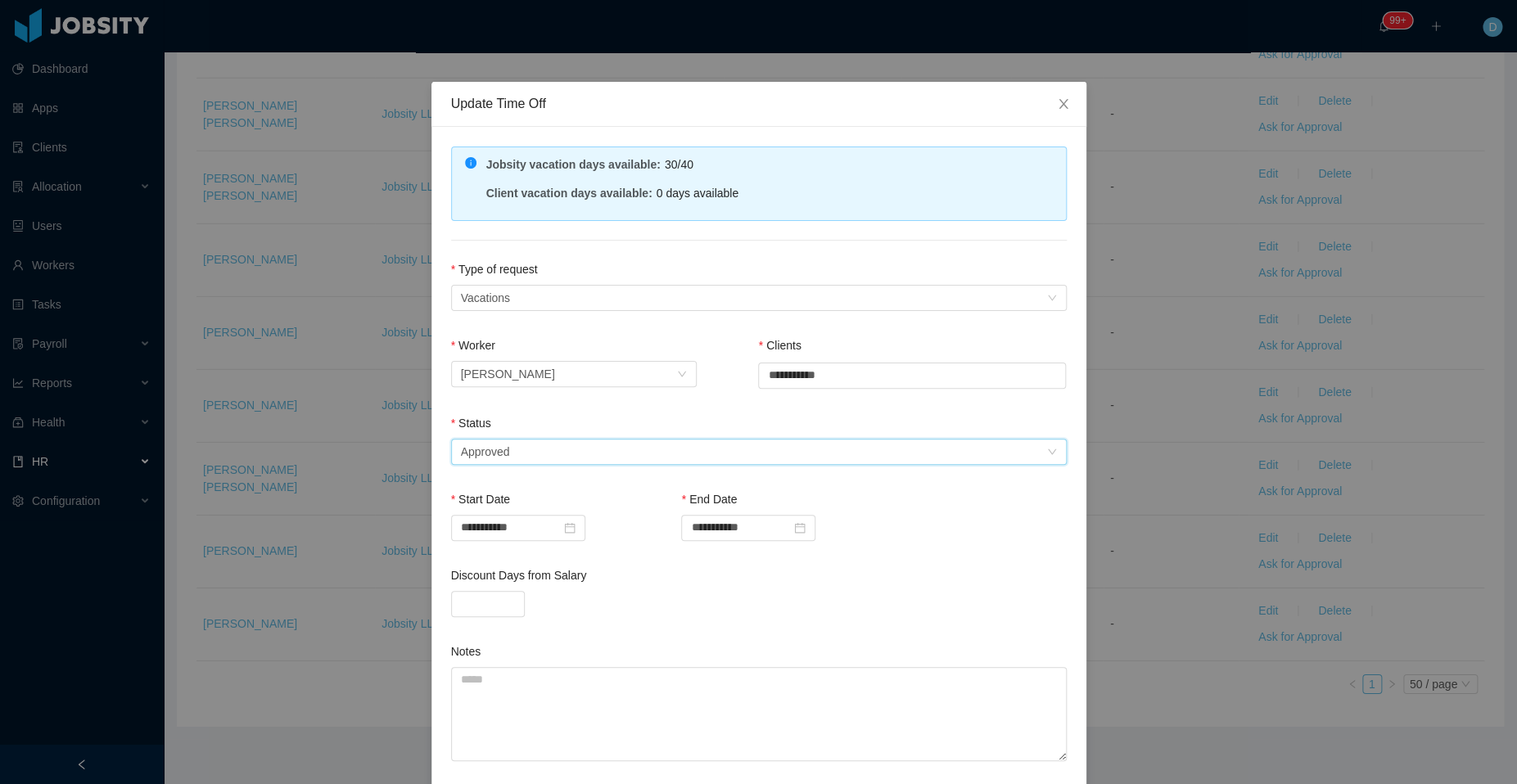
scroll to position [137, 0]
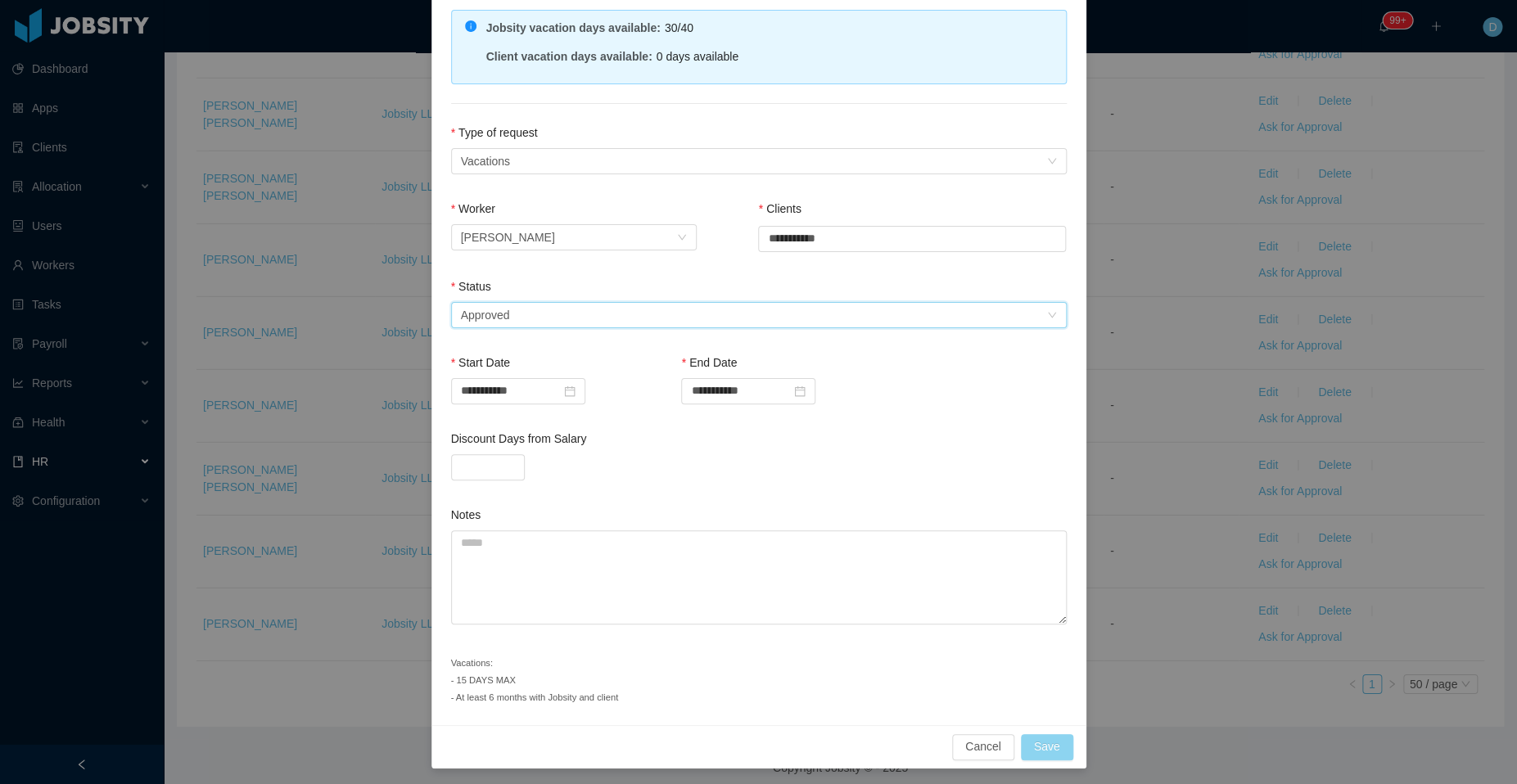
click at [1029, 734] on button "Save" at bounding box center [1047, 747] width 52 height 26
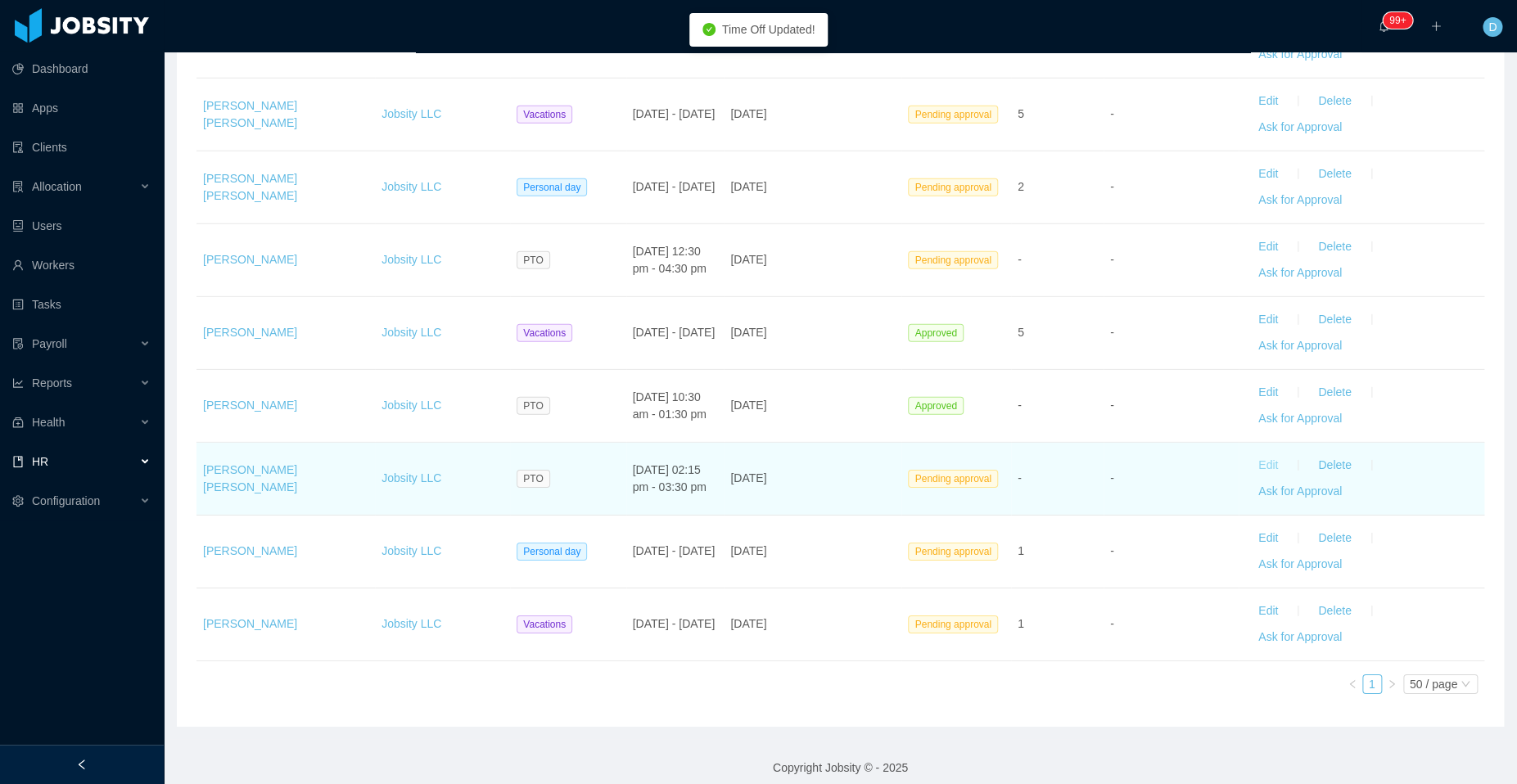
click at [1250, 452] on button "Edit" at bounding box center [1268, 465] width 46 height 26
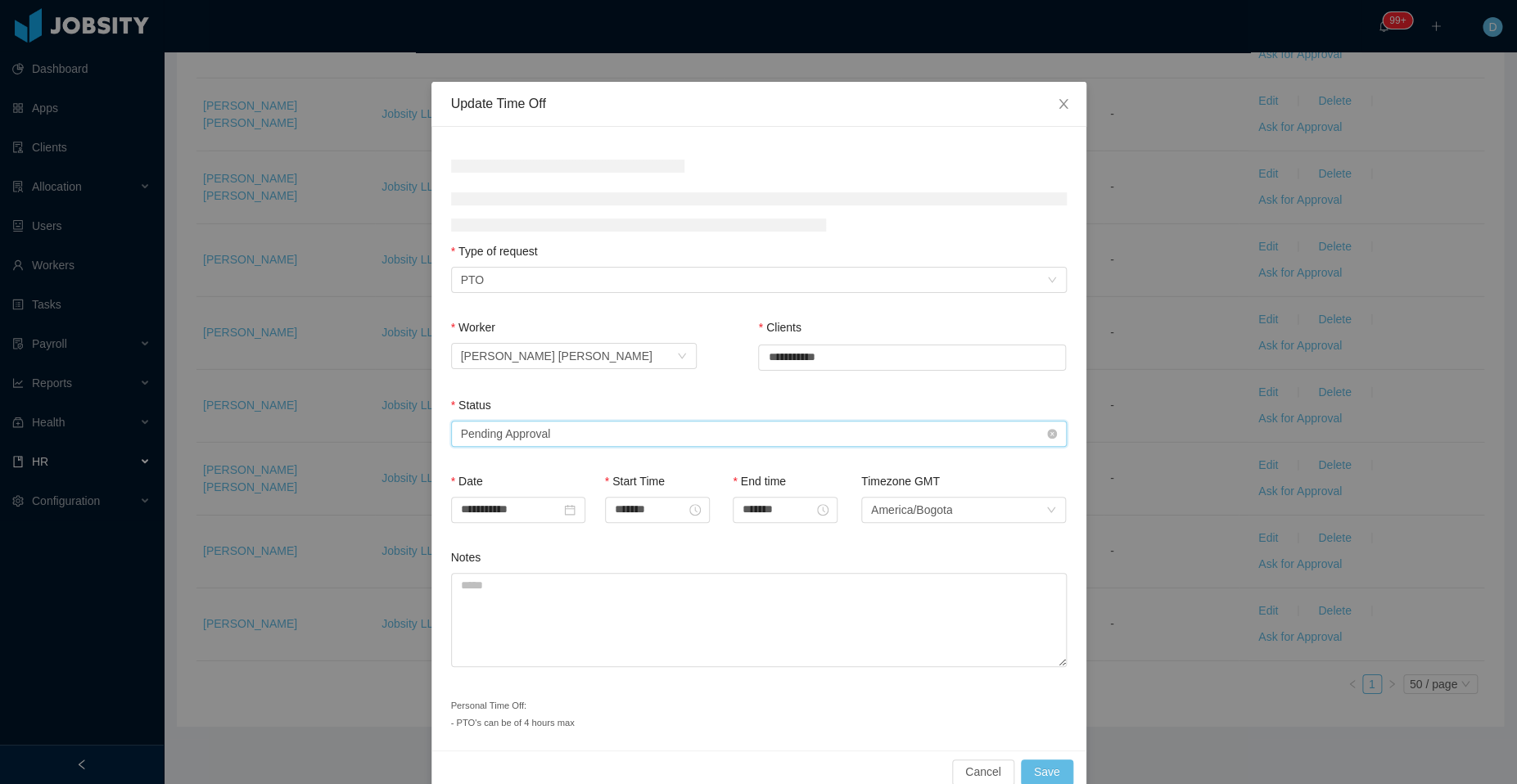
click at [751, 442] on div "Select status Pending Approval" at bounding box center [753, 433] width 585 height 24
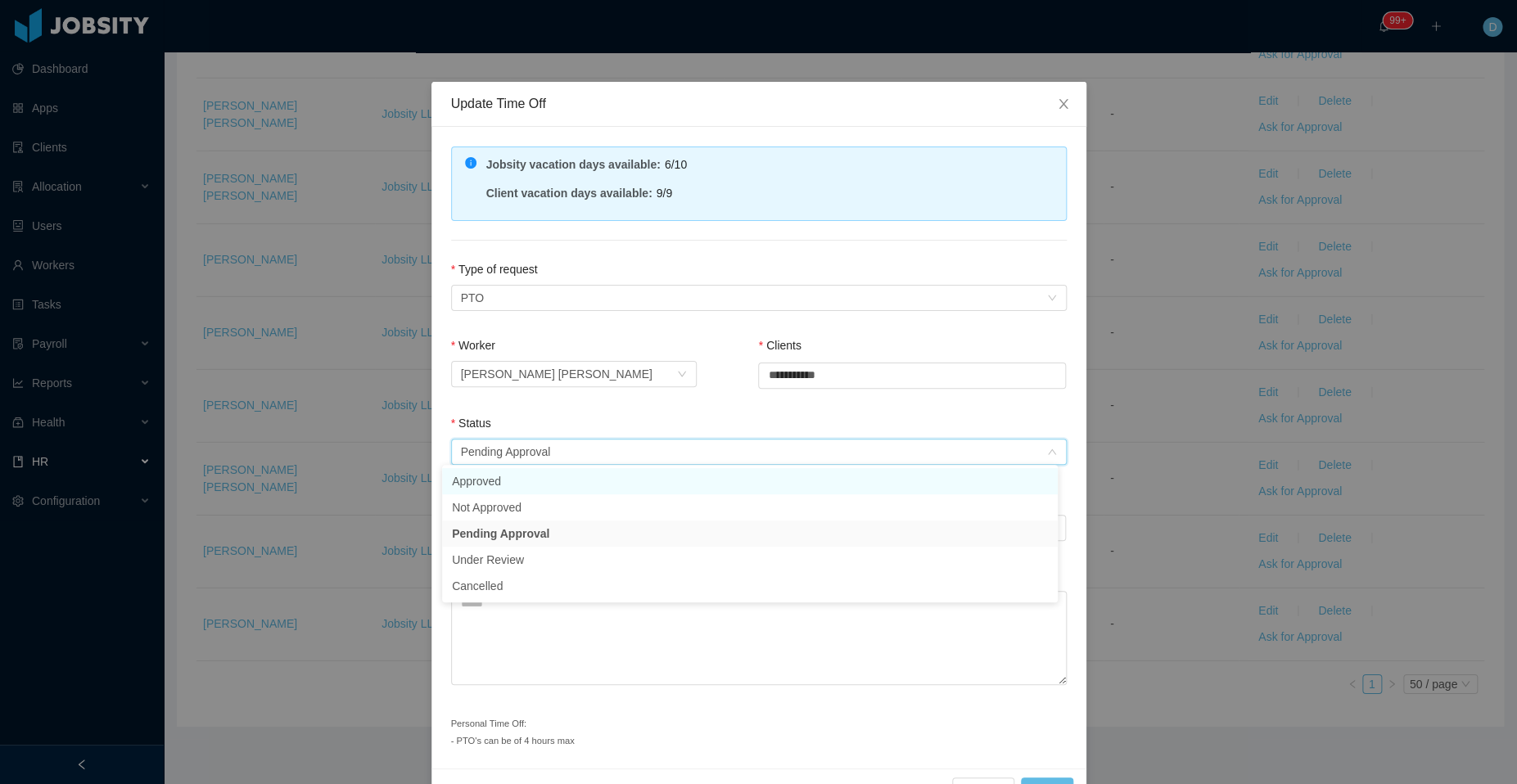
click at [677, 472] on li "Approved" at bounding box center [749, 481] width 615 height 26
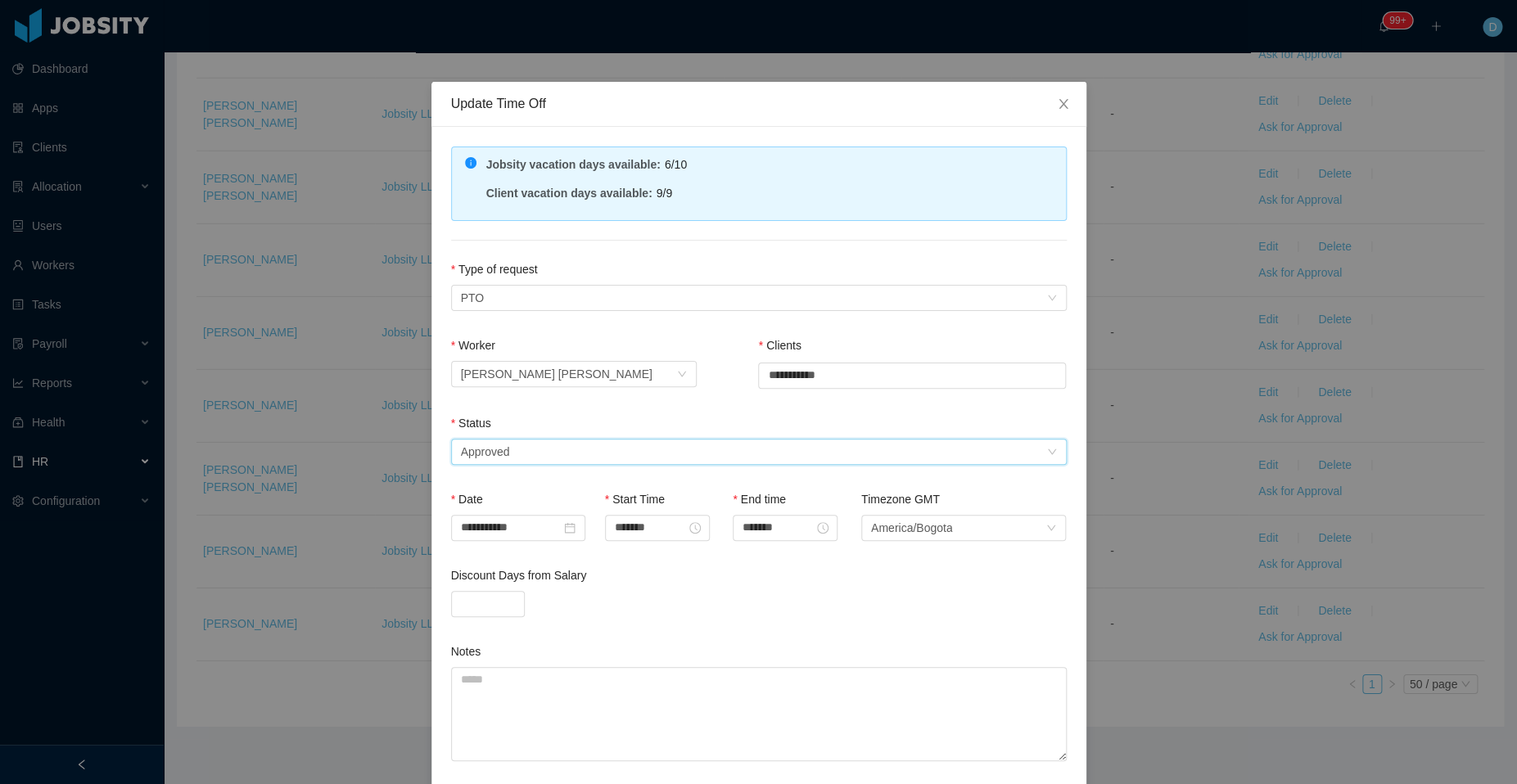
scroll to position [119, 0]
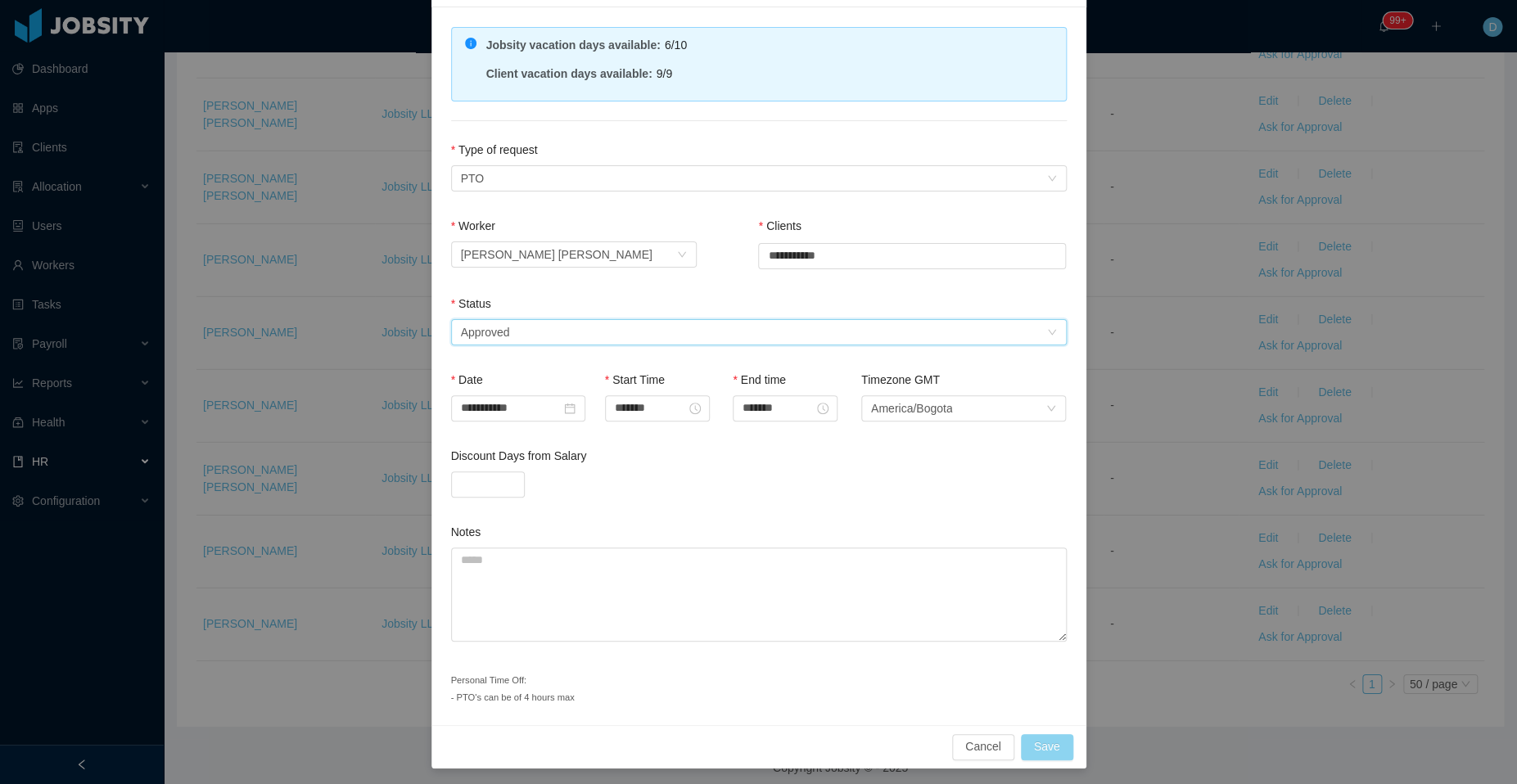
click at [1033, 737] on button "Save" at bounding box center [1047, 747] width 52 height 26
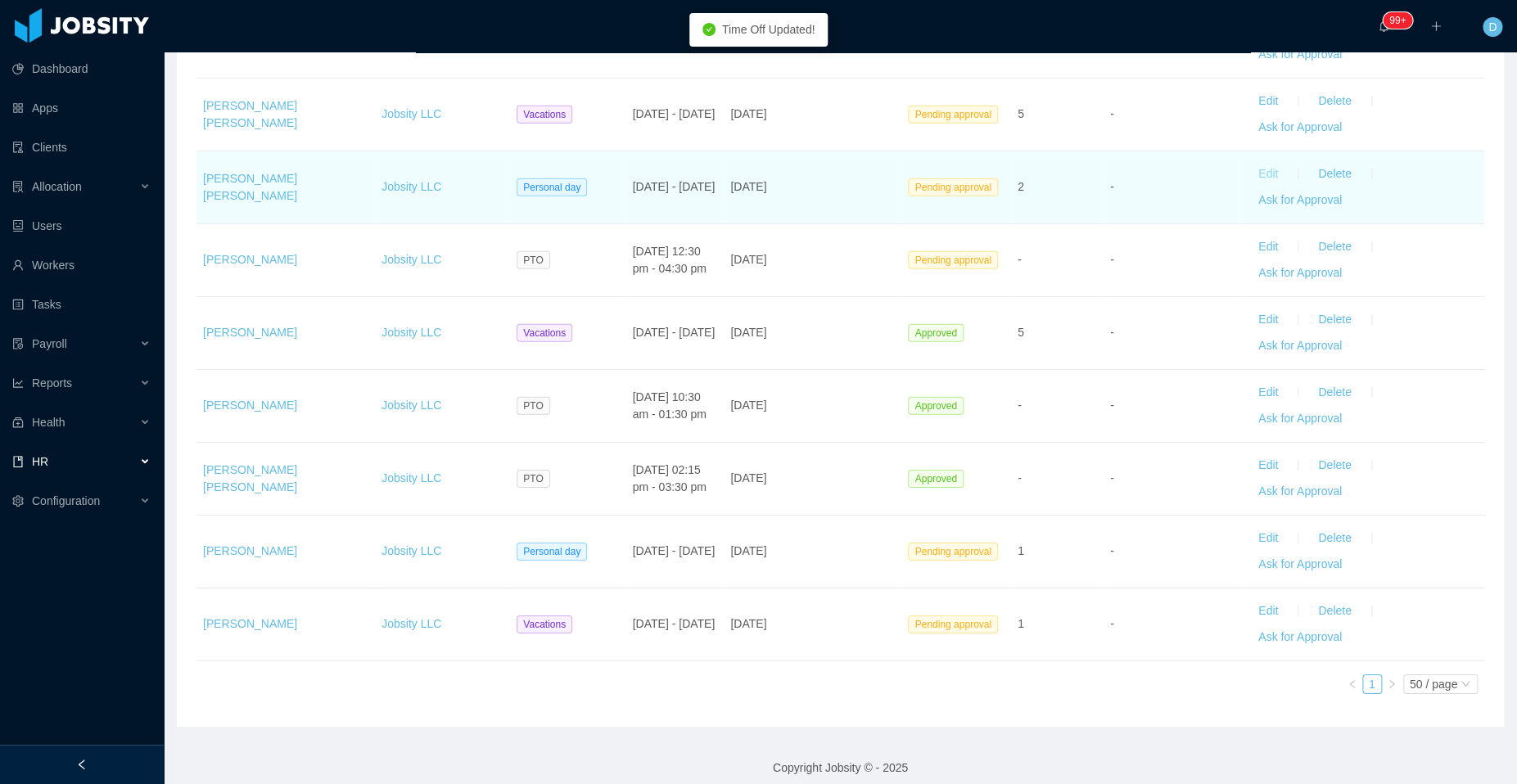
click at [1250, 168] on button "Edit" at bounding box center [1268, 174] width 46 height 26
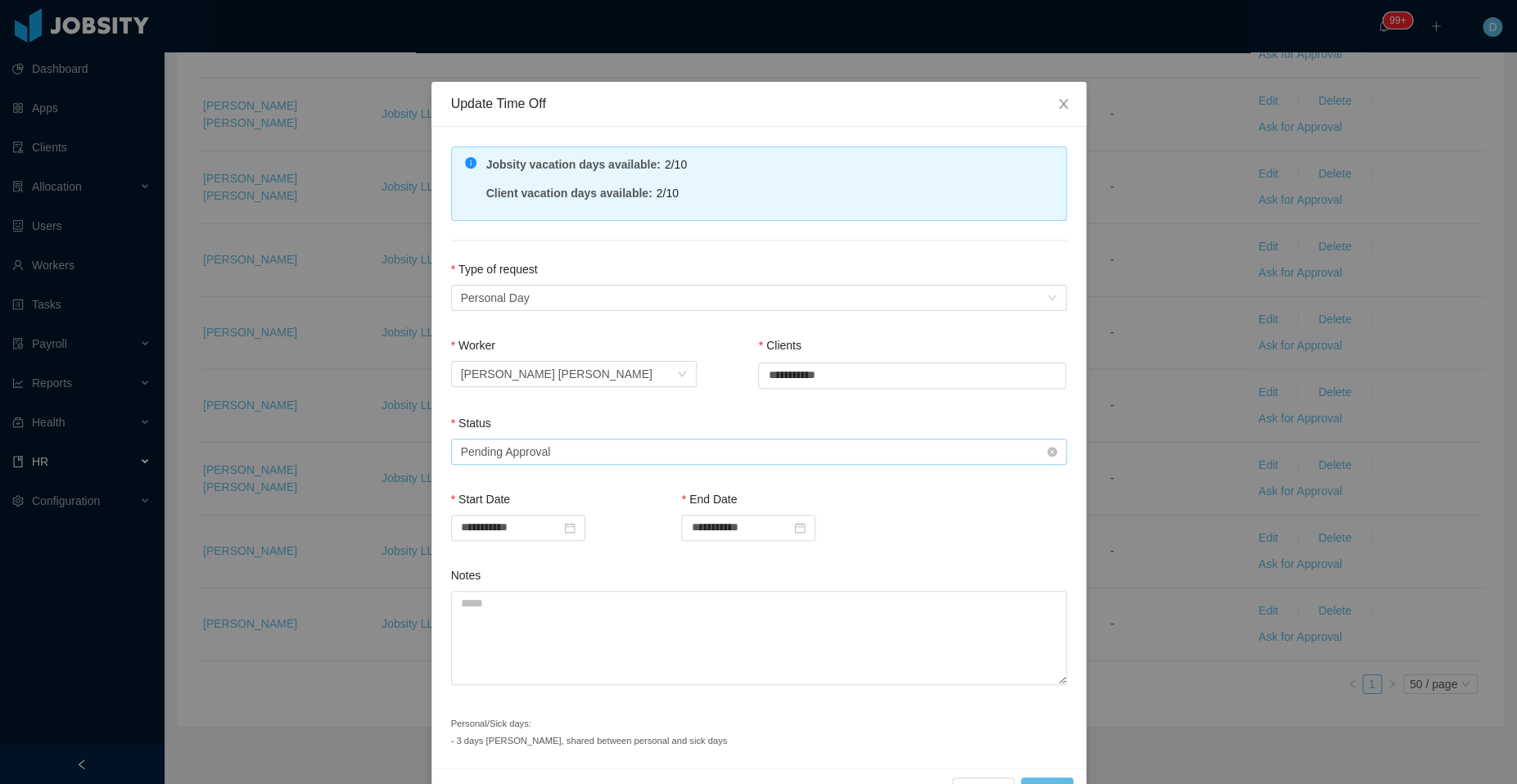
click at [749, 436] on div "Status" at bounding box center [758, 426] width 615 height 24
click at [697, 458] on div "Select status Pending Approval" at bounding box center [753, 452] width 585 height 24
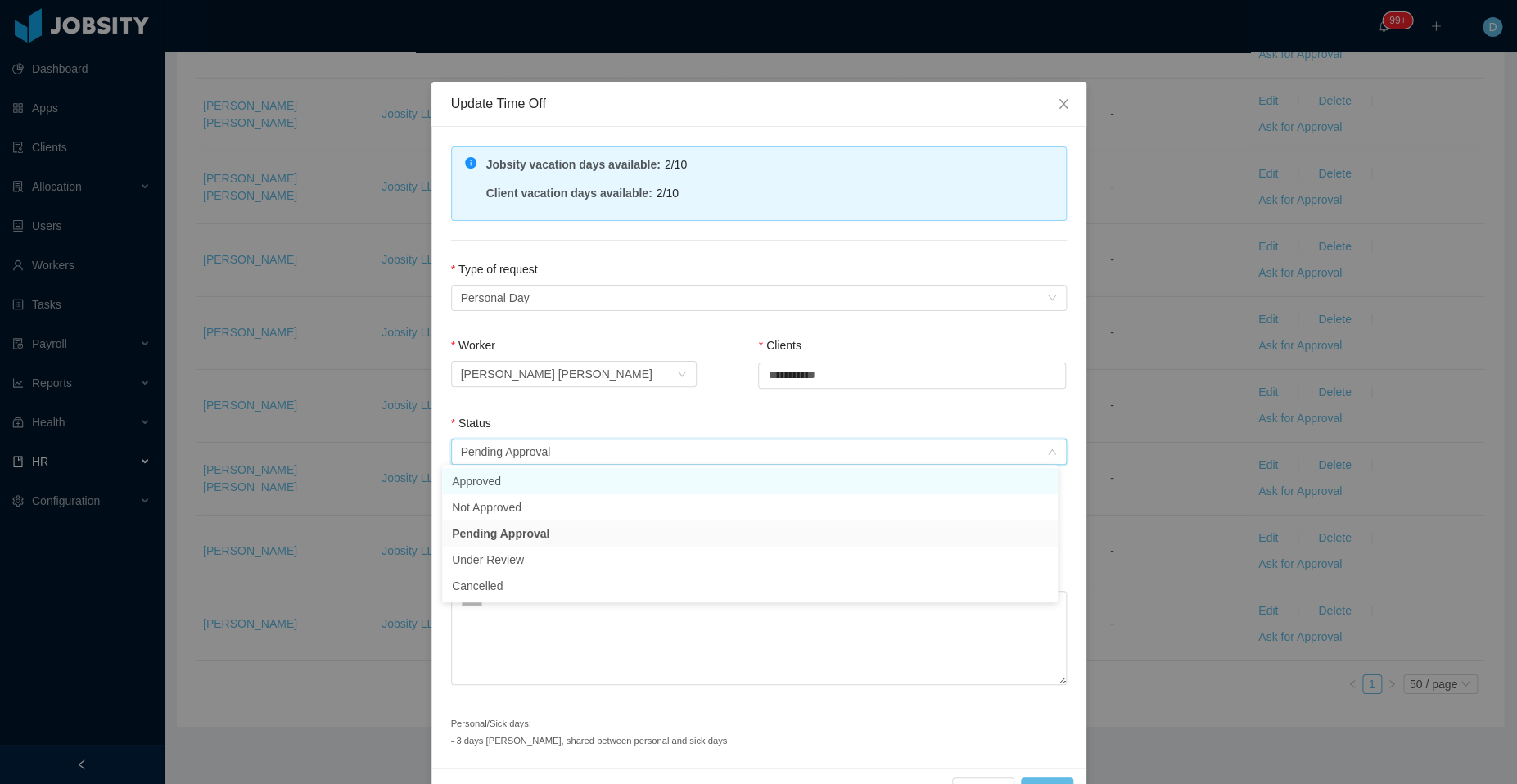
click at [631, 486] on li "Approved" at bounding box center [749, 481] width 615 height 26
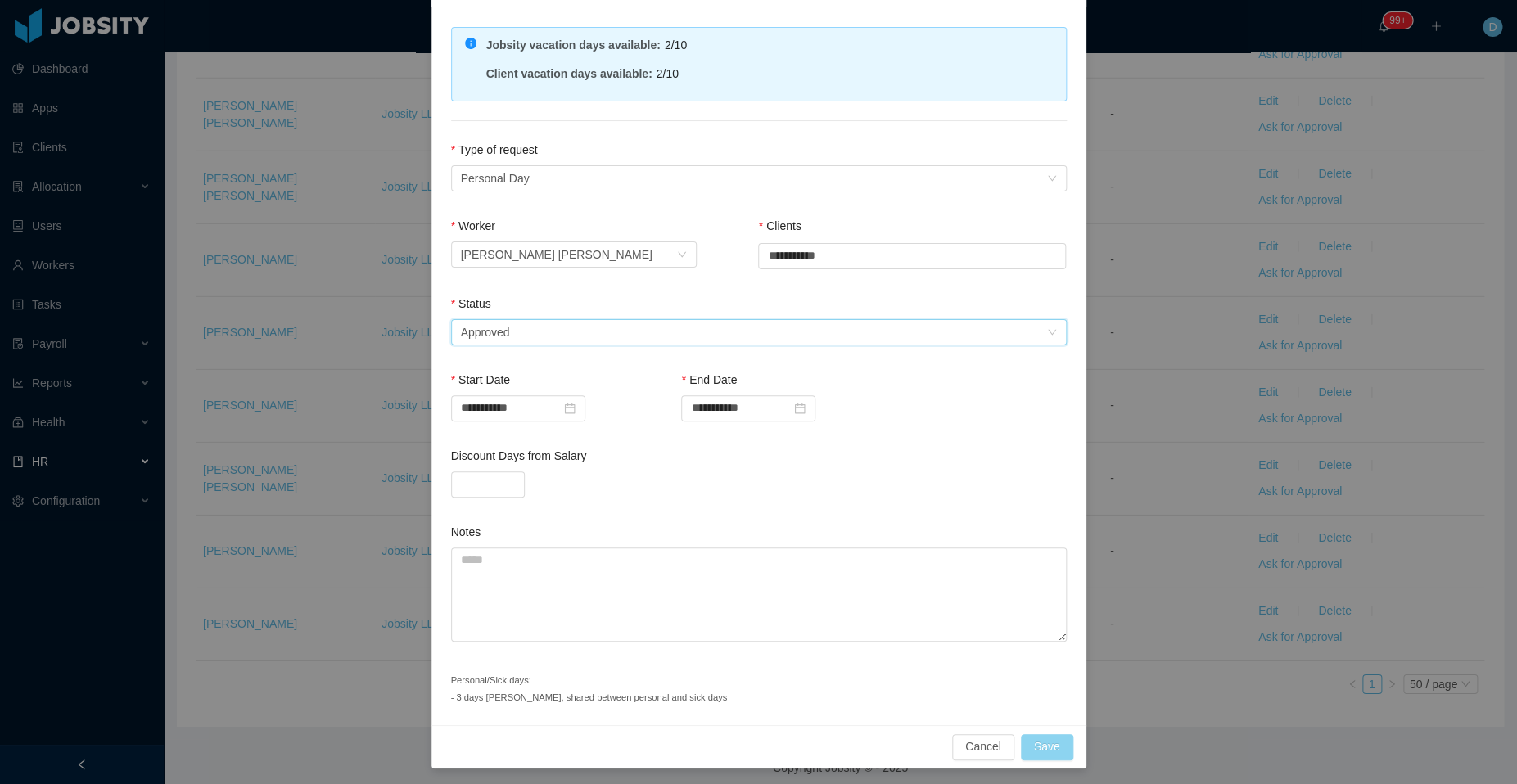
click at [1041, 734] on button "Save" at bounding box center [1047, 747] width 52 height 26
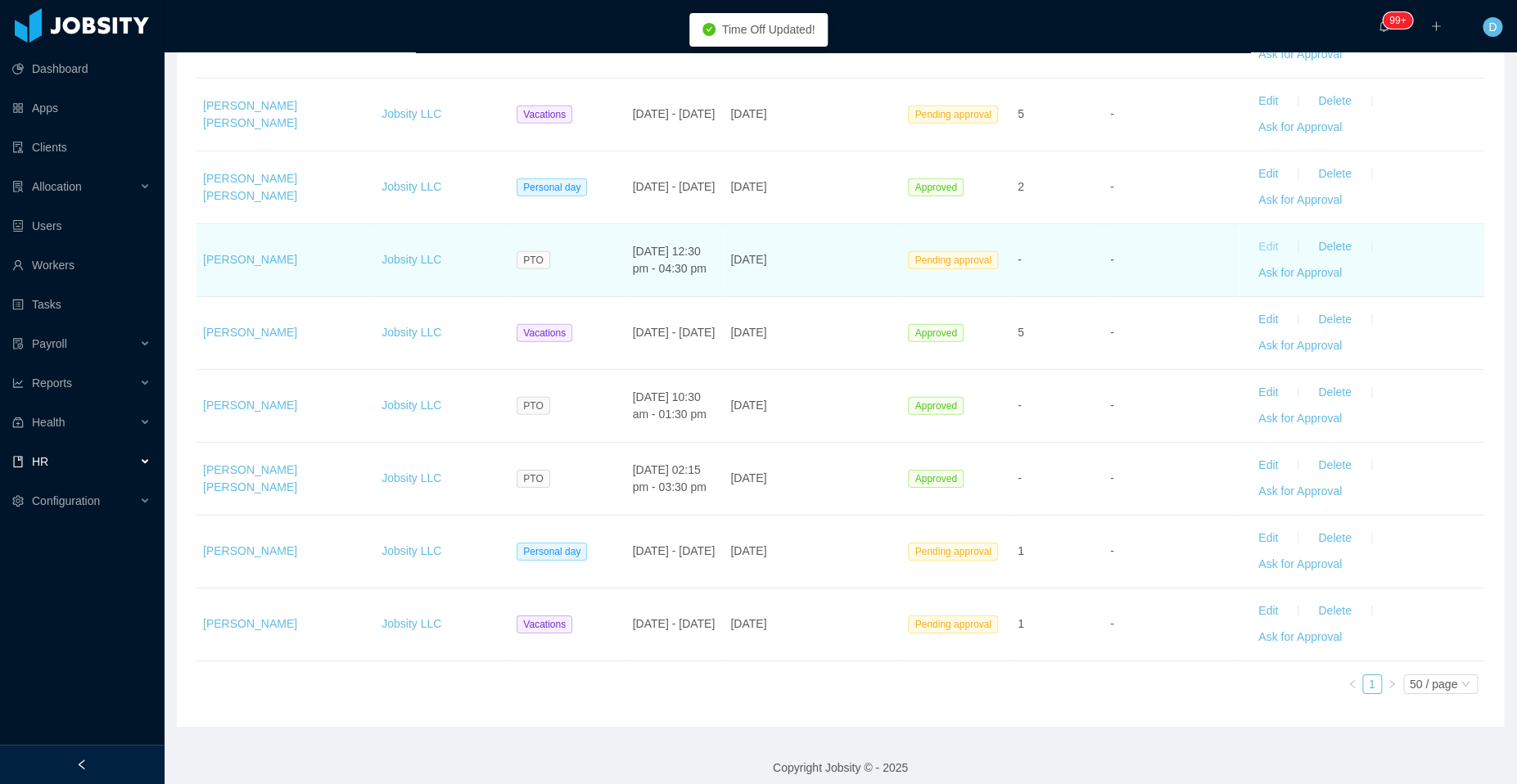
click at [1257, 240] on button "Edit" at bounding box center [1268, 247] width 46 height 26
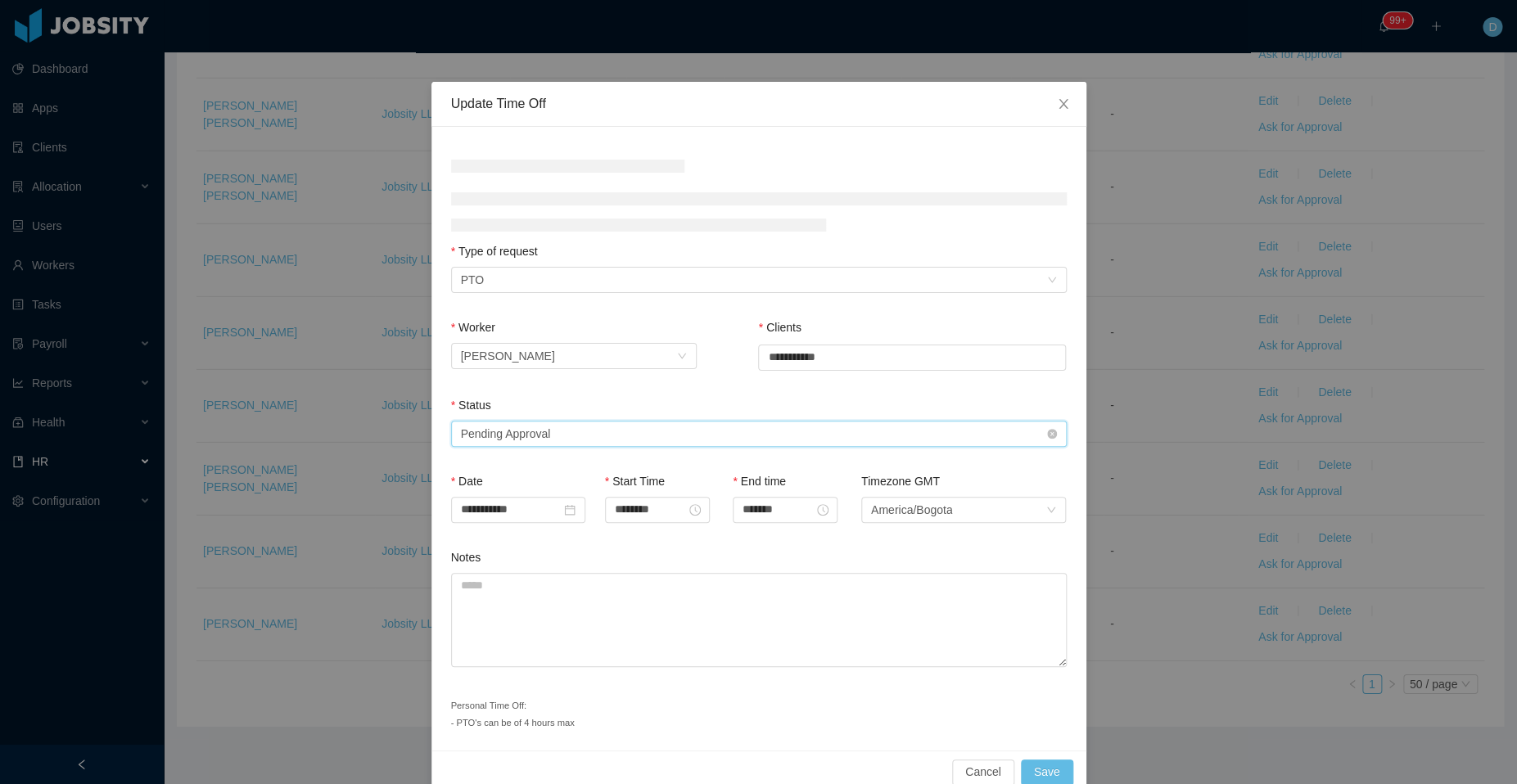
click at [714, 438] on div "Select status Pending Approval" at bounding box center [753, 433] width 585 height 24
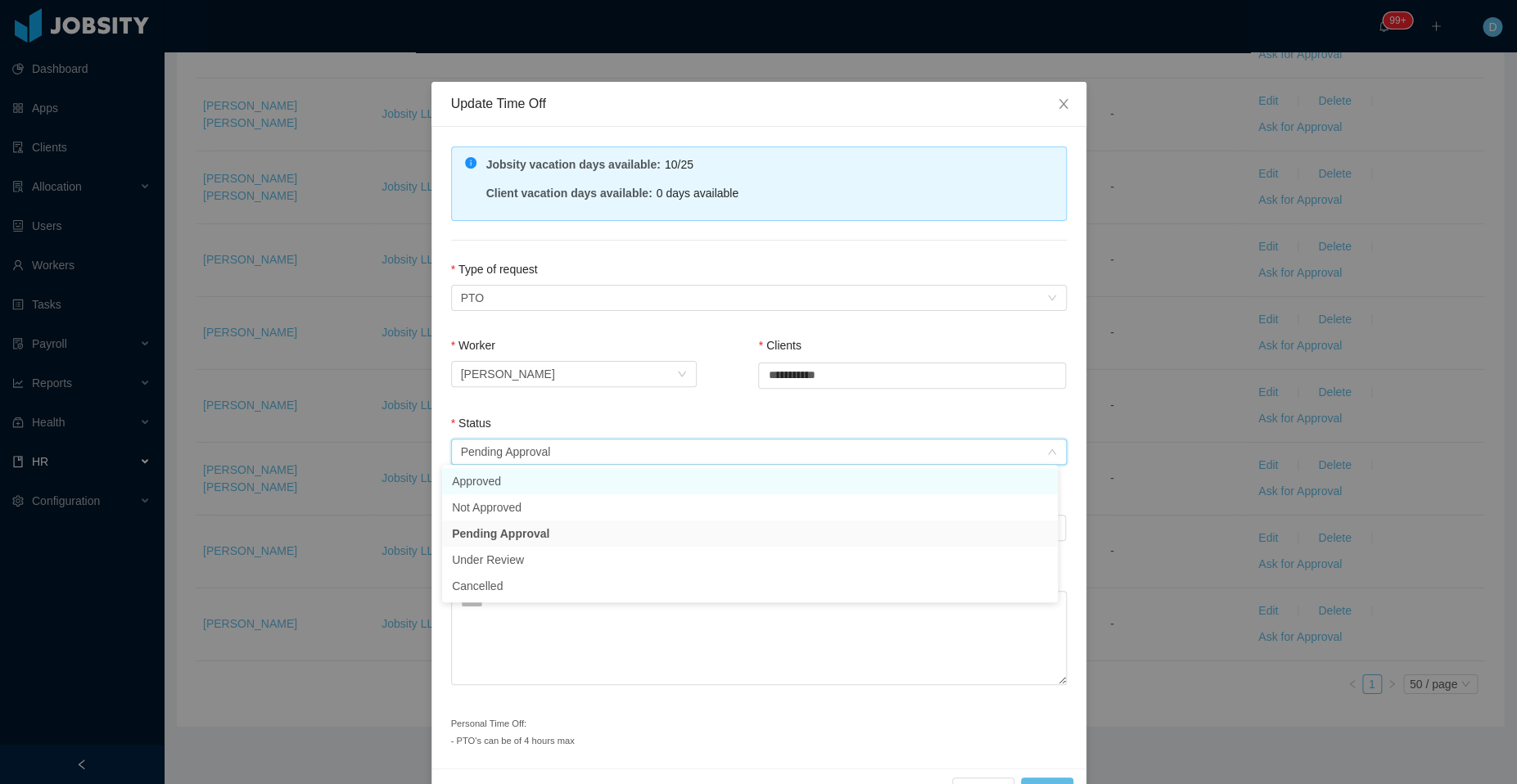
click at [590, 493] on li "Approved" at bounding box center [749, 481] width 615 height 26
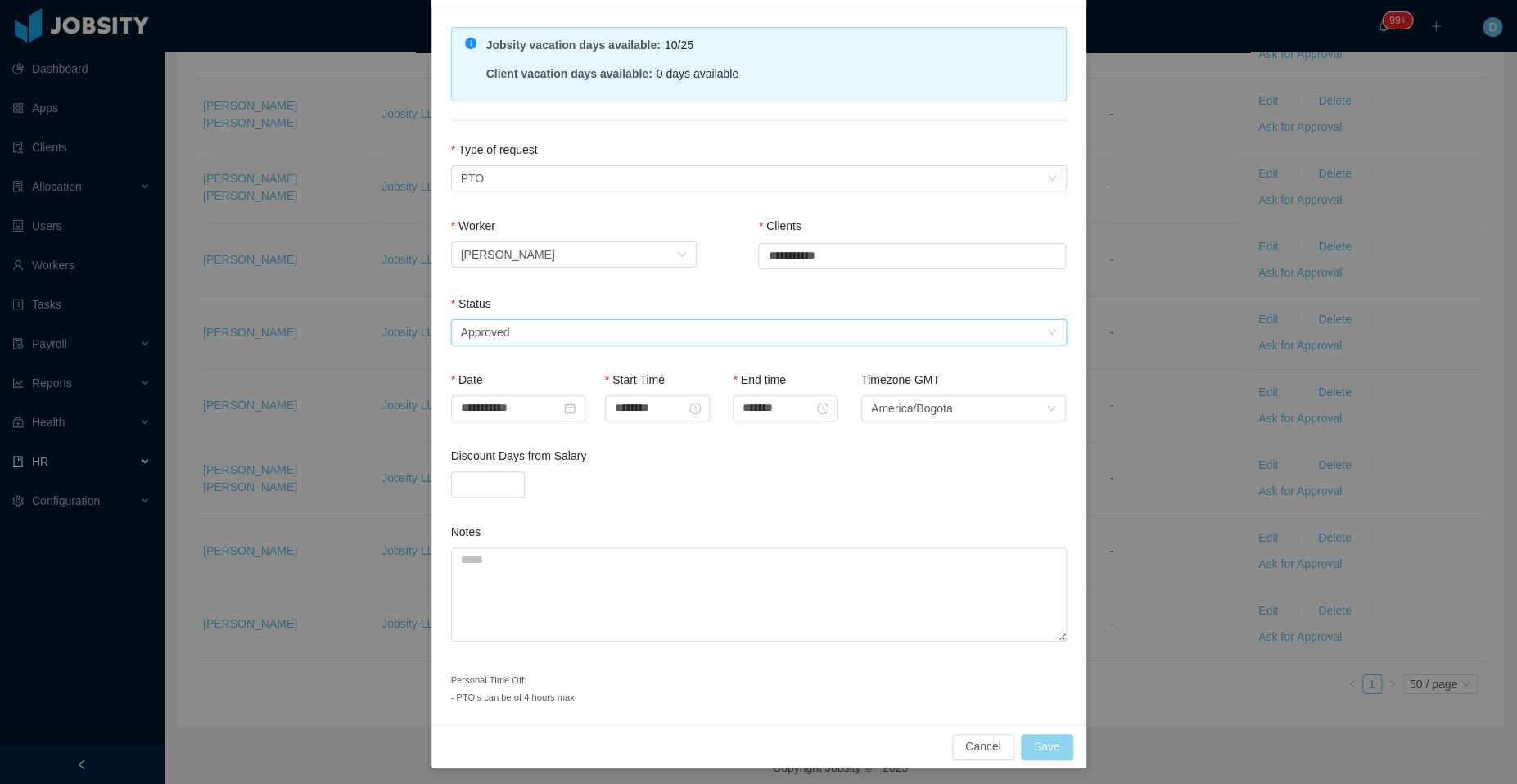
click at [1034, 745] on button "Save" at bounding box center [1047, 747] width 52 height 26
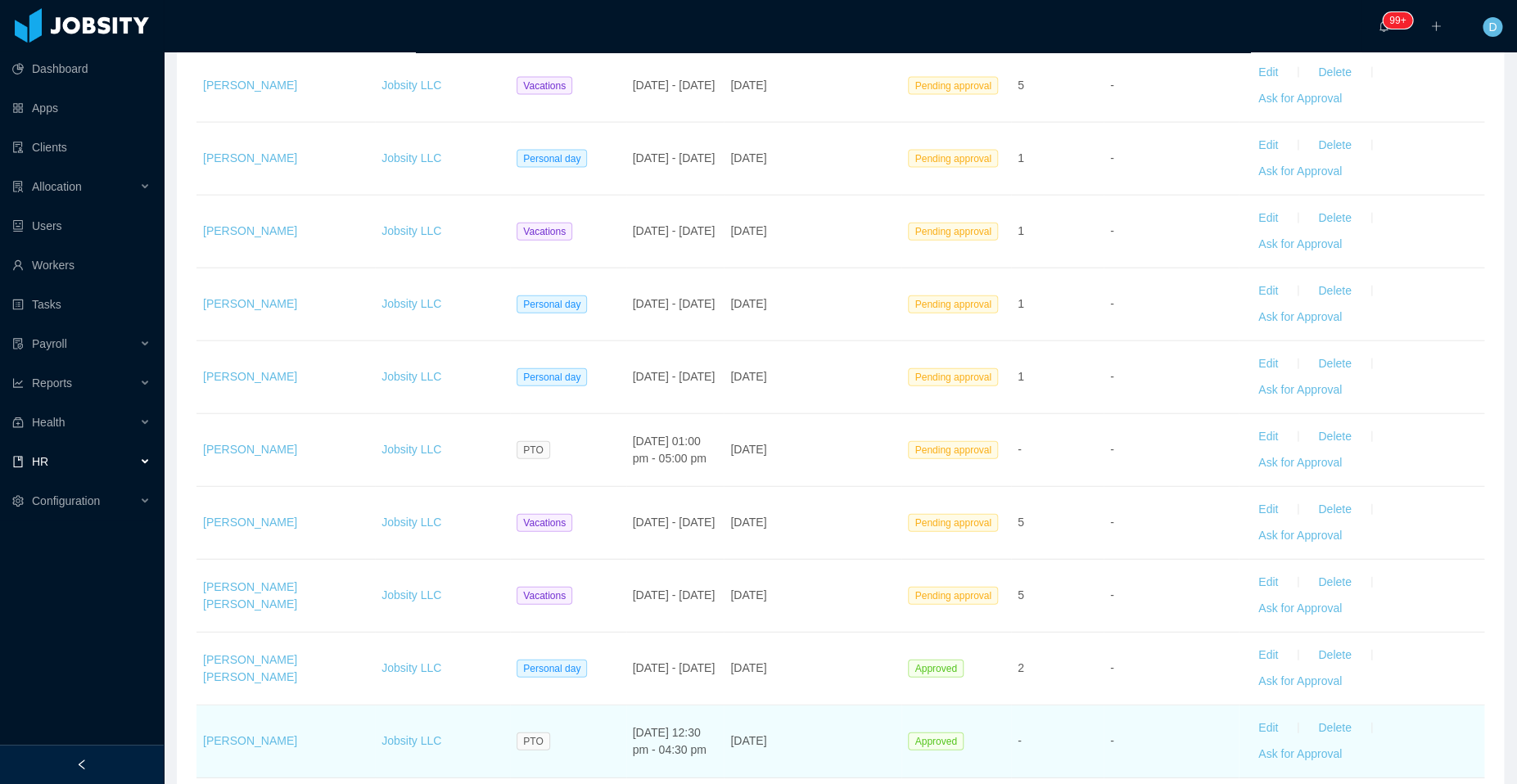
scroll to position [1713, 0]
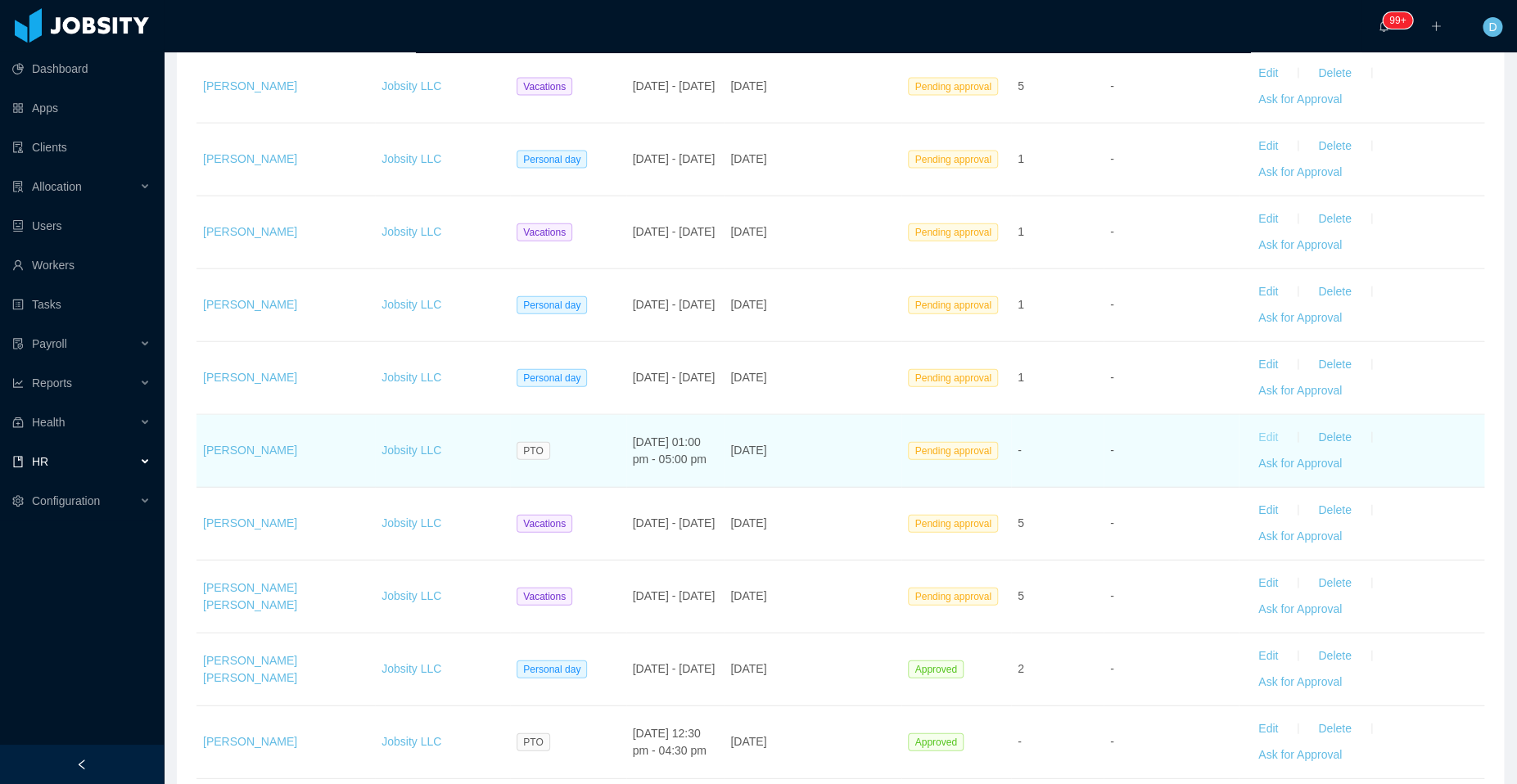
click at [1250, 425] on button "Edit" at bounding box center [1268, 437] width 46 height 26
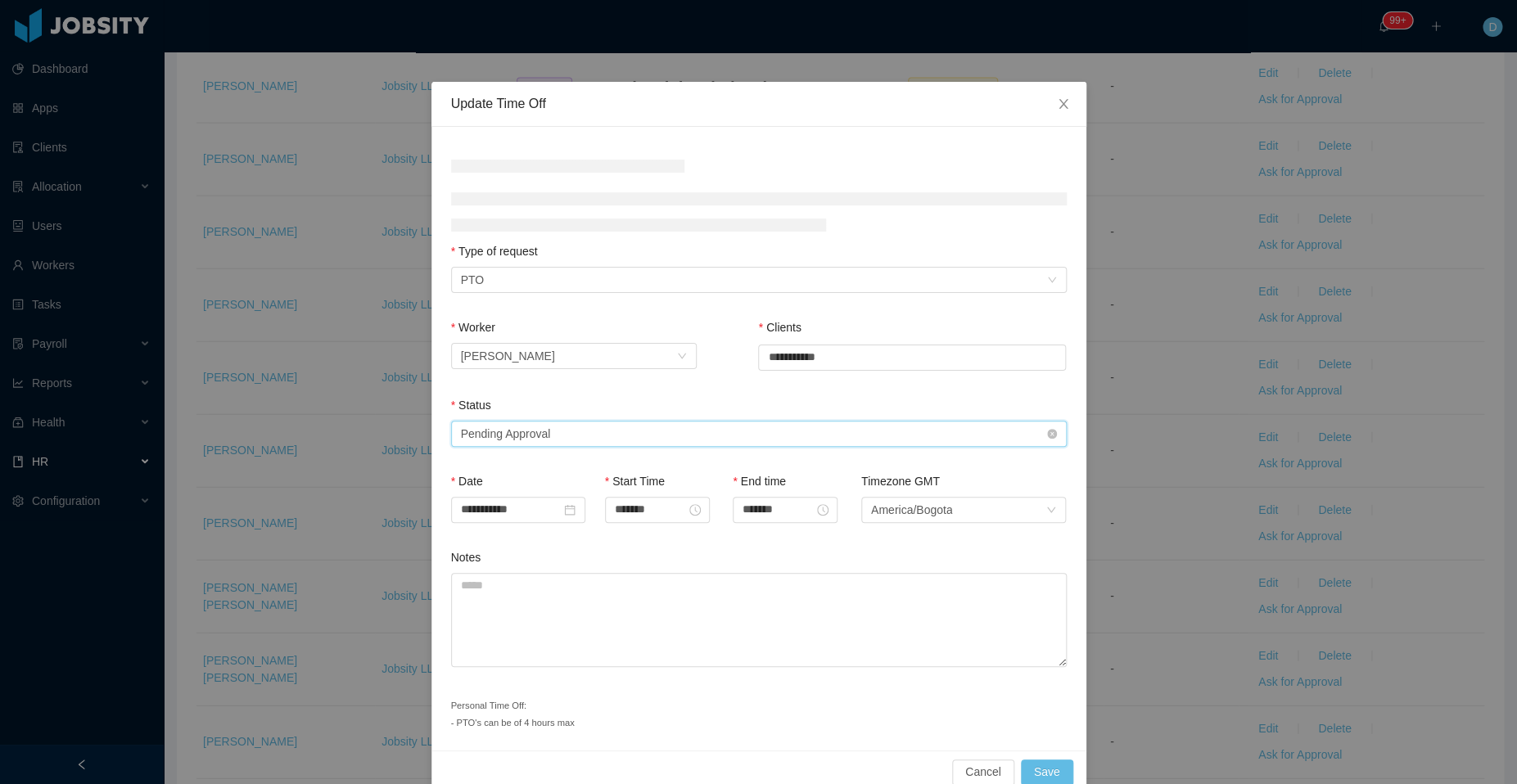
click at [772, 421] on div "Select status Pending Approval" at bounding box center [753, 433] width 585 height 24
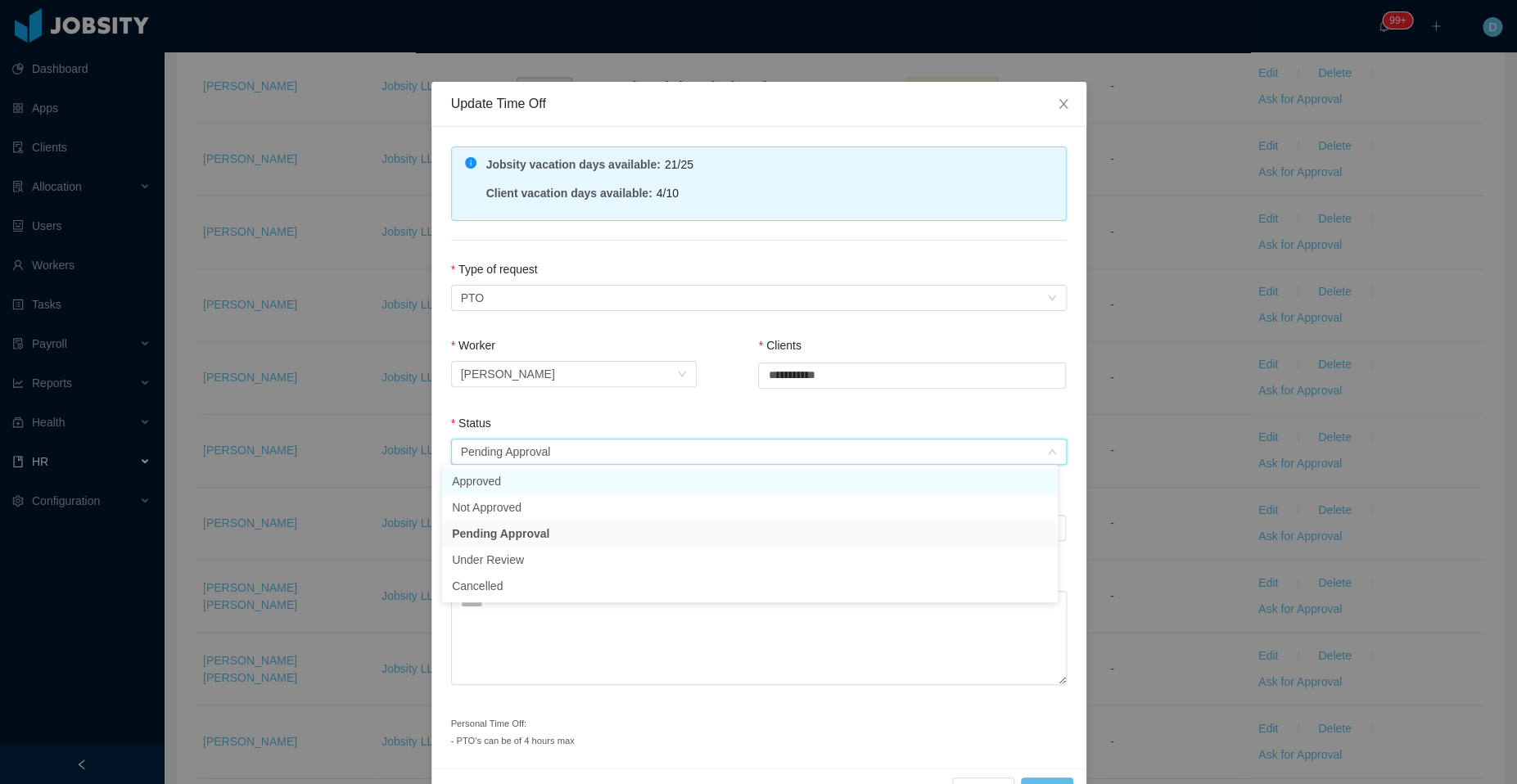
click at [646, 477] on li "Approved" at bounding box center [749, 481] width 615 height 26
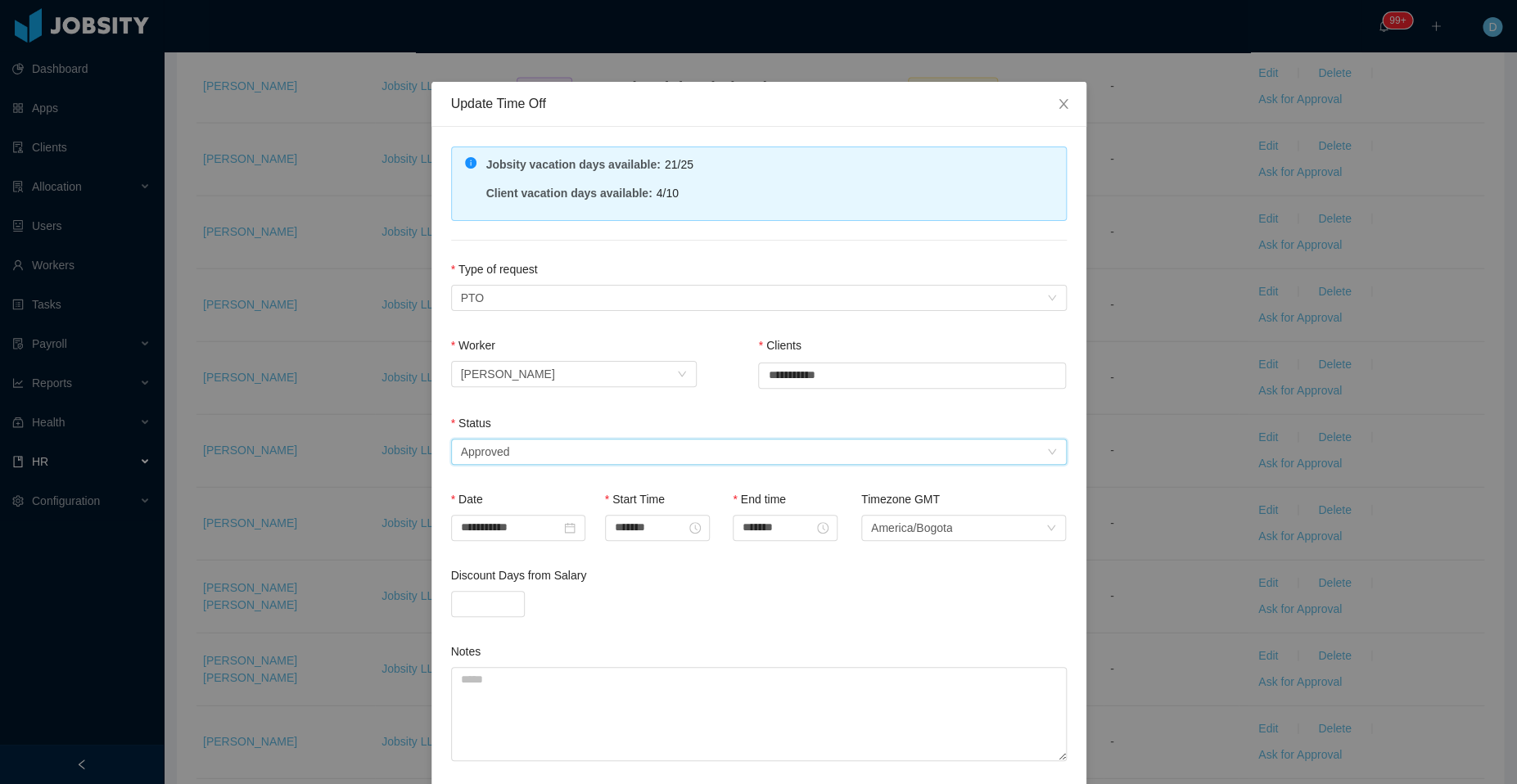
scroll to position [119, 0]
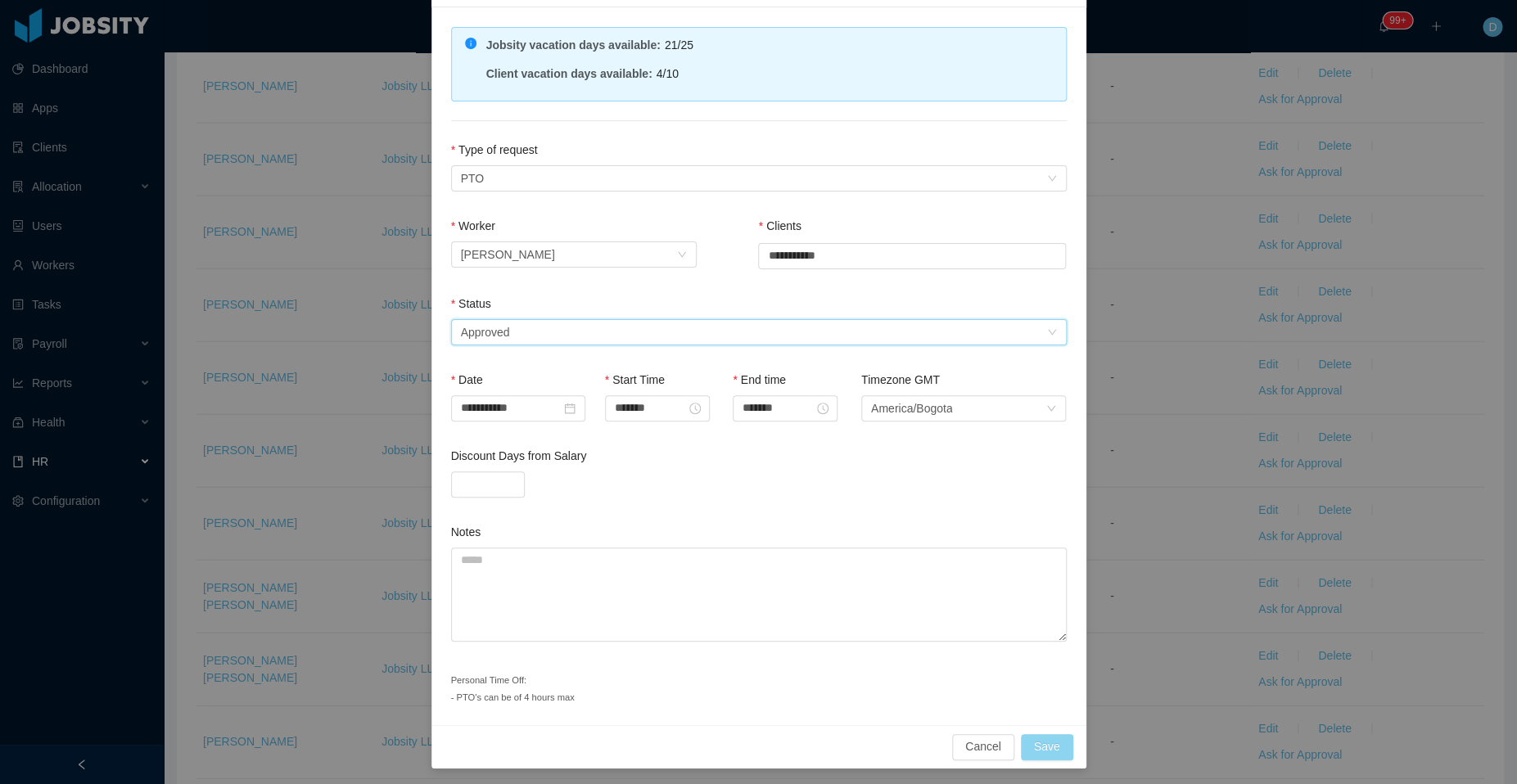
click at [1034, 743] on button "Save" at bounding box center [1047, 747] width 52 height 26
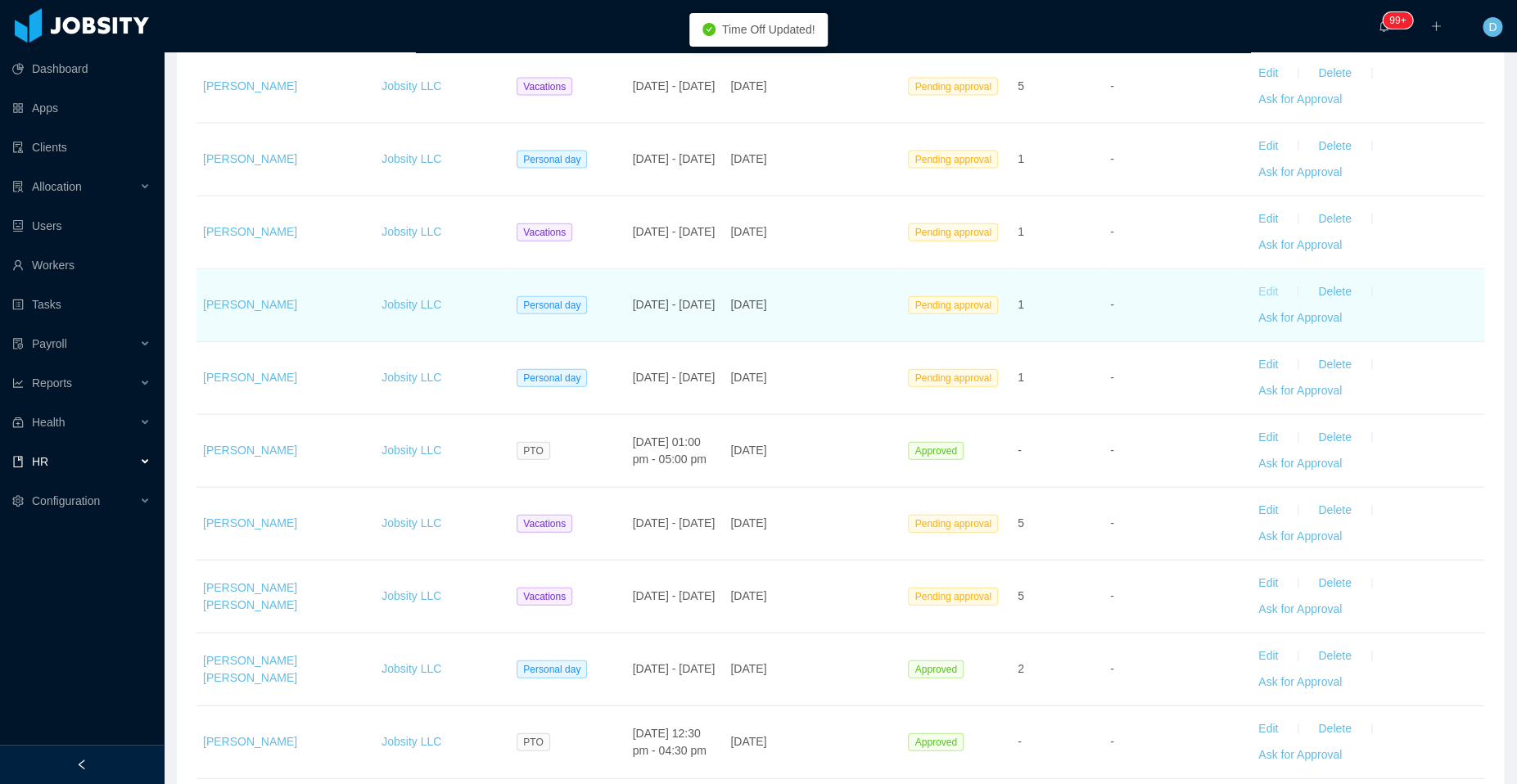
click at [1249, 281] on button "Edit" at bounding box center [1268, 291] width 46 height 26
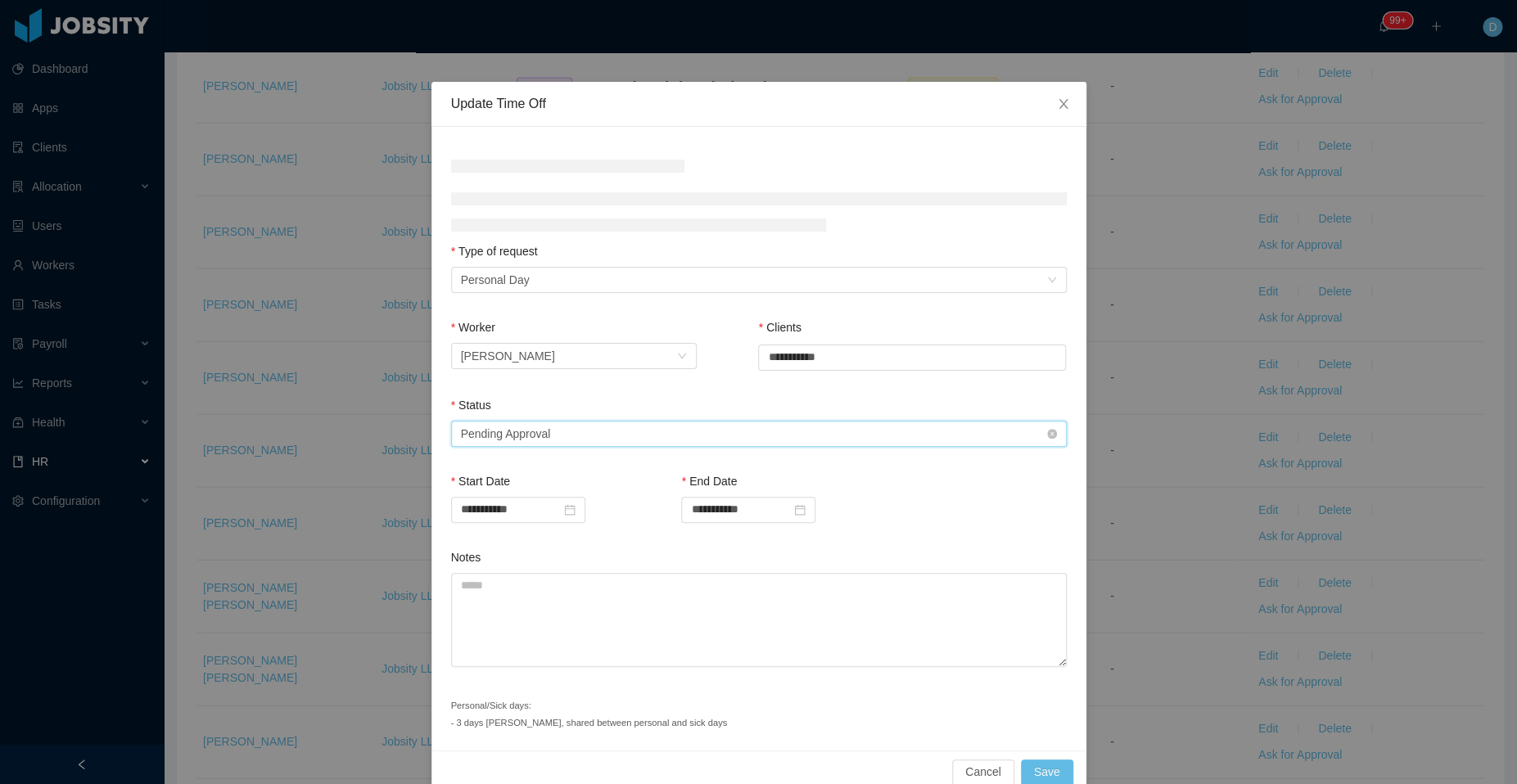
click at [739, 430] on div "Select status Pending Approval" at bounding box center [753, 433] width 585 height 24
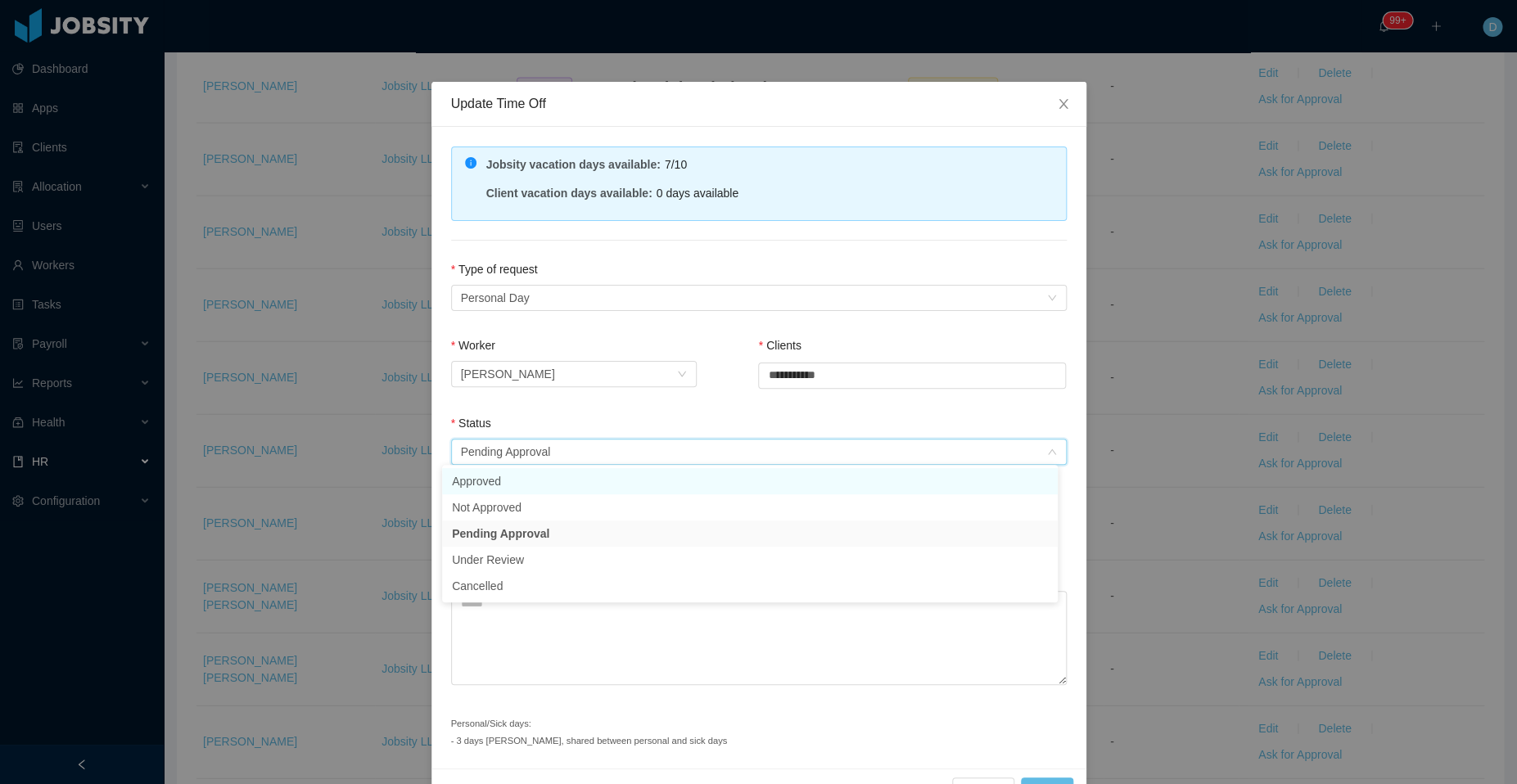
click at [594, 483] on li "Approved" at bounding box center [749, 481] width 615 height 26
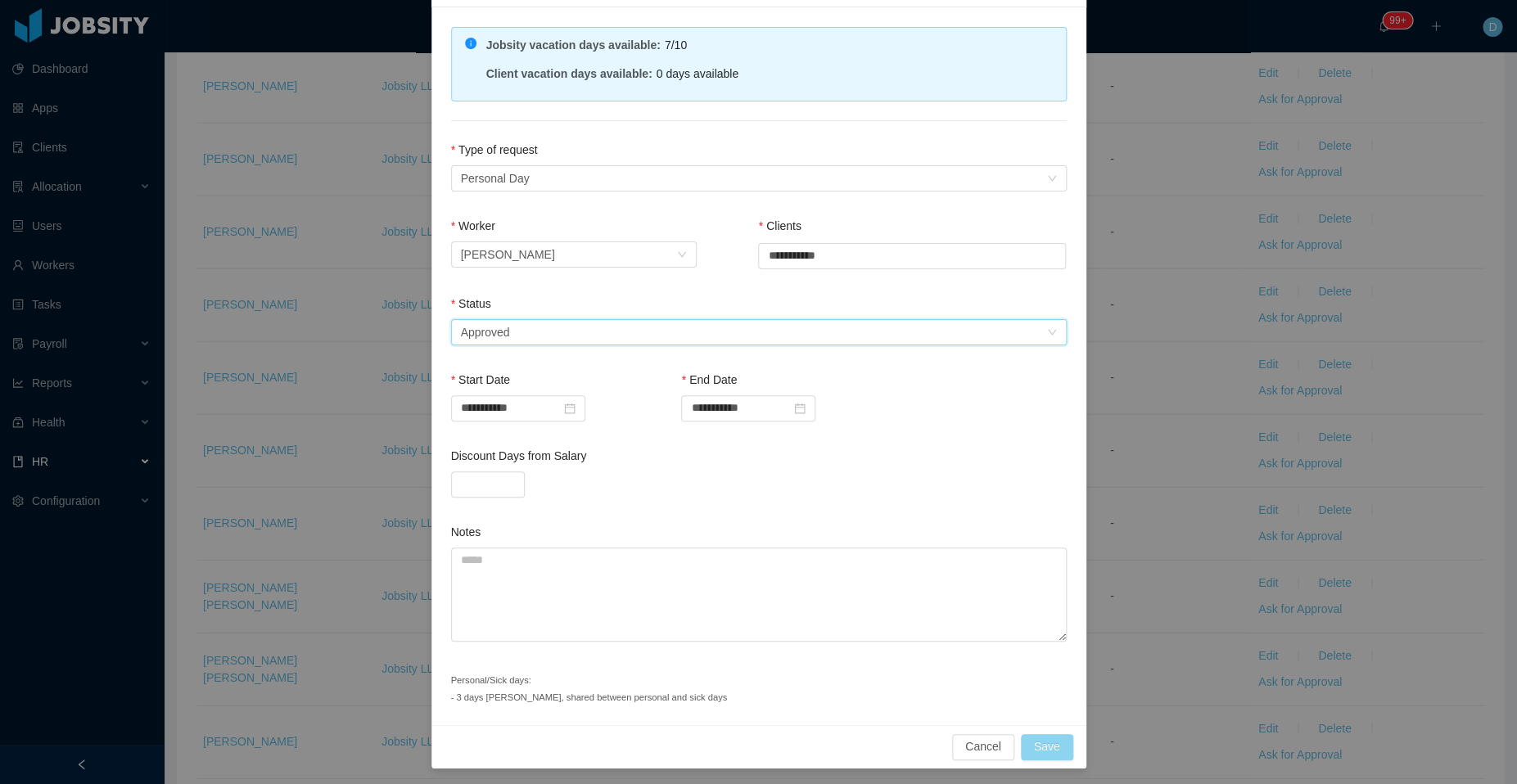
click at [1033, 739] on button "Save" at bounding box center [1047, 747] width 52 height 26
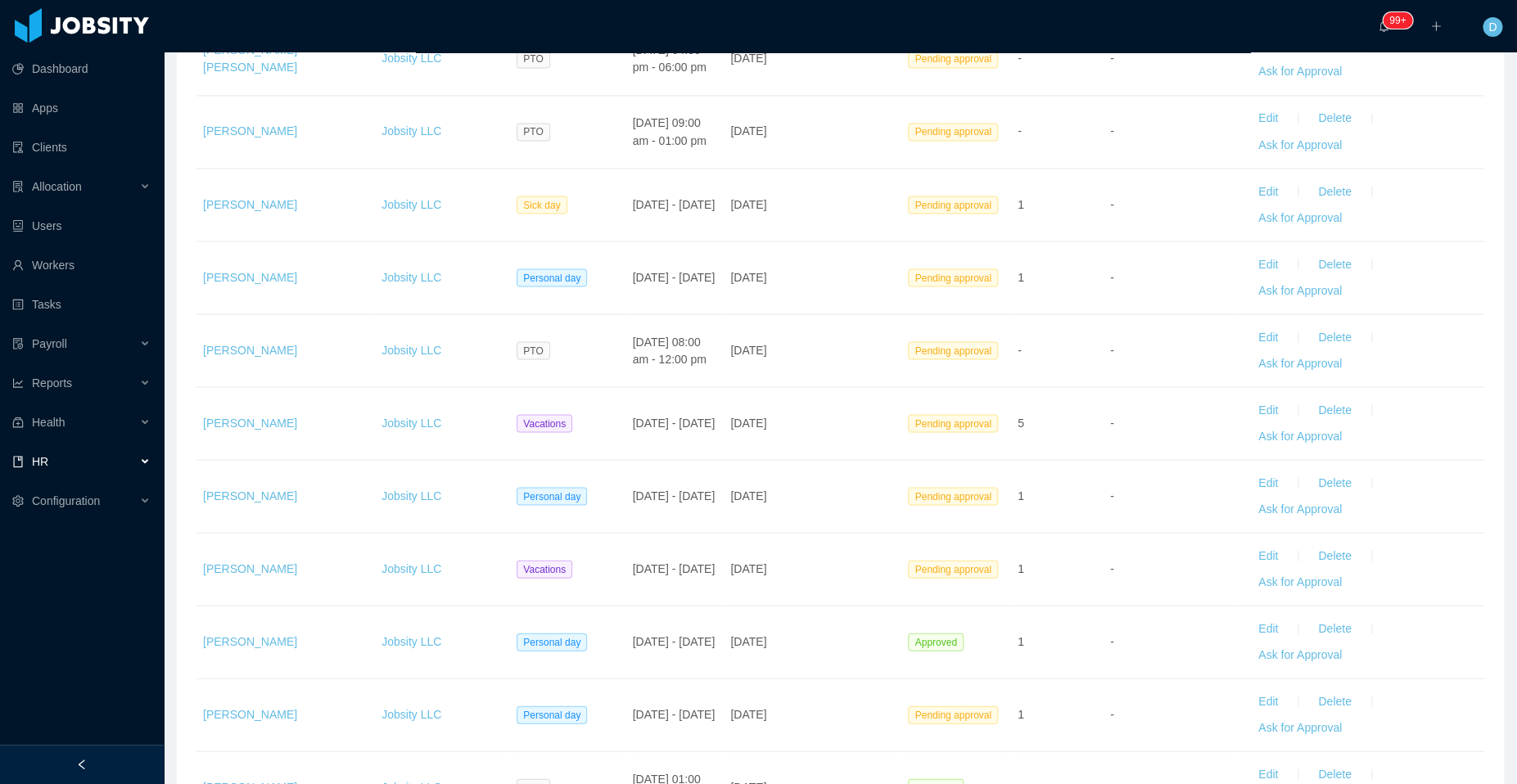
scroll to position [1376, 0]
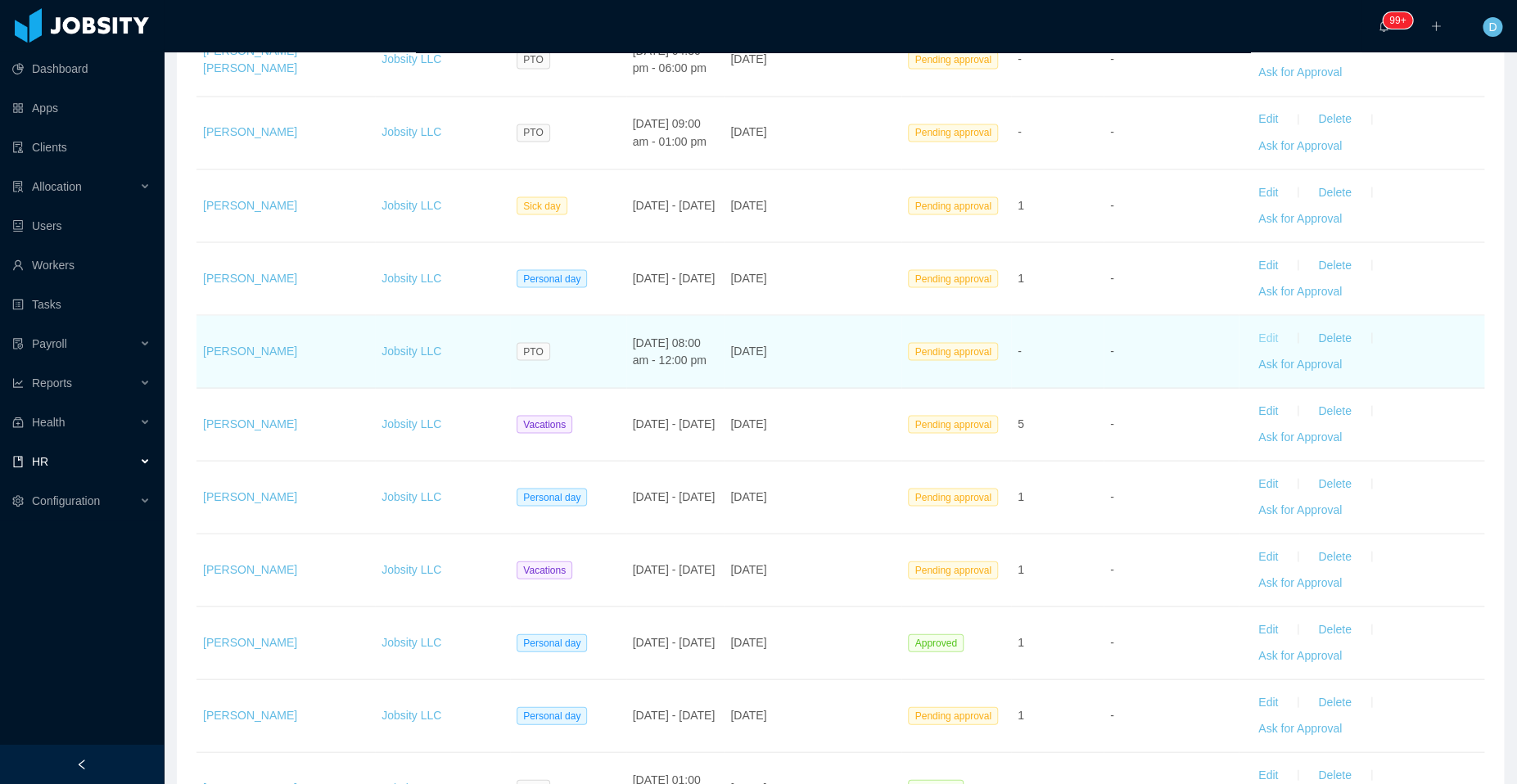
click at [1256, 333] on button "Edit" at bounding box center [1268, 337] width 46 height 26
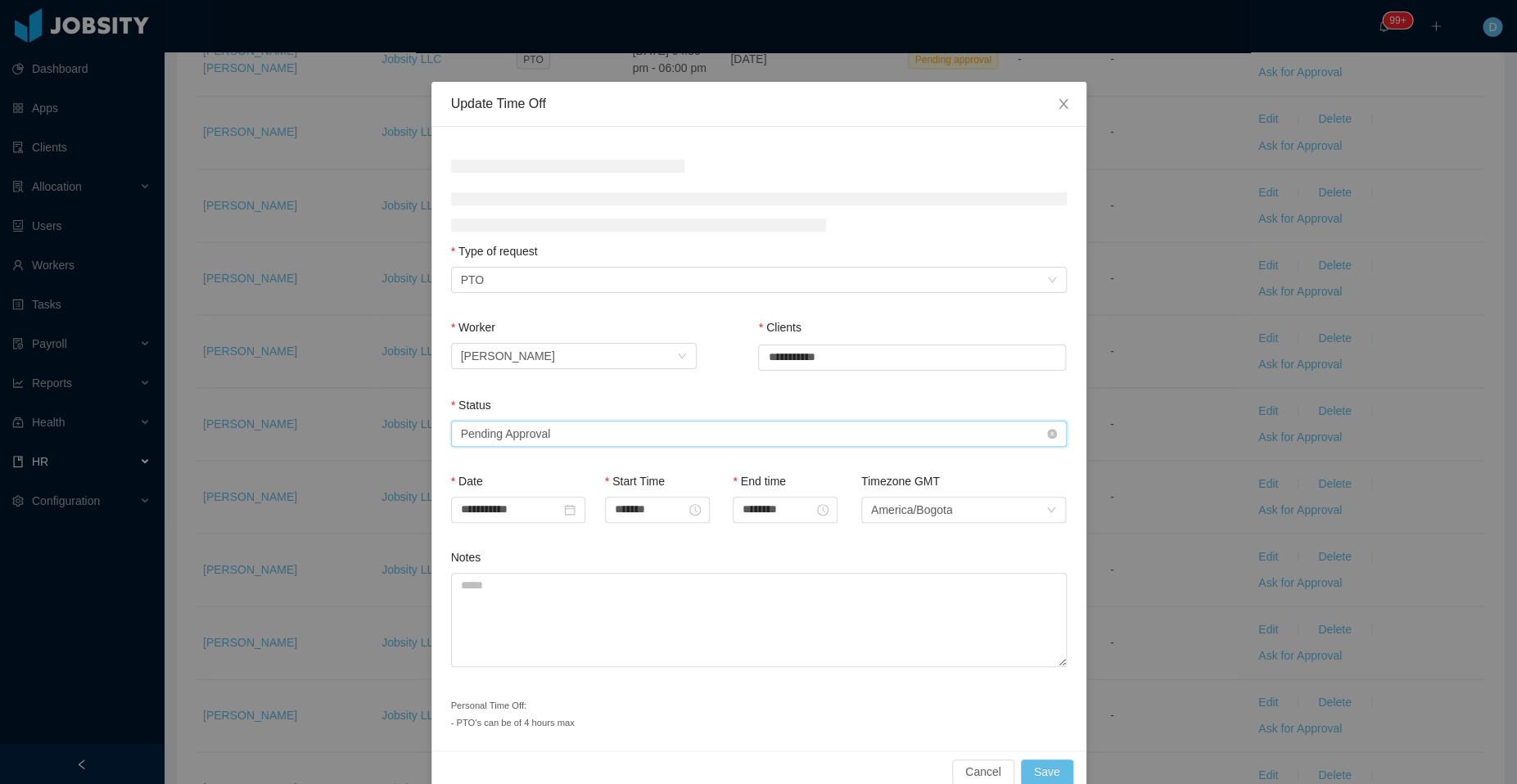
click at [682, 439] on div "Select status Pending Approval" at bounding box center [753, 433] width 585 height 24
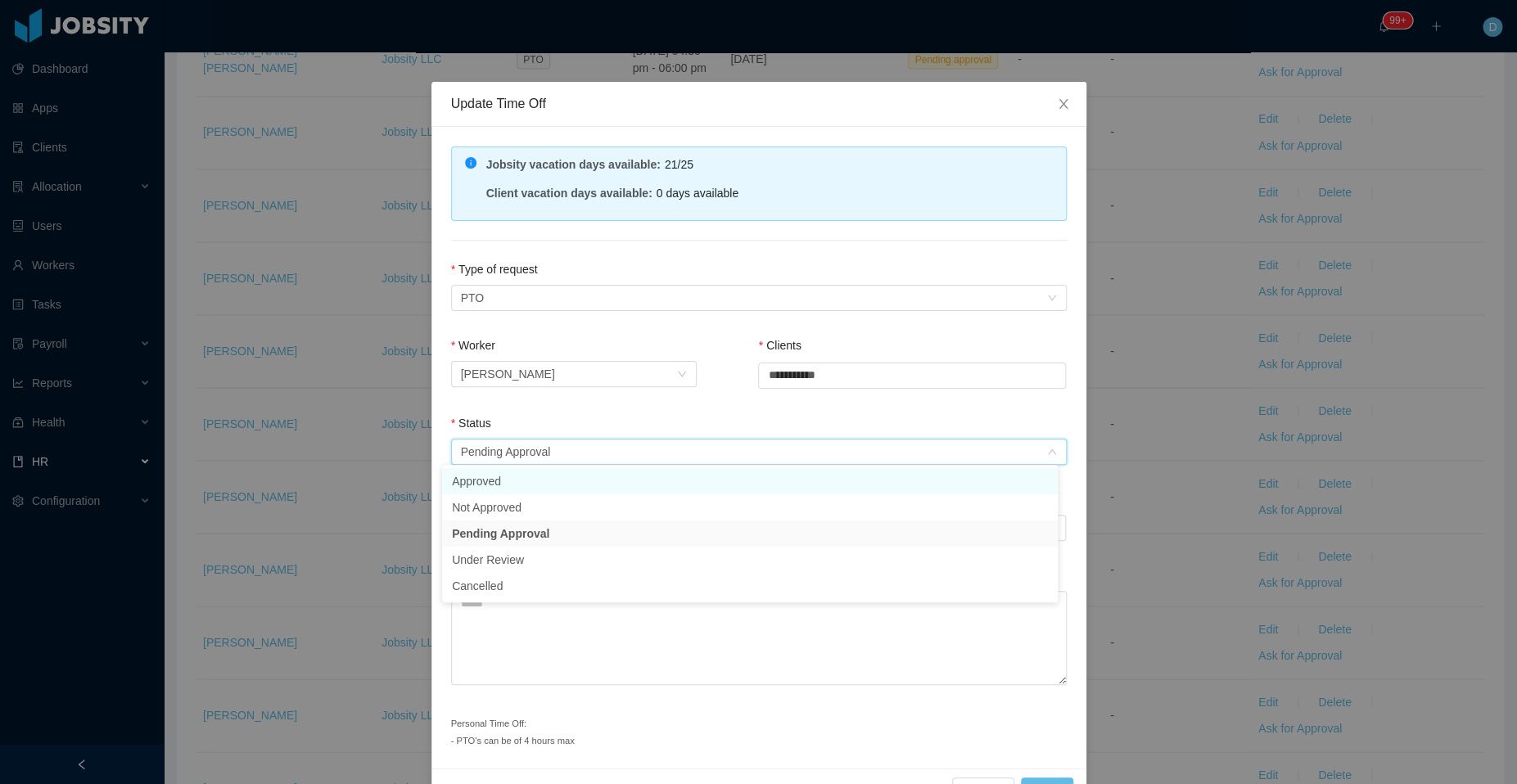
click at [543, 485] on li "Approved" at bounding box center [749, 481] width 615 height 26
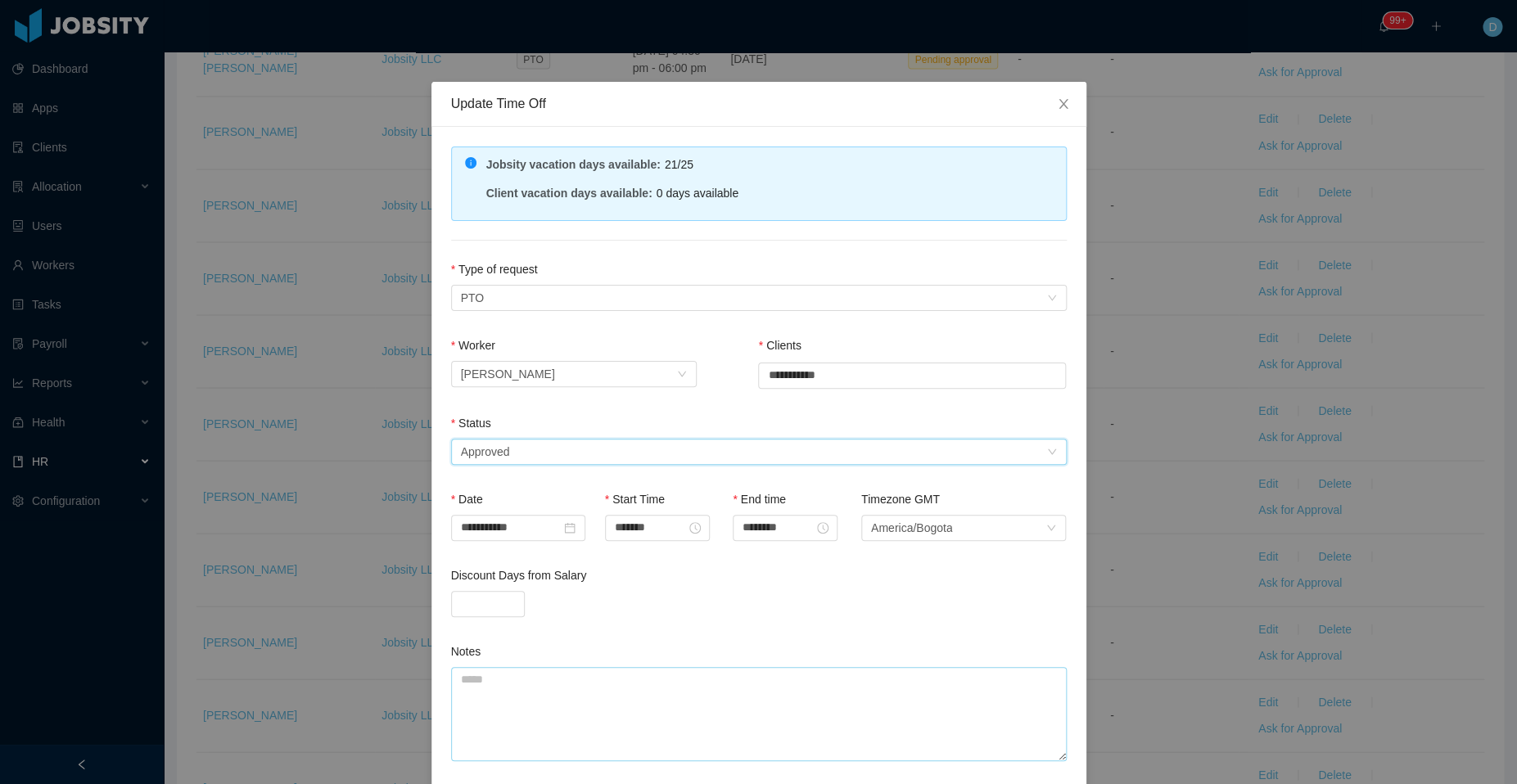
scroll to position [119, 0]
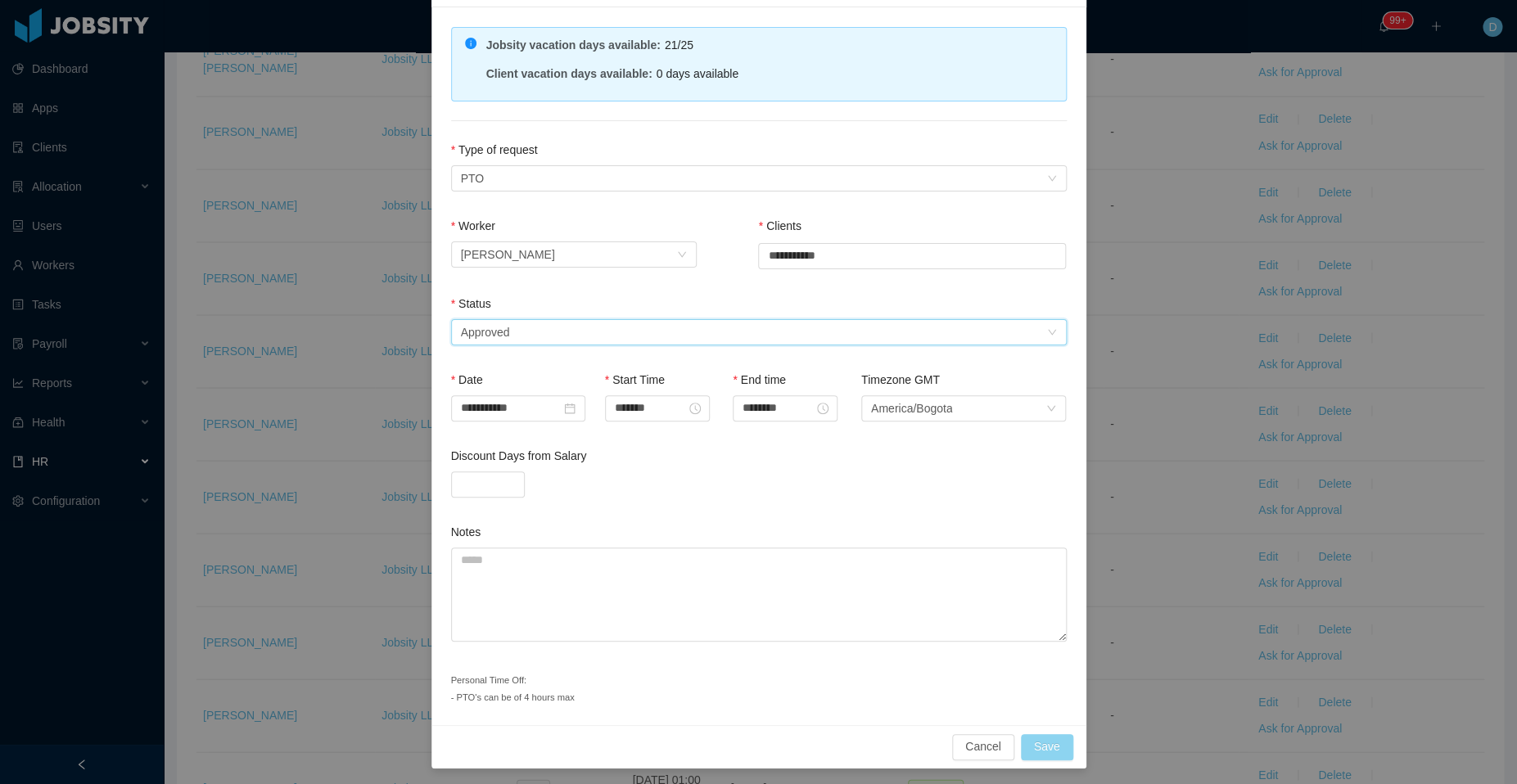
click at [1034, 743] on button "Save" at bounding box center [1047, 747] width 52 height 26
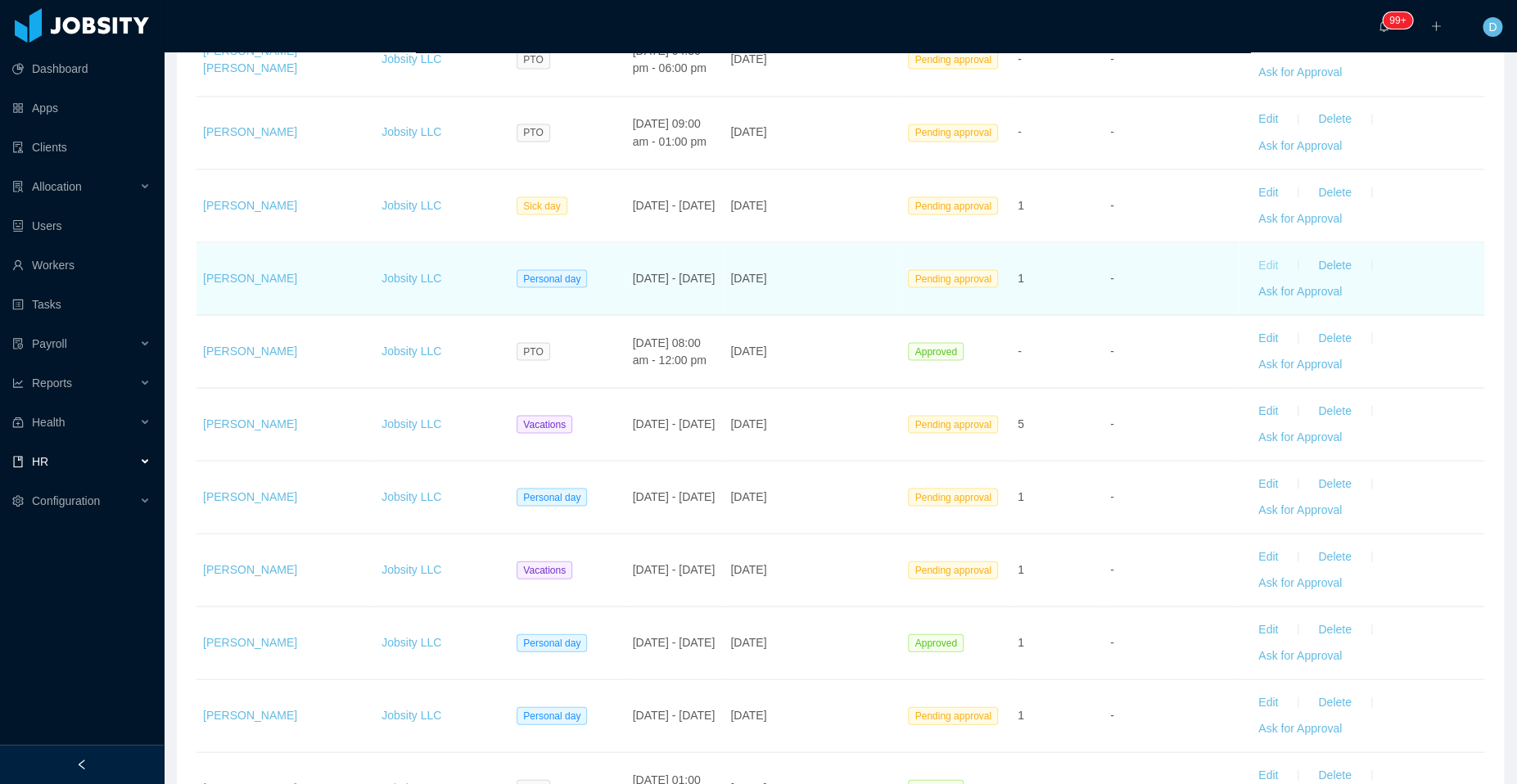
click at [1251, 259] on button "Edit" at bounding box center [1268, 264] width 46 height 26
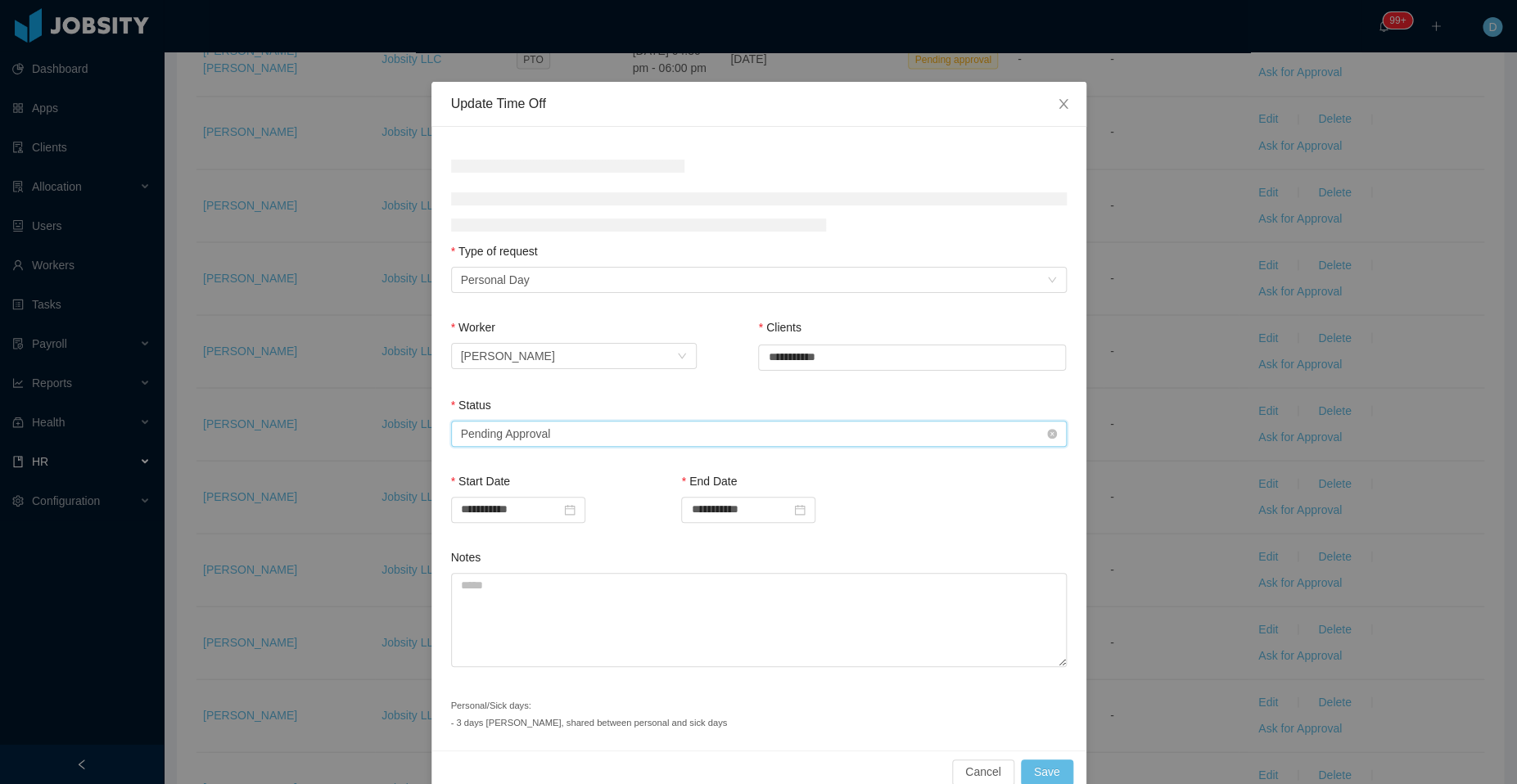
click at [648, 431] on div "Select status Pending Approval" at bounding box center [753, 433] width 585 height 24
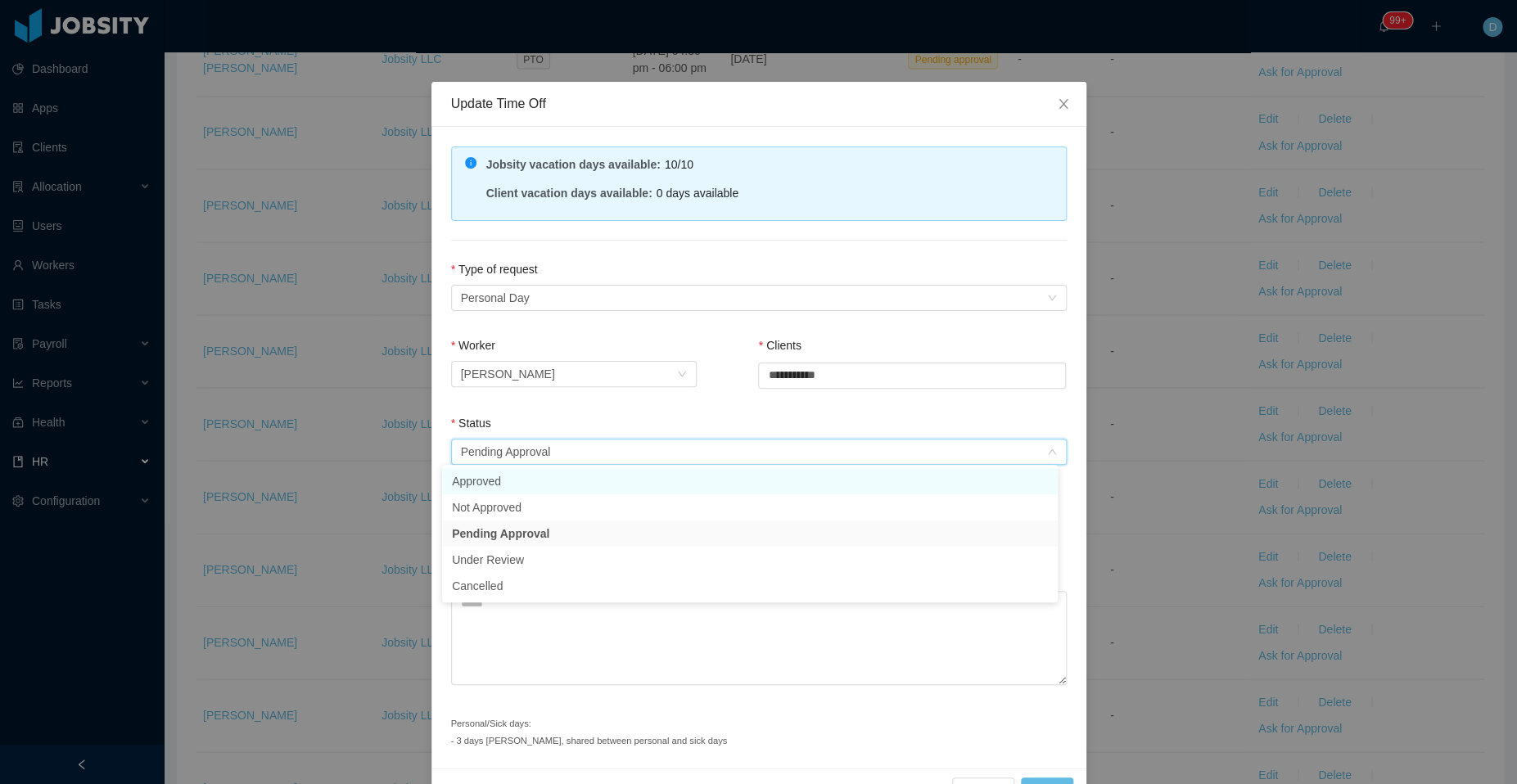
click at [556, 484] on li "Approved" at bounding box center [749, 481] width 615 height 26
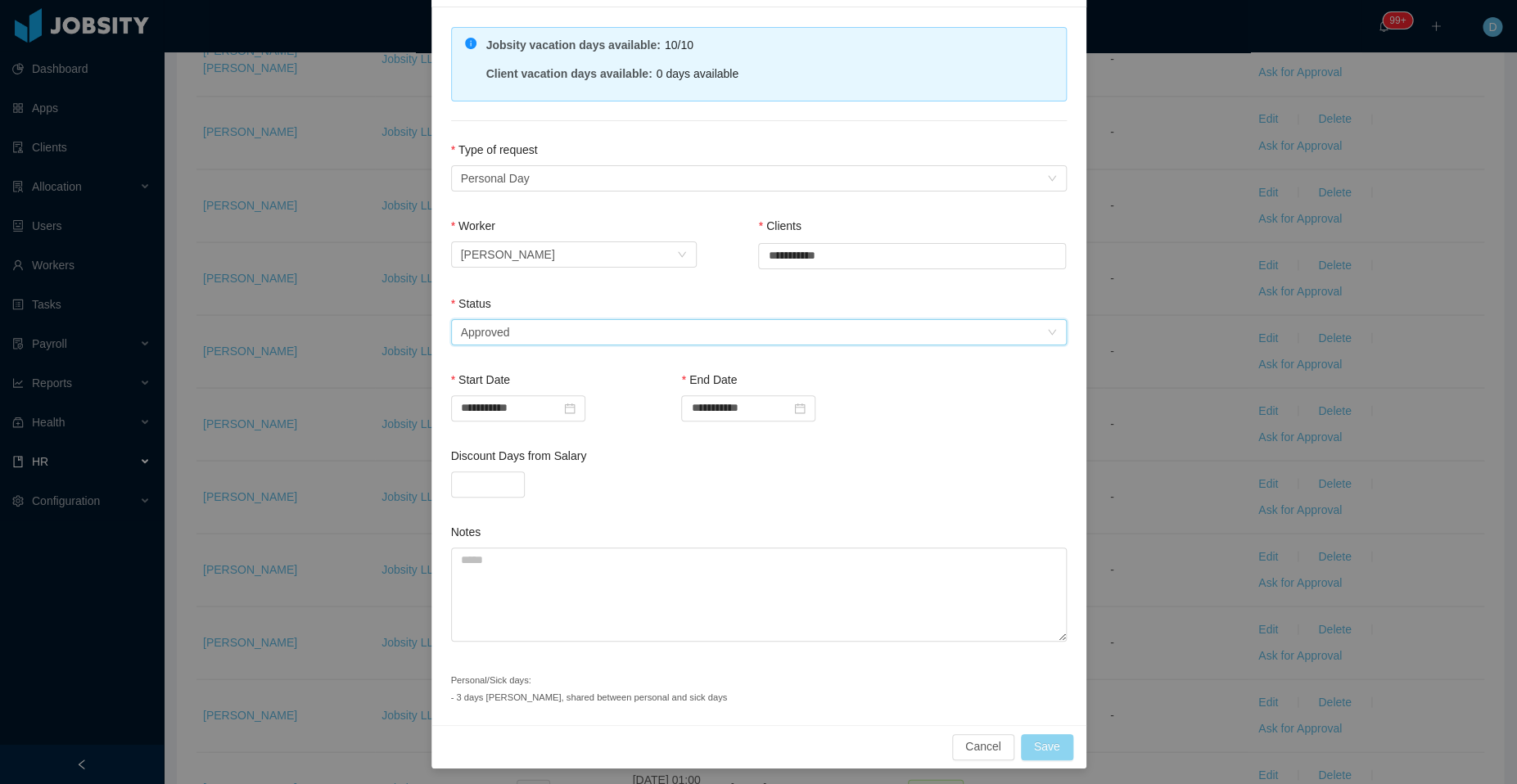
click at [1040, 755] on button "Save" at bounding box center [1047, 747] width 52 height 26
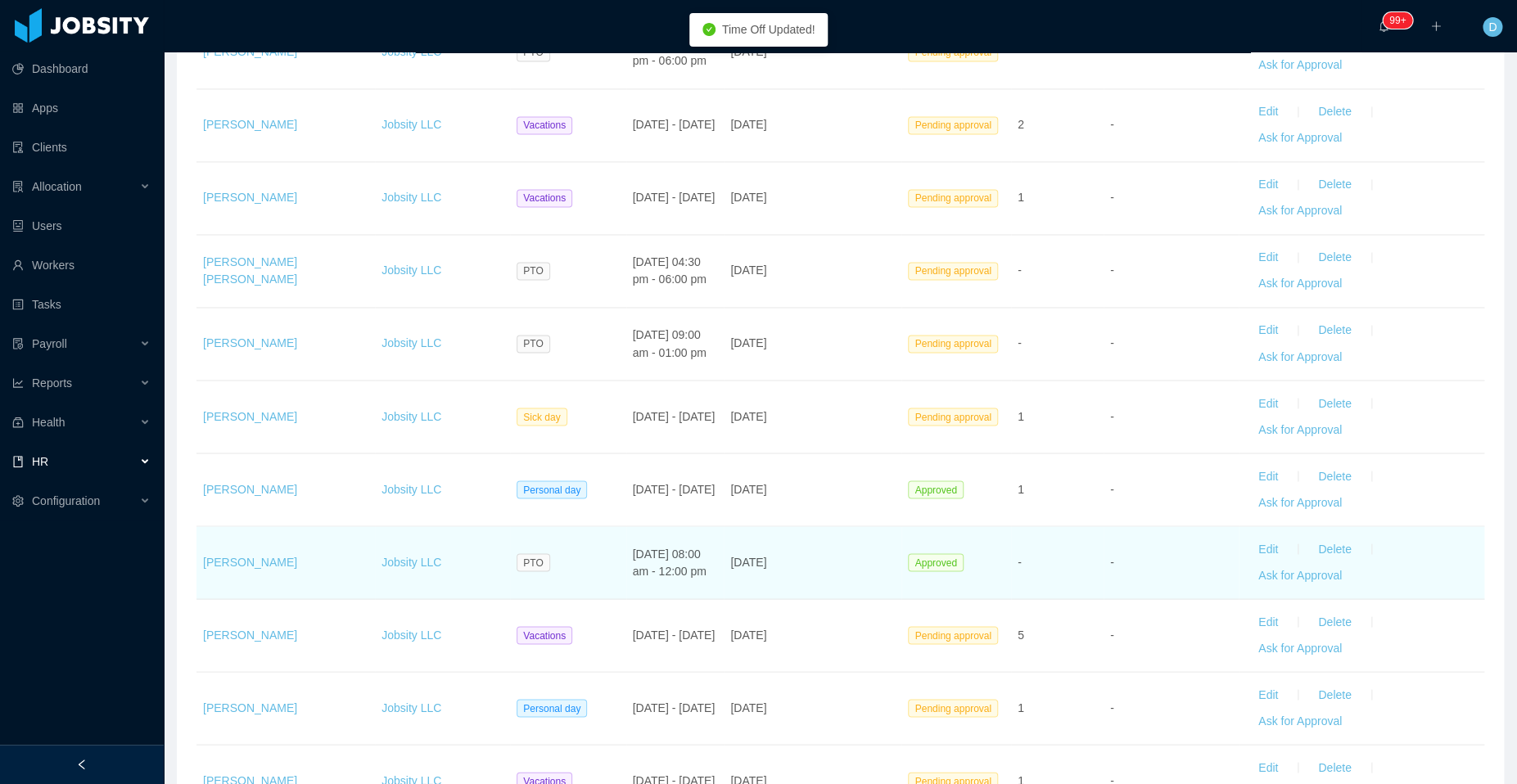
scroll to position [1151, 0]
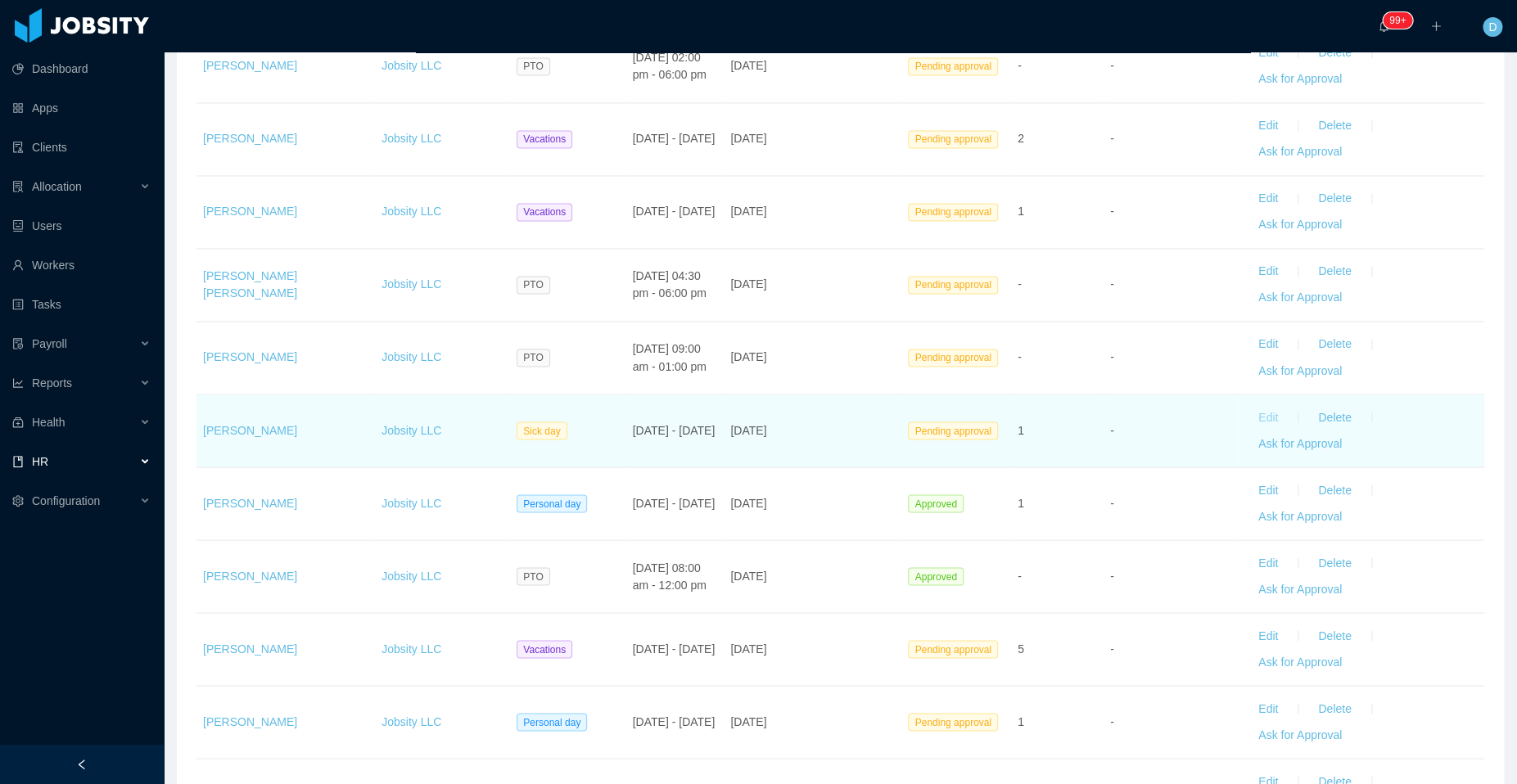
click at [1253, 411] on button "Edit" at bounding box center [1268, 417] width 46 height 26
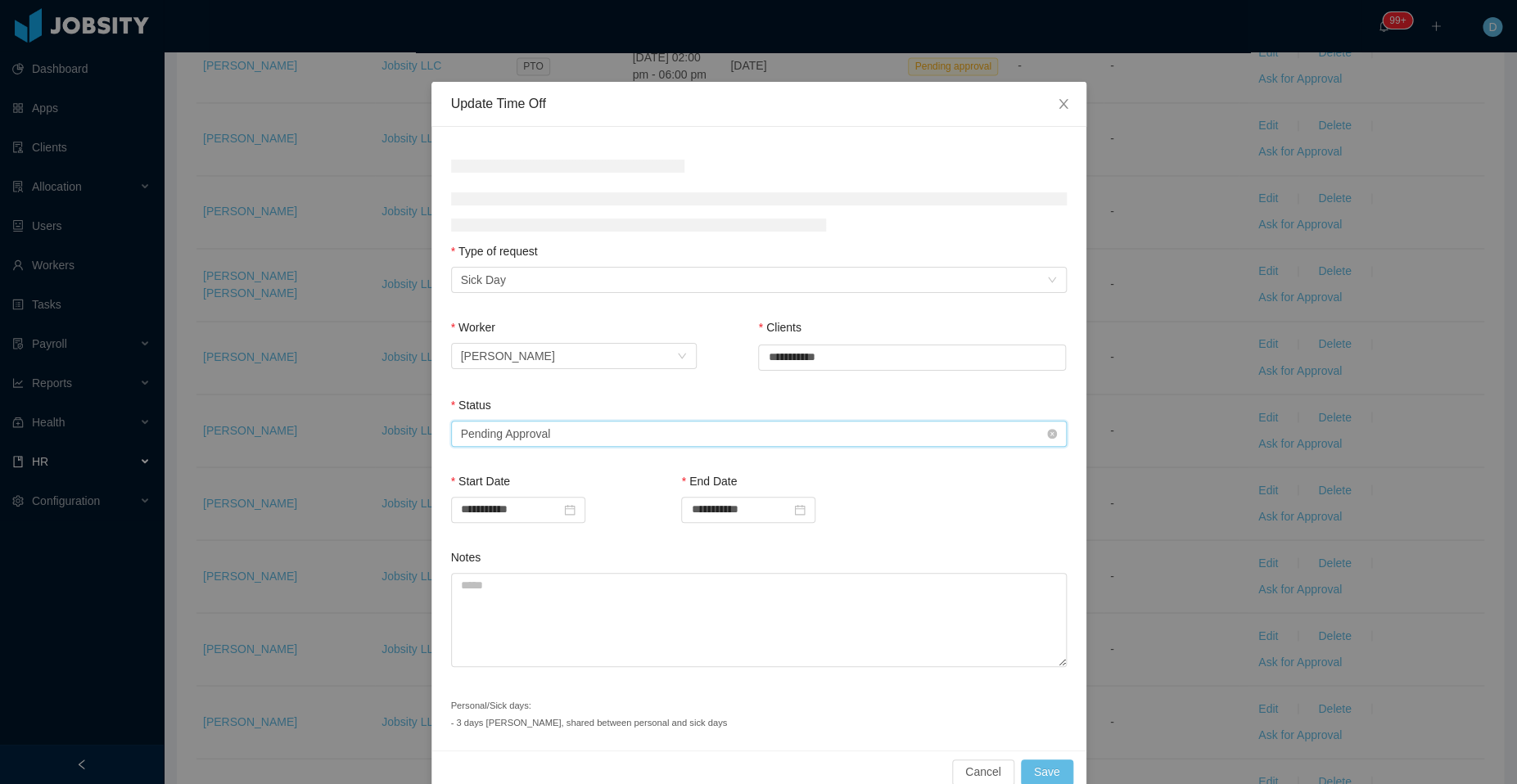
click at [750, 438] on div "Select status Pending Approval" at bounding box center [753, 433] width 585 height 24
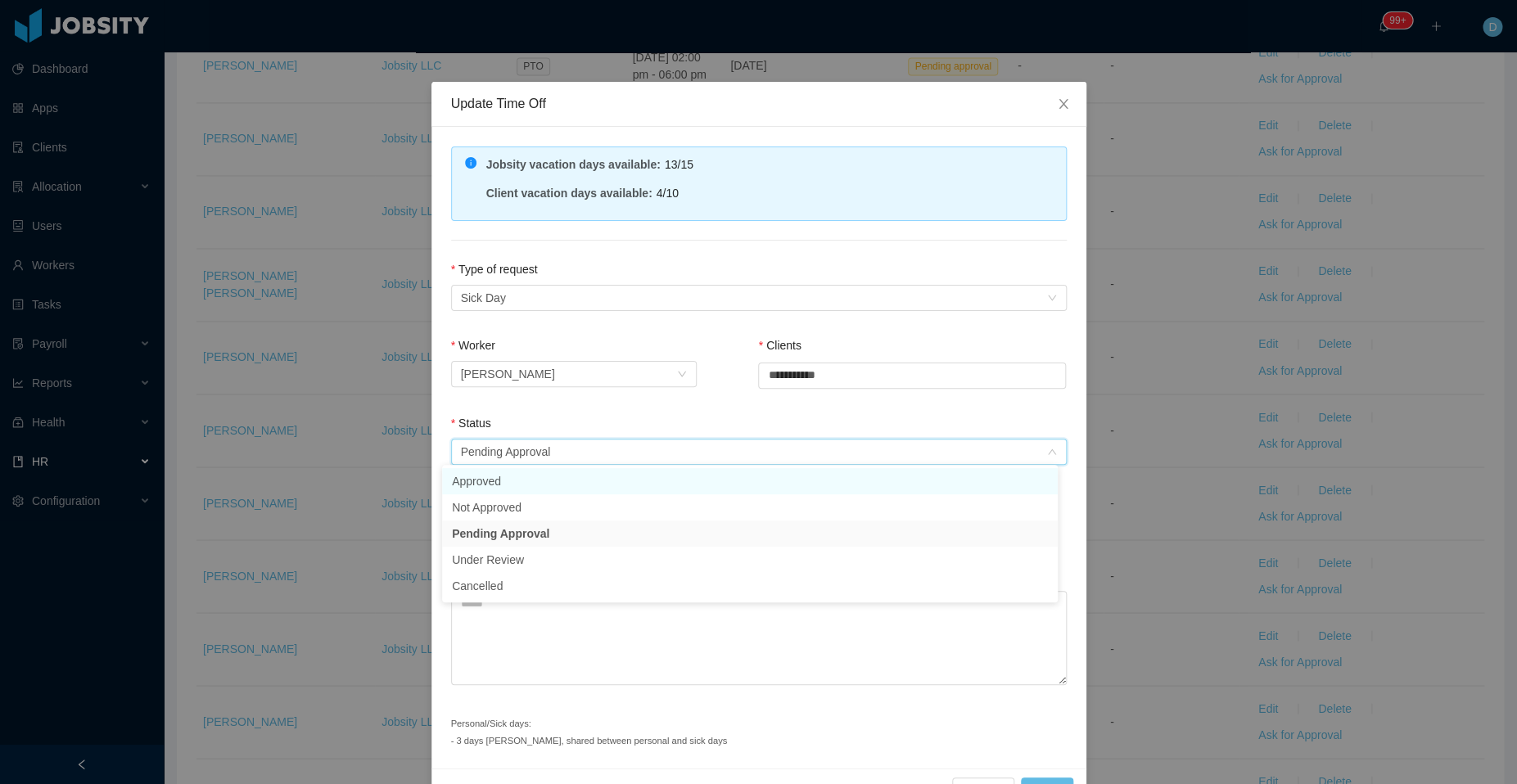
click at [572, 477] on li "Approved" at bounding box center [749, 481] width 615 height 26
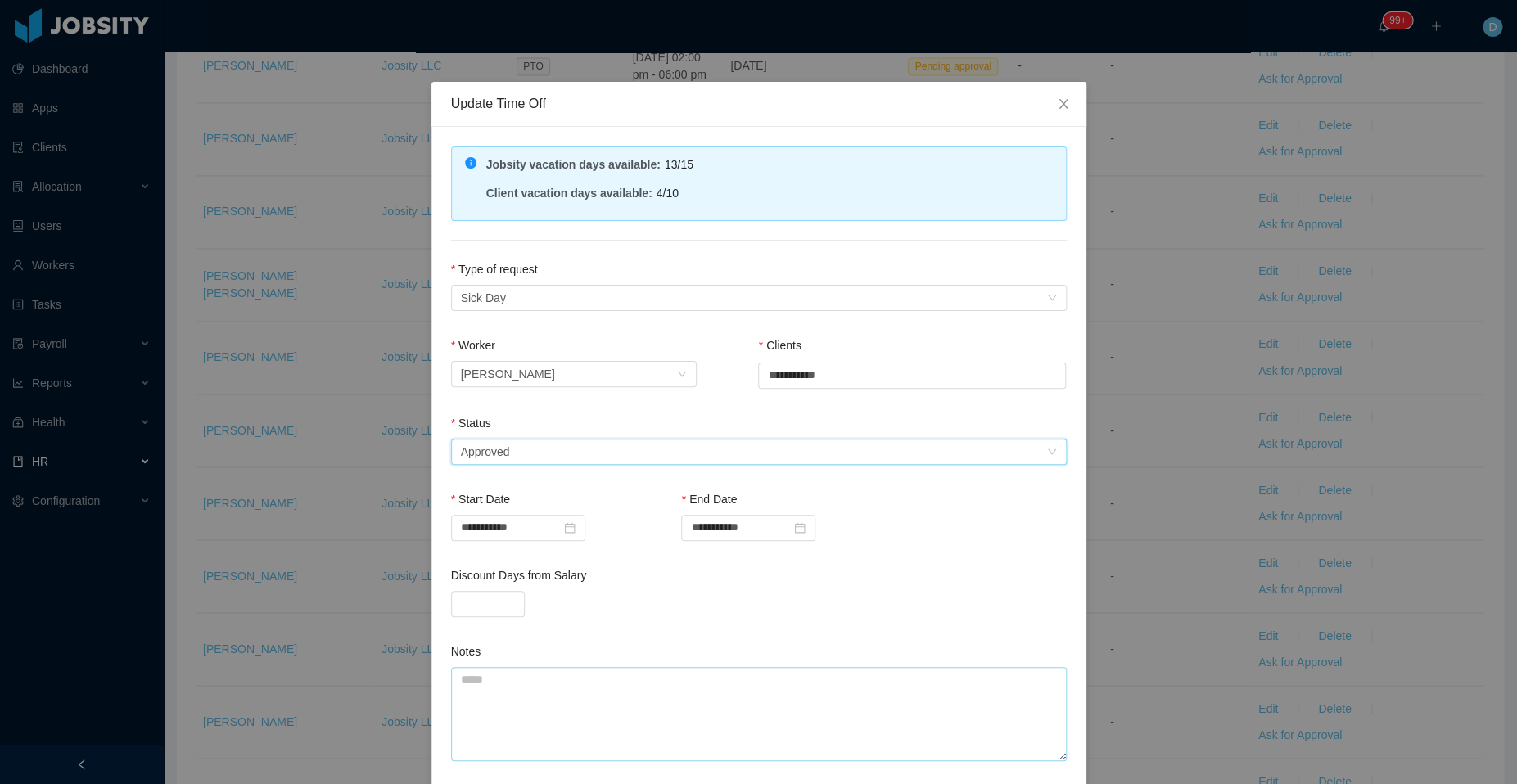
scroll to position [119, 0]
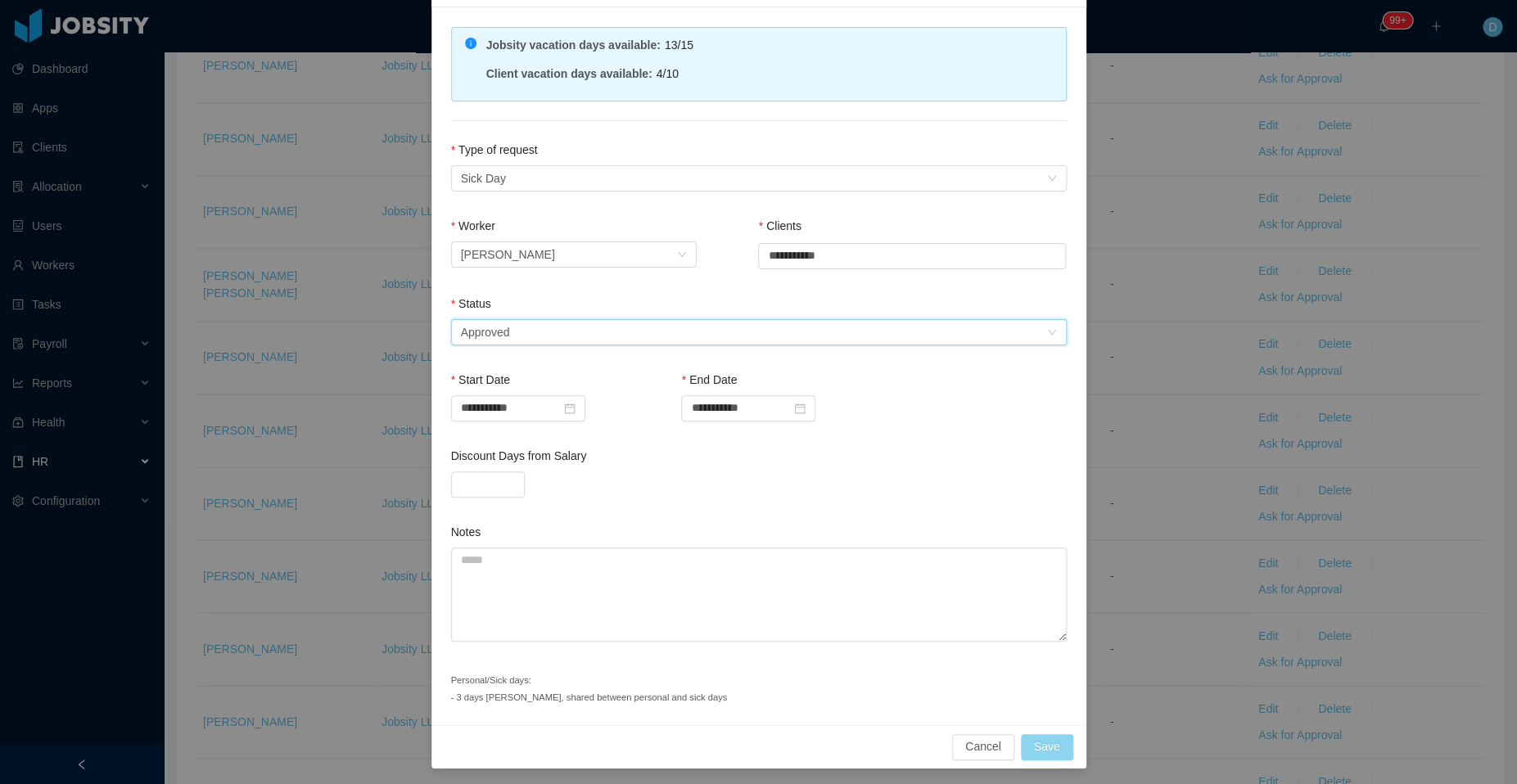
click at [1038, 741] on button "Save" at bounding box center [1047, 747] width 52 height 26
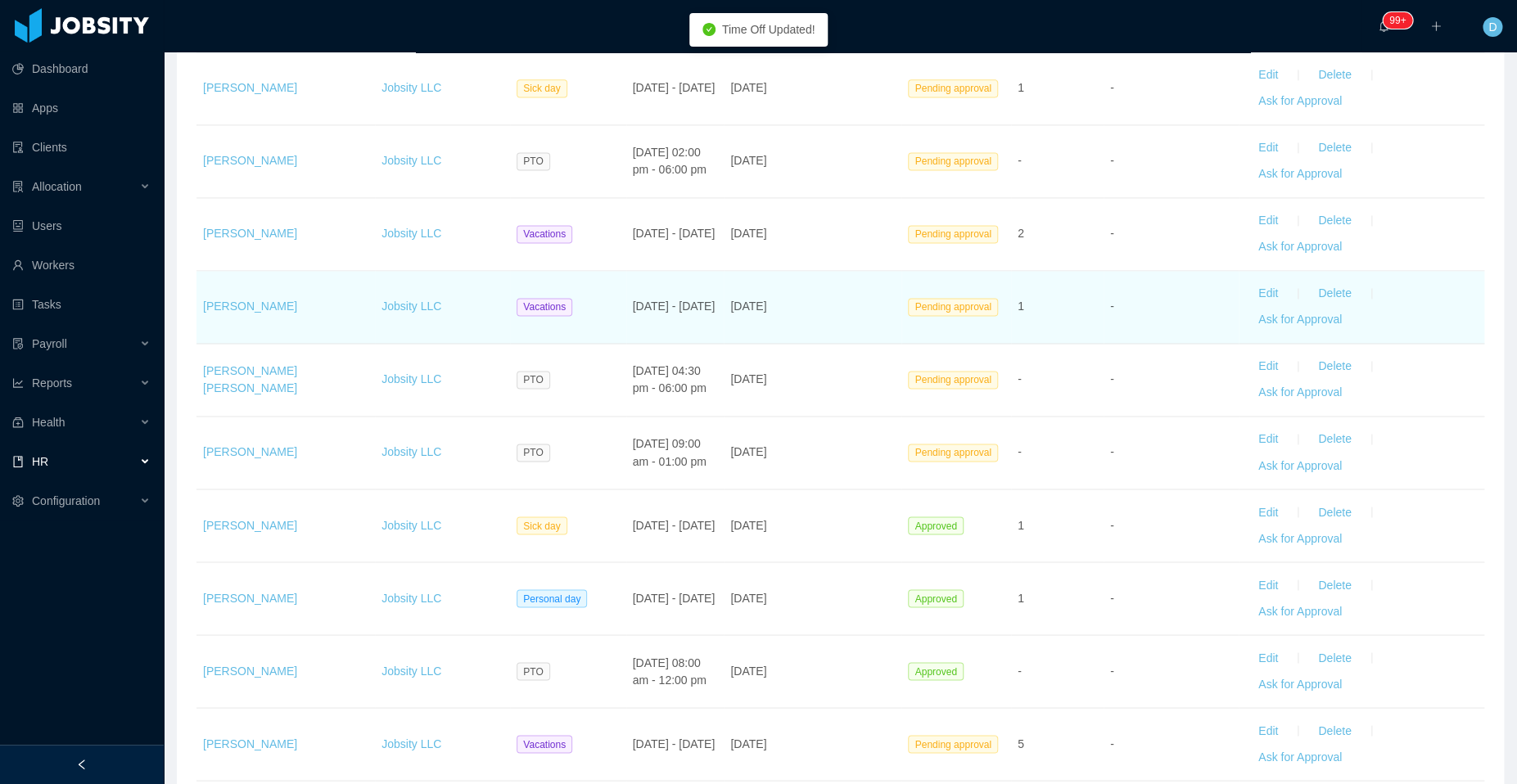
scroll to position [1052, 0]
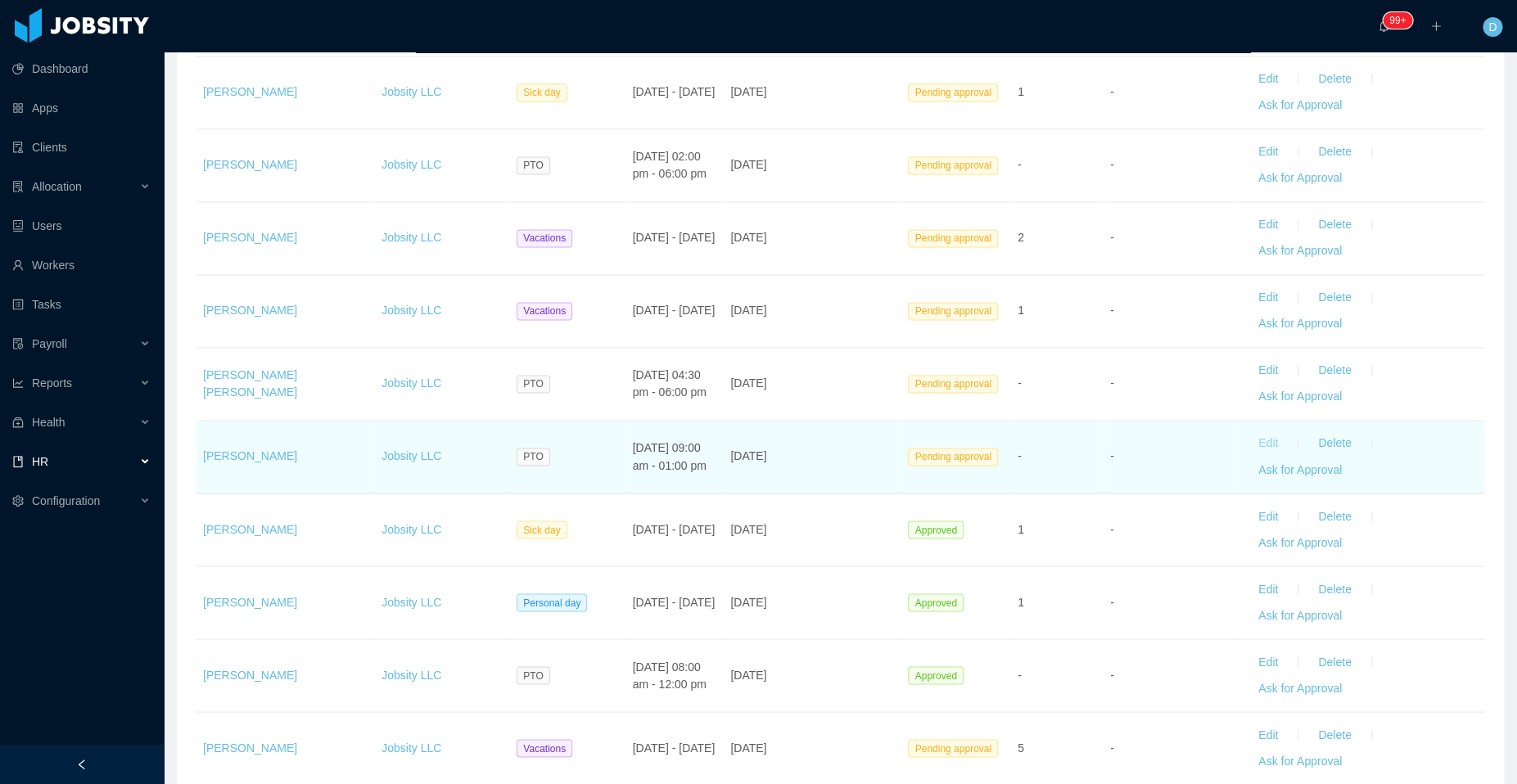
click at [1250, 433] on button "Edit" at bounding box center [1268, 443] width 46 height 26
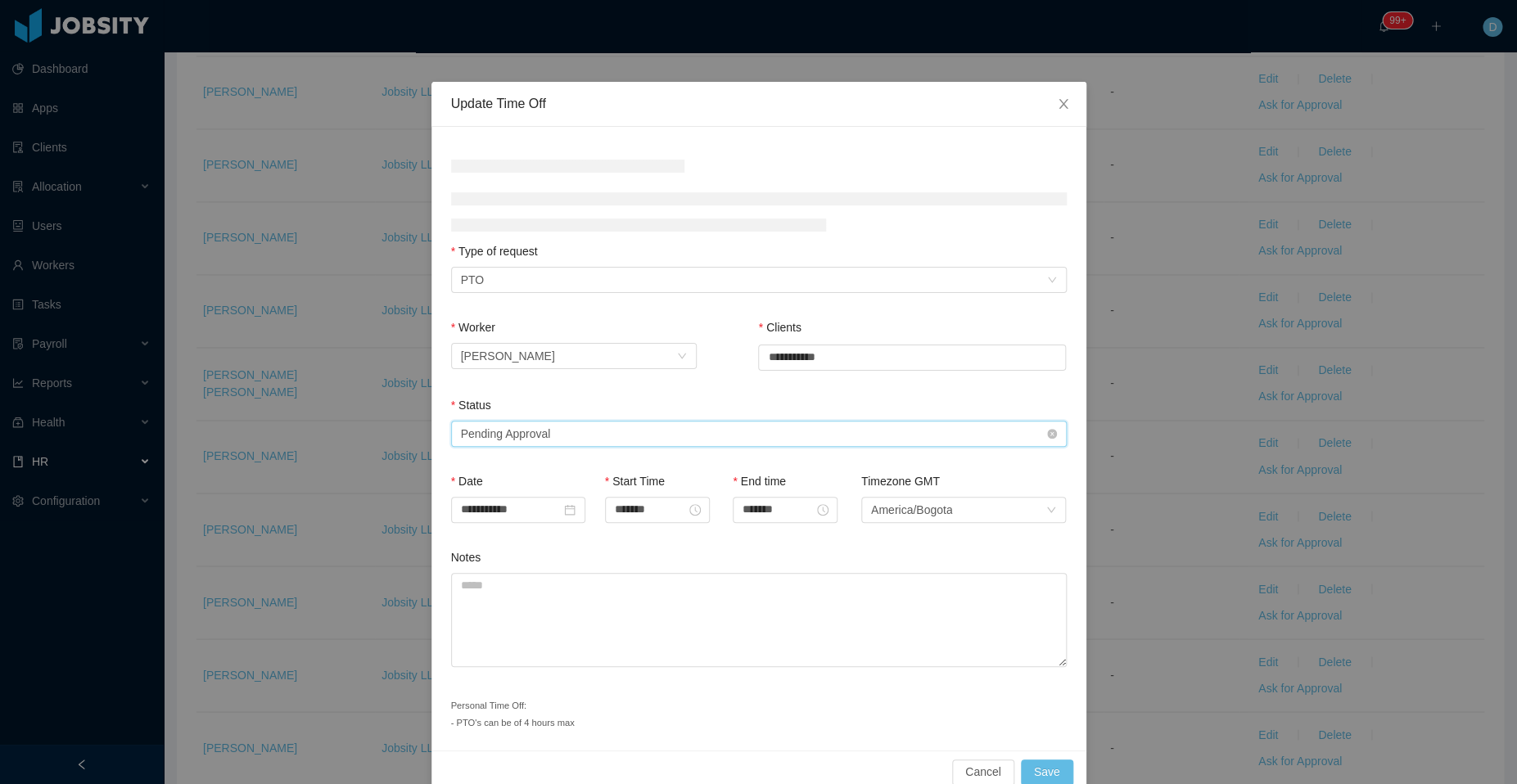
click at [646, 436] on div "Select status Pending Approval" at bounding box center [753, 433] width 585 height 24
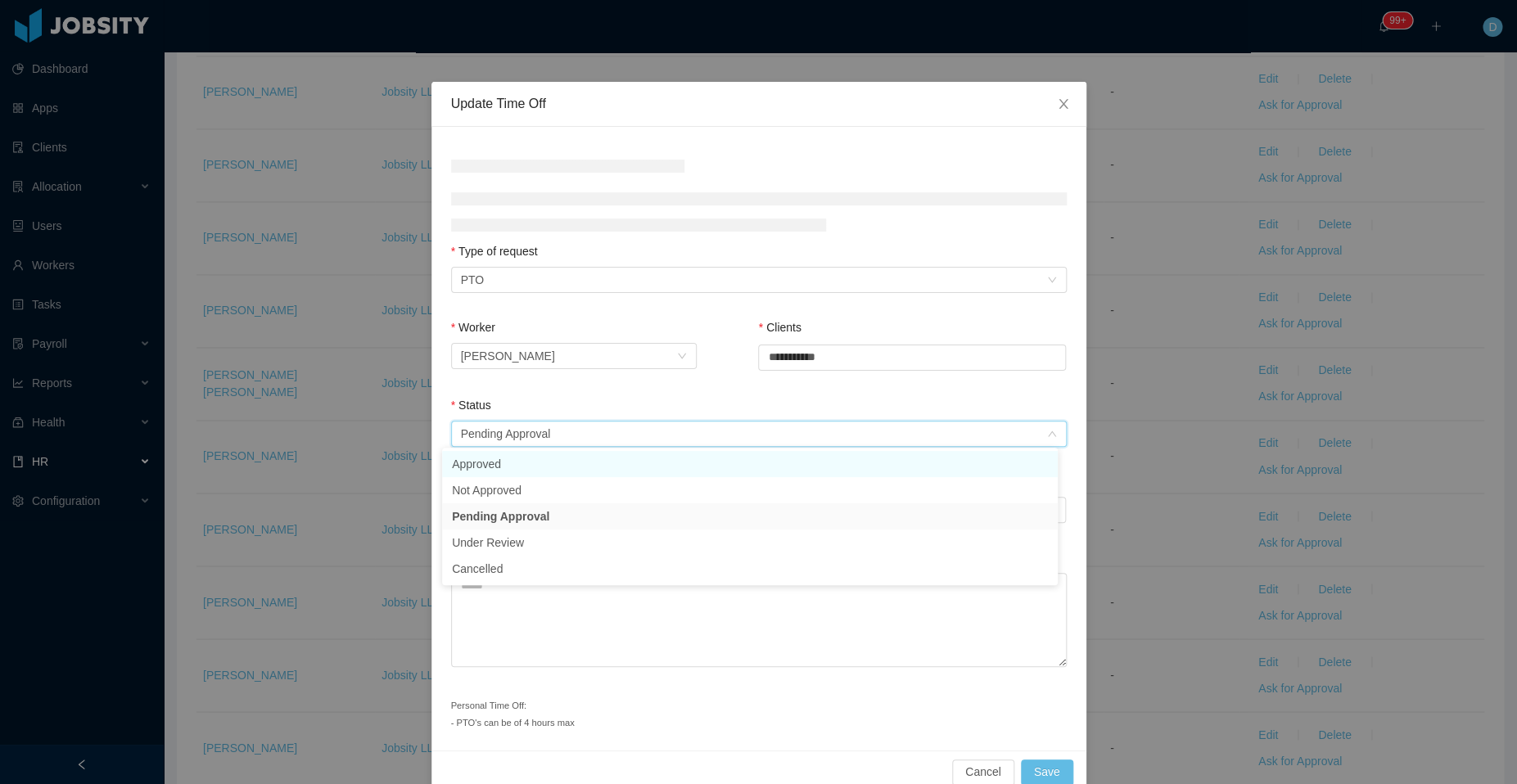
click at [566, 474] on li "Approved" at bounding box center [749, 463] width 615 height 26
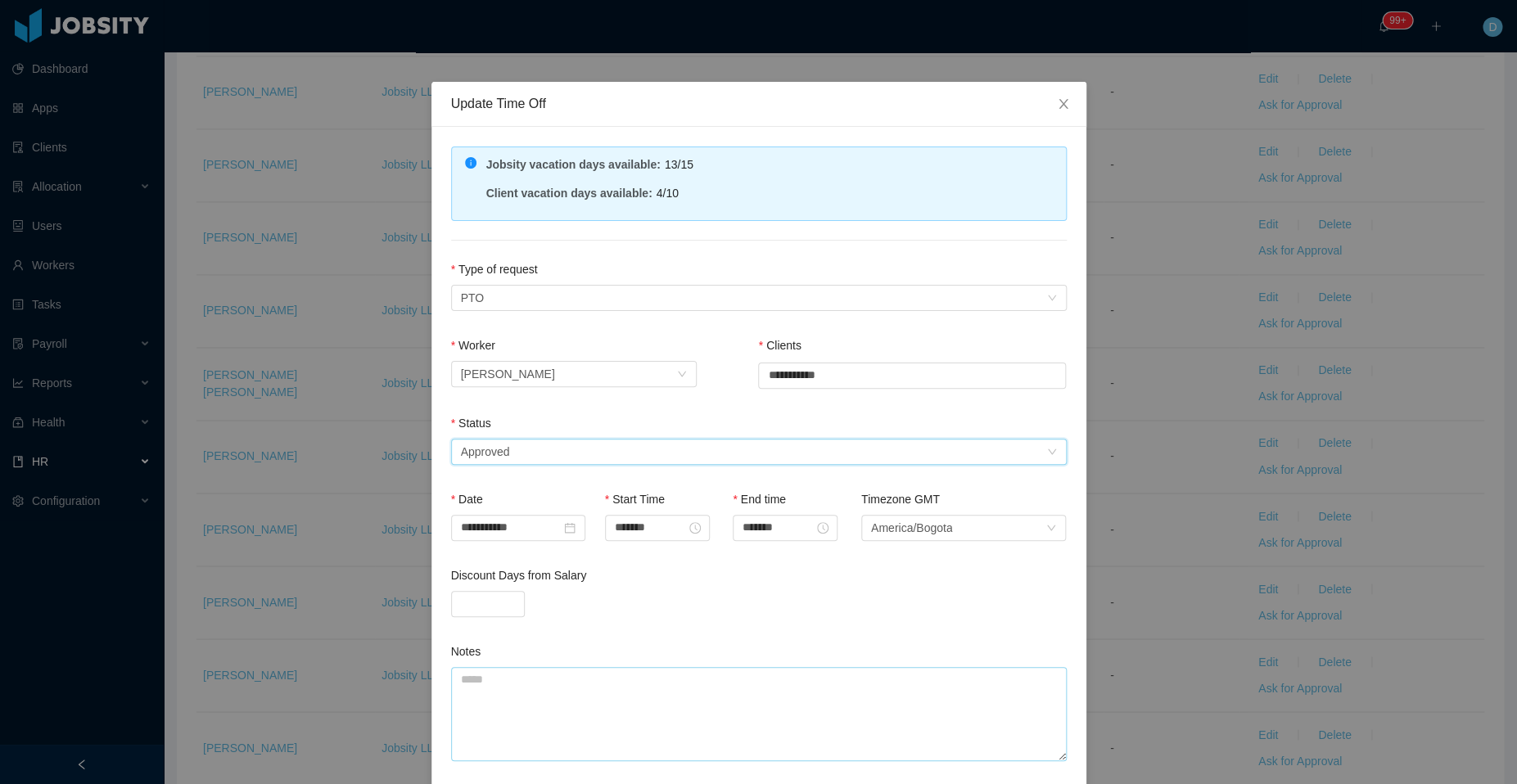
scroll to position [119, 0]
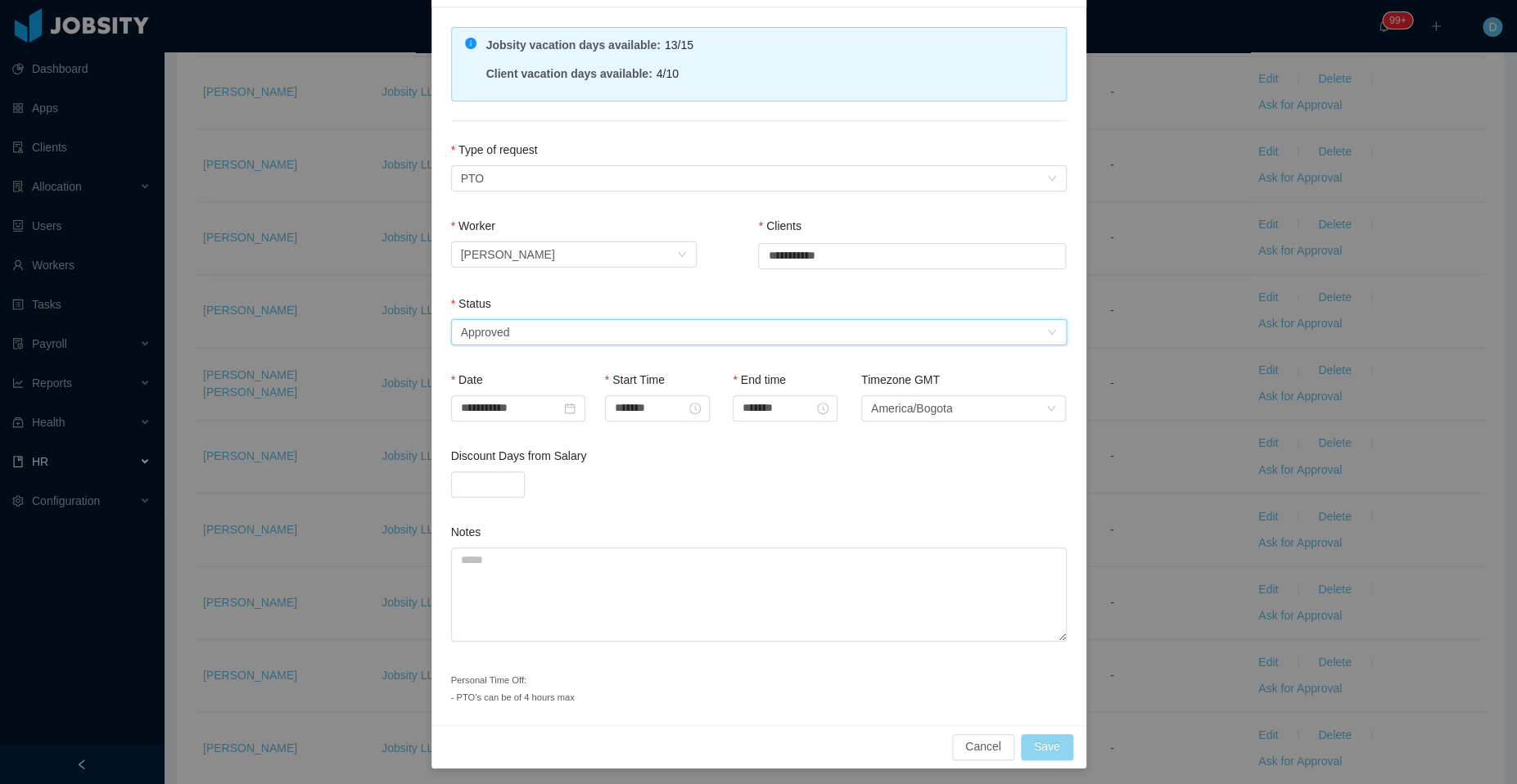
click at [1044, 743] on button "Save" at bounding box center [1047, 747] width 52 height 26
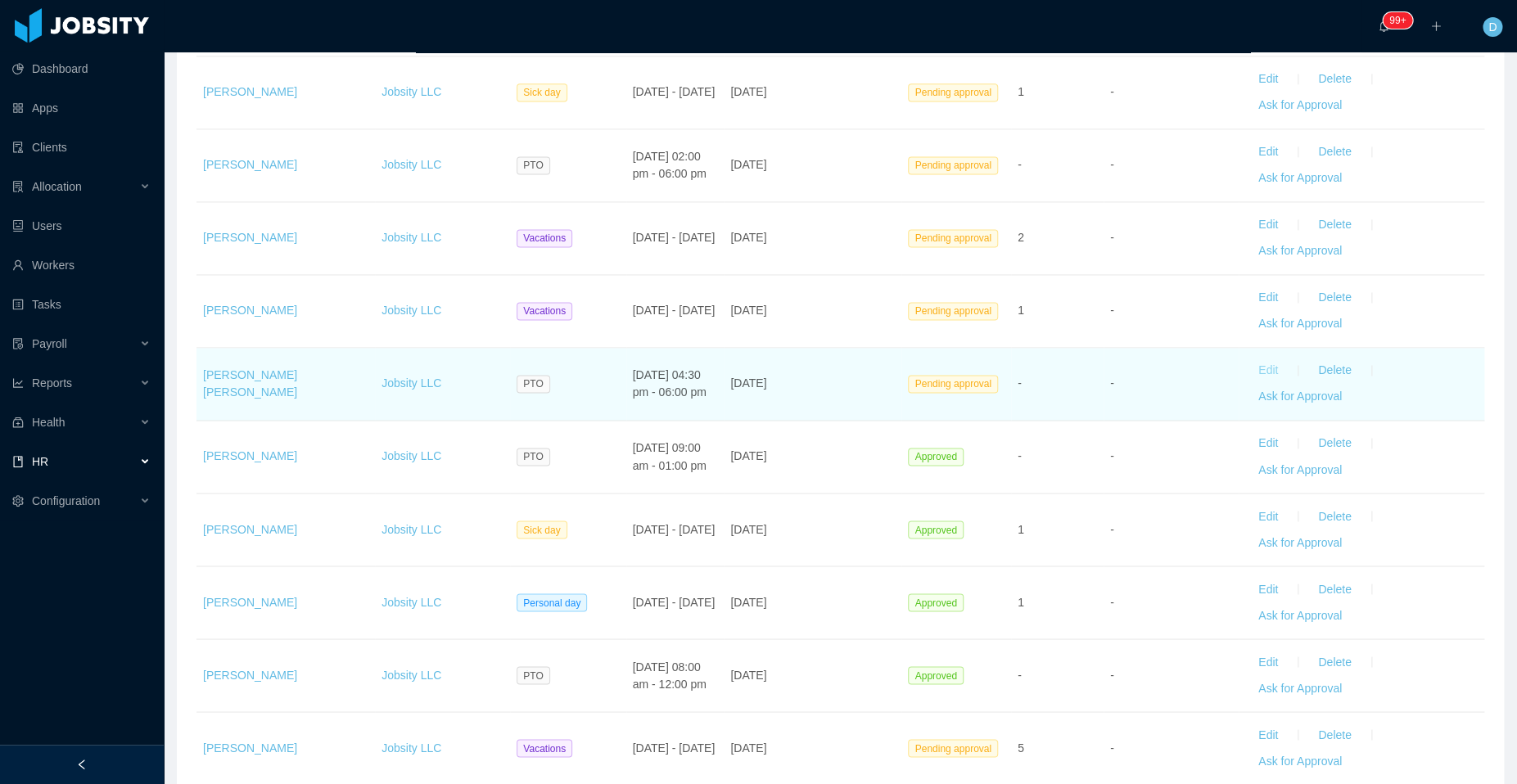
click at [1253, 365] on button "Edit" at bounding box center [1268, 370] width 46 height 26
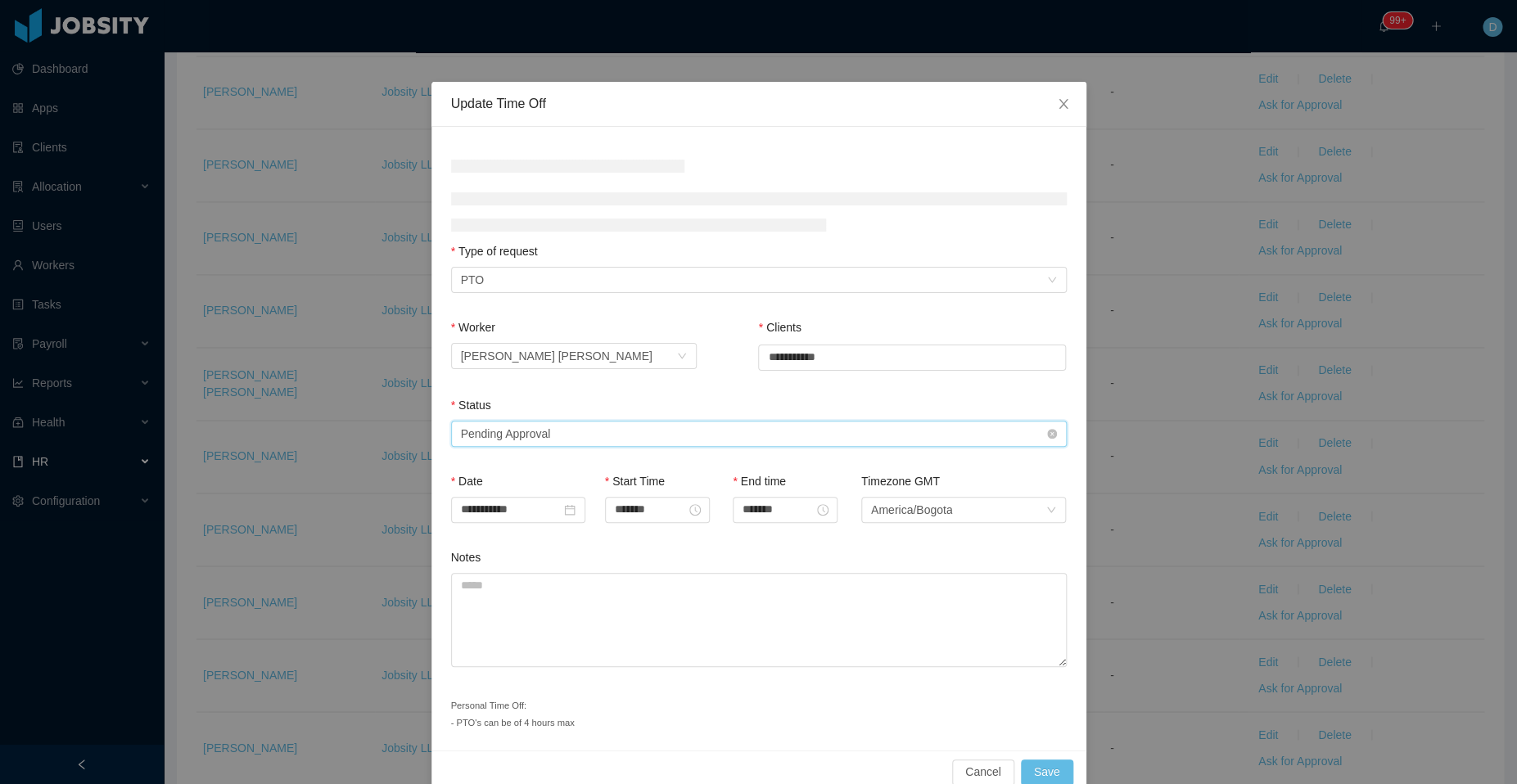
click at [735, 427] on div "Select status Pending Approval" at bounding box center [753, 433] width 585 height 24
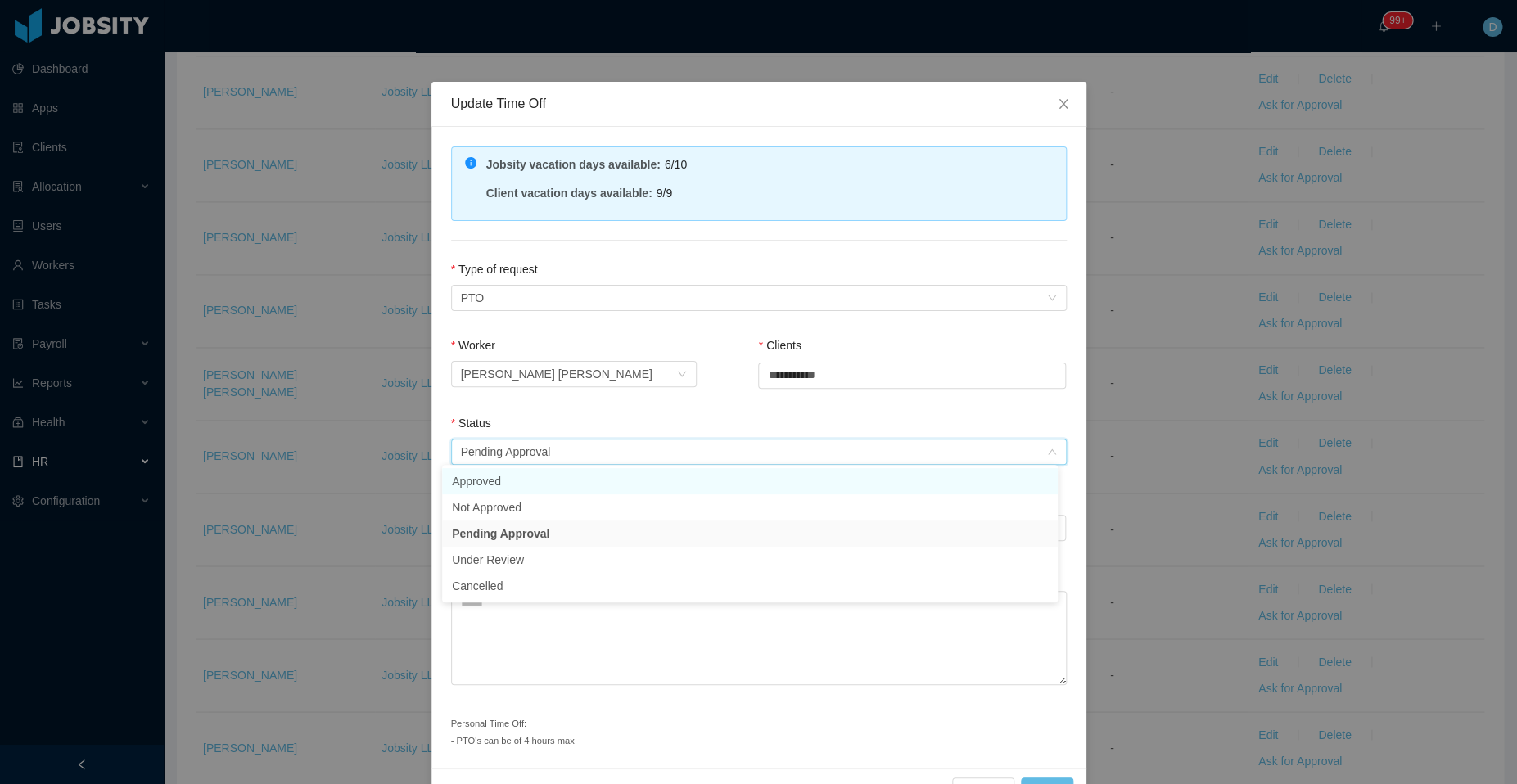
click at [583, 489] on li "Approved" at bounding box center [749, 481] width 615 height 26
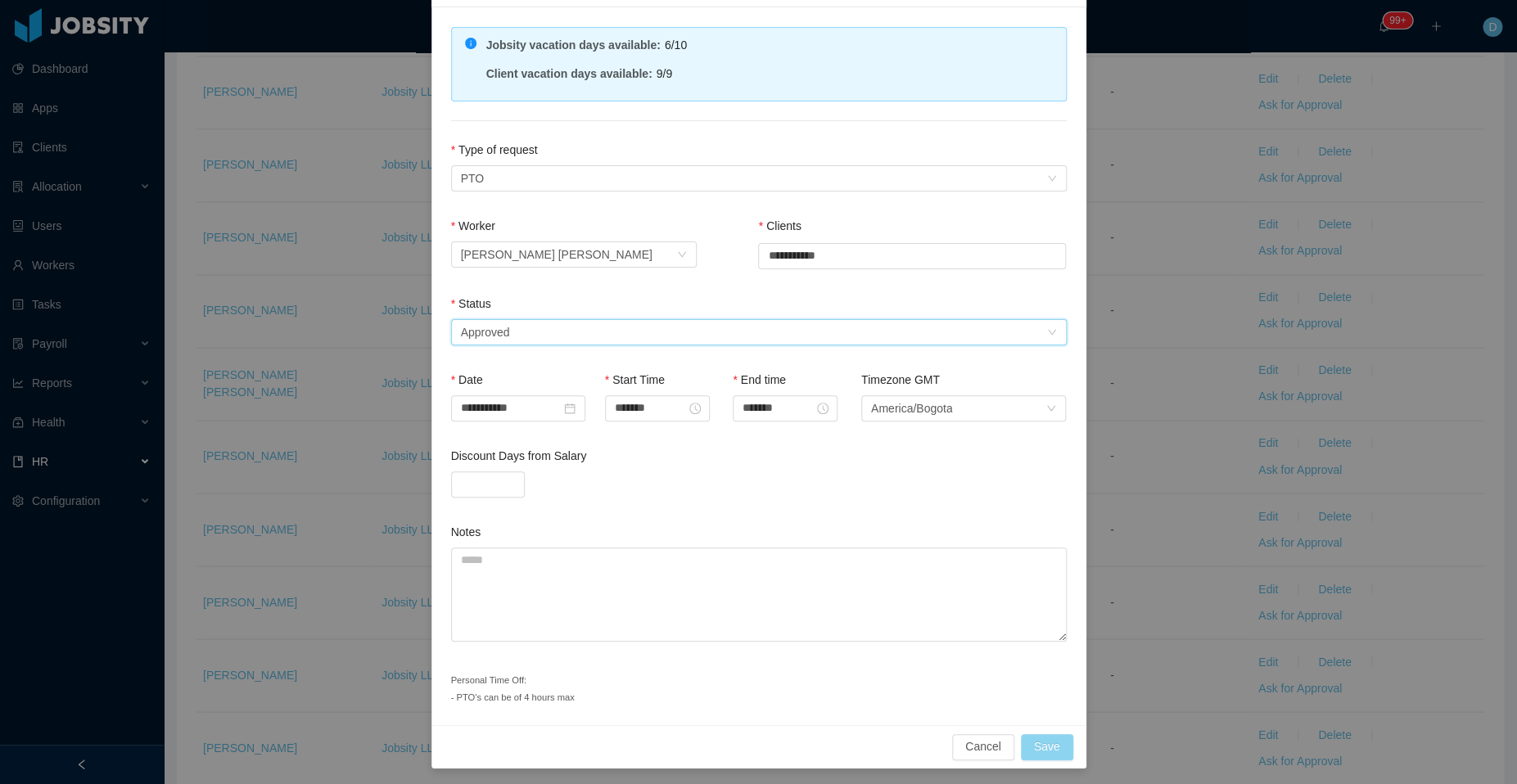
click at [1035, 737] on button "Save" at bounding box center [1047, 747] width 52 height 26
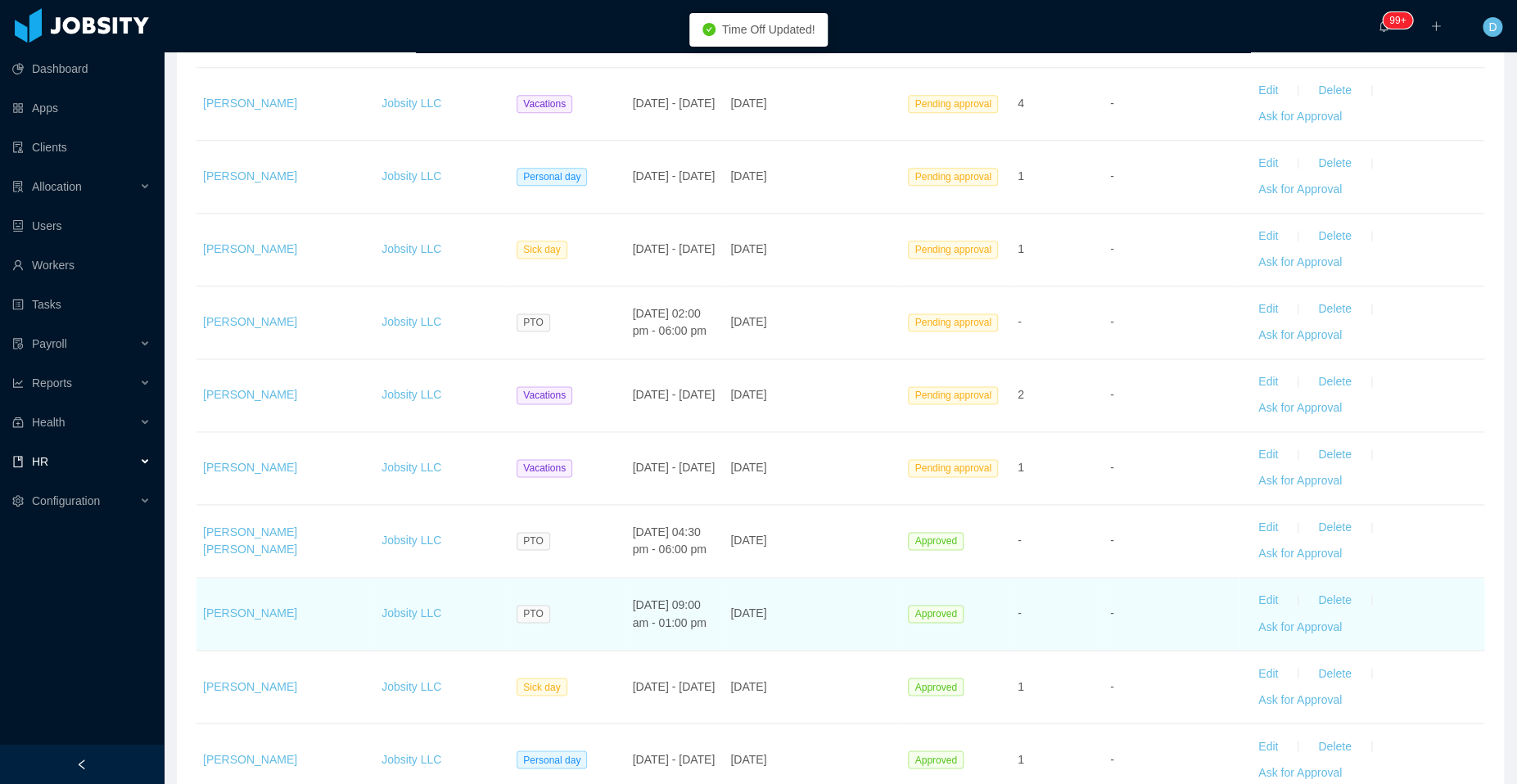
scroll to position [862, 0]
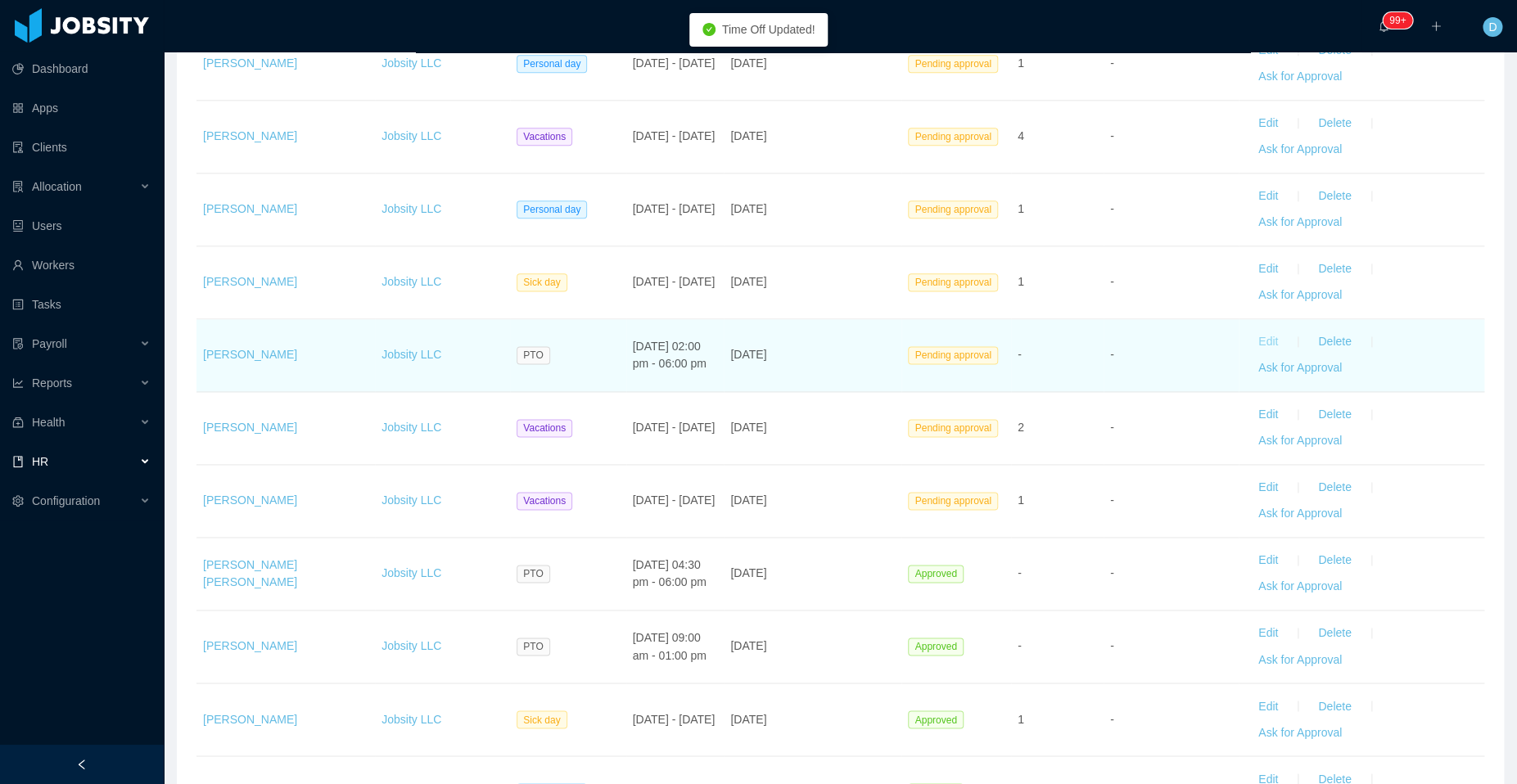
click at [1256, 338] on button "Edit" at bounding box center [1268, 342] width 46 height 26
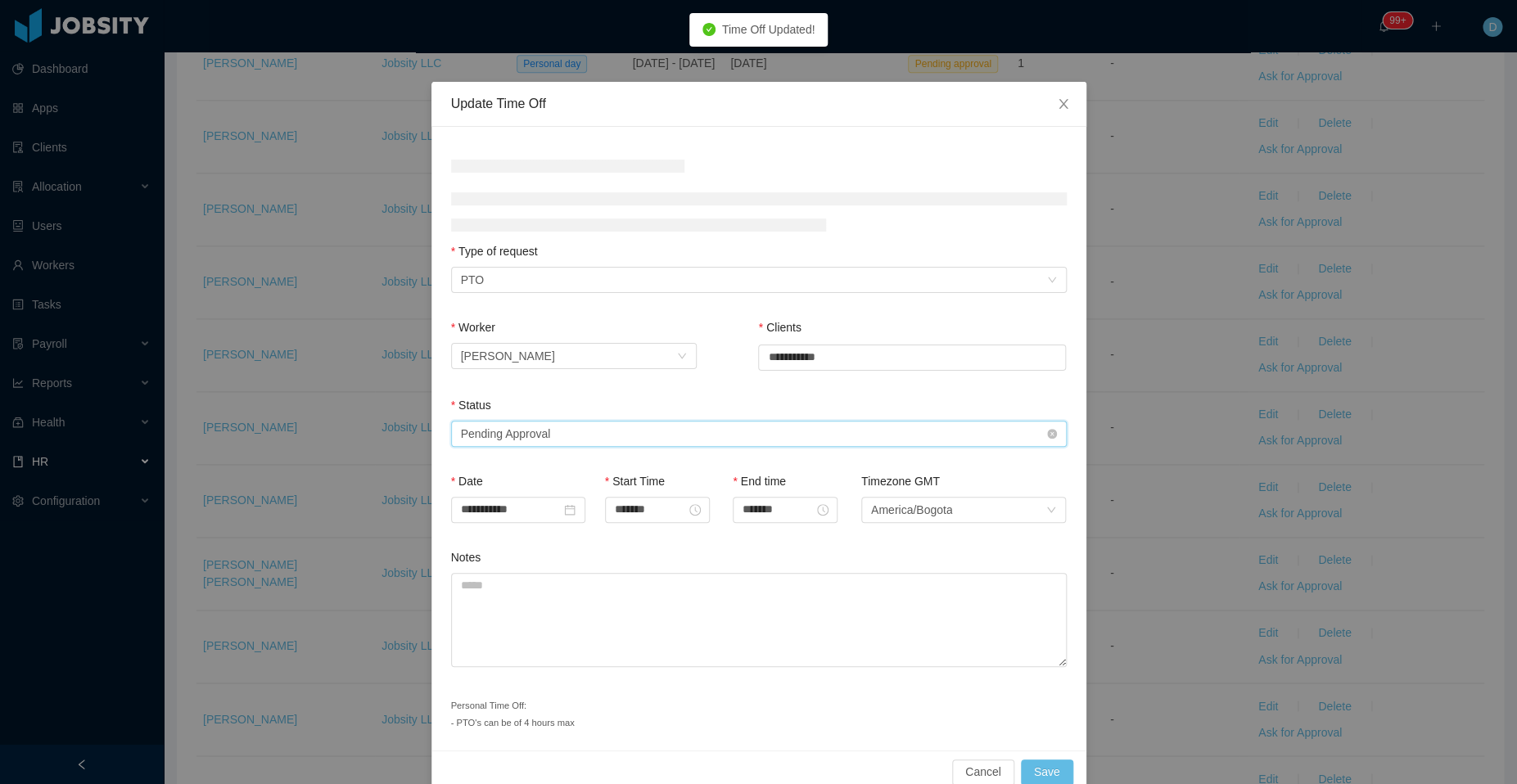
click at [739, 437] on div "Select status Pending Approval" at bounding box center [753, 433] width 585 height 24
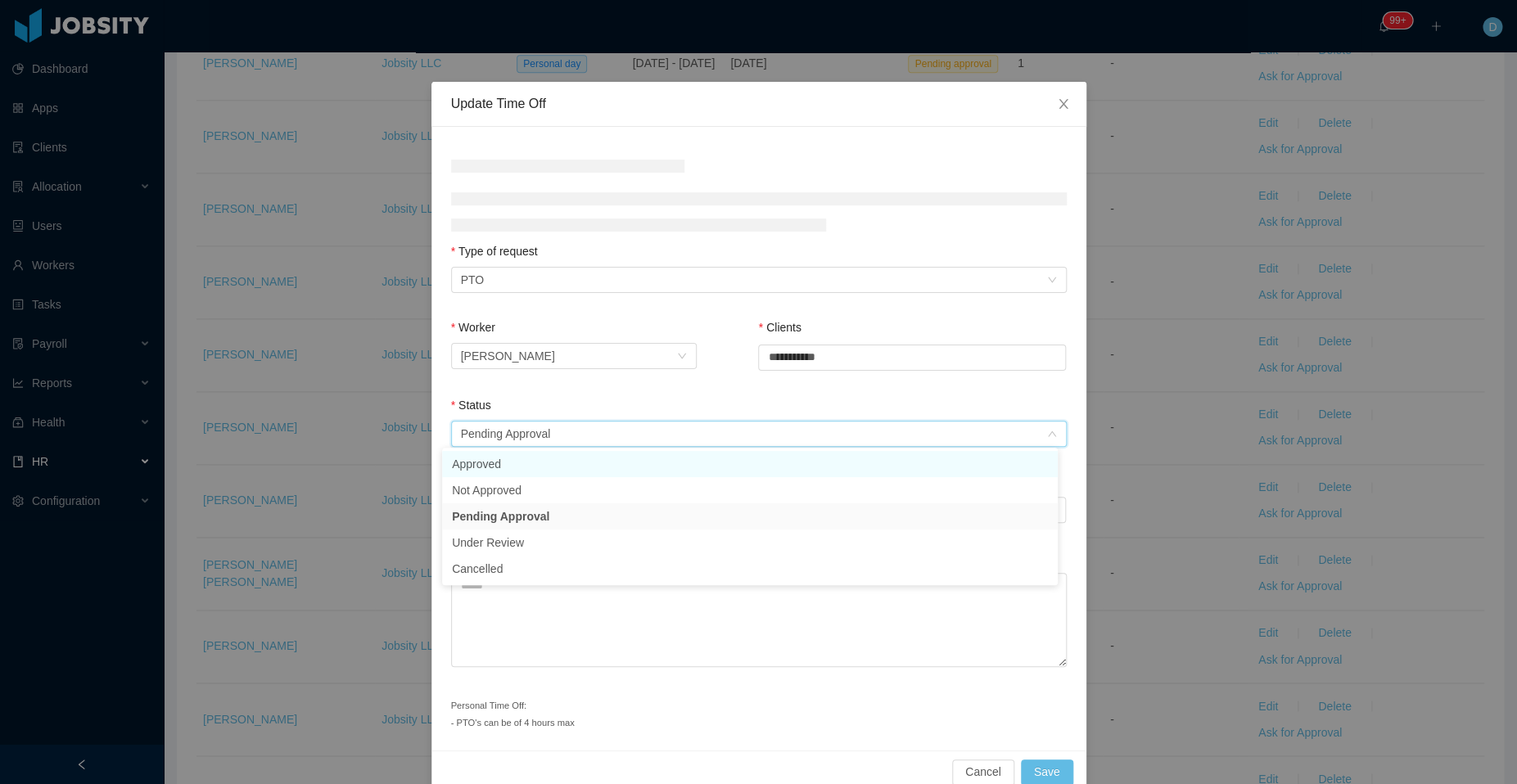
click at [605, 473] on li "Approved" at bounding box center [749, 463] width 615 height 26
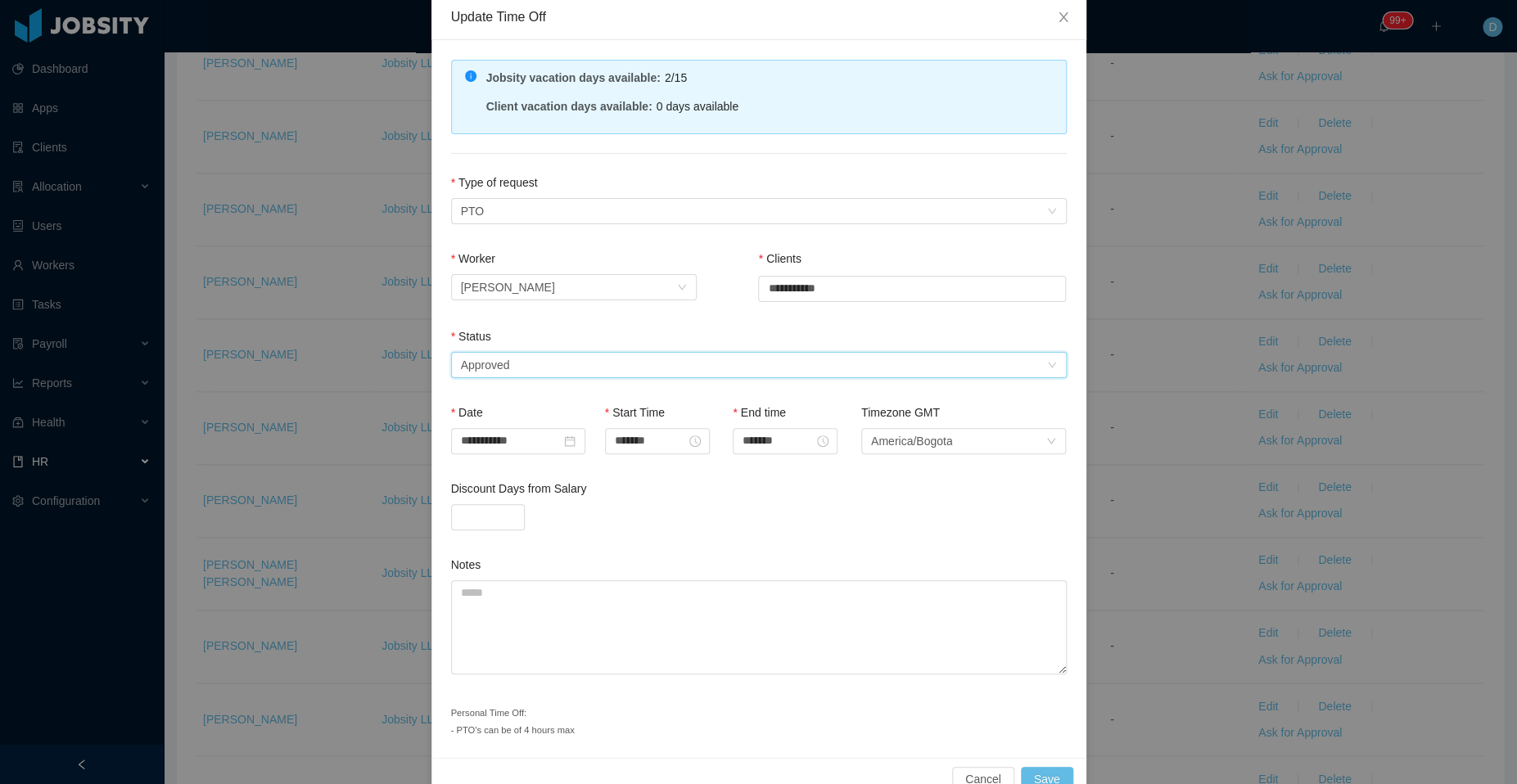
scroll to position [118, 0]
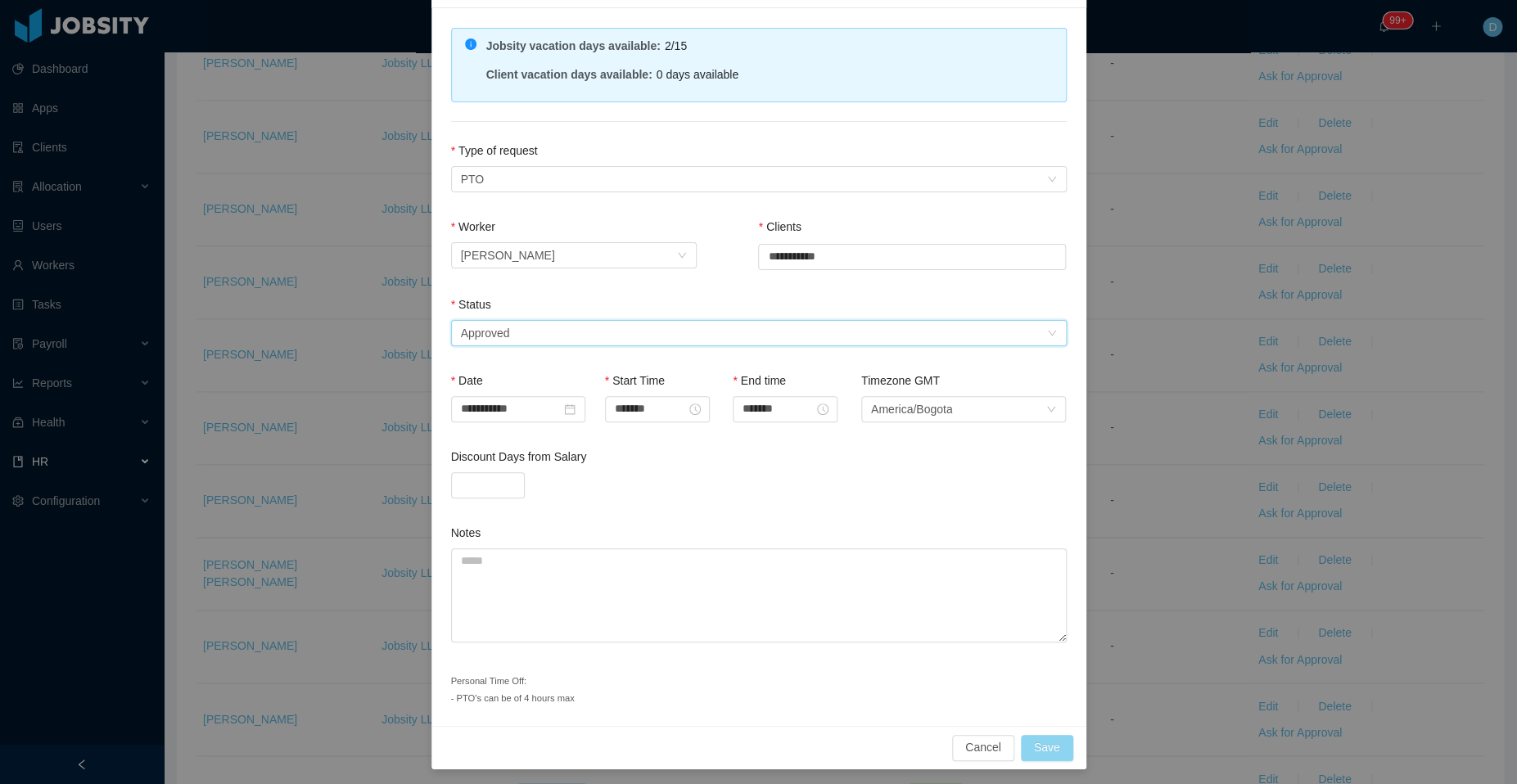
click at [1054, 744] on button "Save" at bounding box center [1047, 748] width 52 height 26
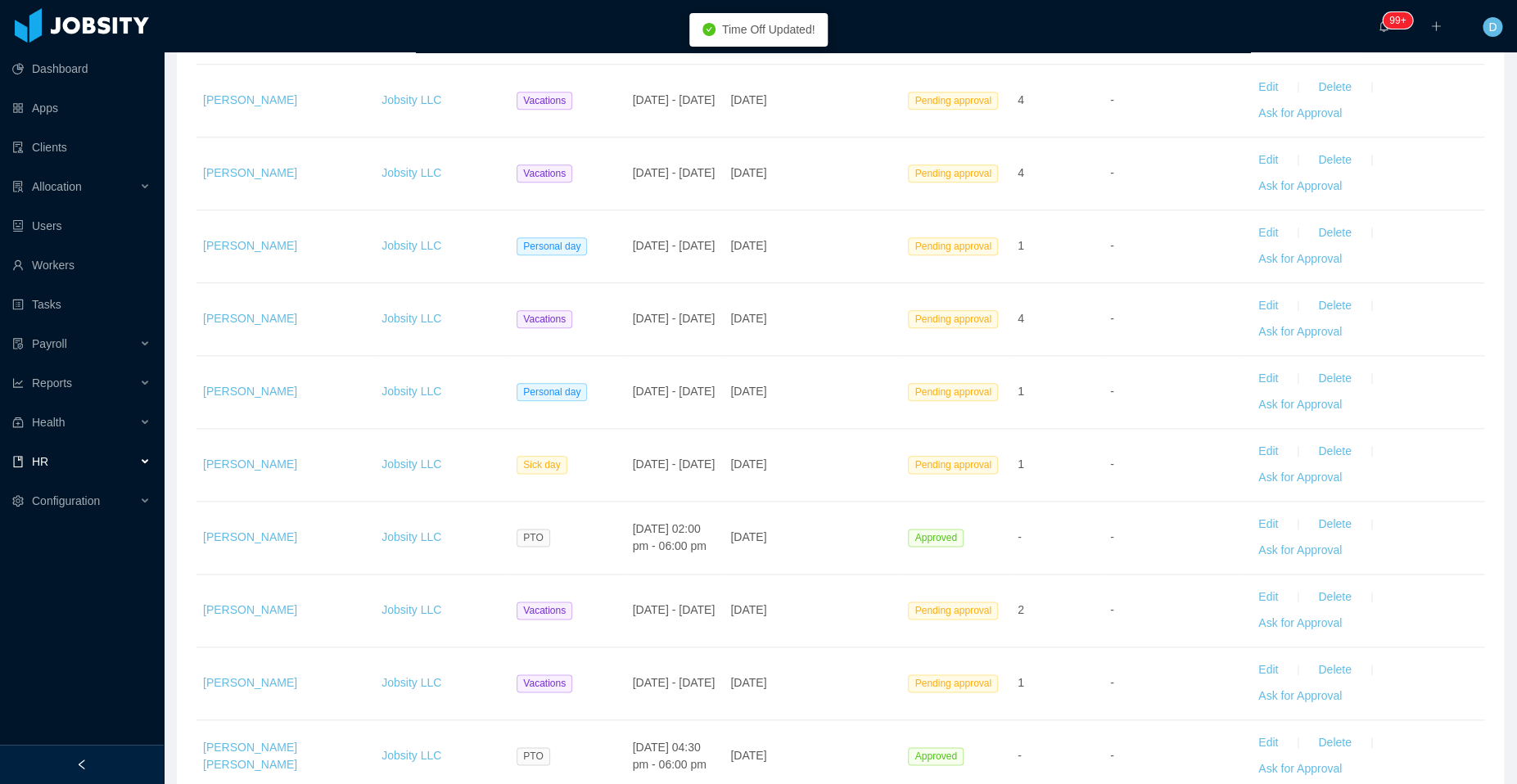
scroll to position [640, 0]
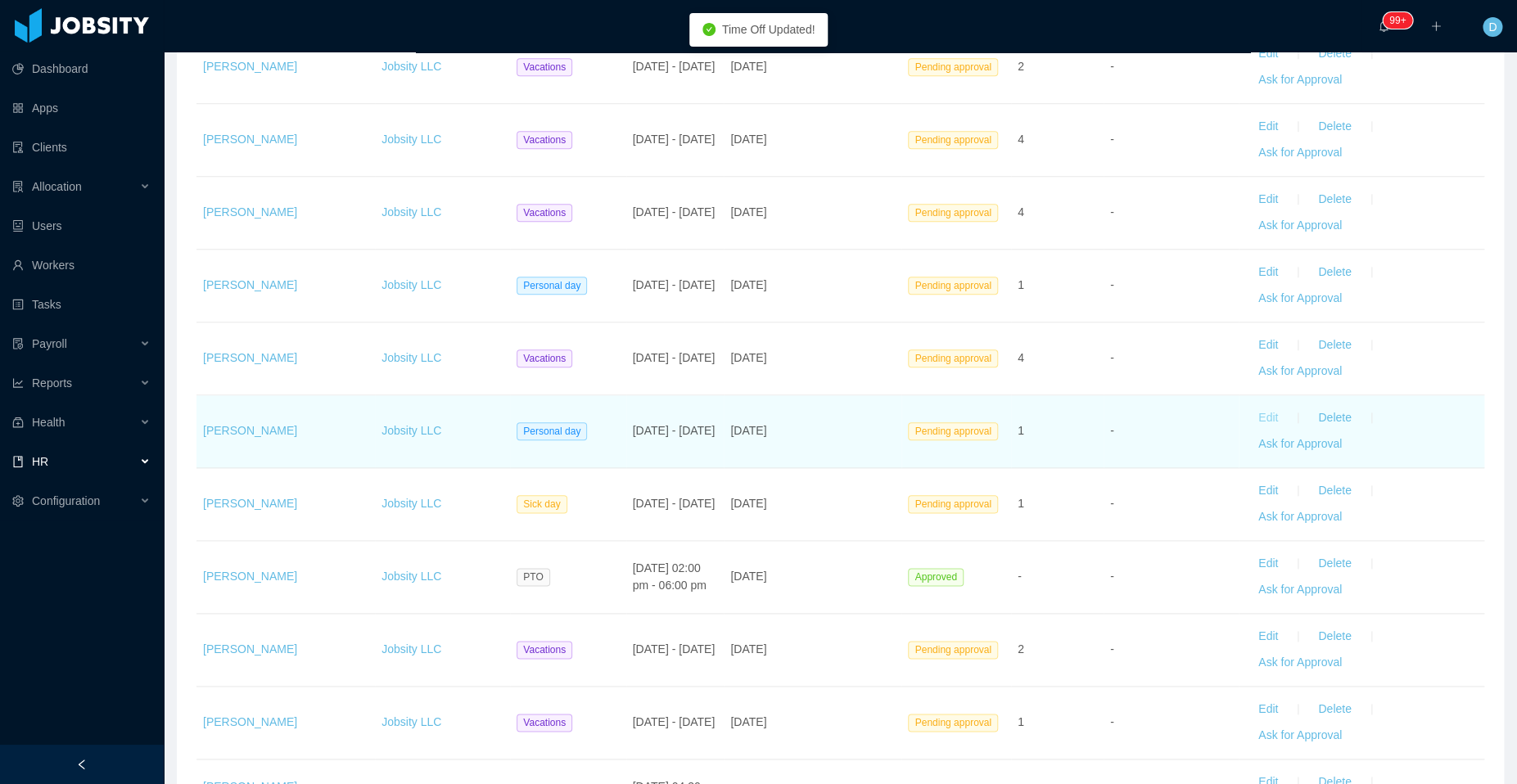
click at [1257, 412] on button "Edit" at bounding box center [1268, 418] width 46 height 26
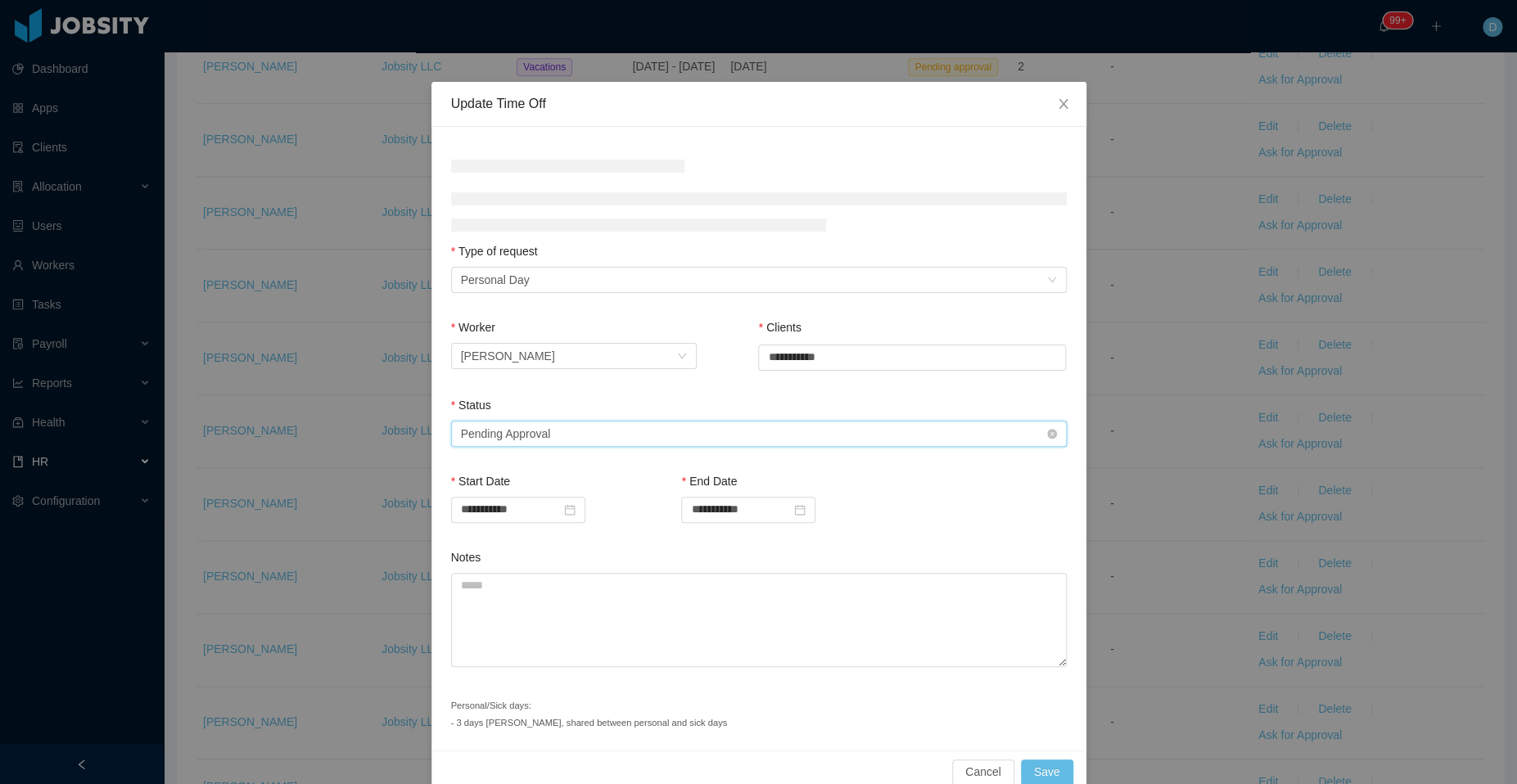
click at [762, 428] on div "Select status Pending Approval" at bounding box center [753, 433] width 585 height 24
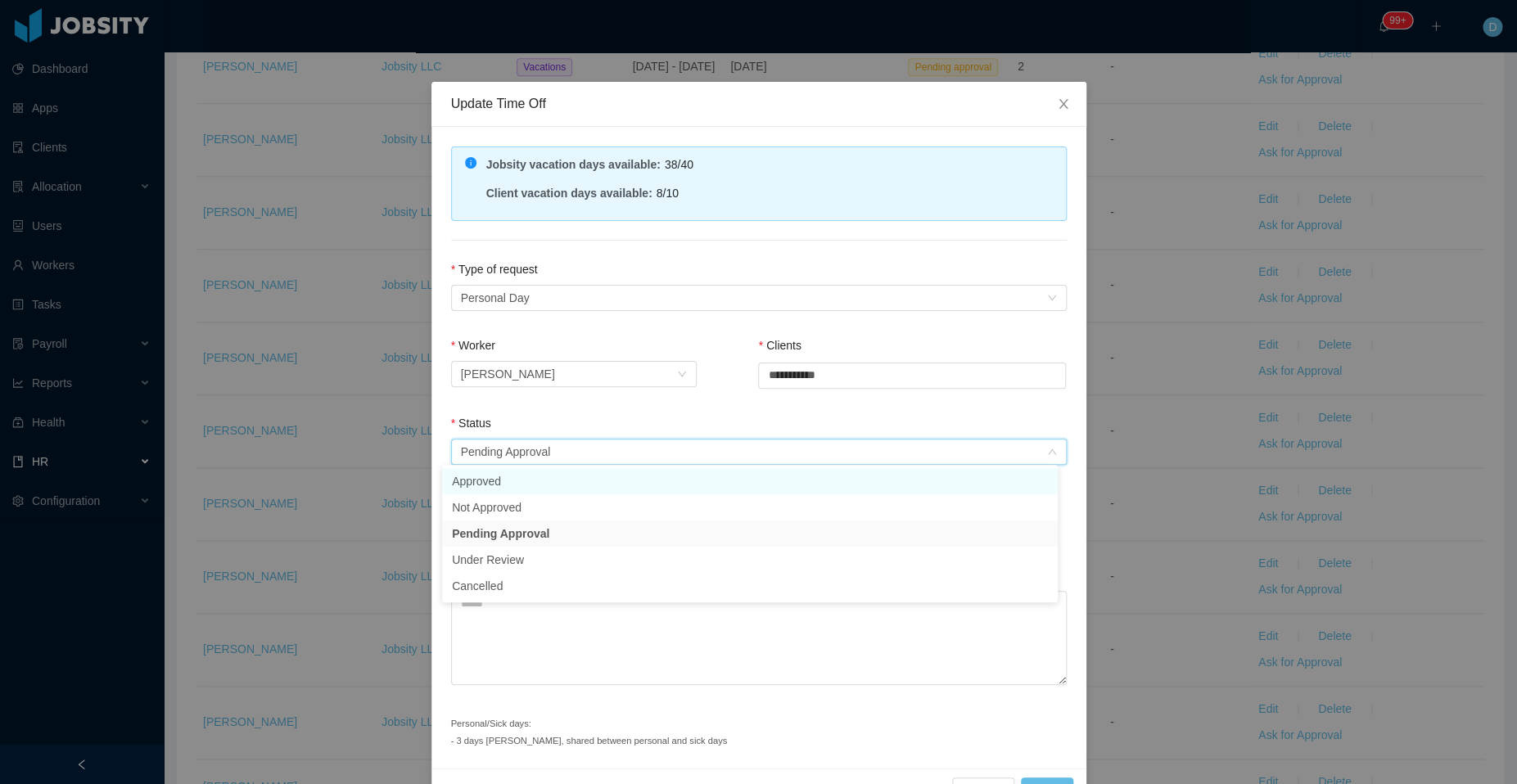
click at [590, 490] on li "Approved" at bounding box center [749, 481] width 615 height 26
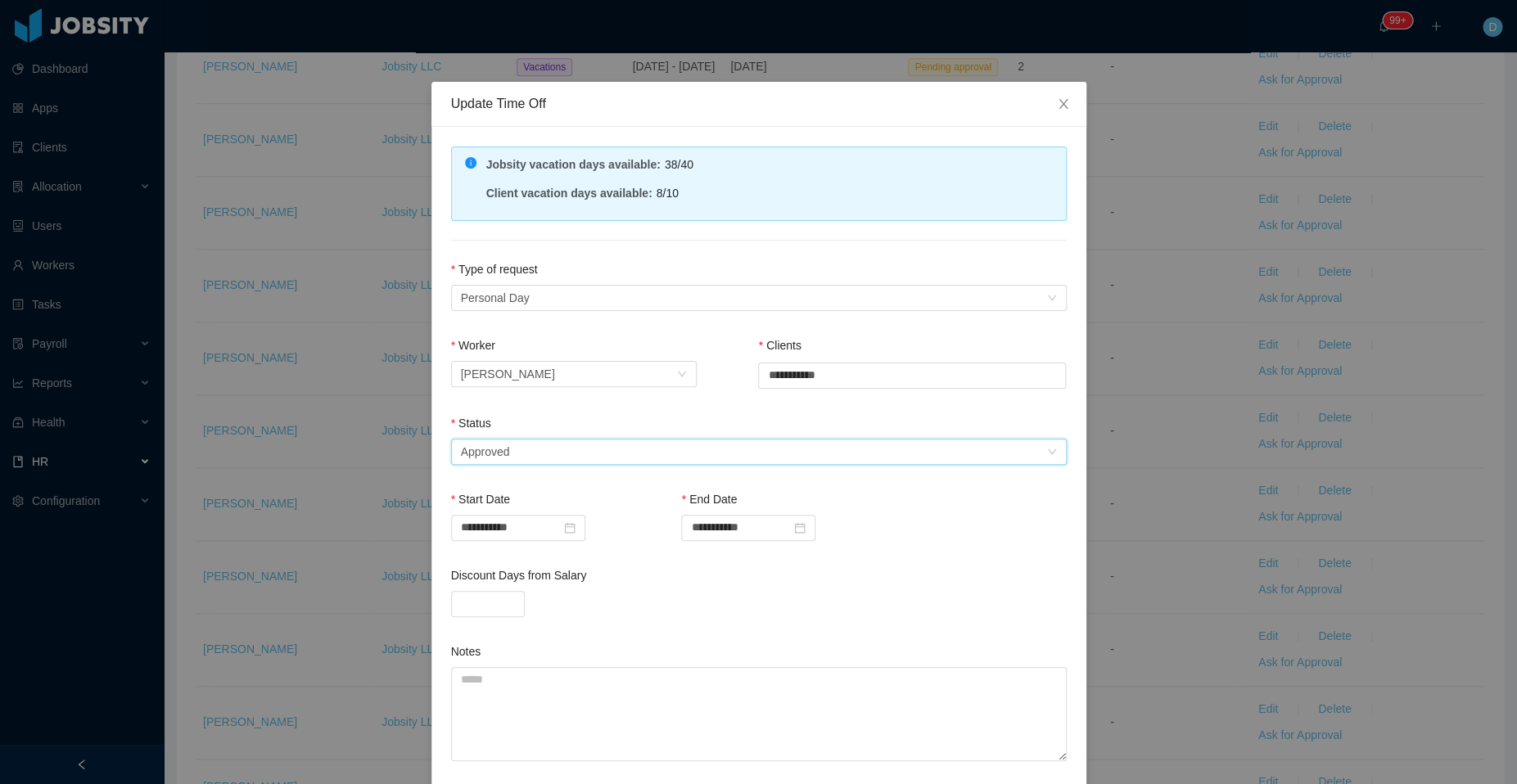
scroll to position [119, 0]
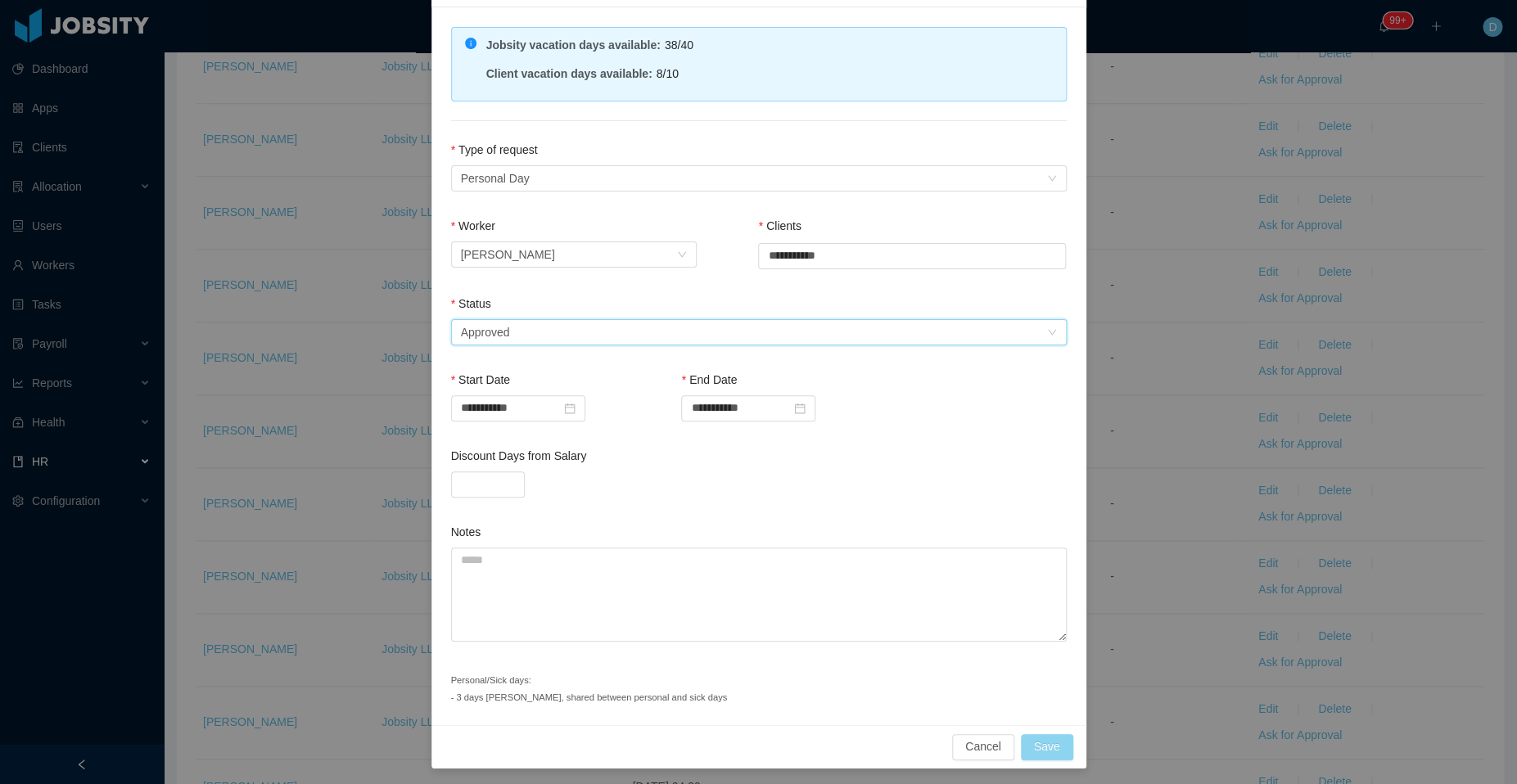
click at [1033, 744] on button "Save" at bounding box center [1047, 747] width 52 height 26
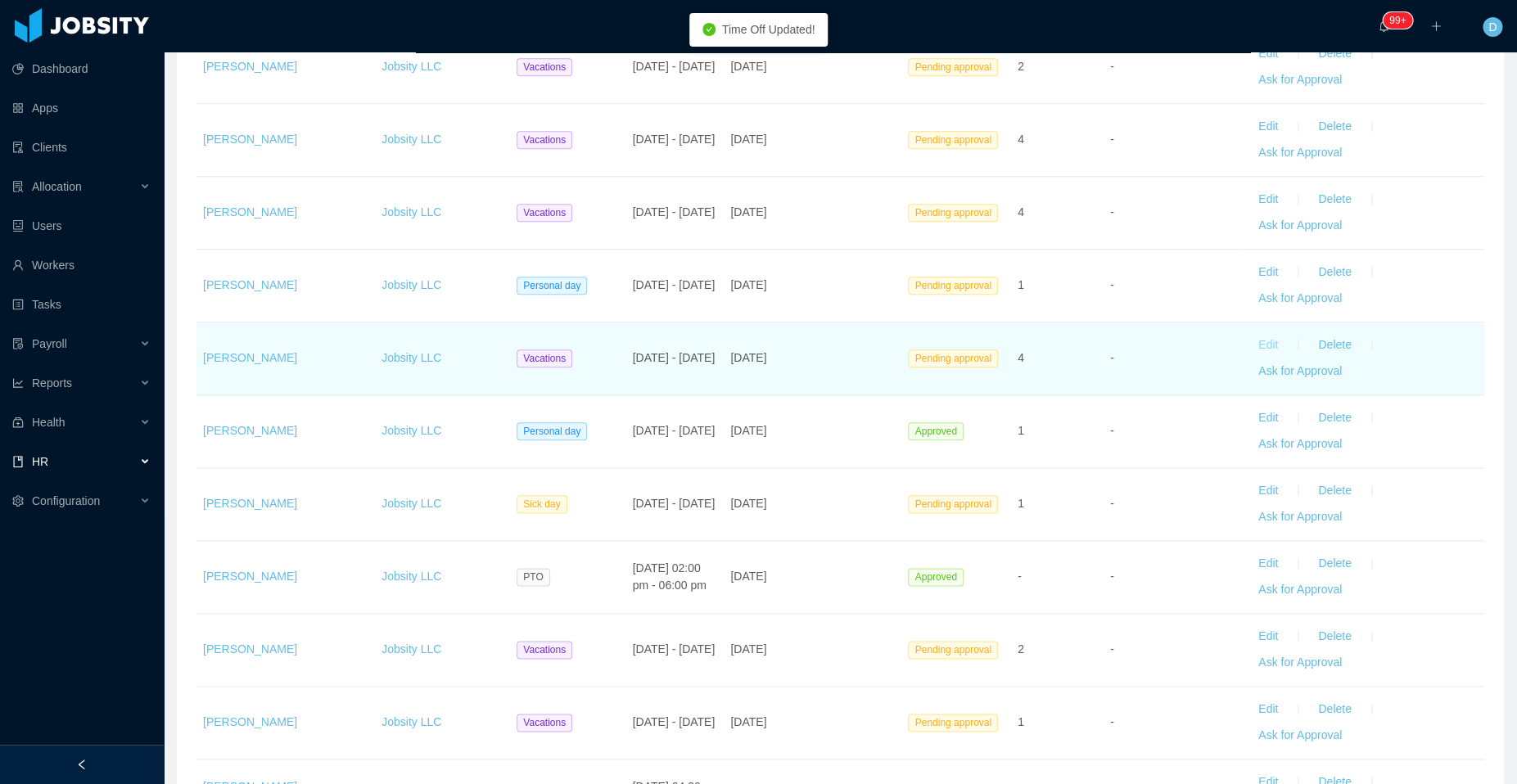
click at [1256, 342] on button "Edit" at bounding box center [1268, 345] width 46 height 26
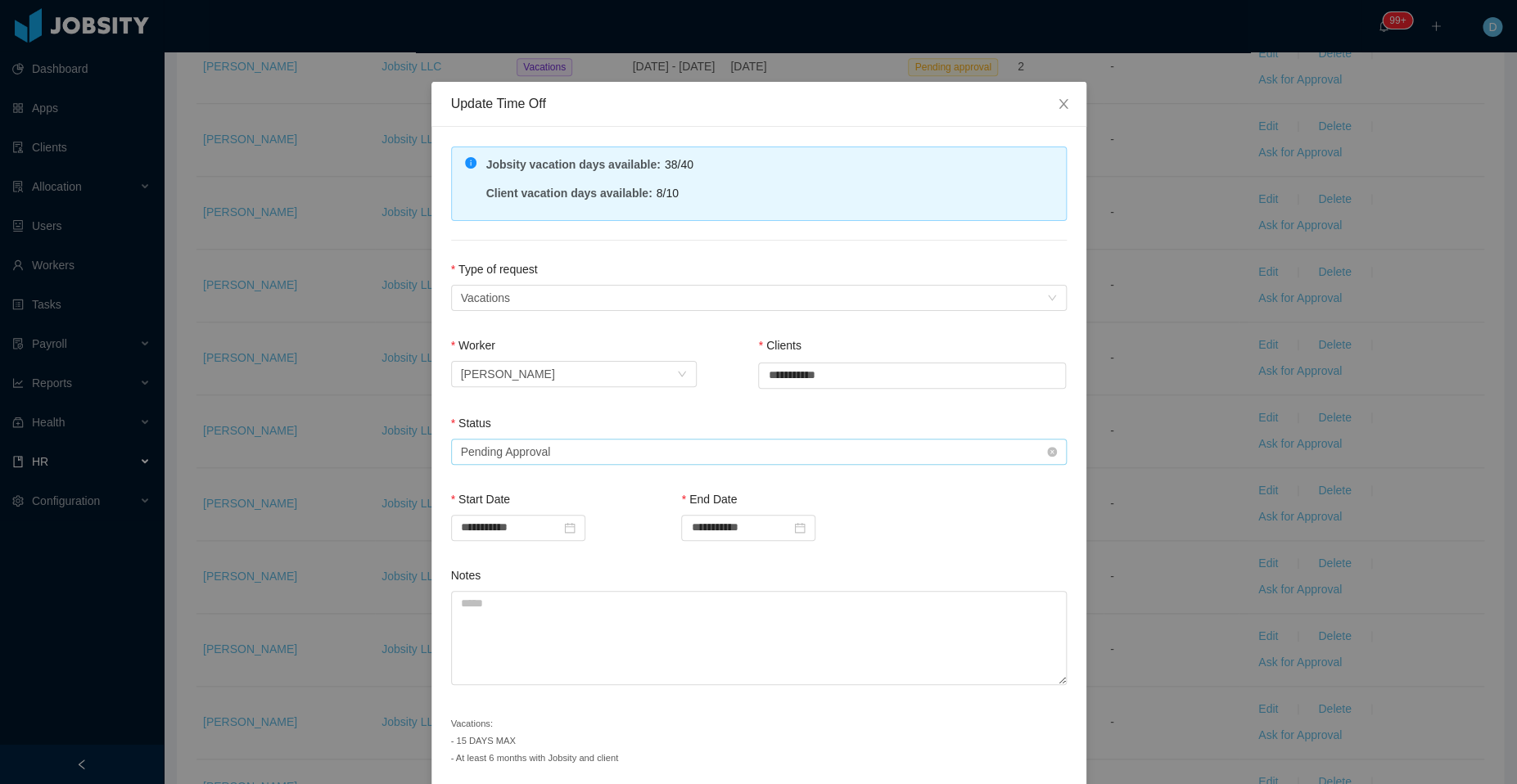
click at [796, 433] on div "Status" at bounding box center [758, 426] width 615 height 24
click at [735, 453] on div "Select status Pending Approval" at bounding box center [753, 452] width 585 height 24
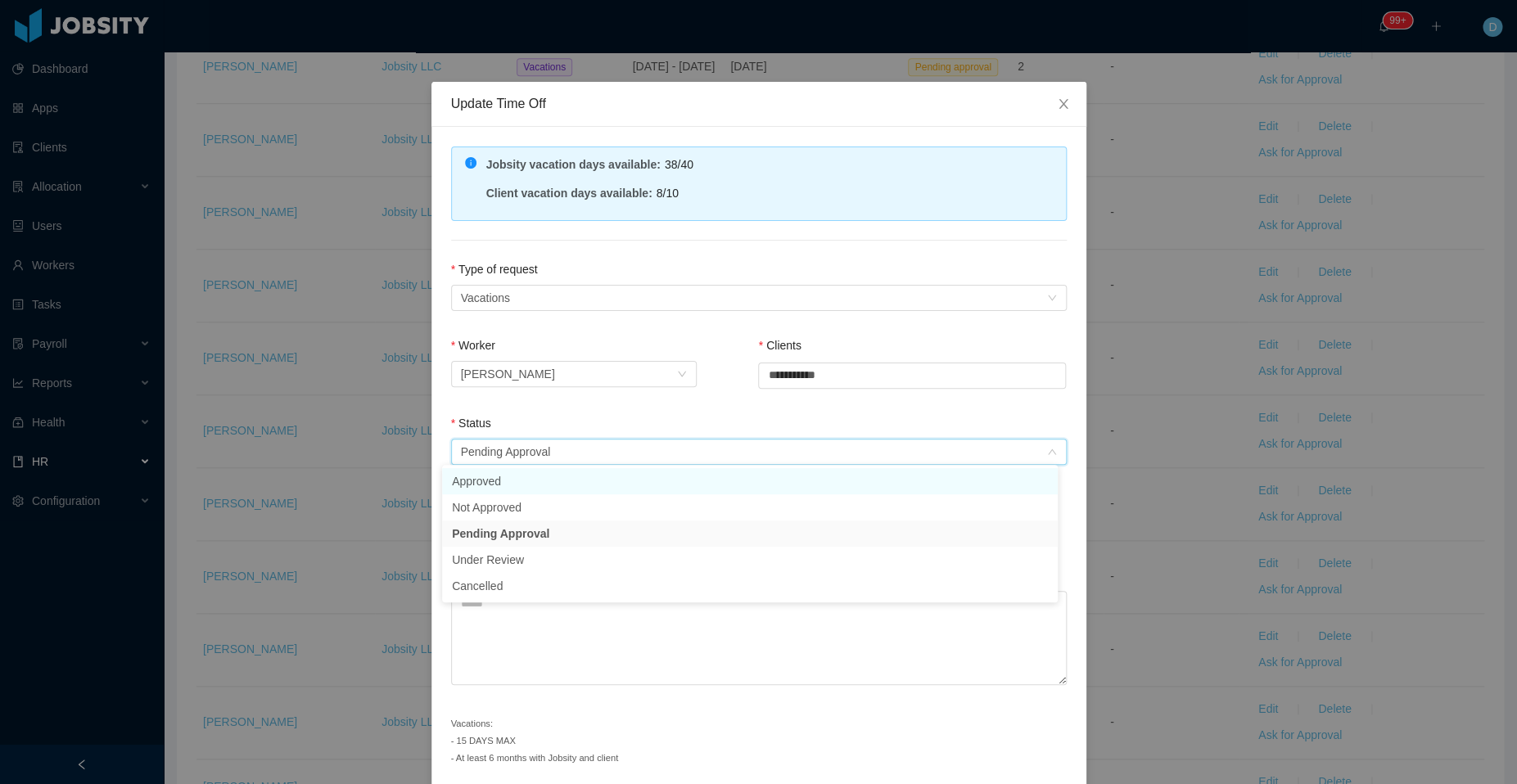
click at [646, 494] on li "Approved" at bounding box center [749, 481] width 615 height 26
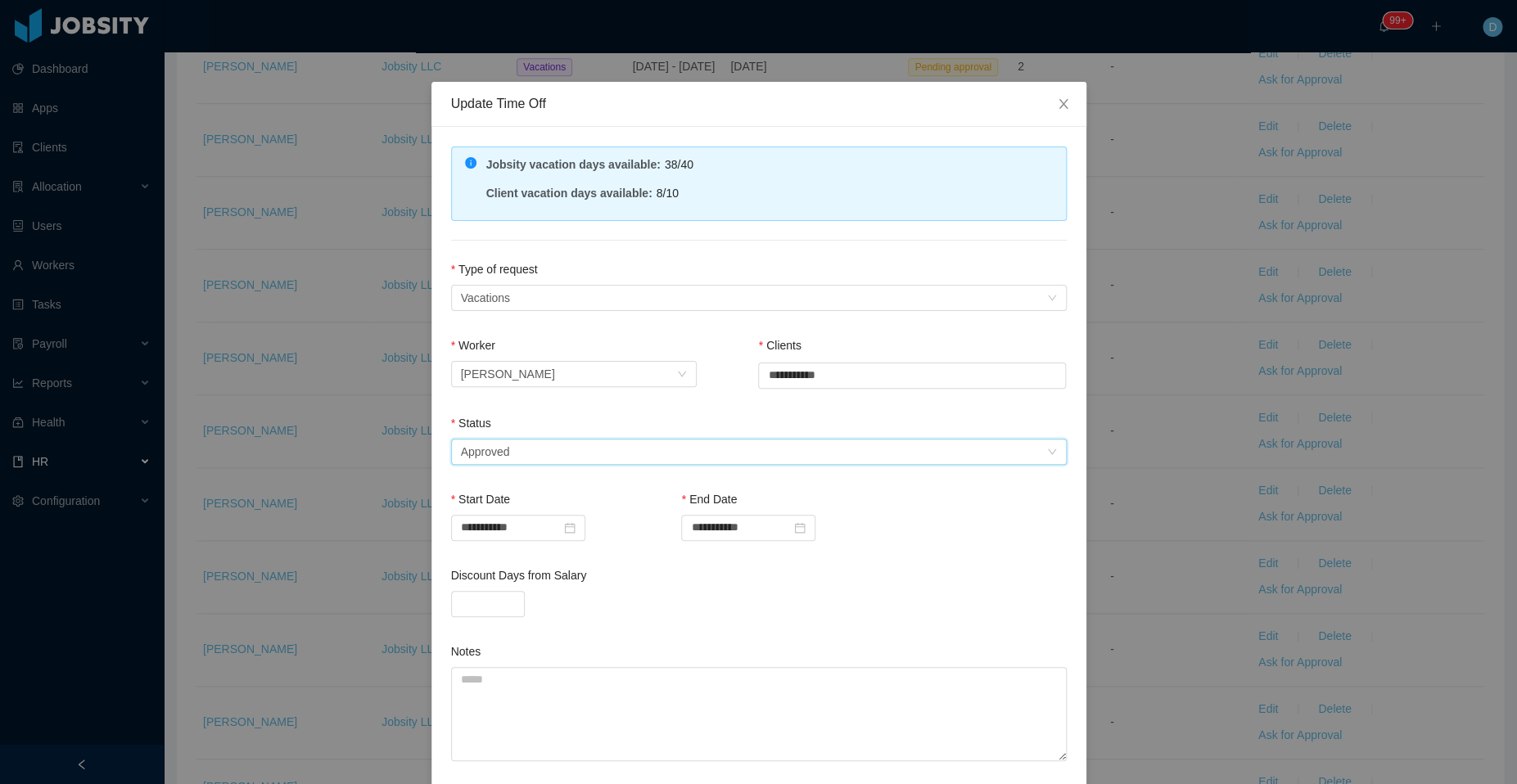
scroll to position [137, 0]
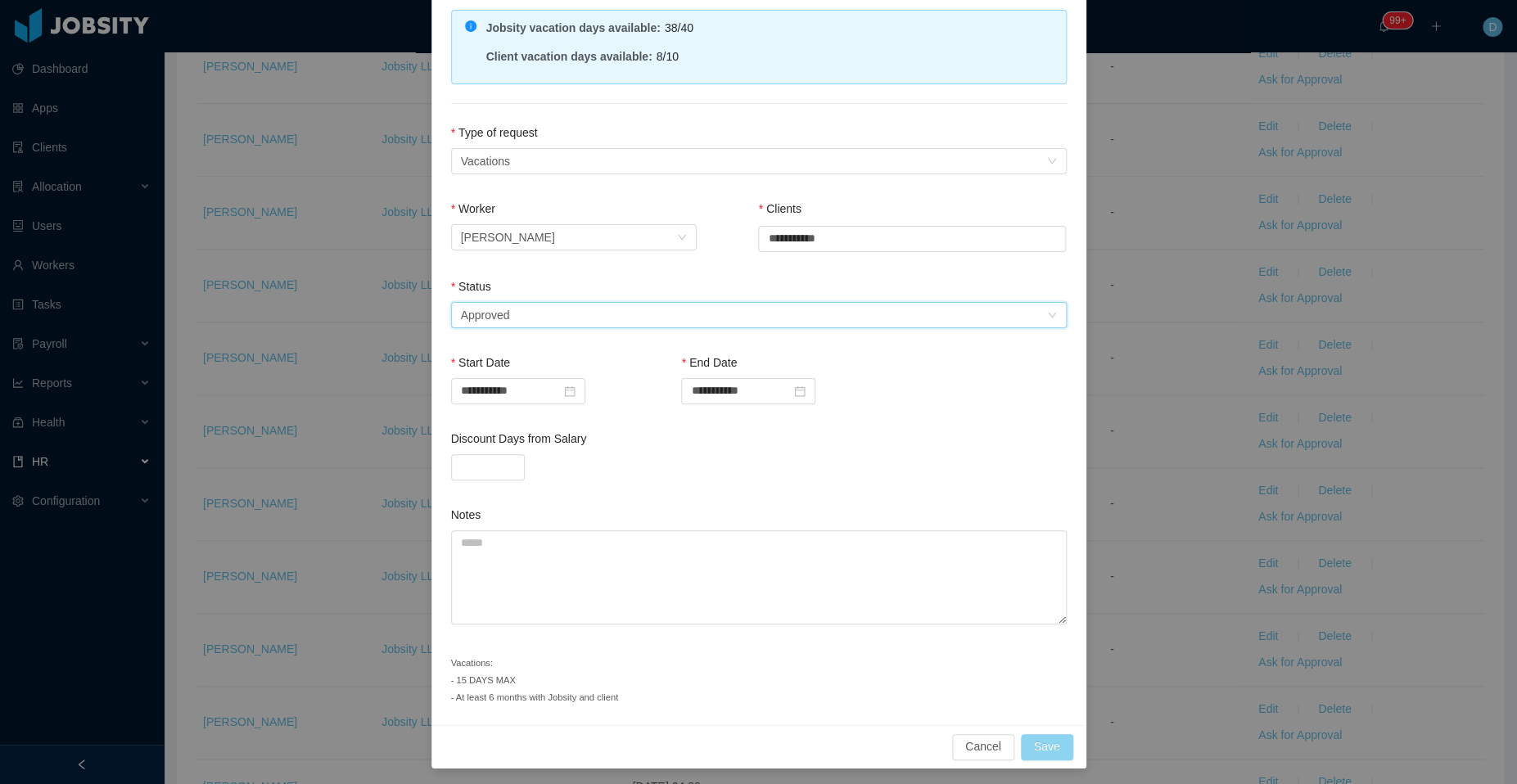
click at [1033, 740] on button "Save" at bounding box center [1047, 747] width 52 height 26
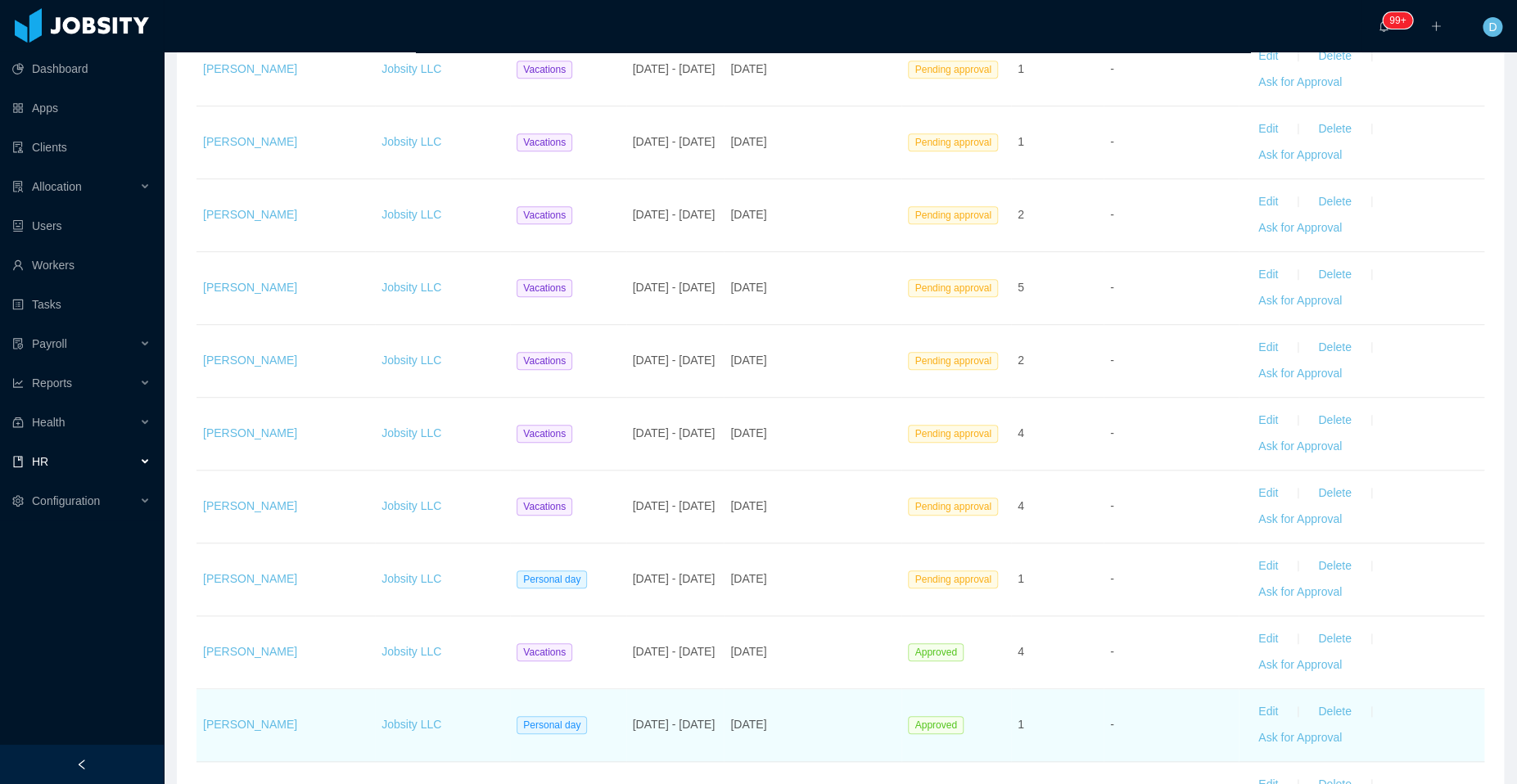
scroll to position [343, 0]
